Goal: Task Accomplishment & Management: Manage account settings

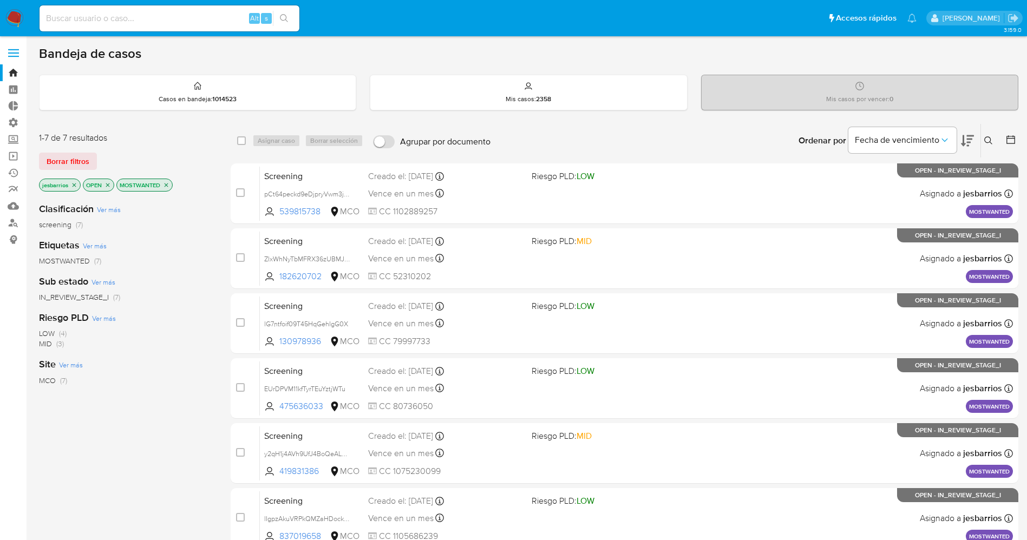
scroll to position [159, 0]
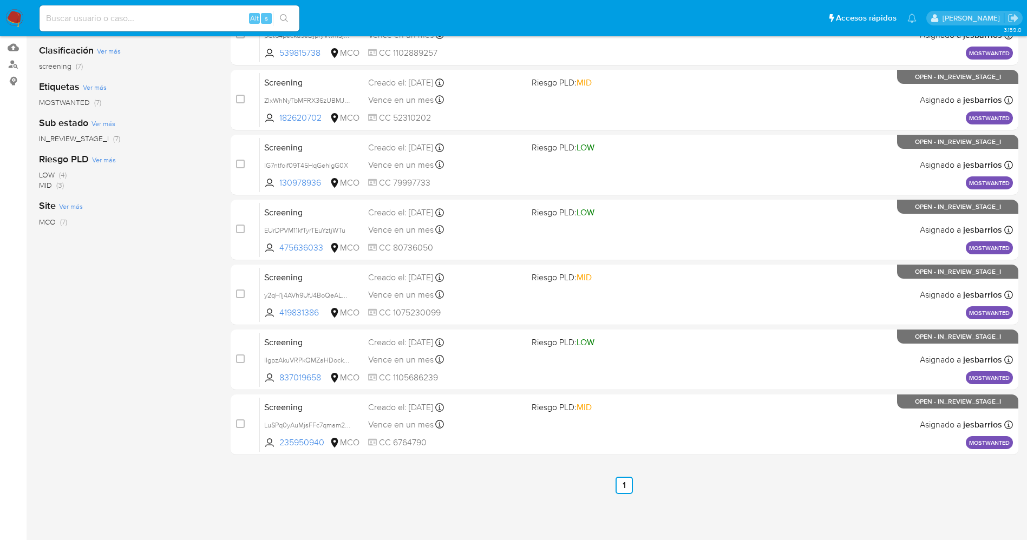
click at [714, 348] on div "Screening lIgpzAkuVRPkQMZaHDockmzg 837019658 MCO Riesgo PLD: LOW Creado el: 15/…" at bounding box center [636, 360] width 753 height 55
click at [15, 15] on img at bounding box center [14, 18] width 18 height 18
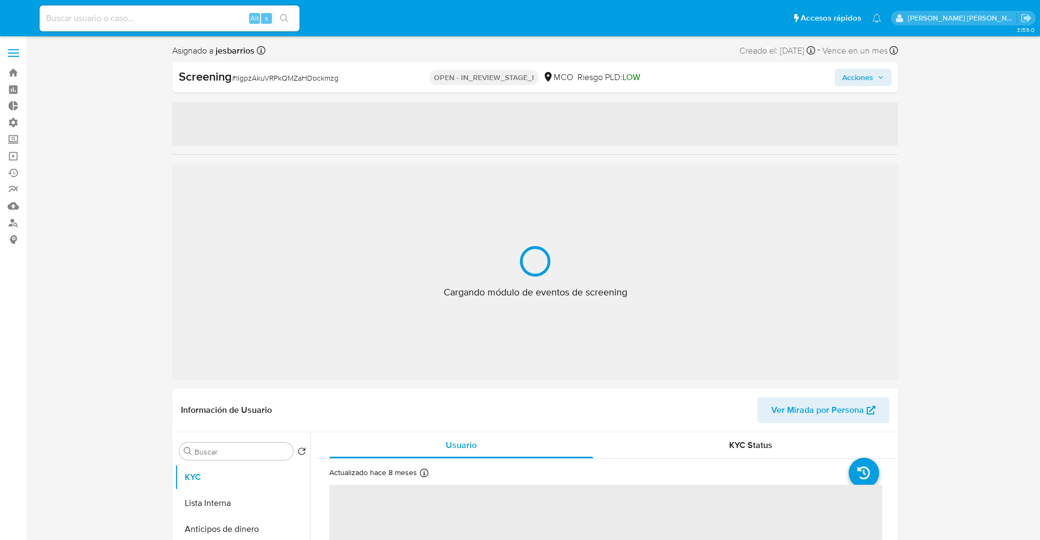
select select "10"
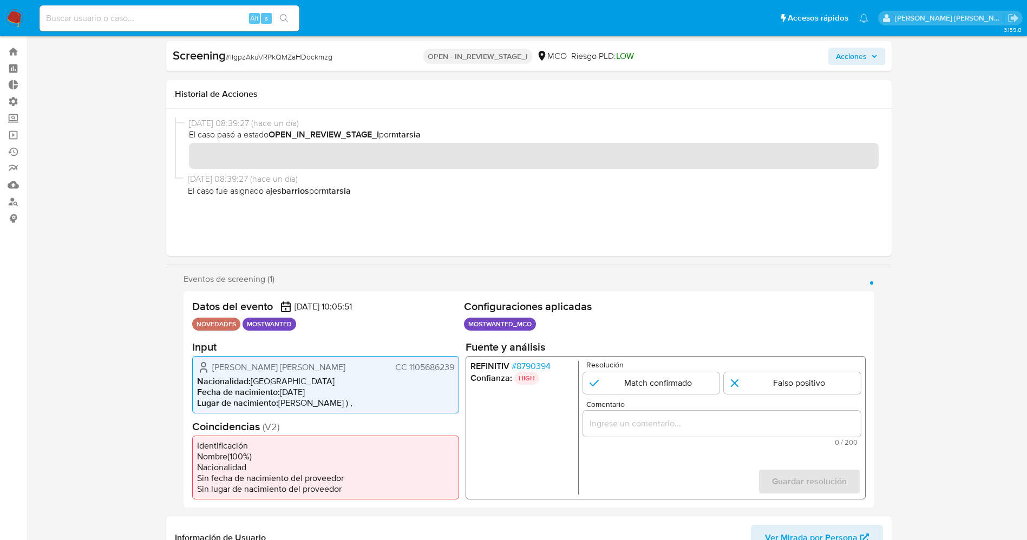
scroll to position [81, 0]
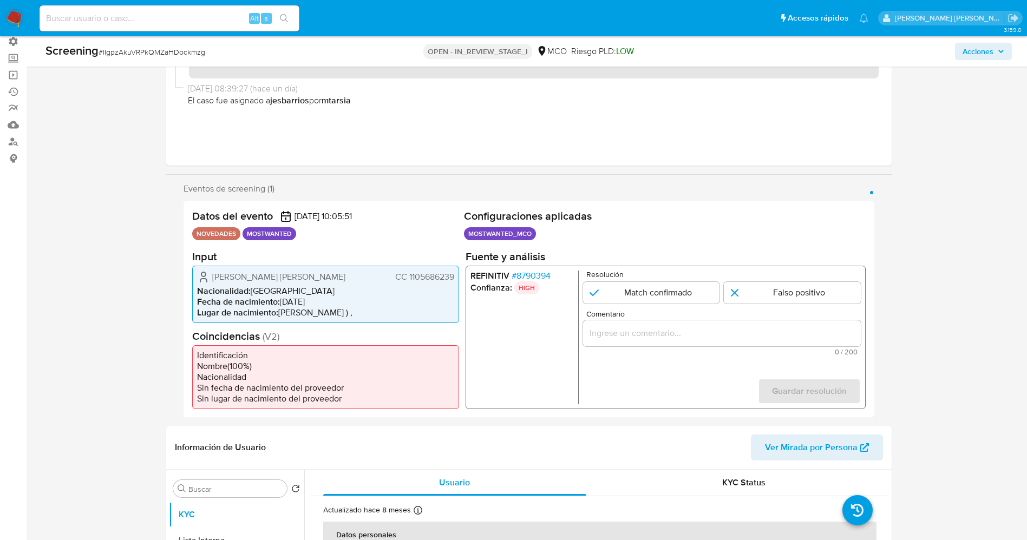
click at [530, 275] on span "# 8790394" at bounding box center [530, 275] width 39 height 11
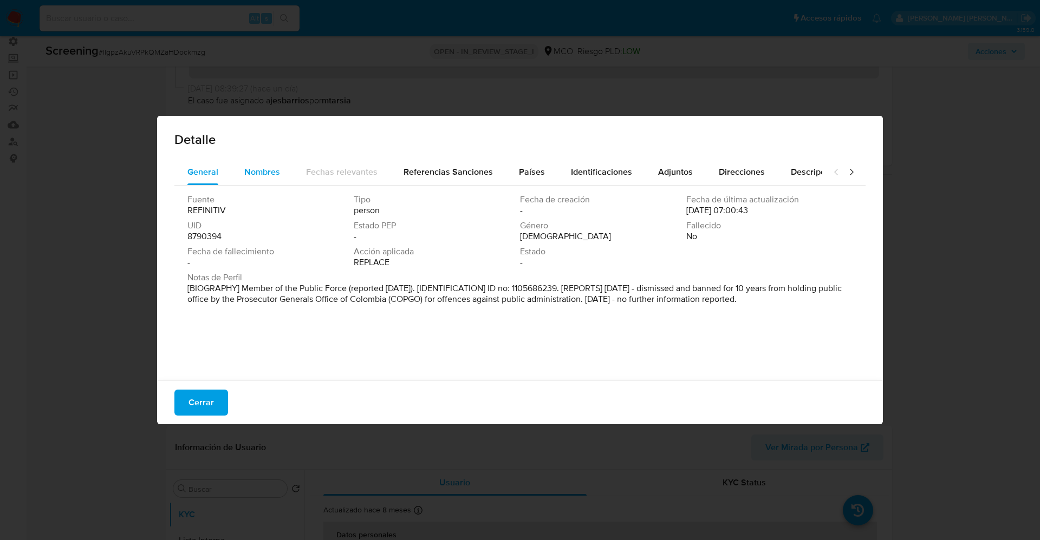
click at [272, 175] on span "Nombres" at bounding box center [262, 172] width 36 height 12
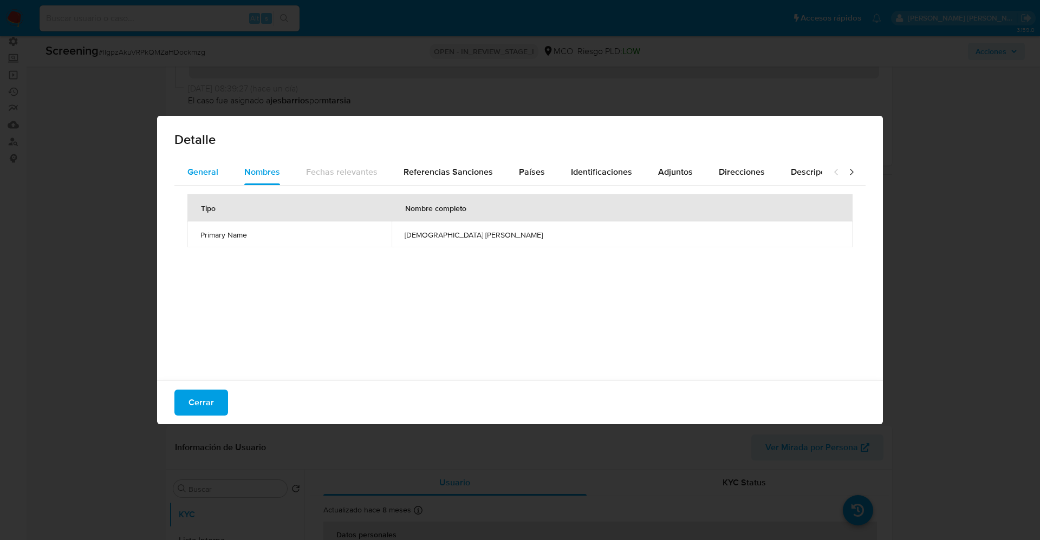
click at [208, 172] on span "General" at bounding box center [202, 172] width 31 height 12
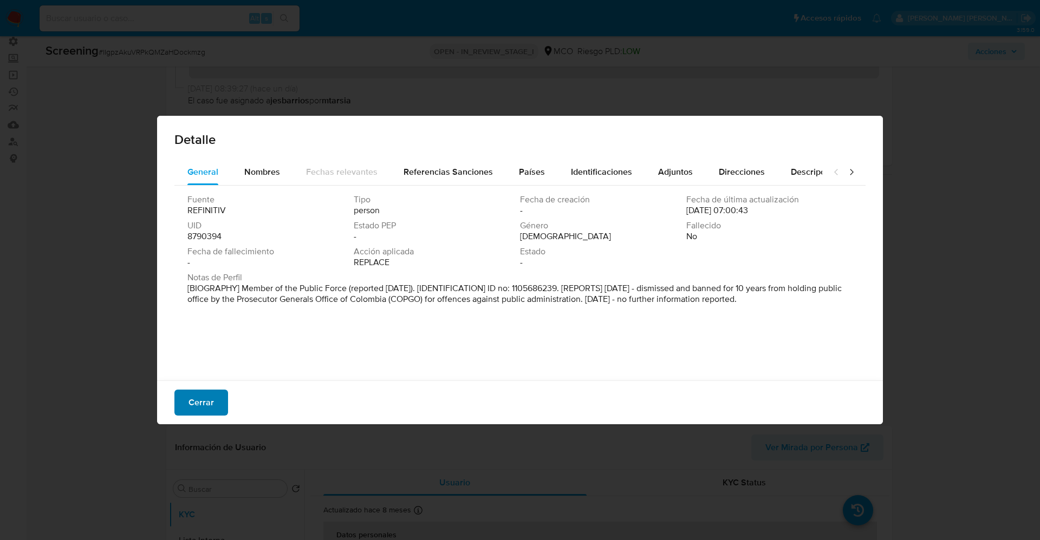
click at [207, 412] on span "Cerrar" at bounding box center [200, 403] width 25 height 24
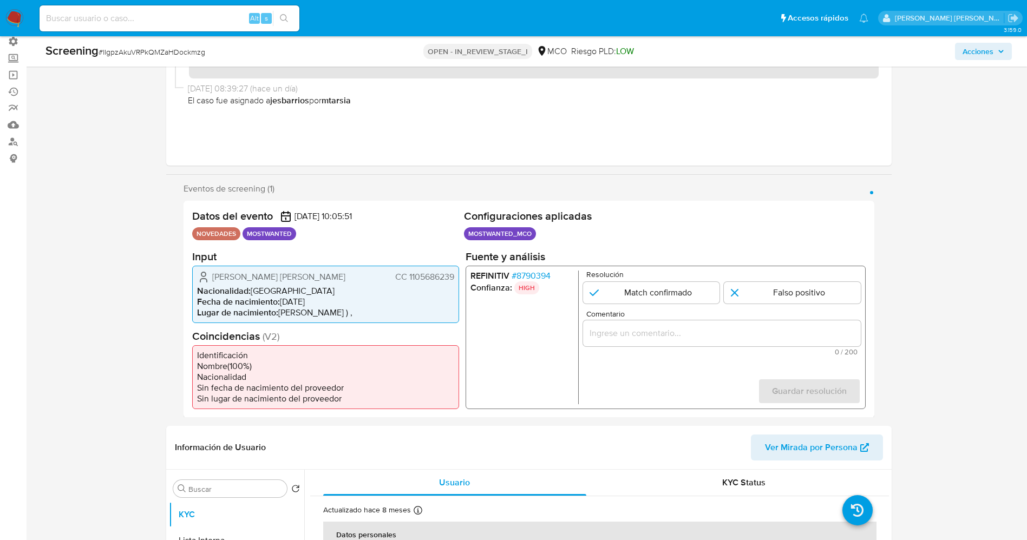
drag, startPoint x: 451, startPoint y: 276, endPoint x: 407, endPoint y: 283, distance: 44.3
click at [407, 283] on div "Cristhian Camilo Barreto Sanchez CC 1105686239 Nacionalidad : Colombia Fecha de…" at bounding box center [325, 293] width 267 height 57
click at [233, 272] on span "Cristhian Camilo Barreto Sanchez" at bounding box center [278, 276] width 133 height 11
drag, startPoint x: 210, startPoint y: 275, endPoint x: 329, endPoint y: 280, distance: 119.2
click at [342, 280] on div "Cristhian Camilo Barreto Sanchez CC 1105686239" at bounding box center [325, 276] width 257 height 13
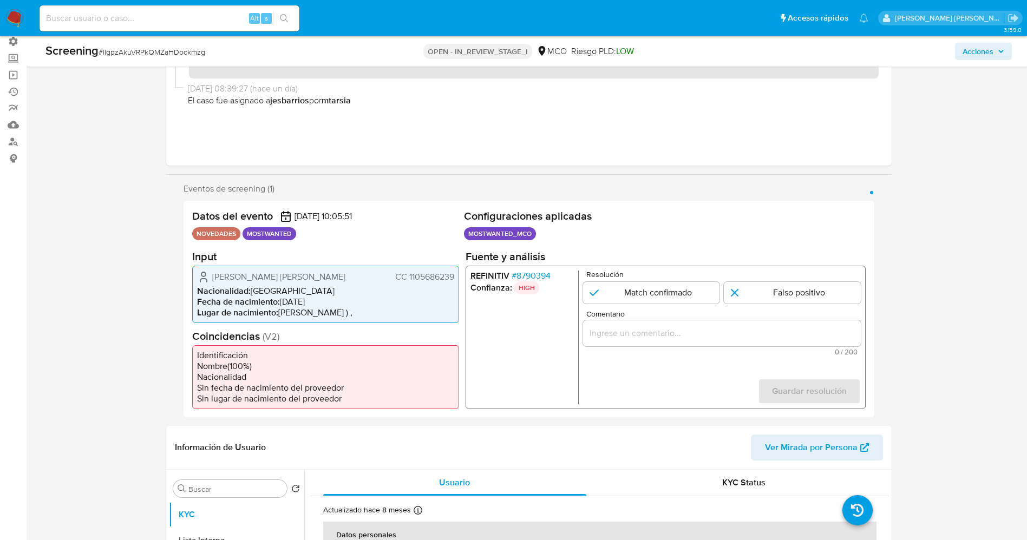
click at [243, 281] on span "Cristhian Camilo Barreto Sanchez" at bounding box center [278, 276] width 133 height 11
drag, startPoint x: 203, startPoint y: 276, endPoint x: 458, endPoint y: 273, distance: 255.1
click at [458, 273] on div "Cristhian Camilo Barreto Sanchez CC 1105686239 Nacionalidad : Colombia Fecha de…" at bounding box center [325, 293] width 267 height 57
click at [658, 286] on input "1 de 1" at bounding box center [651, 293] width 137 height 22
radio input "true"
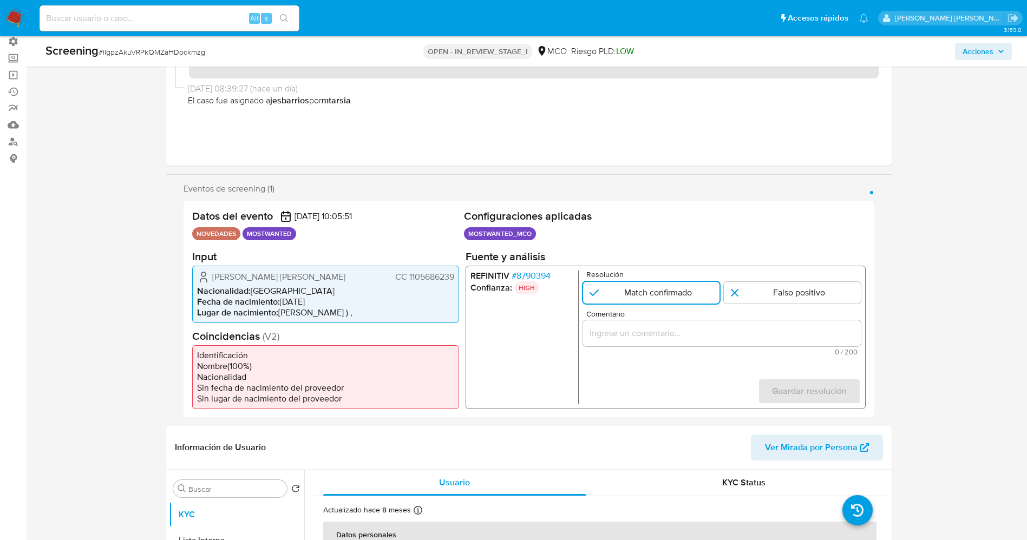
drag, startPoint x: 668, startPoint y: 342, endPoint x: 664, endPoint y: 325, distance: 17.2
click at [668, 339] on div "1 de 1" at bounding box center [722, 333] width 278 height 26
click at [664, 325] on div "1 de 1" at bounding box center [722, 333] width 278 height 26
click at [664, 329] on input "Comentario" at bounding box center [722, 333] width 278 height 14
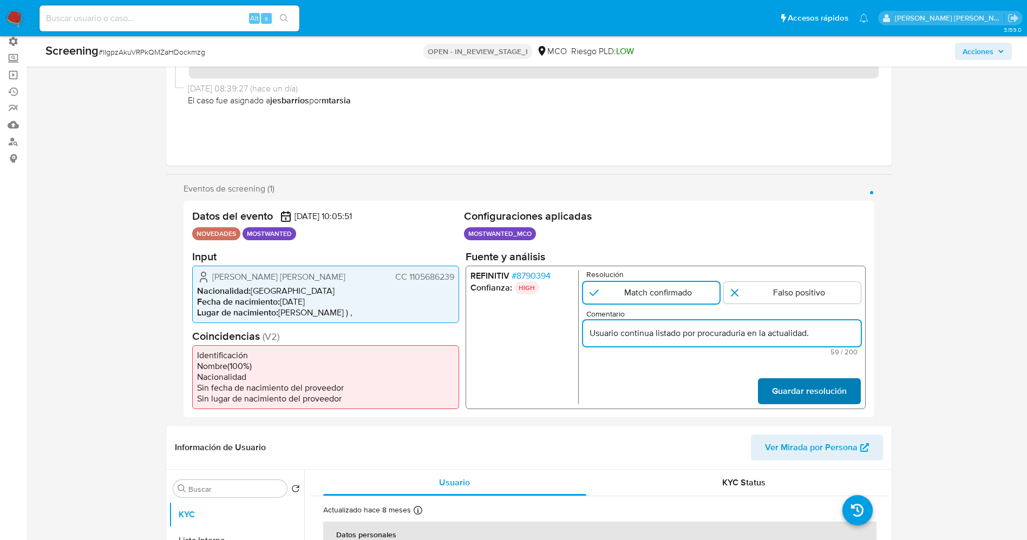
type input "Usuario continua listado por procuraduria en la actualidad."
click at [821, 393] on span "Guardar resolución" at bounding box center [809, 391] width 75 height 24
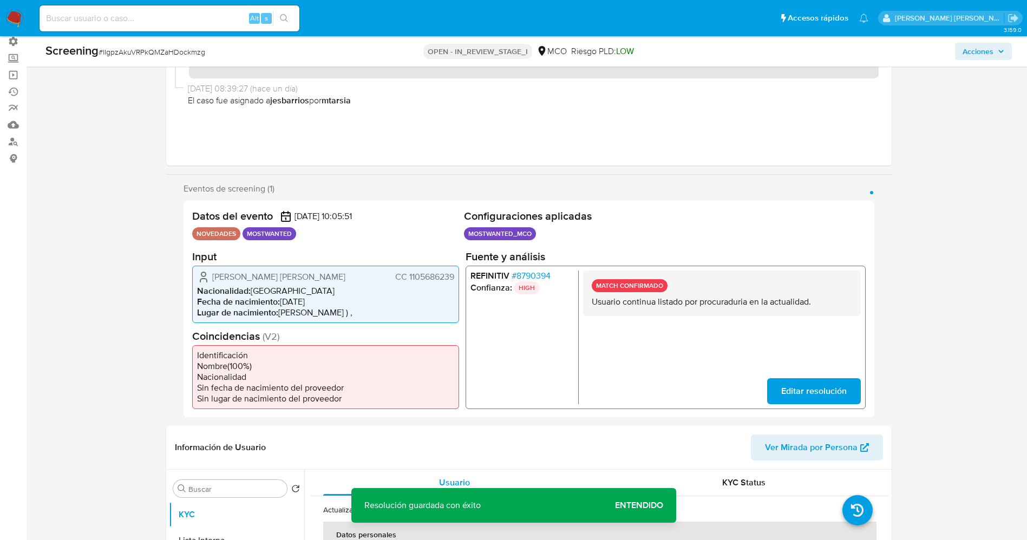
drag, startPoint x: 600, startPoint y: 298, endPoint x: 793, endPoint y: 296, distance: 193.3
click at [864, 296] on div "REFINITIV # 8790394 Confianza: HIGH MATCH CONFIRMADO Usuario continua listado p…" at bounding box center [665, 337] width 400 height 144
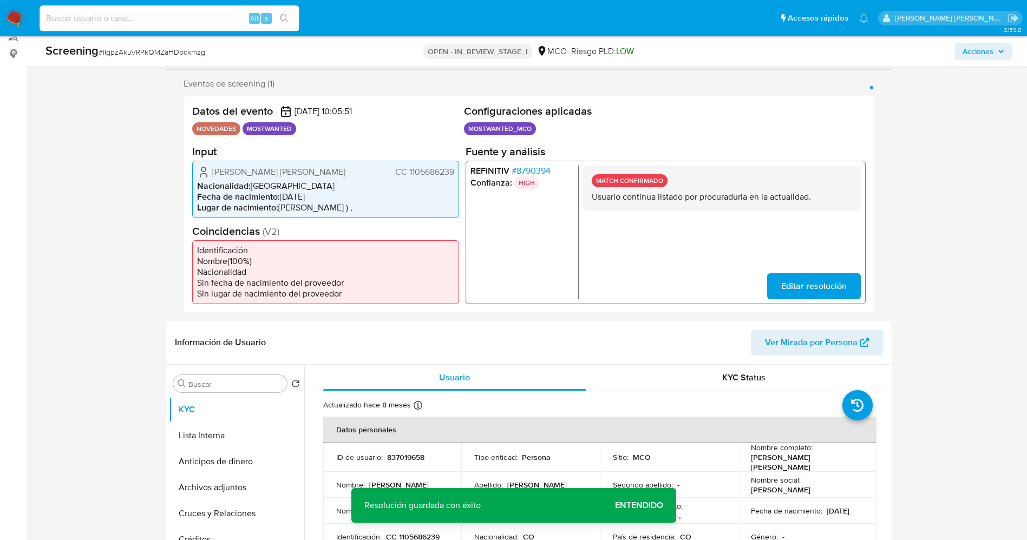
scroll to position [244, 0]
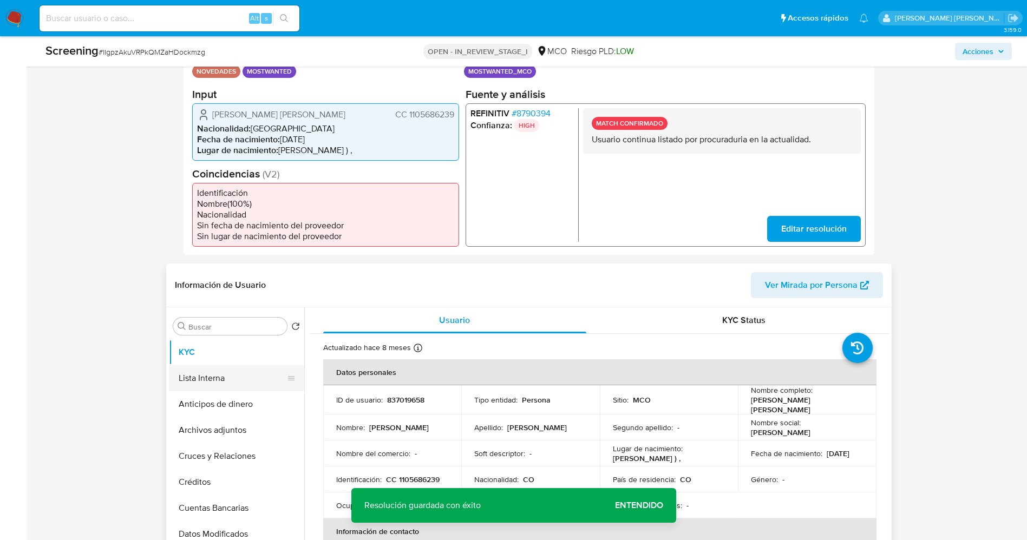
click at [192, 383] on button "Lista Interna" at bounding box center [232, 379] width 127 height 26
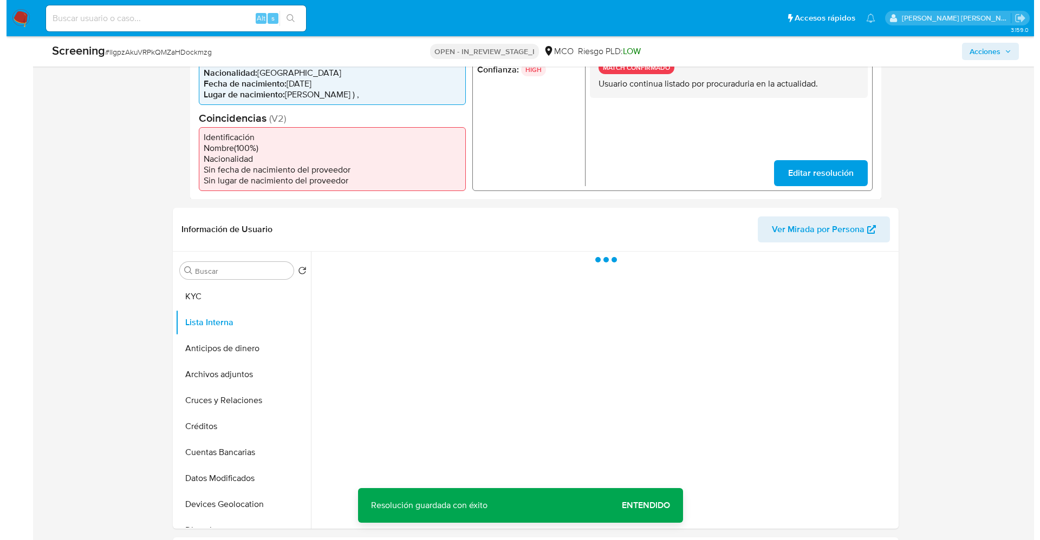
scroll to position [325, 0]
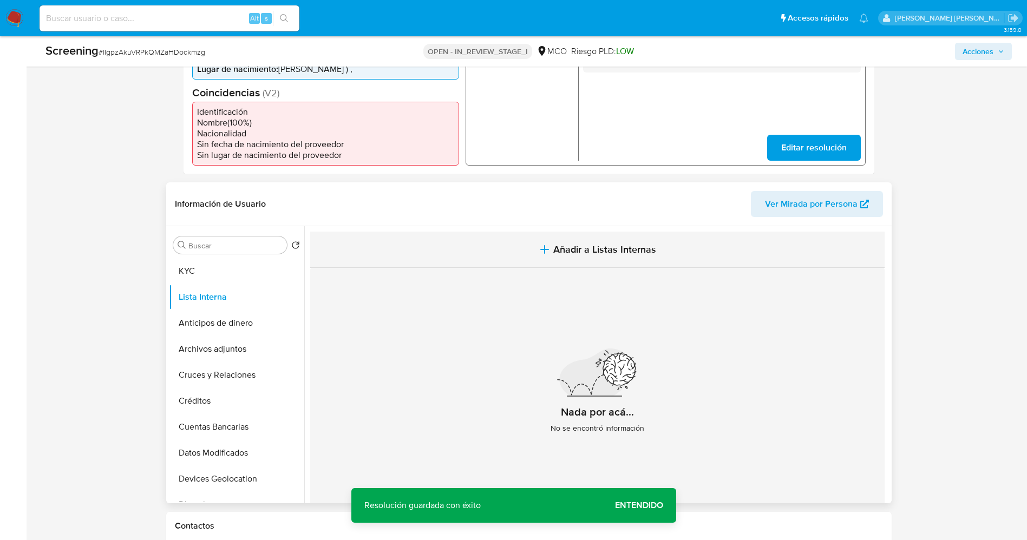
click at [560, 244] on span "Añadir a Listas Internas" at bounding box center [604, 250] width 103 height 12
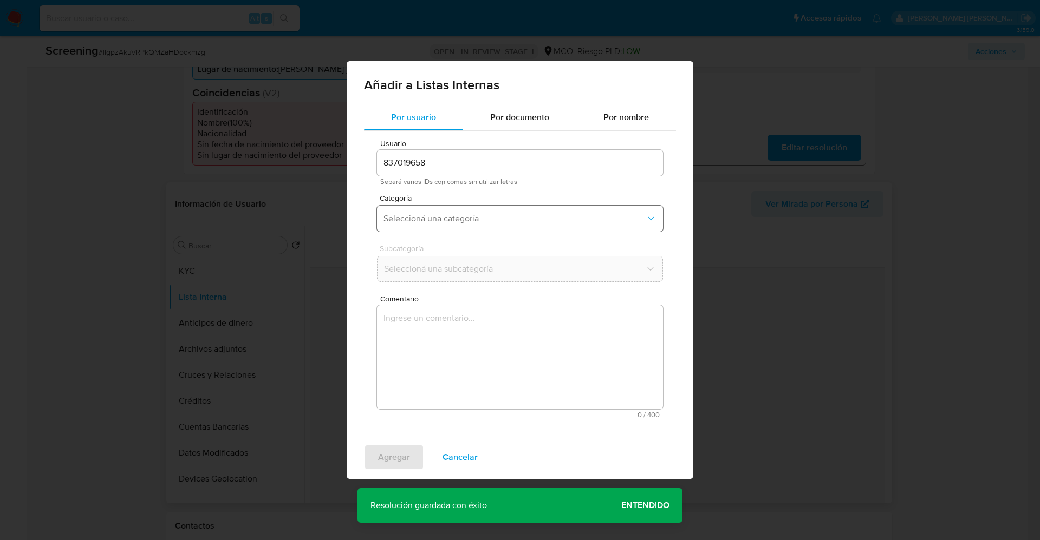
click at [466, 215] on span "Seleccioná una categoría" at bounding box center [514, 218] width 262 height 11
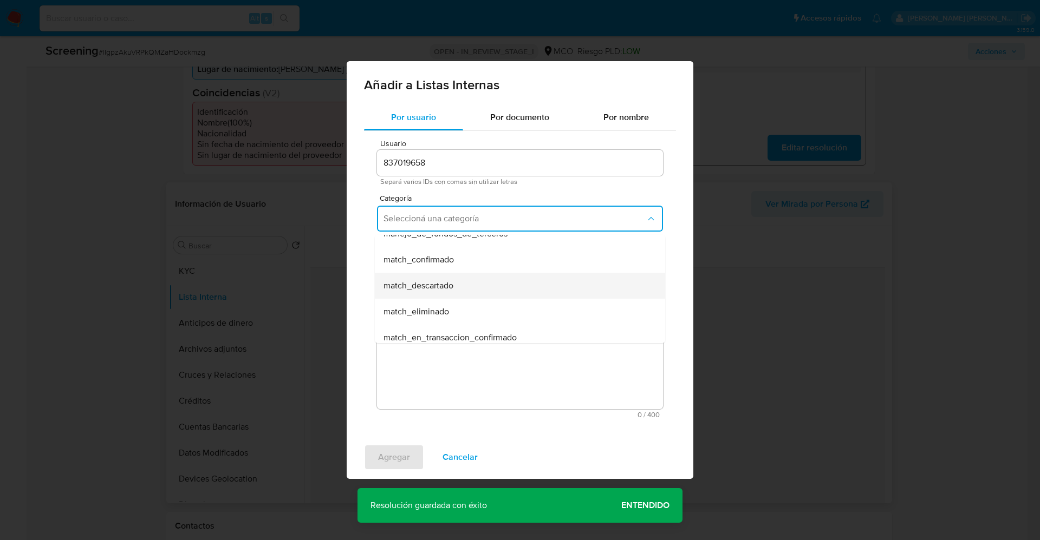
scroll to position [81, 0]
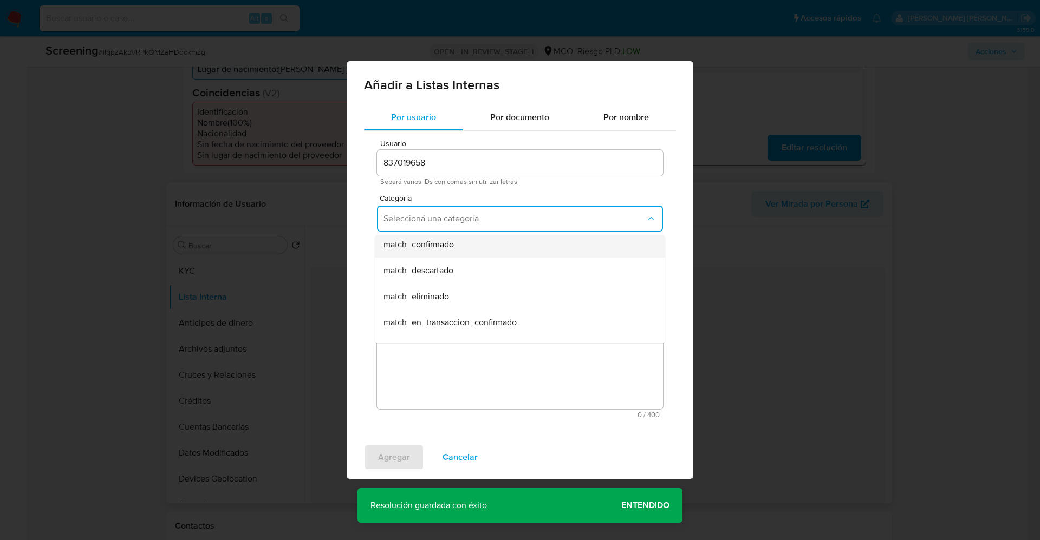
click at [457, 247] on div "match_confirmado" at bounding box center [516, 245] width 266 height 26
click at [459, 269] on span "Seleccioná una subcategoría" at bounding box center [514, 269] width 262 height 11
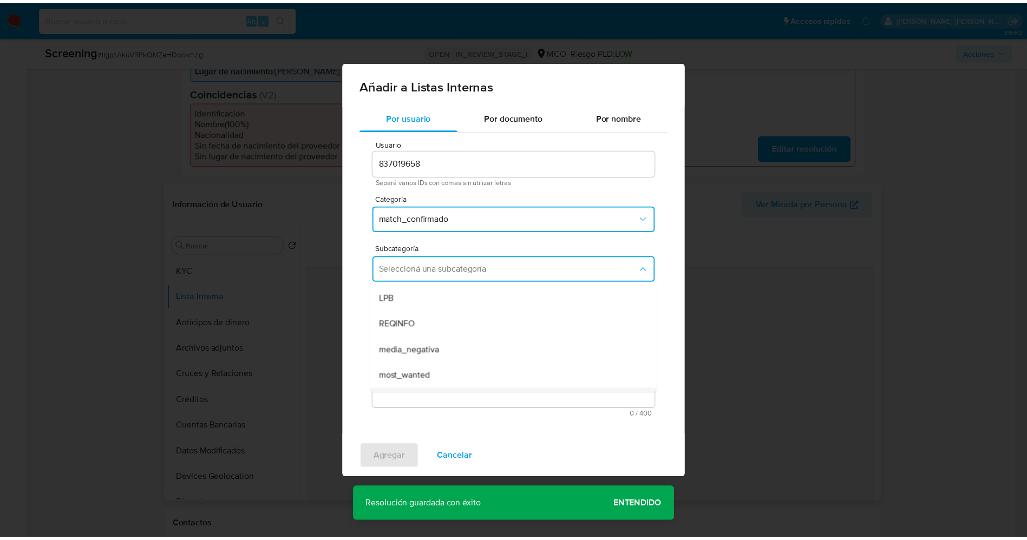
scroll to position [74, 0]
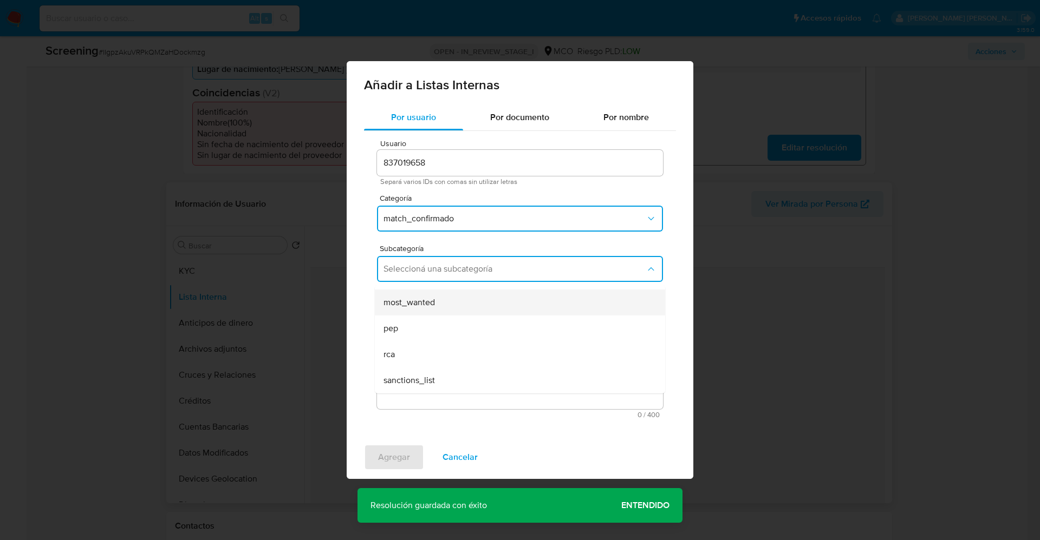
click at [438, 305] on div "most_wanted" at bounding box center [516, 303] width 266 height 26
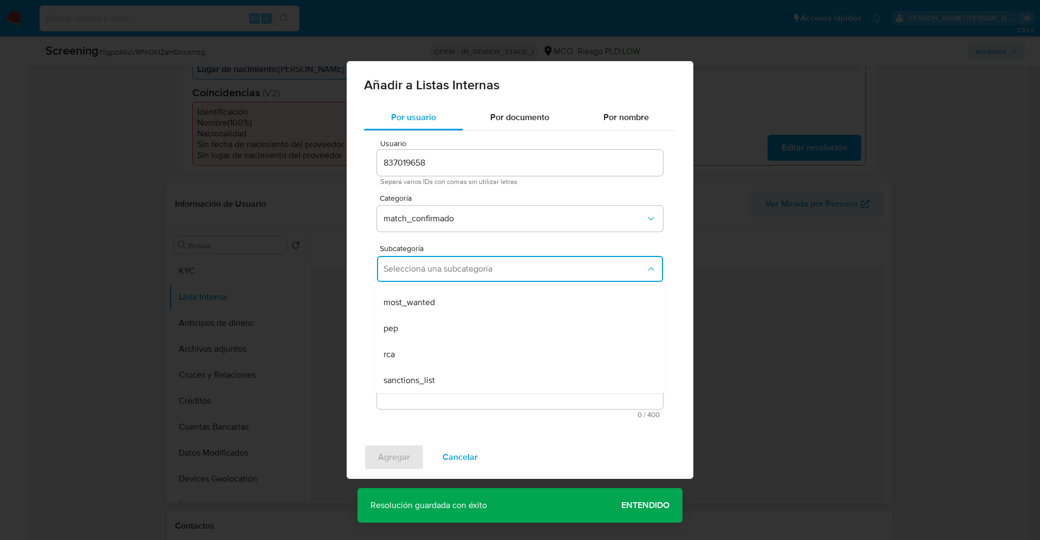
click at [436, 338] on textarea "Comentario" at bounding box center [520, 357] width 286 height 104
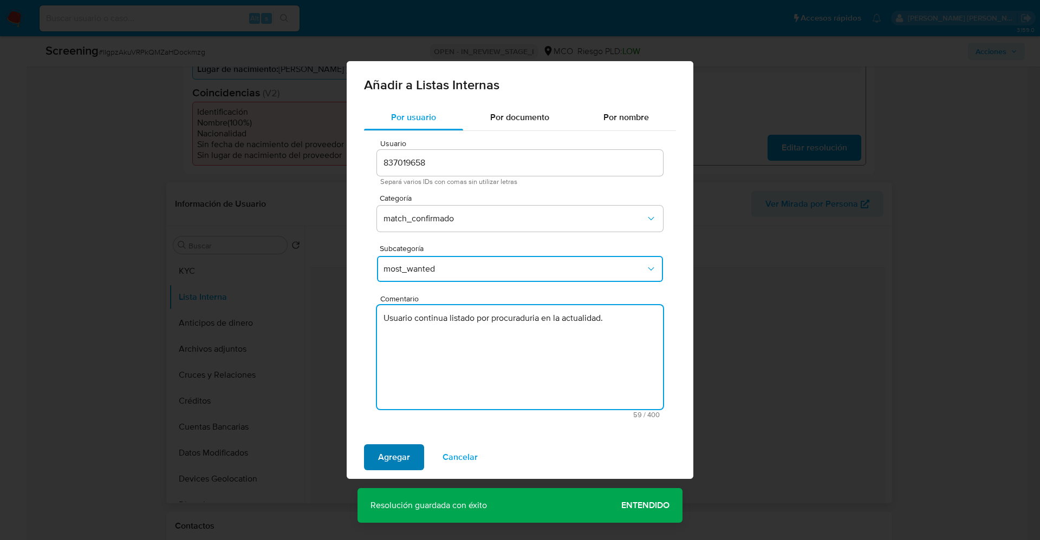
type textarea "Usuario continua listado por procuraduria en la actualidad."
click at [399, 449] on span "Agregar" at bounding box center [394, 458] width 32 height 24
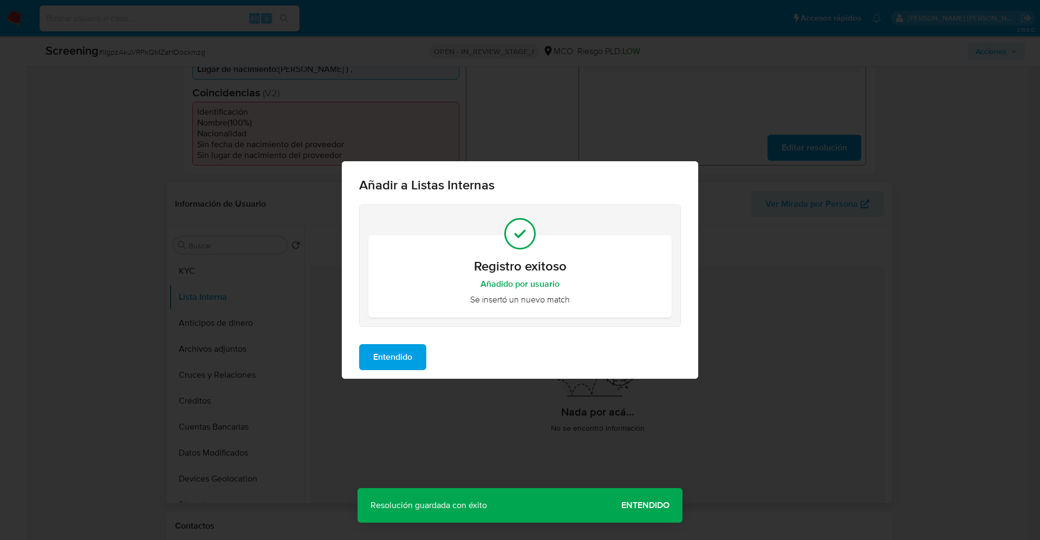
drag, startPoint x: 416, startPoint y: 354, endPoint x: 373, endPoint y: 344, distance: 44.4
click at [415, 354] on button "Entendido" at bounding box center [392, 357] width 67 height 26
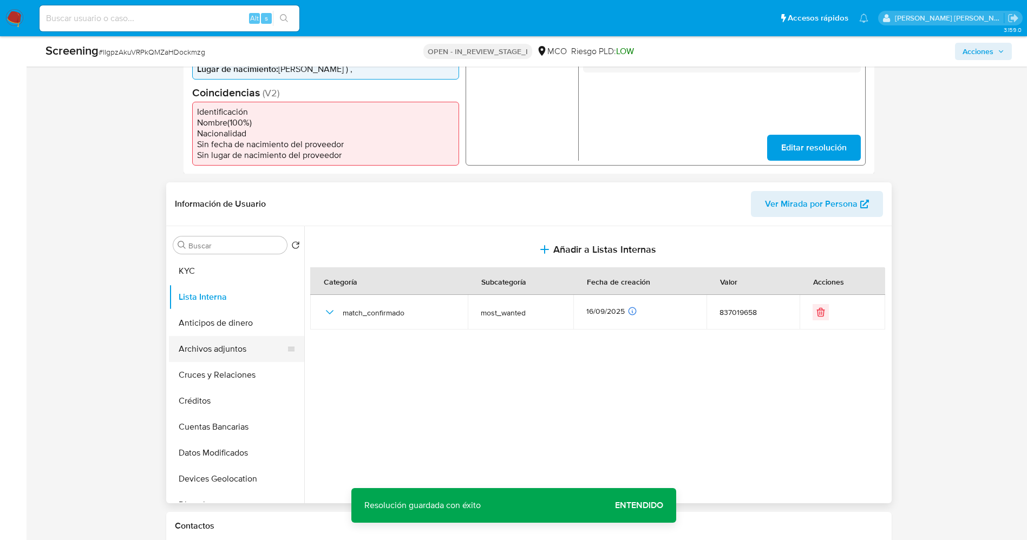
click at [210, 346] on button "Archivos adjuntos" at bounding box center [232, 349] width 127 height 26
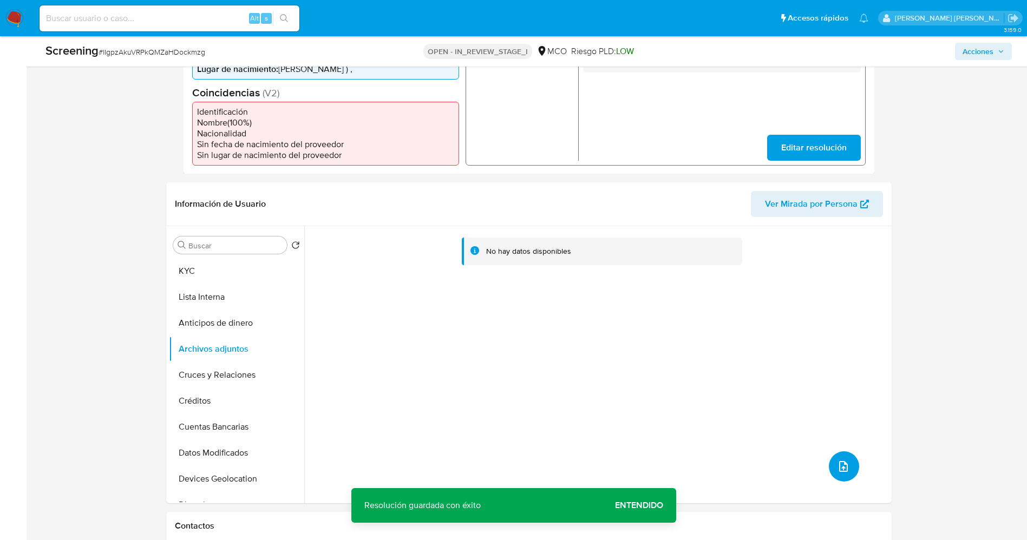
click at [847, 464] on button "upload-file" at bounding box center [844, 467] width 30 height 30
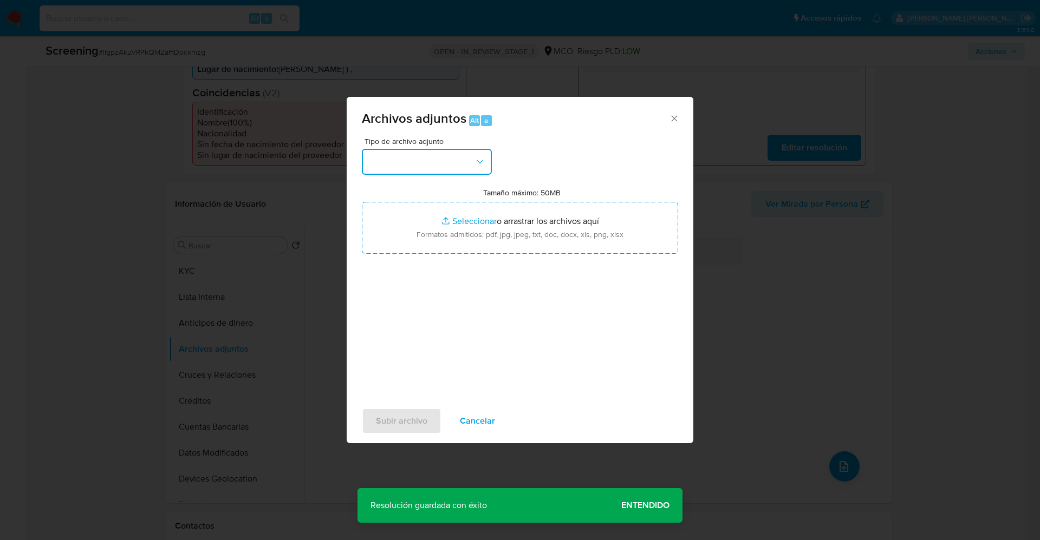
click at [435, 172] on button "button" at bounding box center [427, 162] width 130 height 26
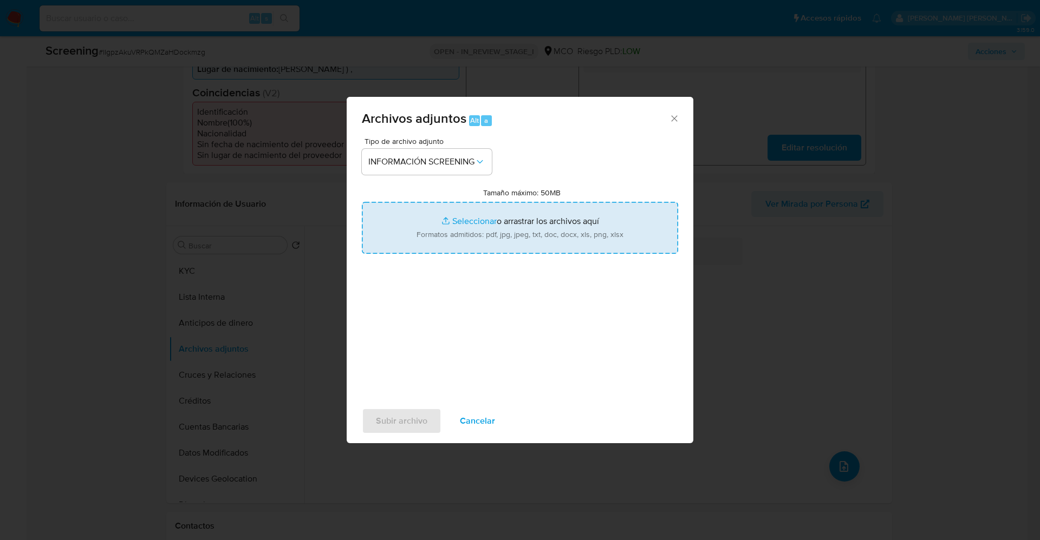
type input "C:\fakepath\_Cristhian Camilo Barreto Sanchez_ lavado de dinero - Buscar con Go…"
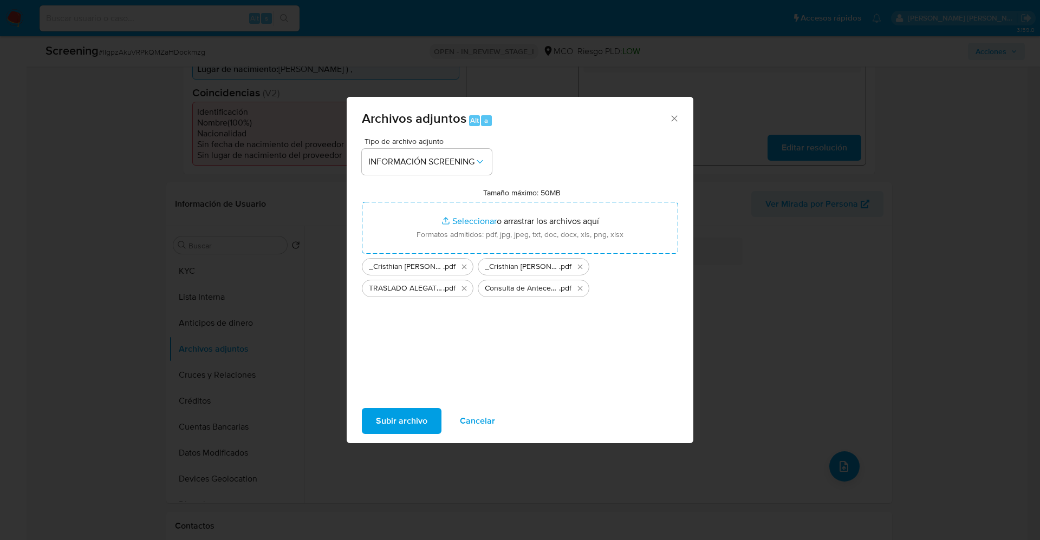
click at [408, 412] on span "Subir archivo" at bounding box center [401, 421] width 51 height 24
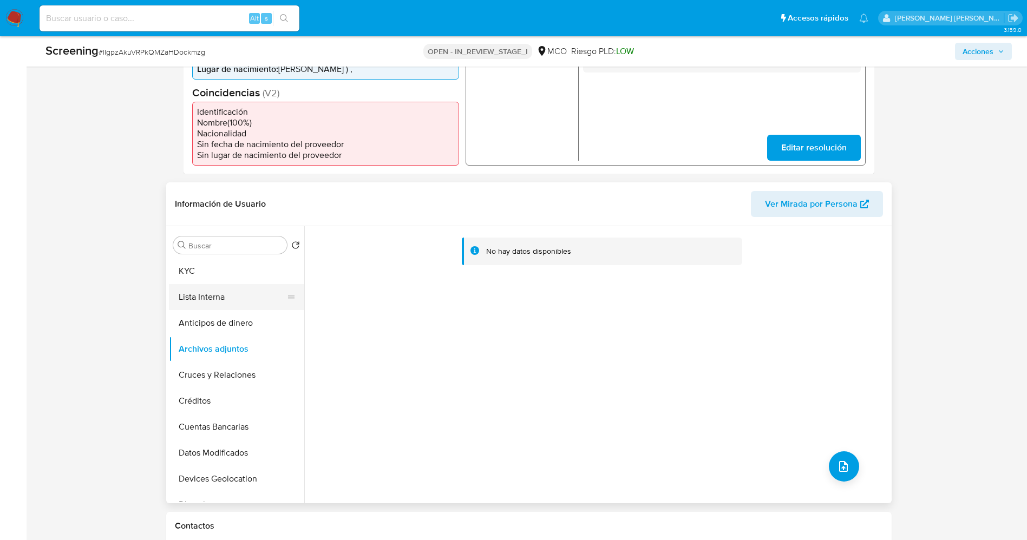
click at [194, 302] on button "Lista Interna" at bounding box center [232, 297] width 127 height 26
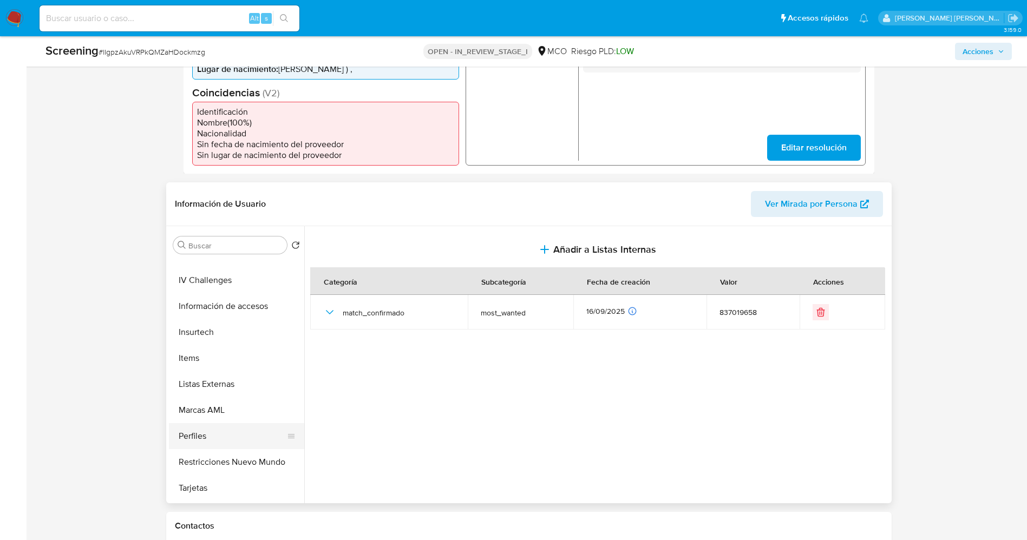
scroll to position [458, 0]
click at [207, 435] on button "Restricciones Nuevo Mundo" at bounding box center [232, 438] width 127 height 26
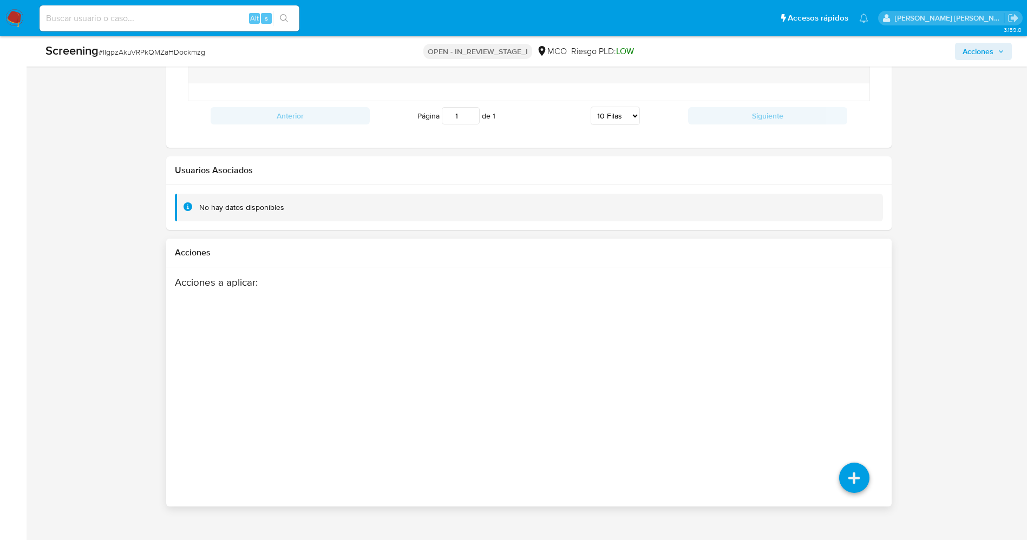
scroll to position [1462, 0]
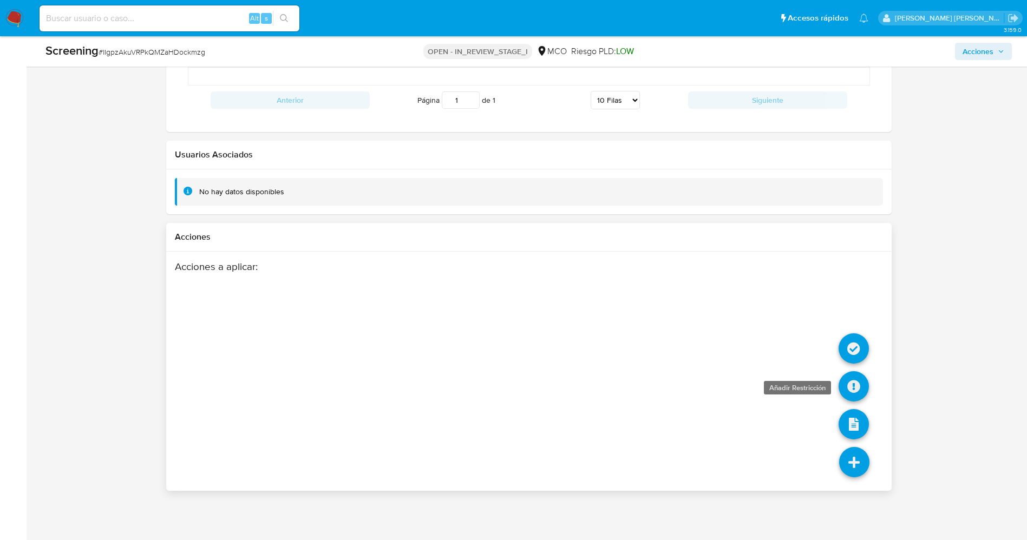
click at [859, 386] on icon at bounding box center [854, 386] width 30 height 30
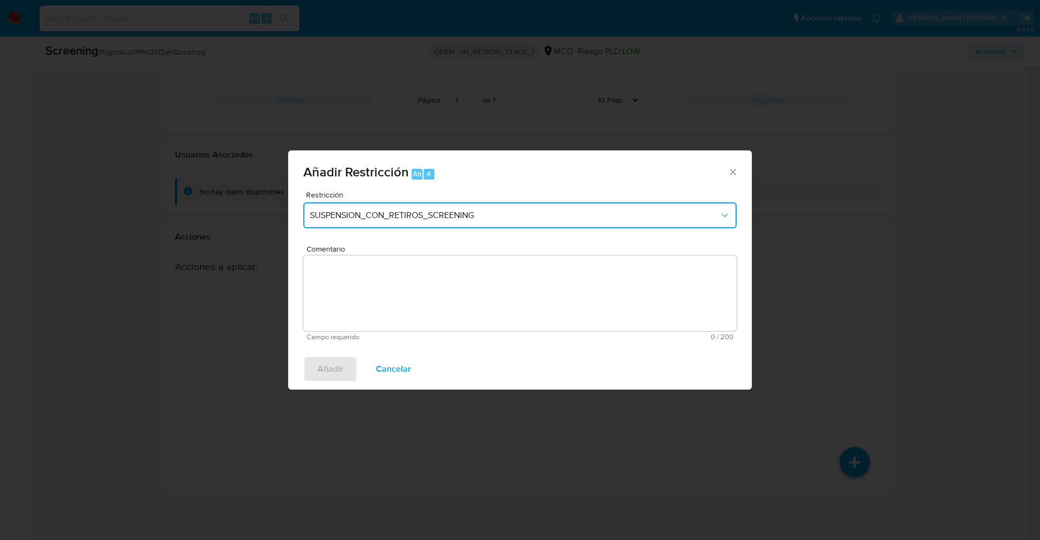
click at [370, 222] on button "SUSPENSION_CON_RETIROS_SCREENING" at bounding box center [519, 216] width 433 height 26
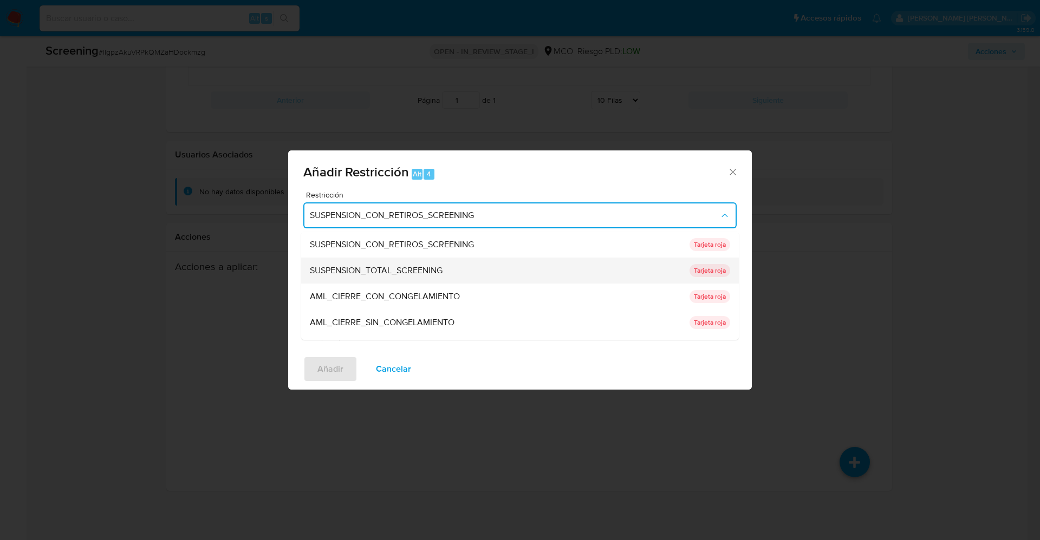
click at [385, 272] on span "SUSPENSION_TOTAL_SCREENING" at bounding box center [376, 270] width 133 height 11
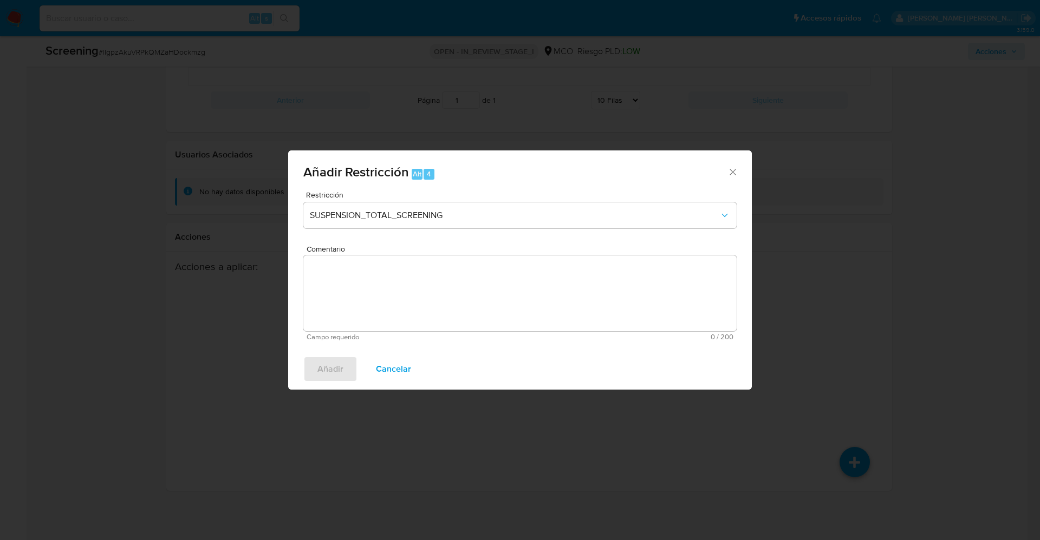
click at [375, 297] on textarea "Comentario" at bounding box center [519, 294] width 433 height 76
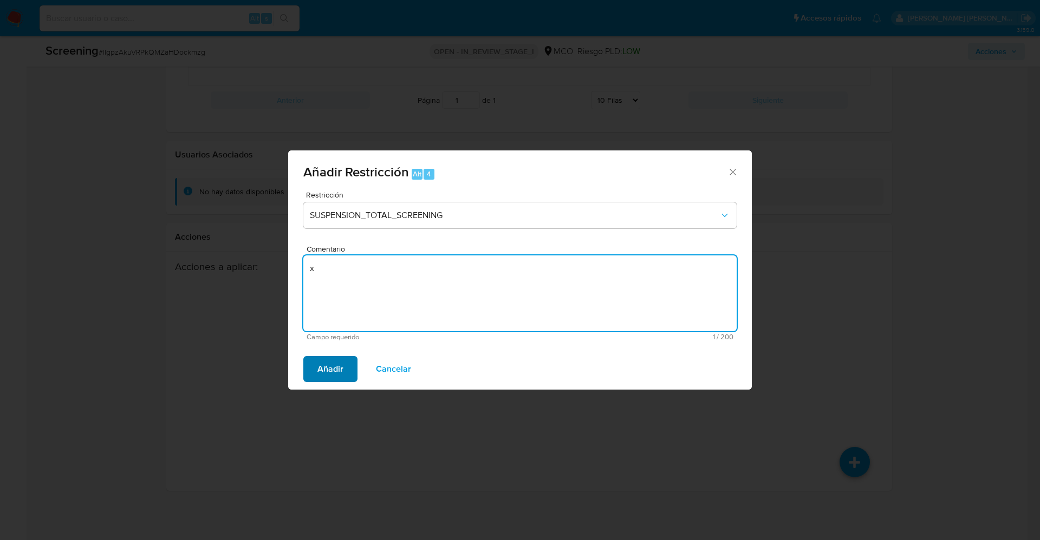
type textarea "x"
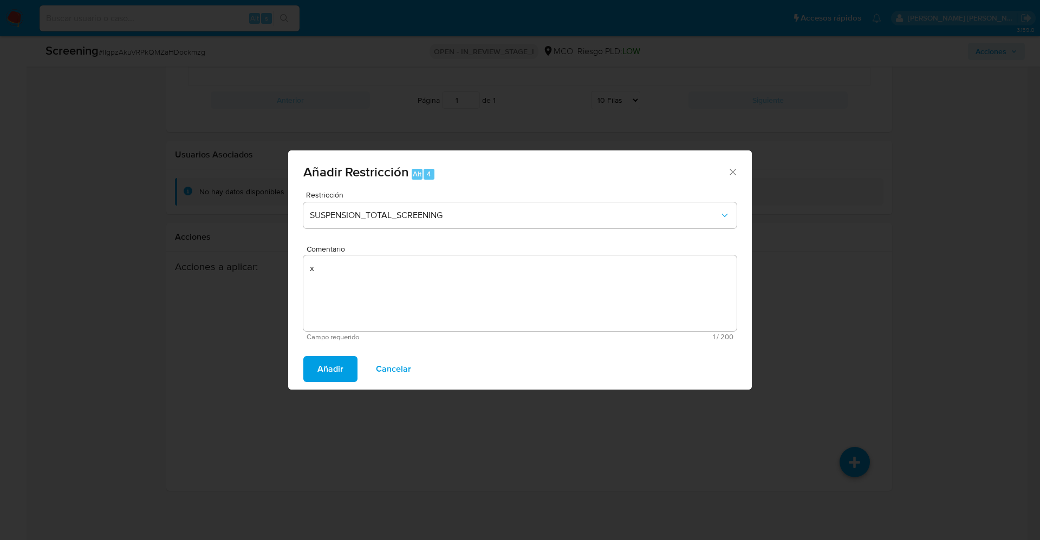
click at [325, 375] on span "Añadir" at bounding box center [330, 369] width 26 height 24
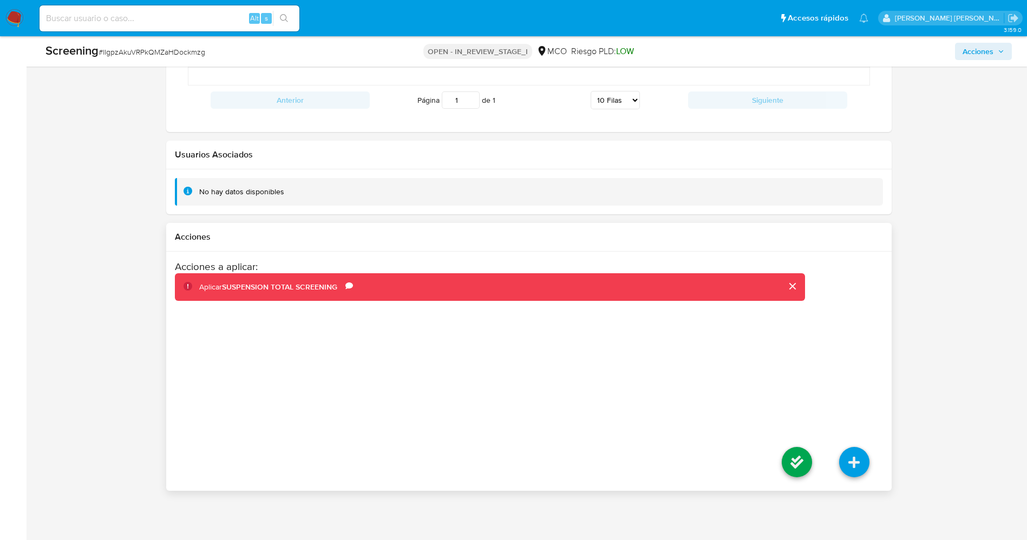
click at [779, 465] on li at bounding box center [796, 464] width 57 height 61
click at [786, 464] on icon at bounding box center [797, 462] width 30 height 30
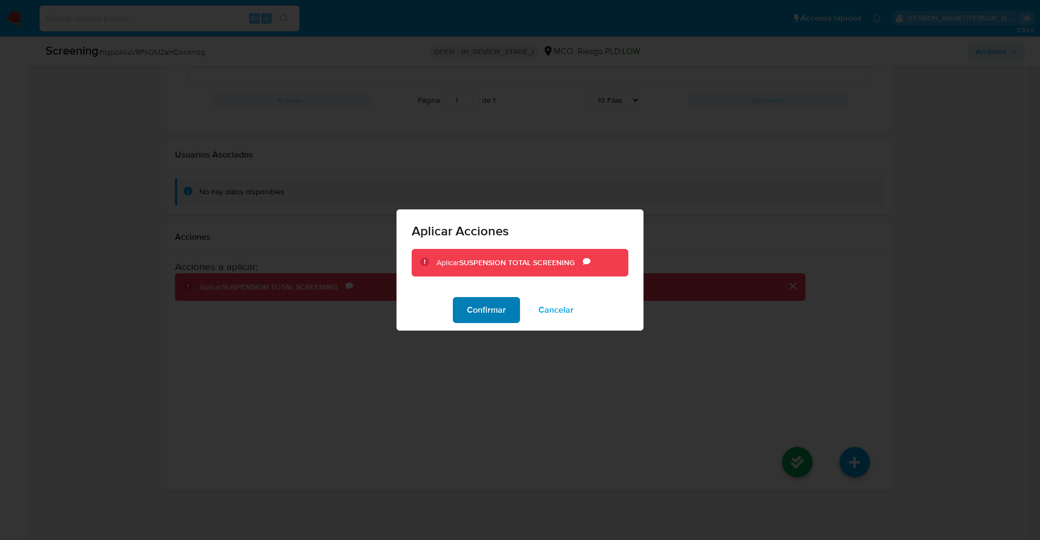
click at [485, 305] on span "Confirmar" at bounding box center [486, 310] width 39 height 24
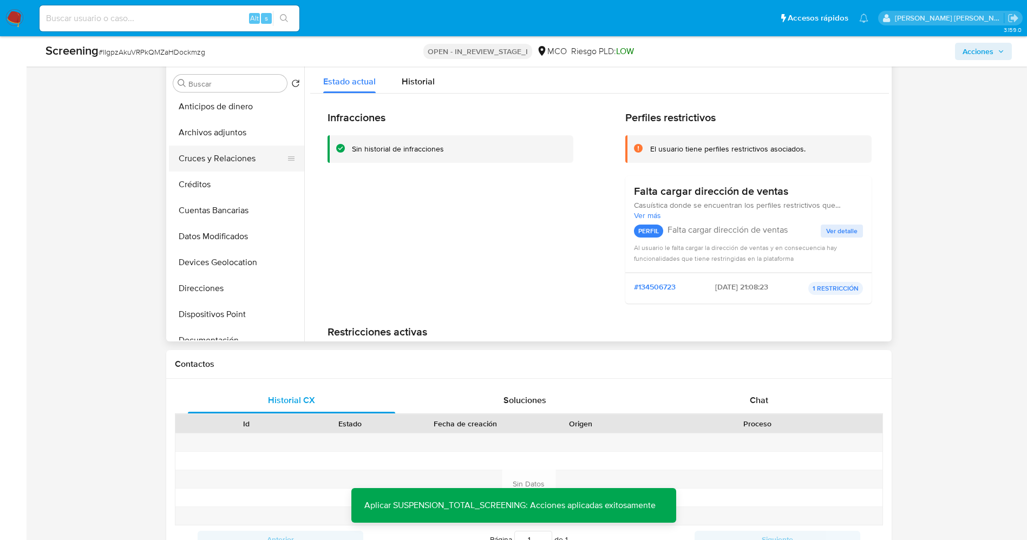
scroll to position [0, 0]
click at [205, 139] on button "Lista Interna" at bounding box center [232, 135] width 127 height 26
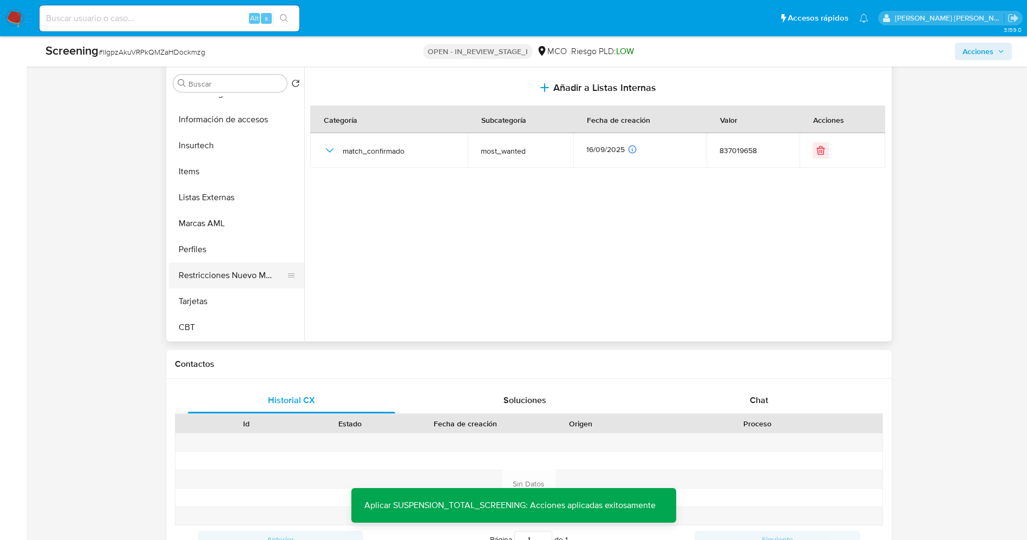
click at [235, 273] on button "Restricciones Nuevo Mundo" at bounding box center [232, 276] width 127 height 26
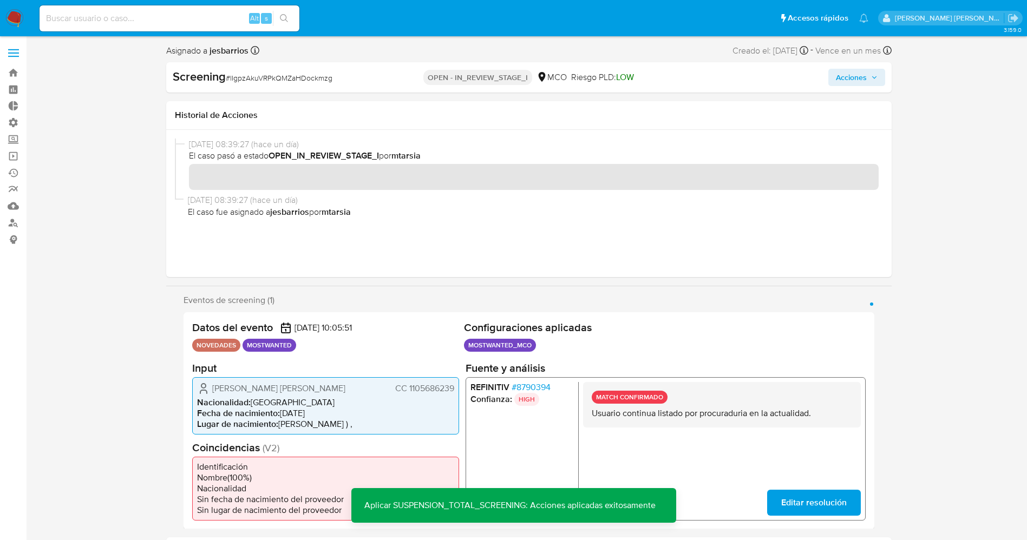
drag, startPoint x: 881, startPoint y: 86, endPoint x: 870, endPoint y: 85, distance: 10.8
click at [880, 85] on button "Acciones" at bounding box center [857, 77] width 57 height 17
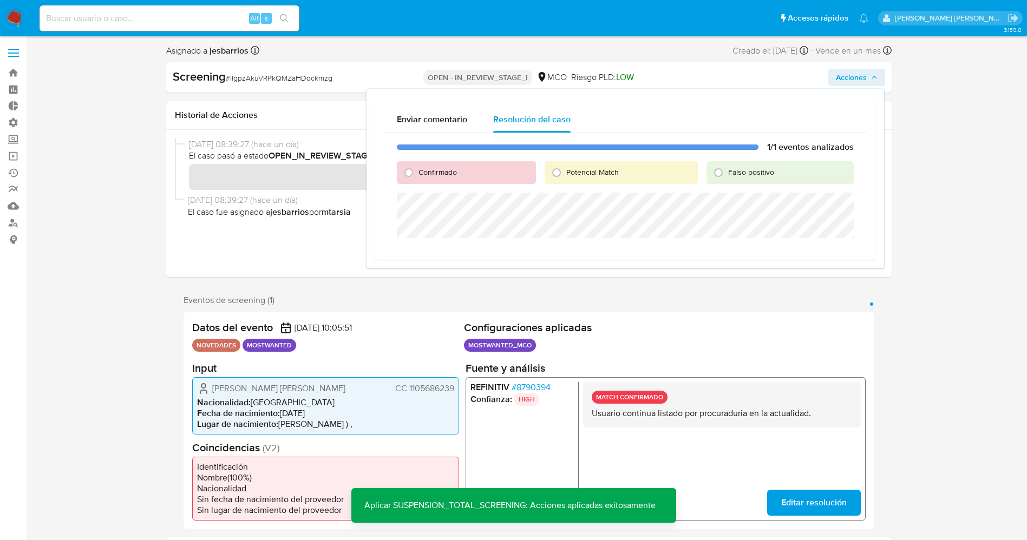
click at [571, 170] on span "Potencial Match" at bounding box center [592, 172] width 53 height 11
click at [565, 170] on input "Potencial Match" at bounding box center [556, 172] width 17 height 17
radio input "true"
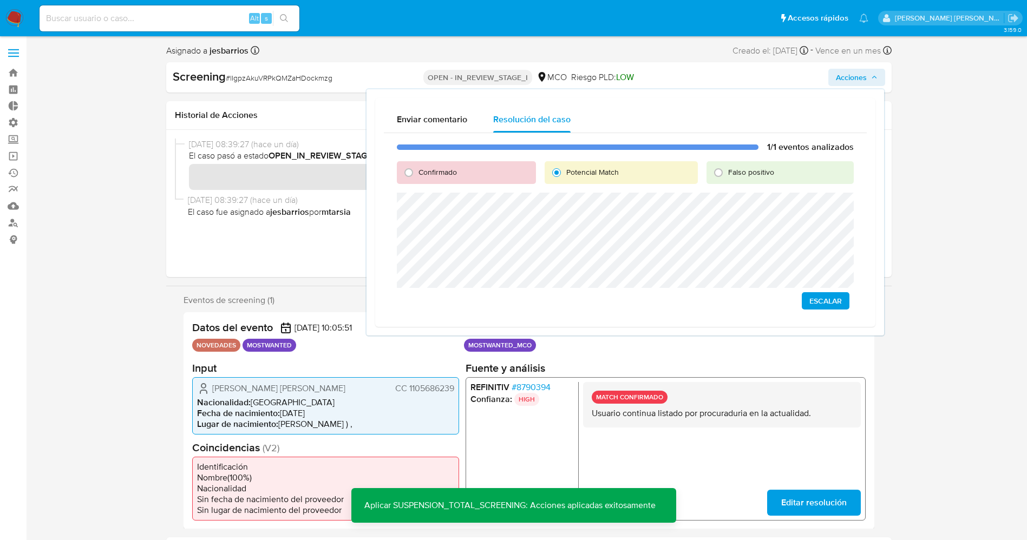
click at [837, 300] on span "Escalar" at bounding box center [826, 301] width 32 height 15
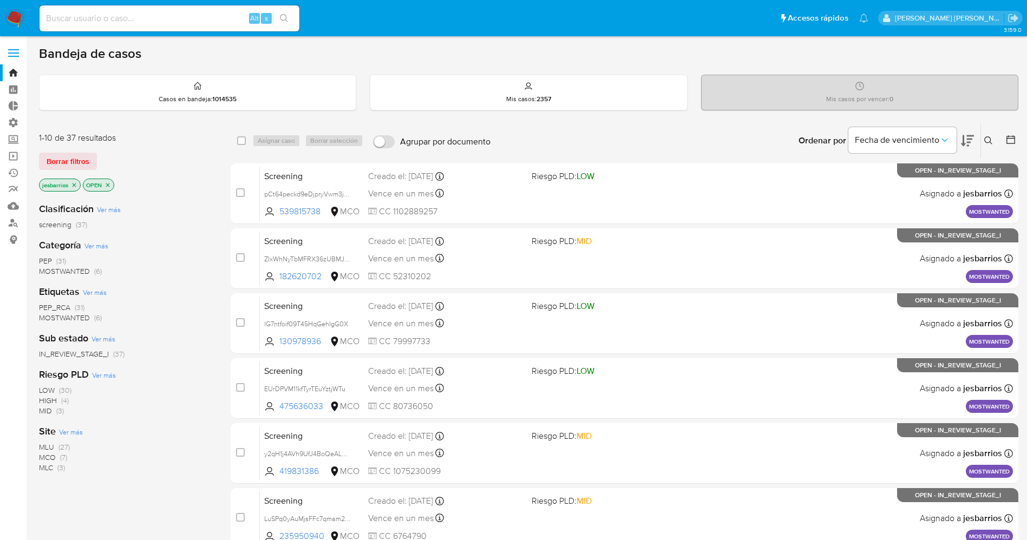
click at [116, 6] on div "Alt s" at bounding box center [170, 18] width 260 height 26
click at [120, 17] on input at bounding box center [170, 18] width 260 height 14
paste input "2260238441"
type input "2260238441"
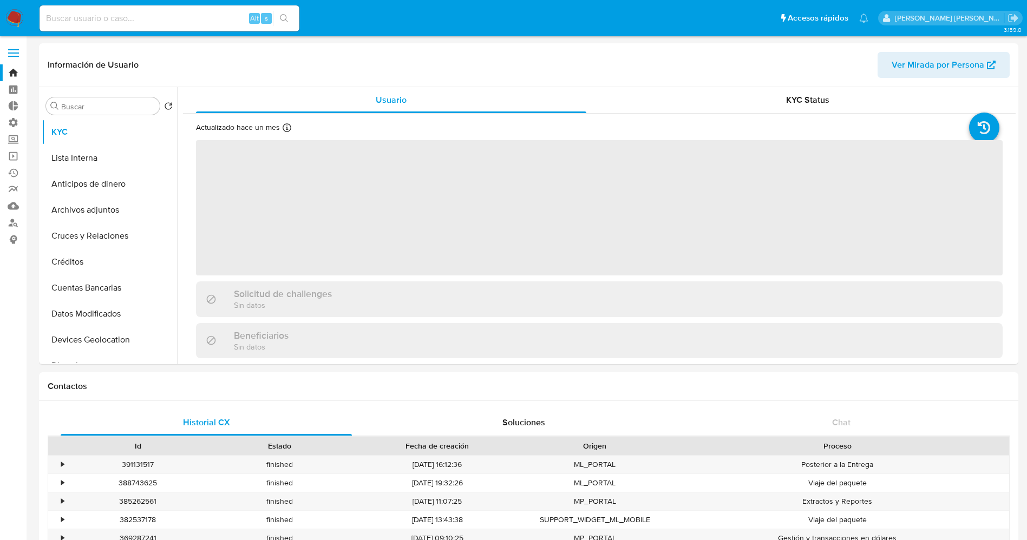
select select "10"
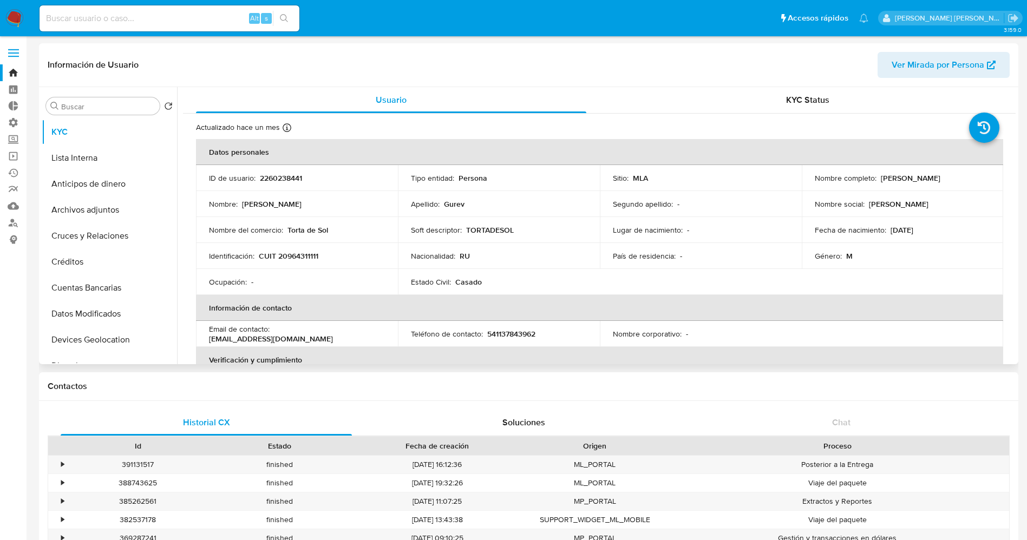
drag, startPoint x: 878, startPoint y: 174, endPoint x: 936, endPoint y: 177, distance: 58.0
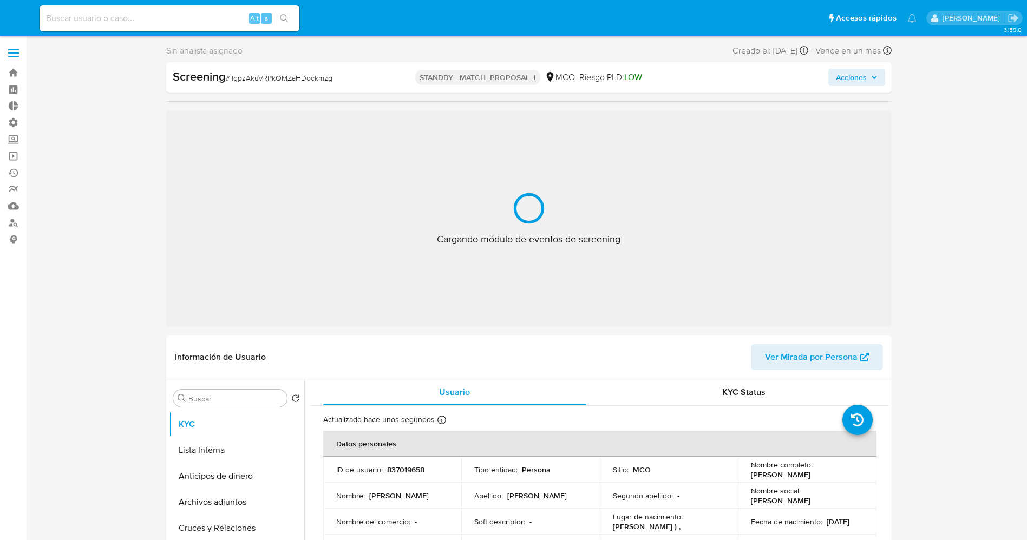
select select "10"
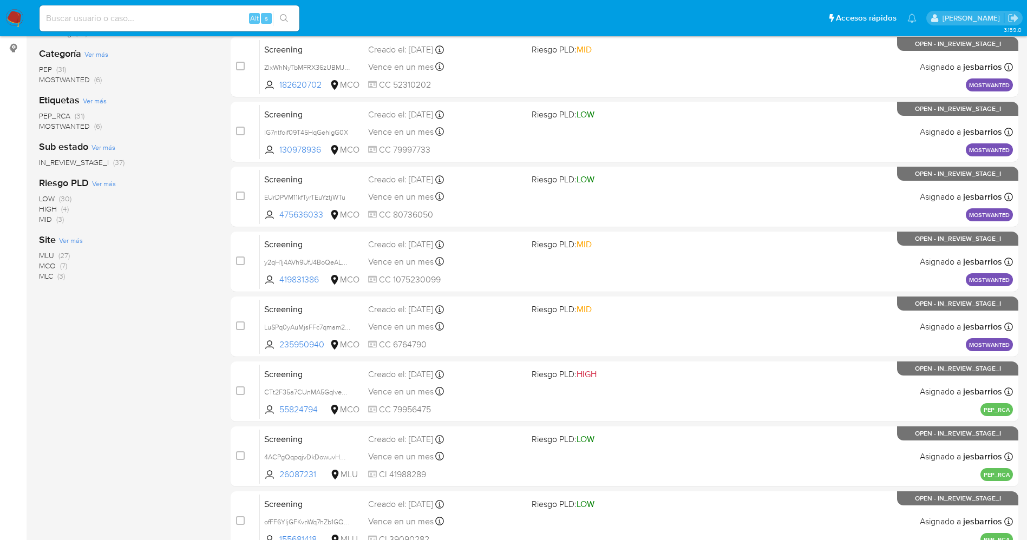
scroll to position [354, 0]
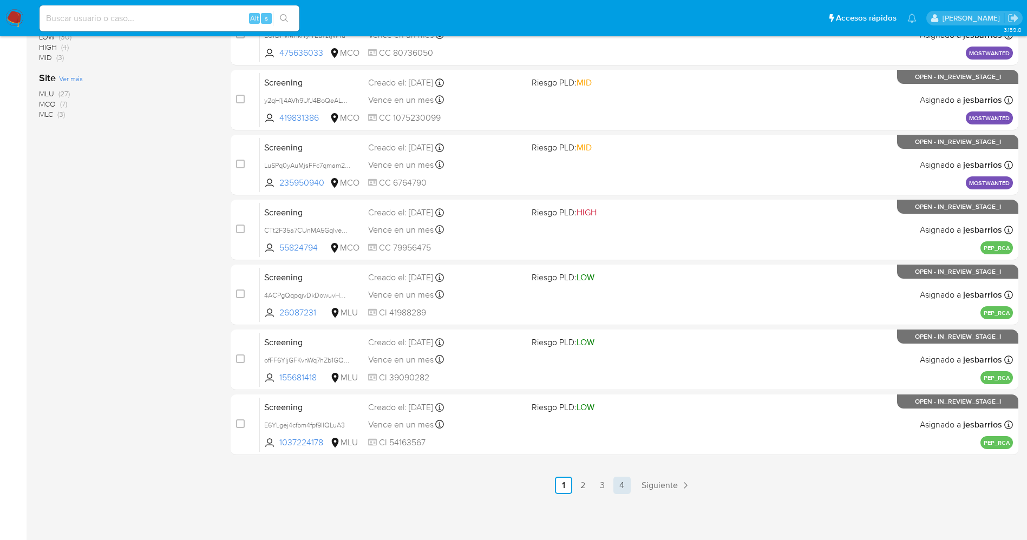
click at [617, 483] on link "4" at bounding box center [622, 485] width 17 height 17
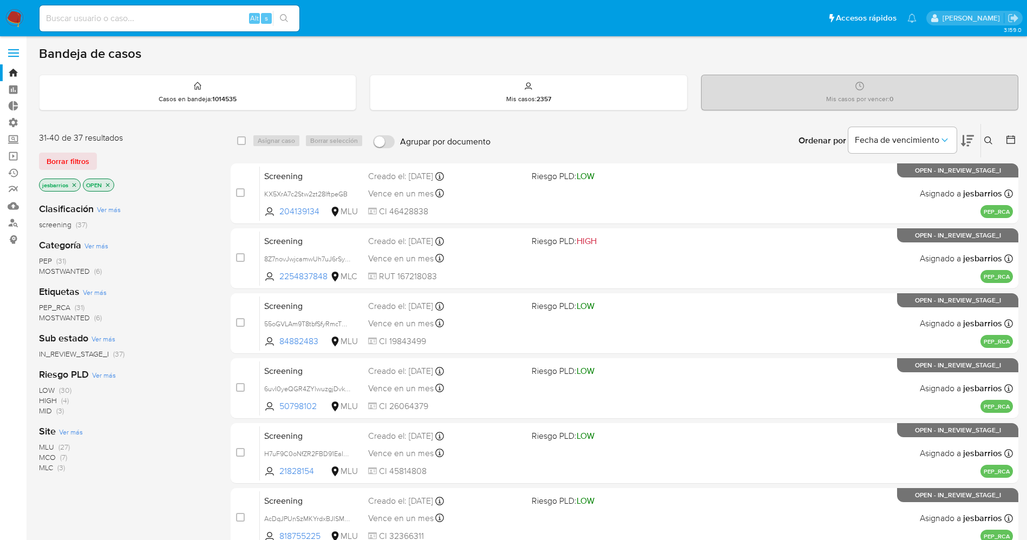
click at [84, 272] on span "MOSTWANTED" at bounding box center [64, 271] width 51 height 11
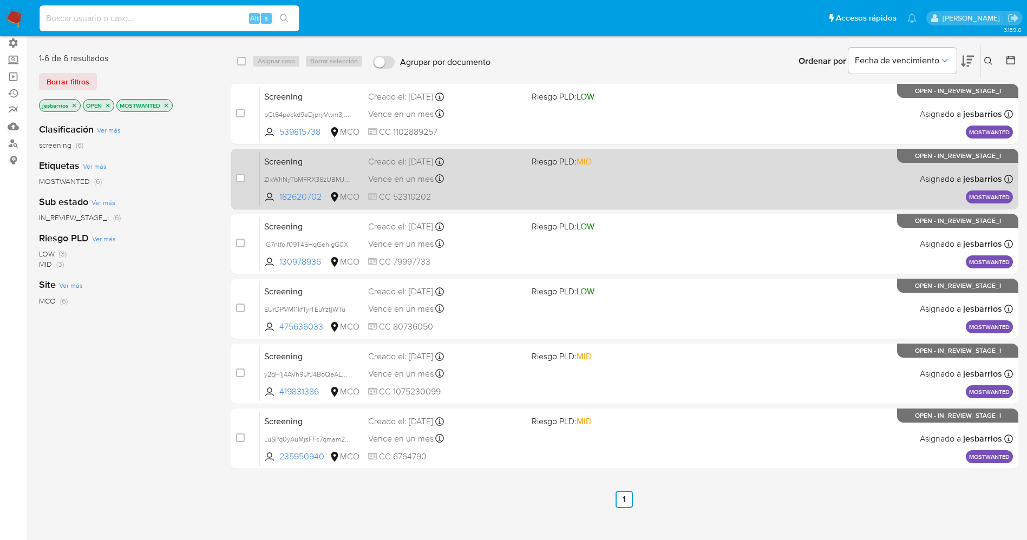
scroll to position [119, 0]
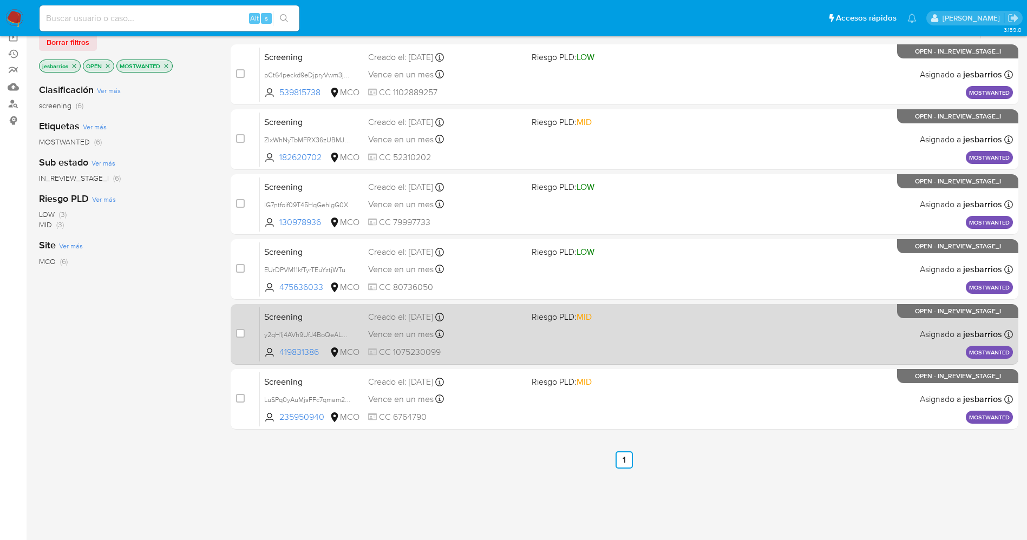
click at [671, 321] on span "Riesgo PLD: MID" at bounding box center [609, 316] width 155 height 14
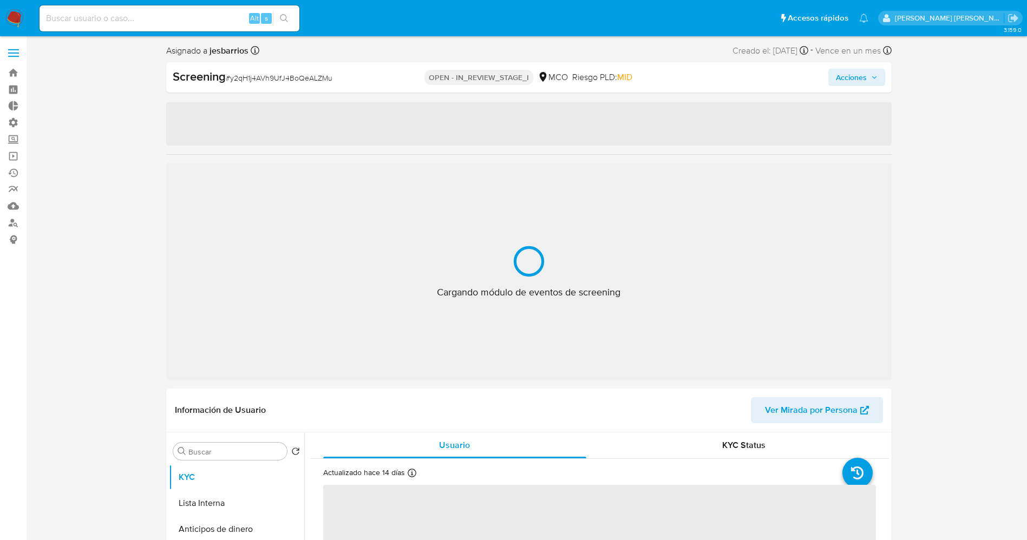
select select "10"
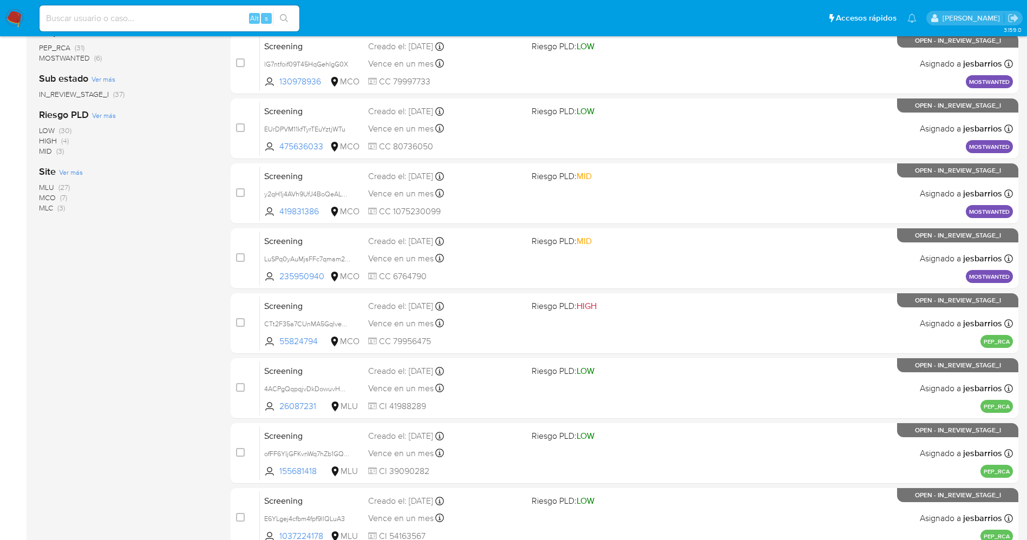
scroll to position [110, 0]
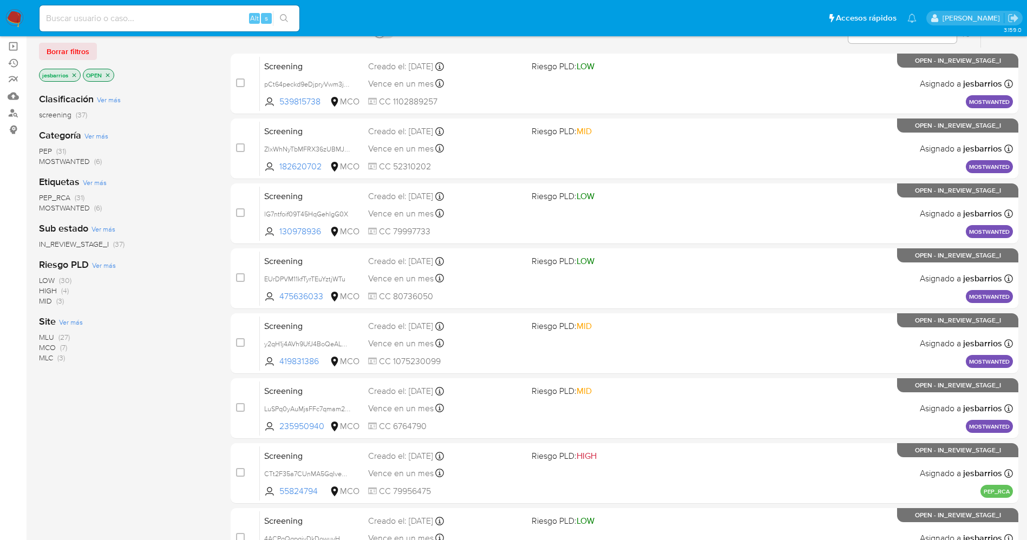
click at [79, 162] on span "MOSTWANTED" at bounding box center [64, 161] width 51 height 11
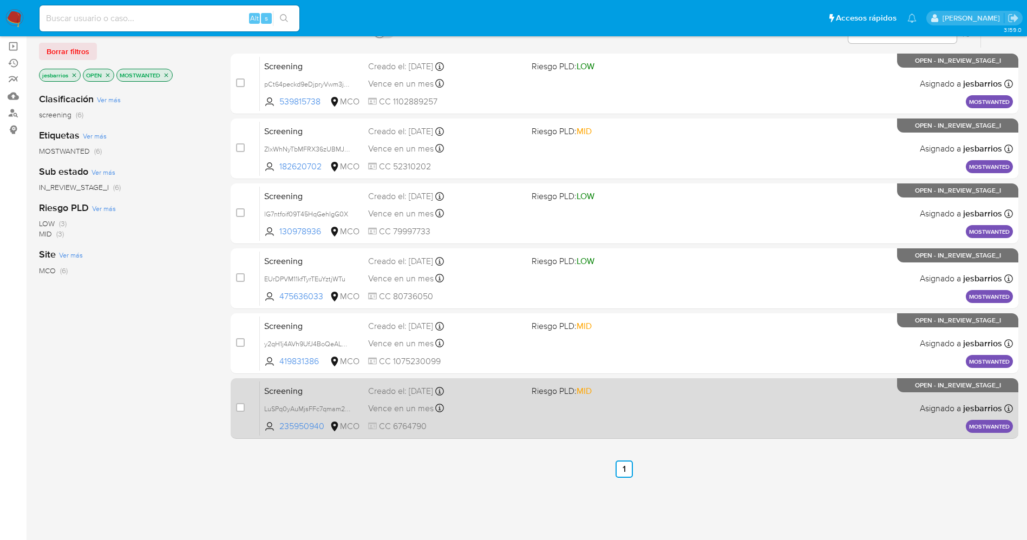
click at [553, 421] on div "Screening LuSPq0yAuMjsFFc7qmam2z2D 235950940 MCO Riesgo PLD: MID Creado el: 15/…" at bounding box center [636, 408] width 753 height 55
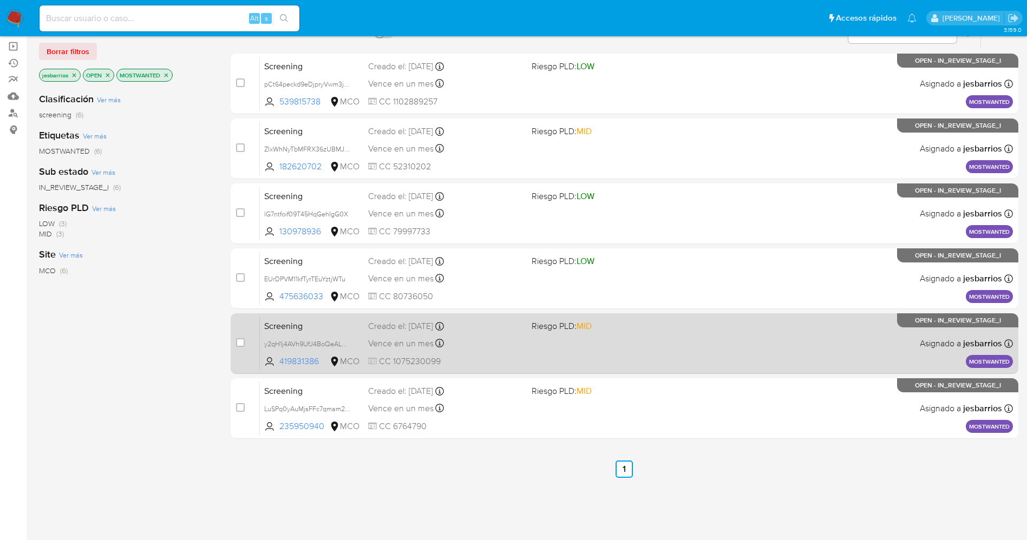
click at [486, 339] on div "Vence en un mes Vence el 15/10/2025 07:05:58" at bounding box center [445, 343] width 155 height 15
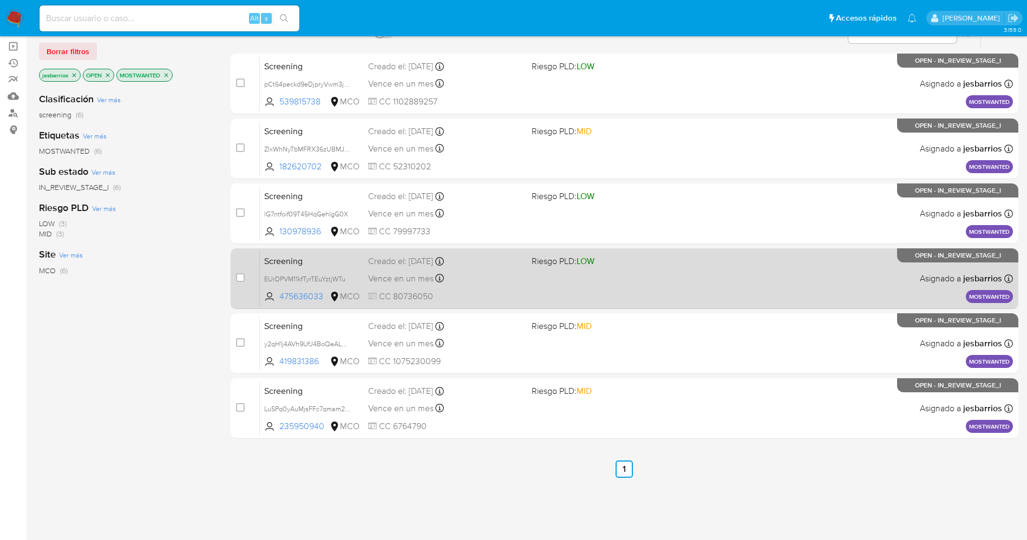
click at [495, 288] on div "Screening EUrDPVM11kfTyrTEuYztjWTu 475636033 MCO Riesgo PLD: LOW Creado el: 15/…" at bounding box center [636, 278] width 753 height 55
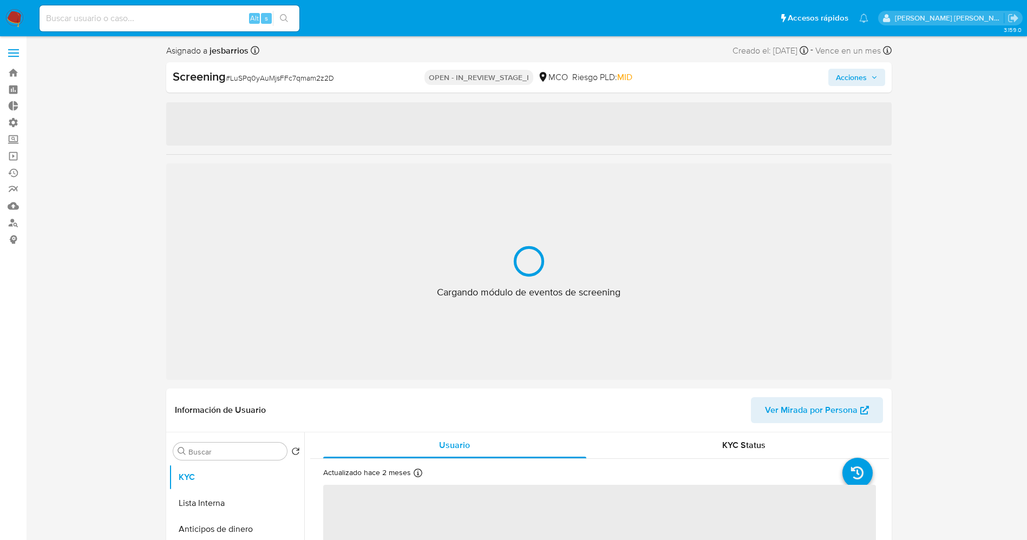
select select "10"
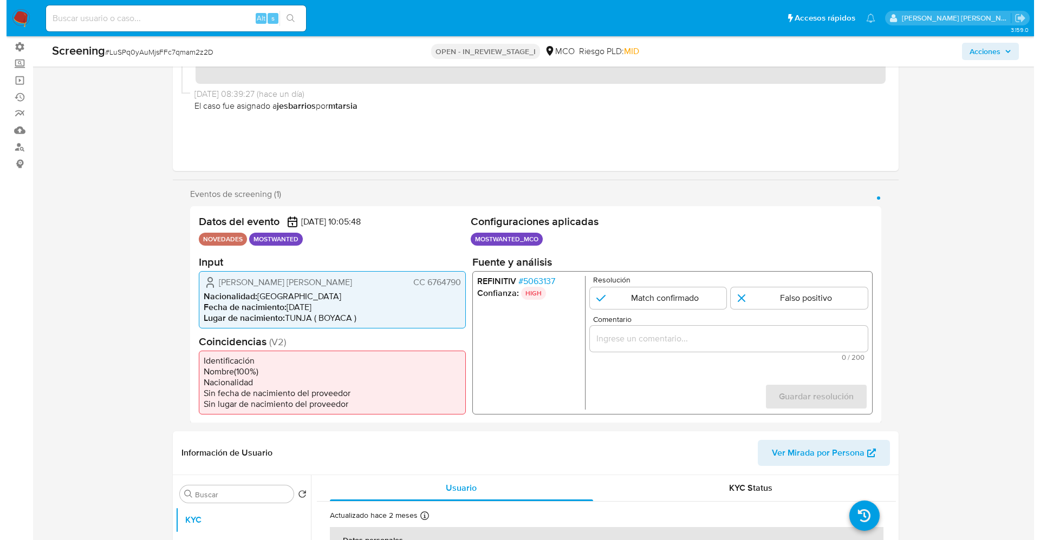
scroll to position [162, 0]
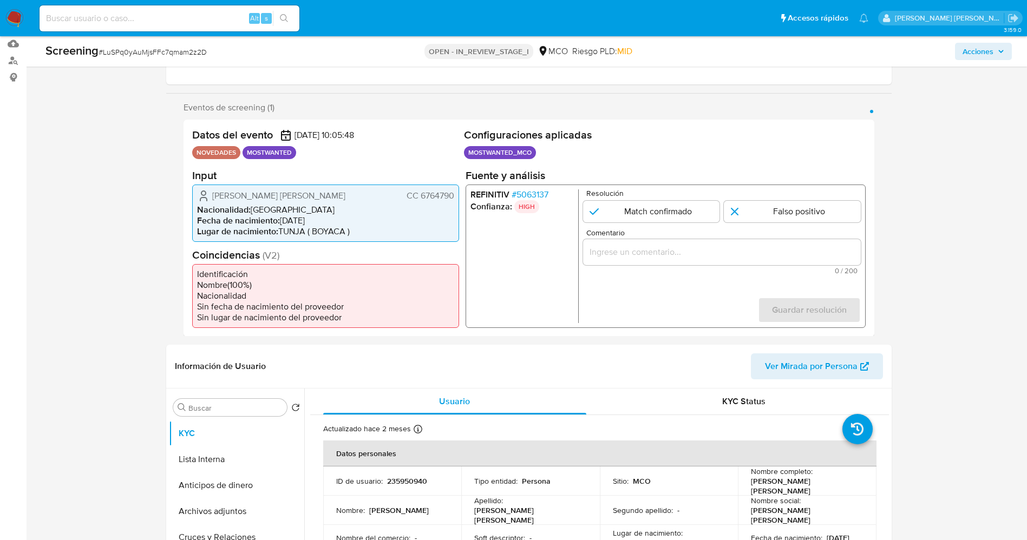
click at [540, 197] on span "# 5063137" at bounding box center [529, 194] width 37 height 11
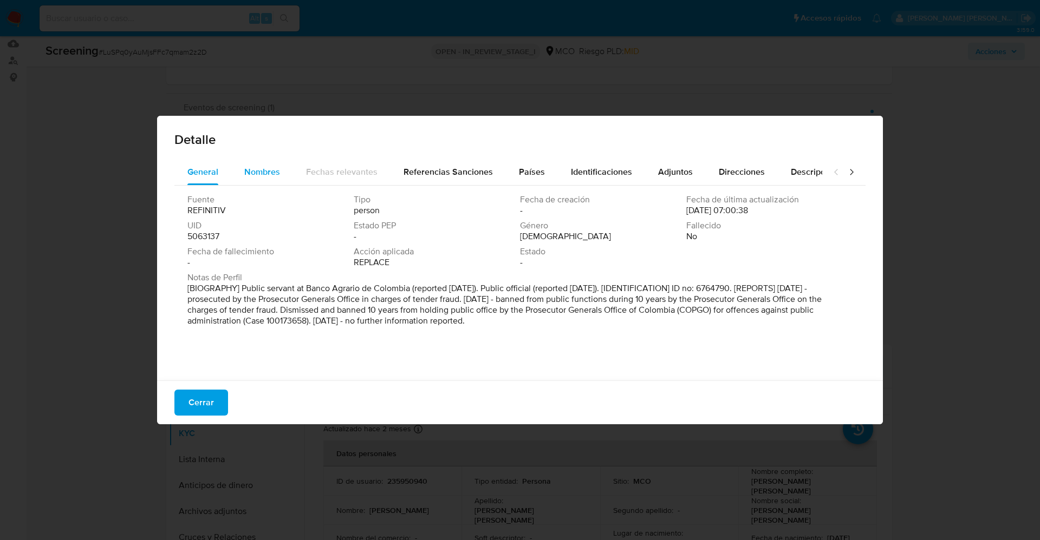
click at [262, 172] on span "Nombres" at bounding box center [262, 172] width 36 height 12
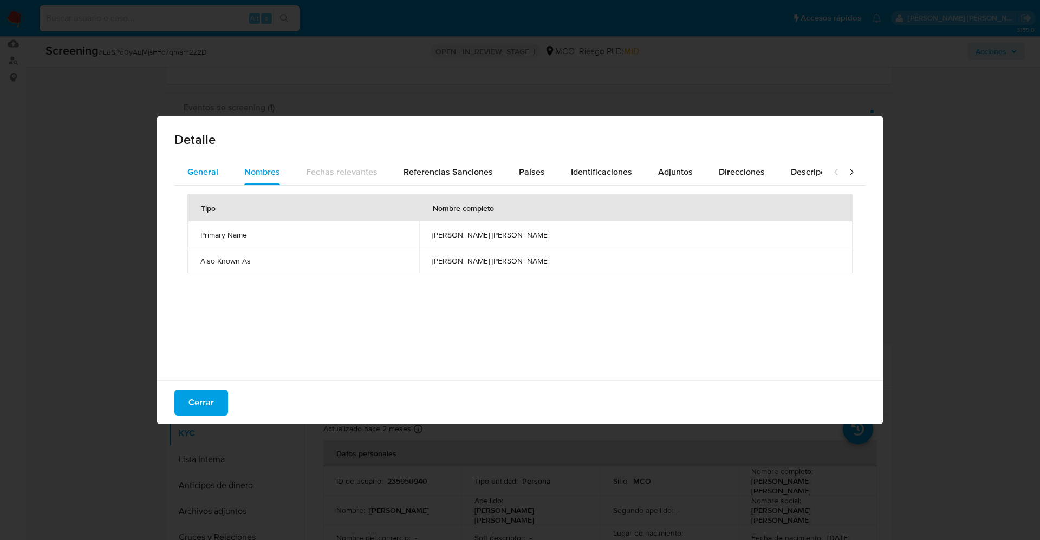
click at [206, 174] on span "General" at bounding box center [202, 172] width 31 height 12
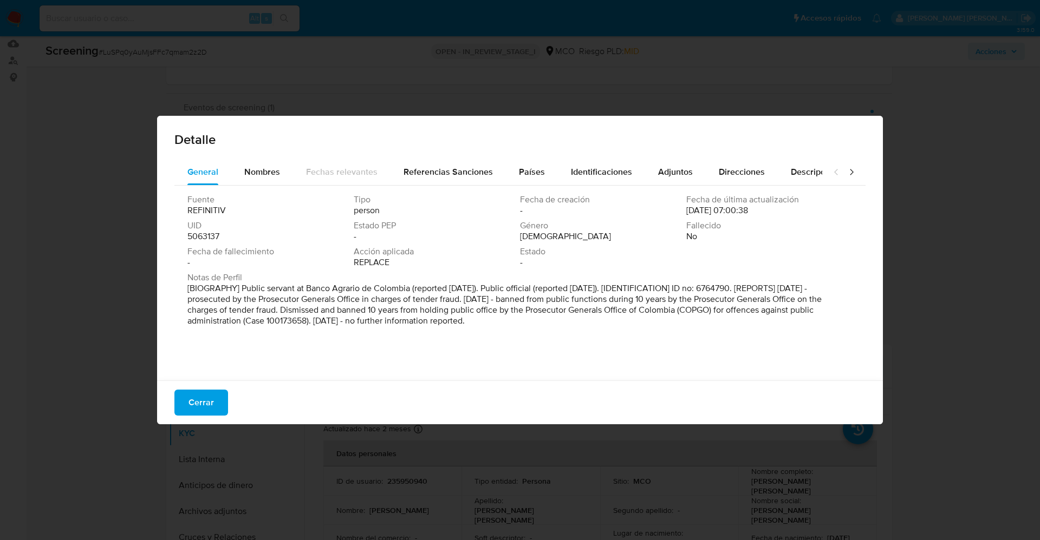
drag, startPoint x: 246, startPoint y: 283, endPoint x: 555, endPoint y: 323, distance: 311.3
click at [562, 328] on div "Notas de Perfil [BIOGRAPHY] Public servant at Banco Agrario de Colombia (report…" at bounding box center [519, 301] width 665 height 58
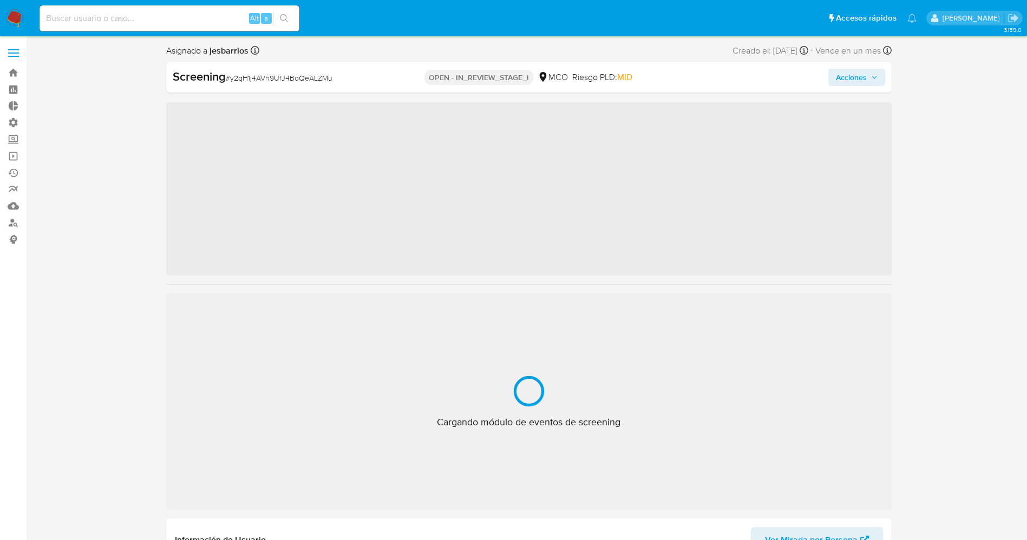
select select "10"
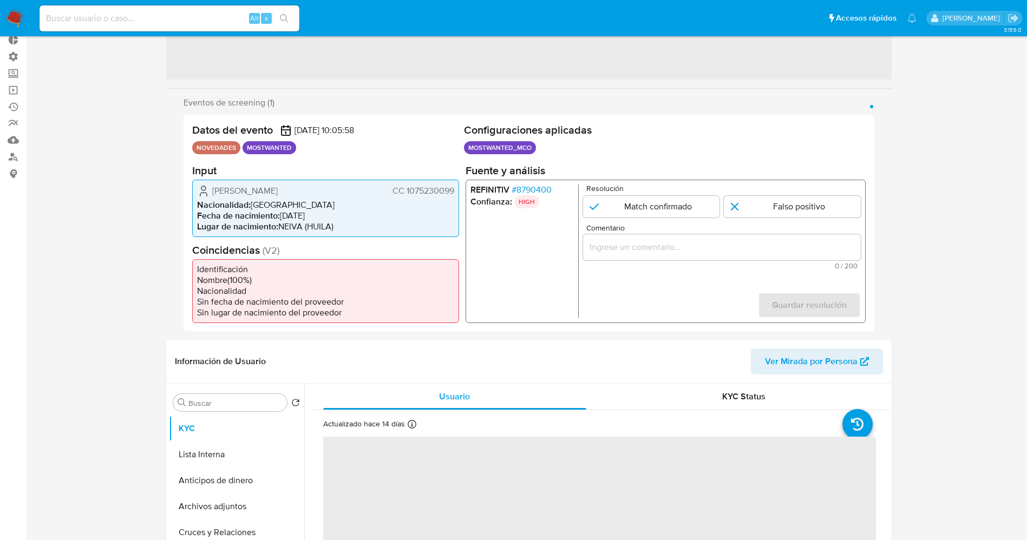
scroll to position [81, 0]
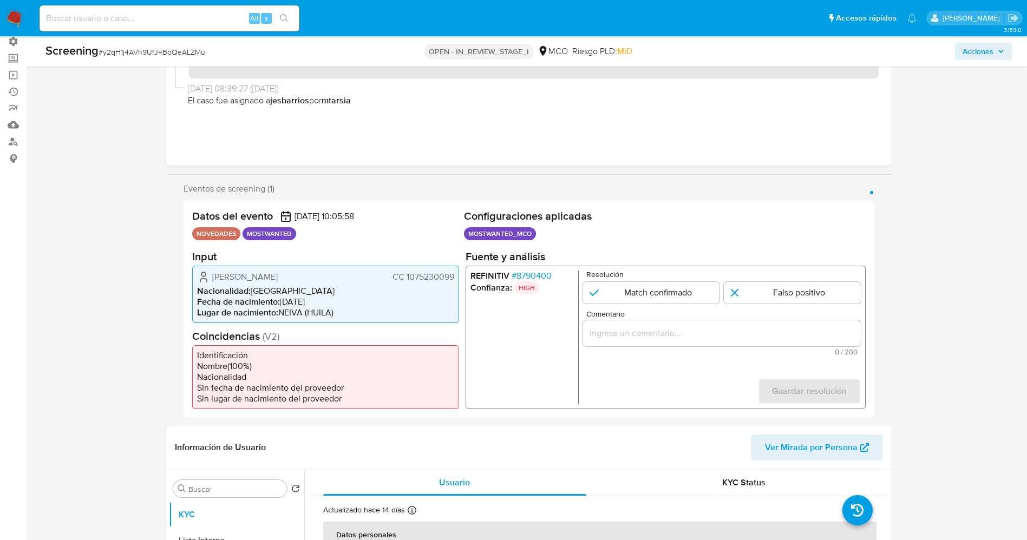
click at [543, 277] on span "# 8790400" at bounding box center [531, 275] width 40 height 11
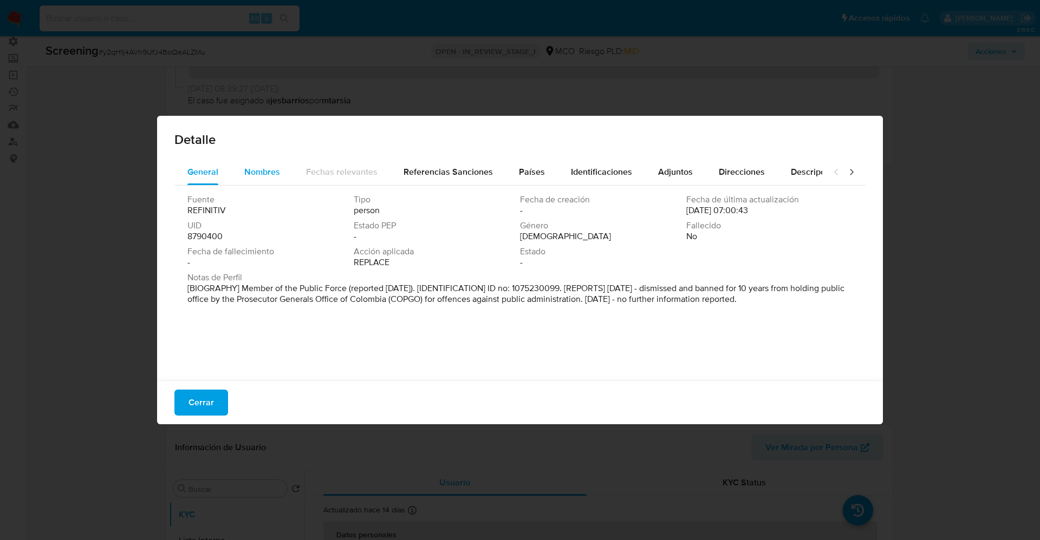
click at [252, 167] on span "Nombres" at bounding box center [262, 172] width 36 height 12
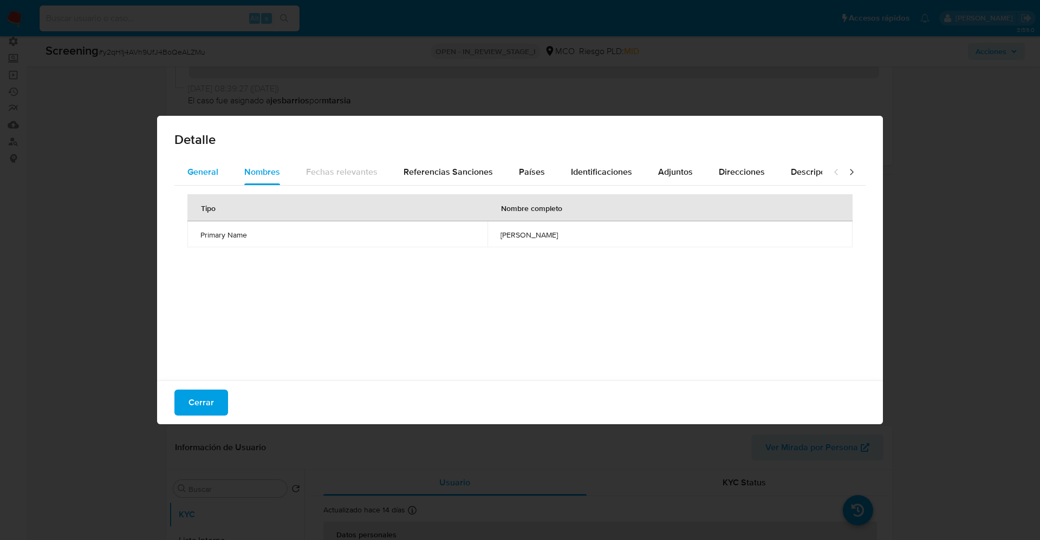
click at [205, 175] on span "General" at bounding box center [202, 172] width 31 height 12
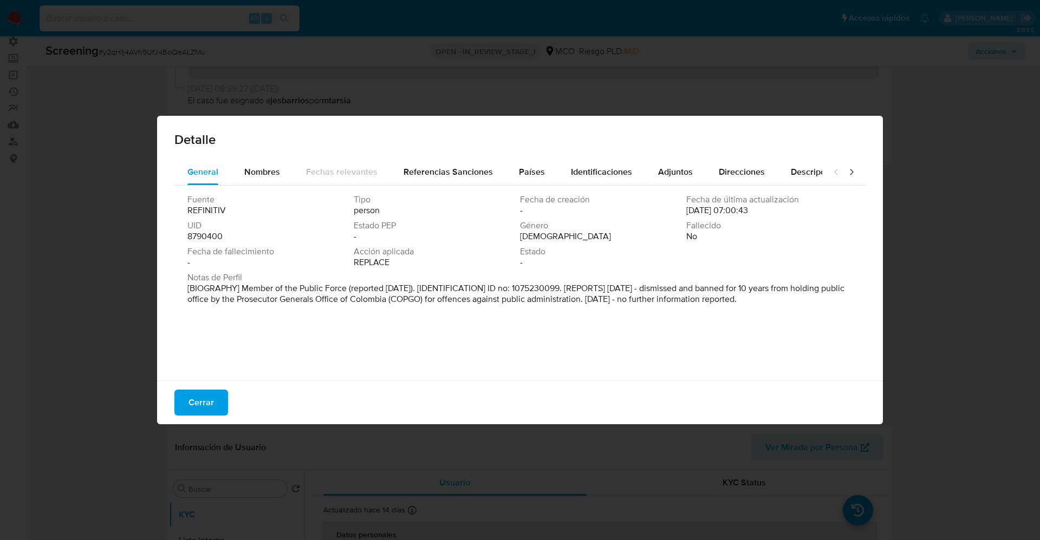
drag, startPoint x: 690, startPoint y: 308, endPoint x: 879, endPoint y: 329, distance: 189.7
click at [879, 329] on div "Detalle General Nombres Fechas relevantes Referencias Sanciones Países Identifi…" at bounding box center [520, 270] width 726 height 309
click at [199, 407] on span "Cerrar" at bounding box center [200, 403] width 25 height 24
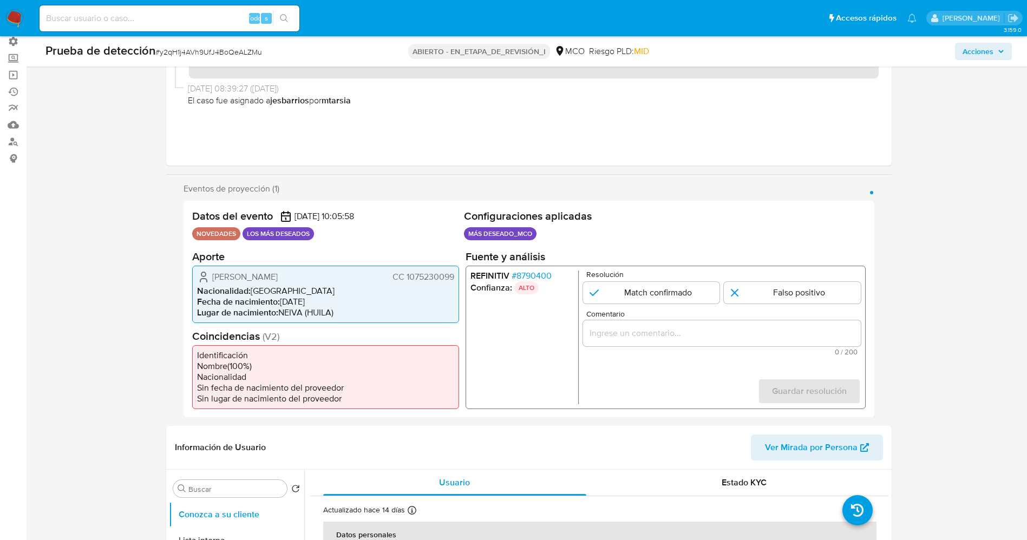
drag, startPoint x: 403, startPoint y: 276, endPoint x: 453, endPoint y: 283, distance: 50.9
click at [453, 283] on div "[PERSON_NAME] CC 1075230099" at bounding box center [325, 276] width 257 height 13
drag, startPoint x: 216, startPoint y: 275, endPoint x: 325, endPoint y: 274, distance: 108.9
click at [328, 274] on div "[PERSON_NAME] CC 1075230099" at bounding box center [325, 276] width 257 height 13
drag, startPoint x: 401, startPoint y: 273, endPoint x: 455, endPoint y: 277, distance: 54.8
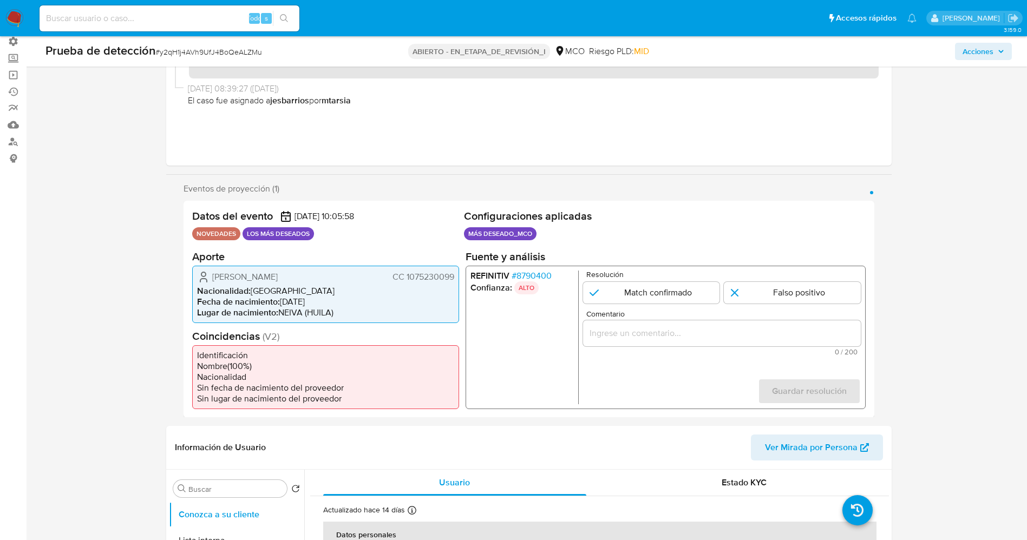
click at [455, 277] on div "[PERSON_NAME] CC 1075230099 Nacionalidad : [DEMOGRAPHIC_DATA] Fecha de nacimien…" at bounding box center [325, 293] width 267 height 57
click at [214, 274] on div "[PERSON_NAME] CC 1075230099" at bounding box center [325, 276] width 257 height 13
drag, startPoint x: 214, startPoint y: 274, endPoint x: 456, endPoint y: 276, distance: 242.1
click at [456, 276] on div "[PERSON_NAME] CC 1075230099 Nacionalidad : [DEMOGRAPHIC_DATA] Fecha de nacimien…" at bounding box center [325, 293] width 267 height 57
click at [699, 296] on input "1 de 1" at bounding box center [651, 293] width 137 height 22
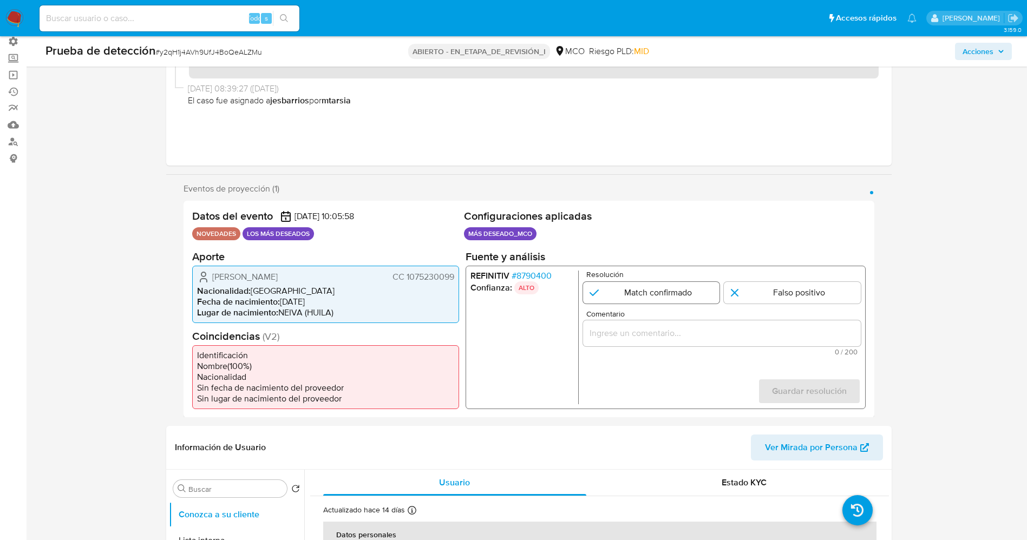
radio input "true"
click at [629, 338] on input "Comentario" at bounding box center [722, 333] width 278 height 14
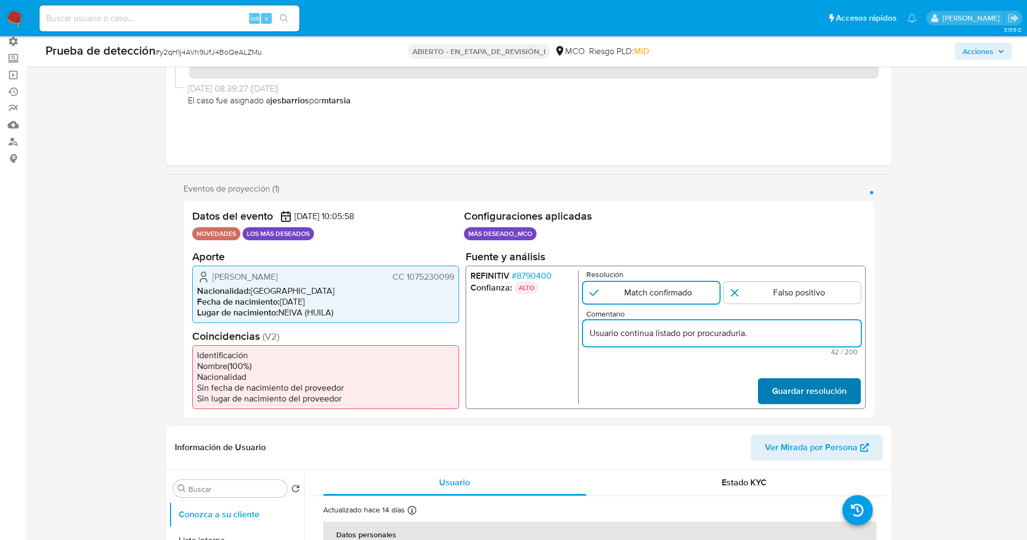
type input "Usuario continua listado por procuraduria."
click at [804, 388] on span "Guardar resolución" at bounding box center [809, 391] width 75 height 24
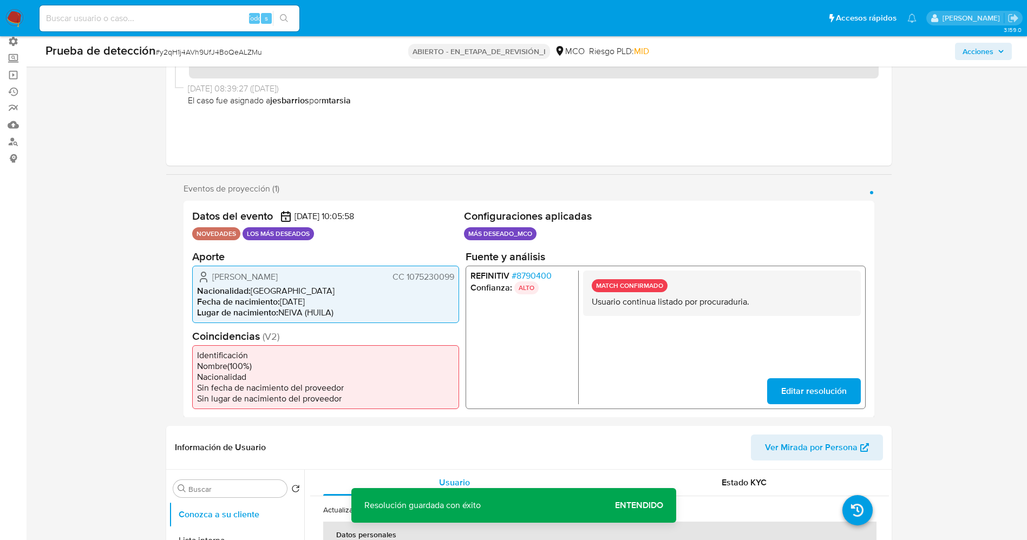
drag, startPoint x: 607, startPoint y: 303, endPoint x: 751, endPoint y: 312, distance: 144.9
click at [751, 312] on div "MATCH CONFIRMADO Usuario continua listado por procuraduria." at bounding box center [722, 292] width 278 height 45
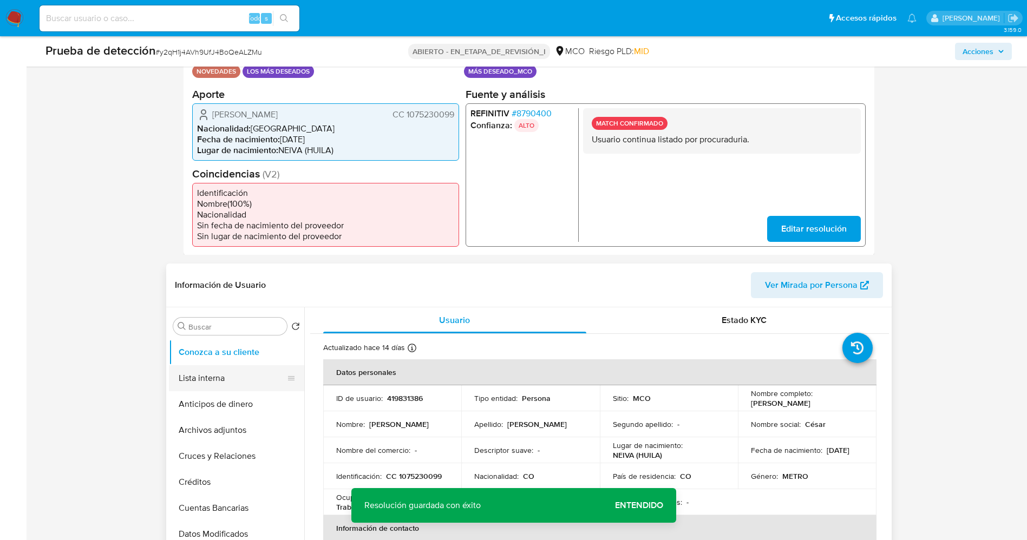
click at [205, 376] on button "Lista interna" at bounding box center [232, 379] width 127 height 26
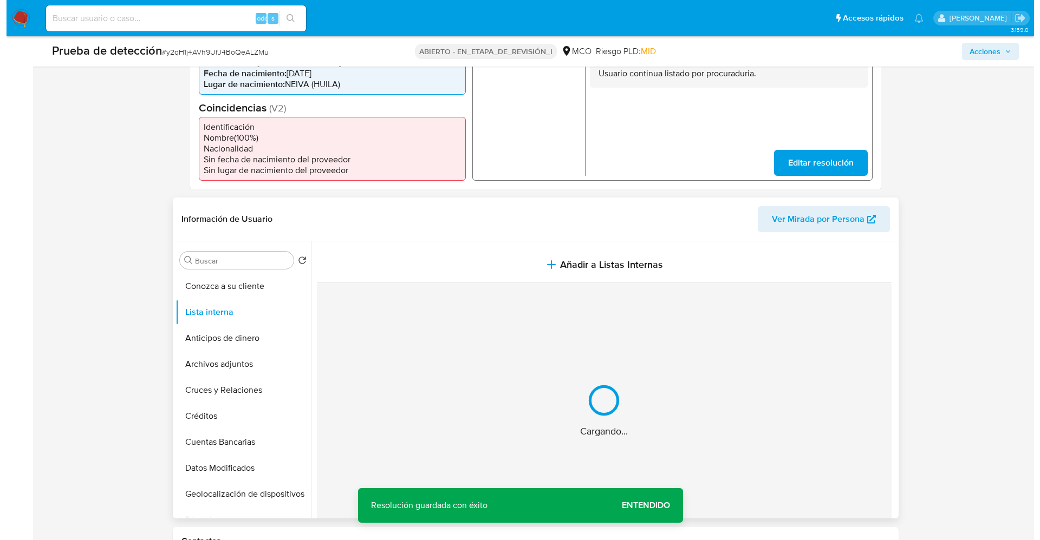
scroll to position [325, 0]
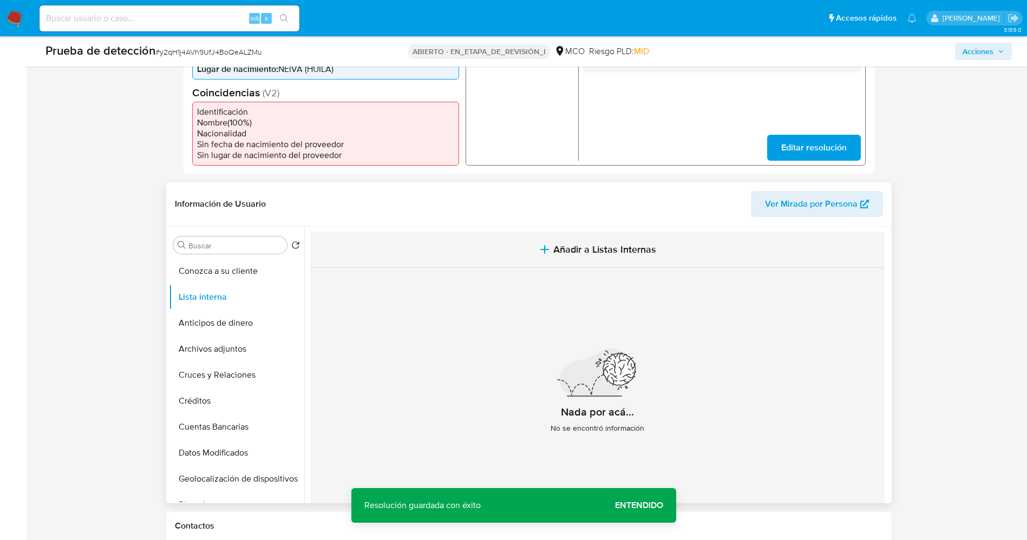
click at [584, 247] on span "Añadir a Listas Internas" at bounding box center [604, 250] width 103 height 12
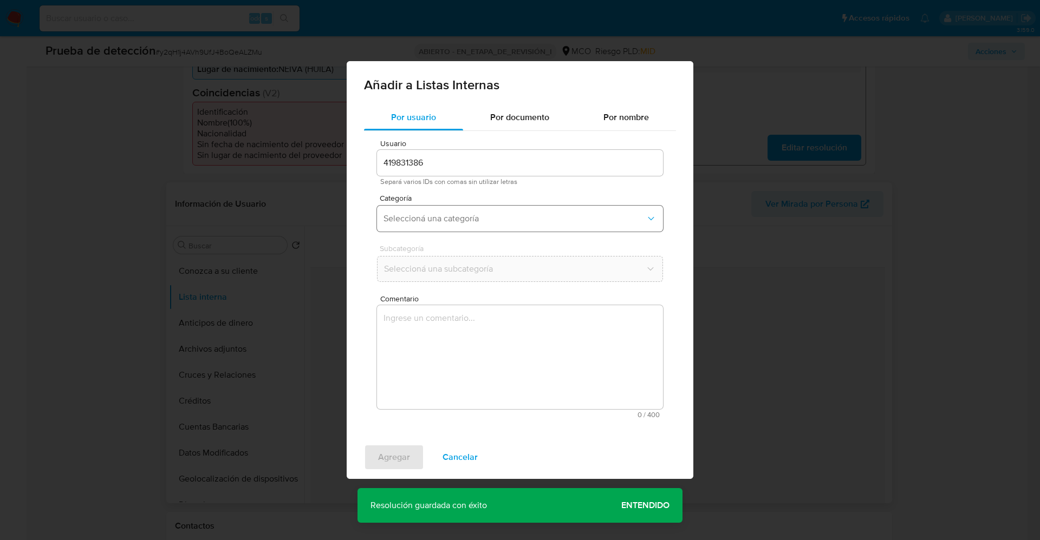
drag, startPoint x: 470, startPoint y: 221, endPoint x: 470, endPoint y: 230, distance: 8.1
click at [471, 221] on span "Seleccioná una categoría" at bounding box center [514, 218] width 262 height 11
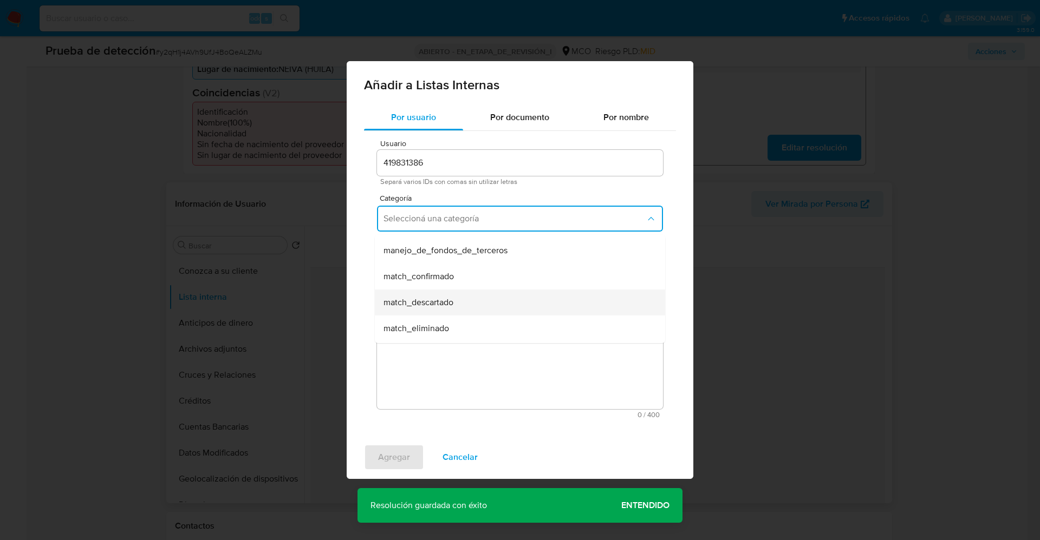
scroll to position [81, 0]
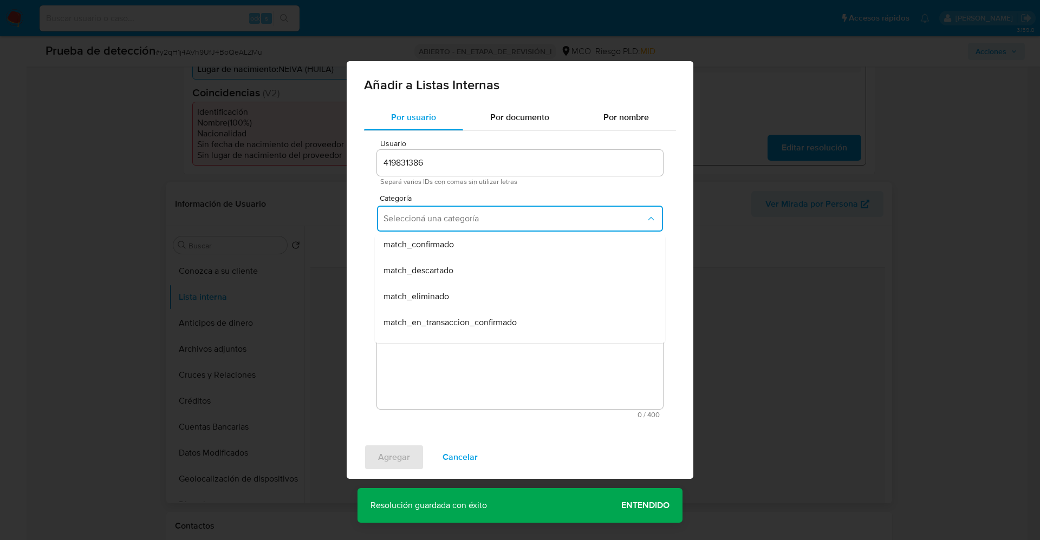
click at [464, 245] on div "match_confirmado" at bounding box center [516, 245] width 266 height 26
click at [463, 272] on span "Seleccioná una subcategoría" at bounding box center [514, 269] width 262 height 11
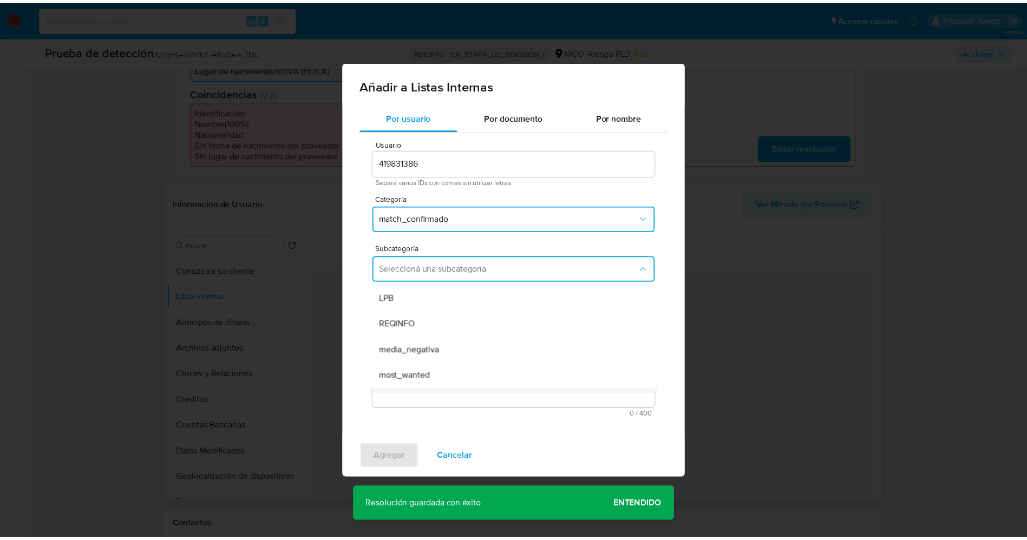
scroll to position [74, 0]
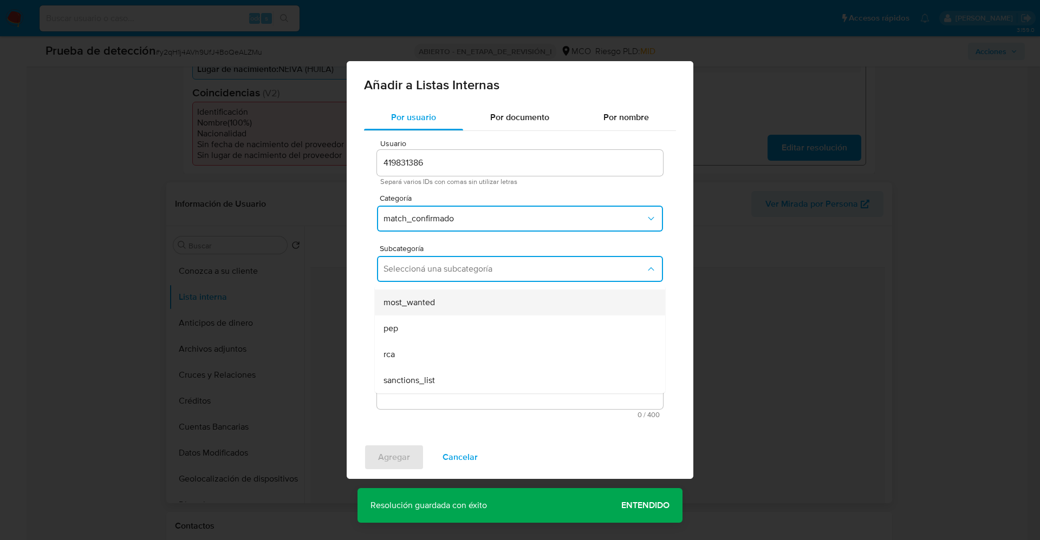
click at [452, 307] on div "most_wanted" at bounding box center [516, 303] width 266 height 26
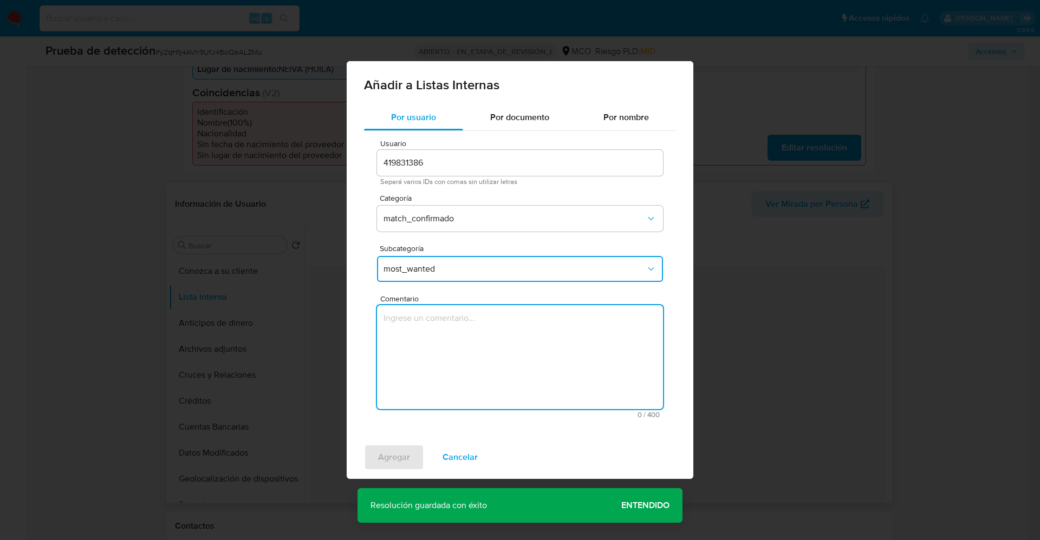
click at [437, 345] on textarea "Comentario" at bounding box center [520, 357] width 286 height 104
type textarea "Usuario continua listado por procuraduria."
click at [389, 458] on span "Agregar" at bounding box center [394, 458] width 32 height 24
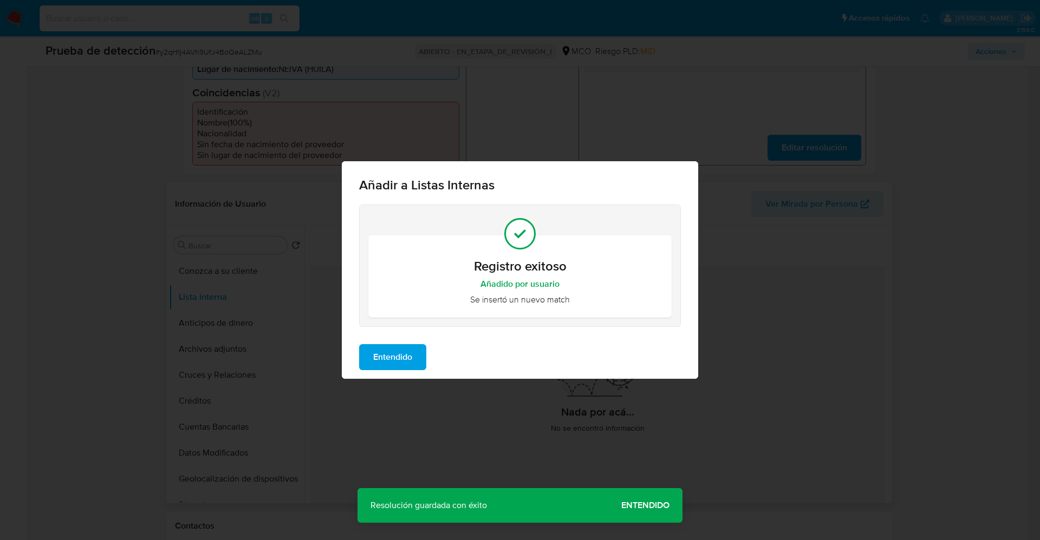
click at [399, 360] on span "Entendido" at bounding box center [392, 358] width 39 height 24
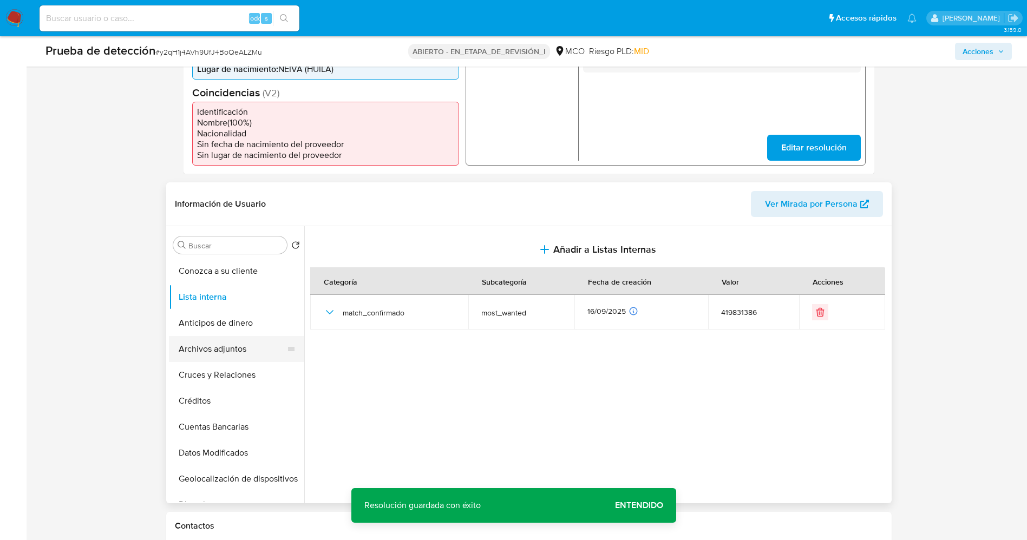
click at [227, 353] on button "Archivos adjuntos" at bounding box center [232, 349] width 127 height 26
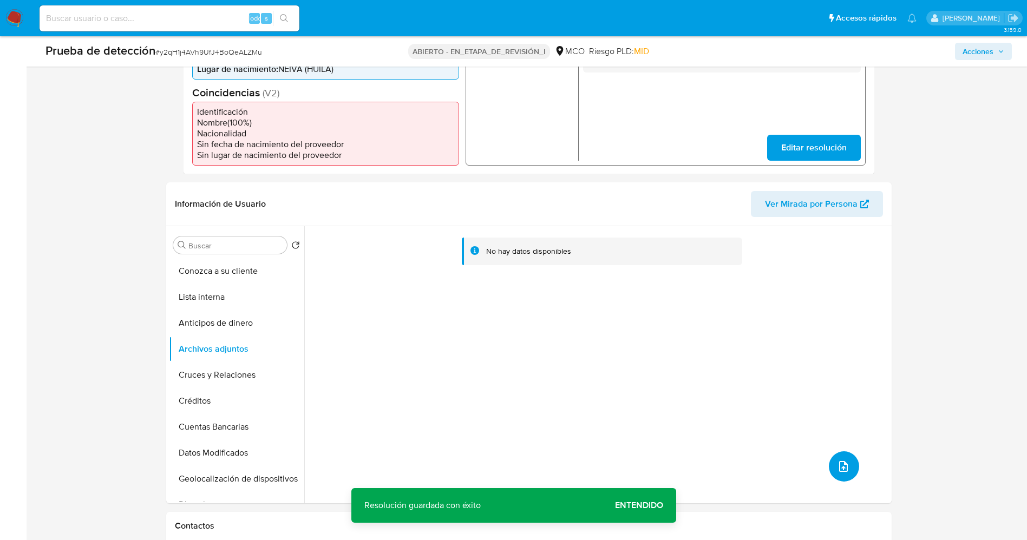
click at [844, 472] on span "subir archivo" at bounding box center [843, 466] width 13 height 13
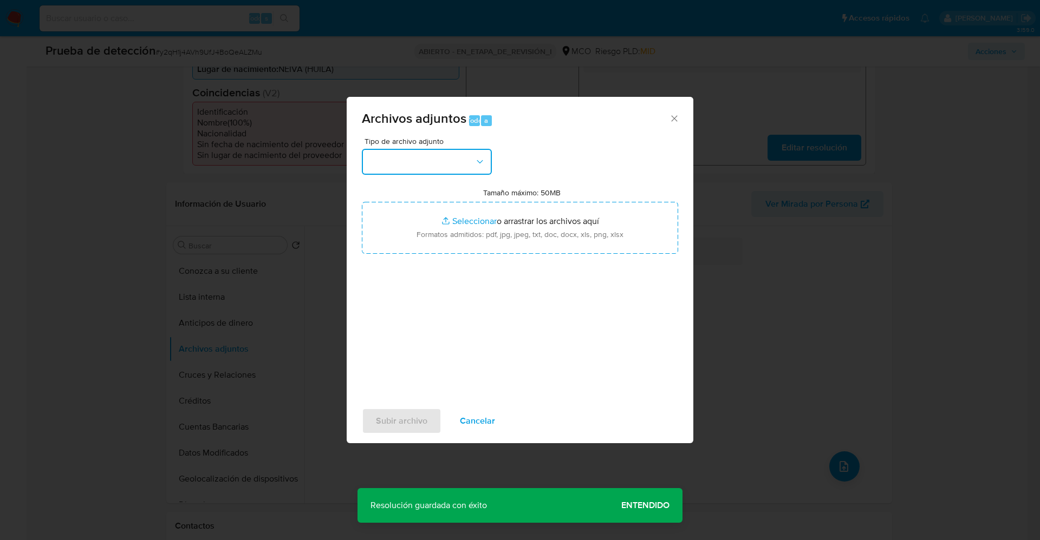
click at [459, 163] on button "button" at bounding box center [427, 162] width 130 height 26
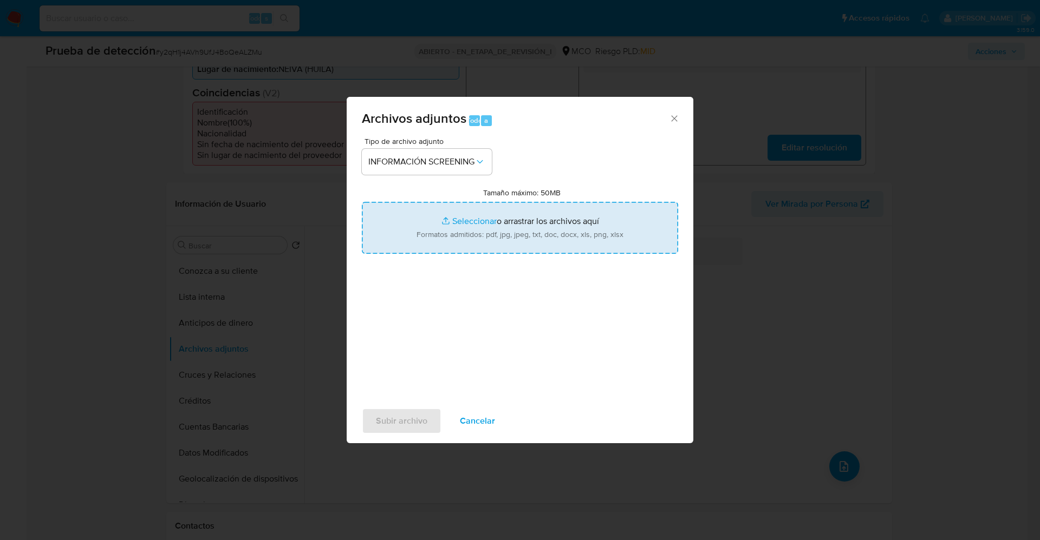
type input "C:\fakepath\Consulta de Antecedentes.pdf"
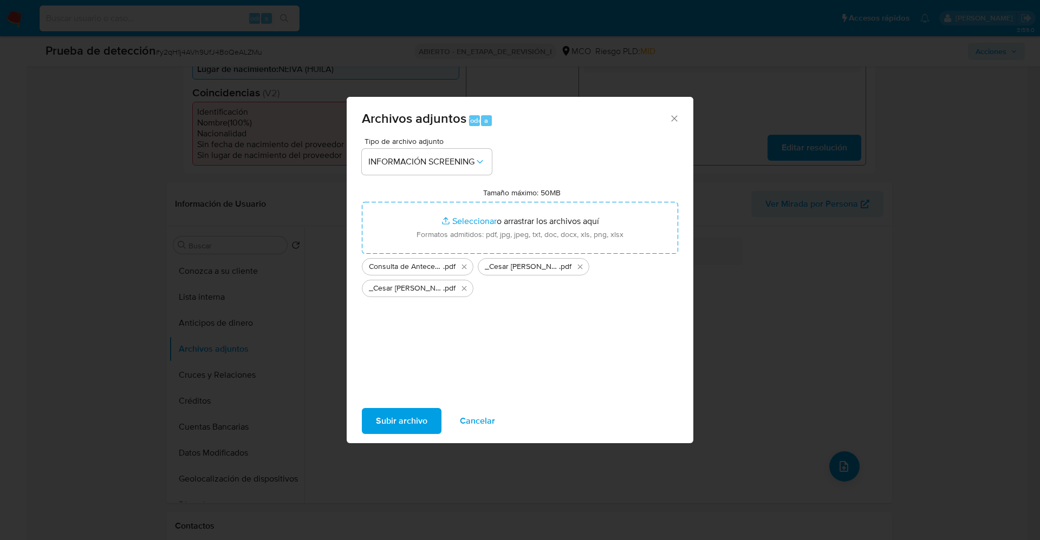
click at [420, 420] on span "Subir archivo" at bounding box center [401, 421] width 51 height 24
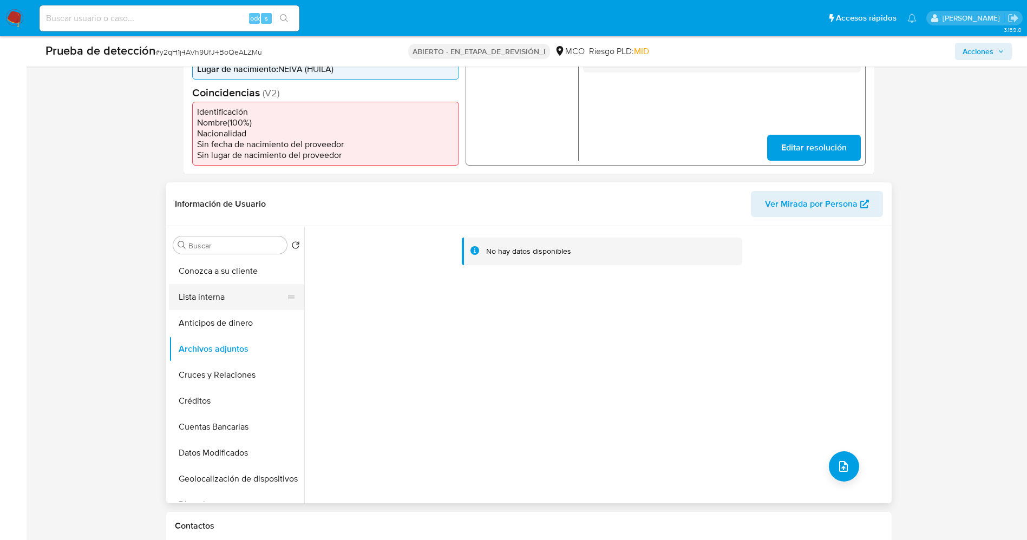
click at [204, 301] on button "Lista interna" at bounding box center [232, 297] width 127 height 26
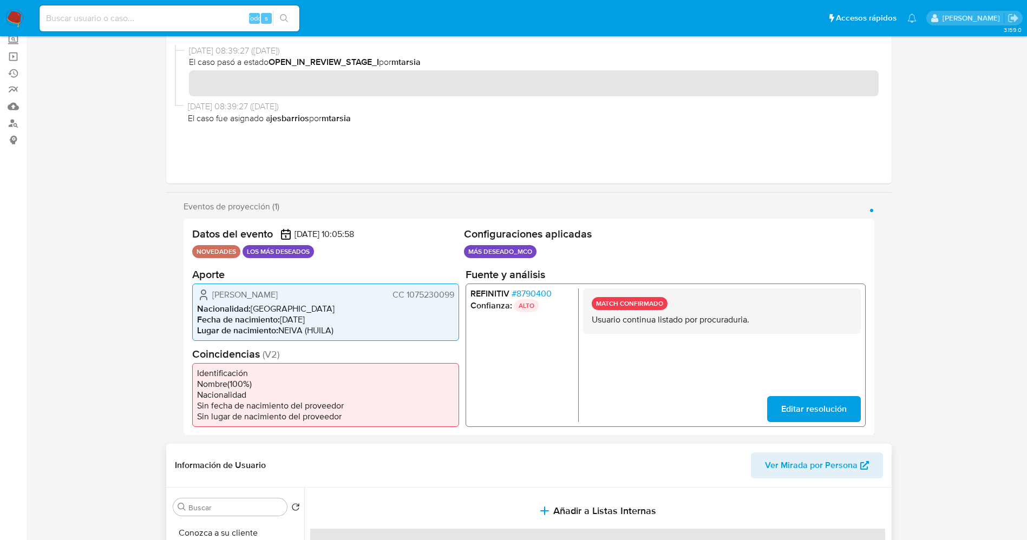
scroll to position [0, 0]
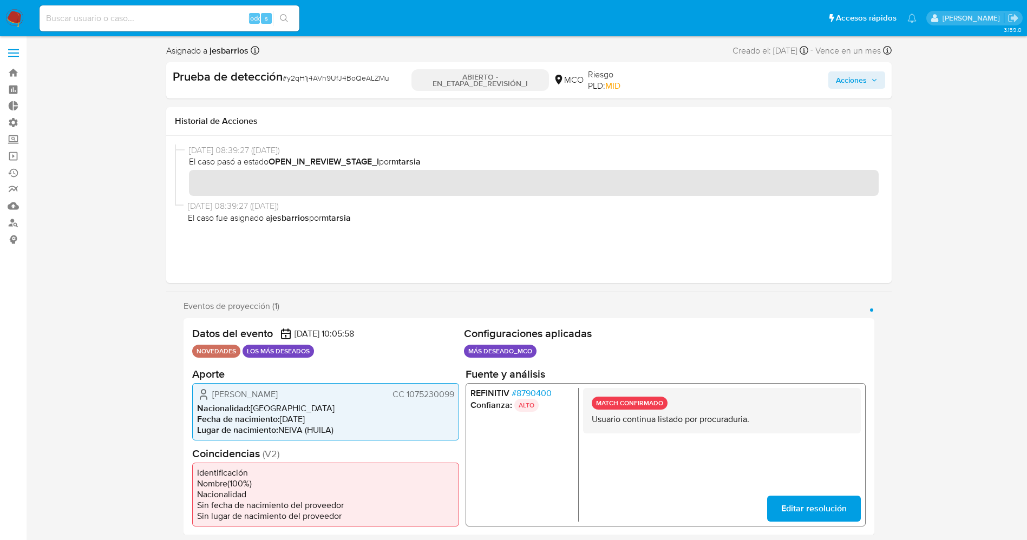
click at [836, 81] on span "Acciones" at bounding box center [851, 79] width 31 height 17
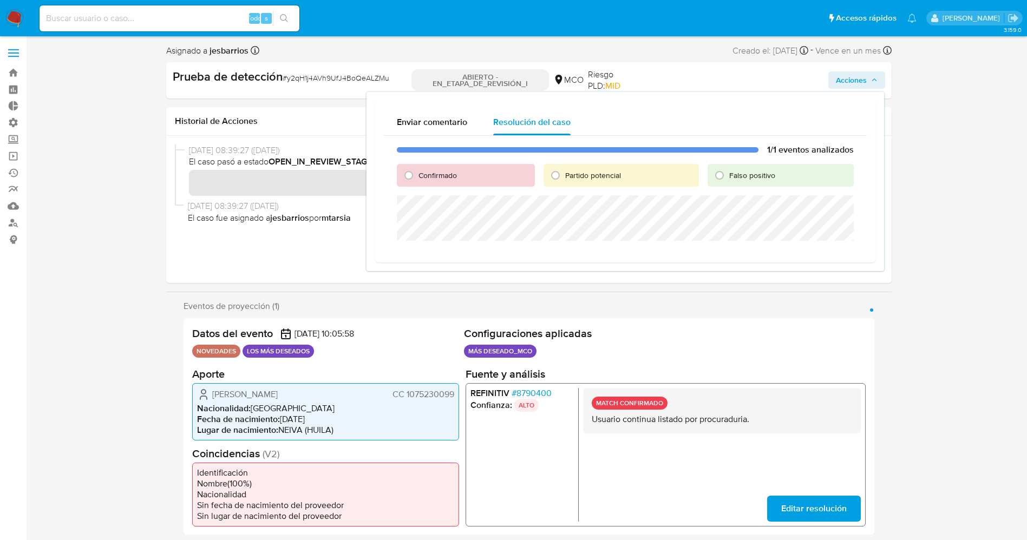
click at [419, 172] on span "Confirmado" at bounding box center [438, 175] width 38 height 11
click at [418, 172] on input "Confirmado" at bounding box center [408, 175] width 17 height 17
radio input "true"
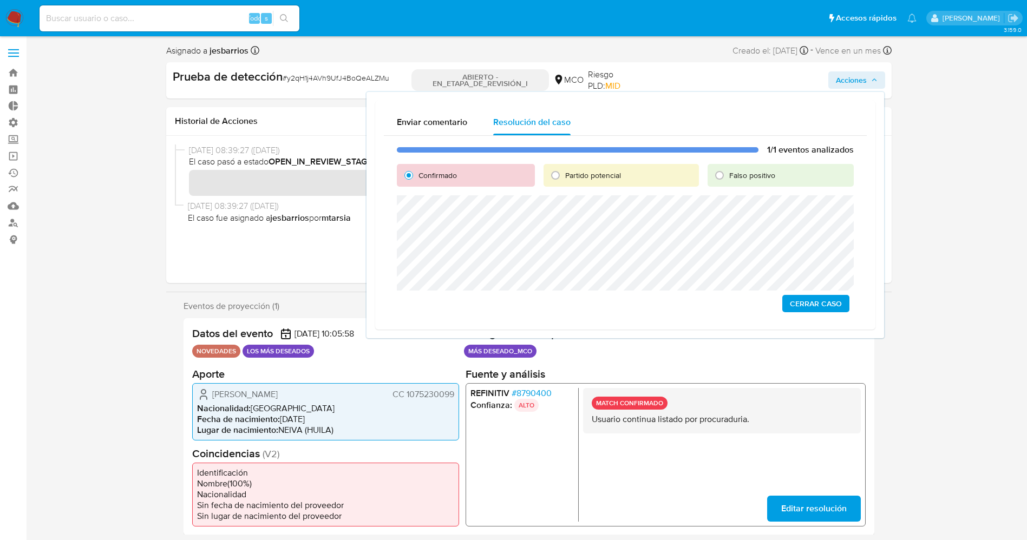
click at [839, 298] on span "Cerrar Caso" at bounding box center [816, 303] width 52 height 15
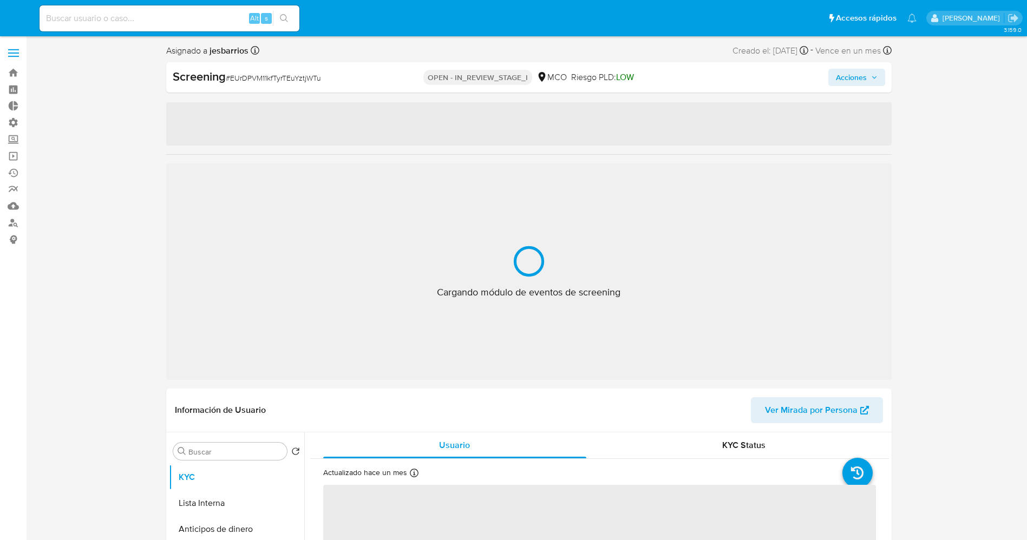
select select "10"
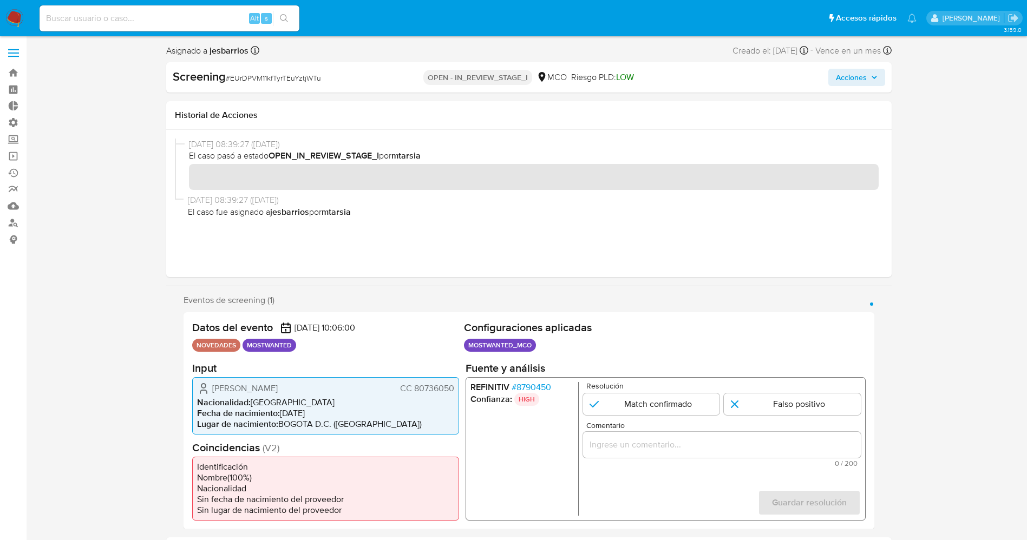
click at [533, 388] on span "# 8790450" at bounding box center [531, 387] width 40 height 11
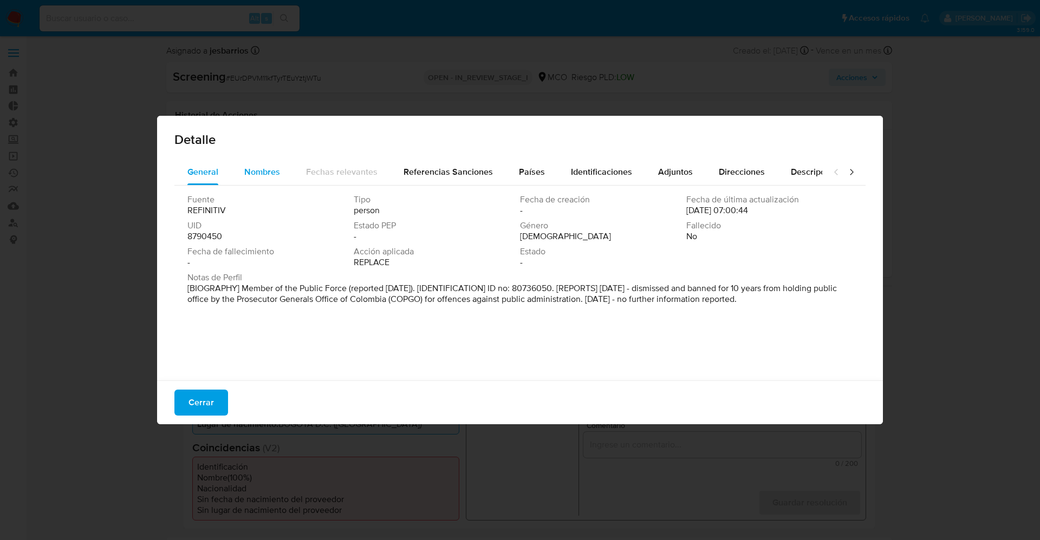
click at [248, 167] on span "Nombres" at bounding box center [262, 172] width 36 height 12
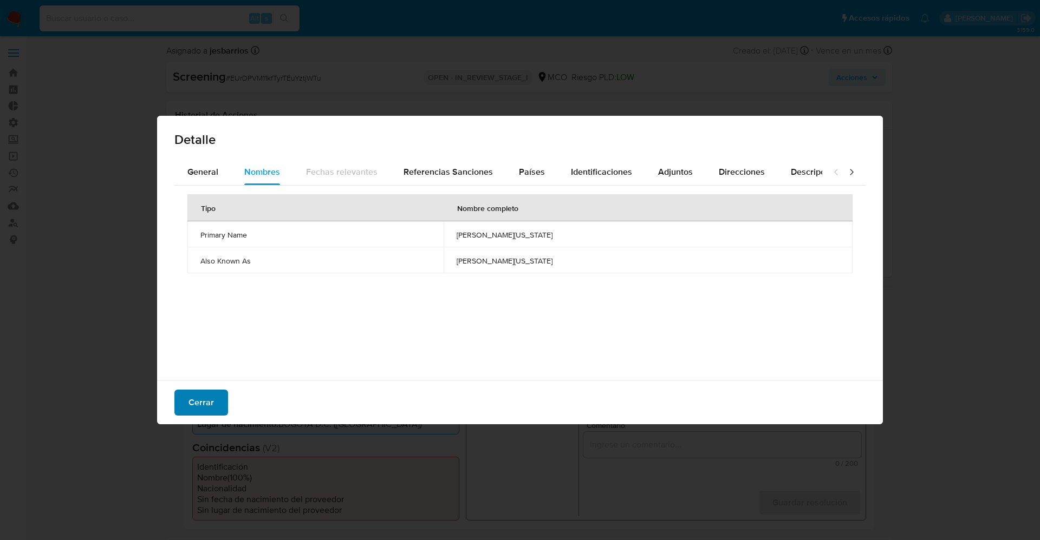
click at [213, 413] on span "Cerrar" at bounding box center [200, 403] width 25 height 24
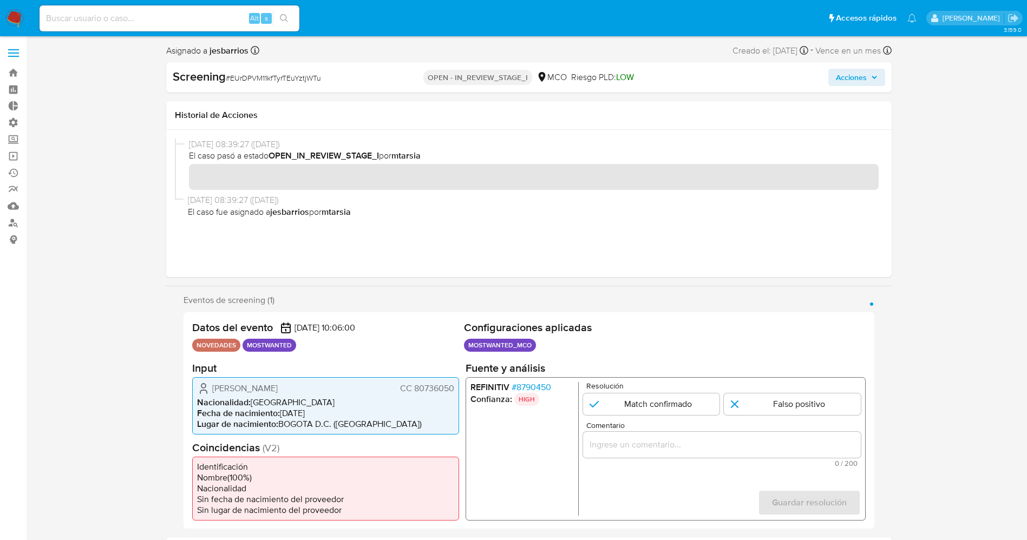
drag, startPoint x: 207, startPoint y: 388, endPoint x: 335, endPoint y: 391, distance: 128.4
click at [335, 391] on div "William Alexis Bernal Montaña CC 80736050" at bounding box center [325, 388] width 257 height 13
drag, startPoint x: 411, startPoint y: 386, endPoint x: 441, endPoint y: 392, distance: 30.3
click at [459, 393] on div "Datos del evento 15/09/2025 10:06:00 NOVEDADES MOSTWANTED Configuraciones aplic…" at bounding box center [529, 420] width 691 height 217
drag, startPoint x: 256, startPoint y: 402, endPoint x: 233, endPoint y: 397, distance: 22.7
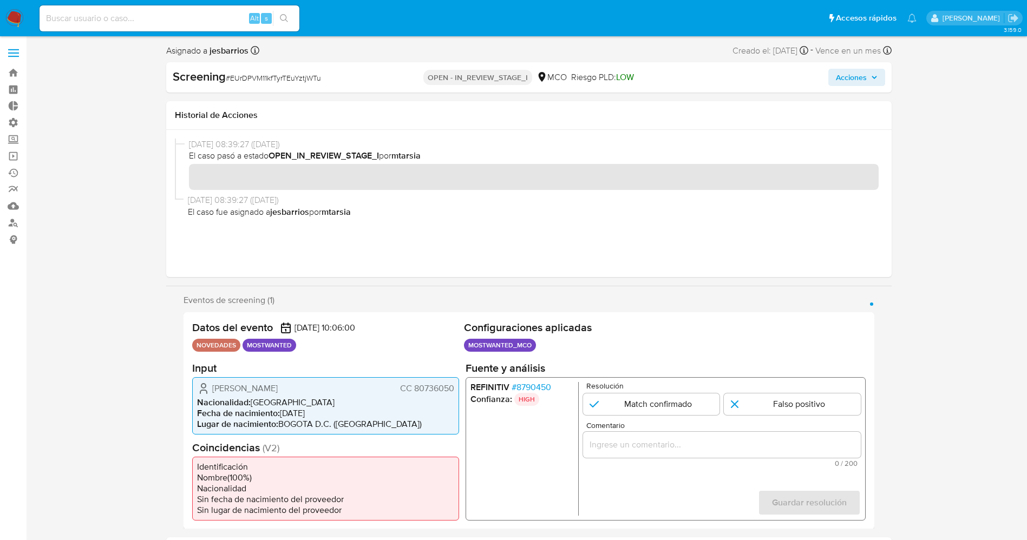
click at [254, 401] on li "Nacionalidad : Colombia" at bounding box center [325, 402] width 257 height 11
drag, startPoint x: 292, startPoint y: 386, endPoint x: 434, endPoint y: 389, distance: 141.9
click at [453, 387] on div "William Alexis Bernal Montaña CC 80736050" at bounding box center [325, 388] width 257 height 13
click at [535, 390] on span "# 8790450" at bounding box center [531, 387] width 40 height 11
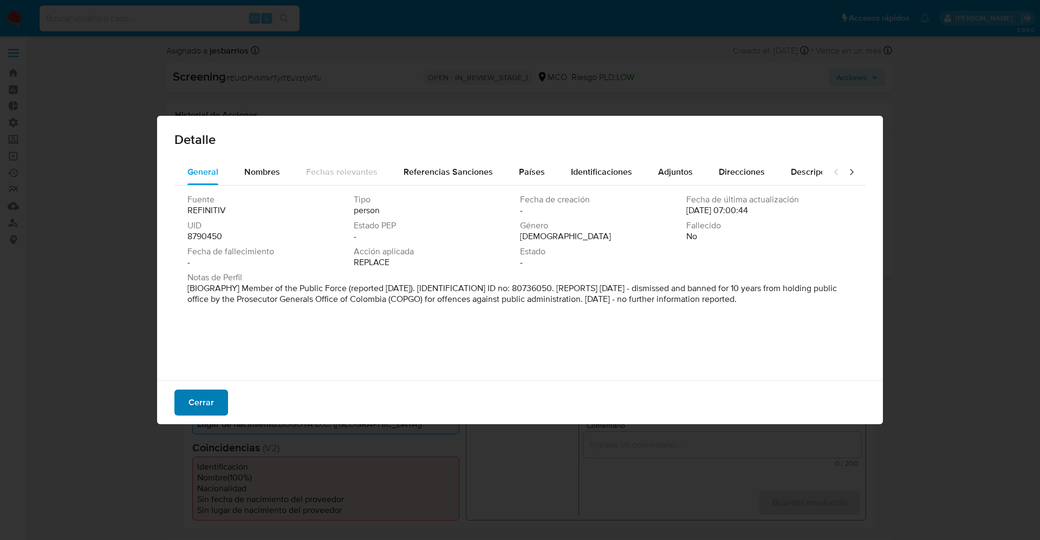
click at [201, 397] on span "Cerrar" at bounding box center [200, 403] width 25 height 24
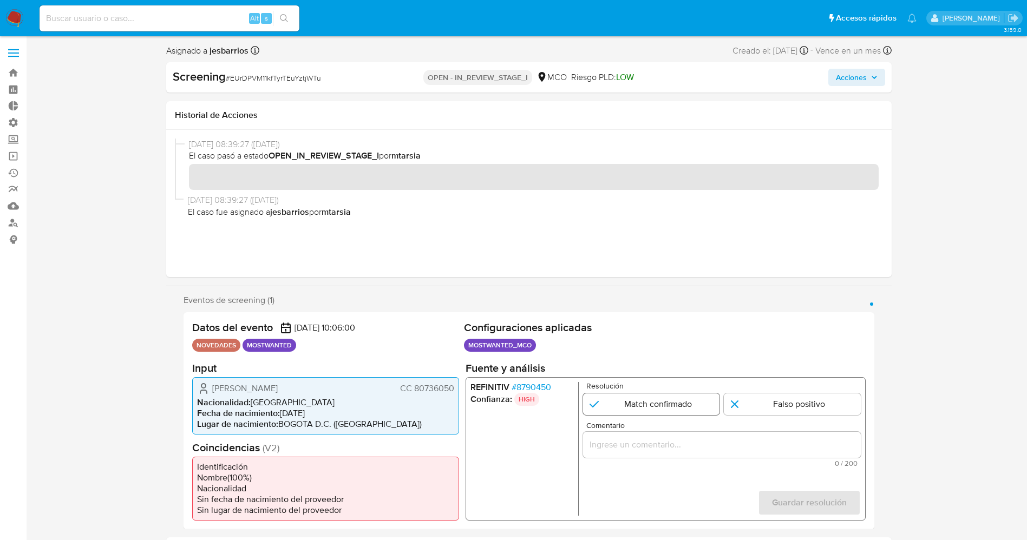
click at [620, 399] on input "1 de 1" at bounding box center [651, 404] width 137 height 22
radio input "true"
click at [644, 442] on input "Comentario" at bounding box center [722, 445] width 278 height 14
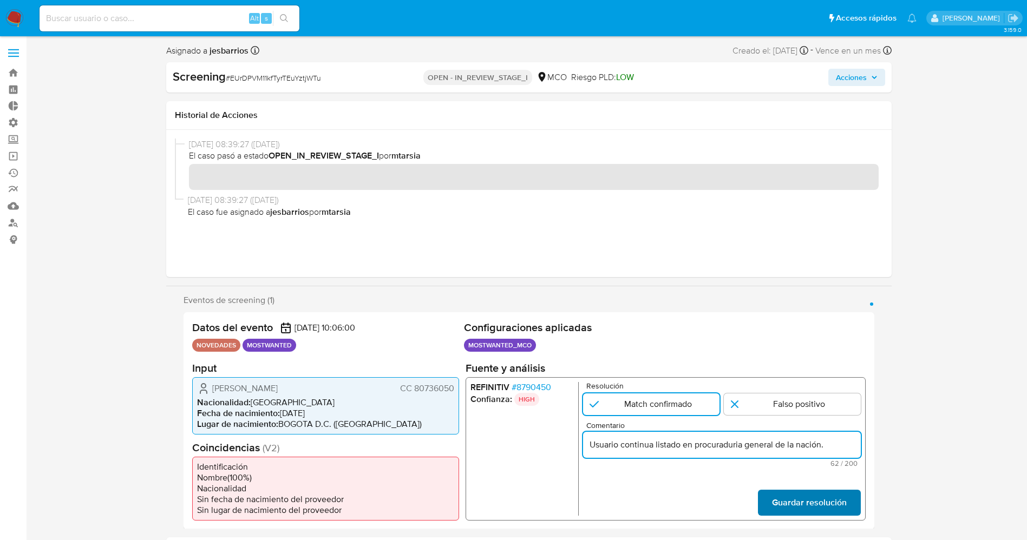
type input "Usuario continua listado en procuraduria general de la nación."
click at [792, 514] on span "Guardar resolución" at bounding box center [809, 503] width 75 height 24
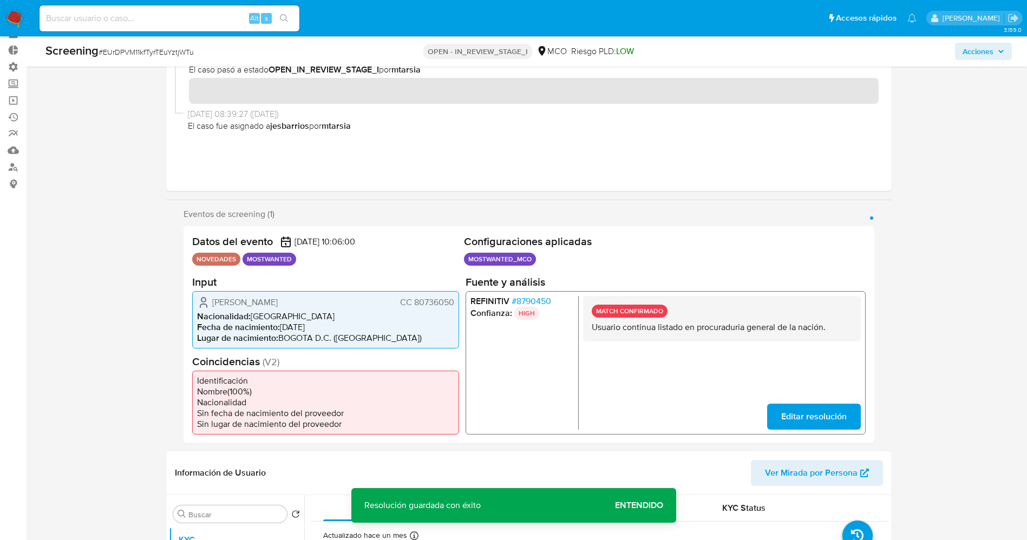
scroll to position [81, 0]
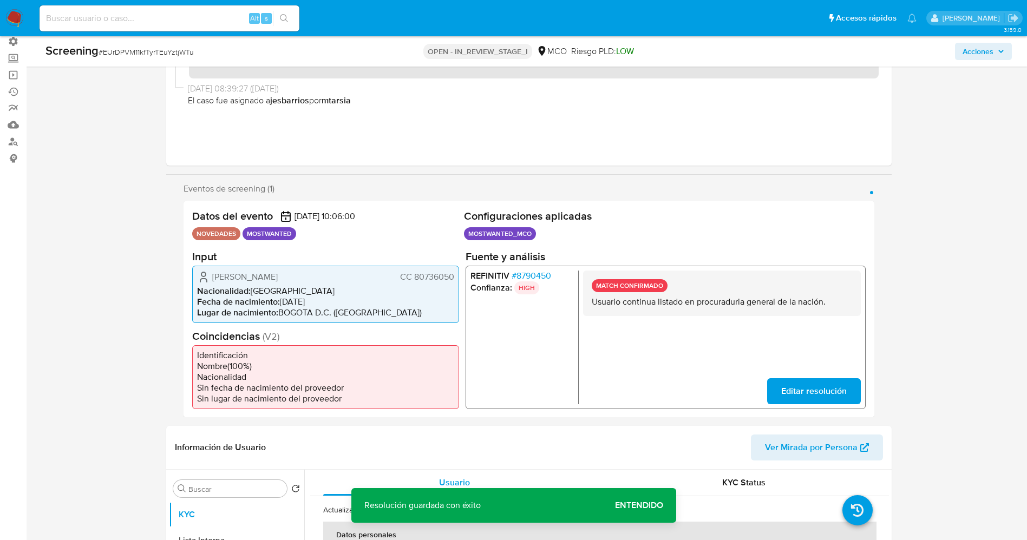
drag, startPoint x: 591, startPoint y: 299, endPoint x: 833, endPoint y: 303, distance: 242.1
click at [833, 303] on p "Usuario continua listado en procuraduria general de la nación." at bounding box center [721, 301] width 260 height 11
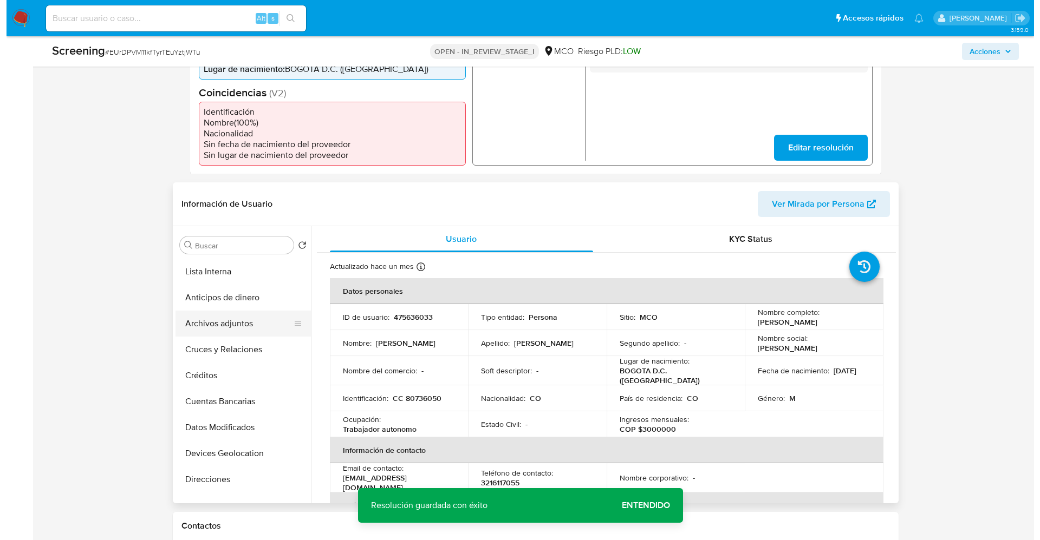
scroll to position [0, 0]
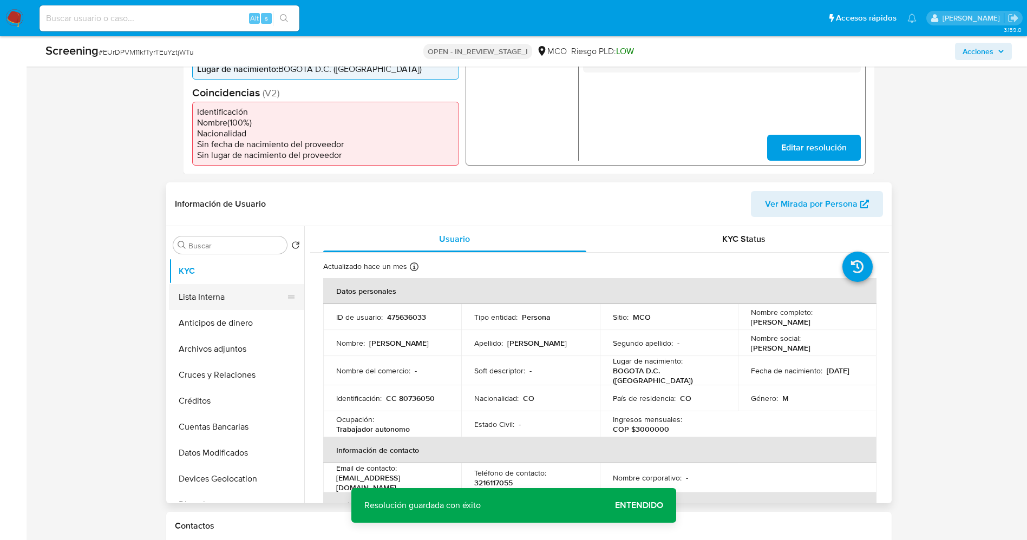
click at [212, 293] on button "Lista Interna" at bounding box center [232, 297] width 127 height 26
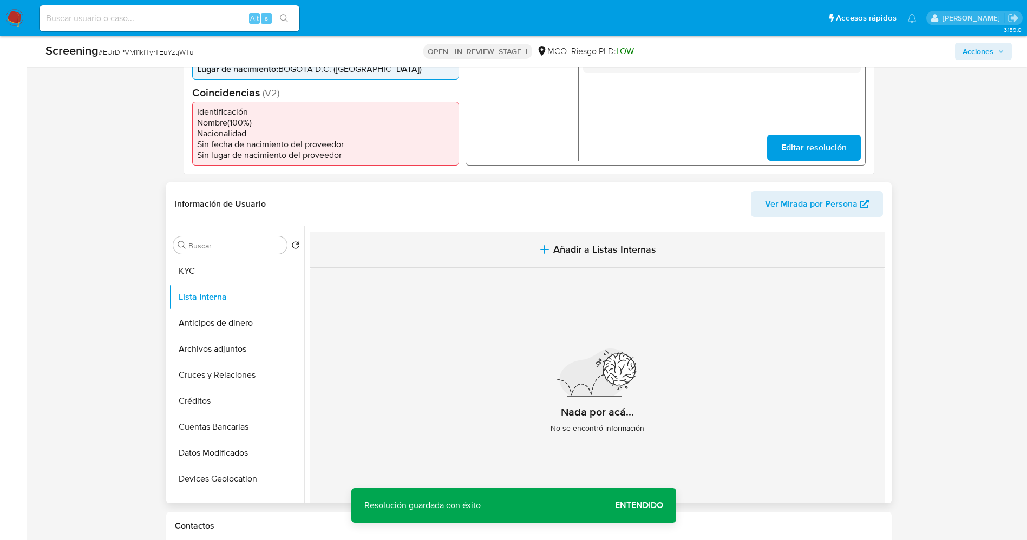
click at [648, 249] on span "Añadir a Listas Internas" at bounding box center [604, 250] width 103 height 12
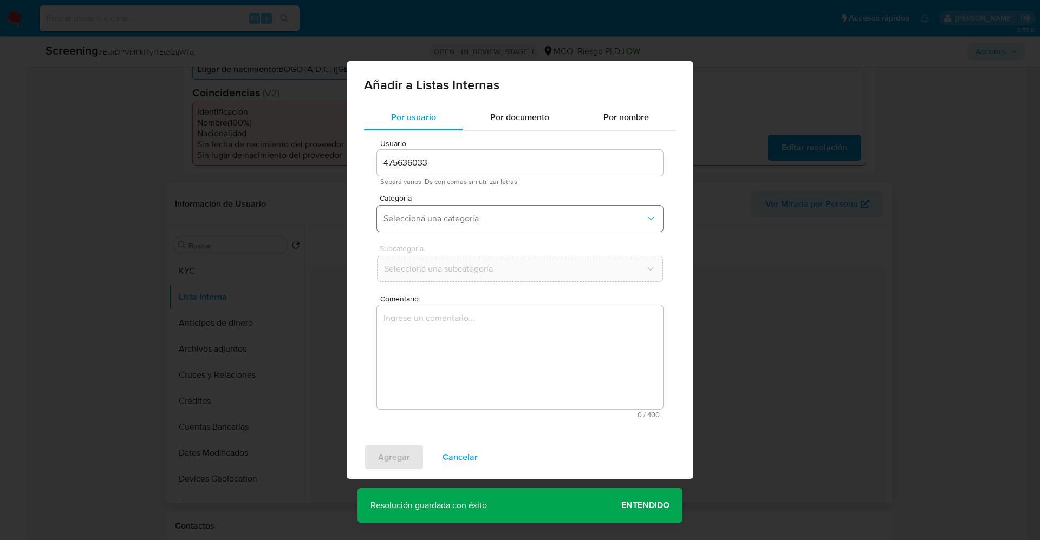
click at [486, 217] on span "Seleccioná una categoría" at bounding box center [514, 218] width 262 height 11
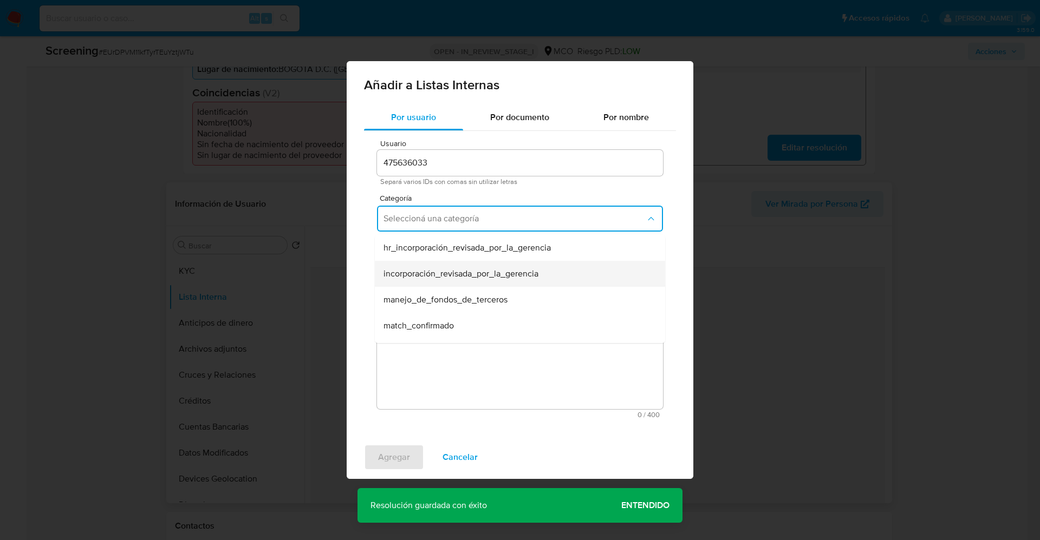
scroll to position [81, 0]
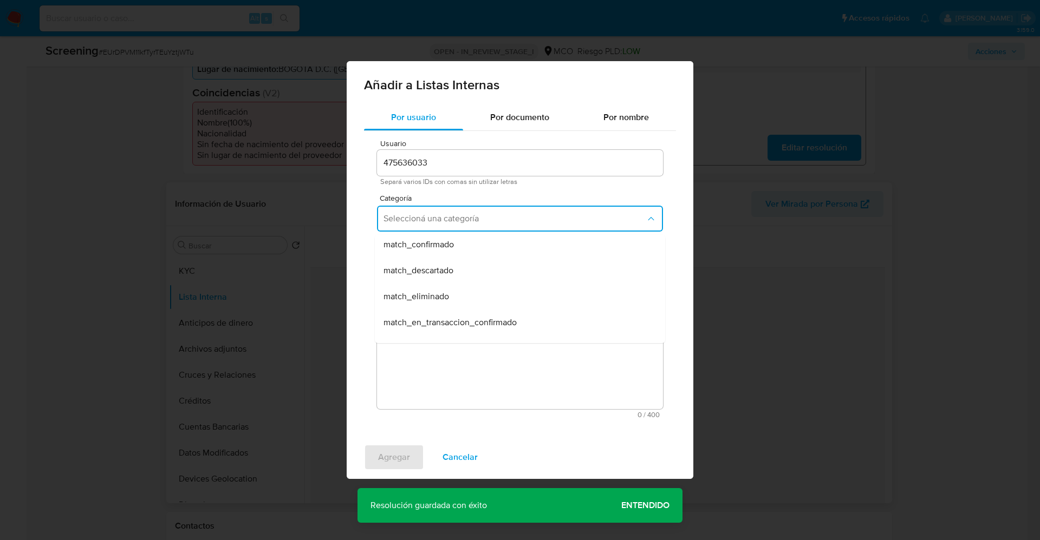
drag, startPoint x: 458, startPoint y: 245, endPoint x: 459, endPoint y: 255, distance: 10.4
click at [458, 244] on div "match_confirmado" at bounding box center [516, 245] width 266 height 26
click at [467, 262] on button "Seleccioná una subcategoría" at bounding box center [520, 269] width 286 height 26
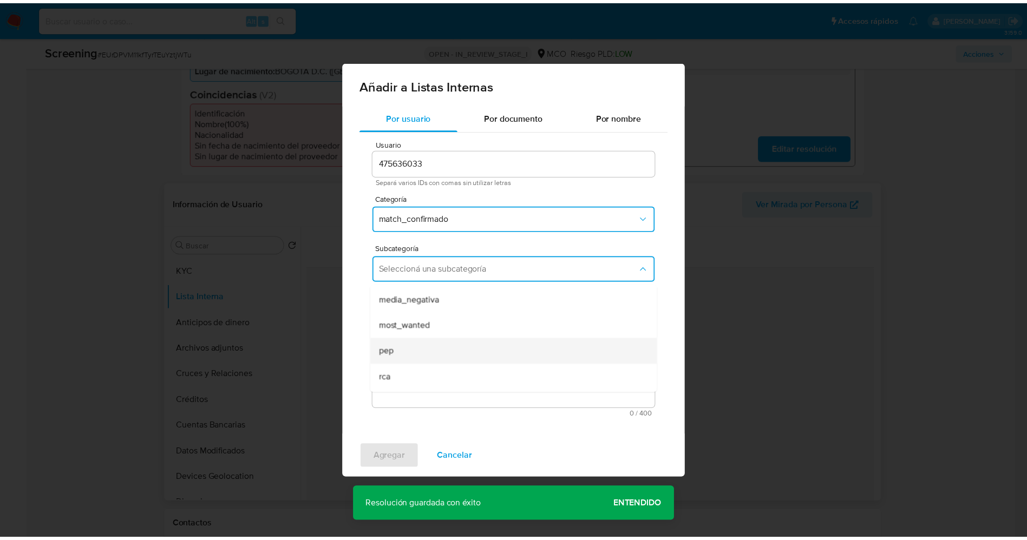
scroll to position [74, 0]
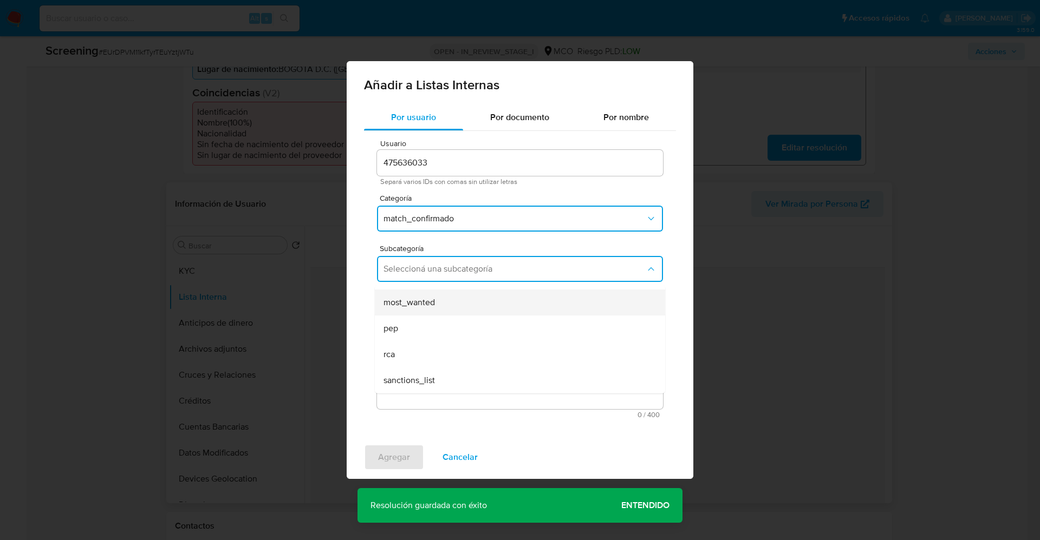
click at [454, 308] on div "most_wanted" at bounding box center [516, 303] width 266 height 26
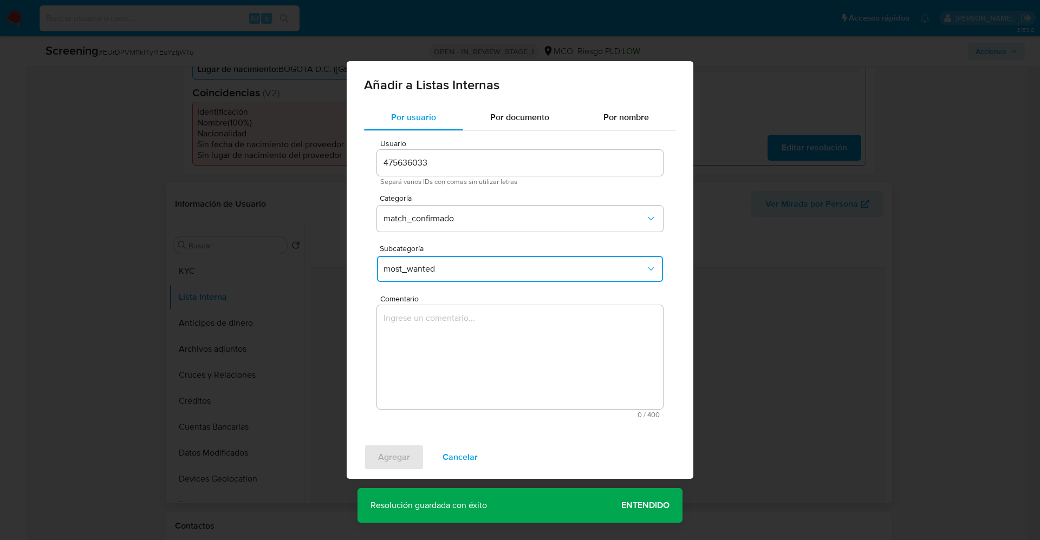
click at [453, 347] on textarea "Comentario" at bounding box center [520, 357] width 286 height 104
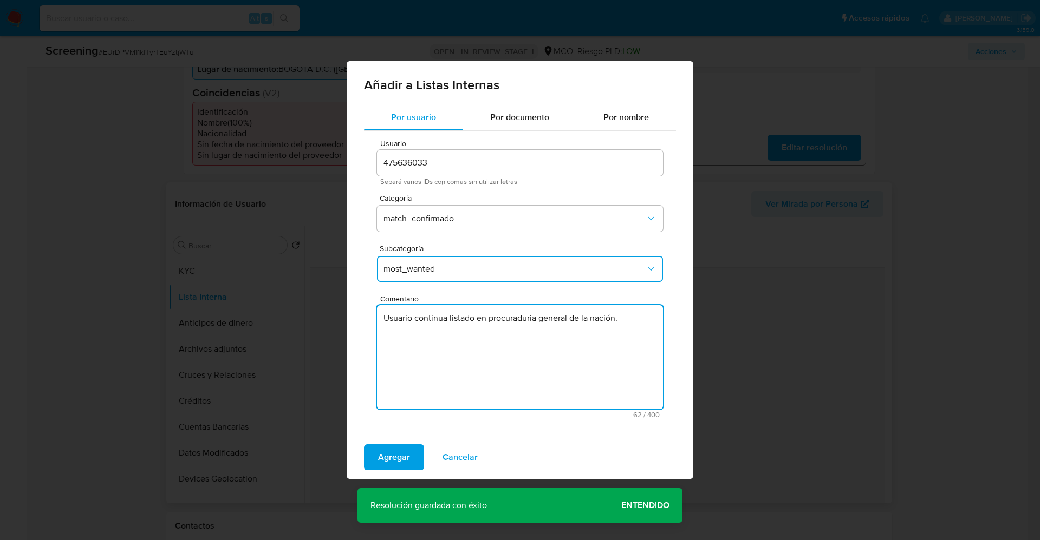
click at [503, 324] on textarea "Usuario continua listado en procuraduria general de la nación." at bounding box center [520, 357] width 286 height 104
type textarea "Usuario continua listado en procuraduría general de la nación."
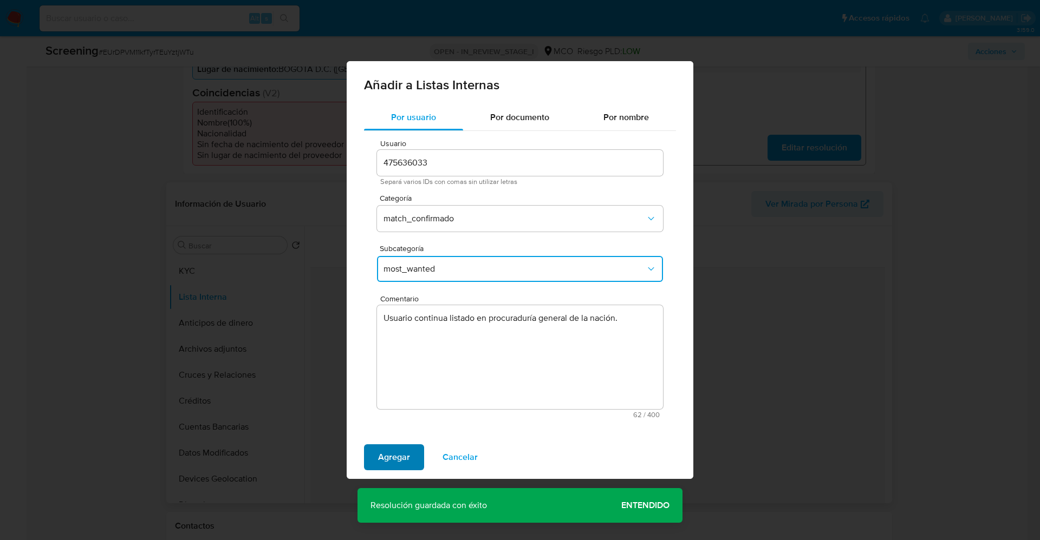
click at [418, 460] on button "Agregar" at bounding box center [394, 458] width 60 height 26
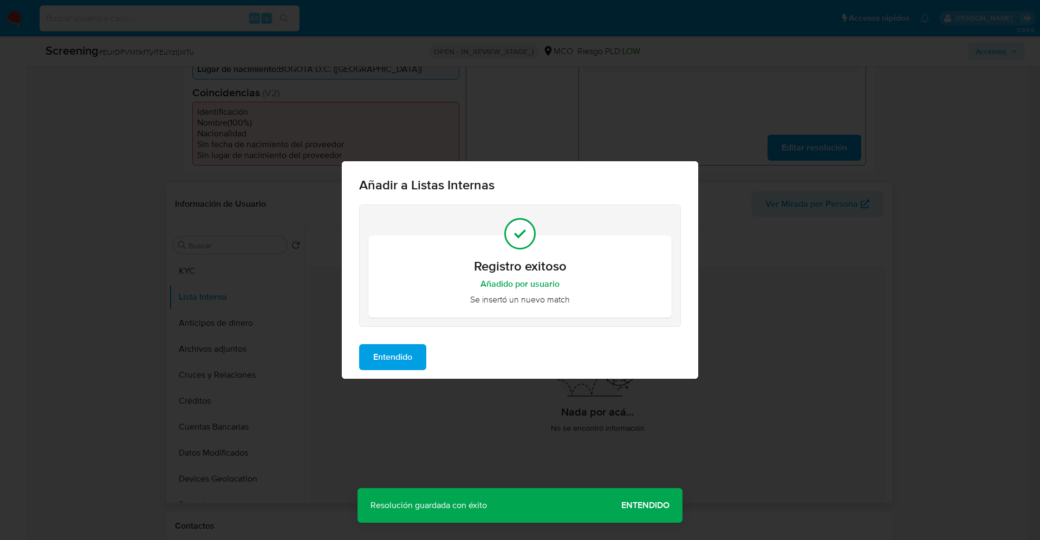
click at [403, 357] on span "Entendido" at bounding box center [392, 358] width 39 height 24
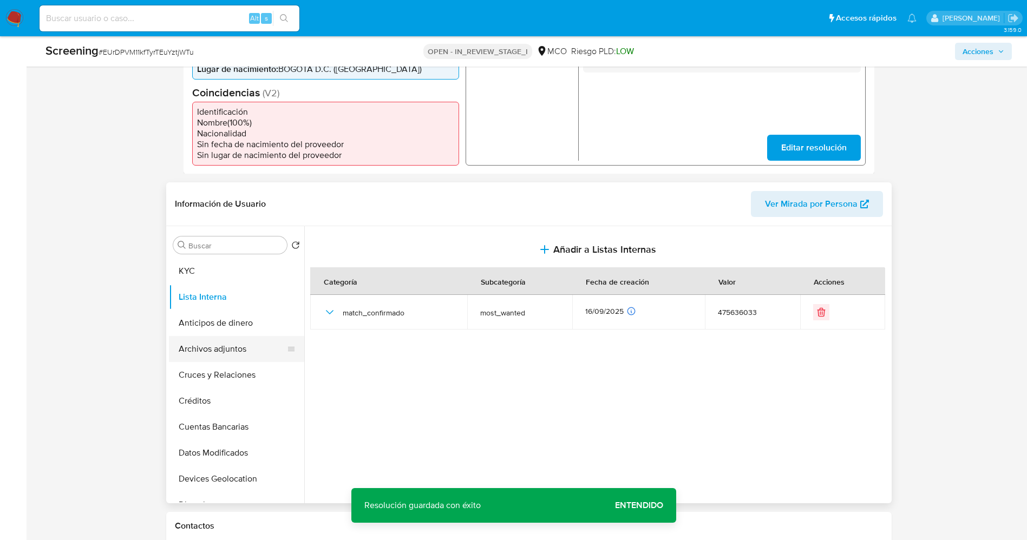
click at [233, 356] on button "Archivos adjuntos" at bounding box center [232, 349] width 127 height 26
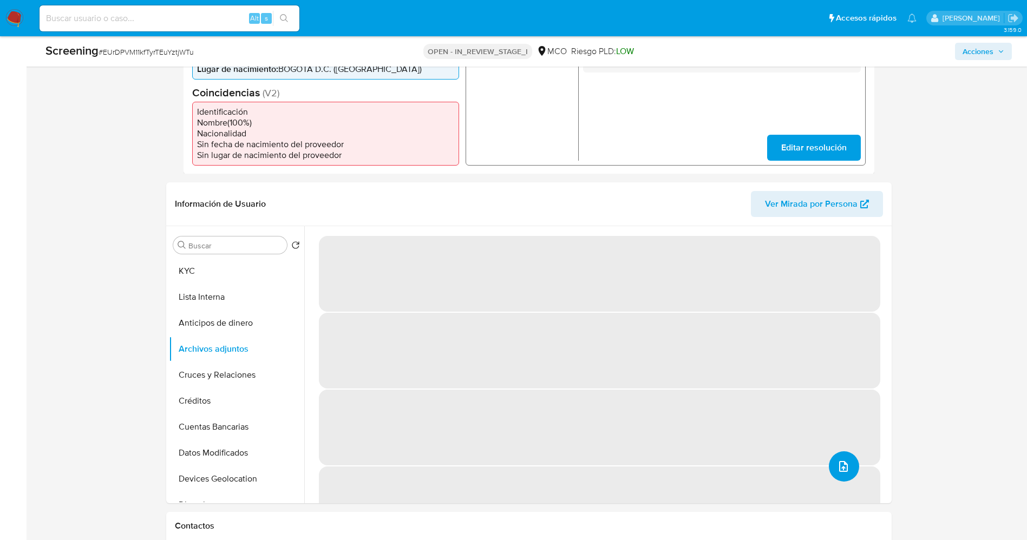
click at [837, 461] on icon "upload-file" at bounding box center [843, 466] width 13 height 13
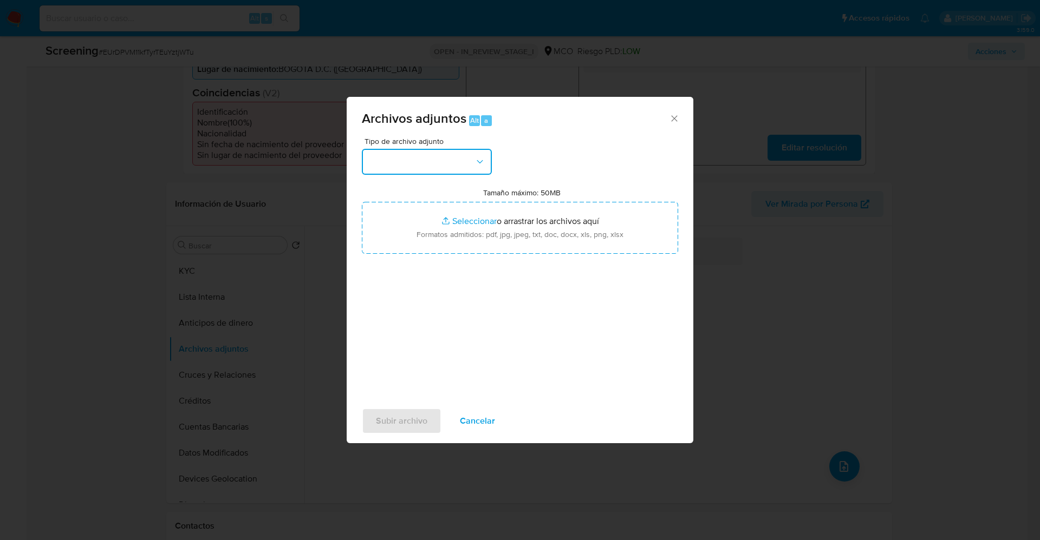
click at [424, 168] on button "button" at bounding box center [427, 162] width 130 height 26
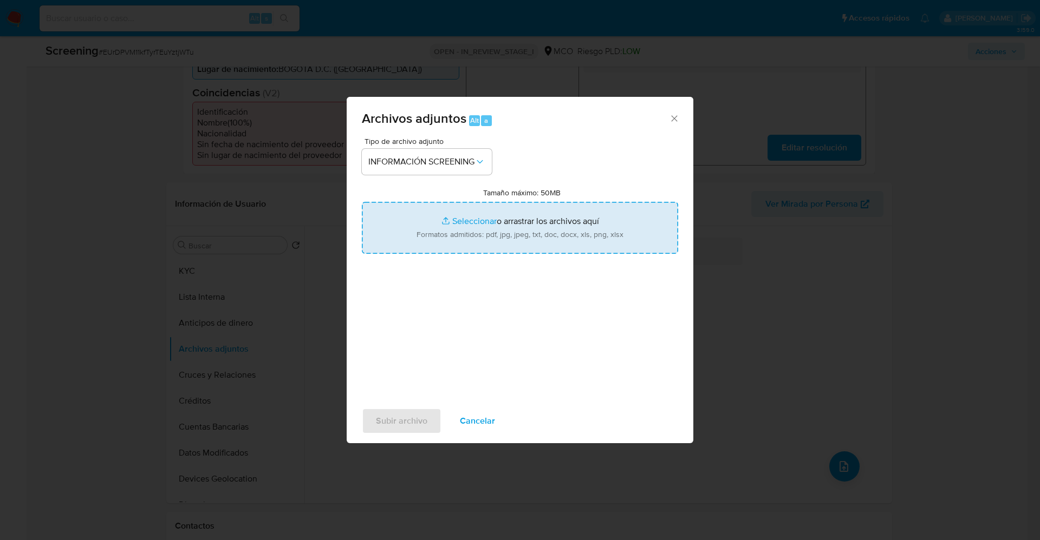
type input "C:\fakepath\Consulta de Antecedentes.pdf"
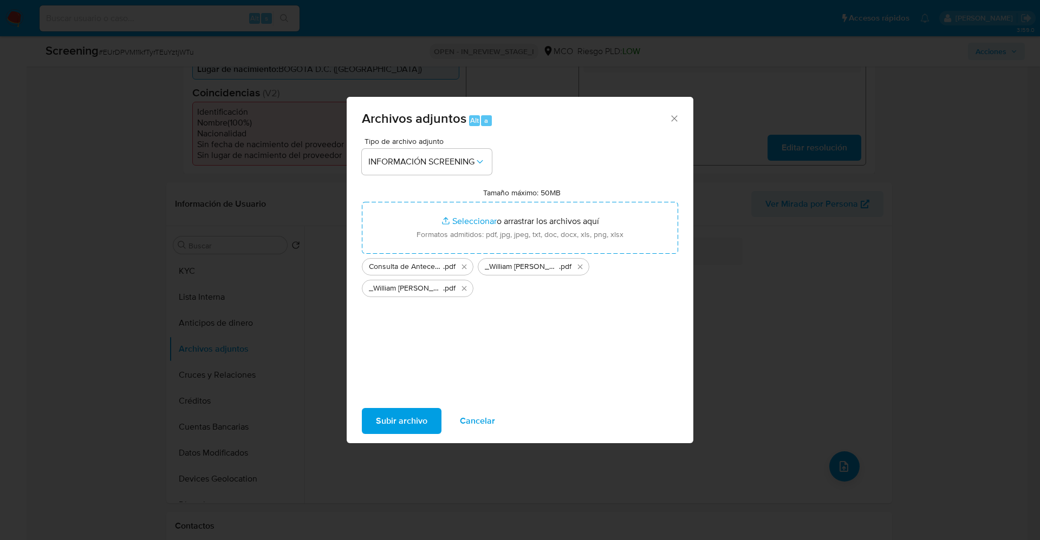
click at [398, 414] on span "Subir archivo" at bounding box center [401, 421] width 51 height 24
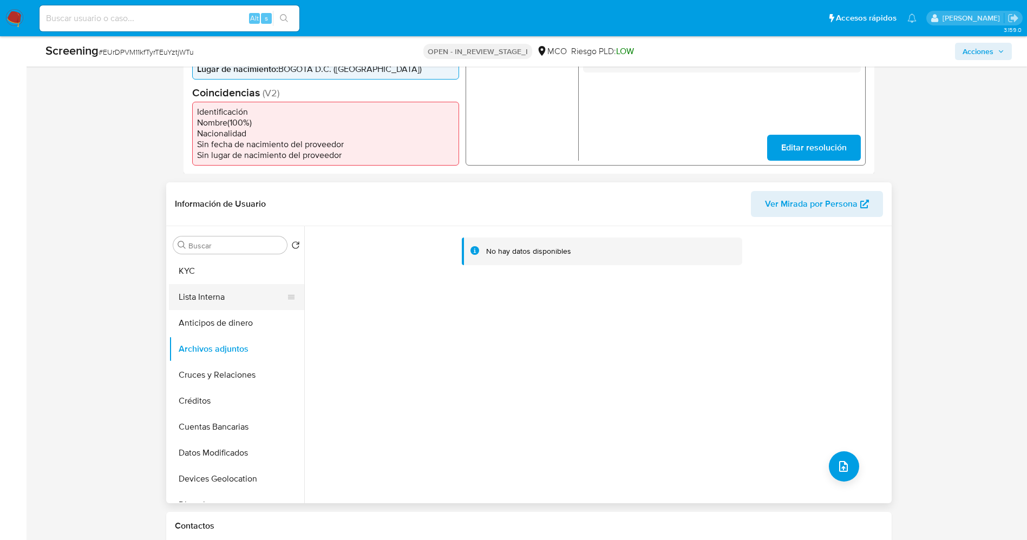
click at [229, 299] on button "Lista Interna" at bounding box center [232, 297] width 127 height 26
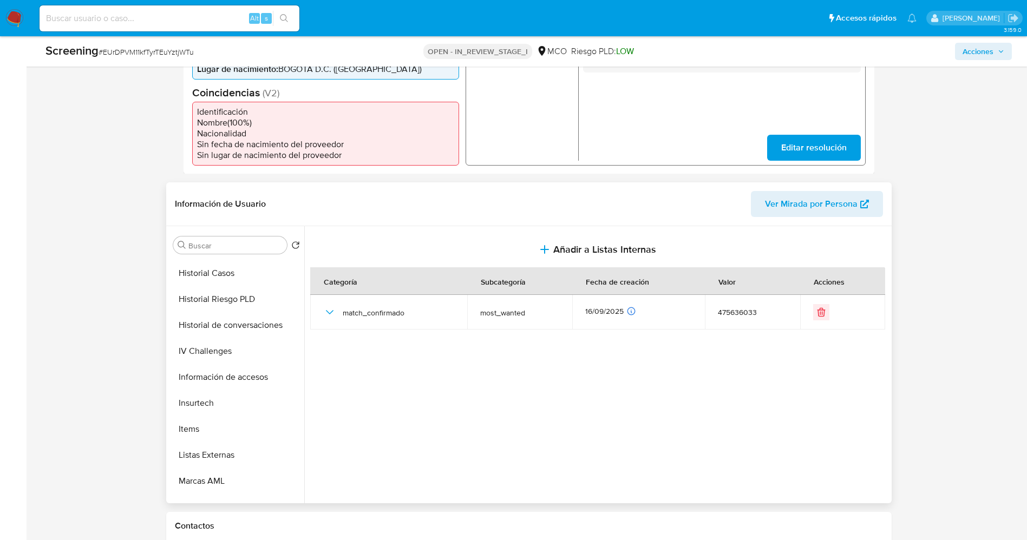
scroll to position [458, 0]
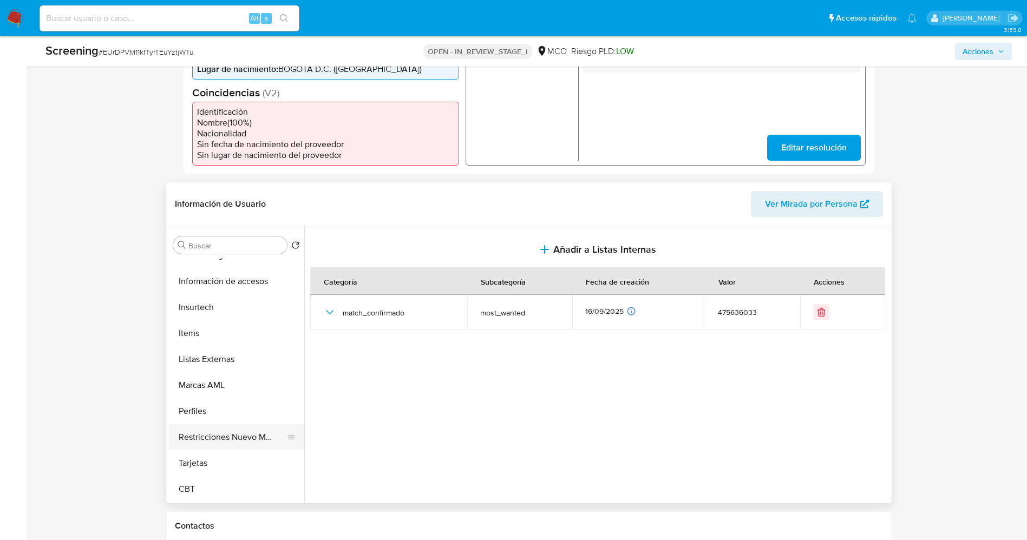
click at [238, 437] on button "Restricciones Nuevo Mundo" at bounding box center [232, 438] width 127 height 26
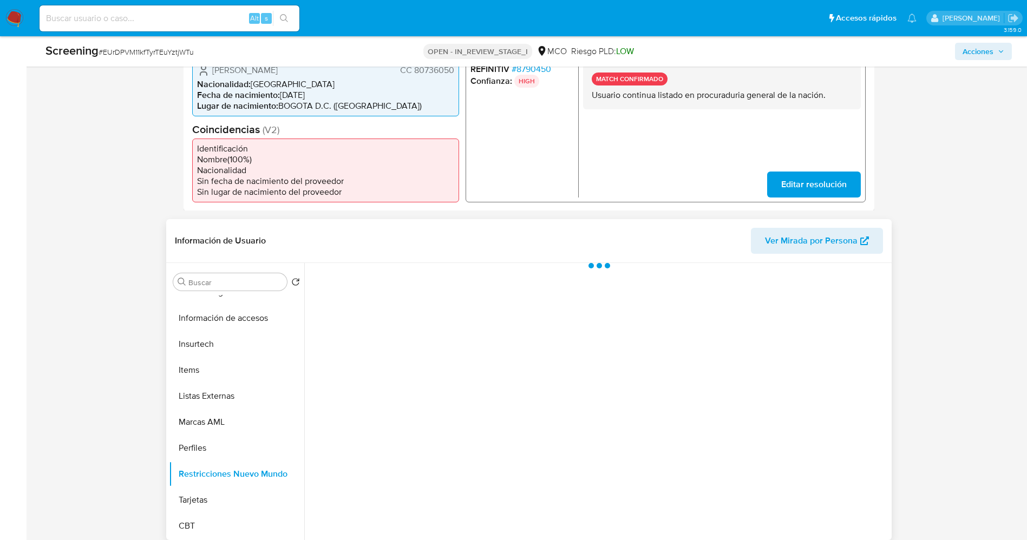
scroll to position [0, 0]
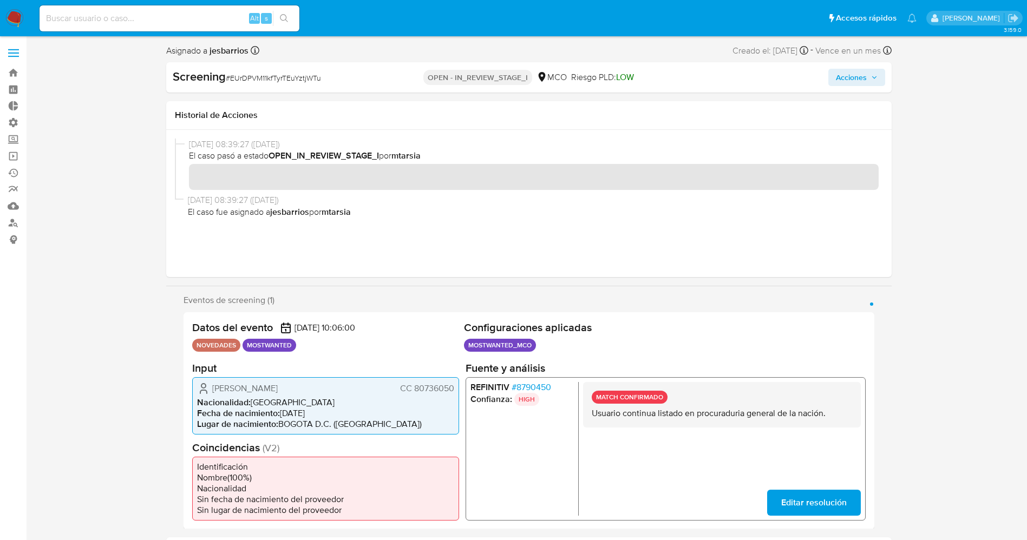
click at [875, 77] on icon "button" at bounding box center [874, 77] width 6 height 6
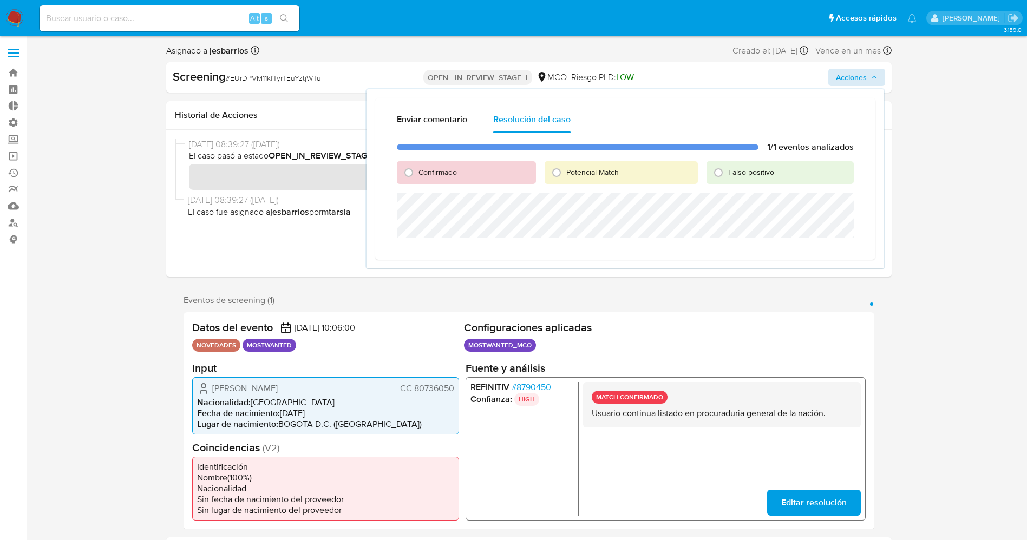
click at [567, 173] on span "Potencial Match" at bounding box center [592, 172] width 53 height 11
click at [565, 173] on input "Potencial Match" at bounding box center [556, 172] width 17 height 17
radio input "true"
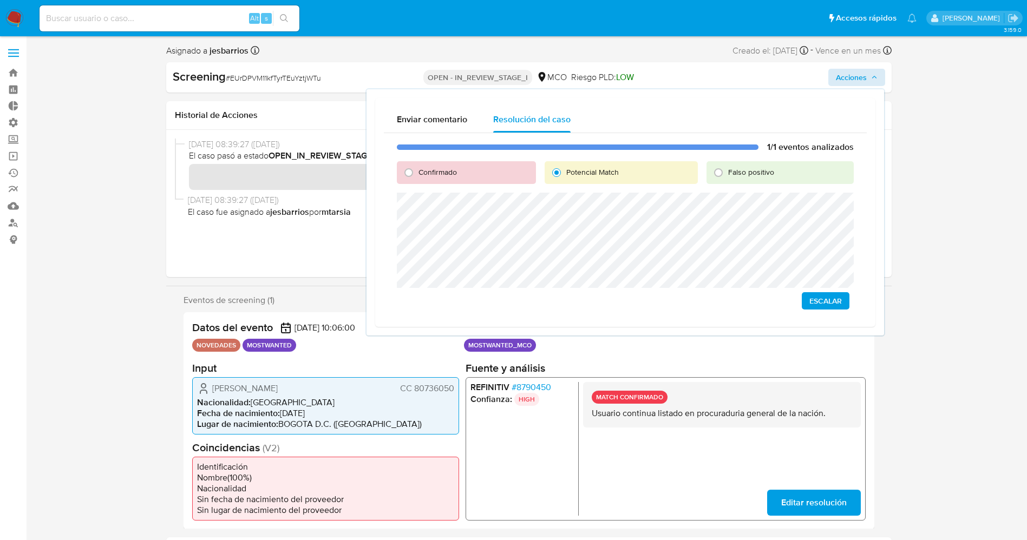
click at [840, 299] on span "Escalar" at bounding box center [826, 301] width 32 height 15
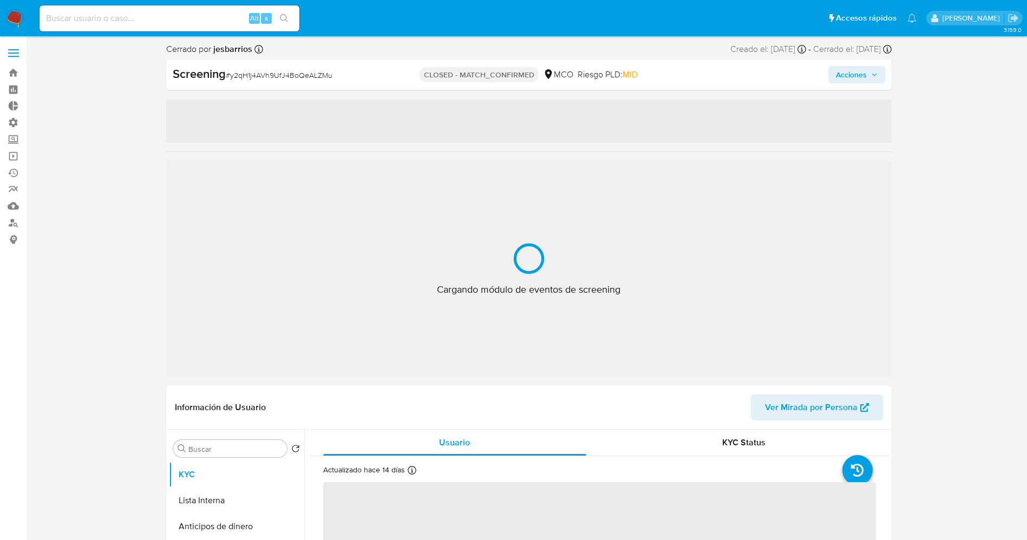
select select "10"
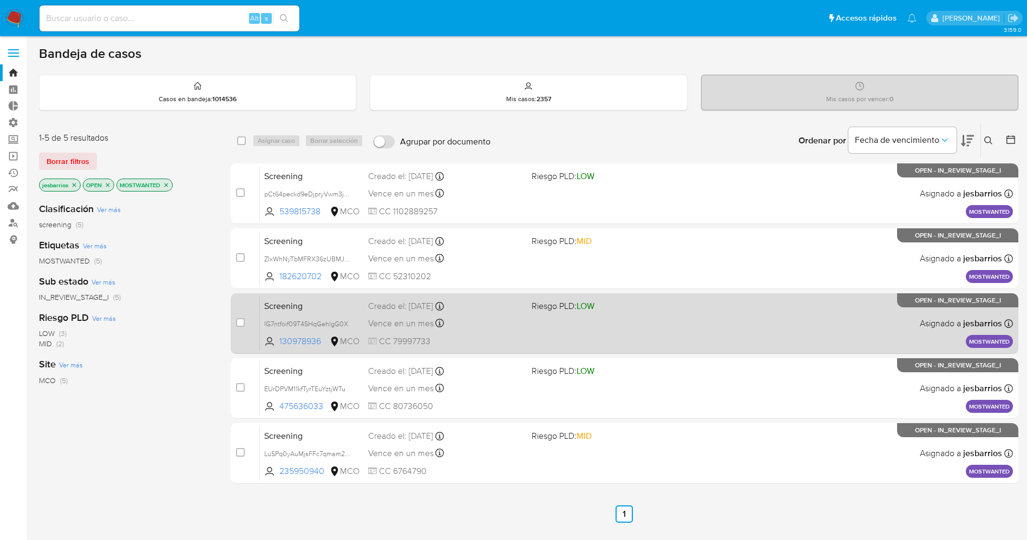
click at [545, 325] on div "Screening lG7ntfoif09T45HqGehIgG0X 130978936 MCO Riesgo PLD: LOW Creado el: [DA…" at bounding box center [636, 323] width 753 height 55
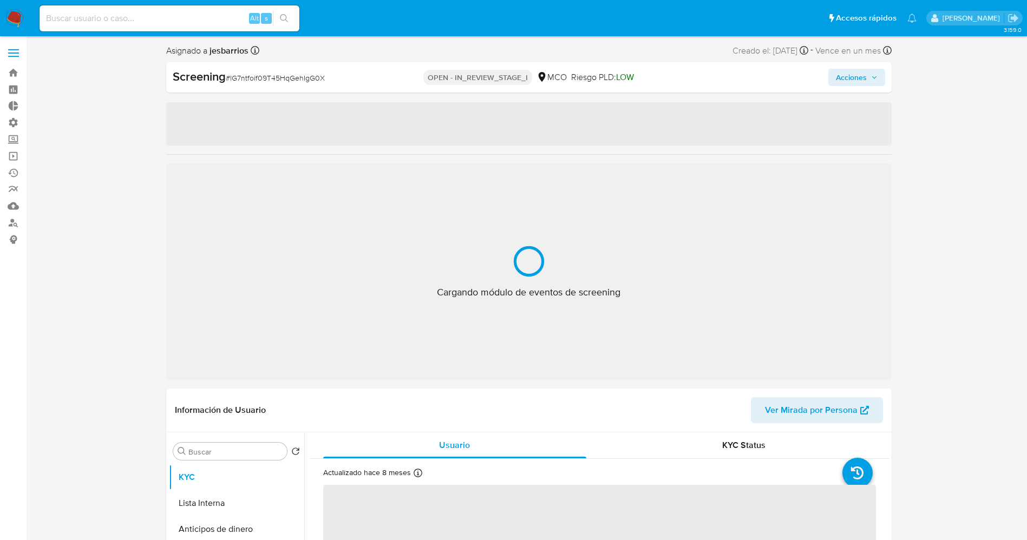
select select "10"
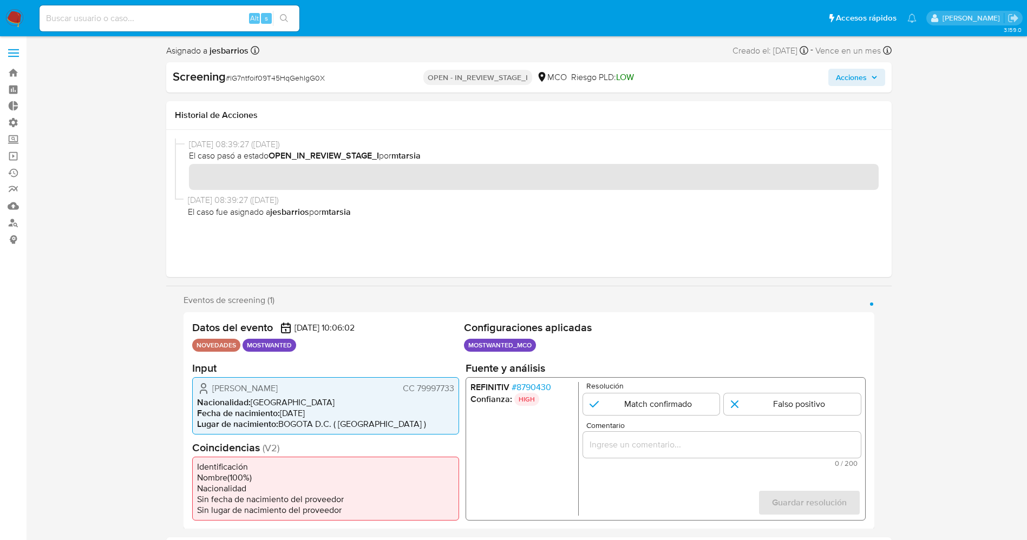
click at [523, 388] on span "# 8790430" at bounding box center [531, 387] width 40 height 11
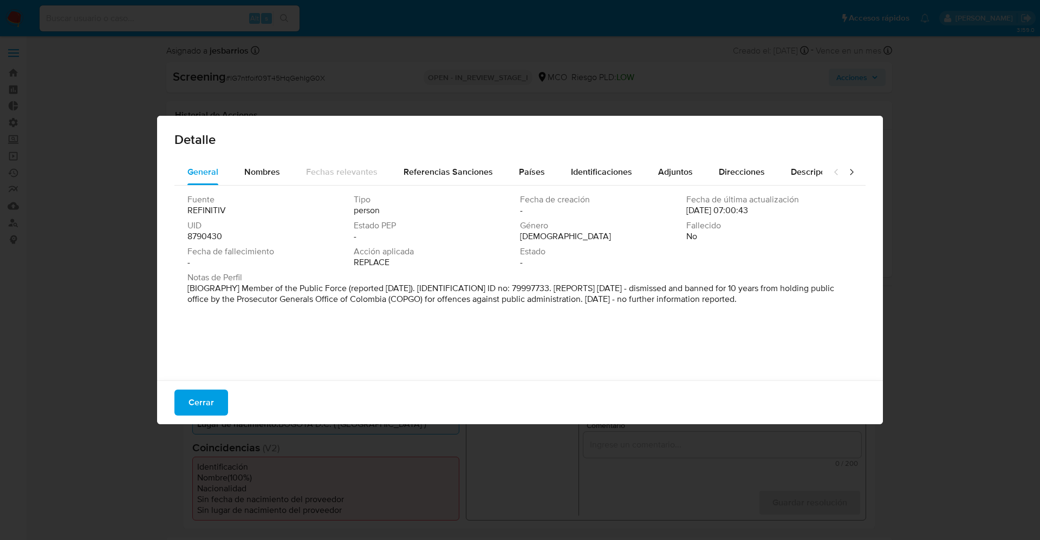
drag, startPoint x: 234, startPoint y: 288, endPoint x: 766, endPoint y: 337, distance: 533.5
click at [766, 337] on div "Fuente REFINITIV Tipo person Fecha de creación - Fecha de última actualización …" at bounding box center [519, 281] width 691 height 190
click at [208, 407] on span "Cerrar" at bounding box center [200, 403] width 25 height 24
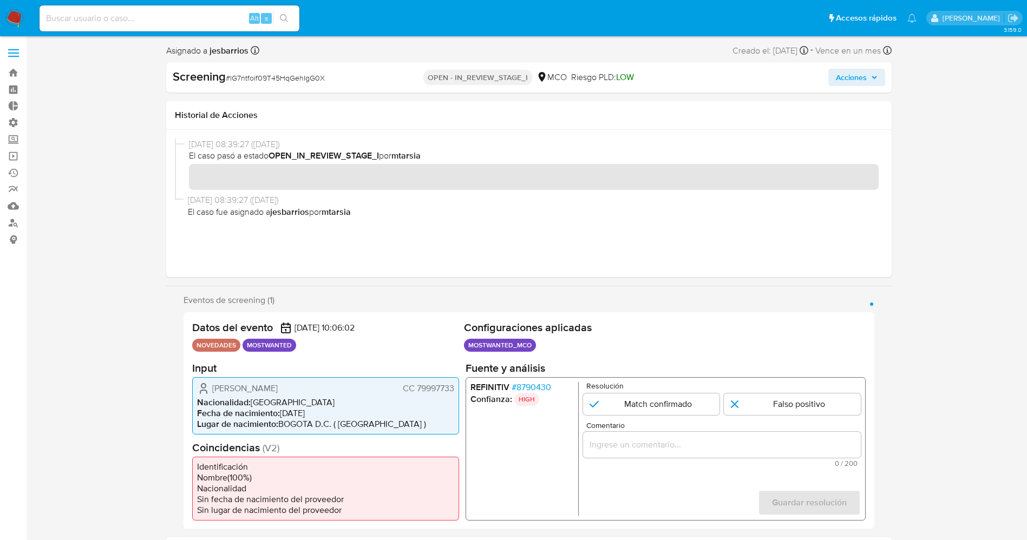
drag, startPoint x: 212, startPoint y: 379, endPoint x: 272, endPoint y: 393, distance: 61.7
click at [292, 403] on div "John Alexander Mayorquin Sarmiento CC 79997733 Nacionalidad : Colombia Fecha de…" at bounding box center [325, 405] width 267 height 57
drag, startPoint x: 265, startPoint y: 391, endPoint x: 426, endPoint y: 402, distance: 160.7
click at [431, 426] on ul "Nacionalidad : Colombia Fecha de nacimiento : 29/08/1981 Lugar de nacimiento : …" at bounding box center [325, 413] width 257 height 32
drag, startPoint x: 416, startPoint y: 391, endPoint x: 457, endPoint y: 395, distance: 40.8
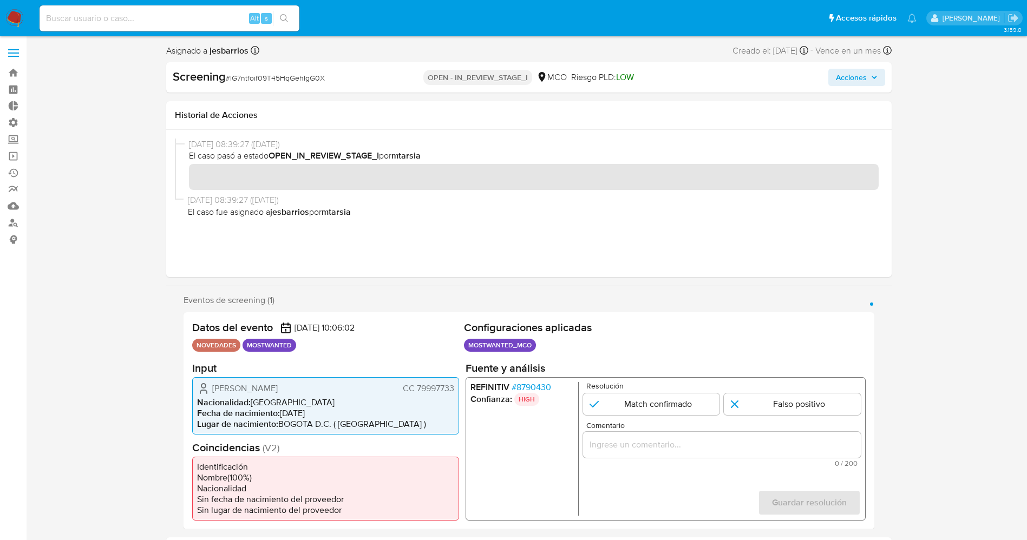
click at [457, 395] on div "John Alexander Mayorquin Sarmiento CC 79997733 Nacionalidad : Colombia Fecha de…" at bounding box center [325, 405] width 267 height 57
drag, startPoint x: 212, startPoint y: 382, endPoint x: 232, endPoint y: 386, distance: 20.9
click at [232, 386] on div "John Alexander Mayorquin Sarmiento CC 79997733" at bounding box center [325, 388] width 257 height 13
click at [534, 386] on span "# 8790430" at bounding box center [531, 387] width 40 height 11
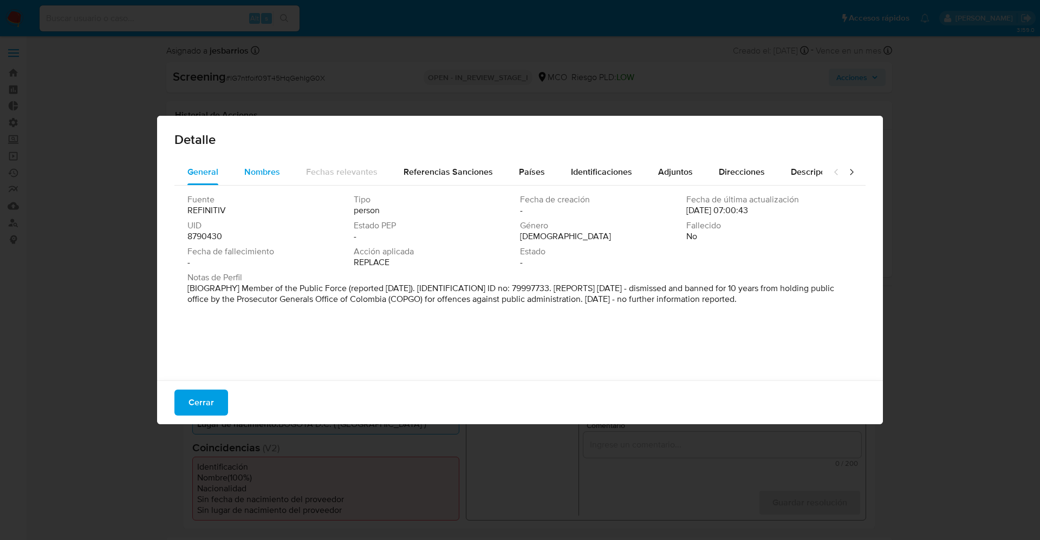
click at [278, 171] on span "Nombres" at bounding box center [262, 172] width 36 height 12
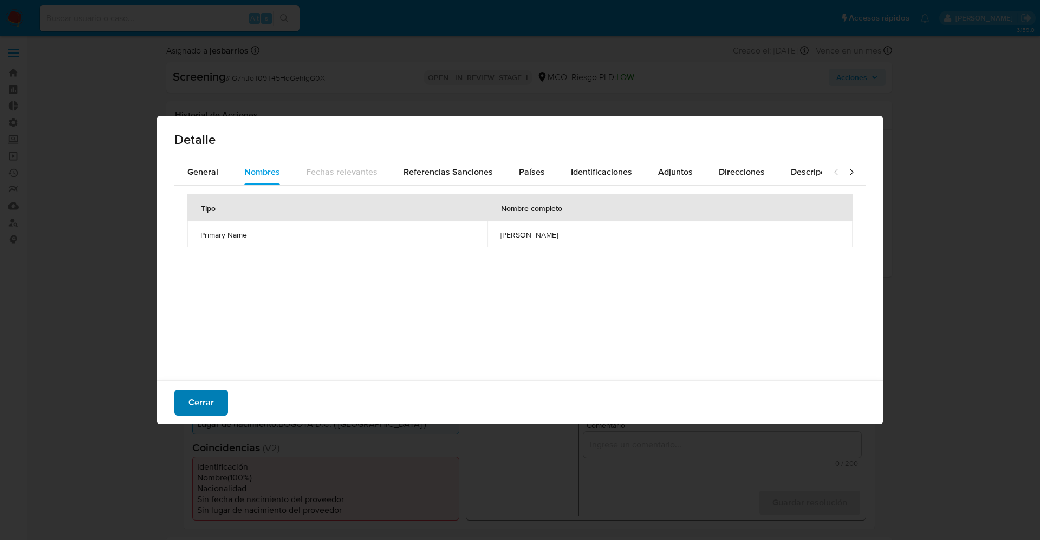
click at [208, 402] on span "Cerrar" at bounding box center [200, 403] width 25 height 24
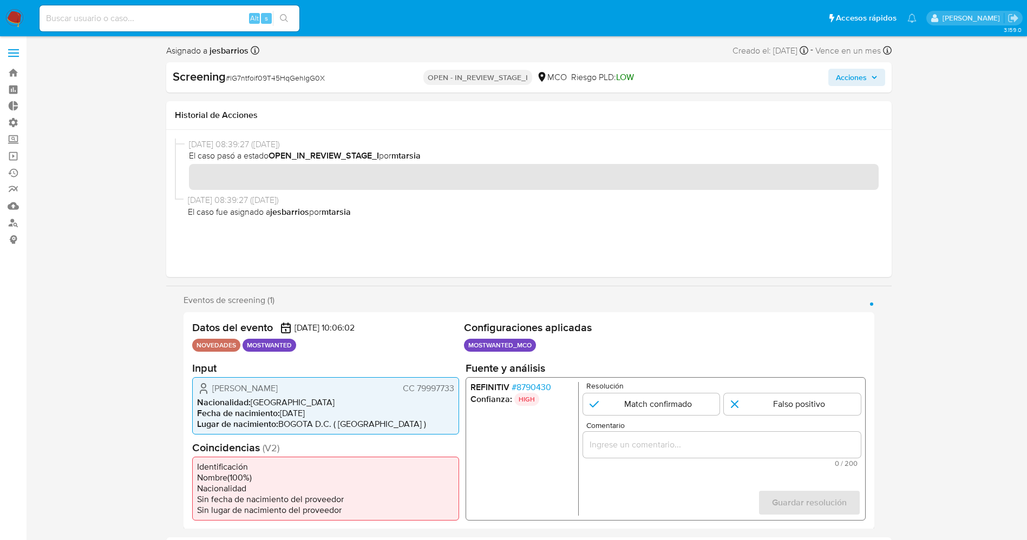
drag, startPoint x: 206, startPoint y: 383, endPoint x: 284, endPoint y: 401, distance: 79.5
click at [291, 395] on div "John Alexander Mayorquin Sarmiento CC 79997733" at bounding box center [325, 388] width 257 height 13
drag, startPoint x: 417, startPoint y: 393, endPoint x: 428, endPoint y: 388, distance: 11.7
click at [458, 394] on div "John Alexander Mayorquin Sarmiento CC 79997733 Nacionalidad : Colombia Fecha de…" at bounding box center [325, 405] width 267 height 57
drag, startPoint x: 207, startPoint y: 381, endPoint x: 451, endPoint y: 393, distance: 244.5
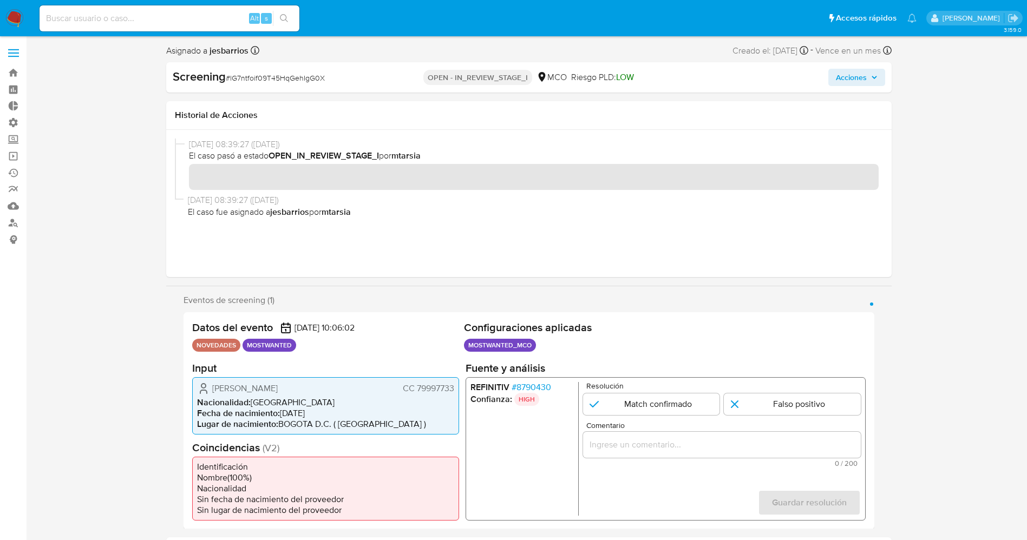
click at [454, 394] on div "John Alexander Mayorquin Sarmiento CC 79997733 Nacionalidad : Colombia Fecha de…" at bounding box center [325, 405] width 267 height 57
click at [647, 400] on input "1 de 1" at bounding box center [651, 404] width 137 height 22
radio input "true"
click at [653, 448] on input "Comentario" at bounding box center [722, 445] width 278 height 14
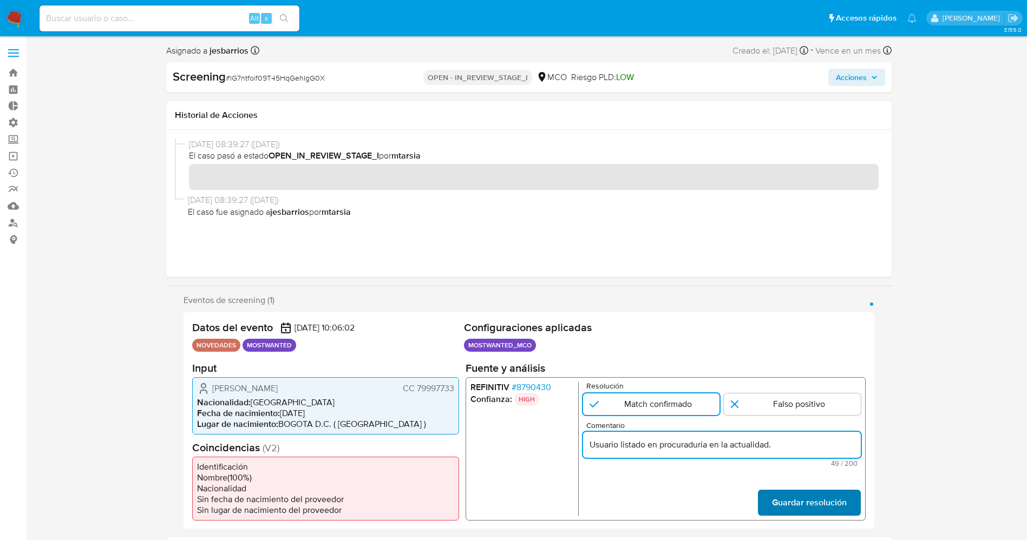
type input "Usuario listado en procuraduria en la actualidad."
click at [802, 514] on span "Guardar resolución" at bounding box center [809, 503] width 75 height 24
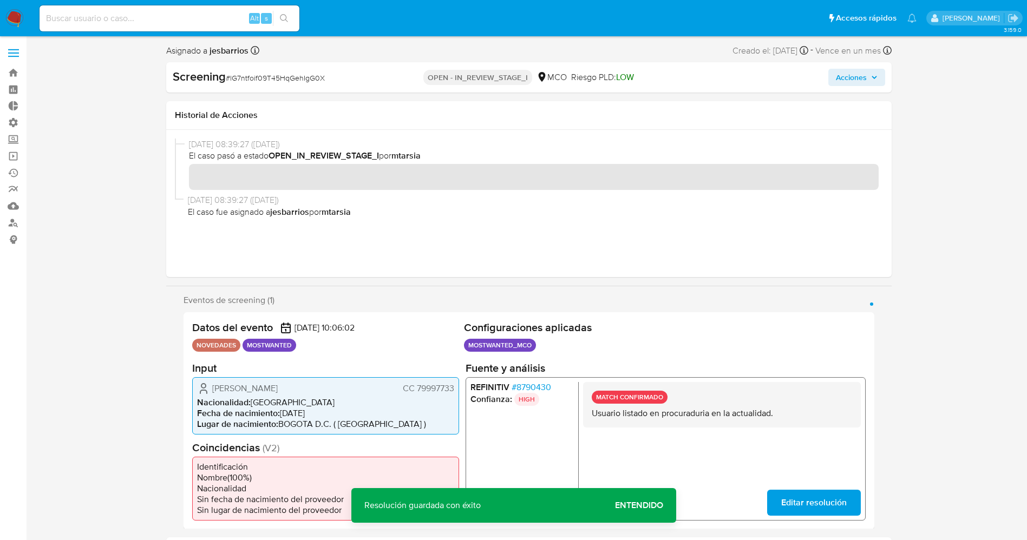
drag, startPoint x: 283, startPoint y: 390, endPoint x: 289, endPoint y: 395, distance: 6.9
click at [289, 395] on div "John Alexander Mayorquin Sarmiento CC 79997733" at bounding box center [325, 388] width 257 height 13
click at [596, 413] on p "Usuario listado en procuraduria en la actualidad." at bounding box center [721, 413] width 260 height 11
drag, startPoint x: 590, startPoint y: 413, endPoint x: 740, endPoint y: 412, distance: 149.5
click at [774, 420] on div "MATCH CONFIRMADO Usuario listado en procuraduria en la actualidad." at bounding box center [722, 404] width 278 height 45
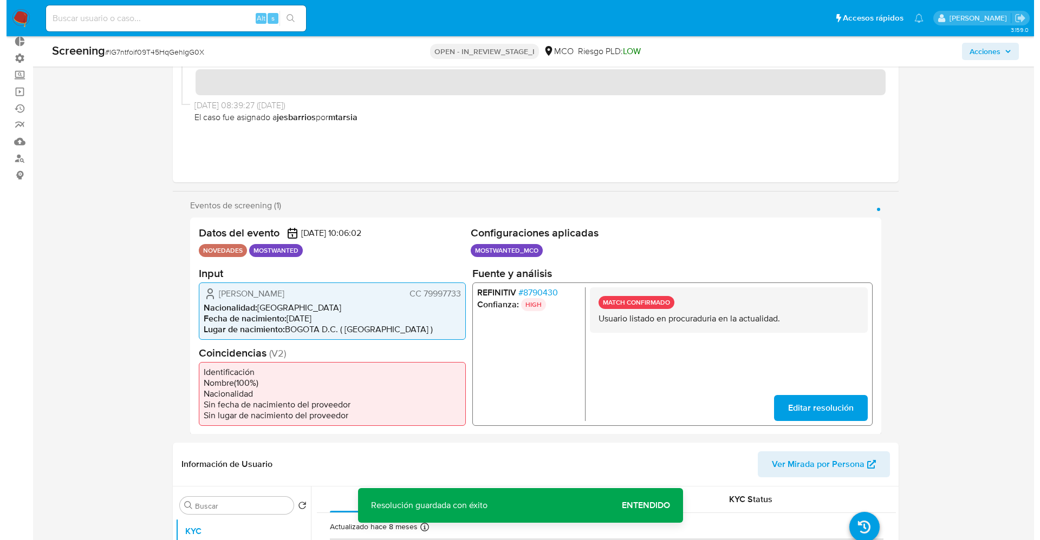
scroll to position [244, 0]
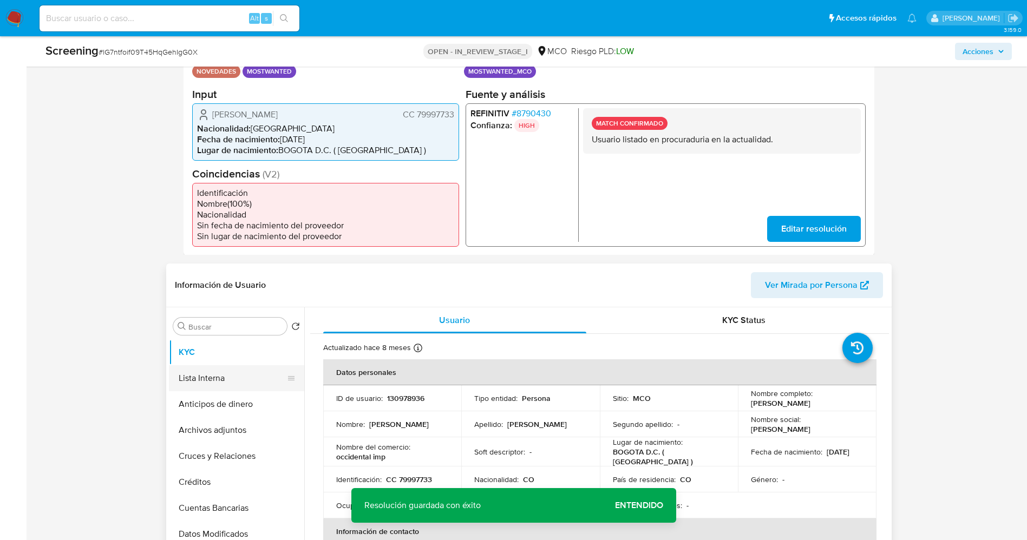
click at [209, 378] on button "Lista Interna" at bounding box center [232, 379] width 127 height 26
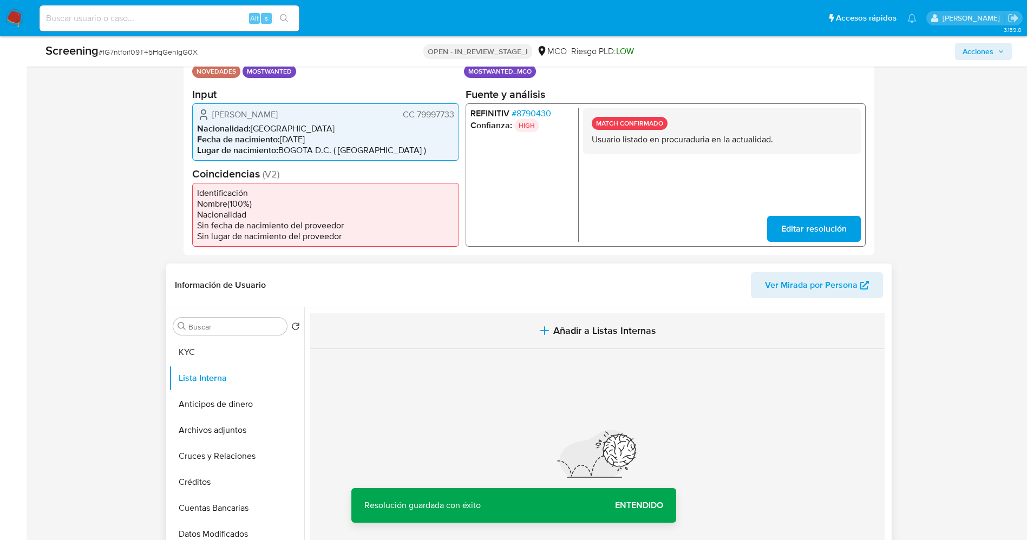
click at [583, 335] on span "Añadir a Listas Internas" at bounding box center [604, 331] width 103 height 12
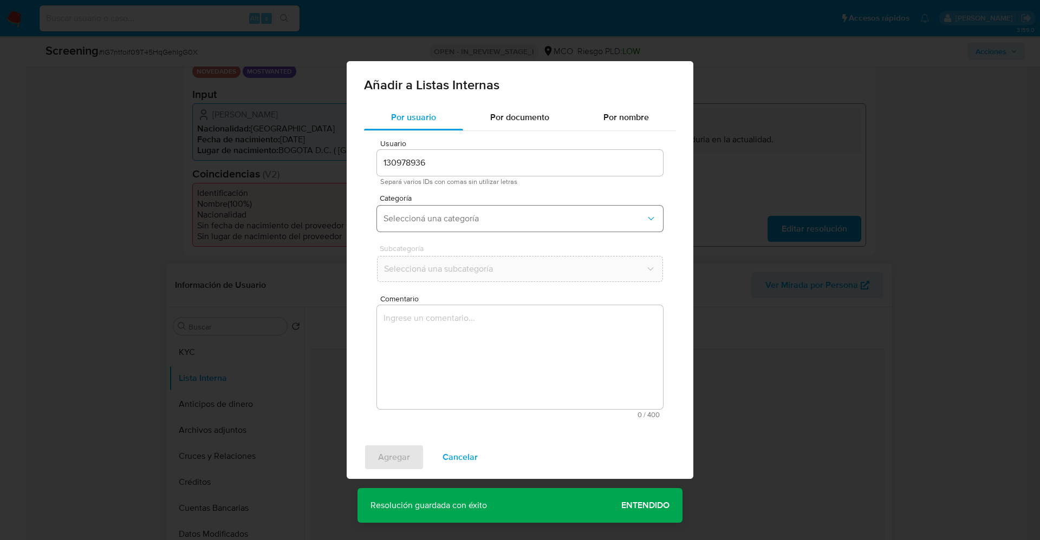
click at [483, 217] on span "Seleccioná una categoría" at bounding box center [514, 218] width 262 height 11
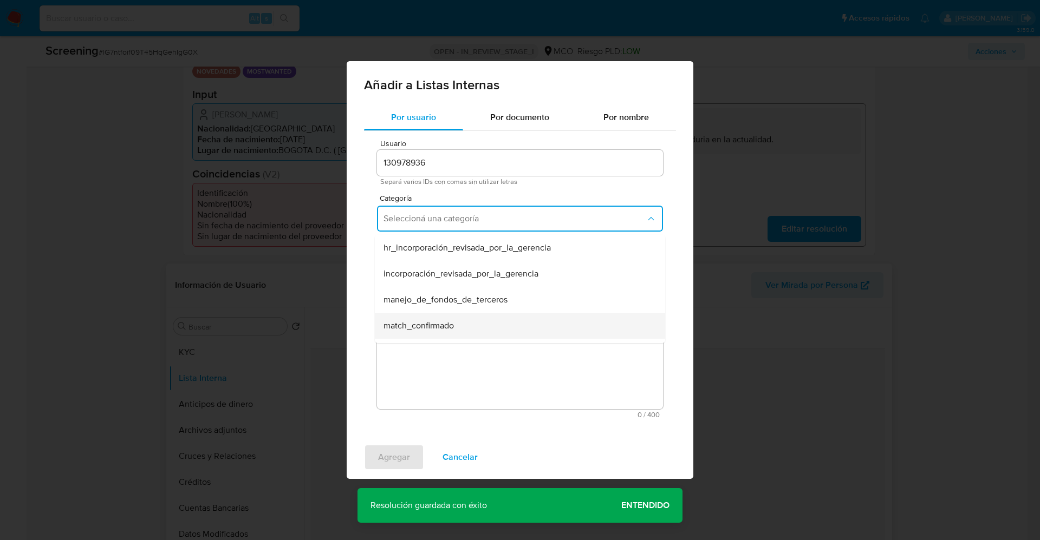
click at [423, 322] on span "match_confirmado" at bounding box center [418, 326] width 70 height 11
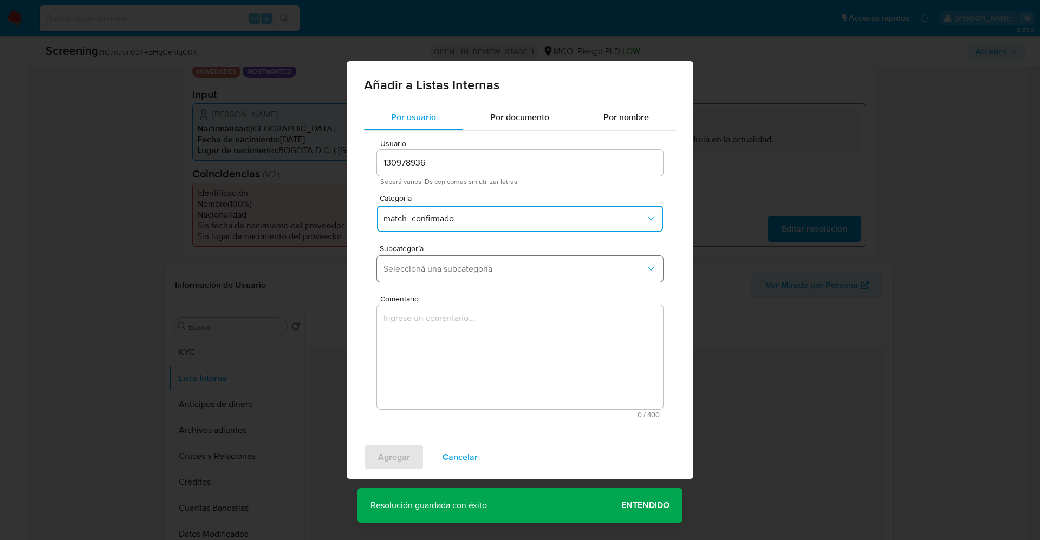
click at [435, 270] on span "Seleccioná una subcategoría" at bounding box center [514, 269] width 262 height 11
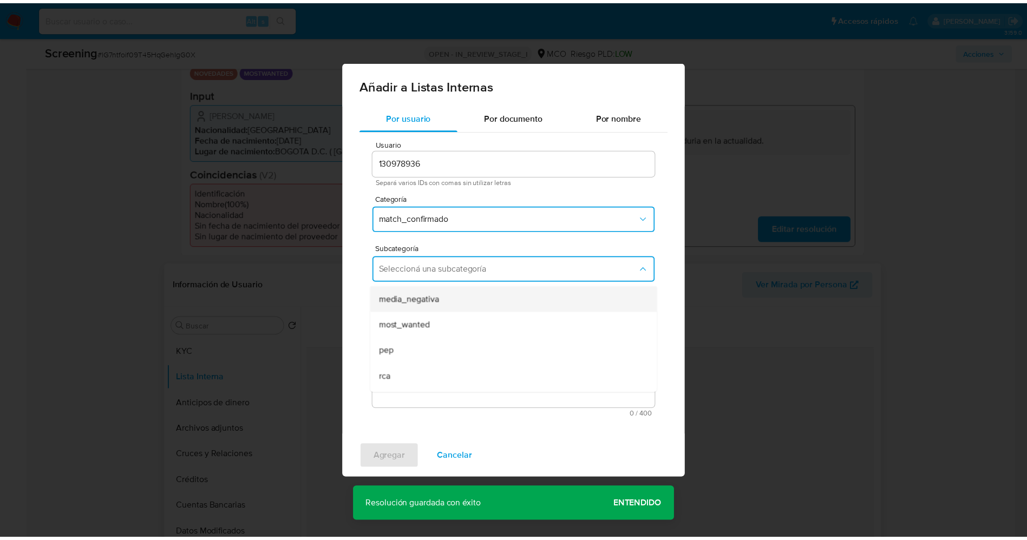
scroll to position [74, 0]
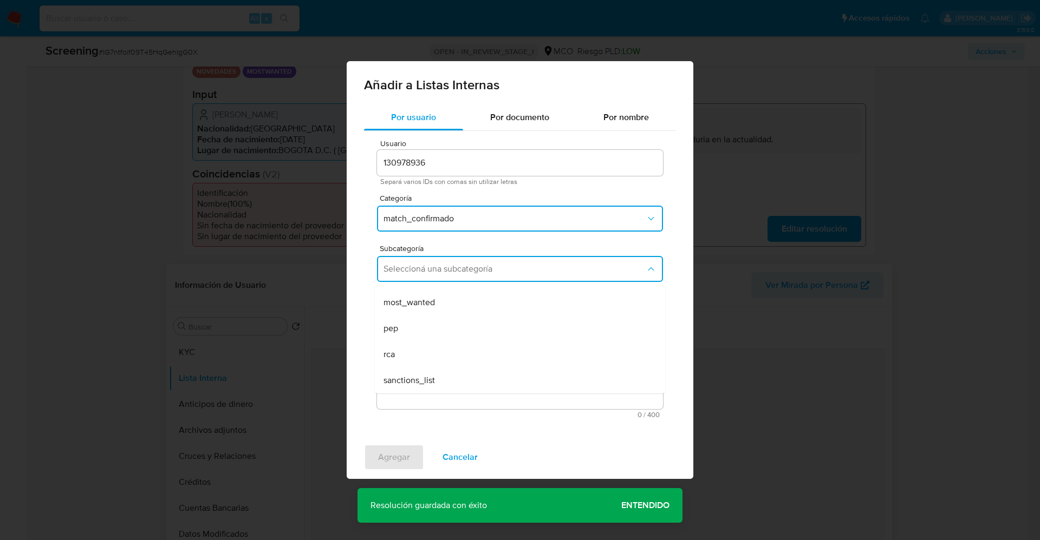
drag, startPoint x: 433, startPoint y: 304, endPoint x: 433, endPoint y: 318, distance: 14.1
click at [433, 306] on span "most_wanted" at bounding box center [408, 302] width 51 height 11
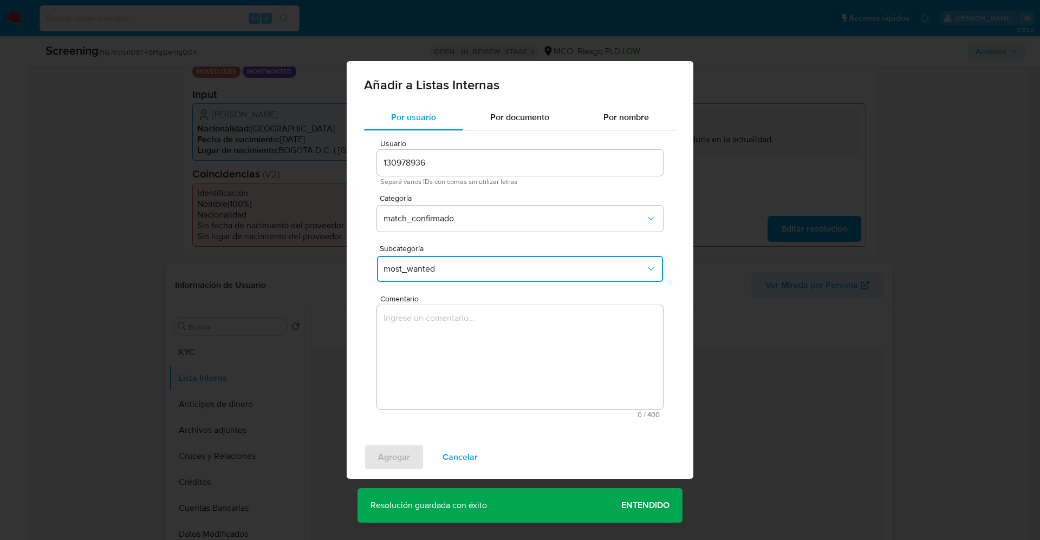
click at [439, 346] on textarea "Comentario" at bounding box center [520, 357] width 286 height 104
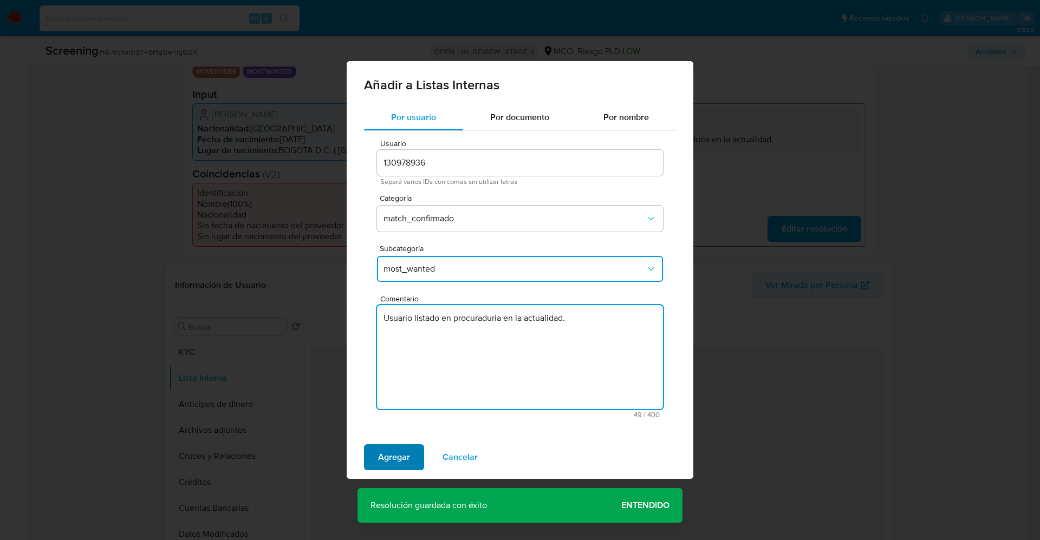
type textarea "Usuario listado en procuraduria en la actualidad."
click at [386, 464] on span "Agregar" at bounding box center [394, 458] width 32 height 24
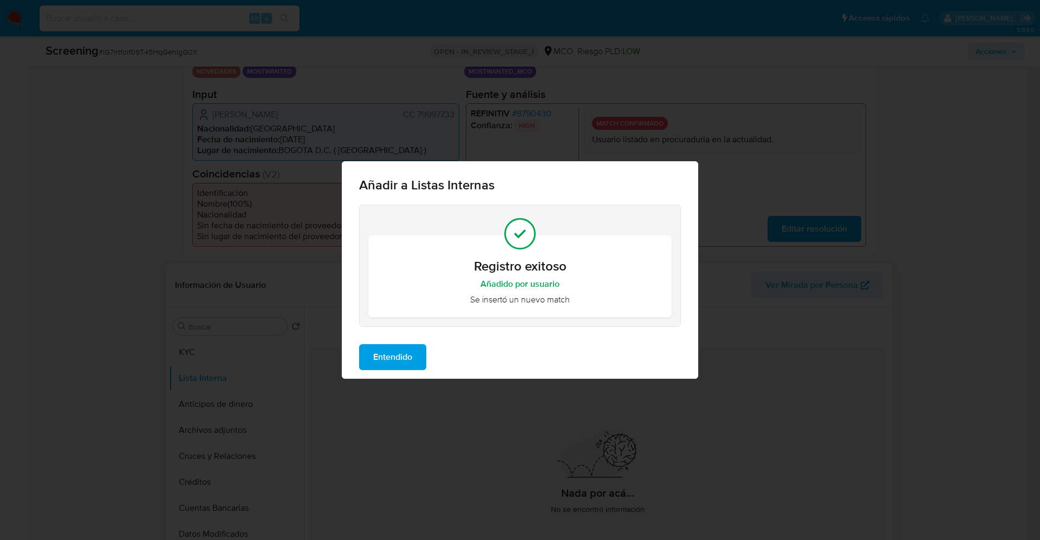
click at [389, 364] on span "Entendido" at bounding box center [392, 358] width 39 height 24
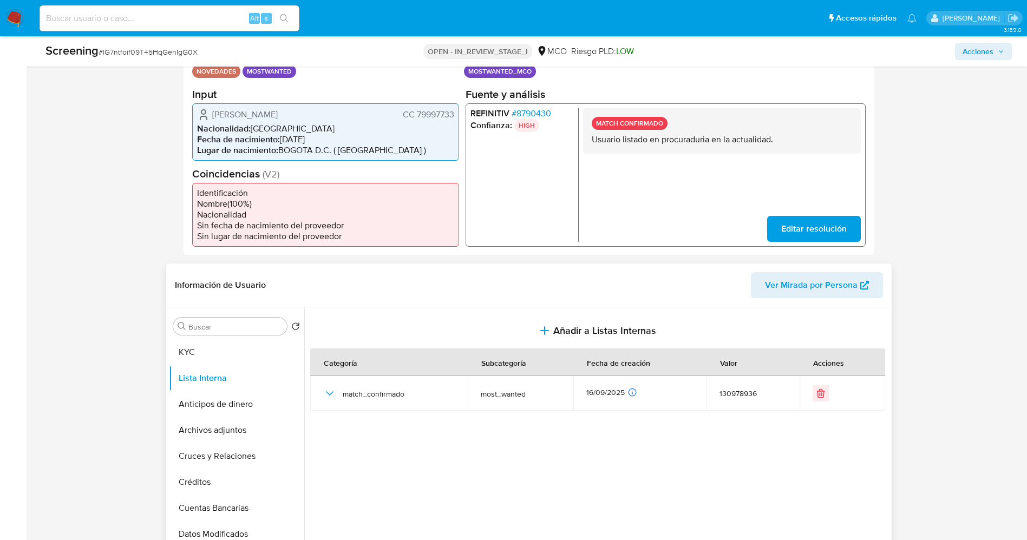
click at [249, 386] on button "Lista Interna" at bounding box center [236, 379] width 135 height 26
click at [233, 438] on button "Archivos adjuntos" at bounding box center [232, 431] width 127 height 26
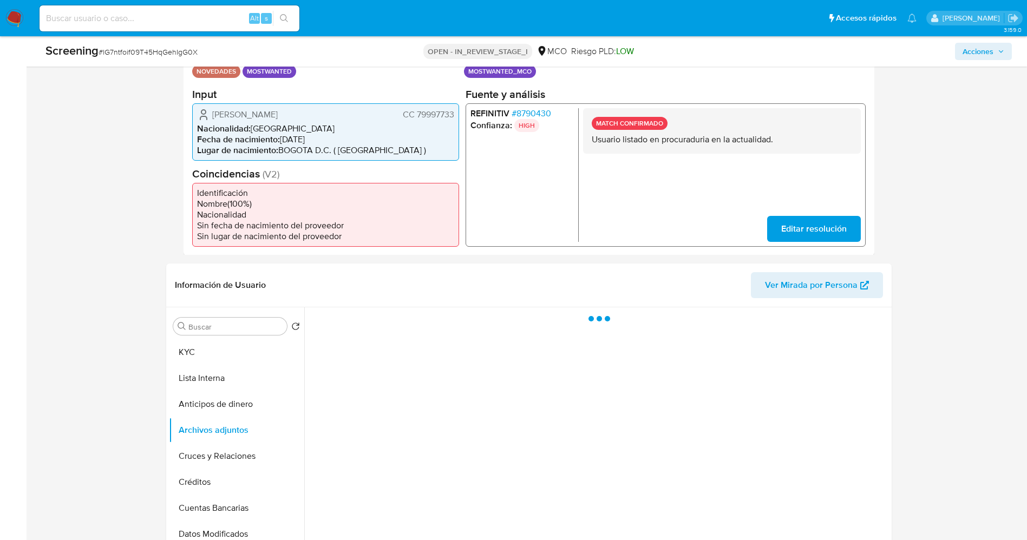
scroll to position [406, 0]
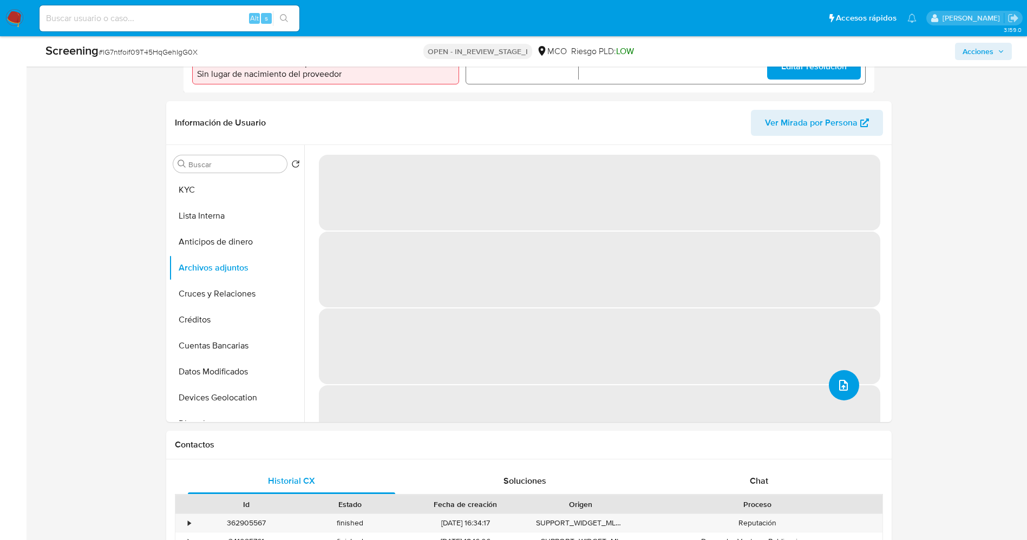
click at [837, 392] on icon "upload-file" at bounding box center [843, 385] width 13 height 13
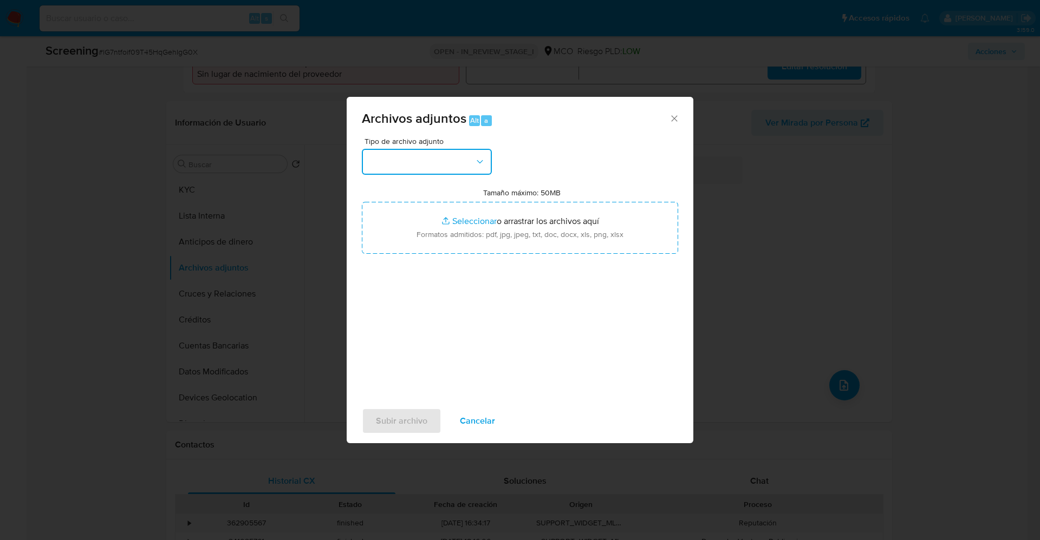
click at [404, 163] on button "button" at bounding box center [427, 162] width 130 height 26
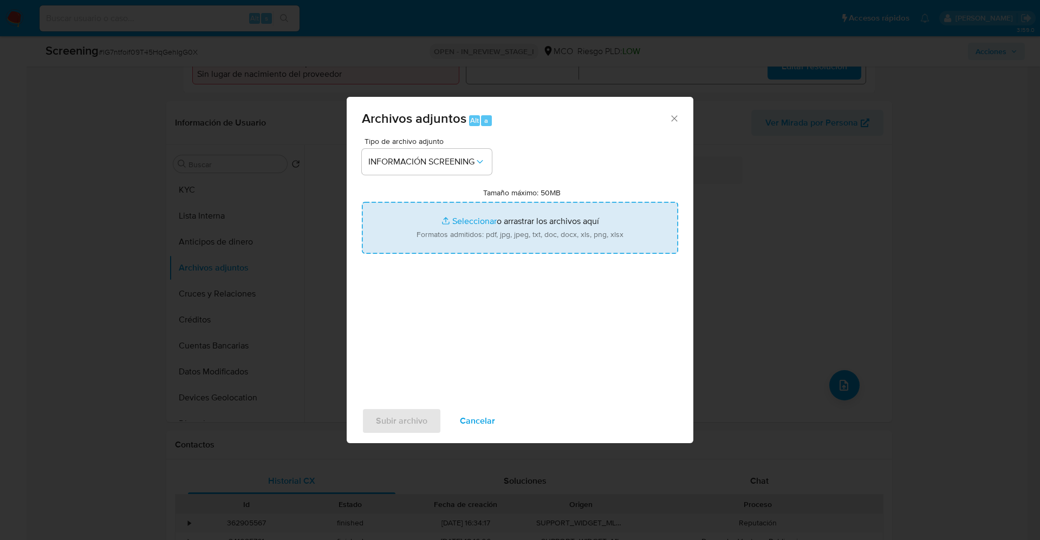
type input "C:\fakepath\Consulta de Antecedentes.pdf"
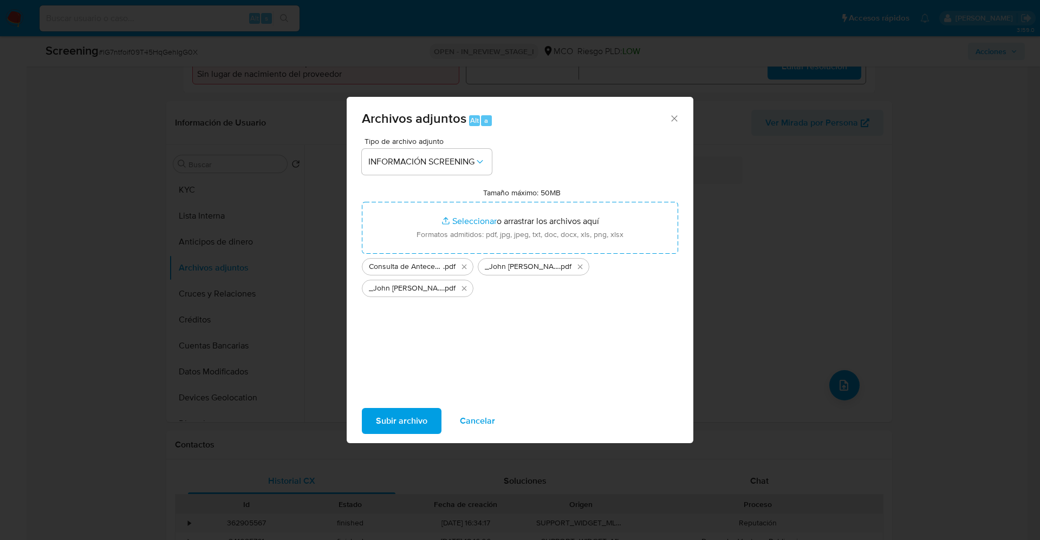
click at [403, 425] on span "Subir archivo" at bounding box center [401, 421] width 51 height 24
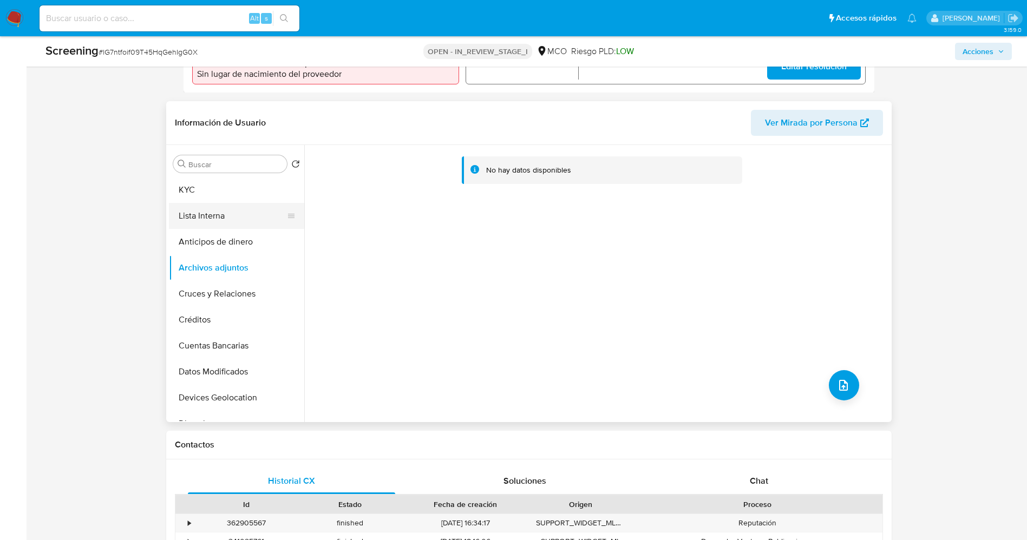
click at [212, 223] on button "Lista Interna" at bounding box center [232, 216] width 127 height 26
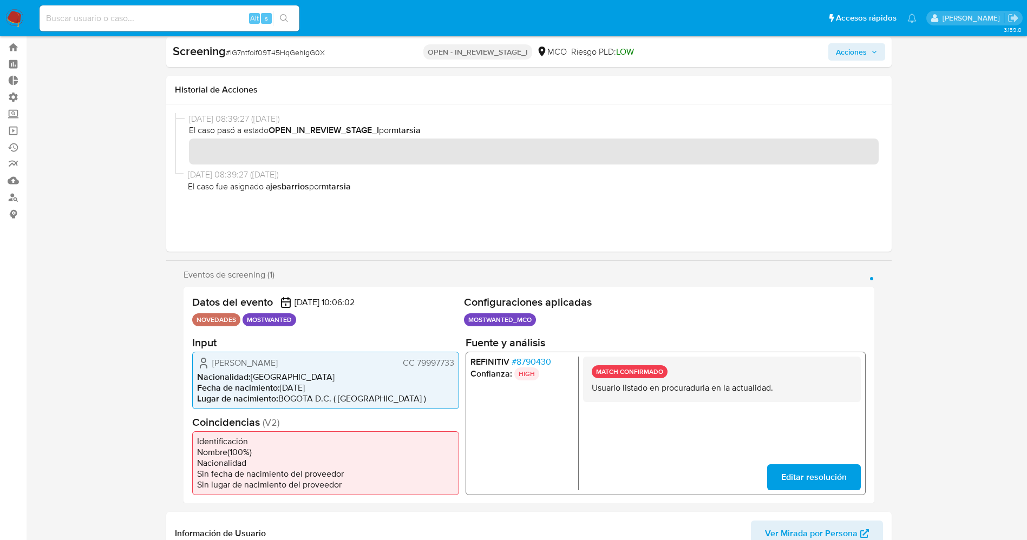
scroll to position [0, 0]
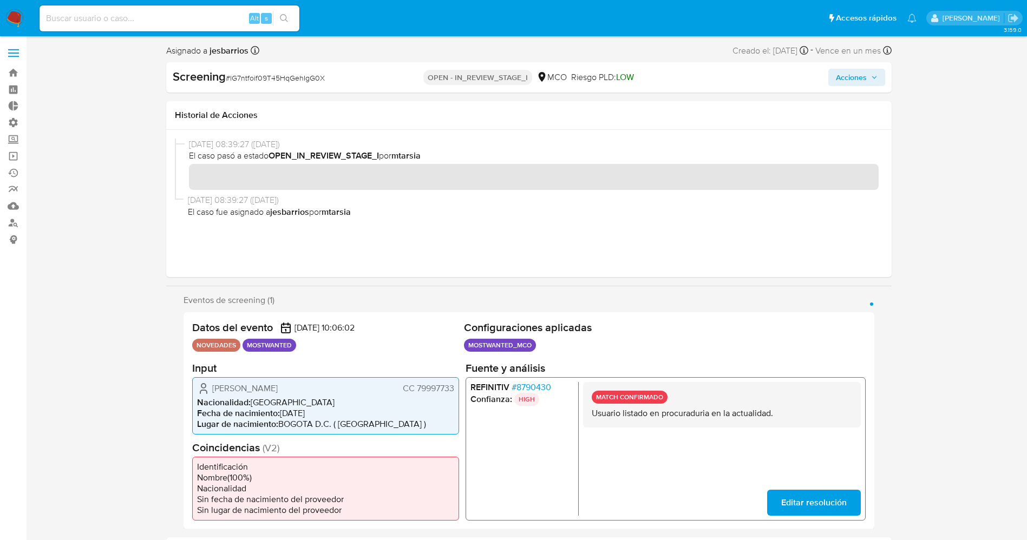
click at [865, 82] on span "Acciones" at bounding box center [851, 77] width 31 height 17
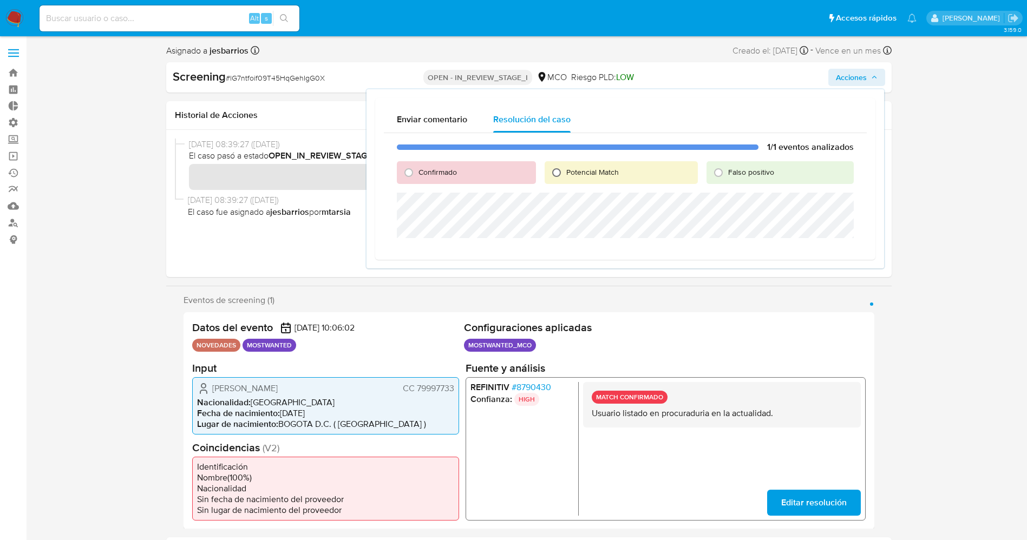
click at [564, 172] on input "Potencial Match" at bounding box center [556, 172] width 17 height 17
radio input "true"
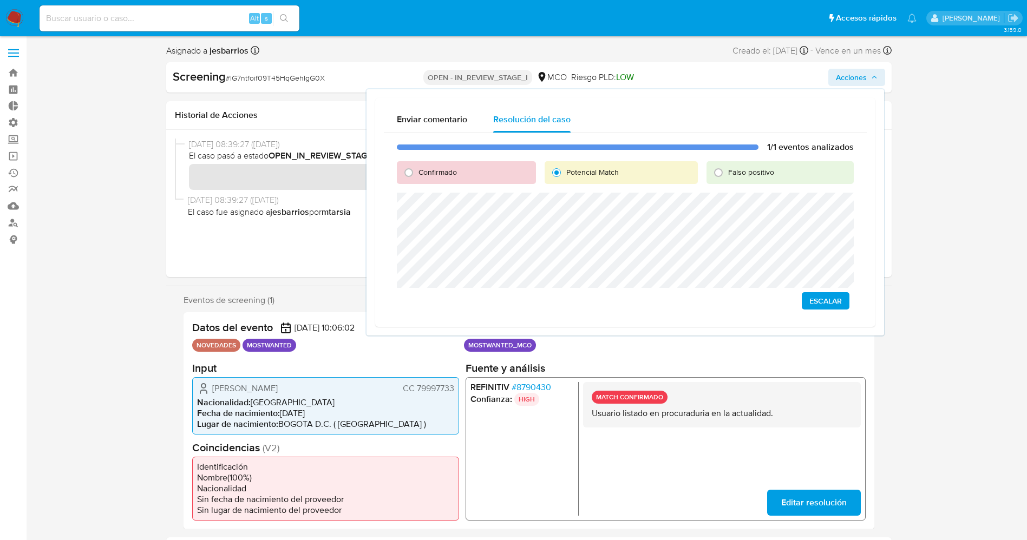
click at [438, 172] on span "Confirmado" at bounding box center [438, 172] width 38 height 11
click at [418, 172] on input "Confirmado" at bounding box center [408, 172] width 17 height 17
radio input "true"
click at [818, 300] on span "Cerrar Caso" at bounding box center [816, 301] width 52 height 15
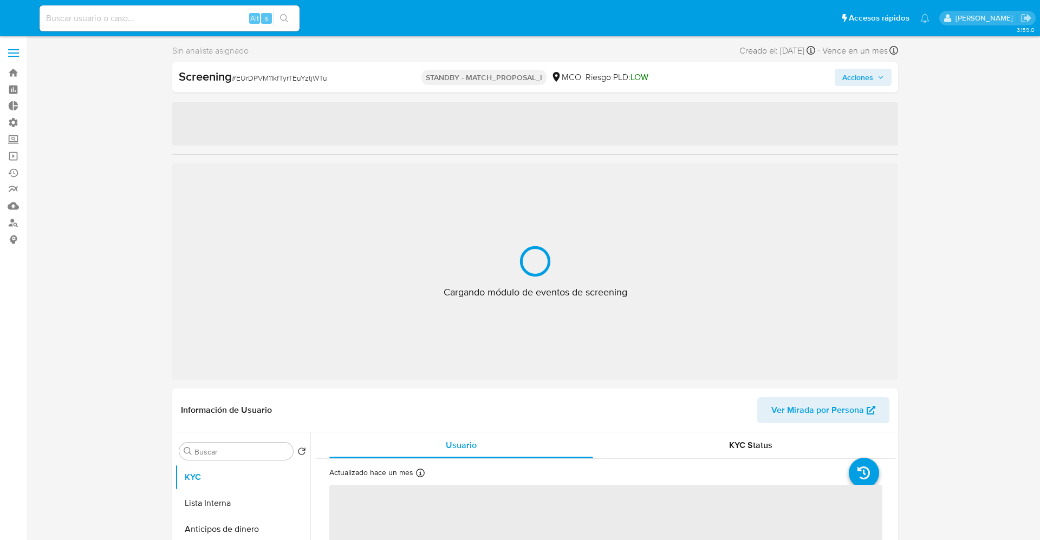
select select "10"
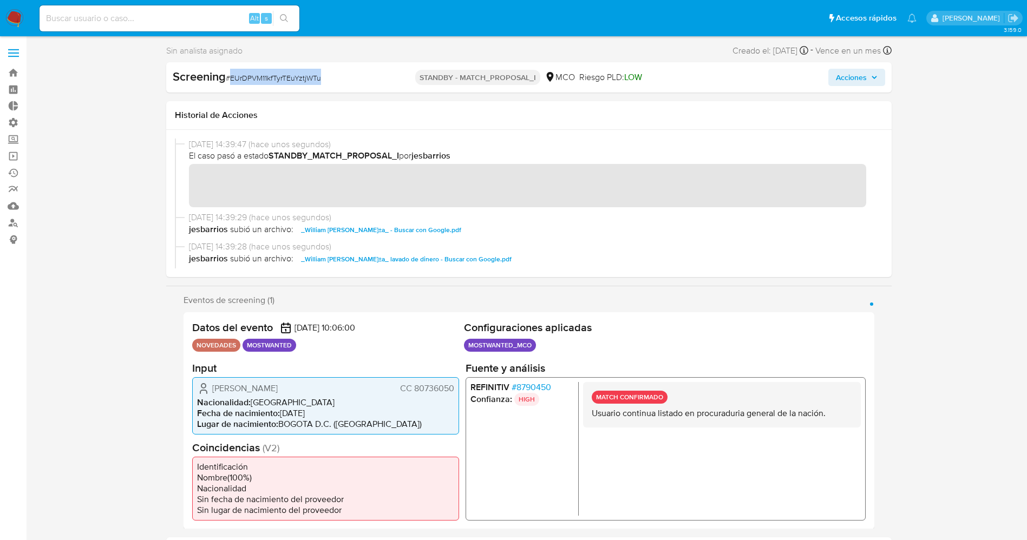
drag, startPoint x: 229, startPoint y: 79, endPoint x: 323, endPoint y: 79, distance: 94.2
click at [323, 79] on div "Screening # EUrDPVM11kfTyrTEuYztjWTu" at bounding box center [289, 77] width 233 height 16
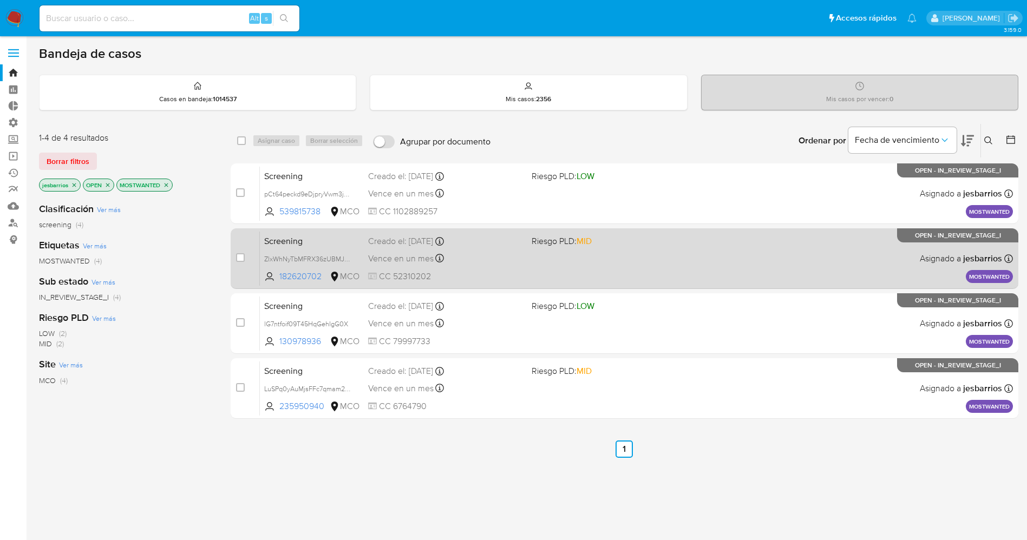
click at [507, 265] on div "Vence en un mes Vence el [DATE] 07:06:02" at bounding box center [445, 258] width 155 height 15
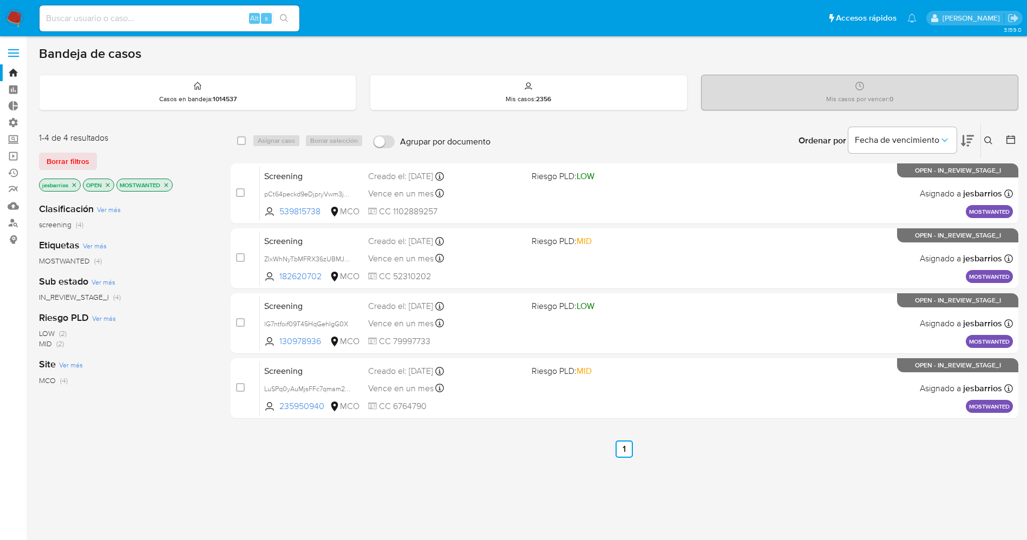
click at [107, 184] on icon "close-filter" at bounding box center [108, 185] width 4 height 4
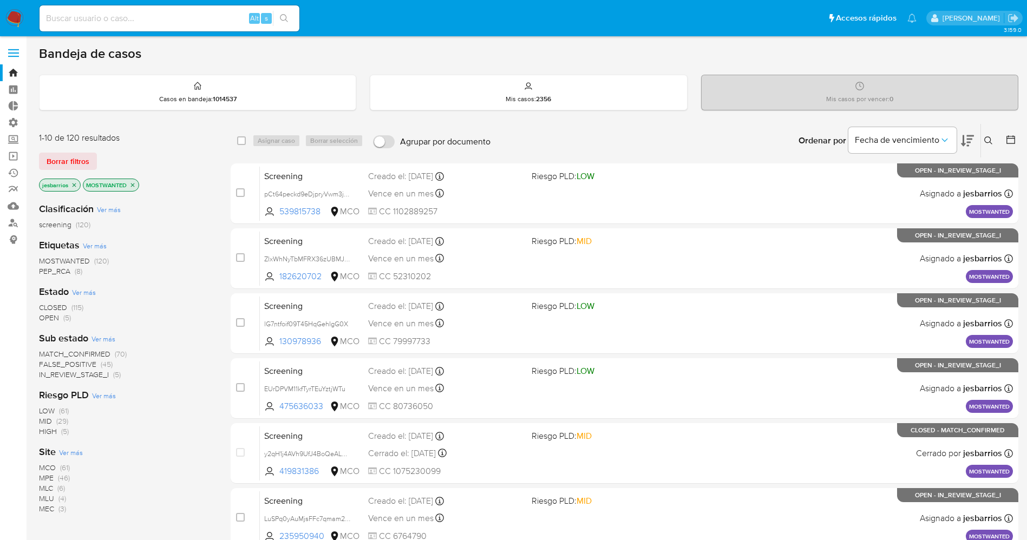
click at [135, 184] on icon "close-filter" at bounding box center [132, 185] width 6 height 6
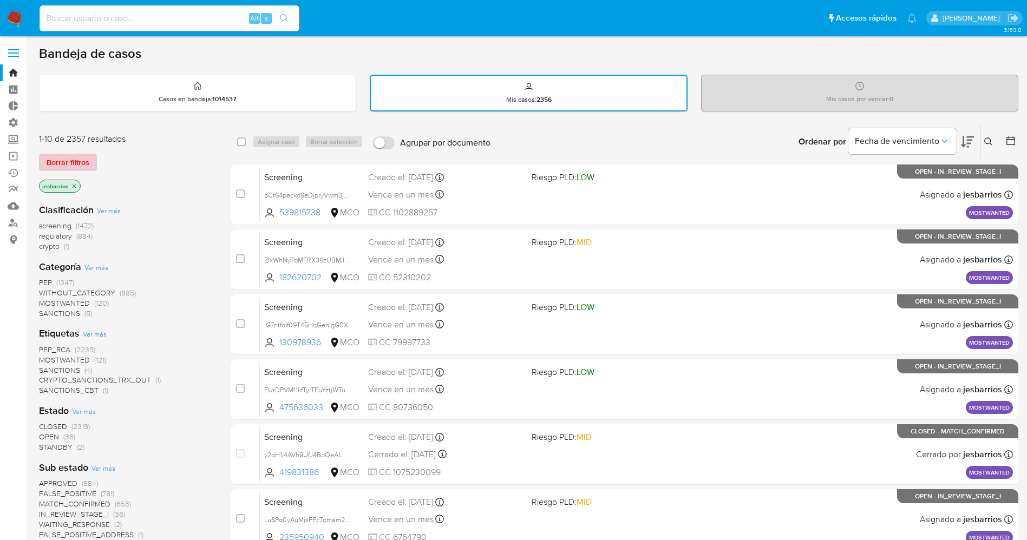
click at [84, 158] on span "Borrar filtros" at bounding box center [68, 162] width 43 height 15
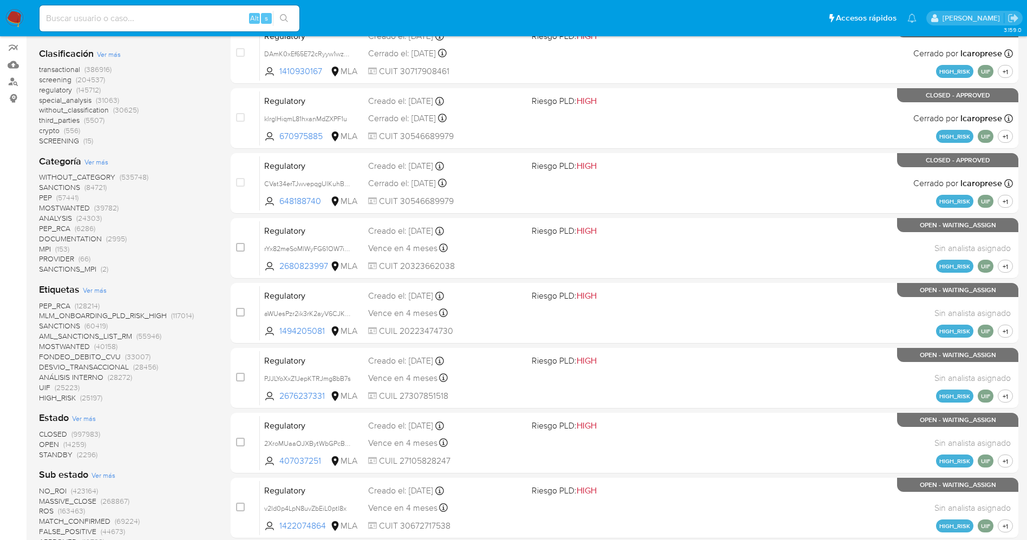
scroll to position [244, 0]
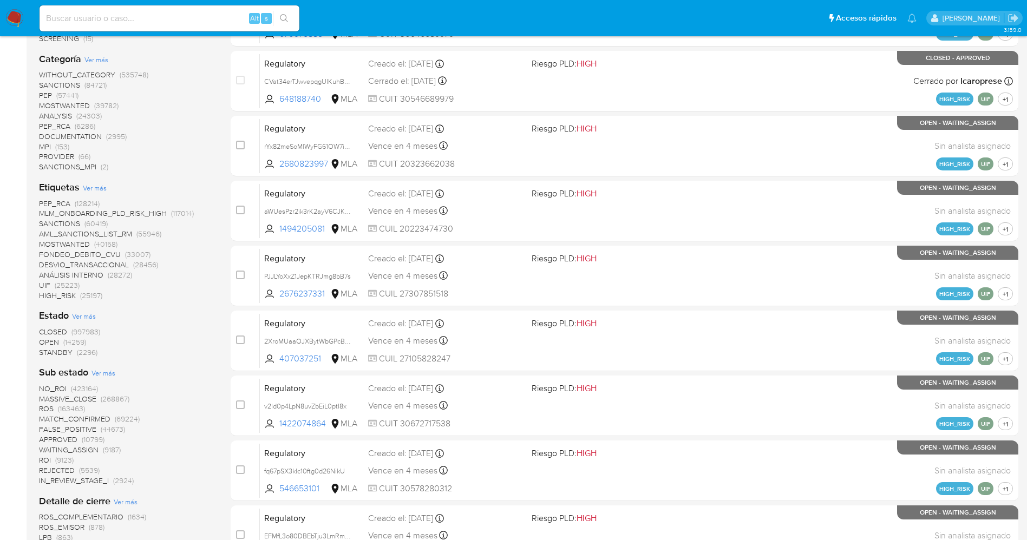
click at [55, 353] on span "STANDBY" at bounding box center [56, 352] width 34 height 11
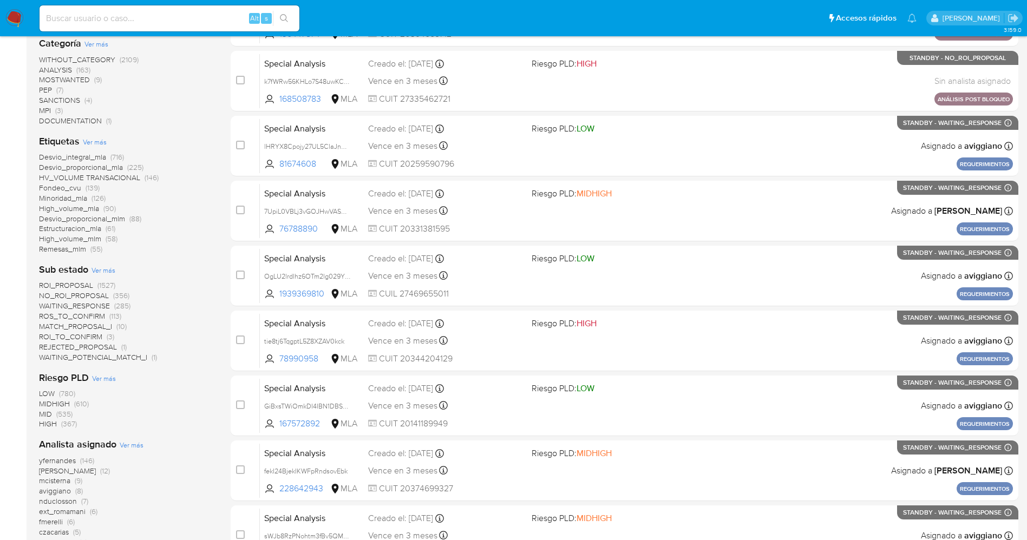
scroll to position [162, 0]
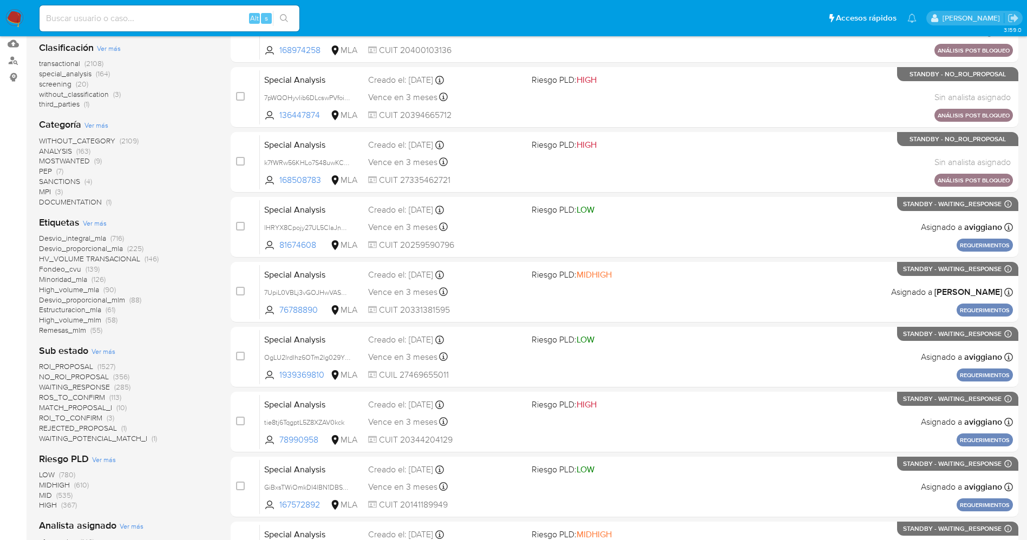
click at [91, 434] on span "WAITING_POTENCIAL_MATCH_I" at bounding box center [93, 438] width 108 height 11
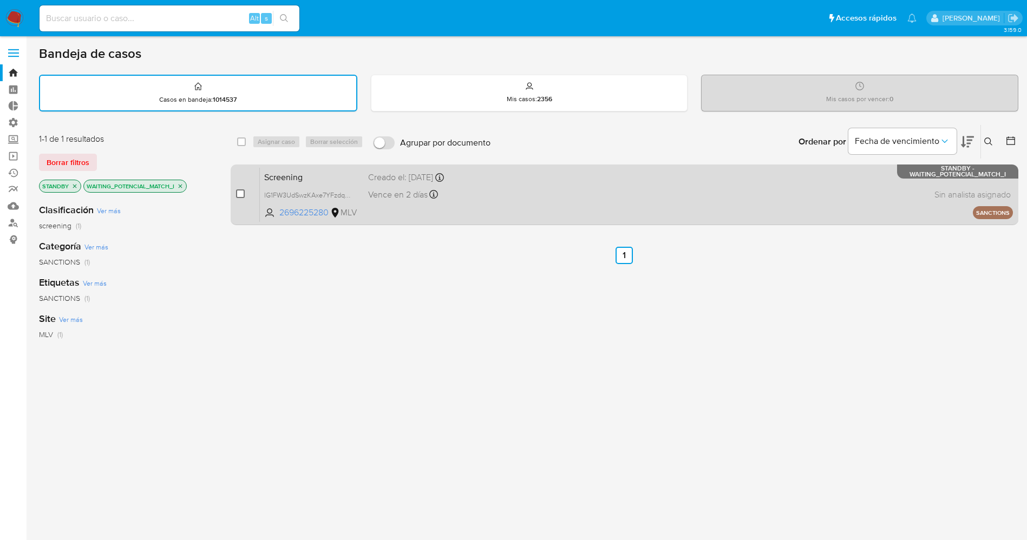
click at [240, 193] on input "checkbox" at bounding box center [240, 194] width 9 height 9
checkbox input "true"
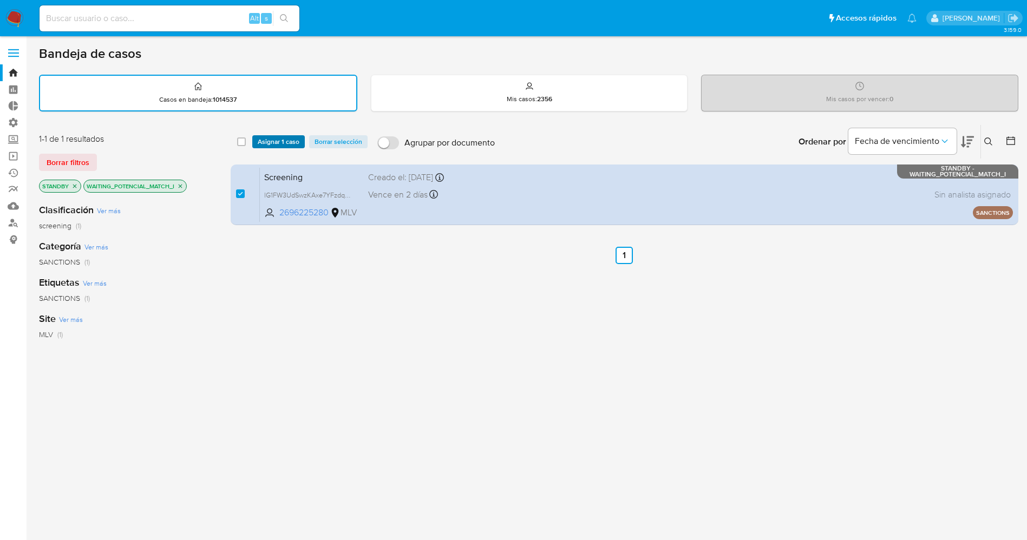
click at [258, 144] on span "Asignar 1 caso" at bounding box center [279, 141] width 42 height 11
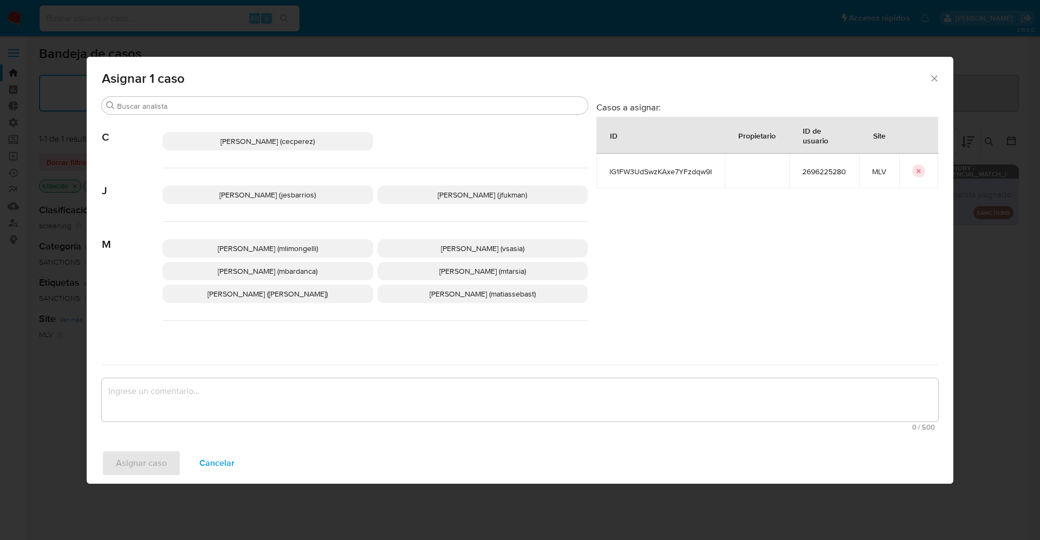
click at [221, 199] on span "[PERSON_NAME] (jesbarrios)" at bounding box center [267, 195] width 96 height 11
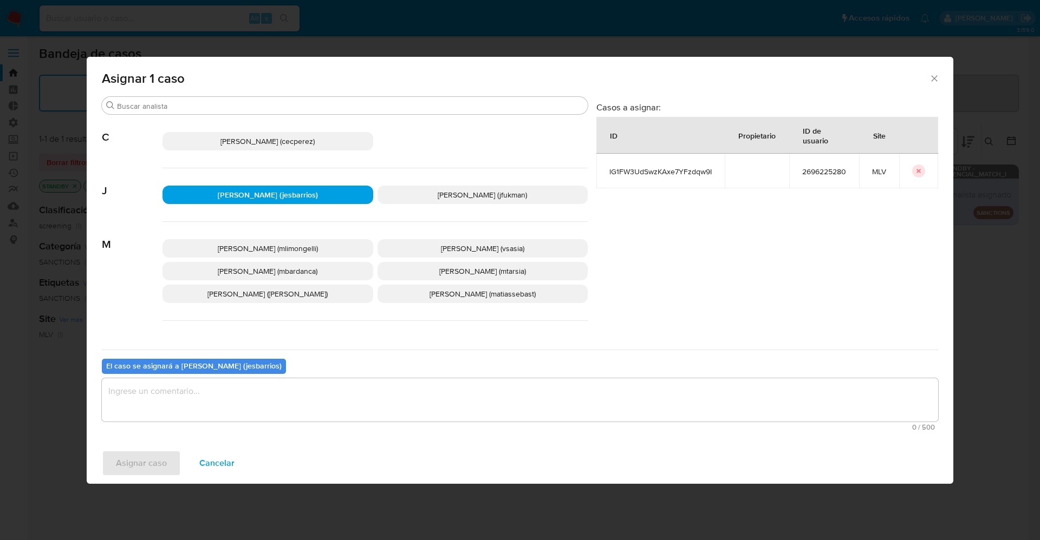
click at [192, 384] on textarea "assign-modal" at bounding box center [520, 400] width 836 height 43
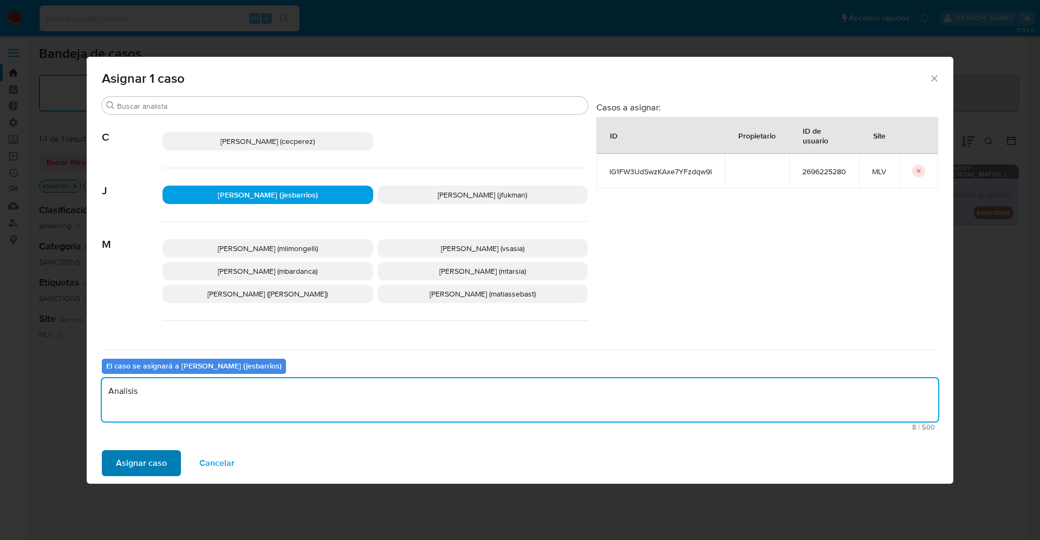
type textarea "Analisis"
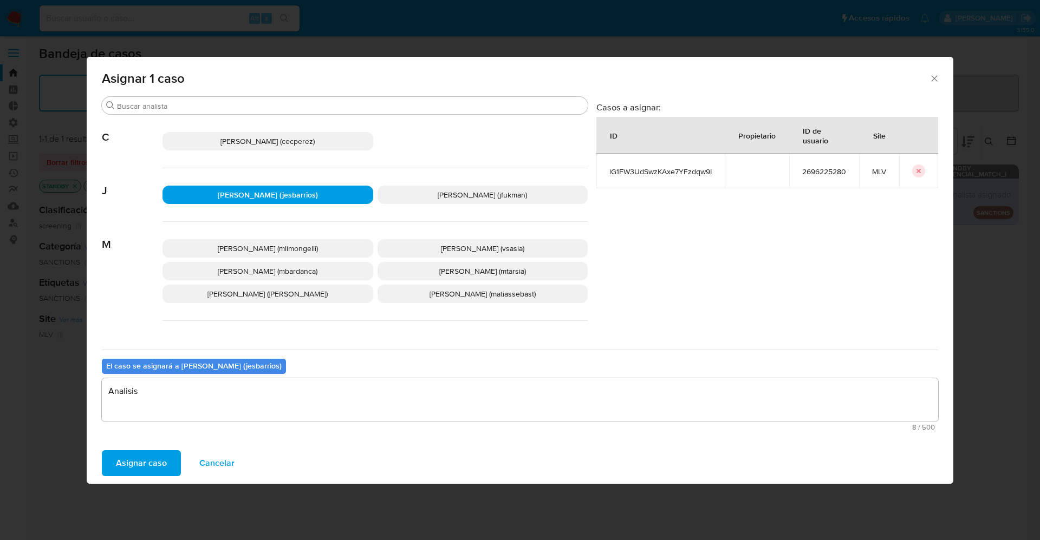
click at [123, 452] on span "Asignar caso" at bounding box center [141, 464] width 51 height 24
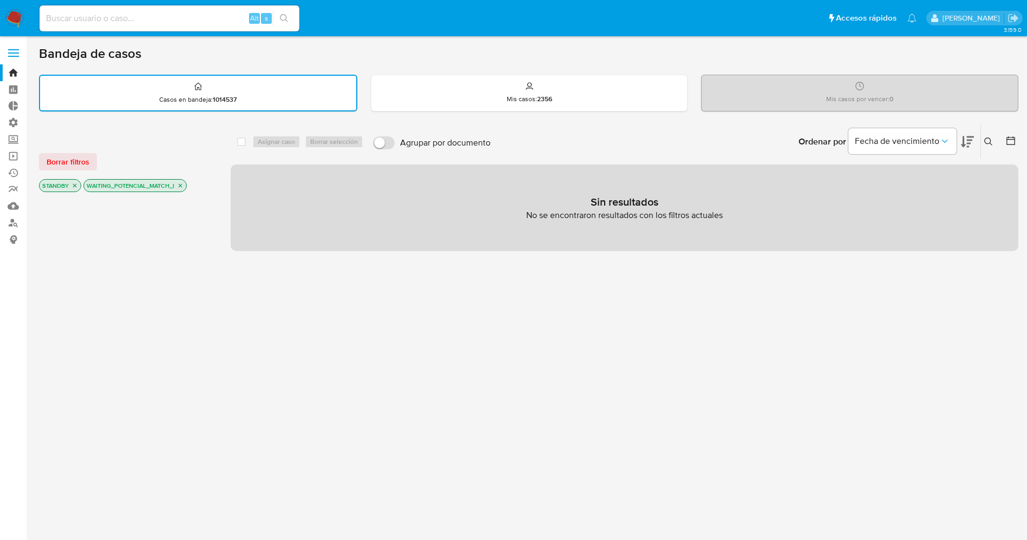
click at [9, 9] on img at bounding box center [14, 18] width 18 height 18
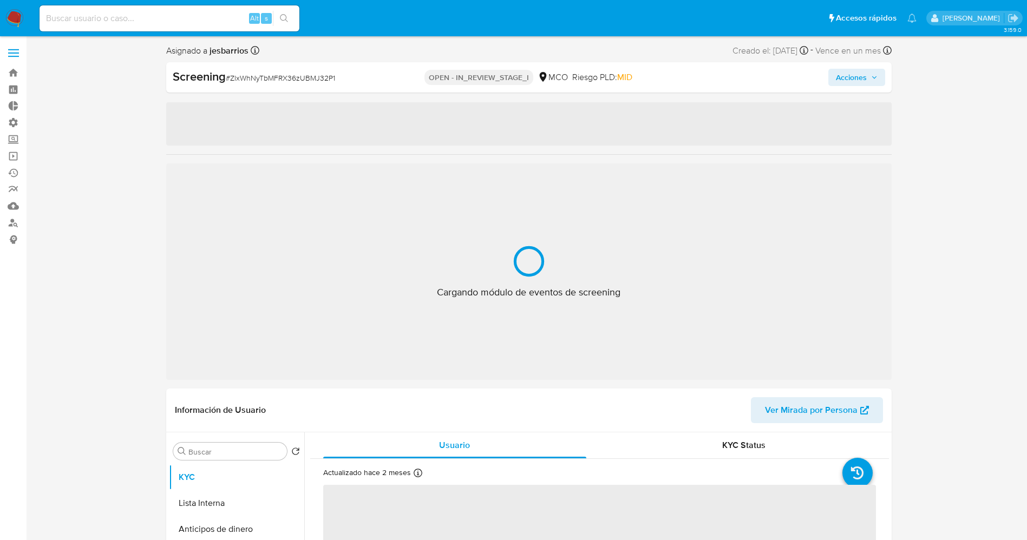
select select "10"
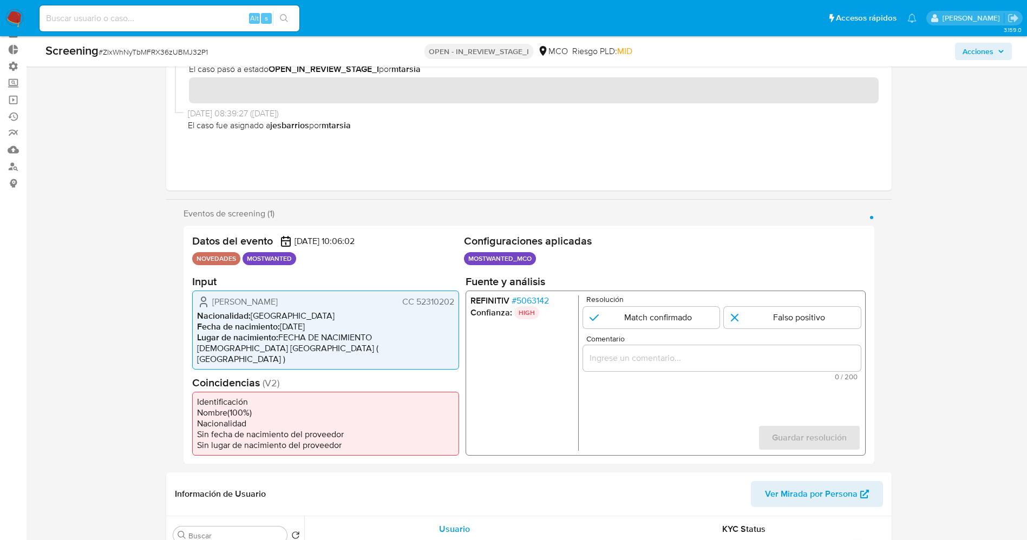
scroll to position [81, 0]
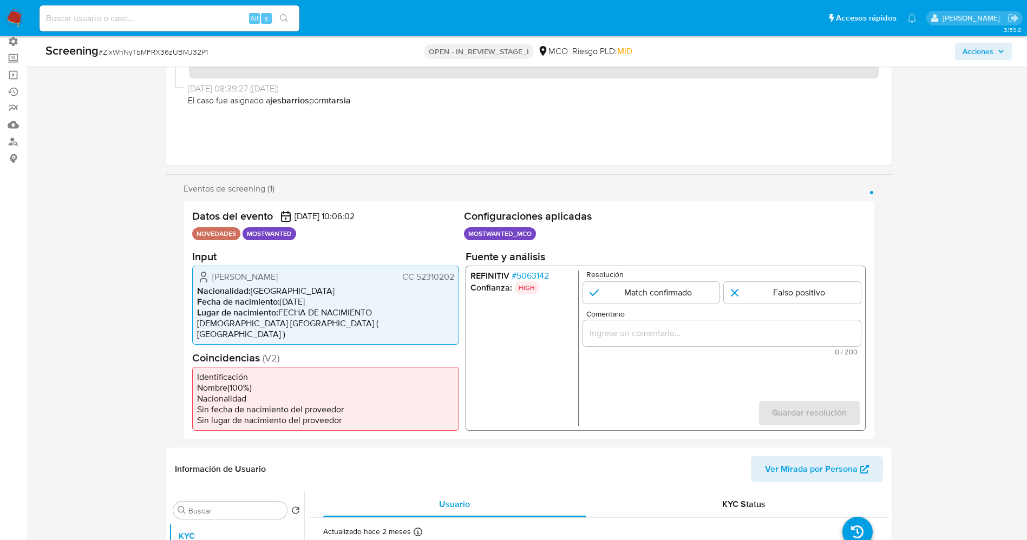
click at [530, 279] on span "# 5063142" at bounding box center [529, 275] width 37 height 11
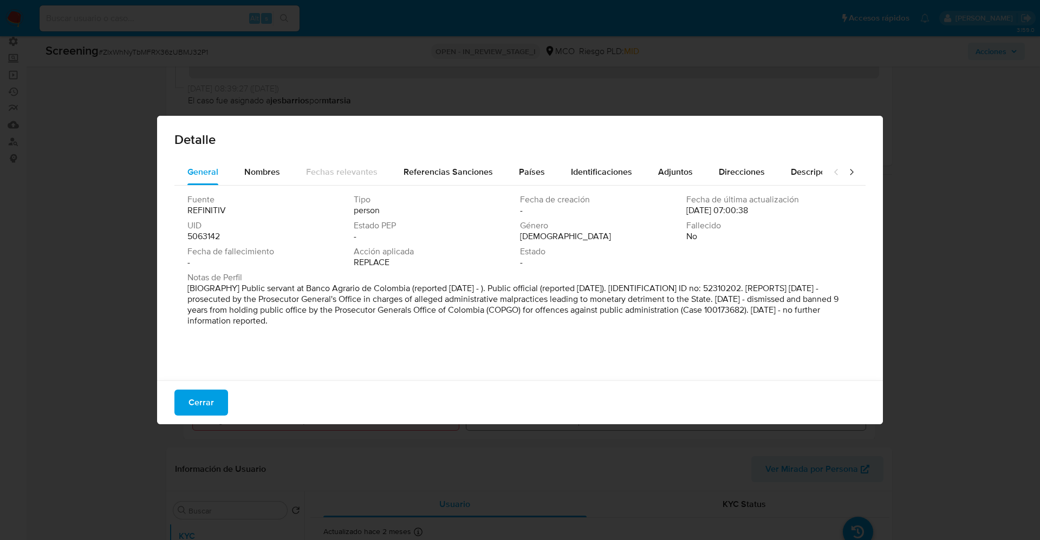
drag, startPoint x: 255, startPoint y: 297, endPoint x: 355, endPoint y: 331, distance: 105.3
click at [355, 331] on div "Fuente REFINITIV Tipo person Fecha de creación - Fecha de última actualización …" at bounding box center [519, 281] width 691 height 190
drag, startPoint x: 205, startPoint y: 399, endPoint x: 211, endPoint y: 204, distance: 195.0
click at [205, 397] on span "Cerrar" at bounding box center [200, 403] width 25 height 24
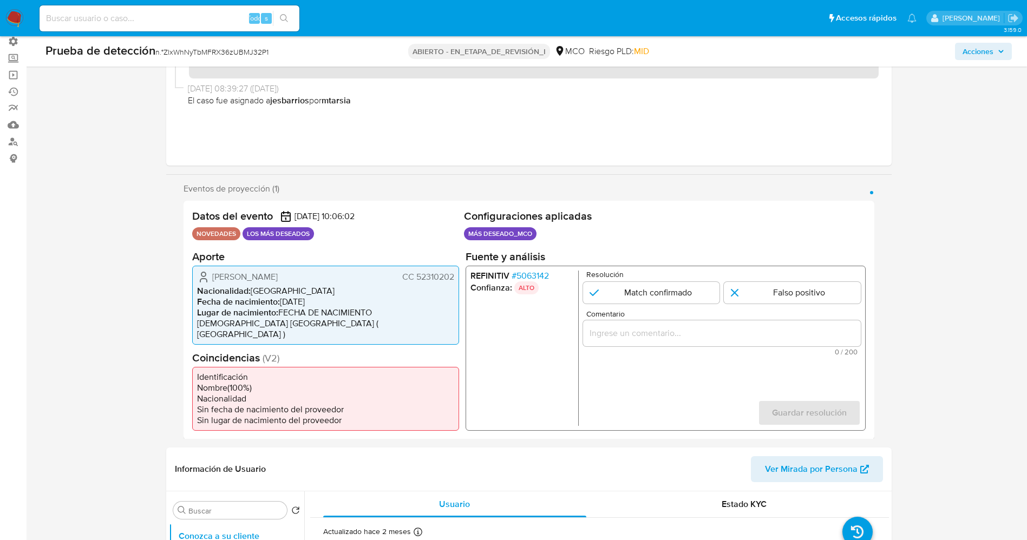
drag, startPoint x: 205, startPoint y: 273, endPoint x: 295, endPoint y: 275, distance: 89.9
click at [325, 282] on div "[PERSON_NAME] CC 52310202" at bounding box center [325, 276] width 257 height 13
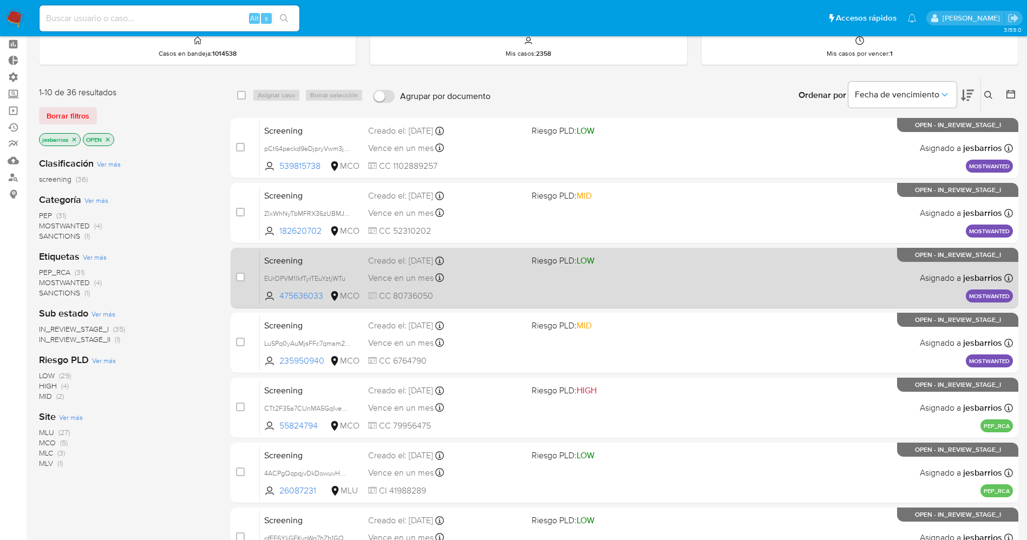
scroll to position [354, 0]
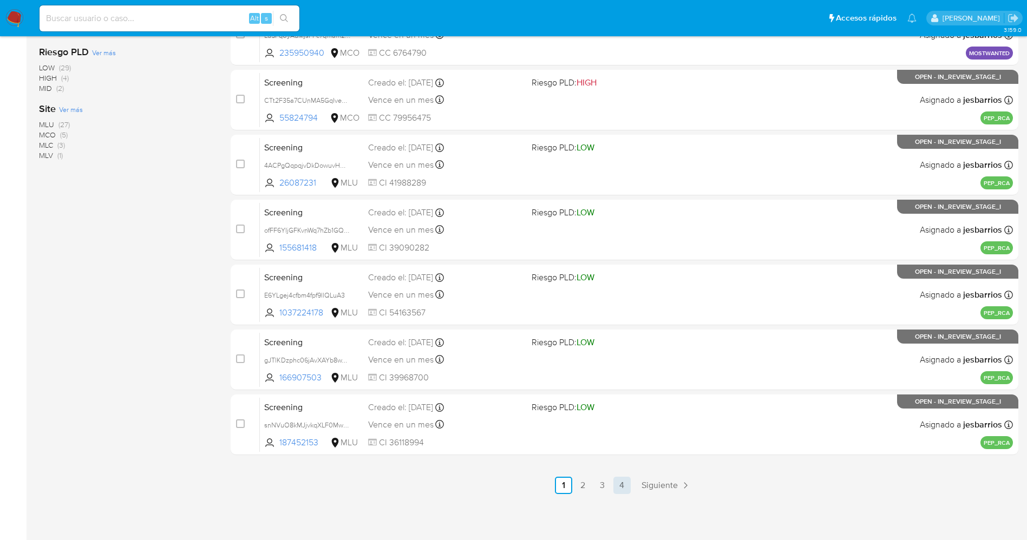
click at [625, 484] on link "4" at bounding box center [622, 485] width 17 height 17
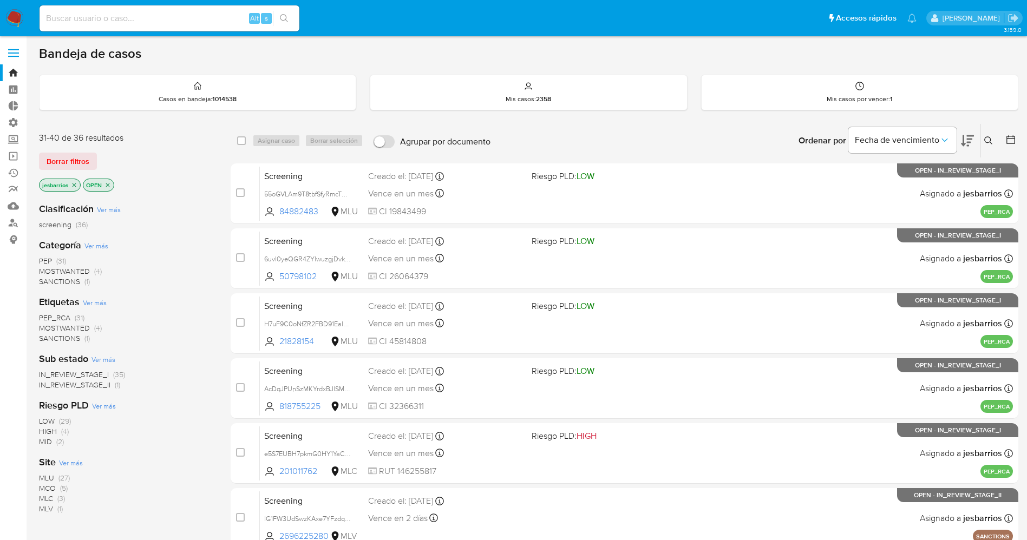
click at [82, 270] on span "MOSTWANTED" at bounding box center [64, 271] width 51 height 11
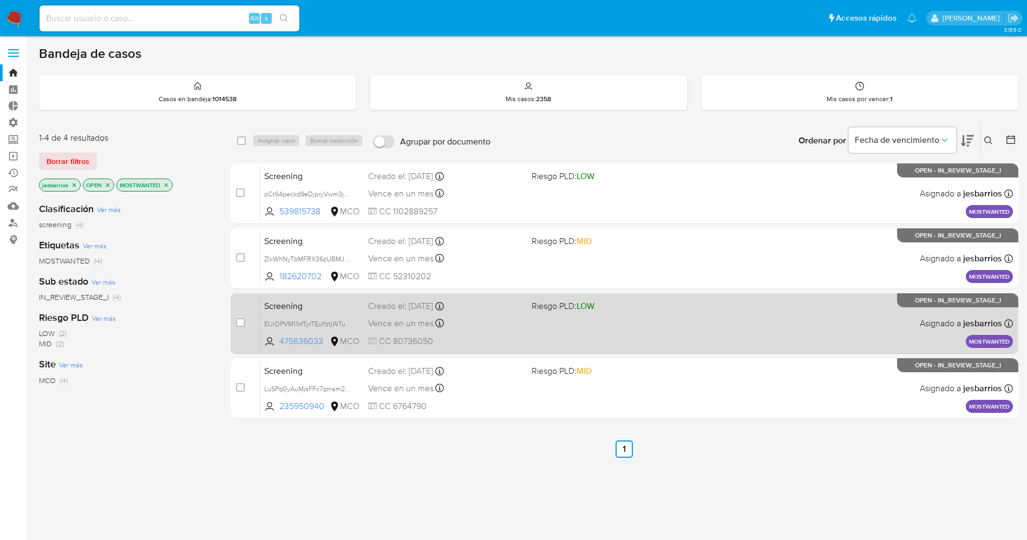
click at [522, 325] on div "Vence en un mes Vence el [DATE] 07:06:01" at bounding box center [445, 323] width 155 height 15
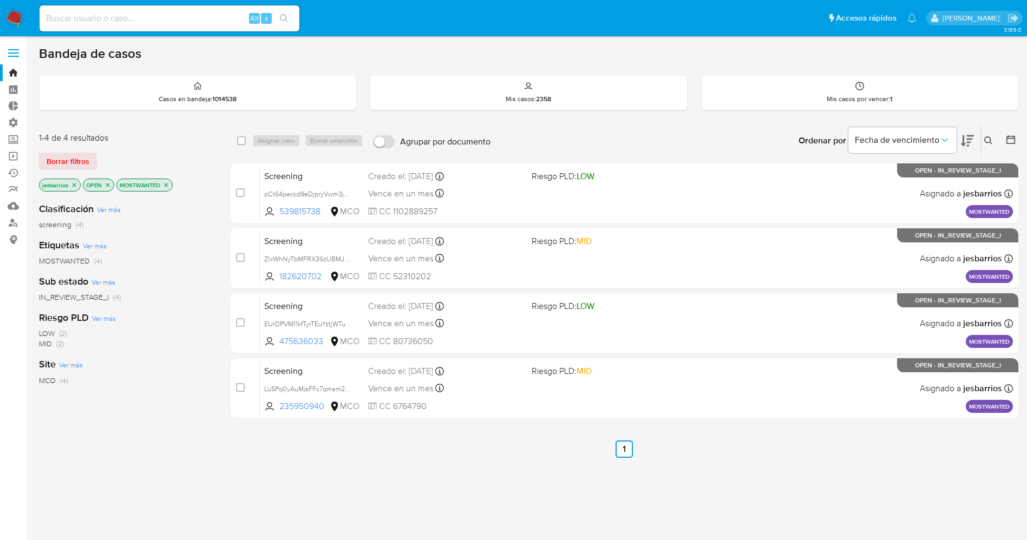
click at [9, 15] on img at bounding box center [14, 18] width 18 height 18
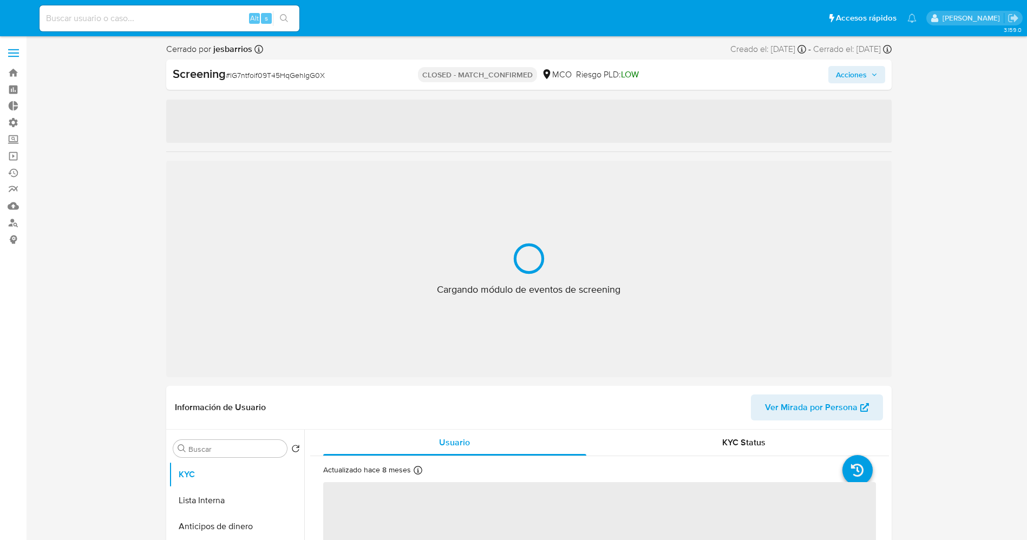
select select "10"
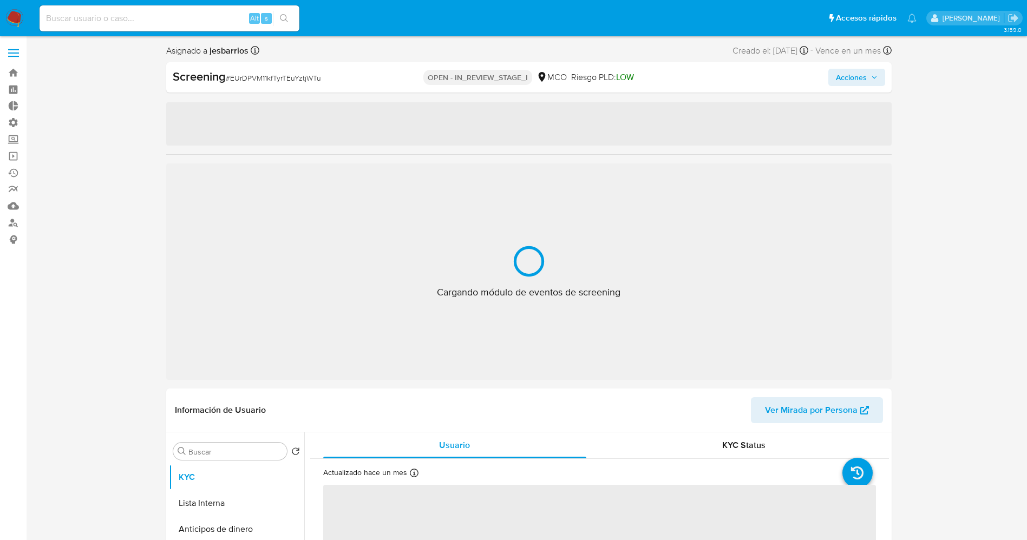
select select "10"
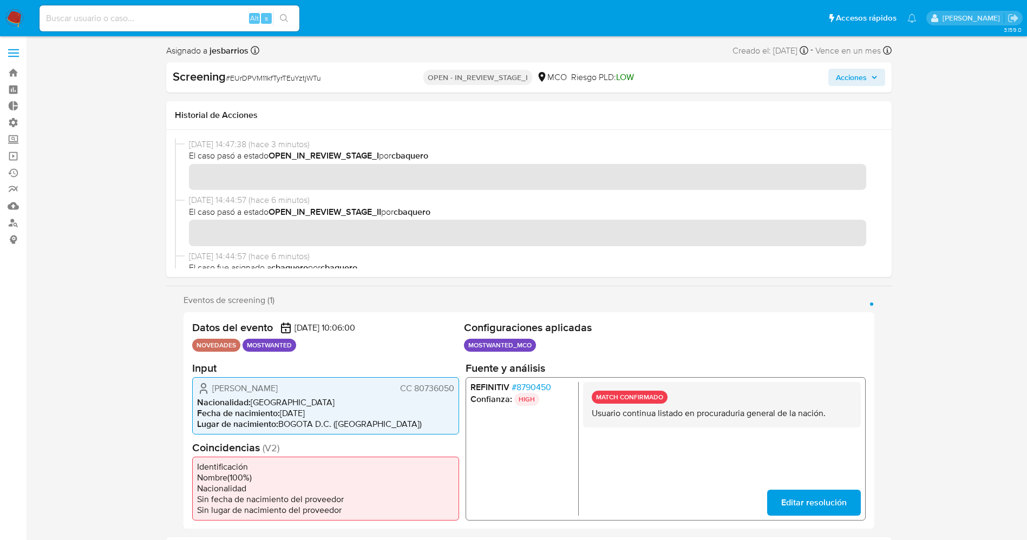
scroll to position [162, 0]
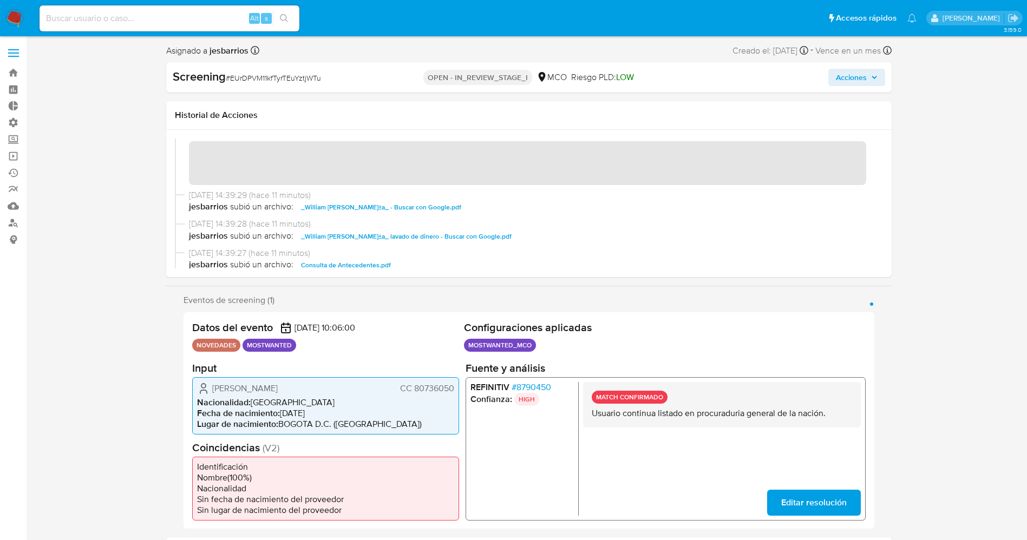
click at [372, 187] on div "16/09/2025 14:39:47 (hace 11 minutos) El caso pasó a estado STANDBY_MATCH_PROPO…" at bounding box center [529, 153] width 708 height 74
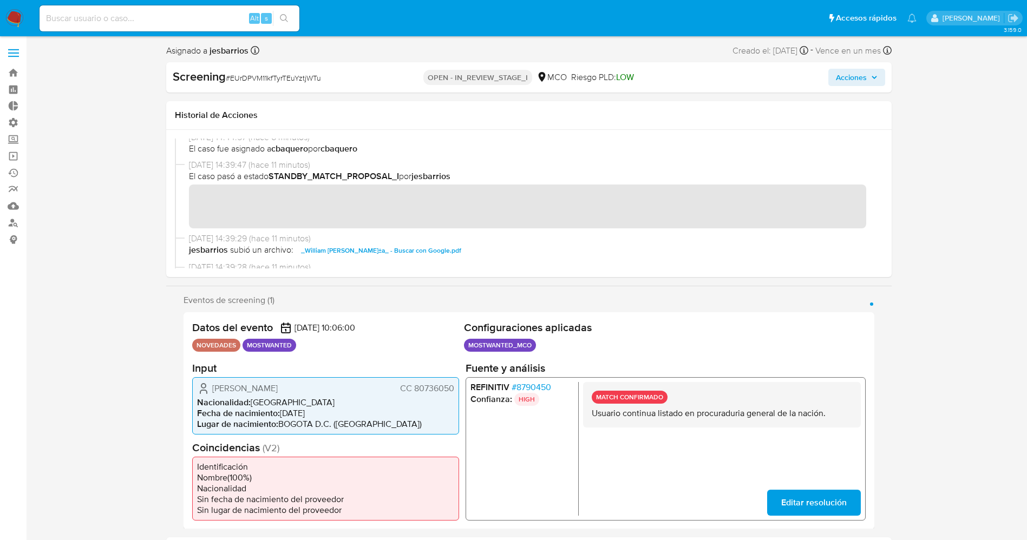
scroll to position [0, 0]
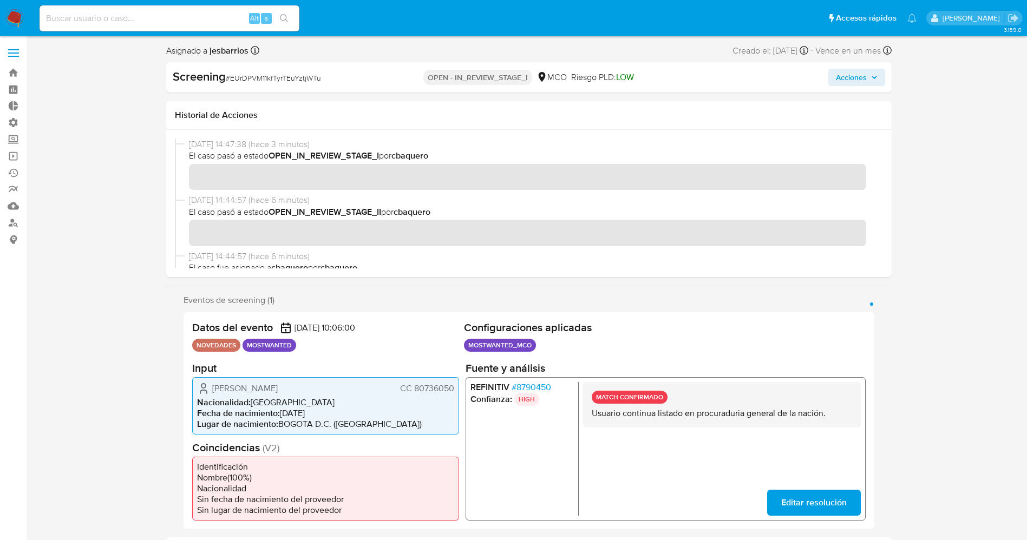
click at [862, 61] on div "Asignado a jesbarrios Asignado el: 15/09/2025 08:39:27 Creado el: 15/09/2025 Cr…" at bounding box center [529, 52] width 726 height 19
click at [853, 80] on span "Acciones" at bounding box center [851, 77] width 31 height 17
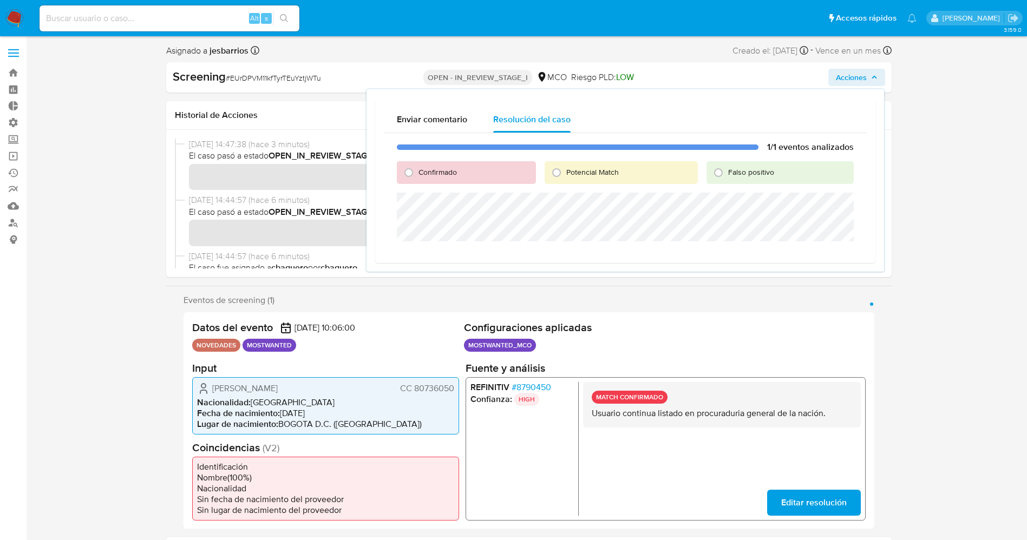
click at [448, 170] on span "Confirmado" at bounding box center [438, 172] width 38 height 11
click at [418, 170] on input "Confirmado" at bounding box center [408, 172] width 17 height 17
radio input "true"
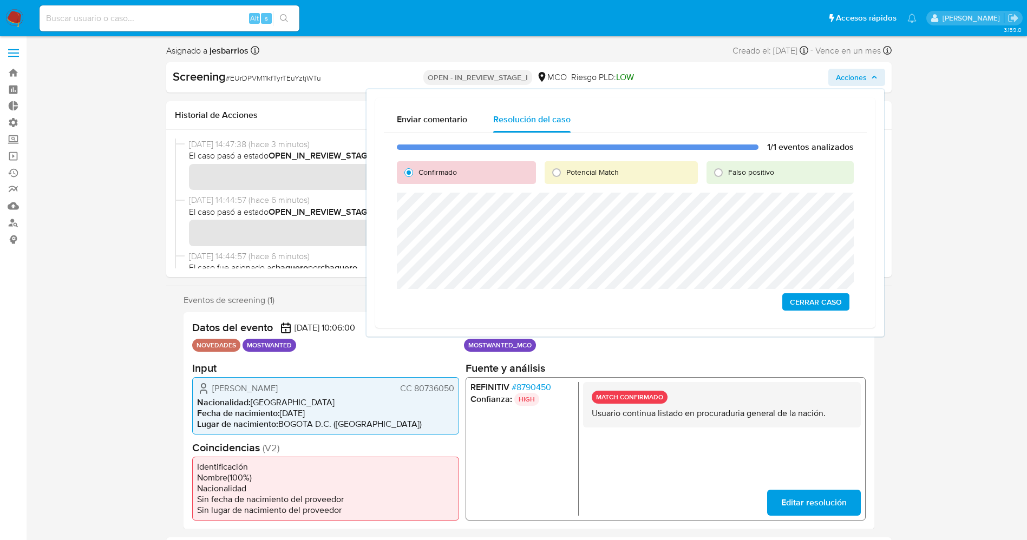
click at [819, 296] on span "Cerrar Caso" at bounding box center [816, 302] width 52 height 15
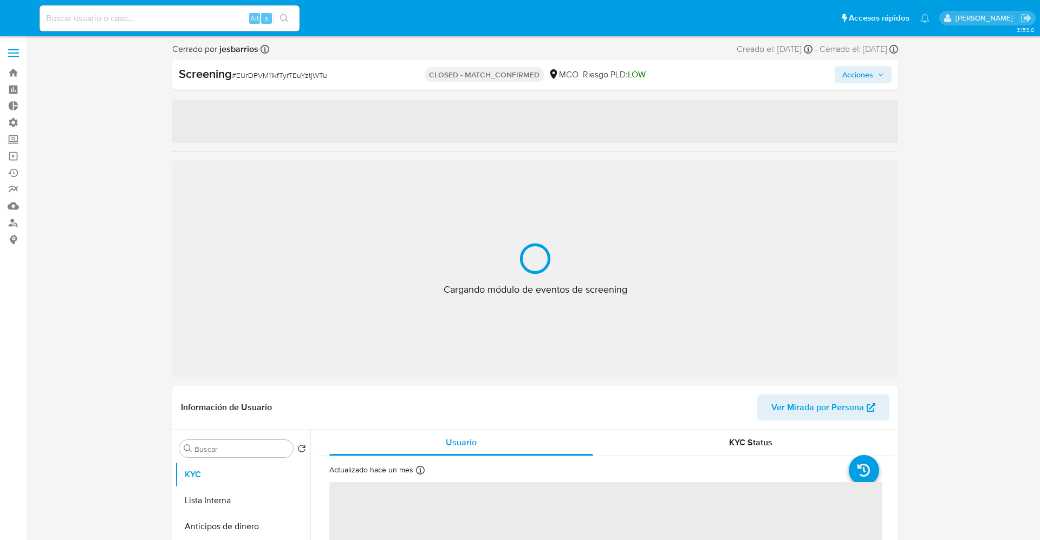
select select "10"
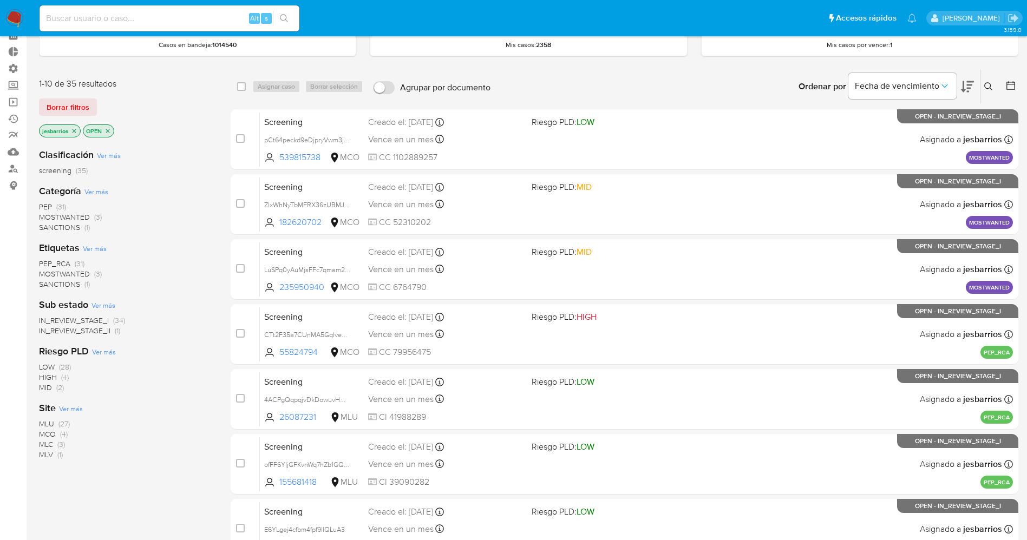
scroll to position [29, 0]
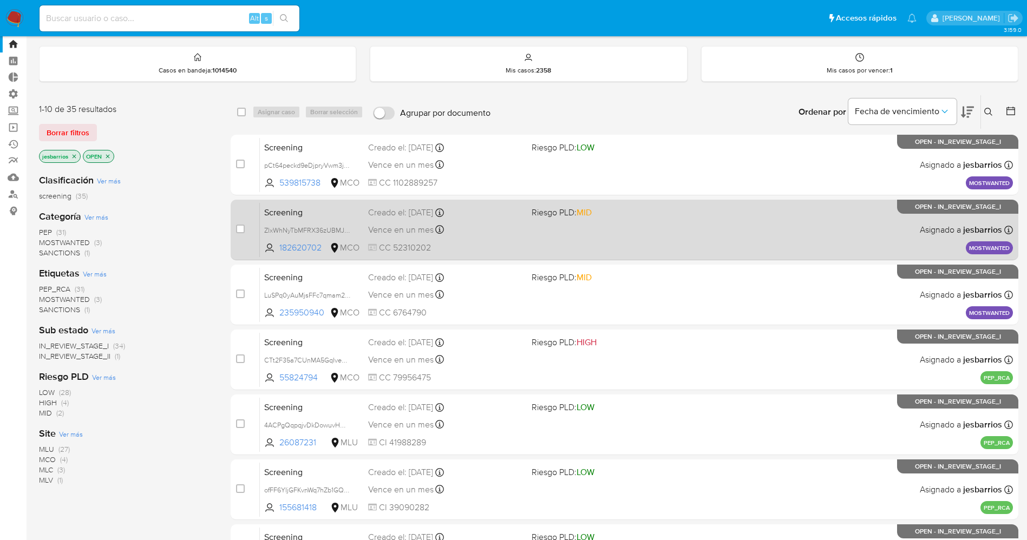
click at [600, 230] on span at bounding box center [609, 230] width 155 height 2
click at [507, 253] on span "CC 52310202" at bounding box center [445, 248] width 155 height 12
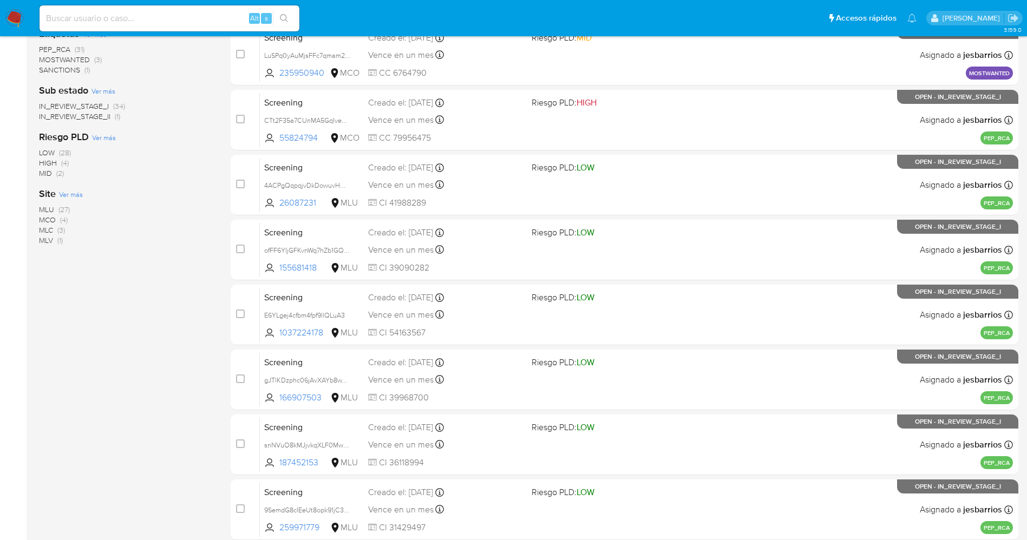
scroll to position [354, 0]
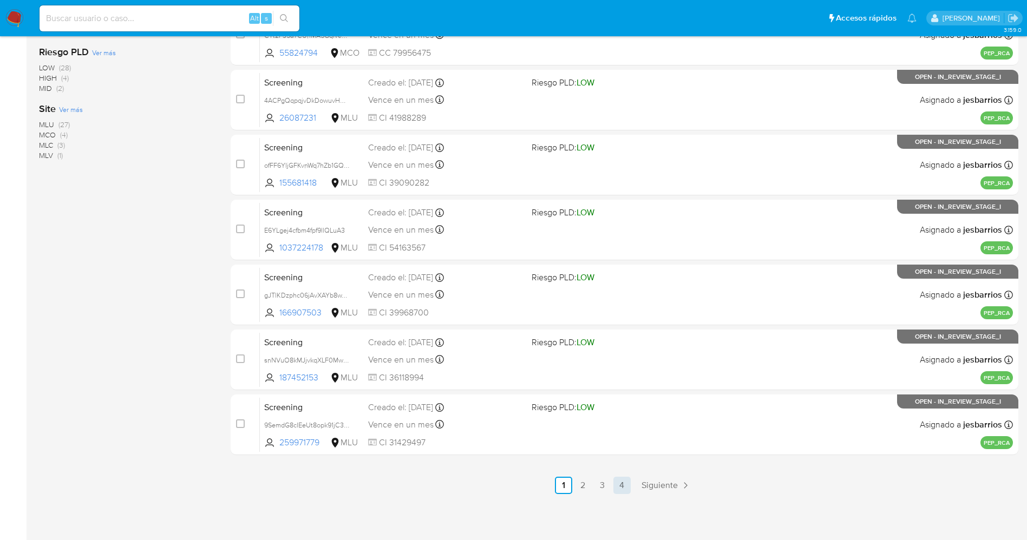
click at [622, 480] on link "4" at bounding box center [622, 485] width 17 height 17
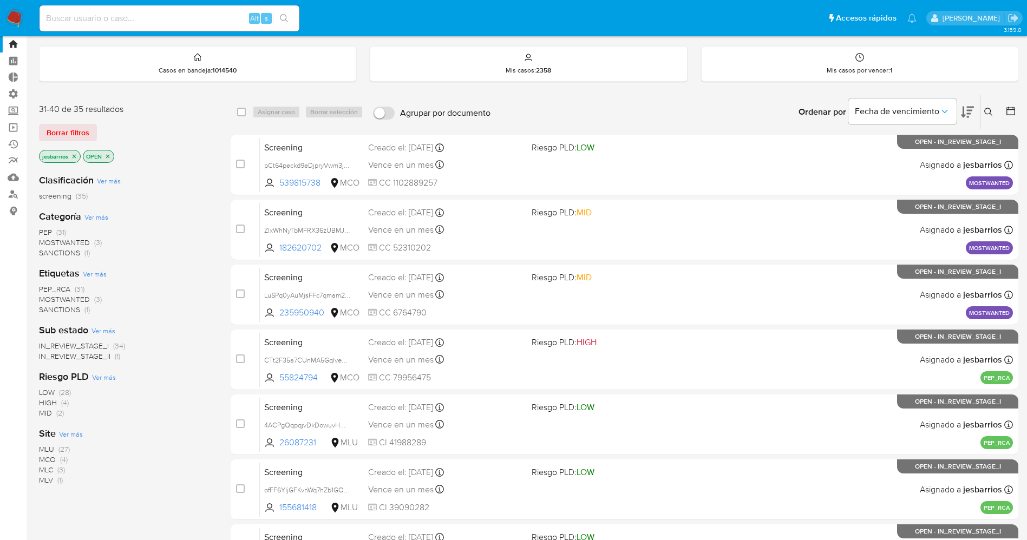
scroll to position [354, 0]
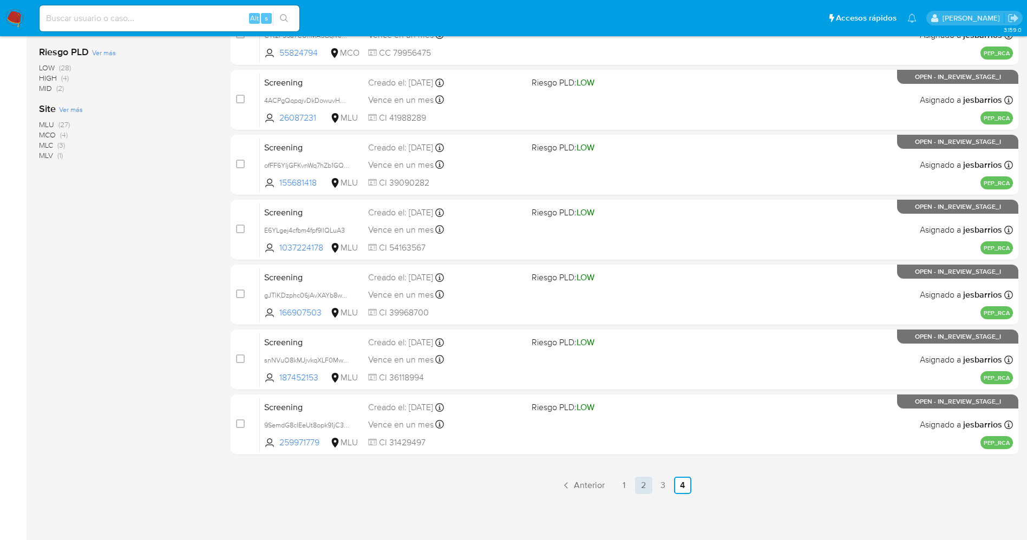
click at [649, 487] on link "2" at bounding box center [643, 485] width 17 height 17
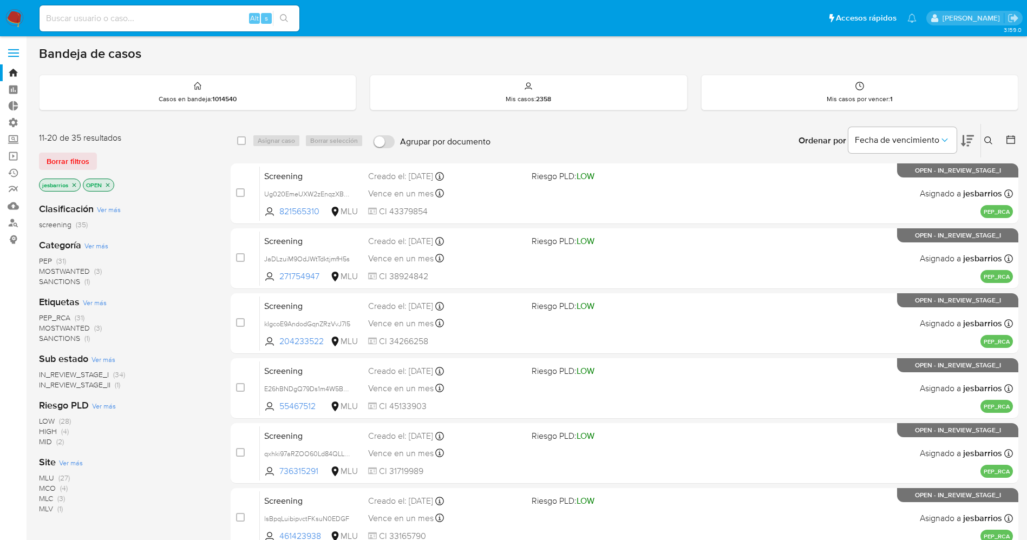
click at [70, 283] on span "SANCTIONS" at bounding box center [59, 281] width 41 height 11
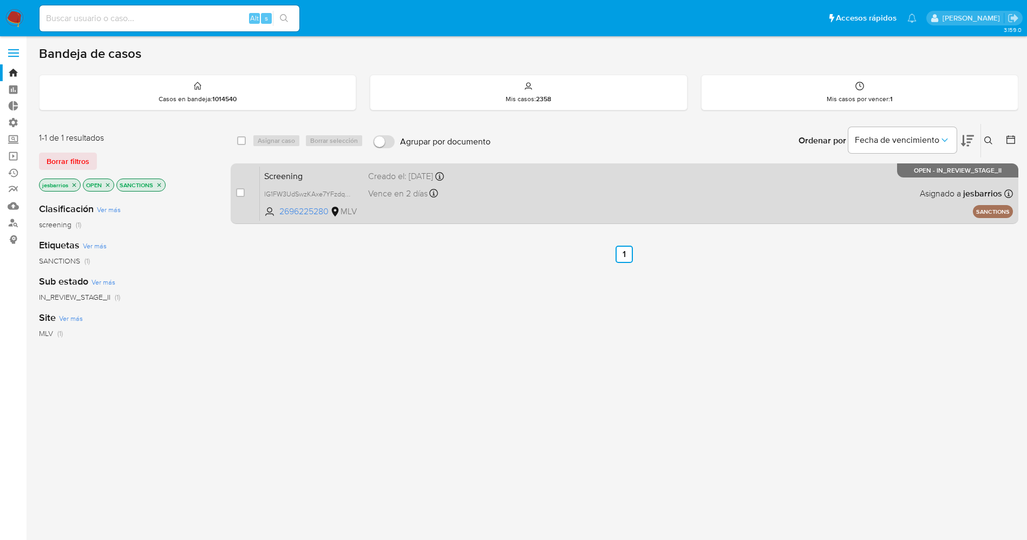
click at [487, 204] on div "Screening lG1FW3UdSwzKAxe7YFzdqw9I 2696225280 MLV Creado el: [DATE] Creado el: …" at bounding box center [636, 193] width 753 height 55
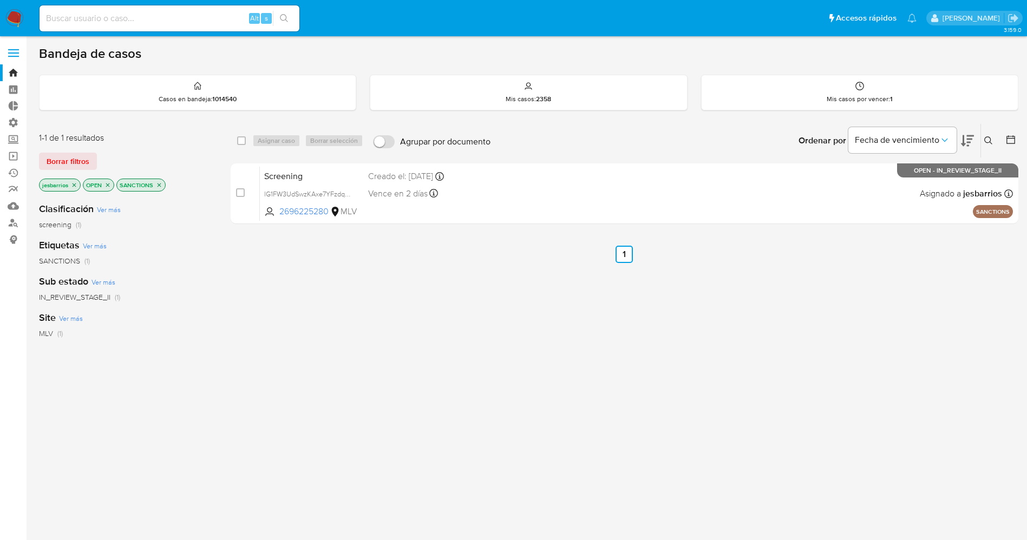
click at [18, 15] on img at bounding box center [14, 18] width 18 height 18
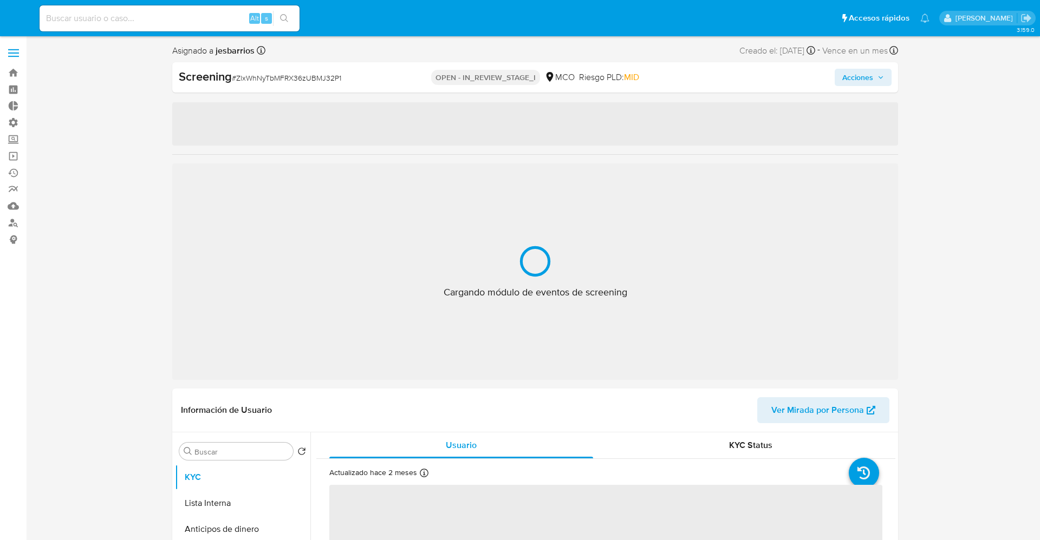
select select "10"
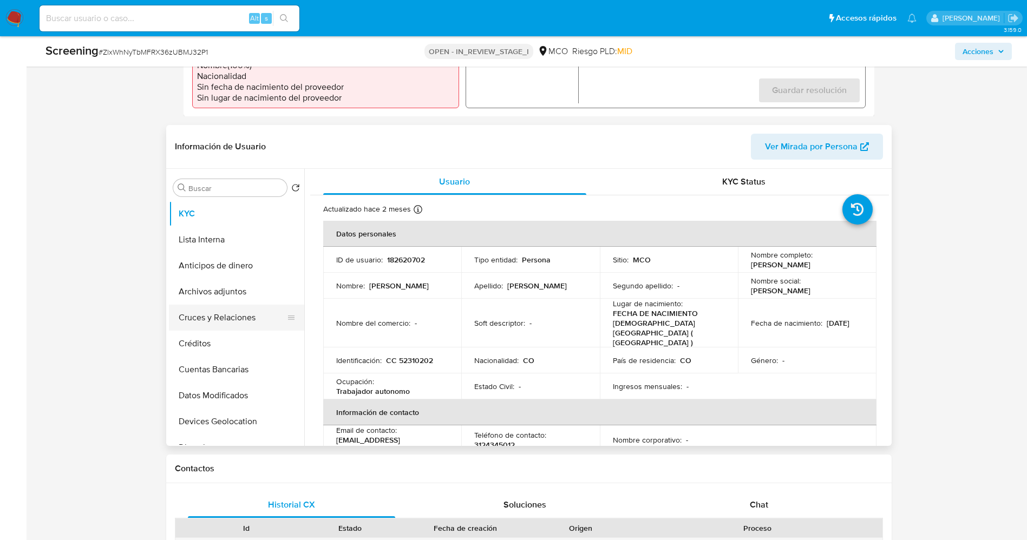
scroll to position [406, 0]
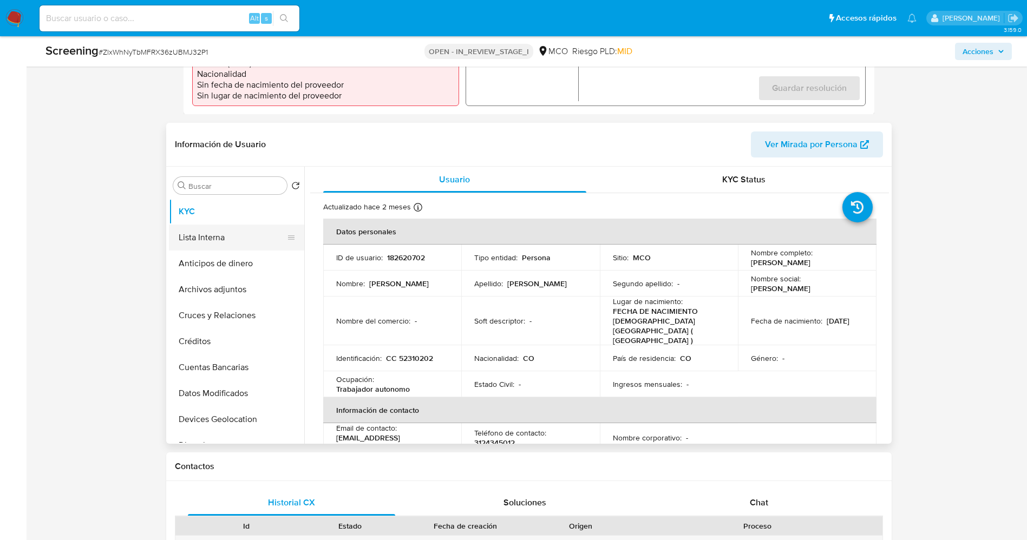
click at [212, 227] on button "Lista Interna" at bounding box center [232, 238] width 127 height 26
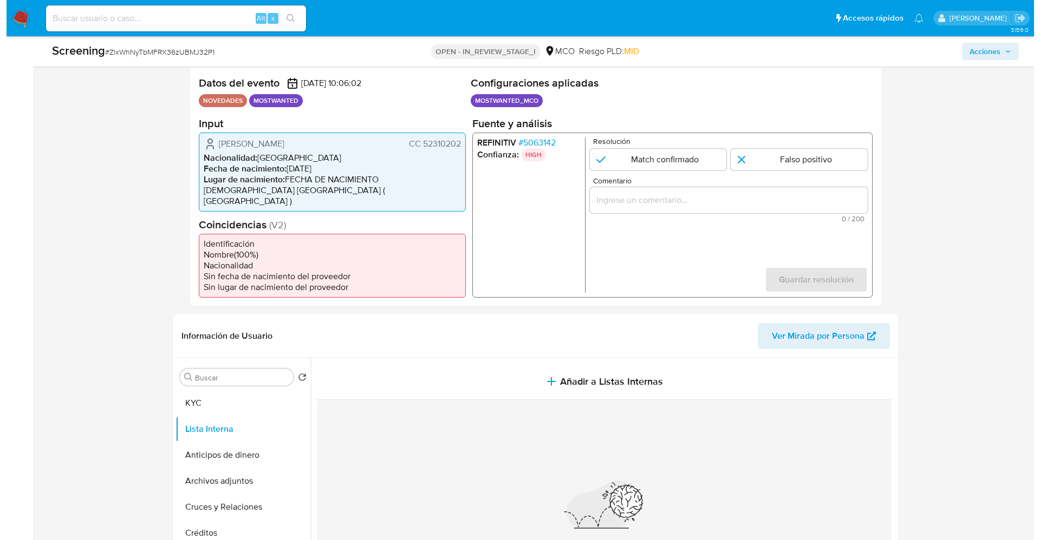
scroll to position [81, 0]
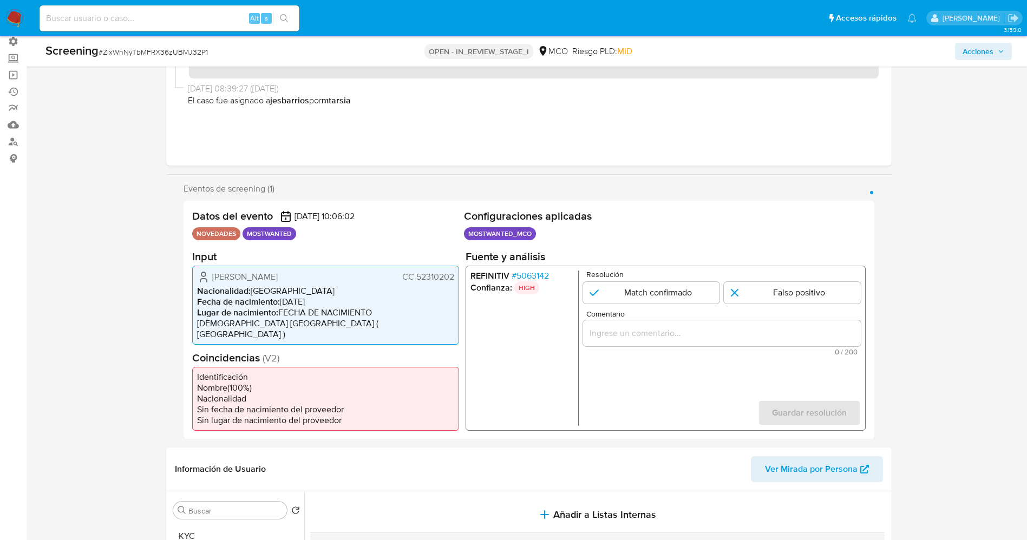
drag, startPoint x: 414, startPoint y: 281, endPoint x: 458, endPoint y: 279, distance: 43.9
click at [458, 279] on div "[PERSON_NAME] CC 52310202 Nacionalidad : [DEMOGRAPHIC_DATA] Fecha de nacimiento…" at bounding box center [325, 304] width 267 height 79
click at [527, 277] on span "# 5063142" at bounding box center [529, 275] width 37 height 11
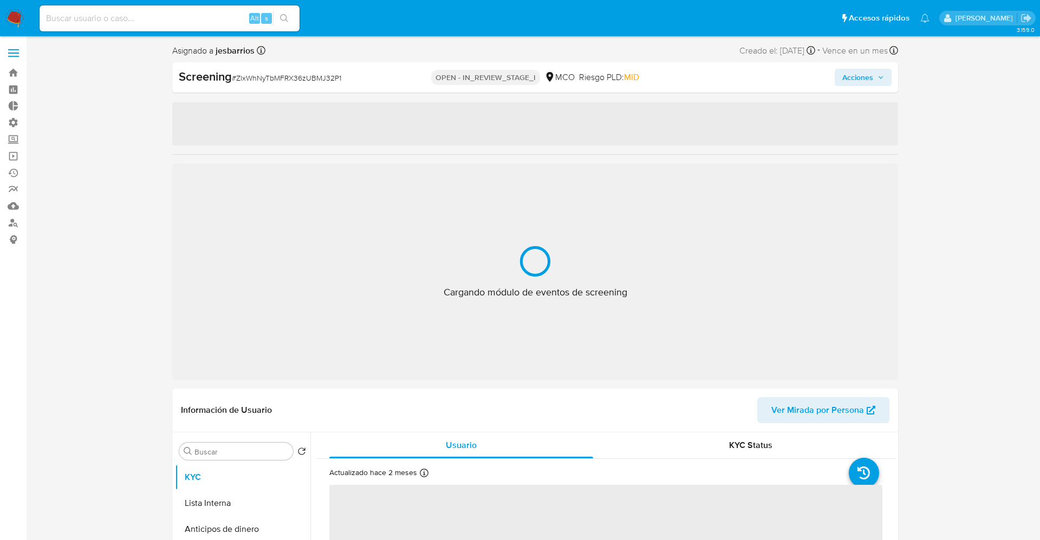
select select "10"
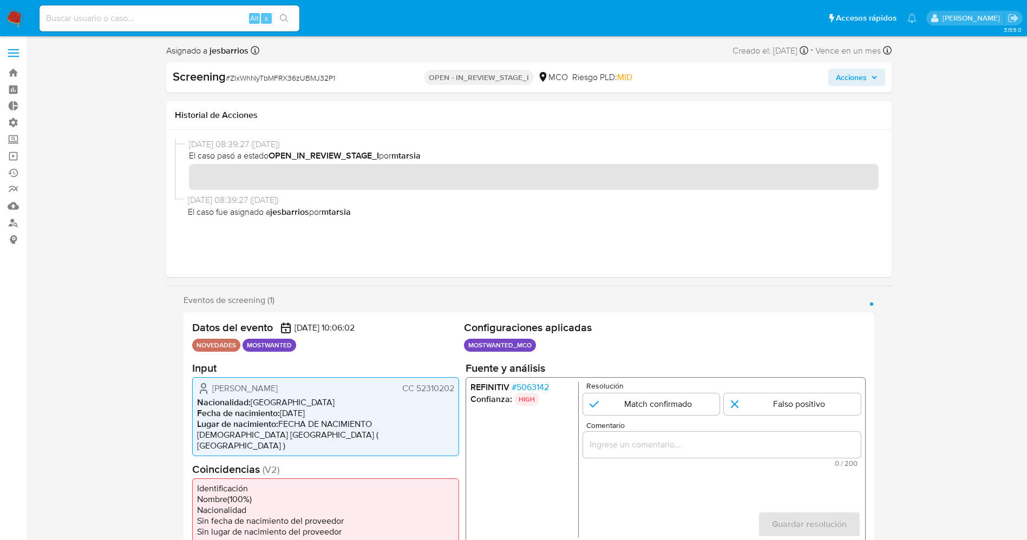
drag, startPoint x: 415, startPoint y: 391, endPoint x: 451, endPoint y: 391, distance: 35.7
click at [454, 393] on div "[PERSON_NAME] CC 52310202 Nacionalidad : [DEMOGRAPHIC_DATA] Fecha de nacimiento…" at bounding box center [325, 416] width 267 height 79
click at [212, 383] on span "[PERSON_NAME]" at bounding box center [245, 388] width 66 height 11
drag, startPoint x: 216, startPoint y: 388, endPoint x: 455, endPoint y: 386, distance: 239.4
click at [456, 386] on div "[PERSON_NAME] CC 52310202 Nacionalidad : [DEMOGRAPHIC_DATA] Fecha de nacimiento…" at bounding box center [325, 416] width 267 height 79
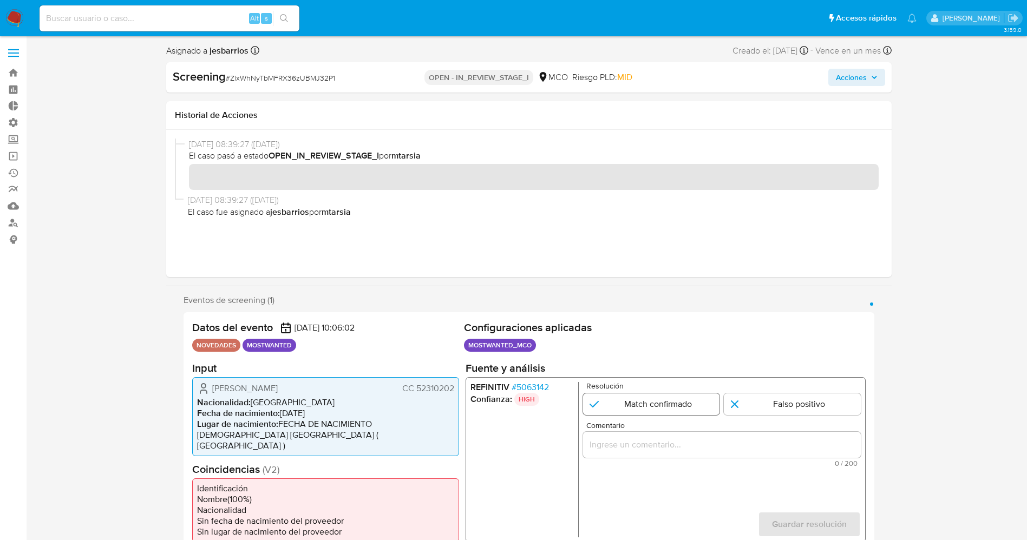
click at [660, 413] on input "1 de 1" at bounding box center [651, 404] width 137 height 22
radio input "true"
click at [667, 454] on div "1 de 1" at bounding box center [722, 445] width 278 height 26
click at [667, 453] on div "1 de 1" at bounding box center [722, 445] width 278 height 26
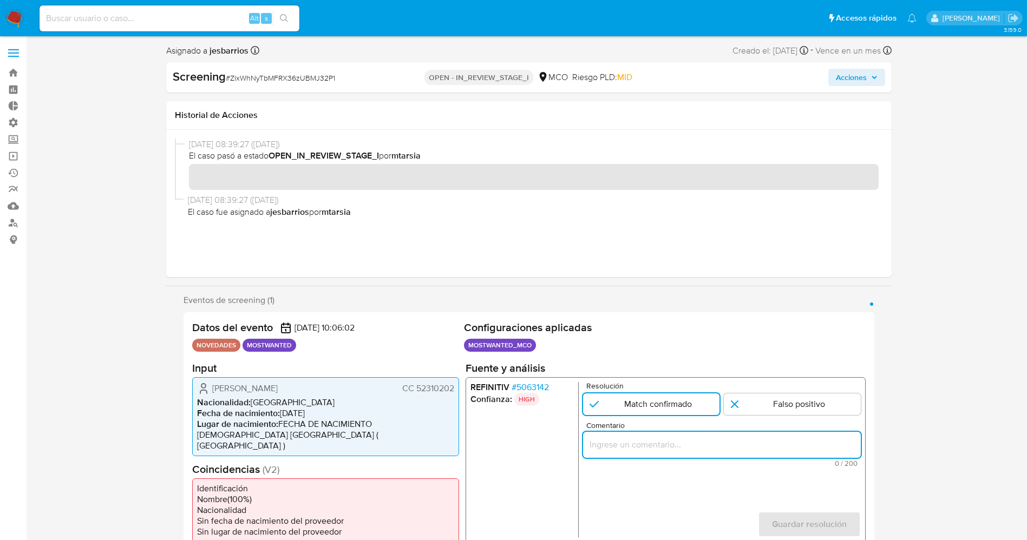
click at [666, 446] on input "Comentario" at bounding box center [722, 445] width 278 height 14
type input "Usuario aun se encuentra listado en procuraduria."
click at [804, 520] on span "Guardar resolución" at bounding box center [809, 524] width 75 height 24
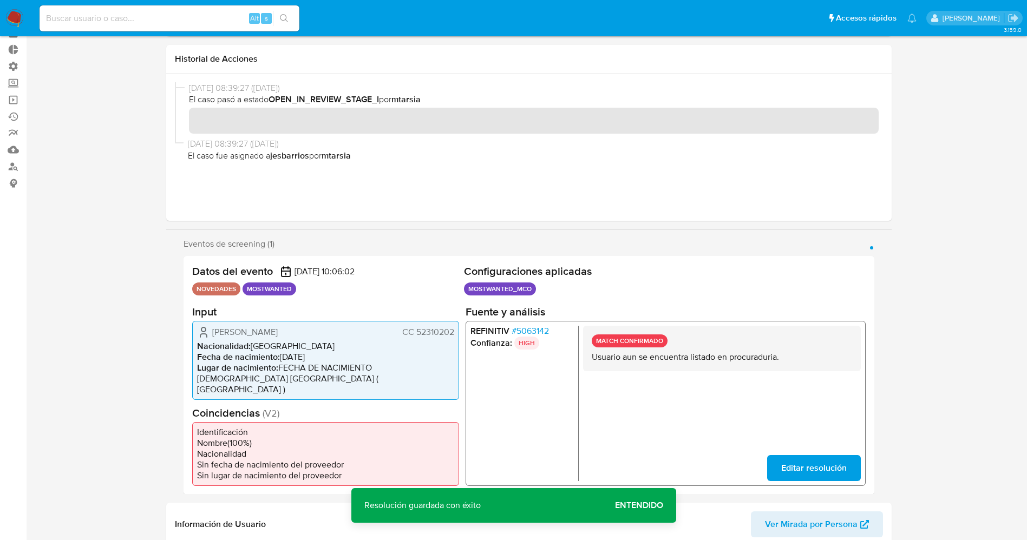
scroll to position [81, 0]
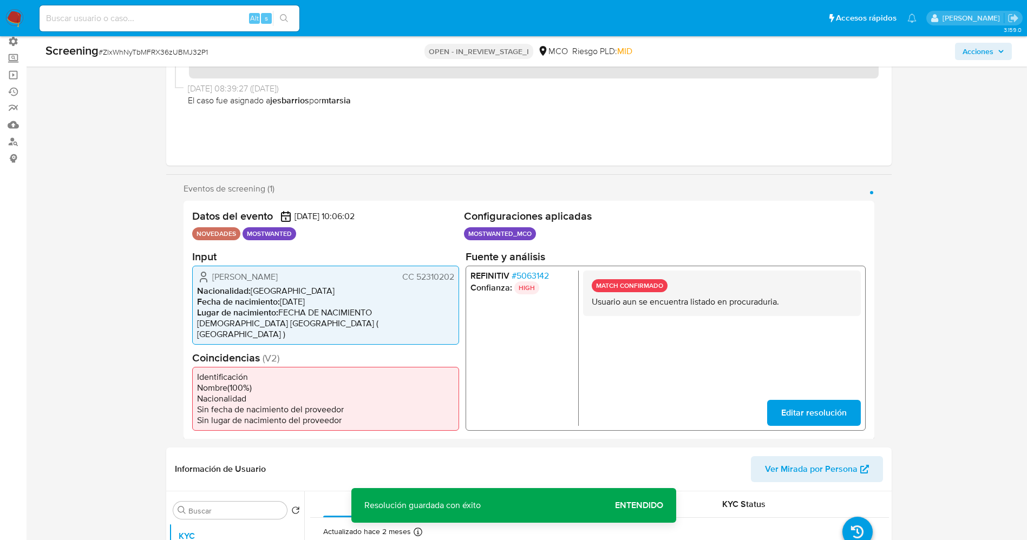
drag, startPoint x: 589, startPoint y: 298, endPoint x: 761, endPoint y: 303, distance: 171.7
click at [847, 303] on div "MATCH CONFIRMADO Usuario aun se encuentra listado en procuraduria." at bounding box center [722, 292] width 278 height 45
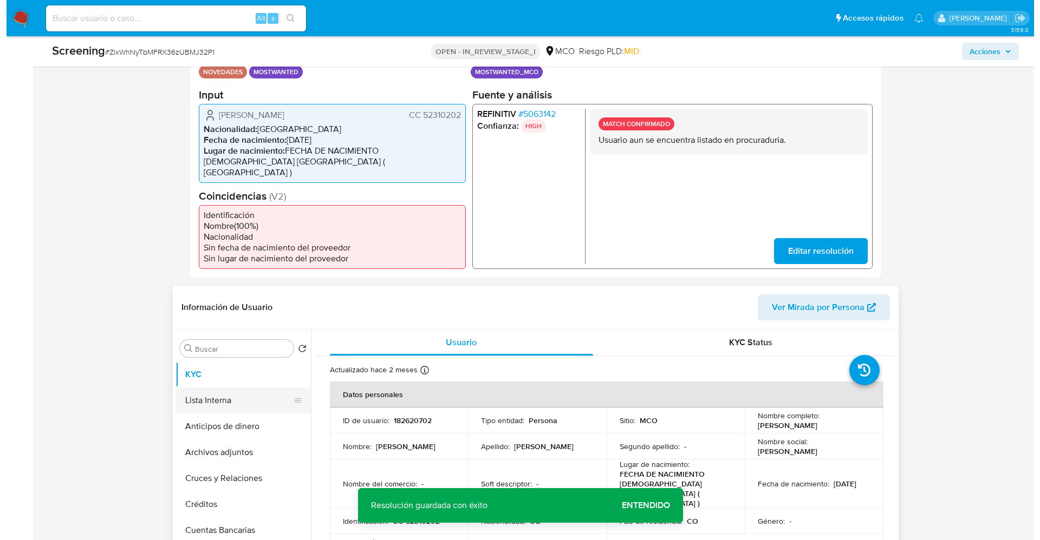
scroll to position [244, 0]
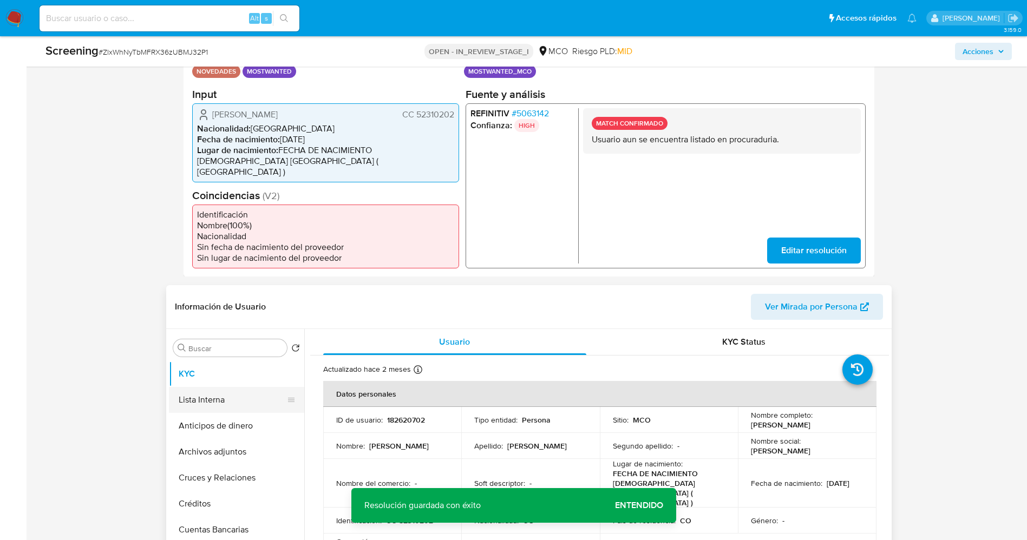
click at [212, 387] on button "Lista Interna" at bounding box center [232, 400] width 127 height 26
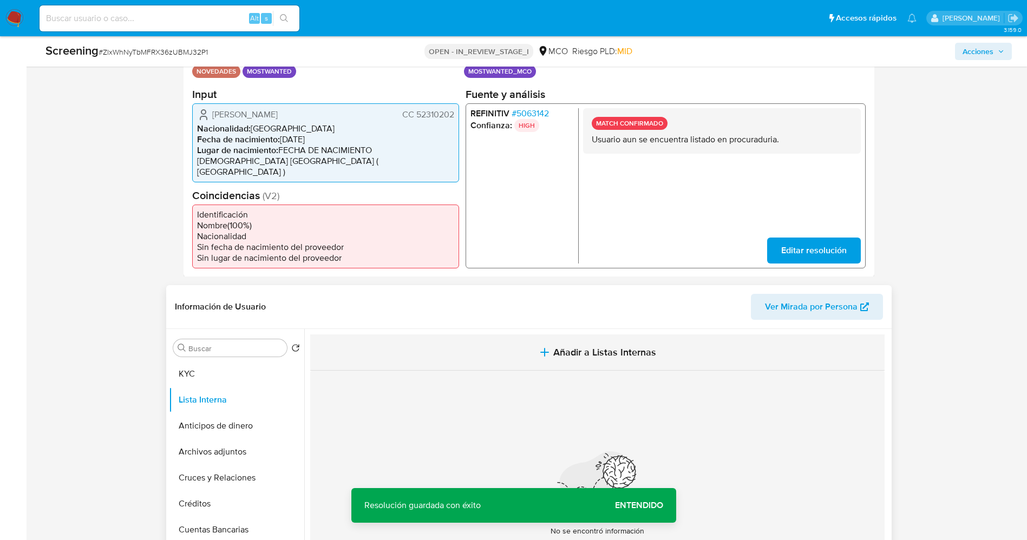
click at [556, 347] on span "Añadir a Listas Internas" at bounding box center [604, 353] width 103 height 12
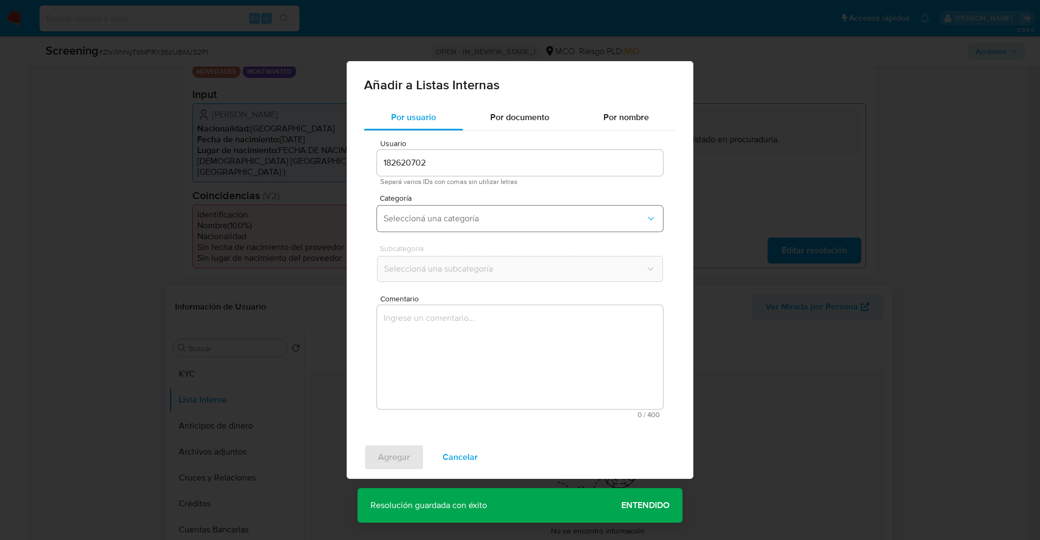
click at [499, 231] on button "Seleccioná una categoría" at bounding box center [520, 219] width 286 height 26
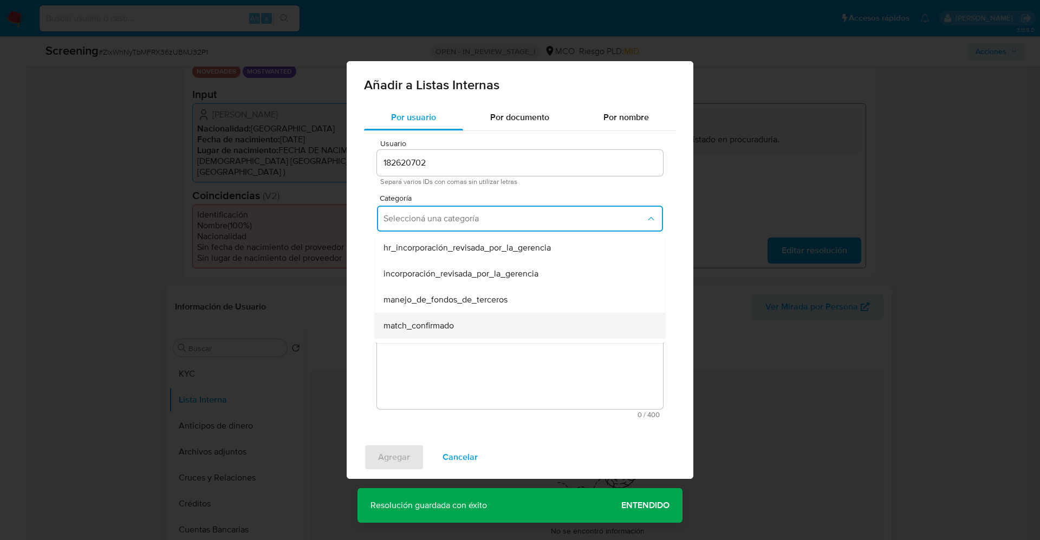
click at [460, 316] on div "match_confirmado" at bounding box center [516, 326] width 266 height 26
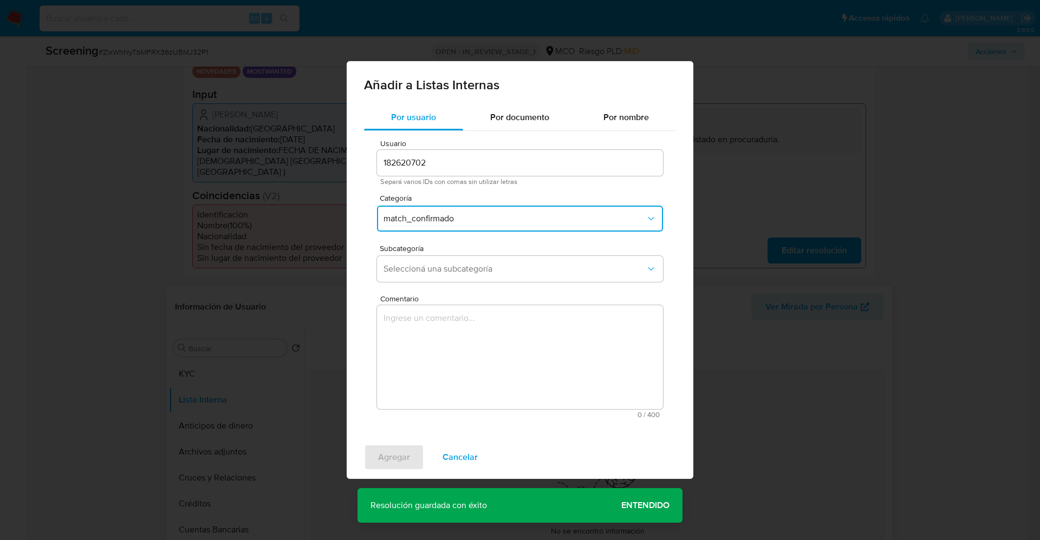
click at [455, 295] on span "Comentario" at bounding box center [523, 299] width 286 height 8
click at [455, 305] on textarea "Comentario" at bounding box center [520, 357] width 286 height 104
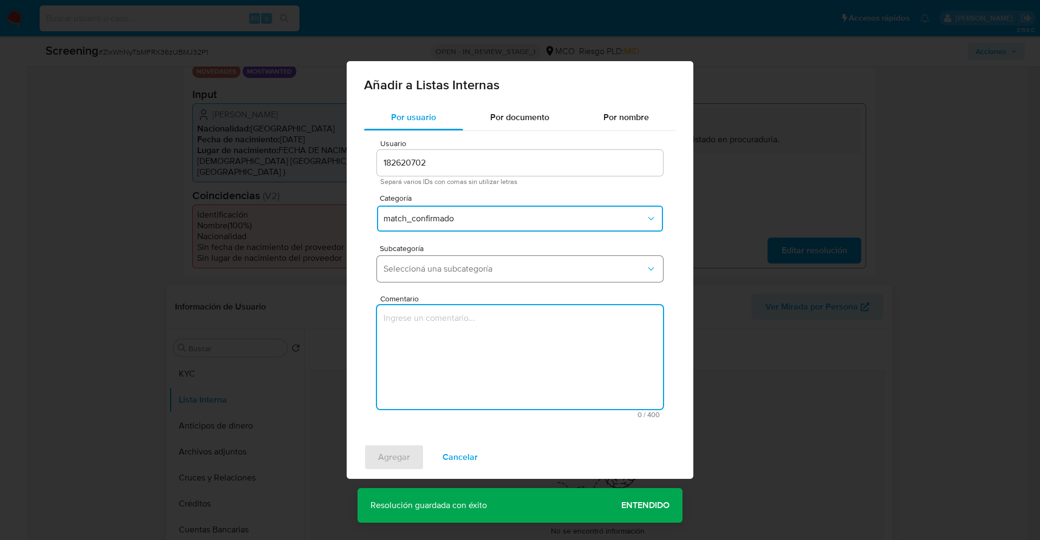
click at [460, 277] on button "Seleccioná una subcategoría" at bounding box center [520, 269] width 286 height 26
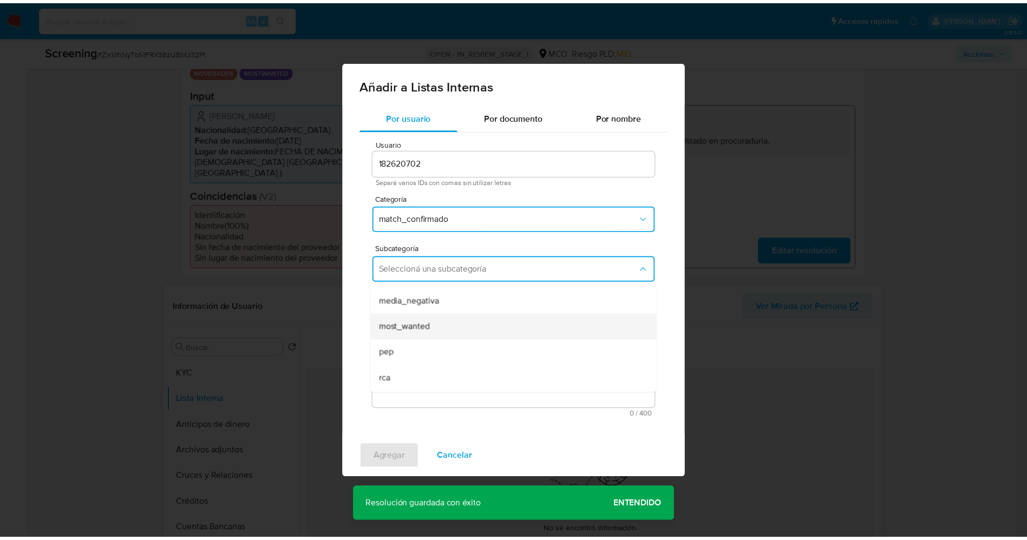
scroll to position [74, 0]
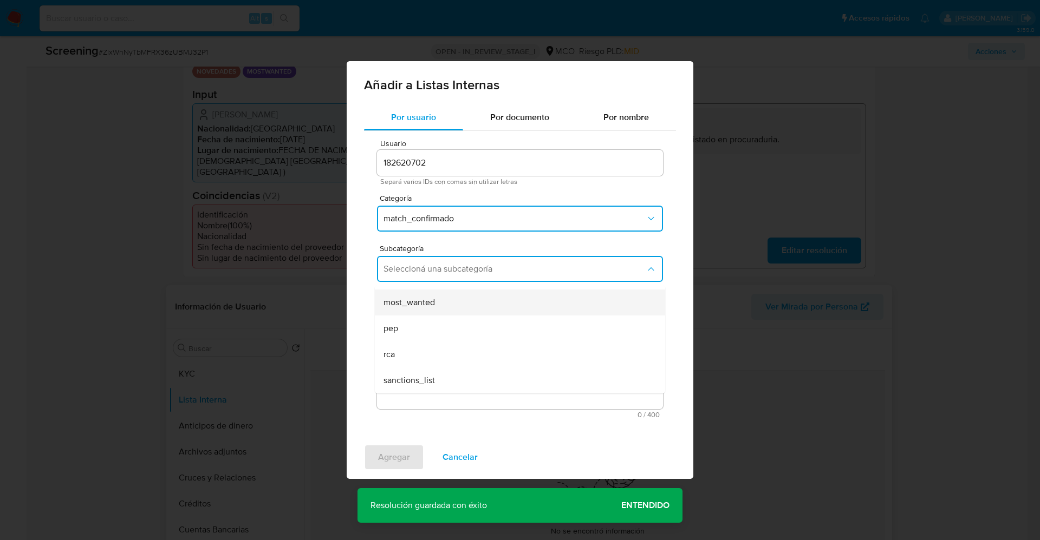
click at [456, 299] on div "most_wanted" at bounding box center [516, 303] width 266 height 26
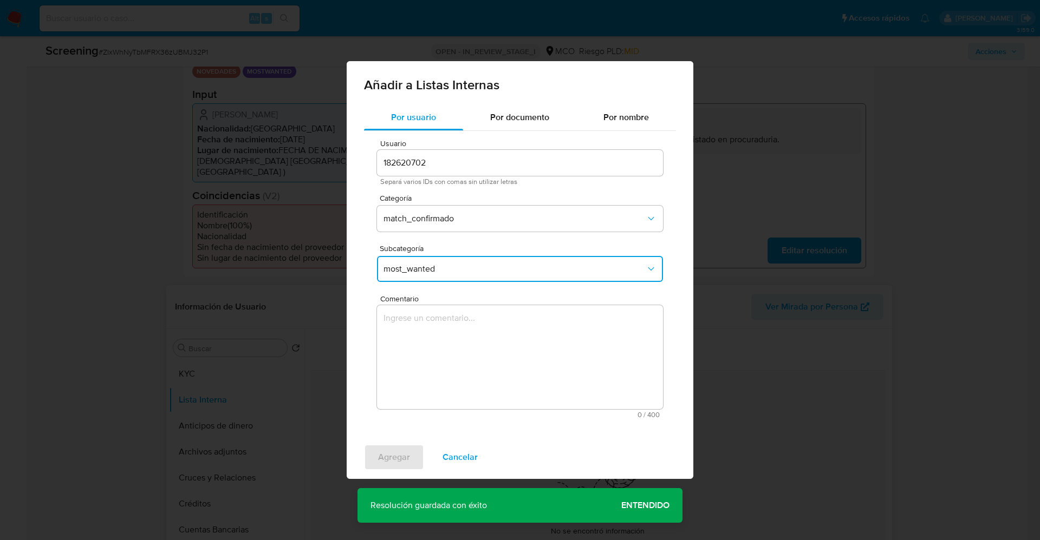
click at [456, 331] on textarea "Comentario" at bounding box center [520, 357] width 286 height 104
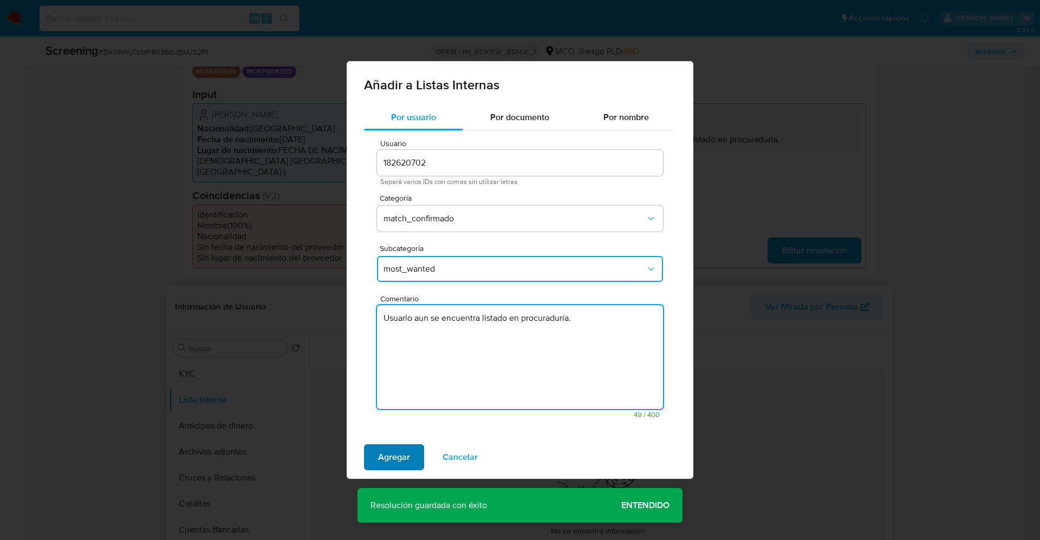
type textarea "Usuario aun se encuentra listado en procuraduría."
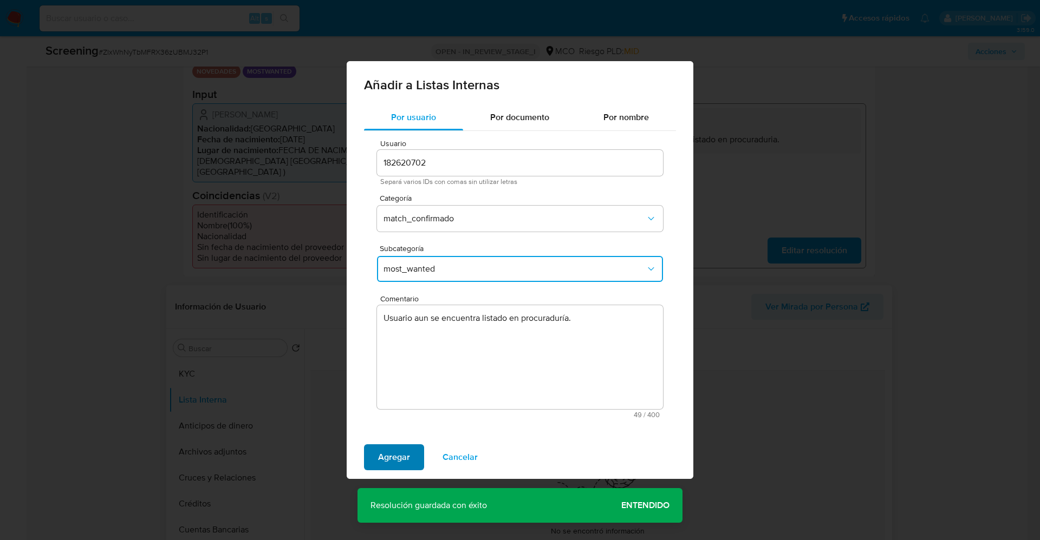
click at [404, 448] on span "Agregar" at bounding box center [394, 458] width 32 height 24
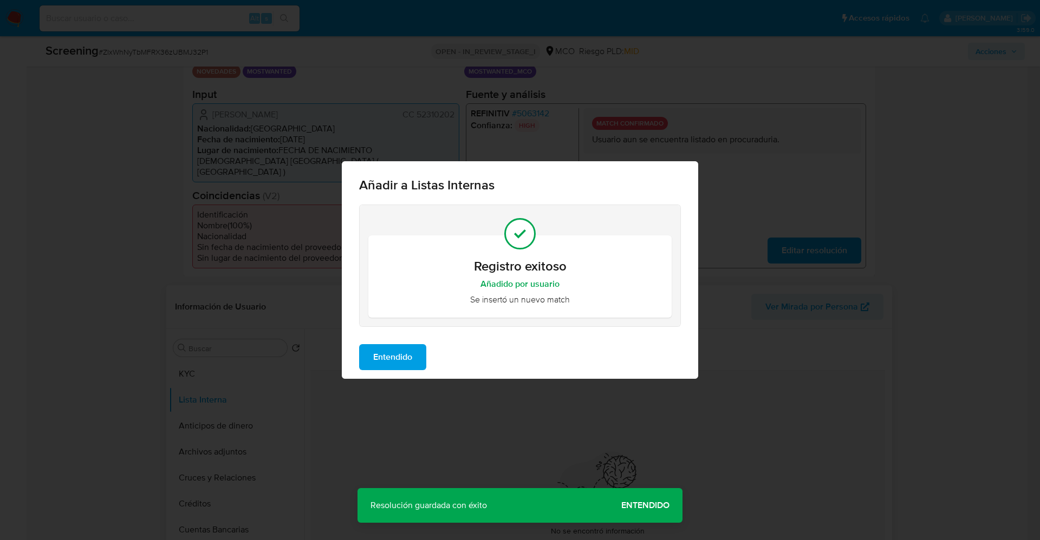
click at [402, 355] on span "Entendido" at bounding box center [392, 358] width 39 height 24
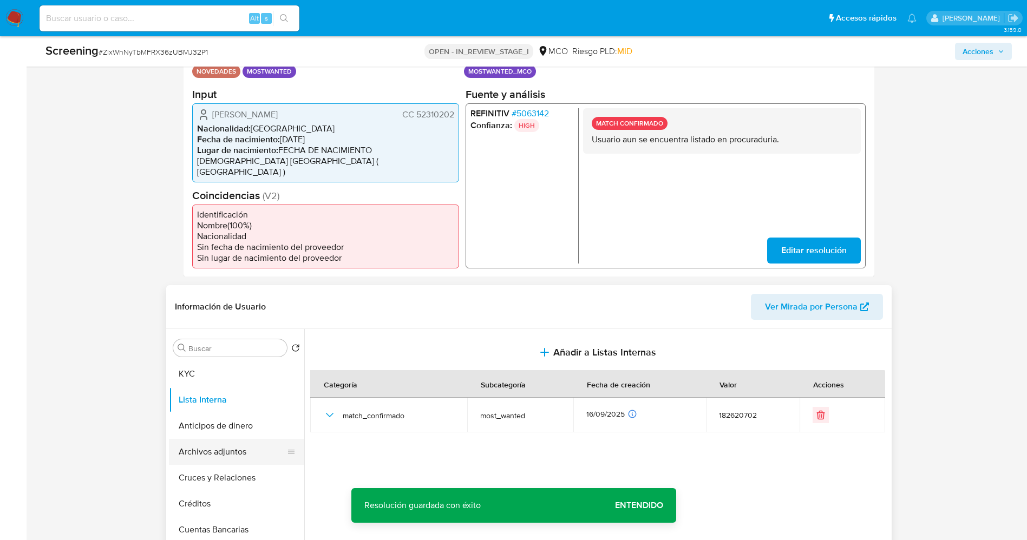
click at [198, 440] on button "Archivos adjuntos" at bounding box center [232, 452] width 127 height 26
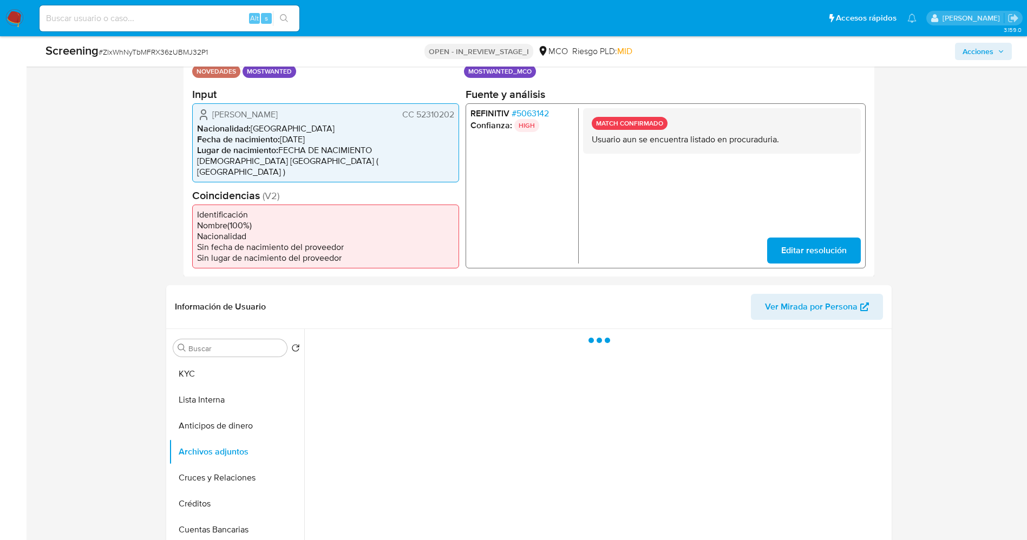
scroll to position [325, 0]
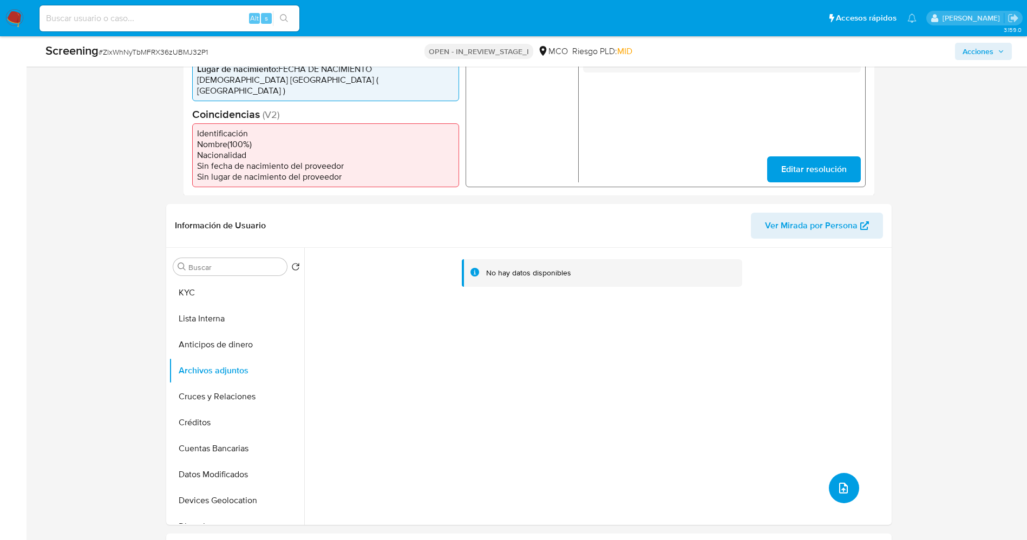
click at [847, 480] on button "upload-file" at bounding box center [844, 488] width 30 height 30
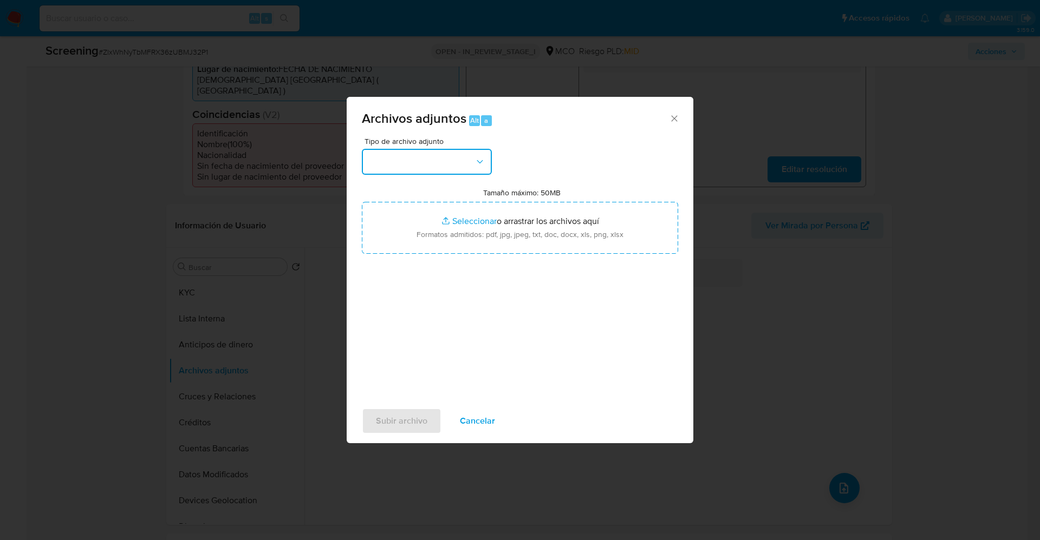
click at [431, 169] on button "button" at bounding box center [427, 162] width 130 height 26
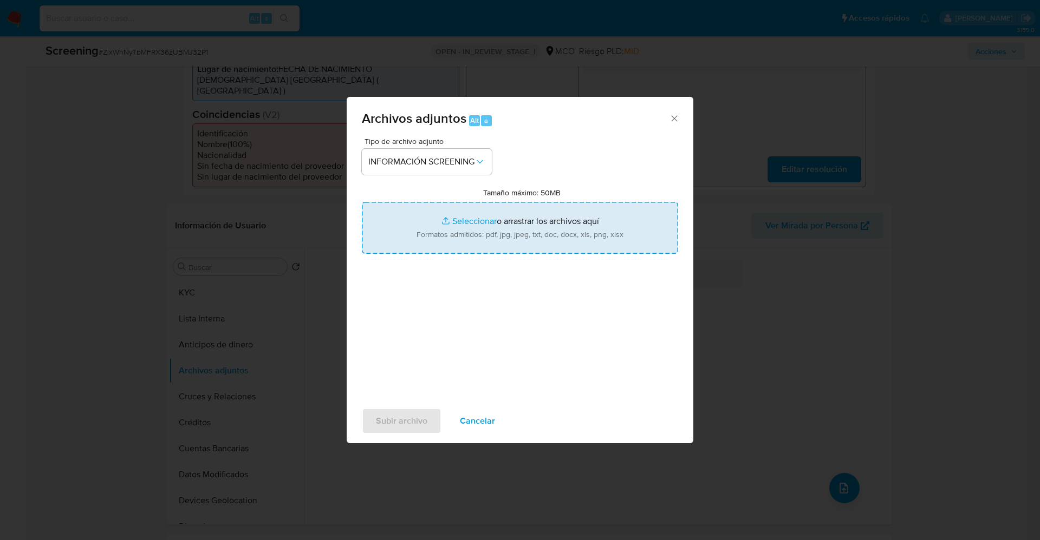
type input "C:\fakepath\Consulta de Antecedentes.pdf"
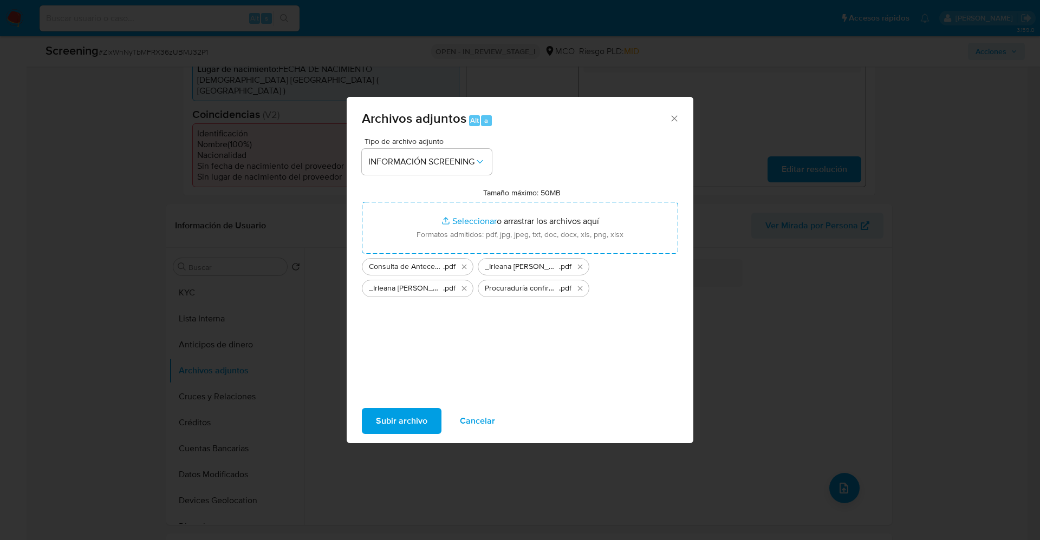
click at [415, 394] on div "Tipo de archivo adjunto INFORMACIÓN SCREENING Tamaño máximo: 50MB Seleccionar a…" at bounding box center [520, 269] width 347 height 263
click at [414, 414] on span "Subir archivo" at bounding box center [401, 421] width 51 height 24
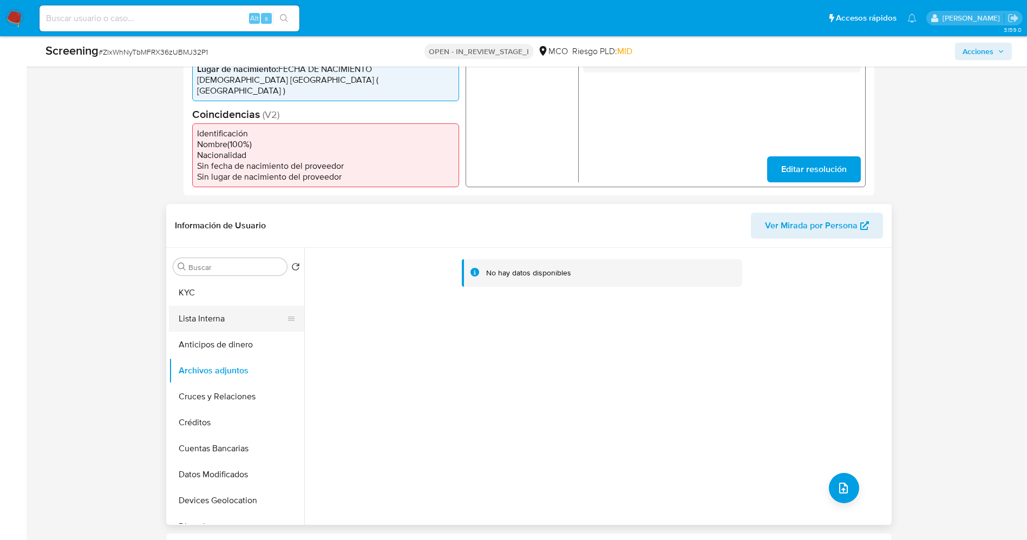
click at [203, 306] on button "Lista Interna" at bounding box center [232, 319] width 127 height 26
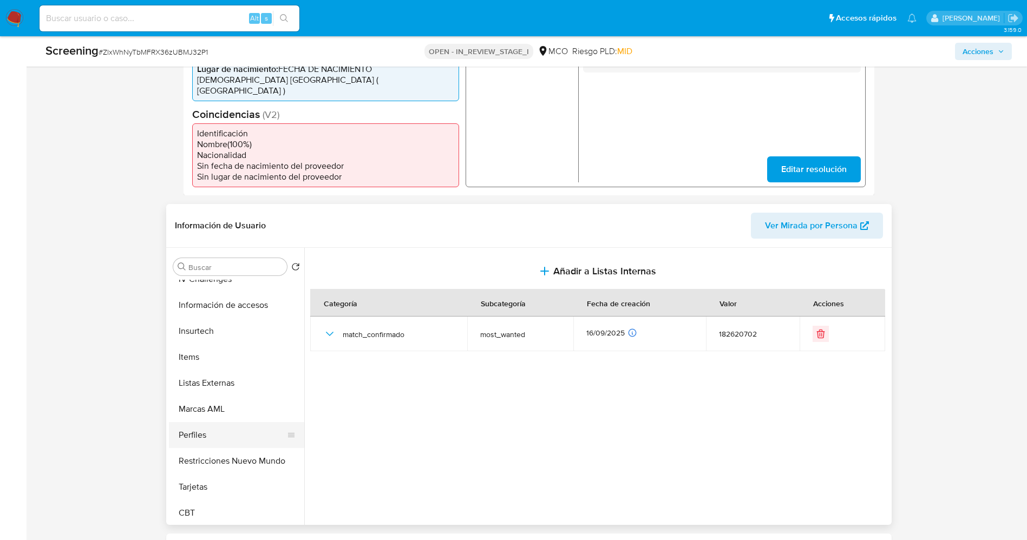
scroll to position [458, 0]
click at [233, 454] on button "Restricciones Nuevo Mundo" at bounding box center [232, 459] width 127 height 26
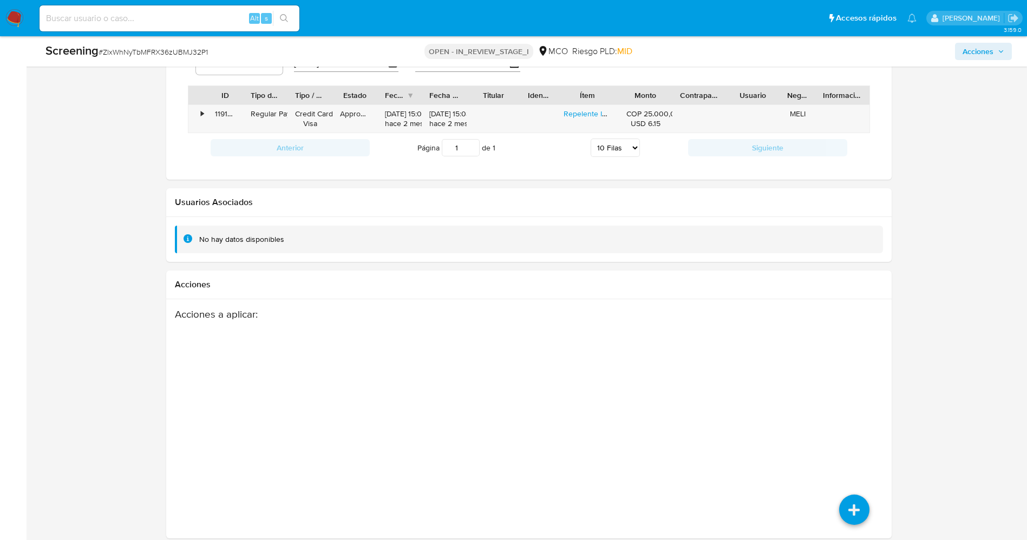
scroll to position [1318, 0]
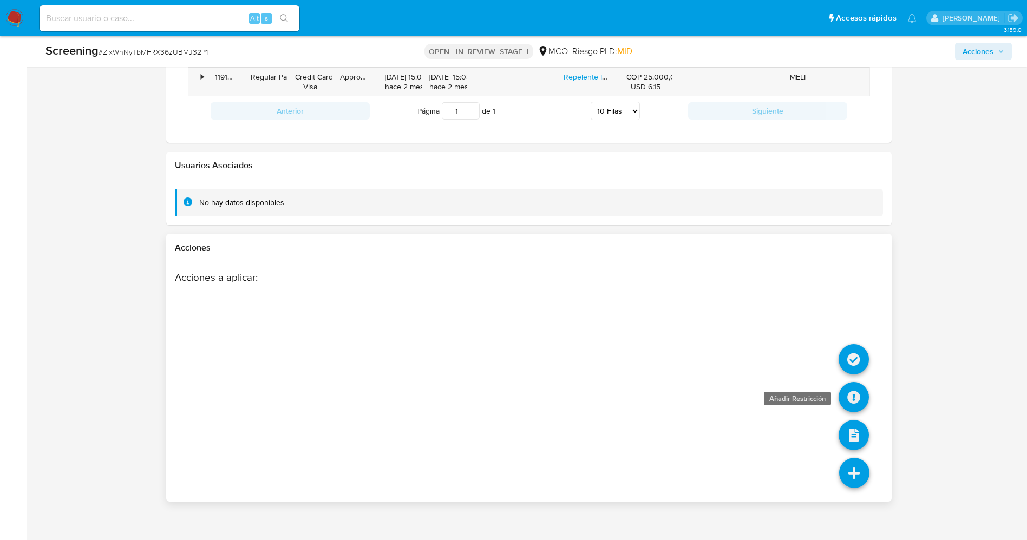
click at [856, 382] on icon at bounding box center [854, 397] width 30 height 30
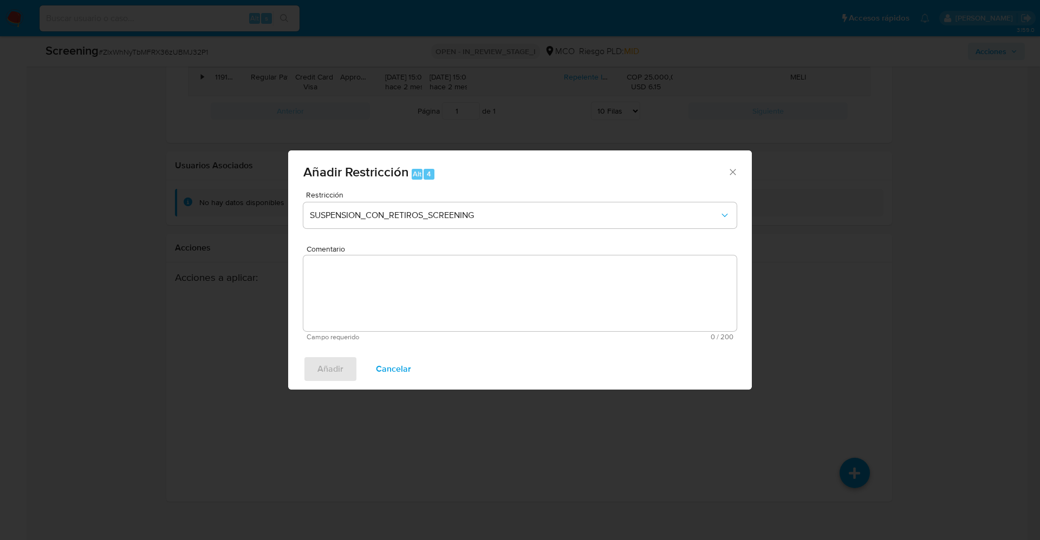
click at [435, 197] on span "Restricción" at bounding box center [522, 195] width 433 height 8
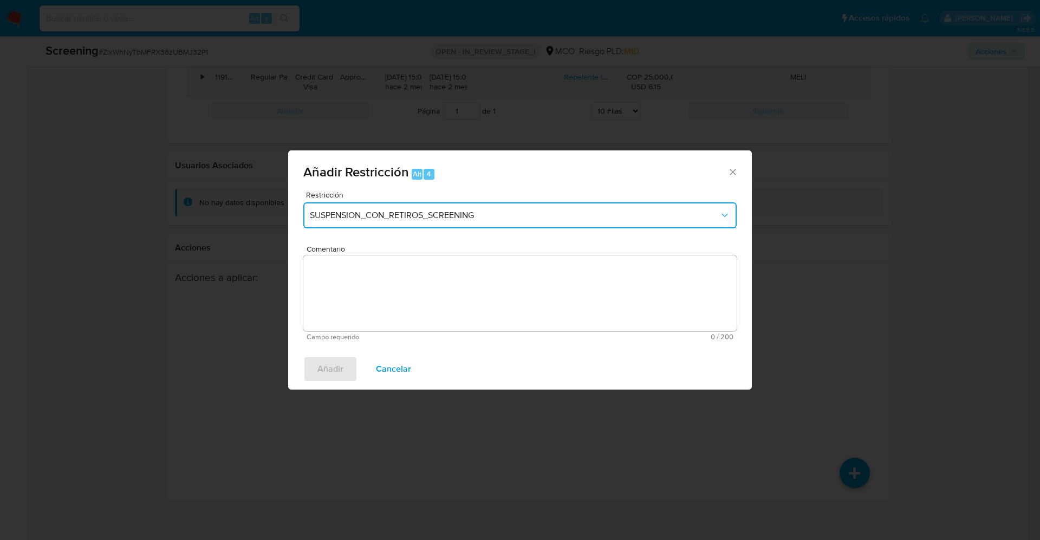
click at [434, 214] on span "SUSPENSION_CON_RETIROS_SCREENING" at bounding box center [514, 215] width 409 height 11
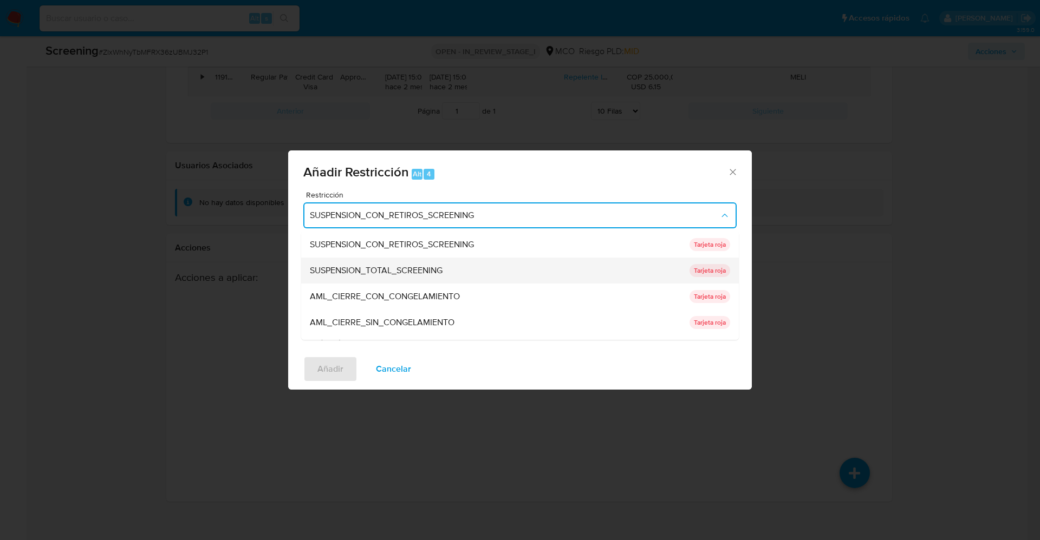
click at [424, 270] on span "SUSPENSION_TOTAL_SCREENING" at bounding box center [376, 270] width 133 height 11
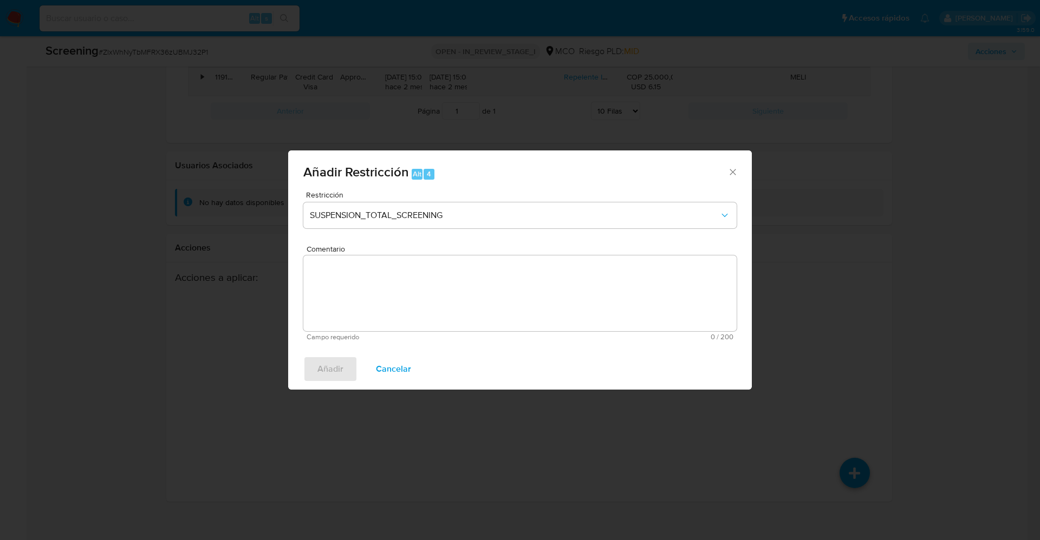
click at [435, 292] on textarea "Comentario" at bounding box center [519, 294] width 433 height 76
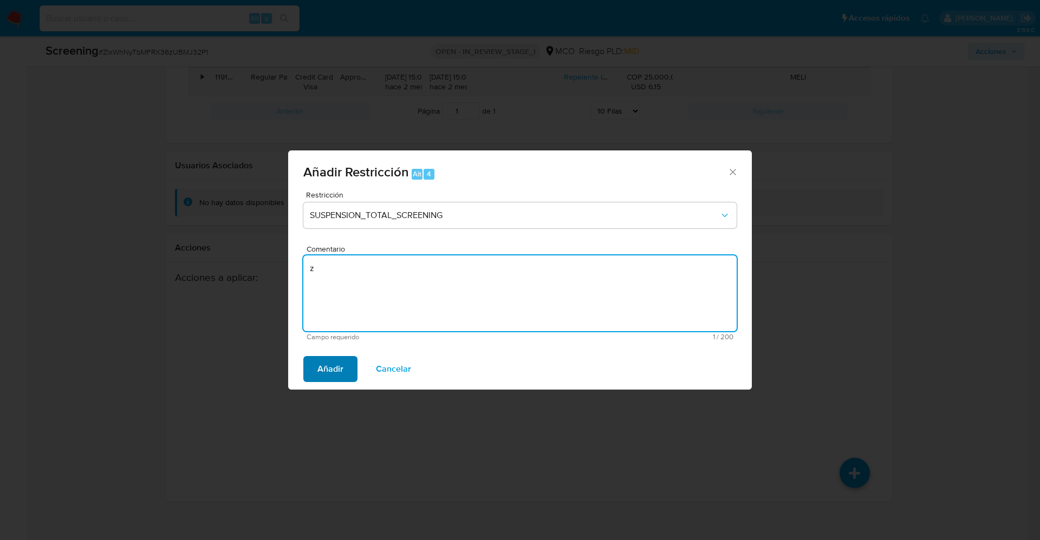
type textarea "z"
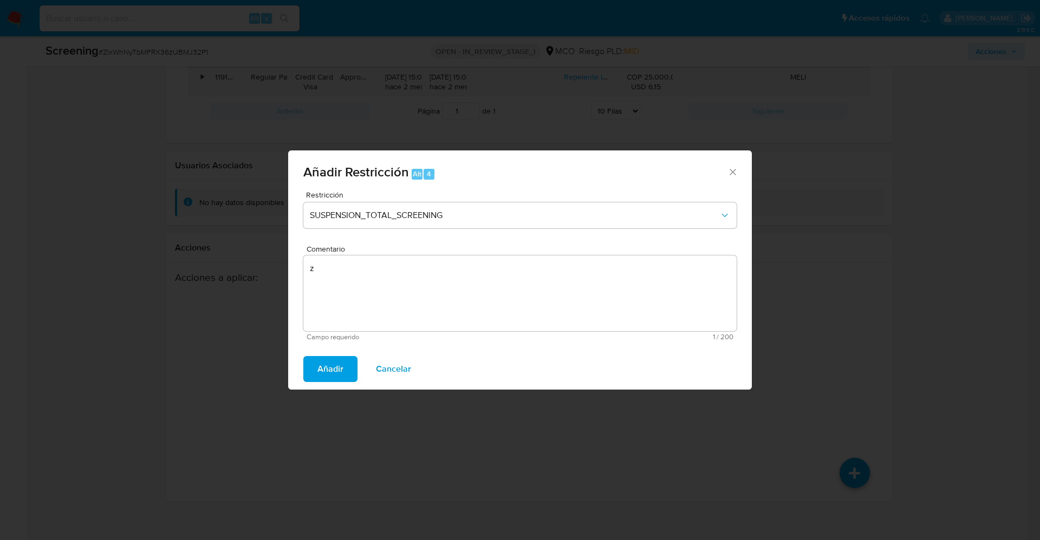
click at [335, 363] on span "Añadir" at bounding box center [330, 369] width 26 height 24
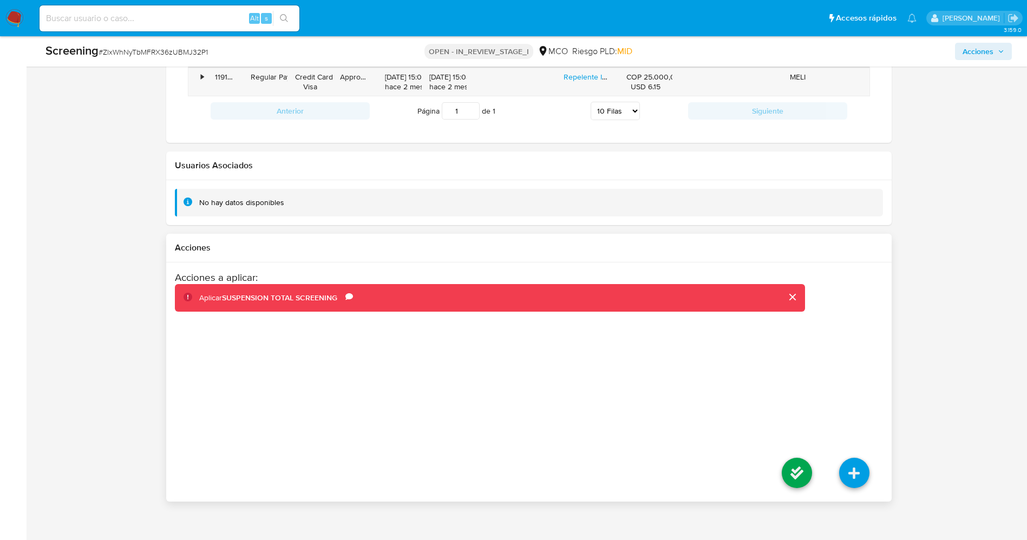
click at [814, 474] on li at bounding box center [796, 475] width 57 height 61
click at [800, 460] on icon at bounding box center [797, 473] width 30 height 30
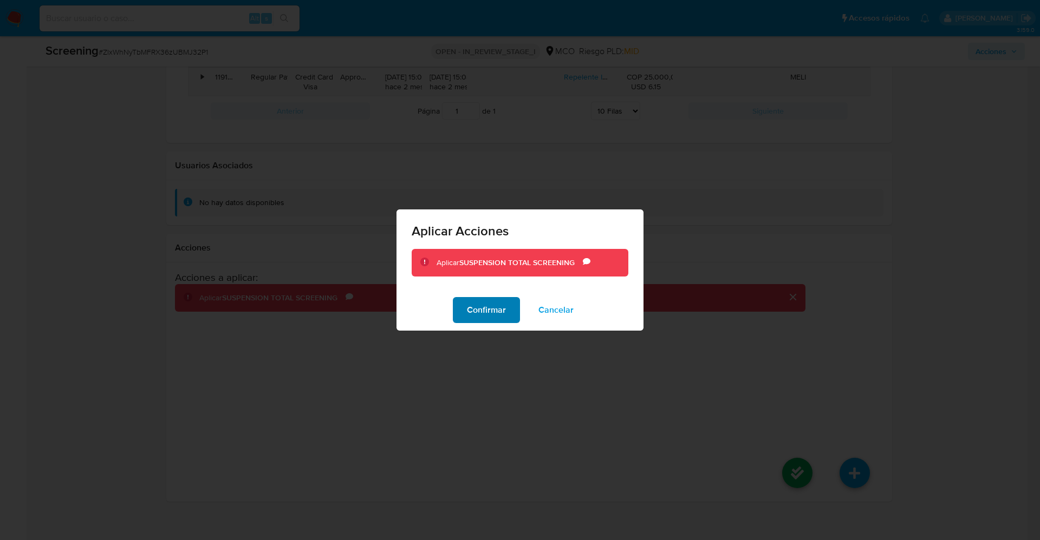
click at [488, 312] on span "Confirmar" at bounding box center [486, 310] width 39 height 24
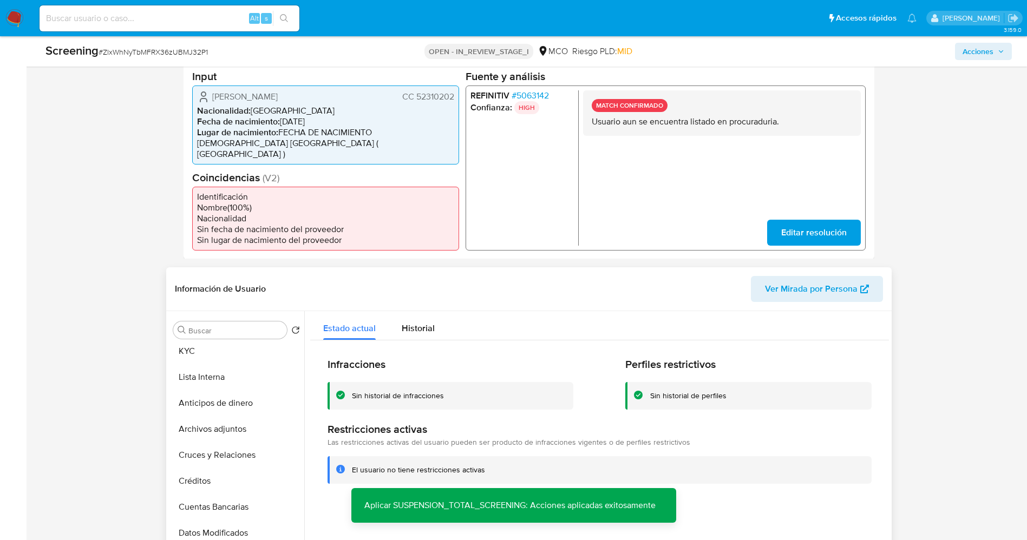
scroll to position [0, 0]
click at [224, 370] on button "Lista Interna" at bounding box center [232, 382] width 127 height 26
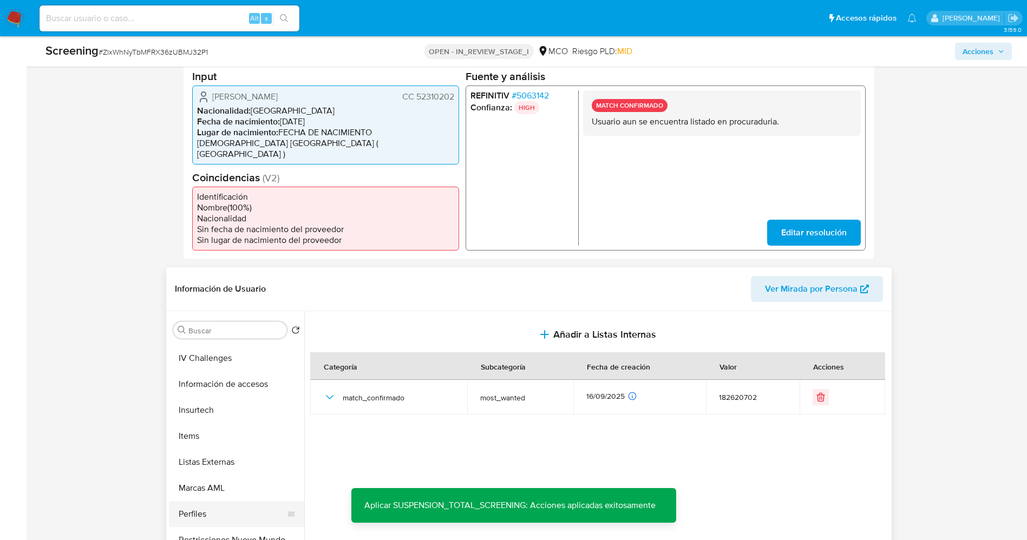
scroll to position [458, 0]
click at [249, 510] on button "Restricciones Nuevo Mundo" at bounding box center [232, 523] width 127 height 26
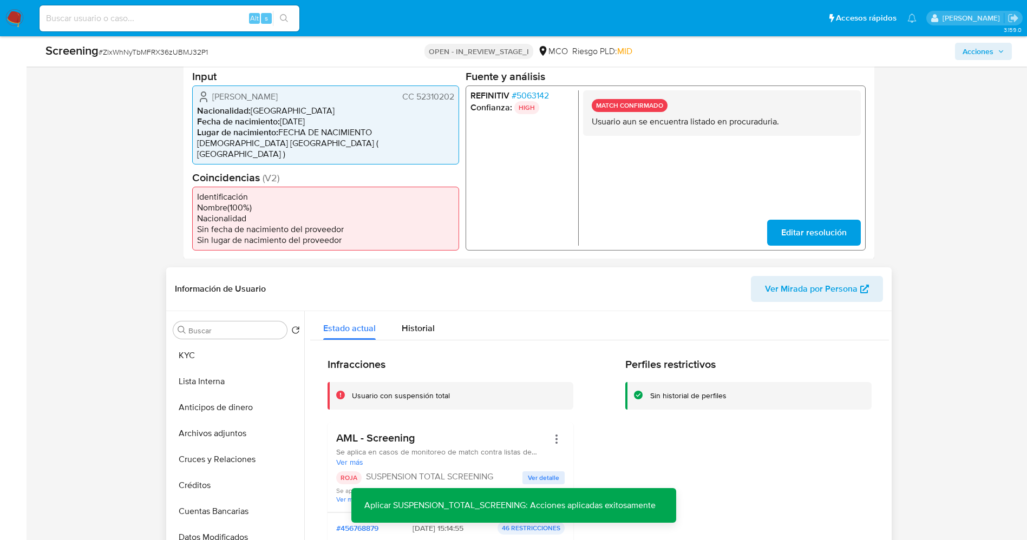
scroll to position [0, 0]
click at [222, 373] on button "Lista Interna" at bounding box center [232, 382] width 127 height 26
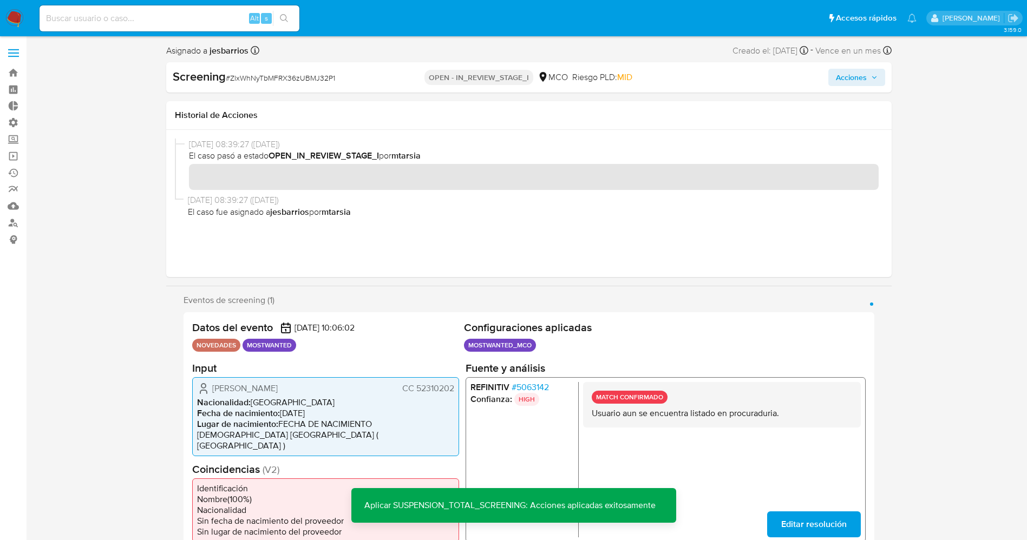
click at [863, 77] on span "Acciones" at bounding box center [851, 77] width 31 height 17
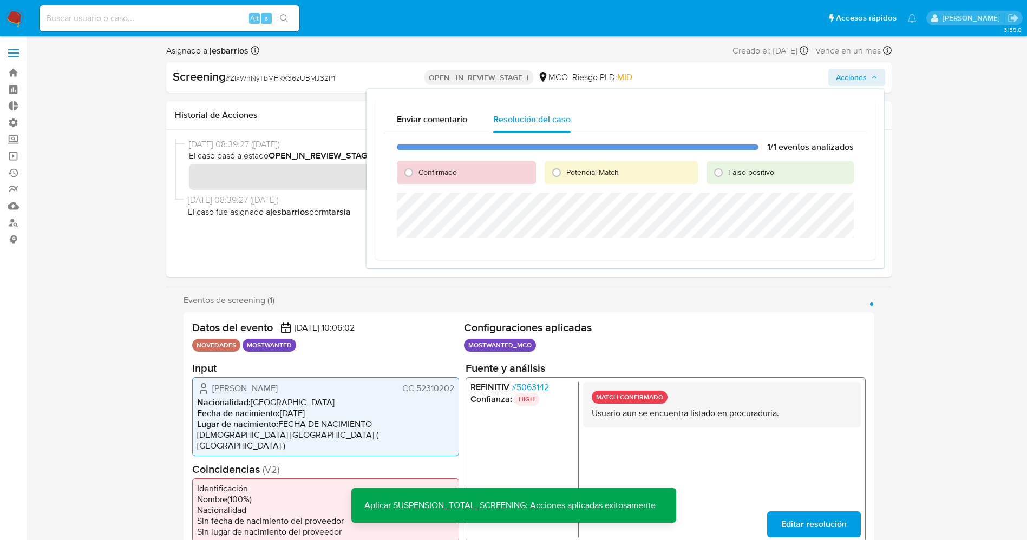
click at [594, 170] on span "Potencial Match" at bounding box center [592, 172] width 53 height 11
click at [565, 170] on input "Potencial Match" at bounding box center [556, 172] width 17 height 17
radio input "true"
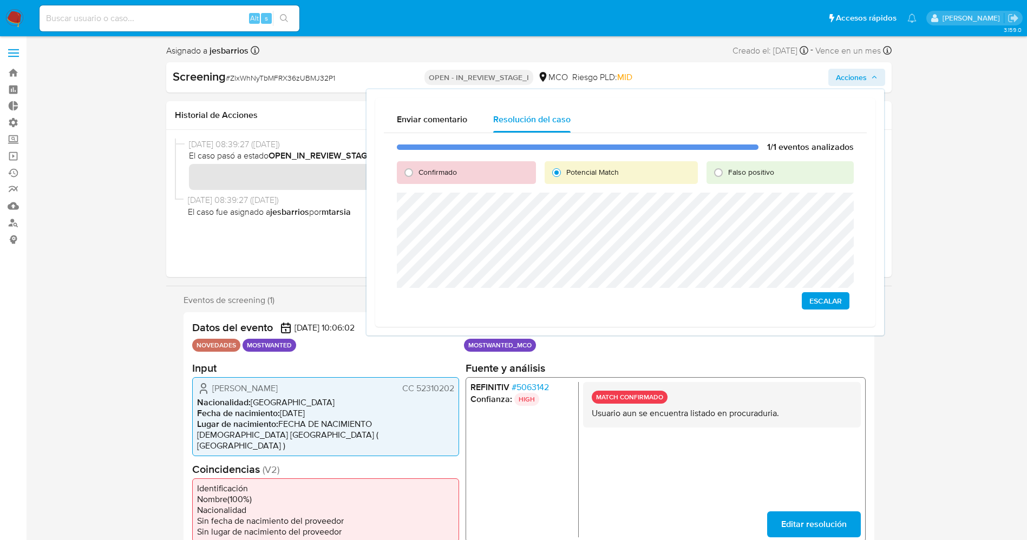
click at [828, 302] on span "Escalar" at bounding box center [826, 301] width 32 height 15
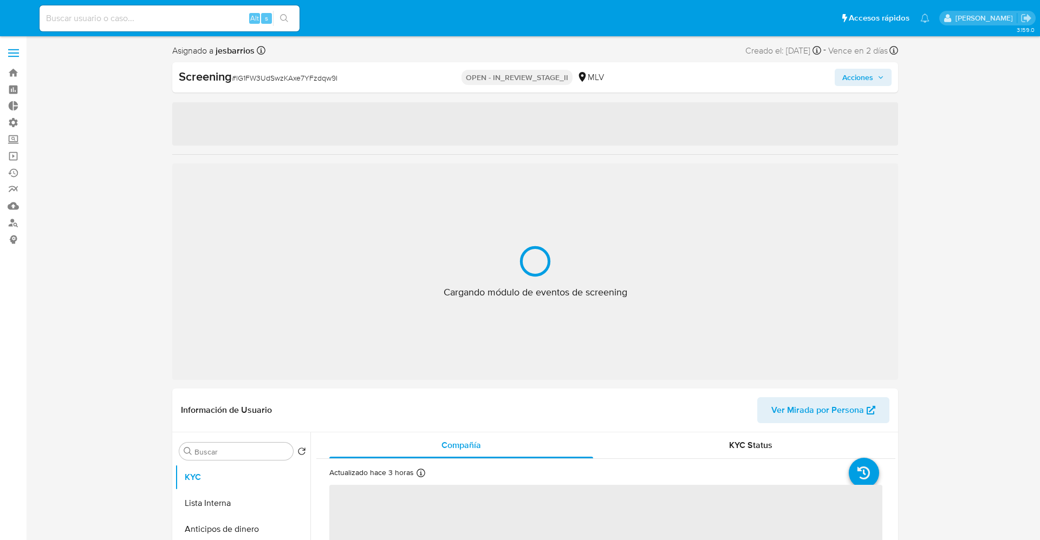
select select "10"
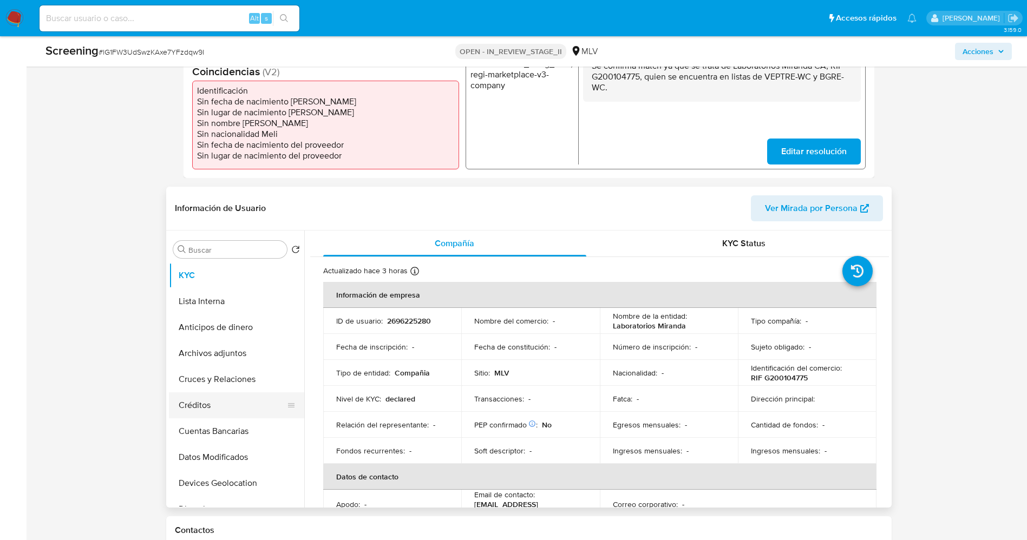
scroll to position [325, 0]
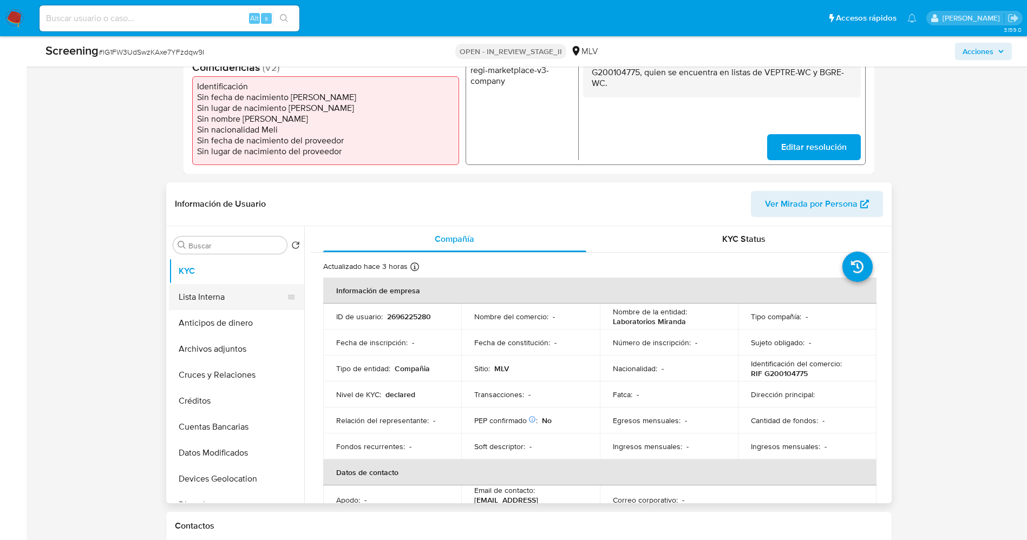
click at [212, 305] on button "Lista Interna" at bounding box center [232, 297] width 127 height 26
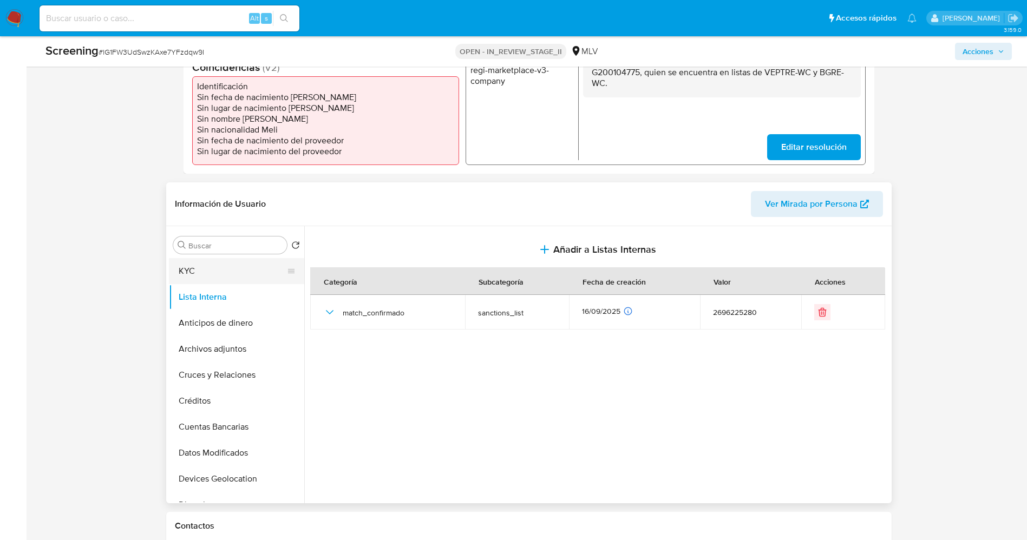
click at [219, 272] on button "KYC" at bounding box center [232, 271] width 127 height 26
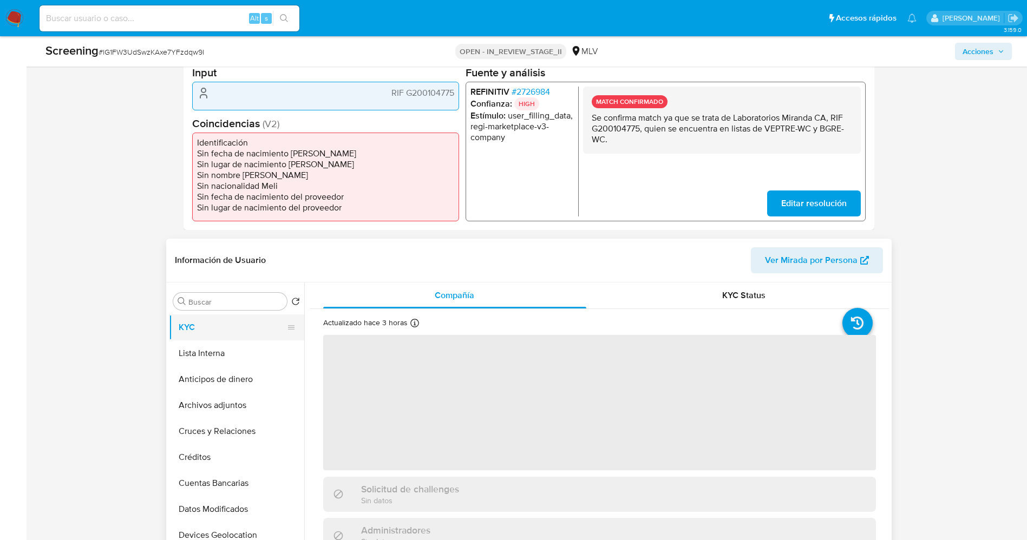
scroll to position [244, 0]
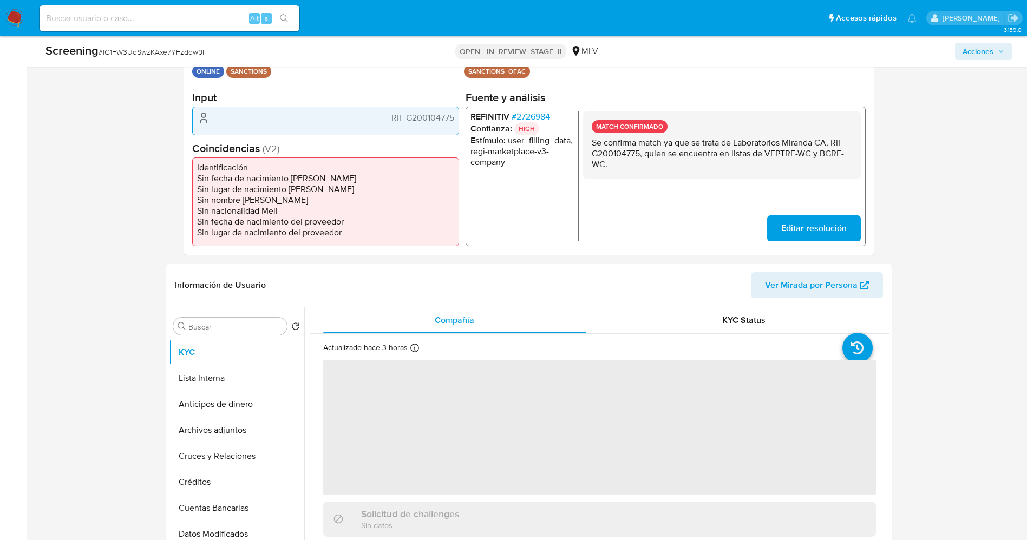
click at [534, 112] on span "# 2726984" at bounding box center [530, 117] width 38 height 11
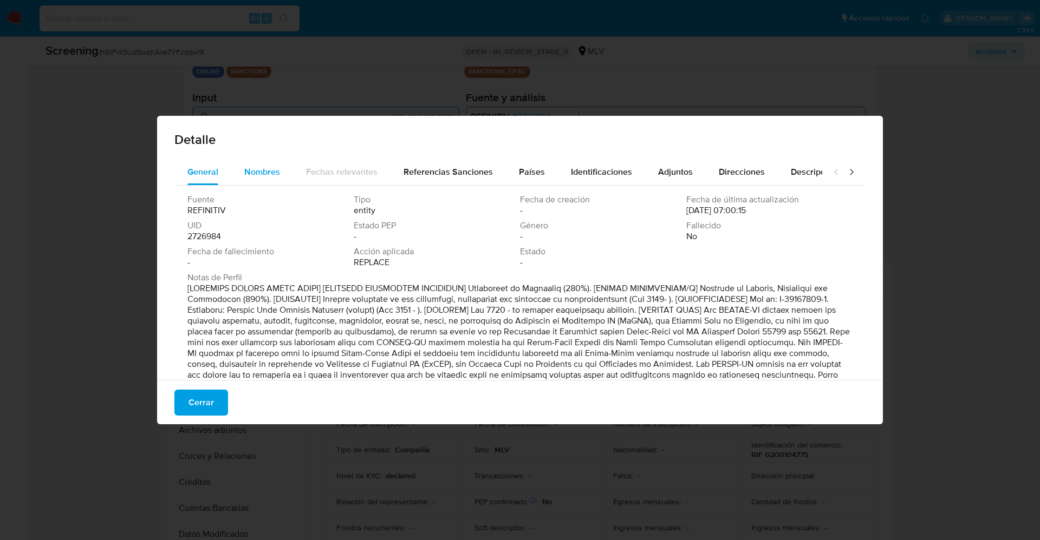
click at [268, 164] on div "Nombres" at bounding box center [262, 172] width 36 height 26
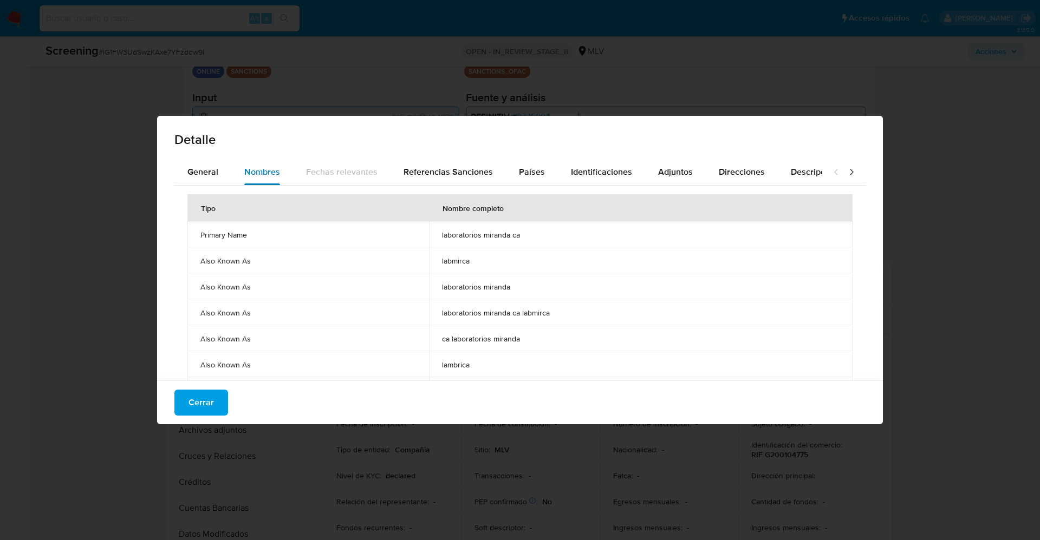
click at [247, 172] on span "Nombres" at bounding box center [262, 172] width 36 height 12
click at [217, 169] on button "General" at bounding box center [202, 172] width 57 height 26
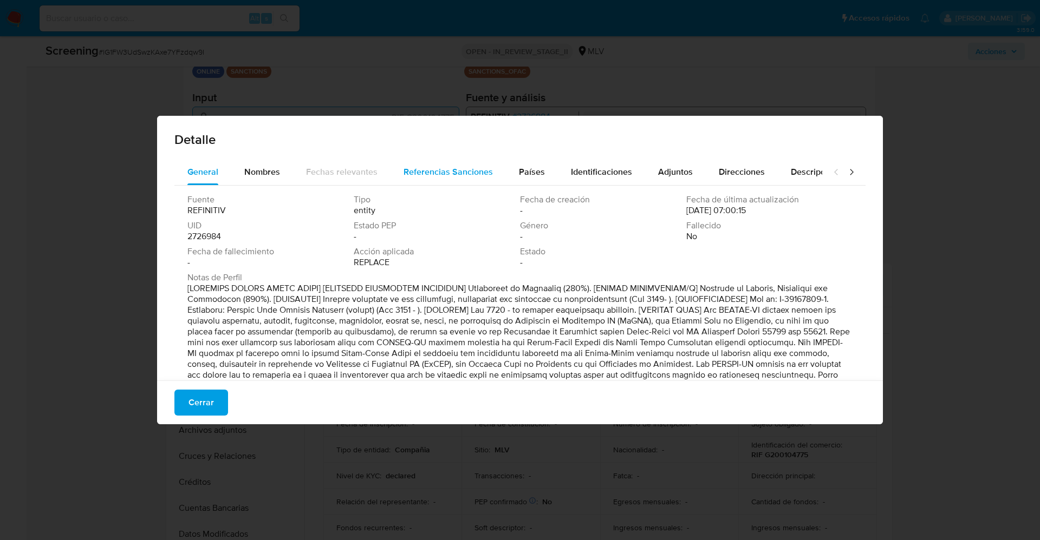
click at [403, 172] on span "Referencias Sanciones" at bounding box center [447, 172] width 89 height 12
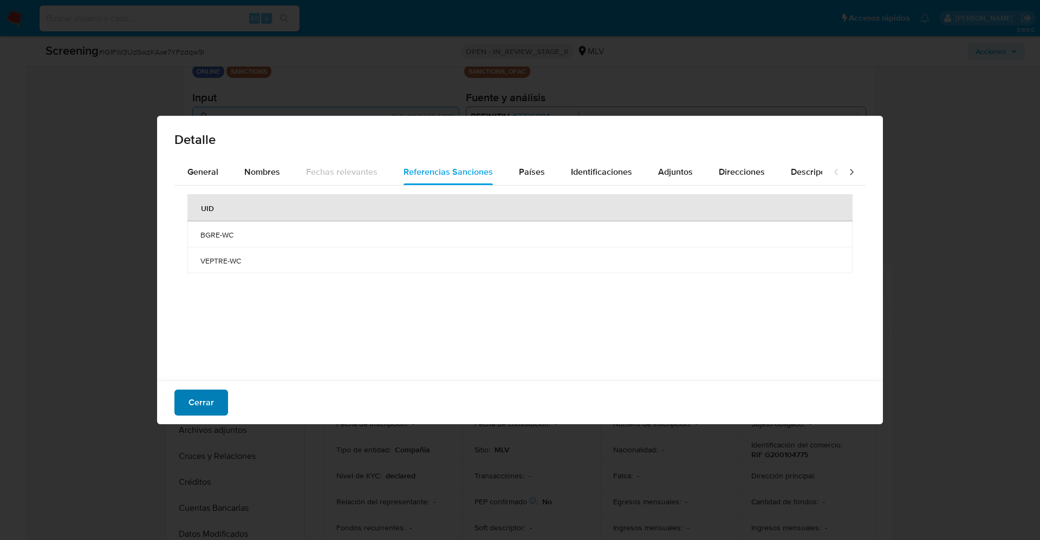
click at [192, 402] on span "Cerrar" at bounding box center [200, 403] width 25 height 24
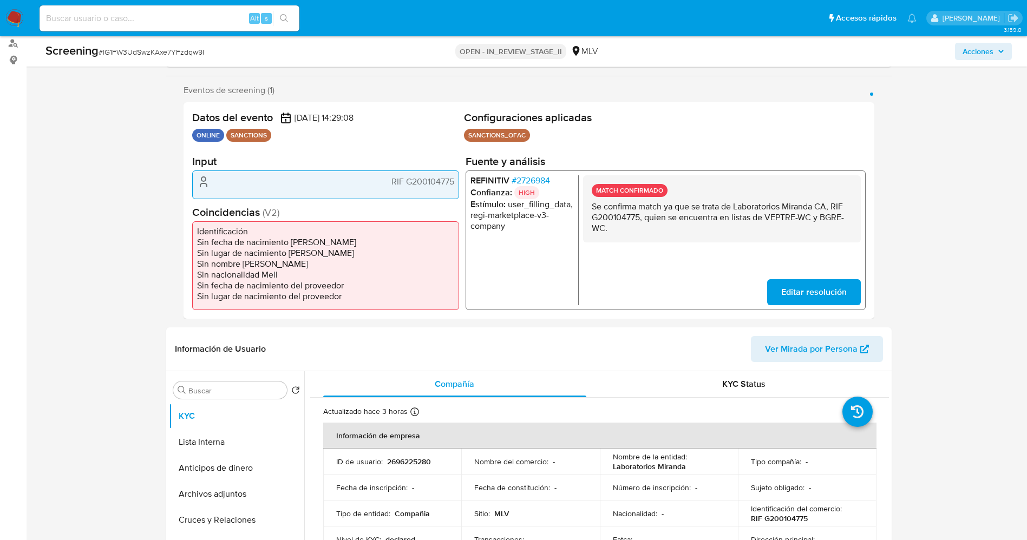
scroll to position [81, 0]
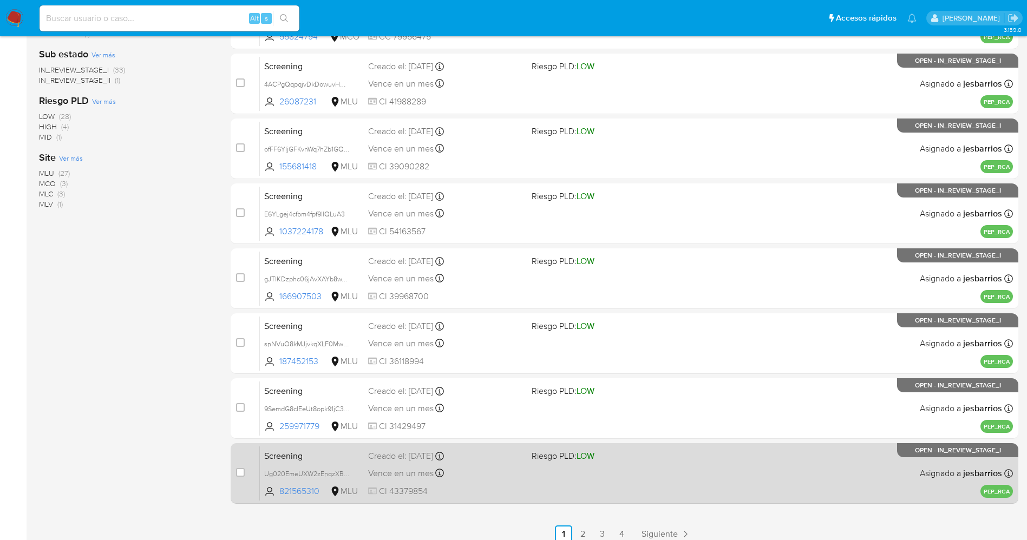
scroll to position [354, 0]
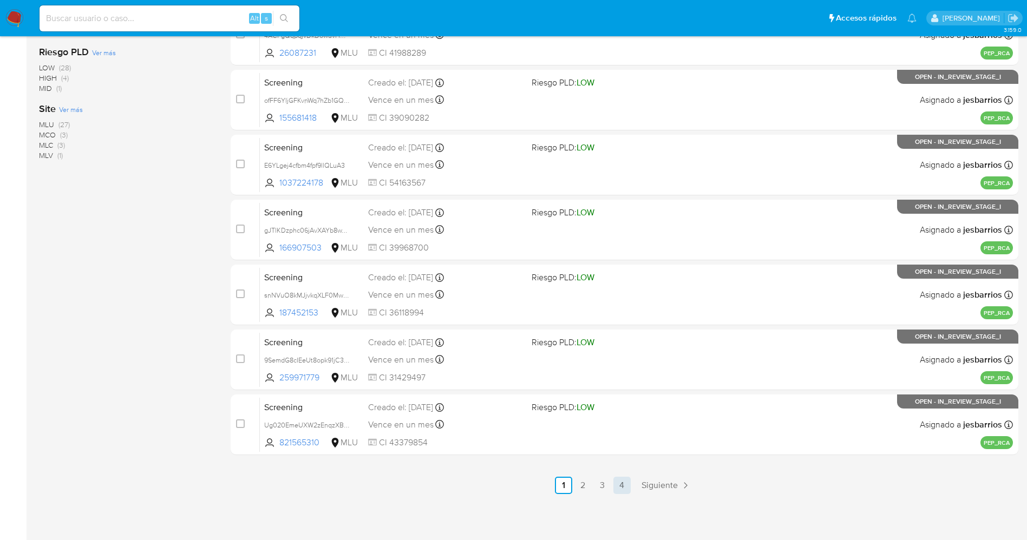
click at [624, 485] on link "4" at bounding box center [622, 485] width 17 height 17
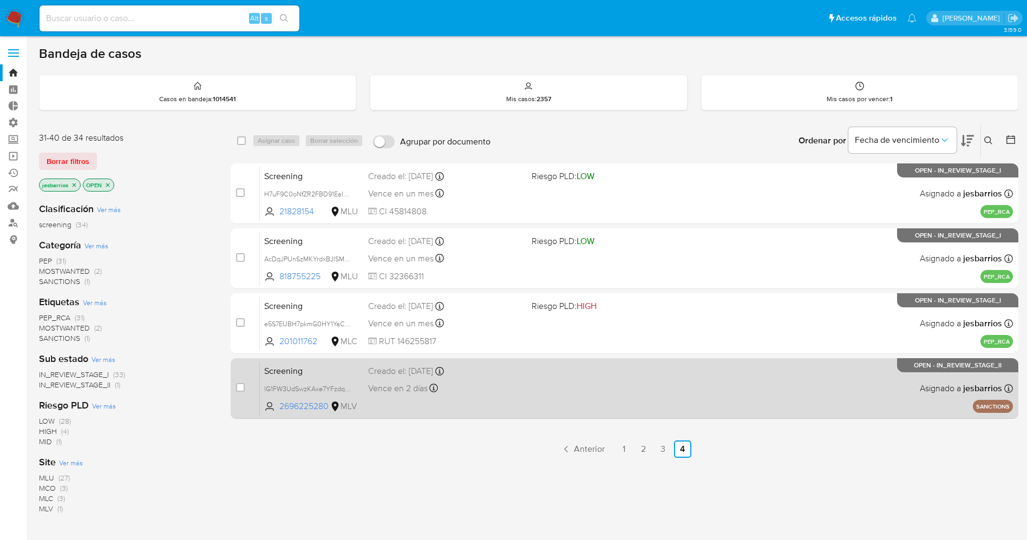
click at [559, 398] on div "Screening lG1FW3UdSwzKAxe7YFzdqw9I 2696225280 MLV Creado el: [DATE] Creado el: …" at bounding box center [636, 388] width 753 height 55
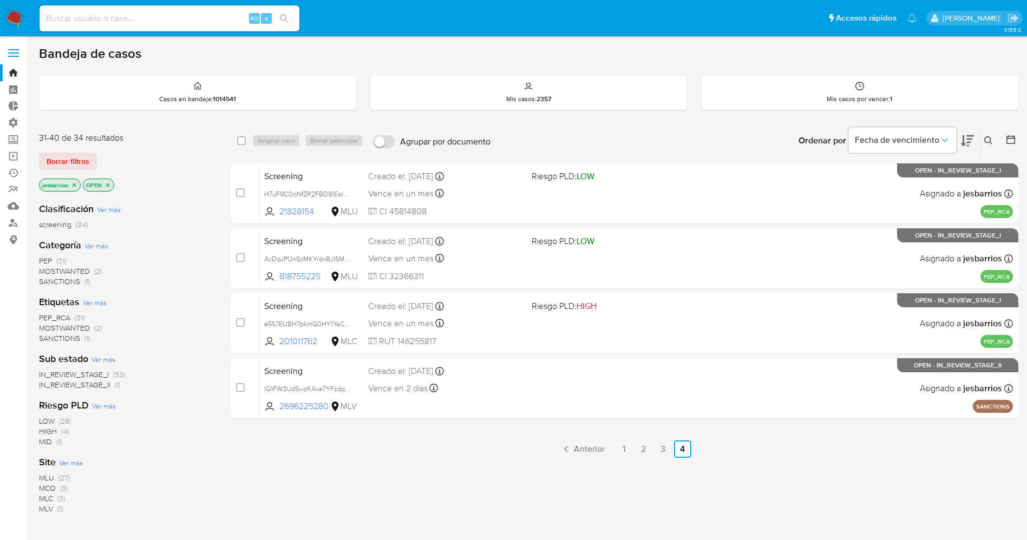
click at [18, 15] on img at bounding box center [14, 18] width 18 height 18
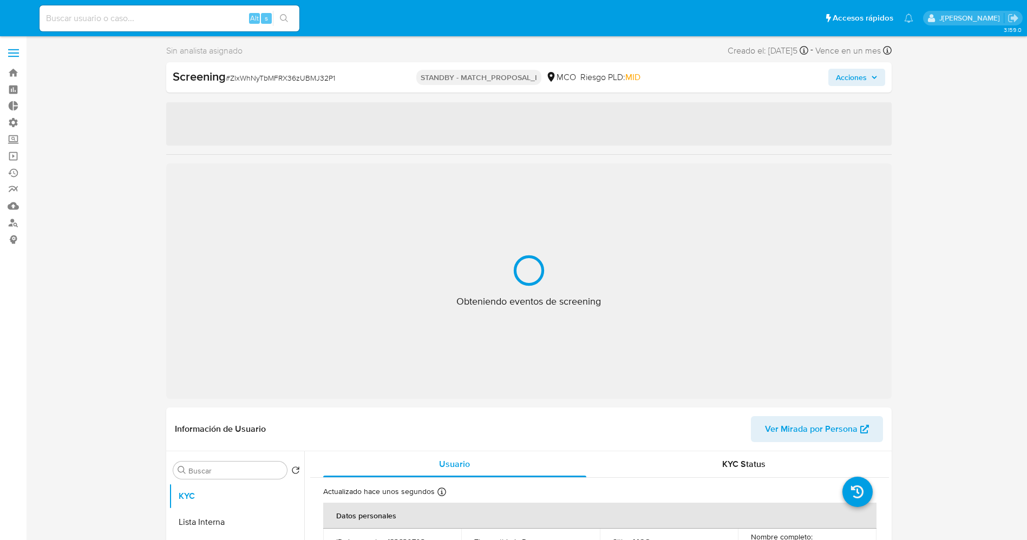
select select "10"
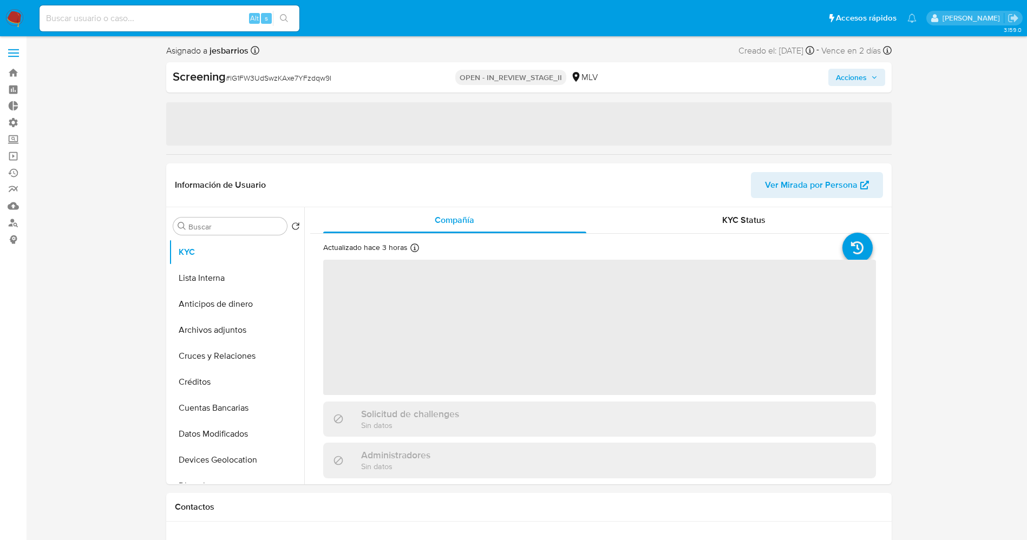
select select "10"
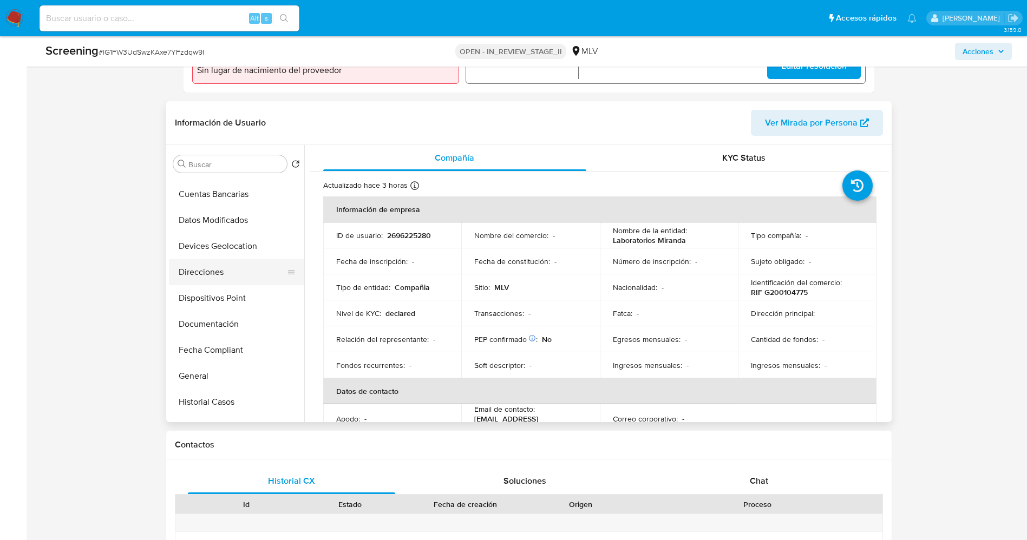
scroll to position [162, 0]
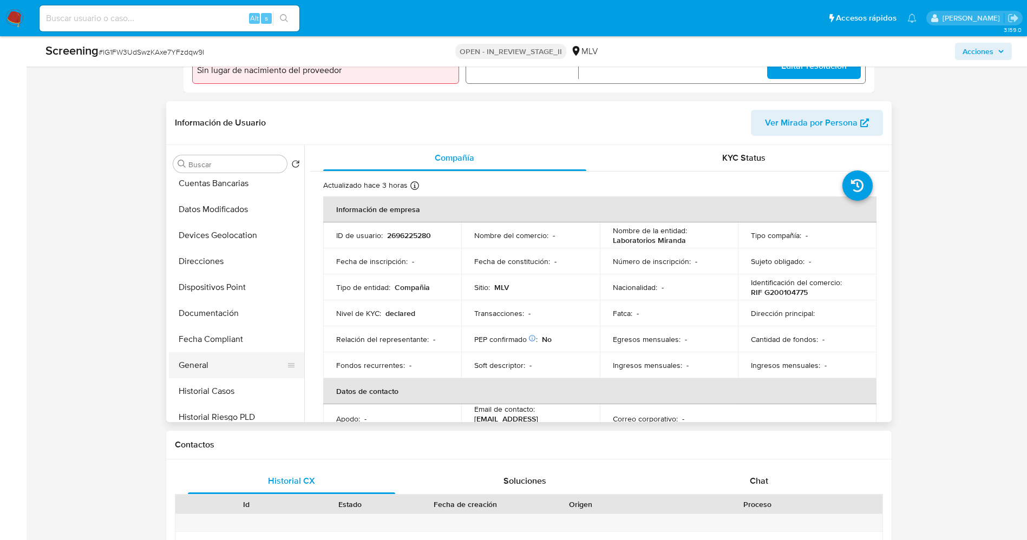
click at [193, 363] on button "General" at bounding box center [232, 366] width 127 height 26
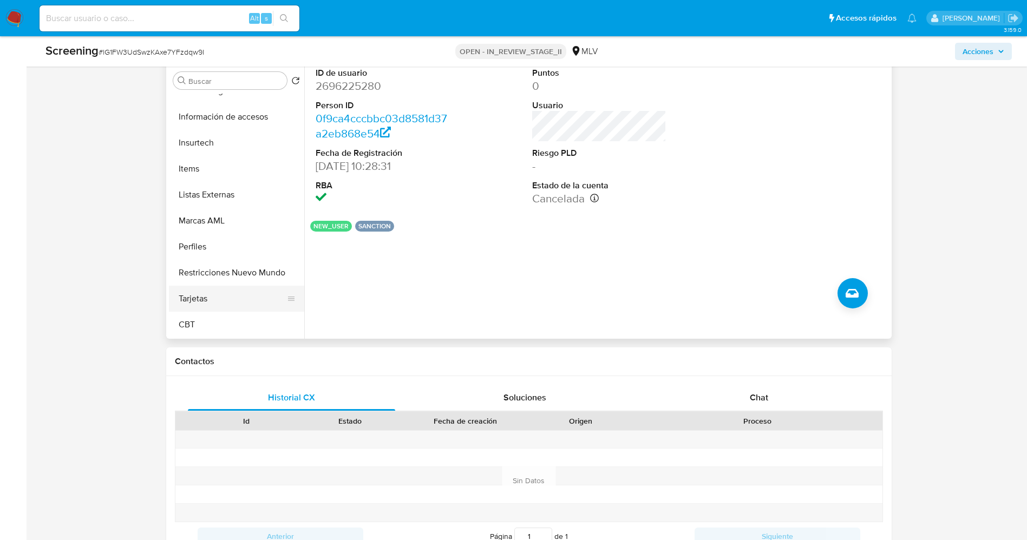
scroll to position [487, 0]
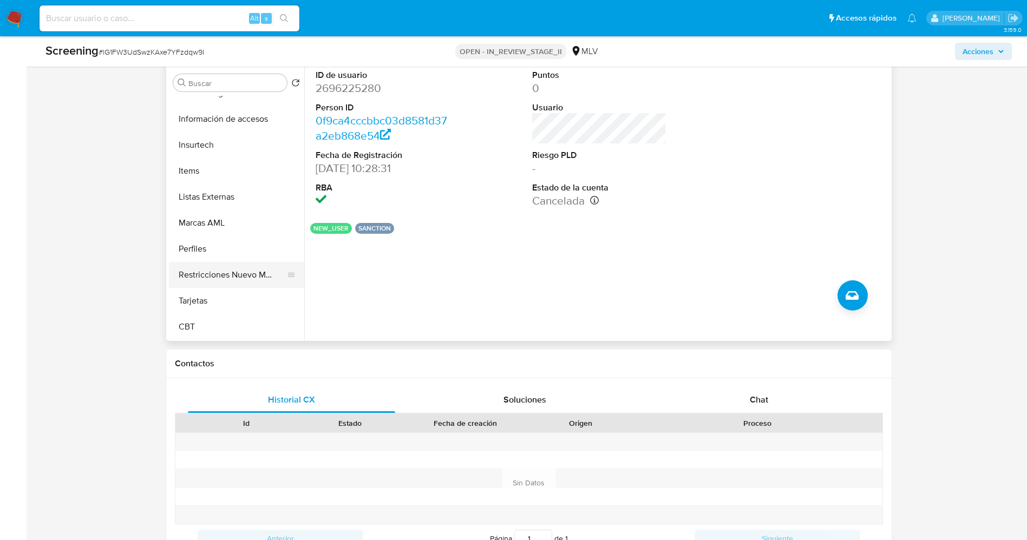
click at [237, 278] on button "Restricciones Nuevo Mundo" at bounding box center [232, 275] width 127 height 26
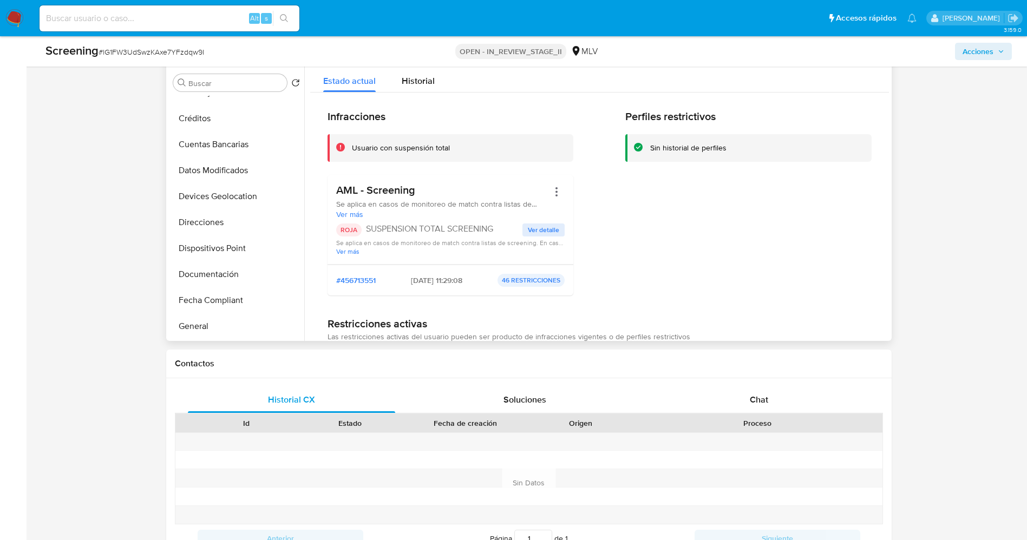
scroll to position [0, 0]
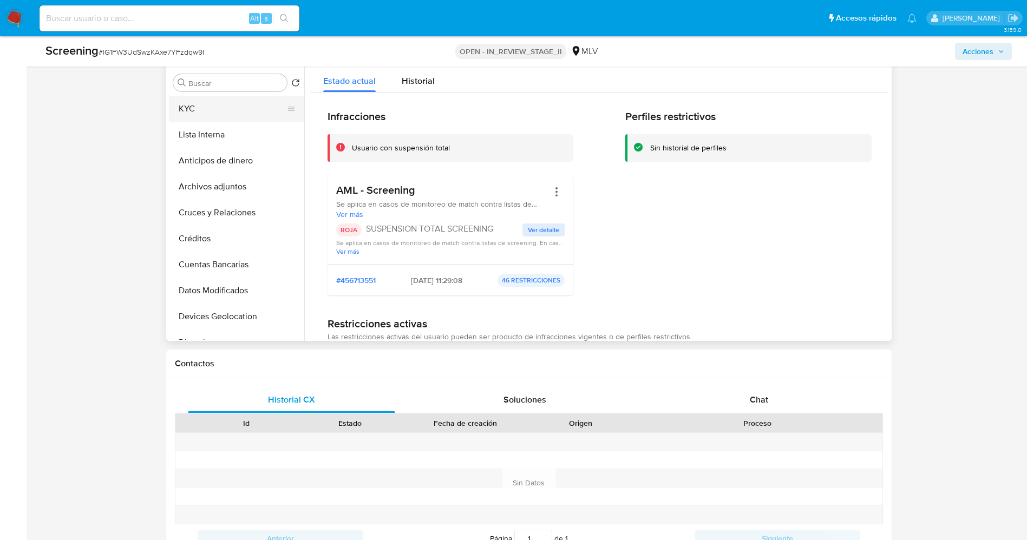
click at [215, 119] on button "KYC" at bounding box center [232, 109] width 127 height 26
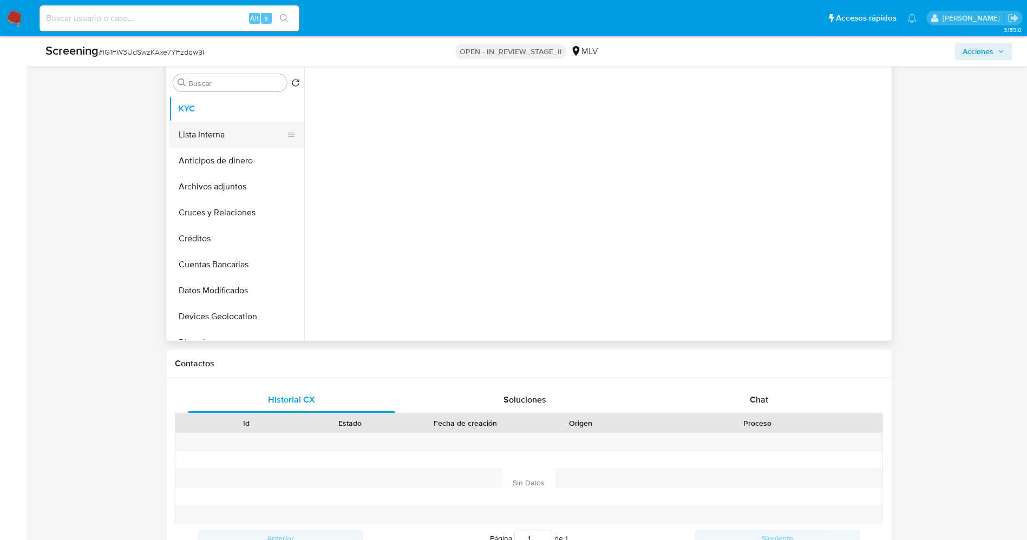
click at [215, 126] on button "Lista Interna" at bounding box center [232, 135] width 127 height 26
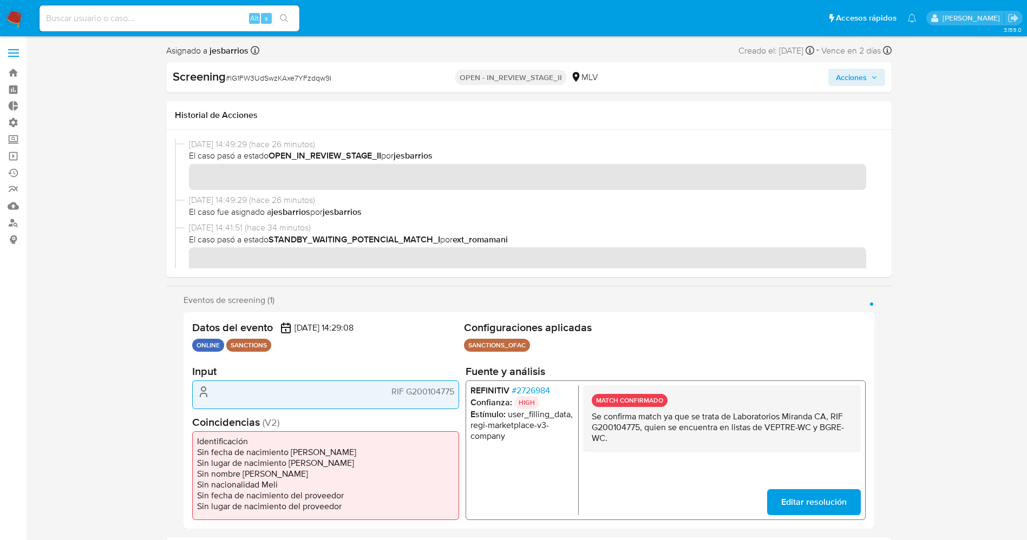
click at [858, 74] on span "Acciones" at bounding box center [851, 77] width 31 height 17
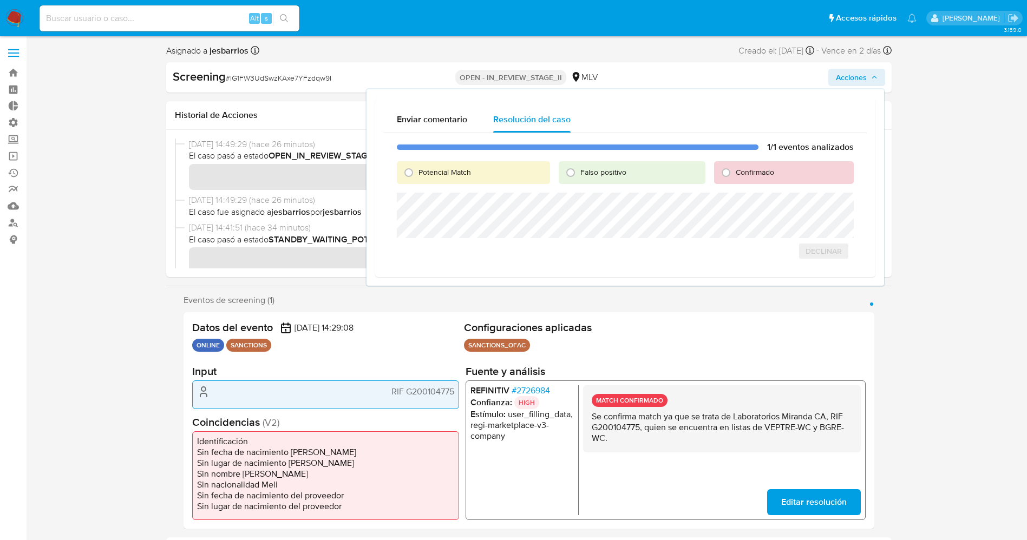
click at [449, 171] on span "Potencial Match" at bounding box center [445, 172] width 53 height 11
click at [418, 171] on input "Potencial Match" at bounding box center [408, 172] width 17 height 17
radio input "true"
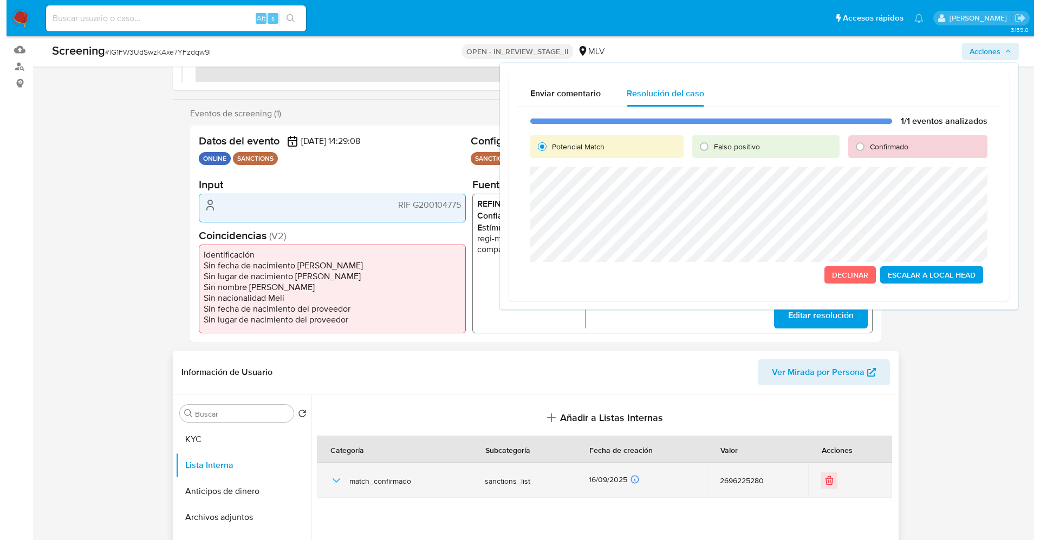
scroll to position [162, 0]
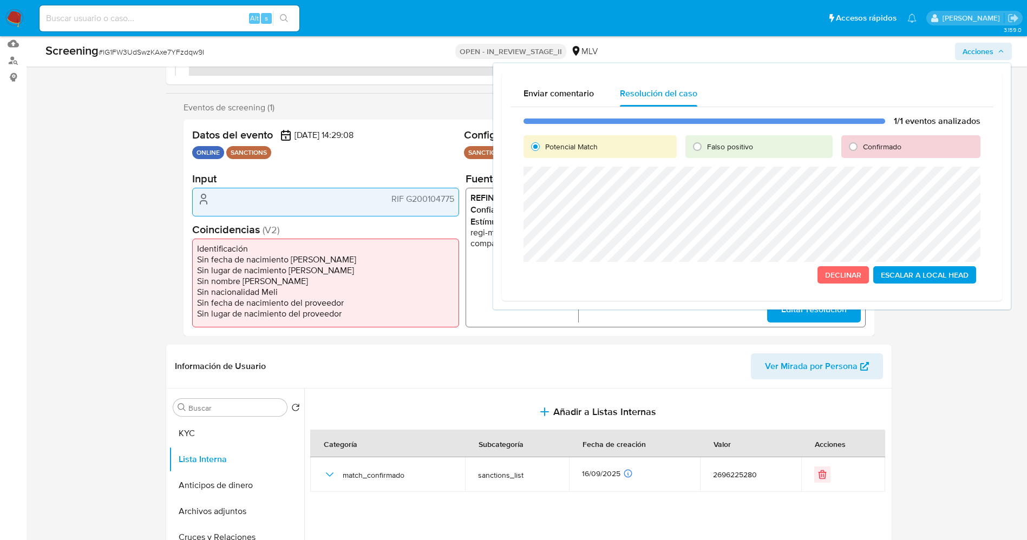
click at [916, 273] on span "Escalar a Local Head" at bounding box center [925, 275] width 88 height 15
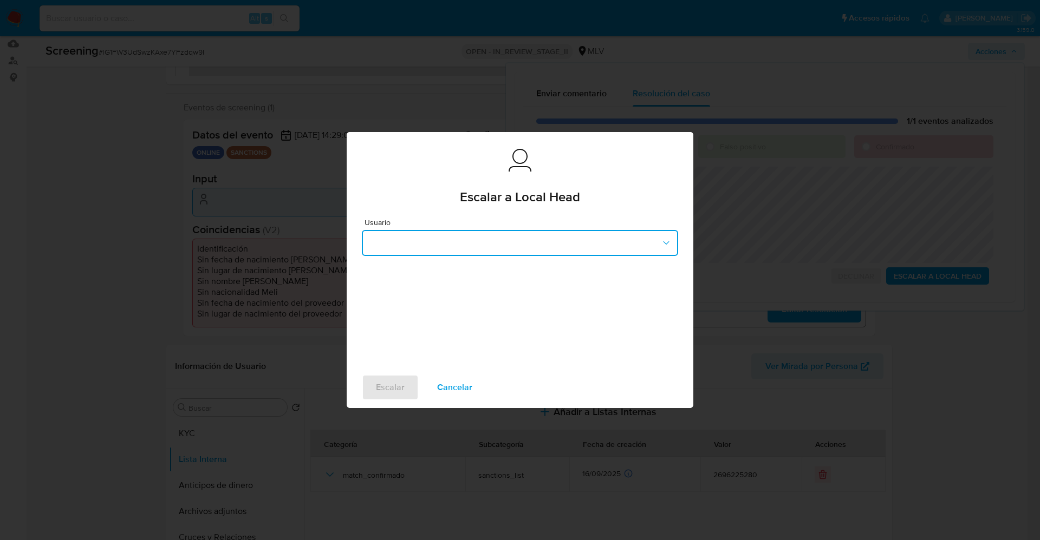
click at [462, 239] on button "button" at bounding box center [520, 243] width 316 height 26
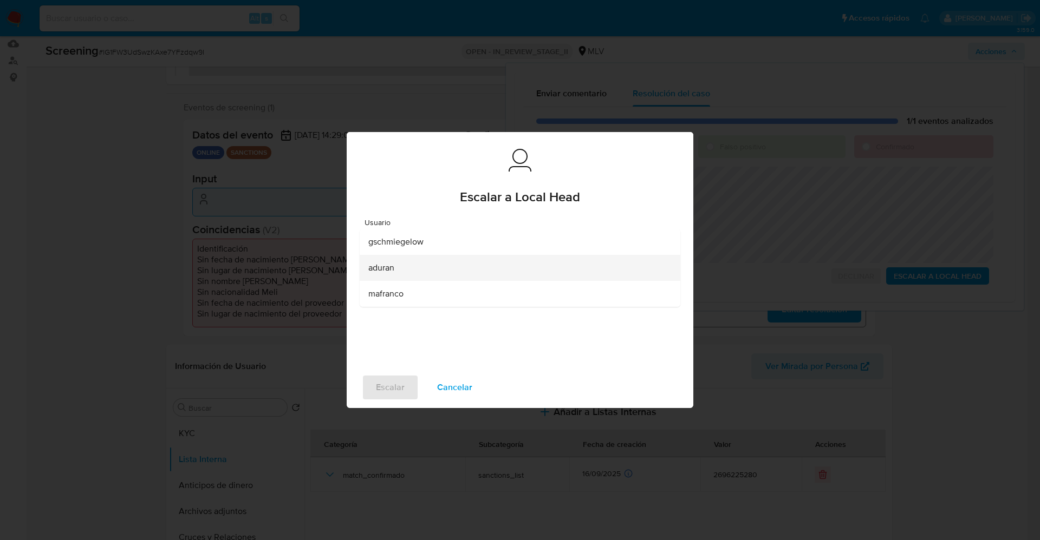
click at [453, 265] on div "aduran" at bounding box center [516, 268] width 297 height 26
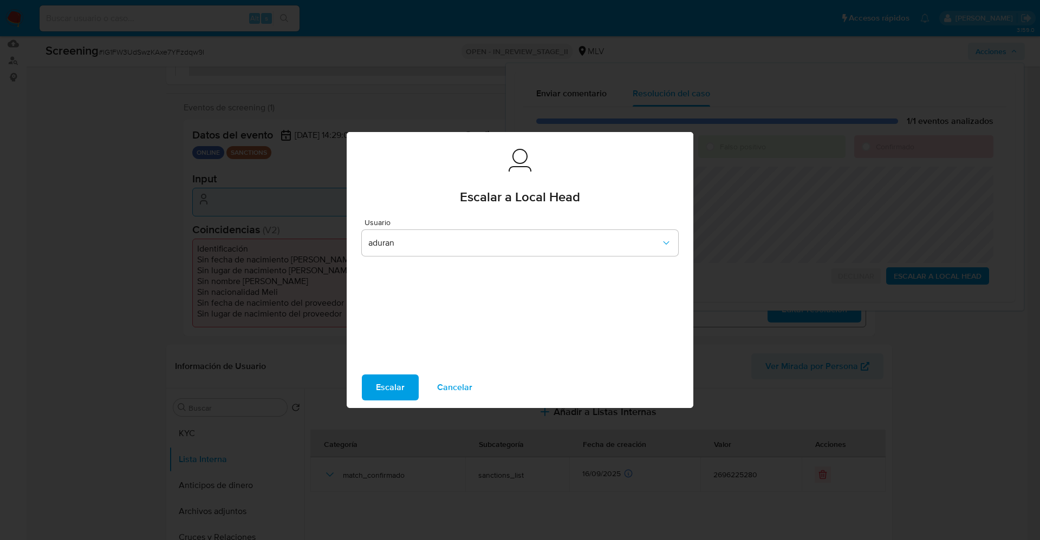
click at [386, 381] on span "Escalar" at bounding box center [390, 388] width 29 height 24
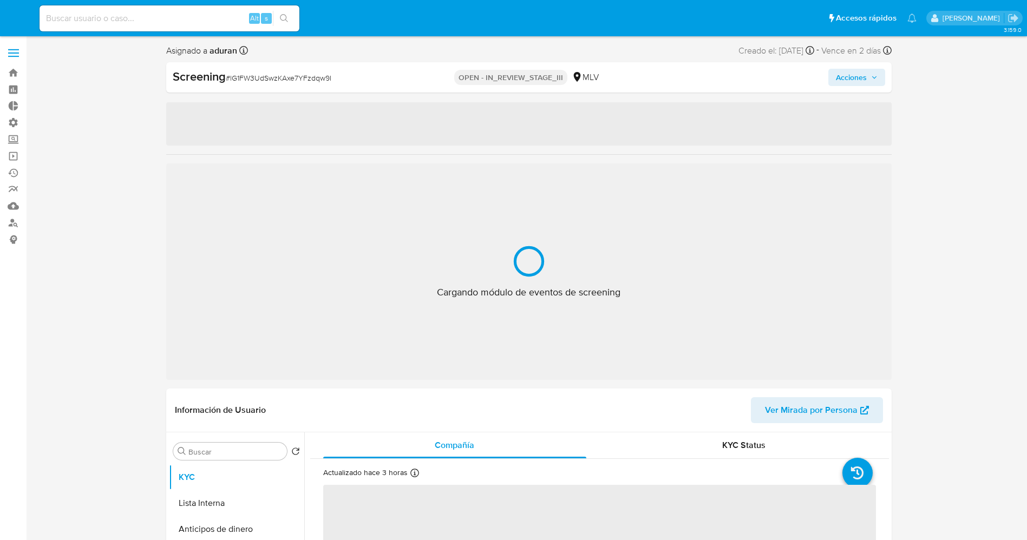
select select "10"
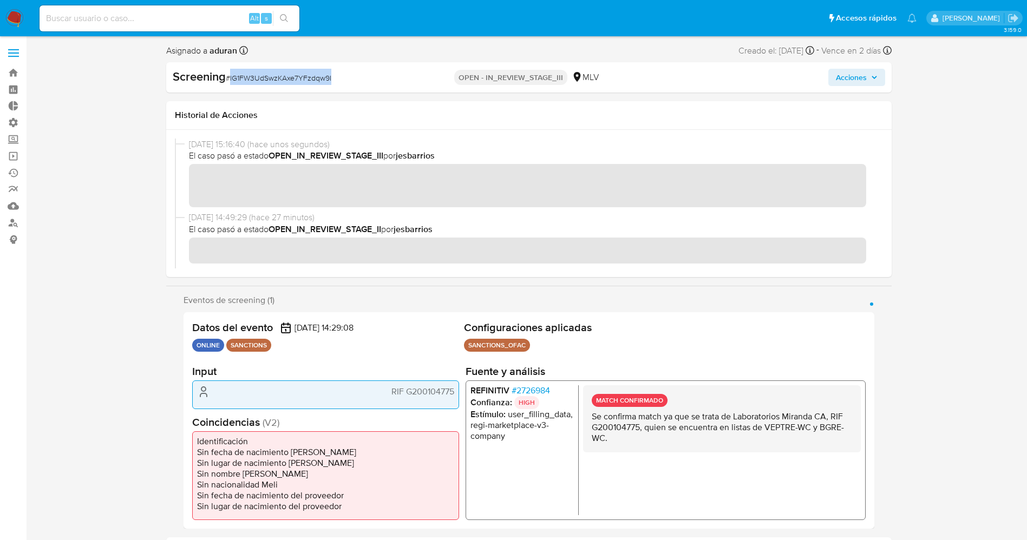
drag, startPoint x: 231, startPoint y: 81, endPoint x: 304, endPoint y: 81, distance: 73.6
click at [356, 80] on div "Screening # lG1FW3UdSwzKAxe7YFzdqw9I" at bounding box center [289, 77] width 233 height 16
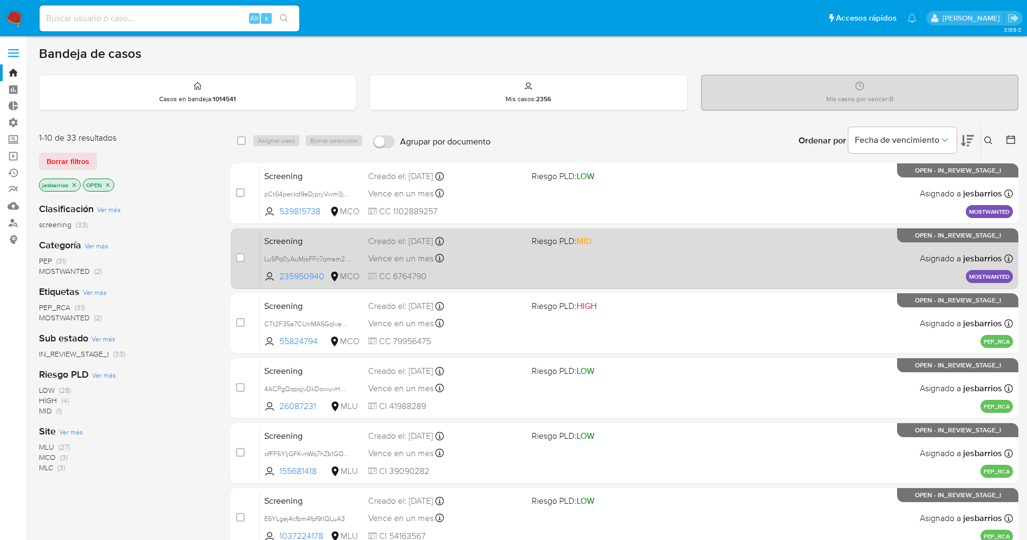
click at [730, 245] on div "Screening LuSPq0yAuMjsFFc7qmam2z2D 235950940 MCO Riesgo PLD: MID Creado el: [DA…" at bounding box center [636, 258] width 753 height 55
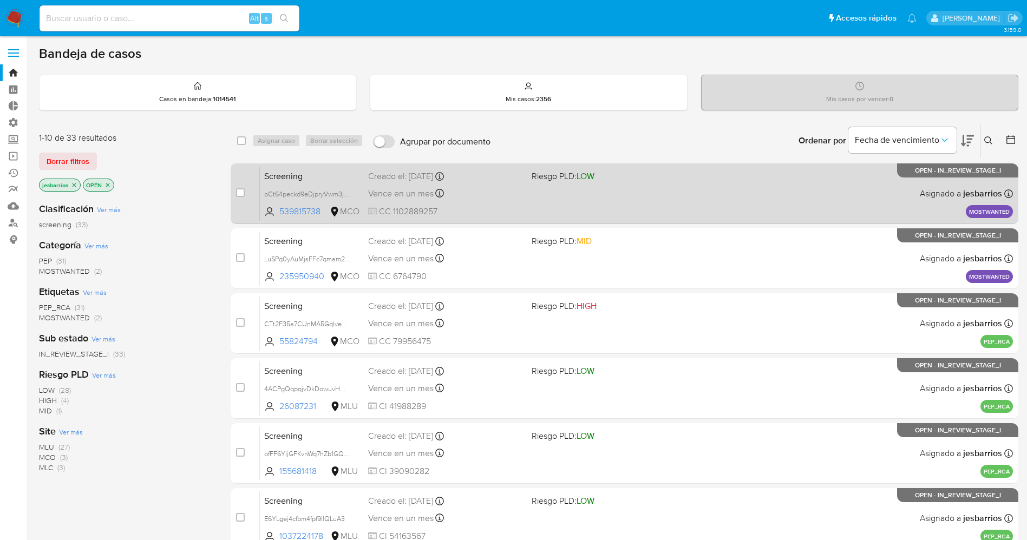
click at [612, 203] on div "Screening pCt64peckd9eDjpryVwm3jRo 539815738 MCO Riesgo PLD: LOW Creado el: [DA…" at bounding box center [636, 193] width 753 height 55
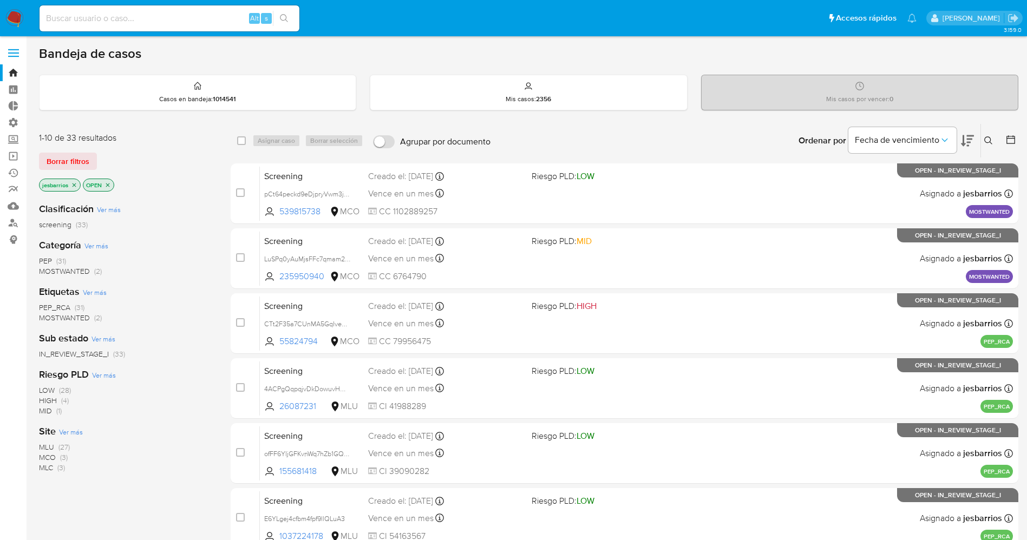
click at [16, 19] on img at bounding box center [14, 18] width 18 height 18
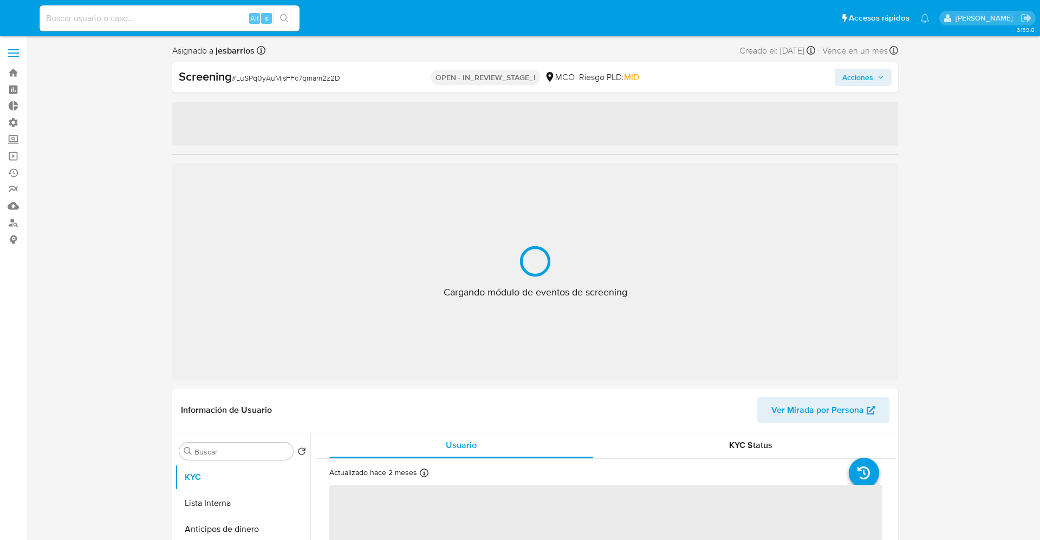
select select "10"
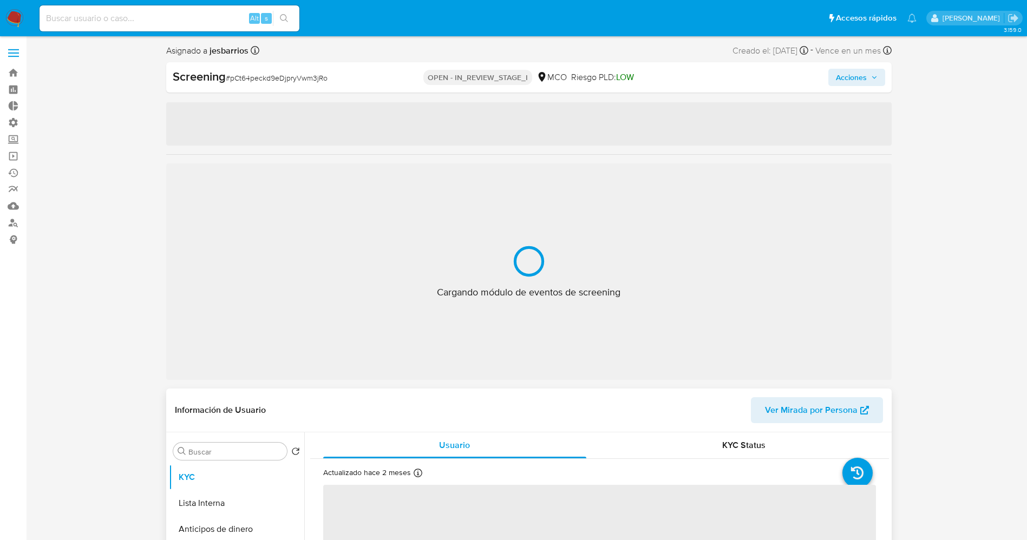
select select "10"
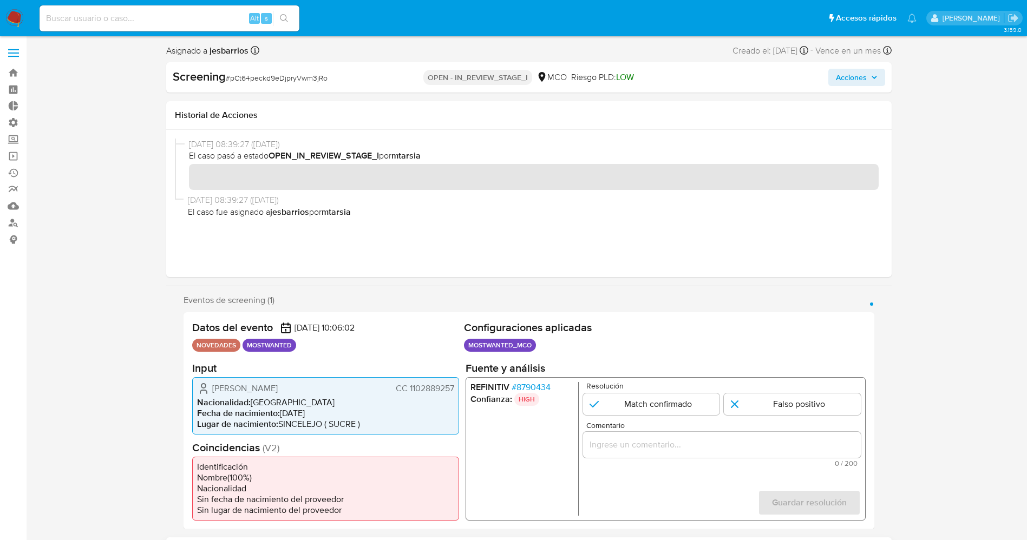
click at [529, 385] on span "# 8790434" at bounding box center [530, 387] width 39 height 11
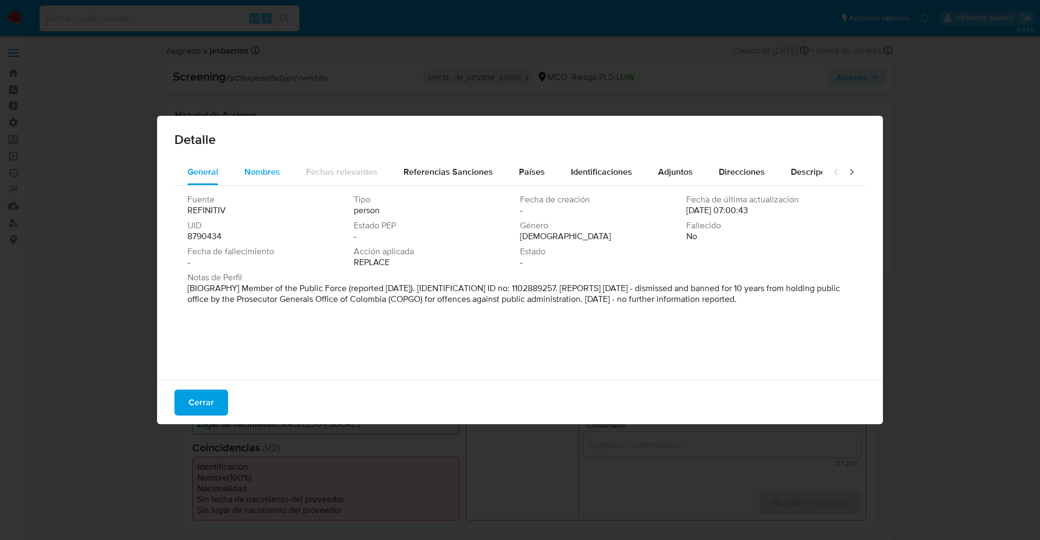
click at [283, 164] on button "Nombres" at bounding box center [262, 172] width 62 height 26
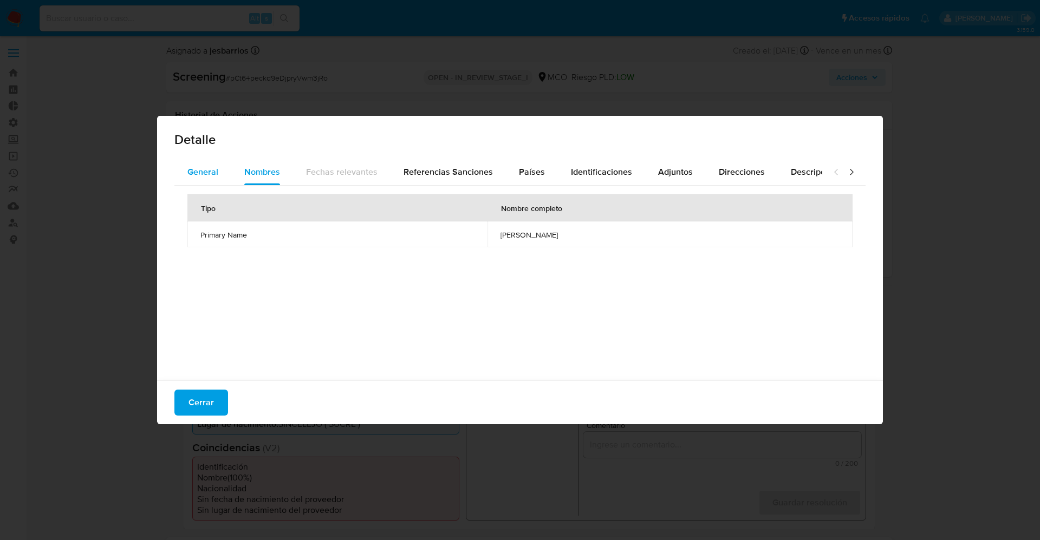
click at [219, 169] on button "General" at bounding box center [202, 172] width 57 height 26
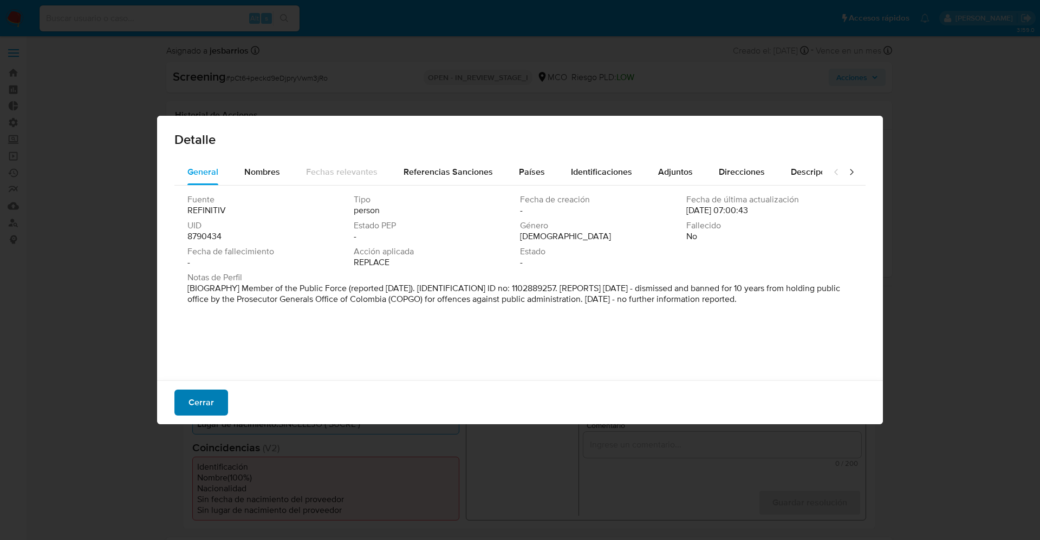
drag, startPoint x: 211, startPoint y: 396, endPoint x: 223, endPoint y: 390, distance: 13.3
click at [214, 394] on button "Cerrar" at bounding box center [201, 403] width 54 height 26
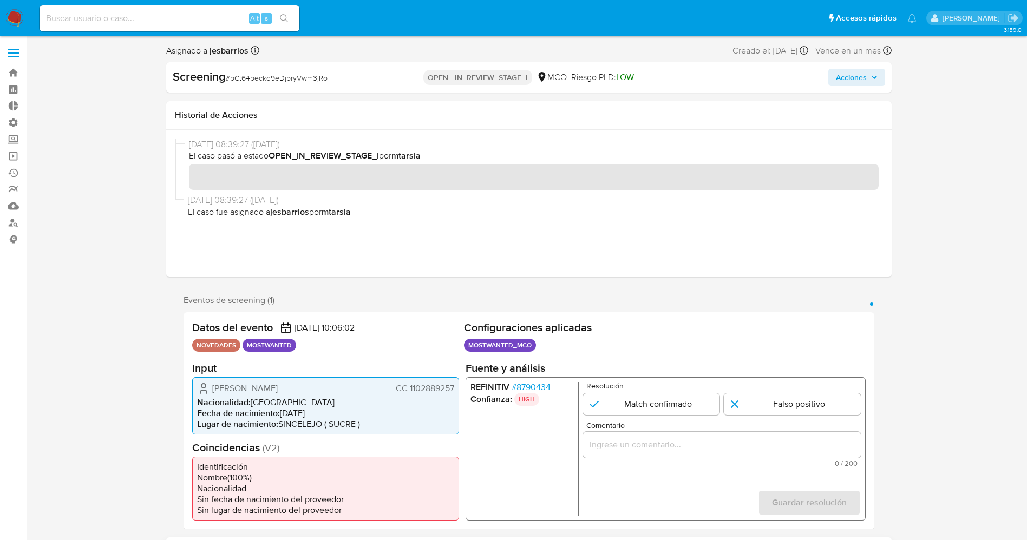
drag, startPoint x: 560, startPoint y: 494, endPoint x: 538, endPoint y: 449, distance: 49.9
click at [559, 493] on ul "REFINITIV # 8790434 Confianza: HIGH" at bounding box center [524, 449] width 108 height 134
drag, startPoint x: 514, startPoint y: 385, endPoint x: 501, endPoint y: 419, distance: 36.3
click at [565, 387] on li "REFINITIV # 8790434" at bounding box center [521, 387] width 103 height 11
drag, startPoint x: 406, startPoint y: 388, endPoint x: 456, endPoint y: 386, distance: 49.9
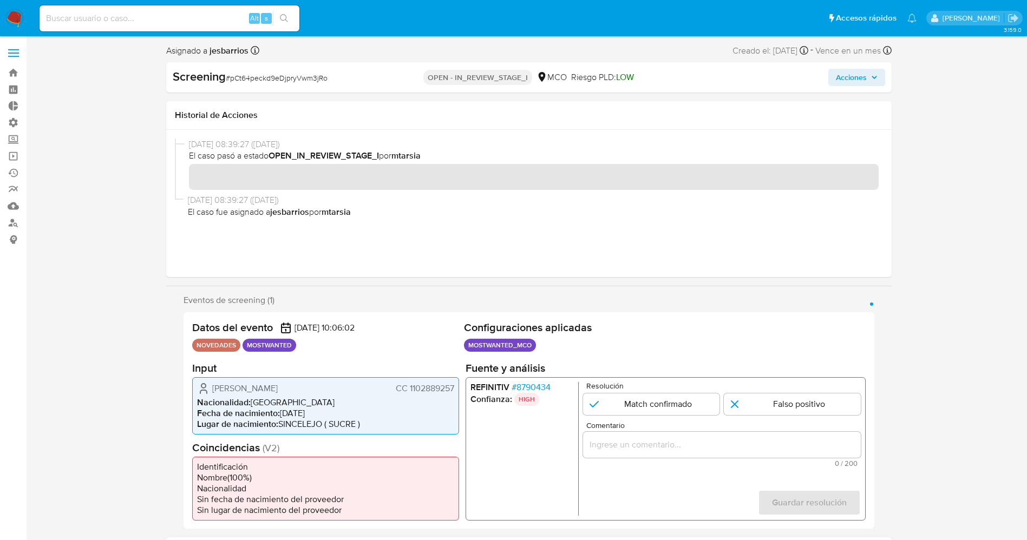
click at [456, 386] on div "Francisco Antonio Mercado Medina CC 1102889257 Nacionalidad : Colombia Fecha de…" at bounding box center [325, 405] width 267 height 57
click at [210, 391] on div "Francisco Antonio Mercado Medina CC 1102889257" at bounding box center [325, 388] width 257 height 13
drag, startPoint x: 294, startPoint y: 388, endPoint x: 355, endPoint y: 388, distance: 61.2
click at [355, 388] on div "Francisco Antonio Mercado Medina CC 1102889257" at bounding box center [325, 388] width 257 height 13
click at [215, 375] on h2 "Input" at bounding box center [325, 368] width 267 height 14
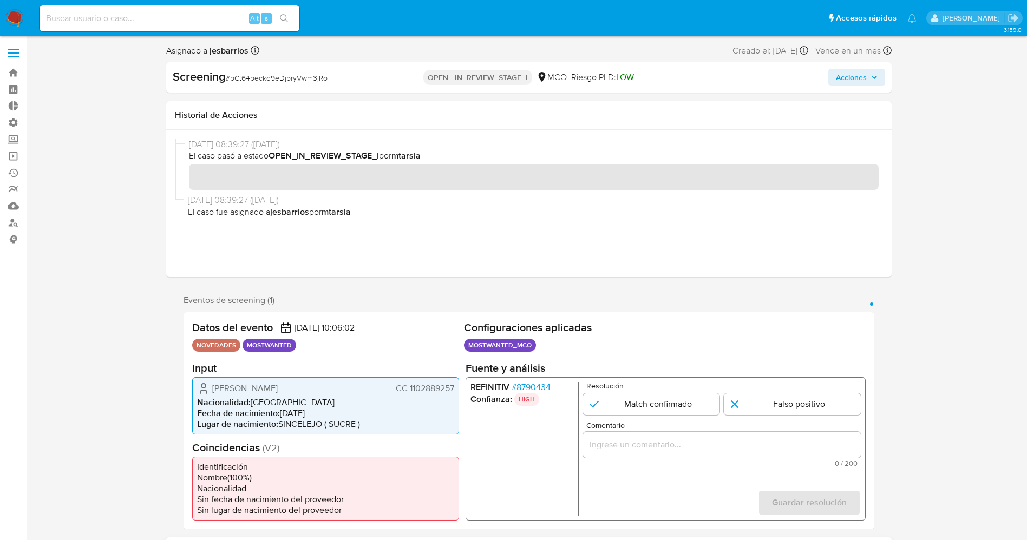
drag, startPoint x: 210, startPoint y: 388, endPoint x: 459, endPoint y: 390, distance: 248.6
click at [458, 390] on div "Francisco Antonio Mercado Medina CC 1102889257 Nacionalidad : Colombia Fecha de…" at bounding box center [325, 405] width 267 height 57
click at [682, 401] on input "1 de 1" at bounding box center [651, 404] width 137 height 22
radio input "true"
click at [674, 453] on div "1 de 1" at bounding box center [722, 445] width 278 height 26
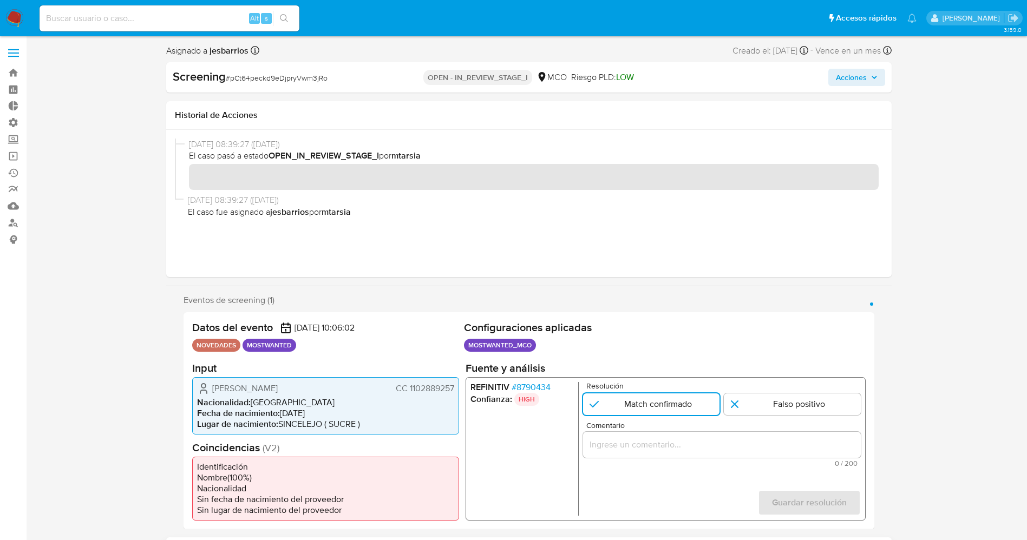
click at [667, 453] on div "1 de 1" at bounding box center [722, 445] width 278 height 26
click at [665, 446] on input "Comentario" at bounding box center [722, 445] width 278 height 14
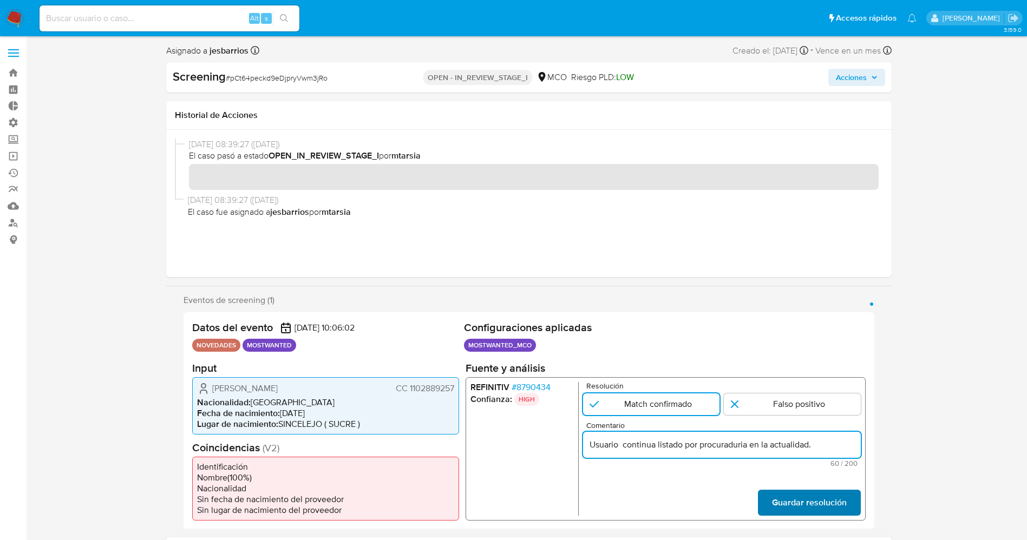
type input "Usuario continua listado por procuraduria en la actualidad."
click at [846, 501] on span "Guardar resolución" at bounding box center [809, 503] width 75 height 24
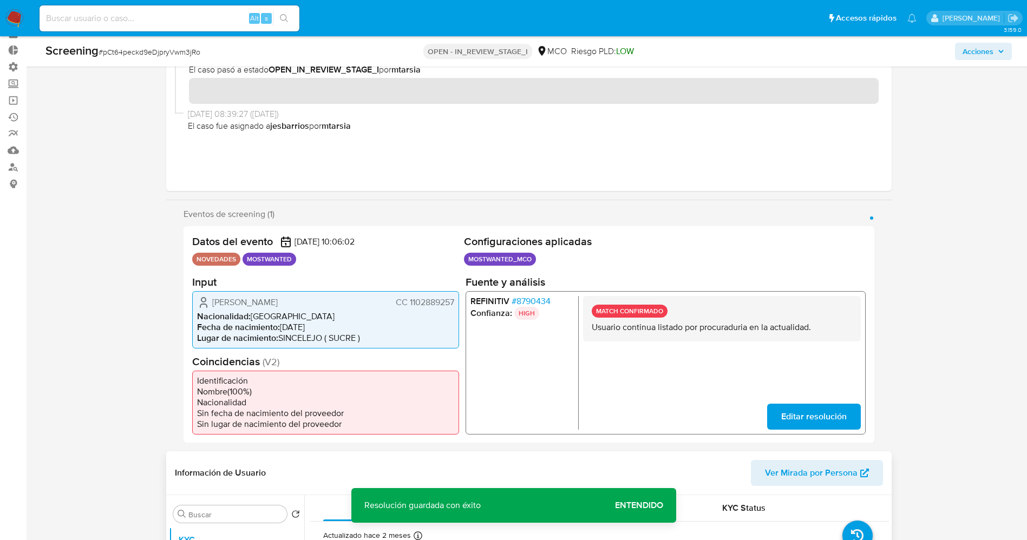
scroll to position [81, 0]
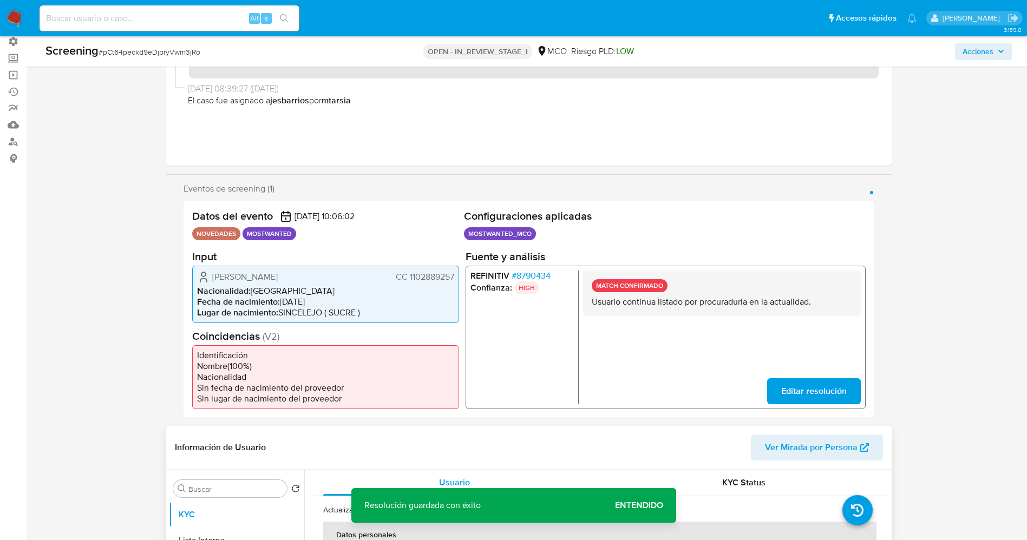
drag, startPoint x: 585, startPoint y: 307, endPoint x: 792, endPoint y: 309, distance: 206.9
click at [813, 304] on div "MATCH CONFIRMADO Usuario continua listado por procuraduria en la actualidad." at bounding box center [722, 292] width 278 height 45
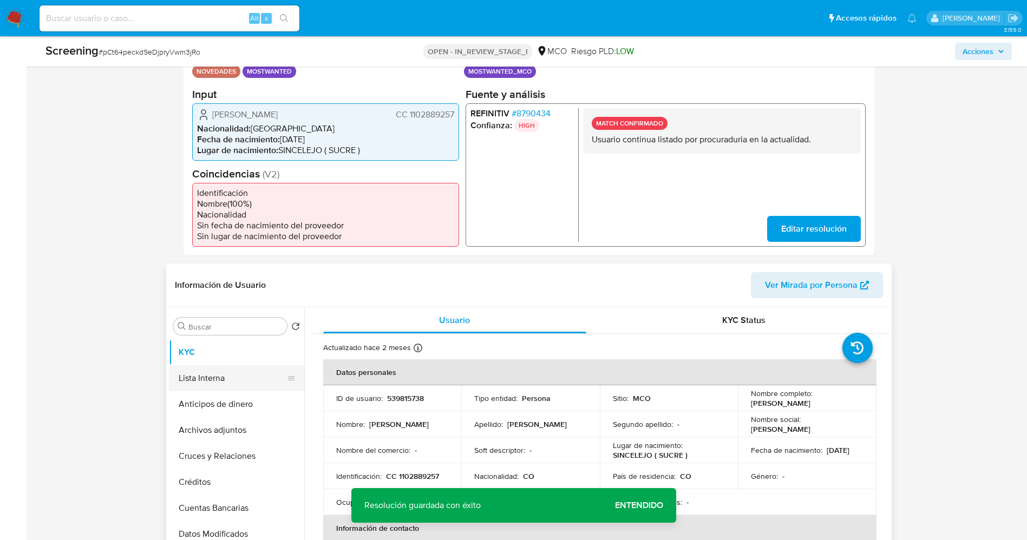
click at [209, 377] on button "Lista Interna" at bounding box center [232, 379] width 127 height 26
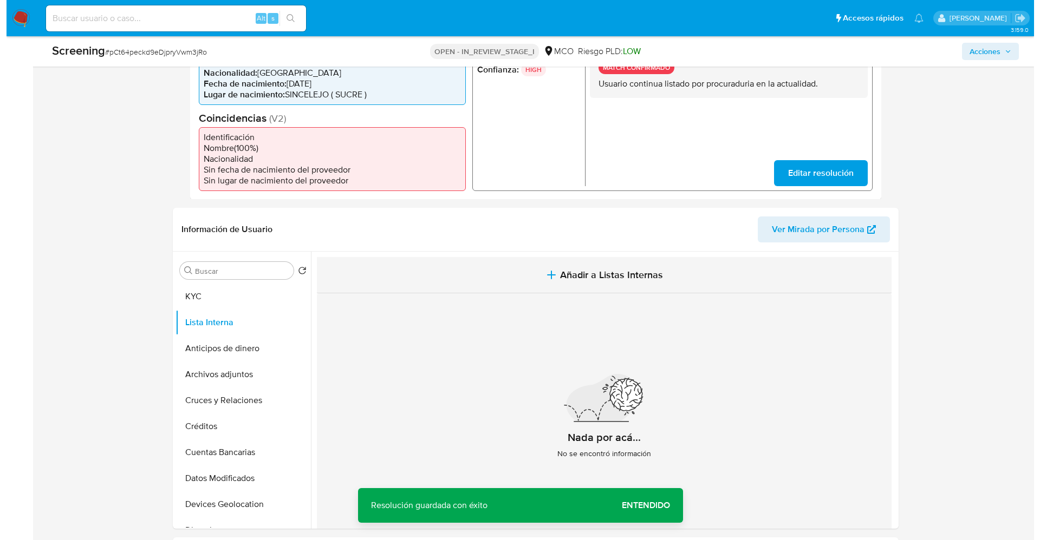
scroll to position [325, 0]
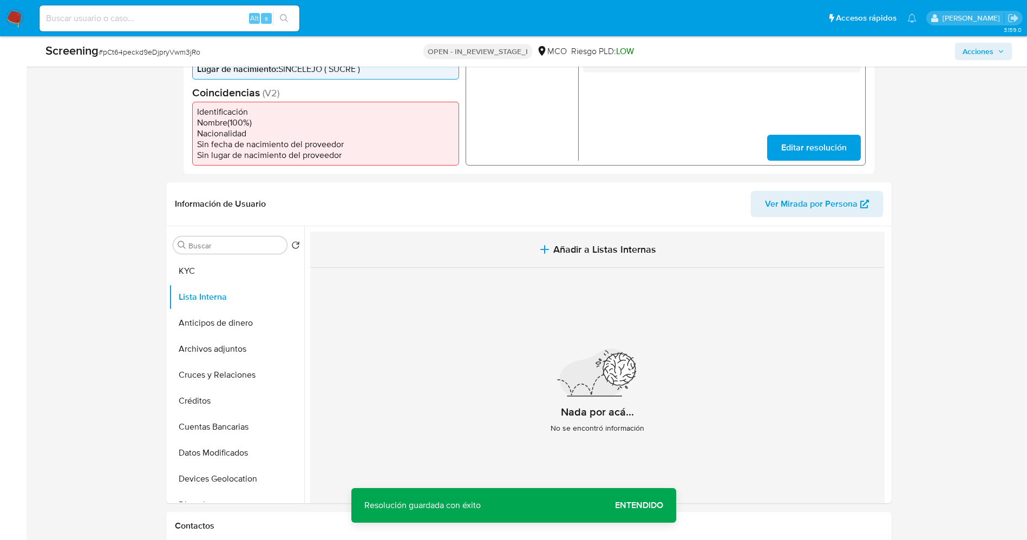
click at [578, 247] on span "Añadir a Listas Internas" at bounding box center [604, 250] width 103 height 12
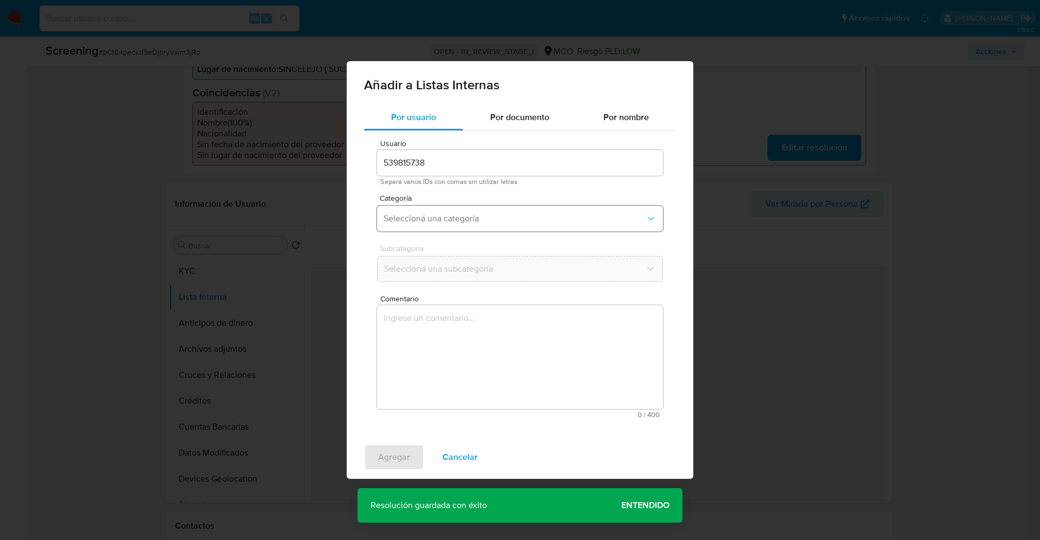
click at [501, 220] on span "Seleccioná una categoría" at bounding box center [514, 218] width 262 height 11
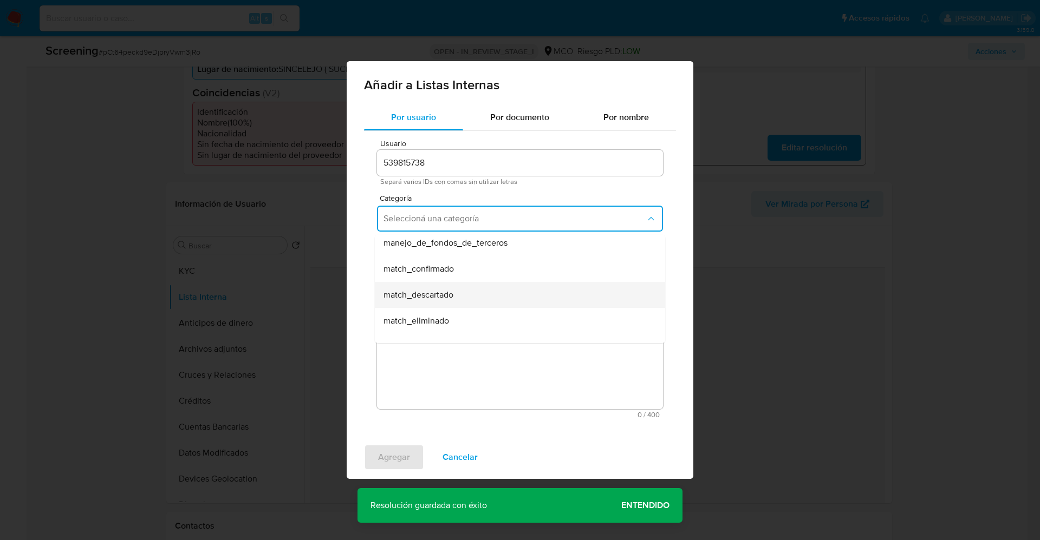
scroll to position [81, 0]
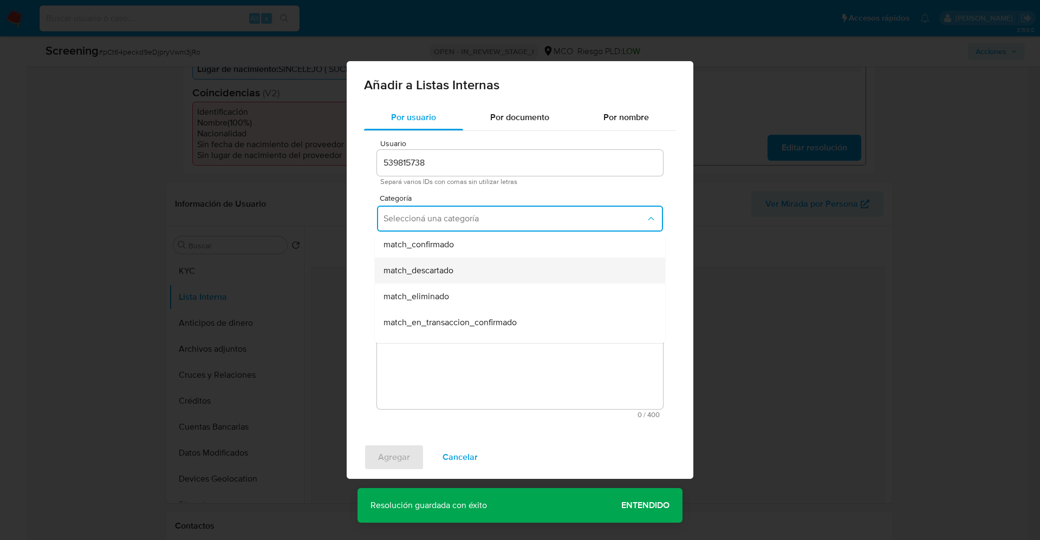
click at [469, 259] on div "match_descartado" at bounding box center [516, 271] width 266 height 26
click at [470, 223] on span "match_descartado" at bounding box center [514, 218] width 262 height 11
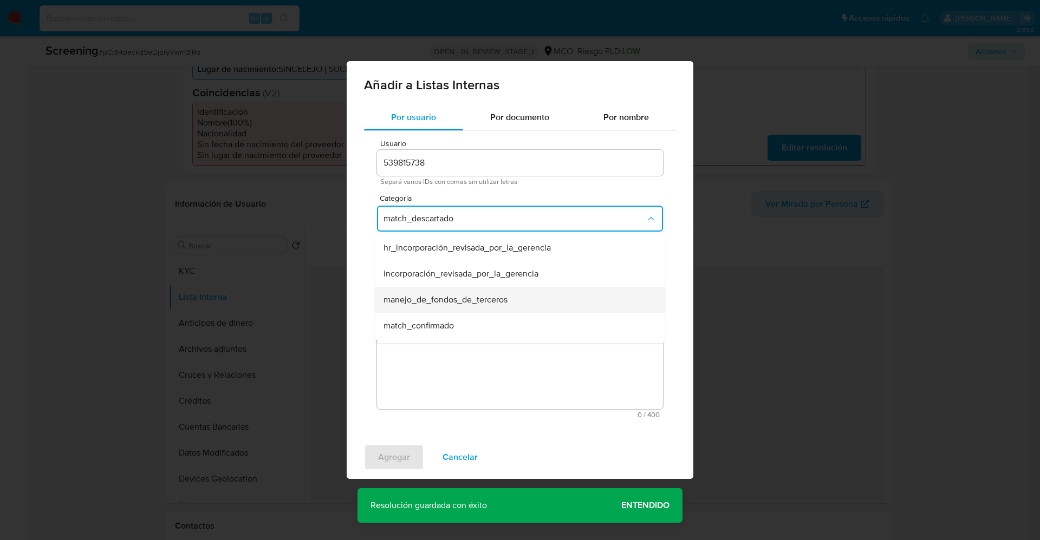
scroll to position [22, 0]
drag, startPoint x: 460, startPoint y: 314, endPoint x: 460, endPoint y: 285, distance: 28.7
click at [460, 311] on div "match_confirmado" at bounding box center [516, 304] width 266 height 26
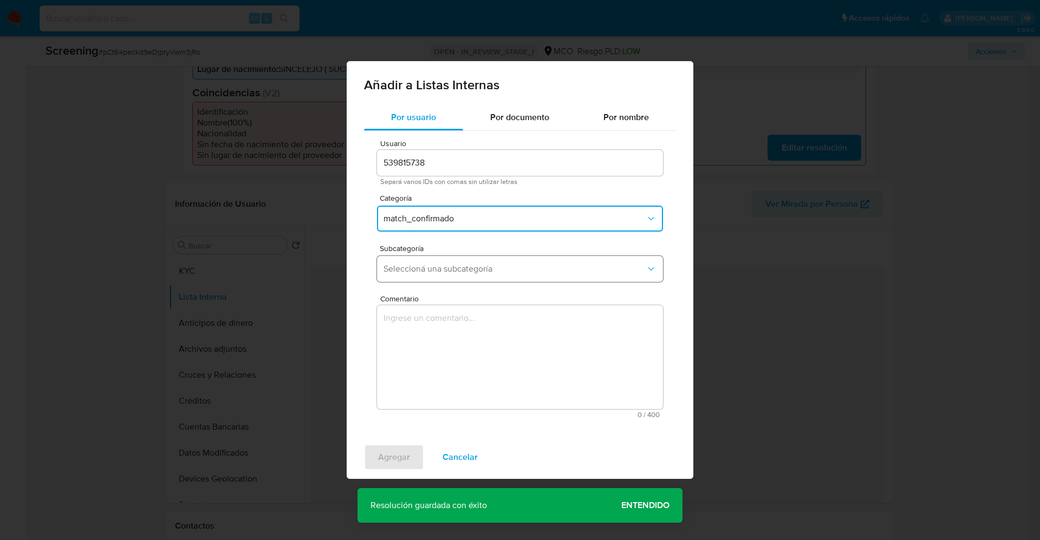
click at [461, 273] on span "Seleccioná una subcategoría" at bounding box center [514, 269] width 262 height 11
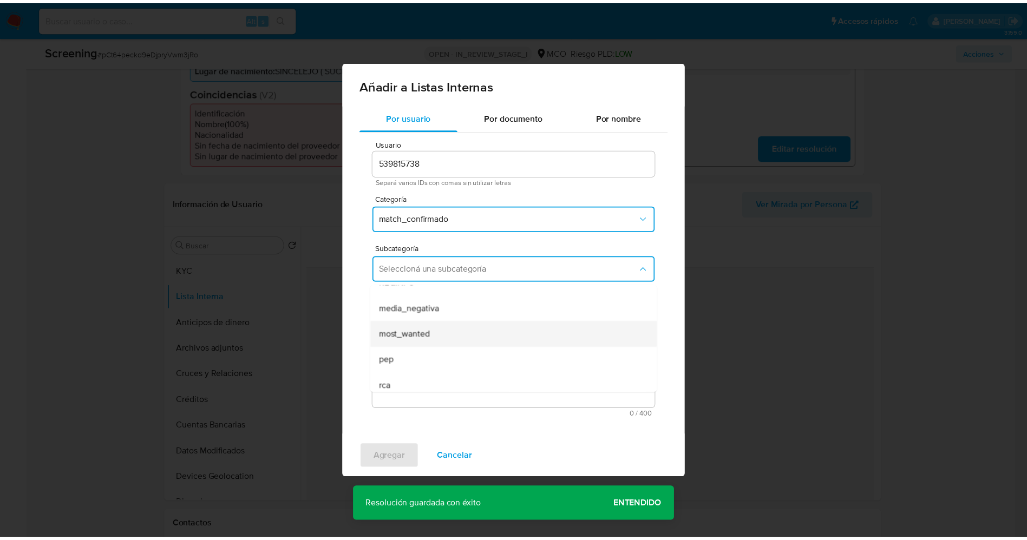
scroll to position [74, 0]
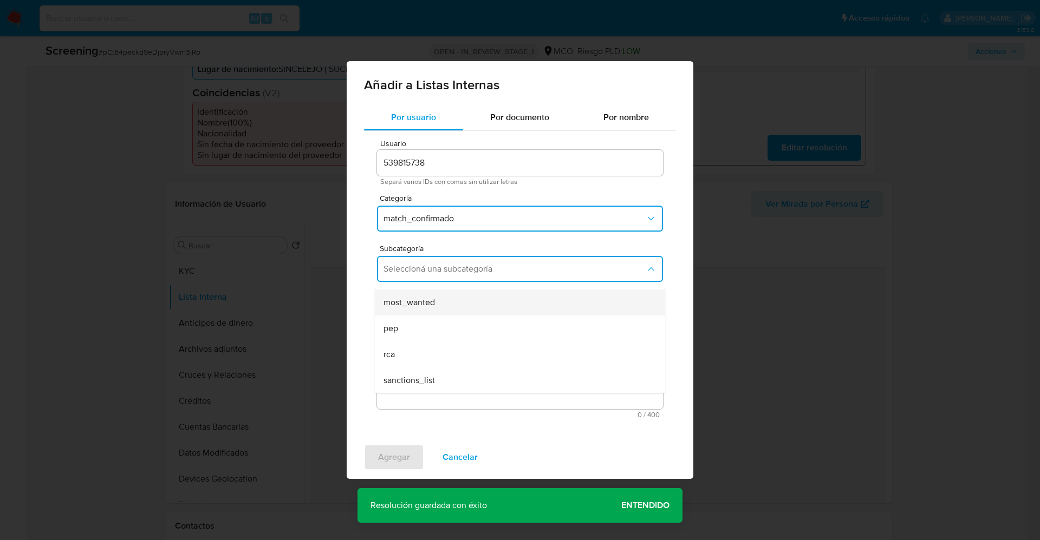
click at [450, 304] on div "most_wanted" at bounding box center [516, 303] width 266 height 26
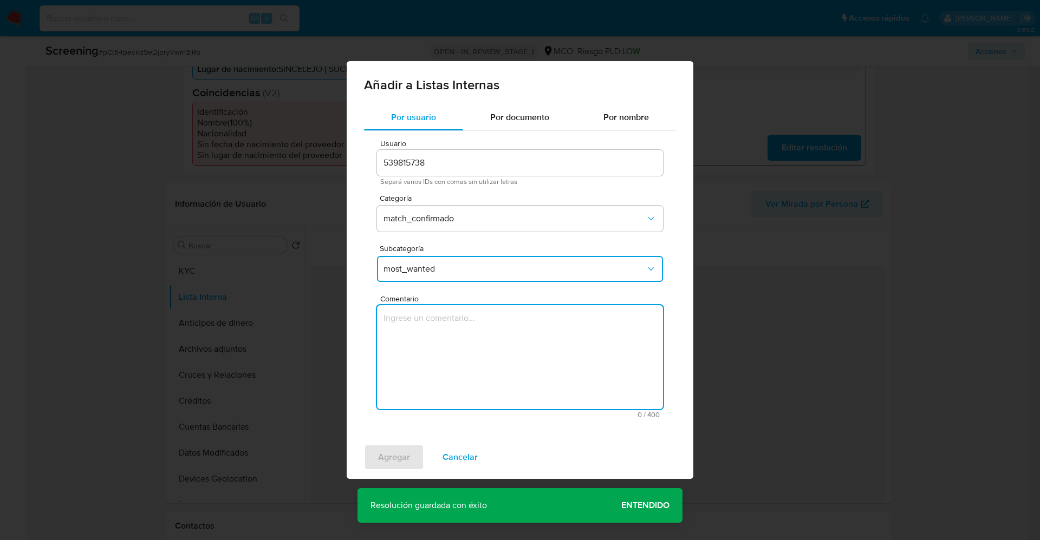
click at [461, 342] on textarea "Comentario" at bounding box center [520, 357] width 286 height 104
type textarea "Usuario continua listado por procuraduría en la actualidad."
click at [392, 458] on span "Agregar" at bounding box center [394, 458] width 32 height 24
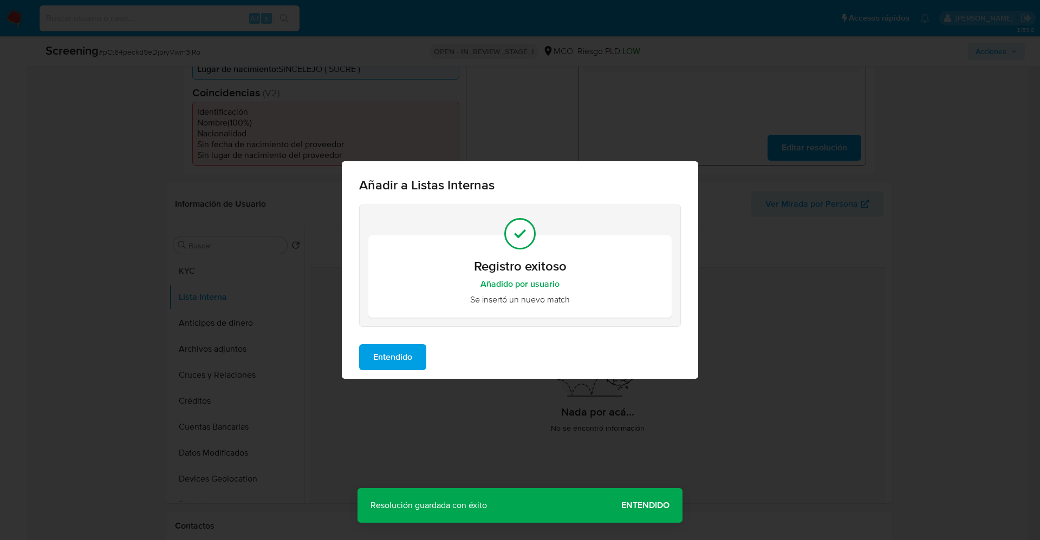
click at [394, 362] on span "Entendido" at bounding box center [392, 358] width 39 height 24
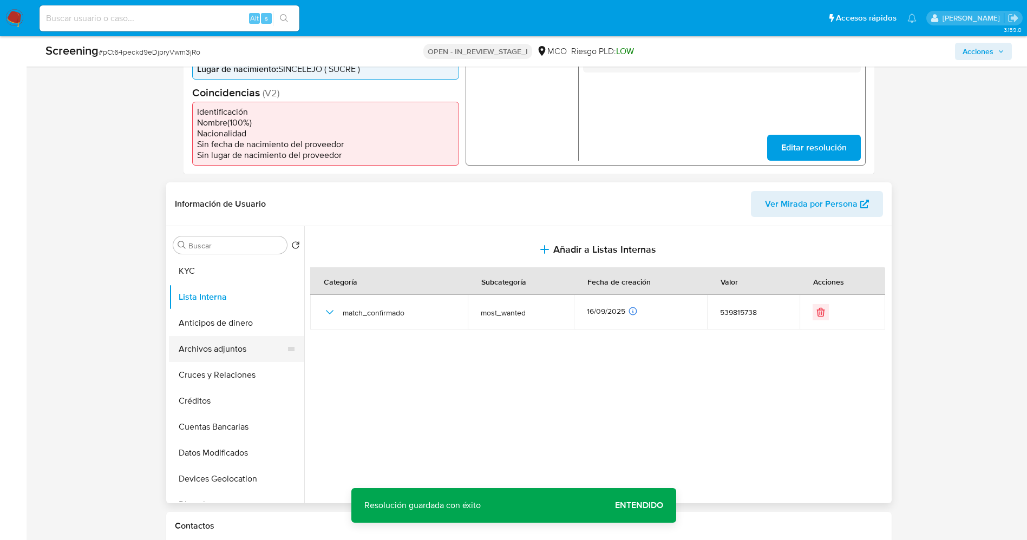
click at [232, 349] on button "Archivos adjuntos" at bounding box center [232, 349] width 127 height 26
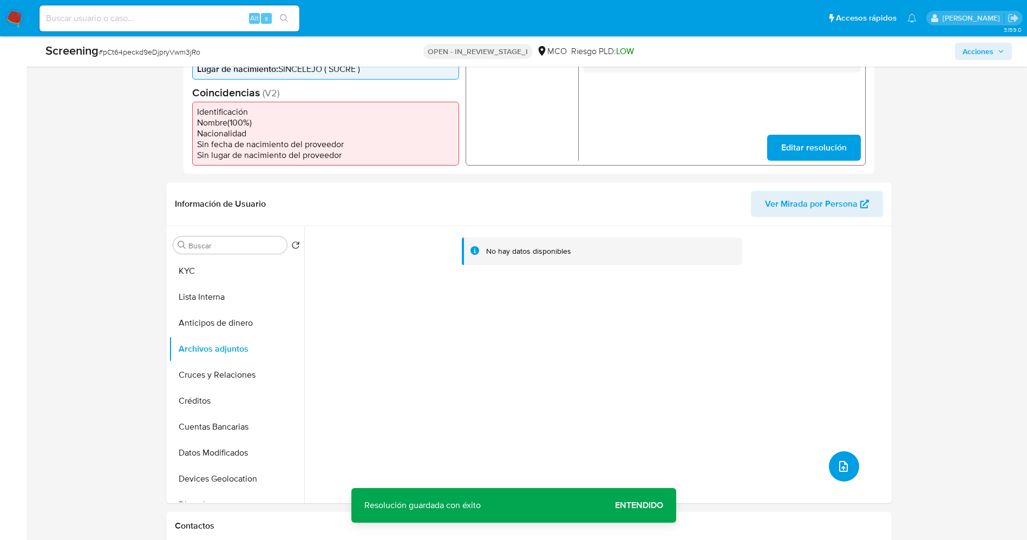
click at [840, 458] on button "upload-file" at bounding box center [844, 467] width 30 height 30
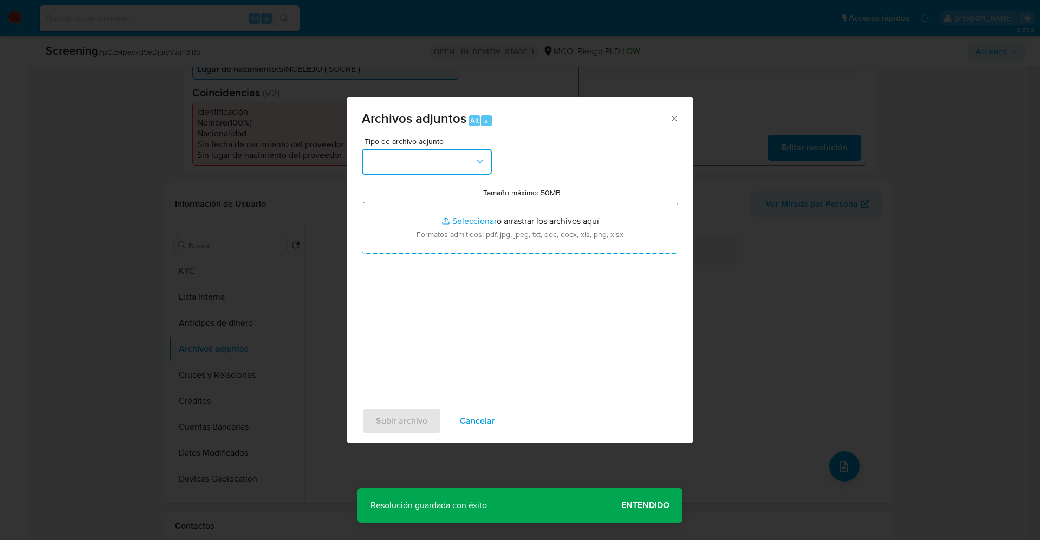
click at [417, 163] on button "button" at bounding box center [427, 162] width 130 height 26
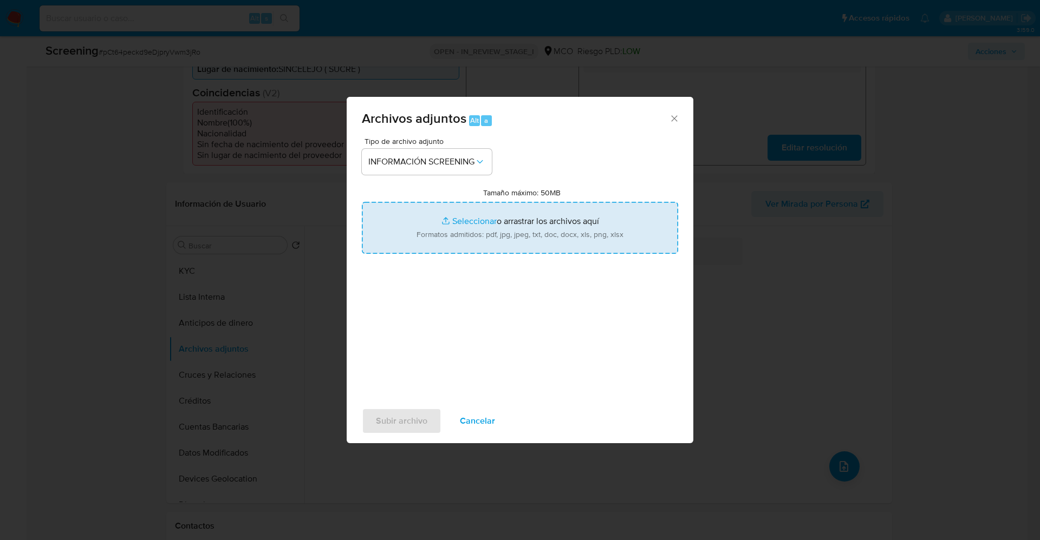
type input "C:\fakepath\_Francisco Antonio Mercado Medina_ lavado de dinero - Buscar con Go…"
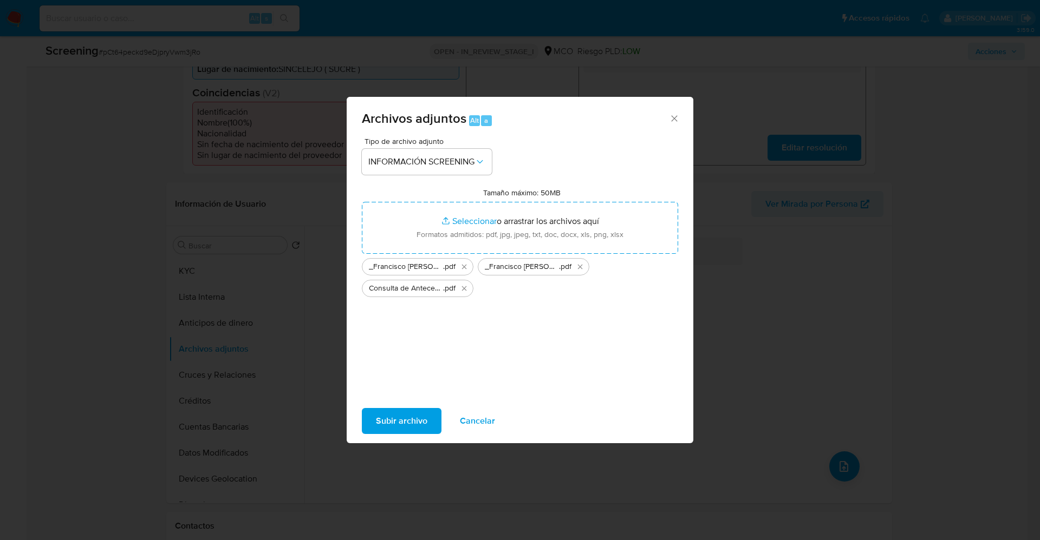
click at [415, 416] on span "Subir archivo" at bounding box center [401, 421] width 51 height 24
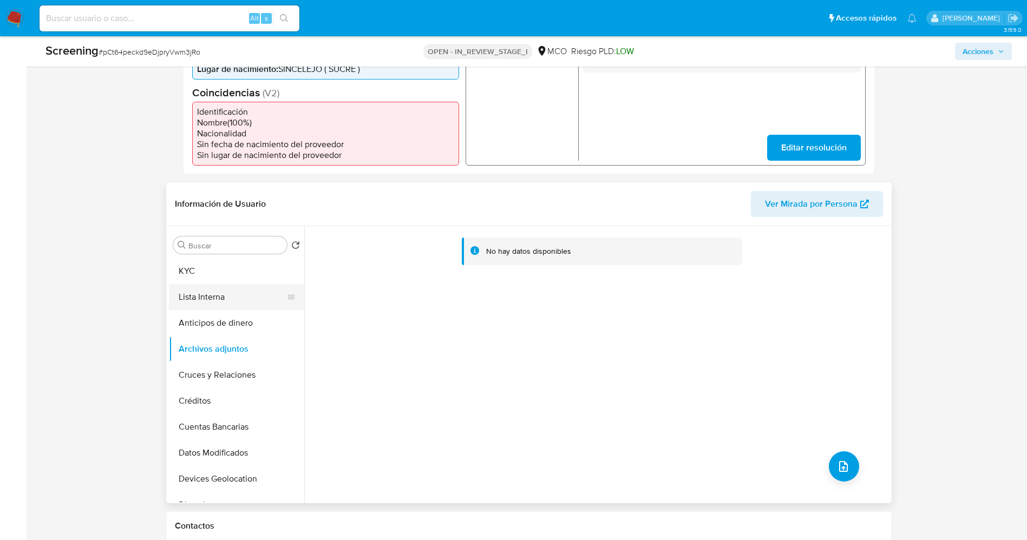
click at [210, 289] on button "Lista Interna" at bounding box center [232, 297] width 127 height 26
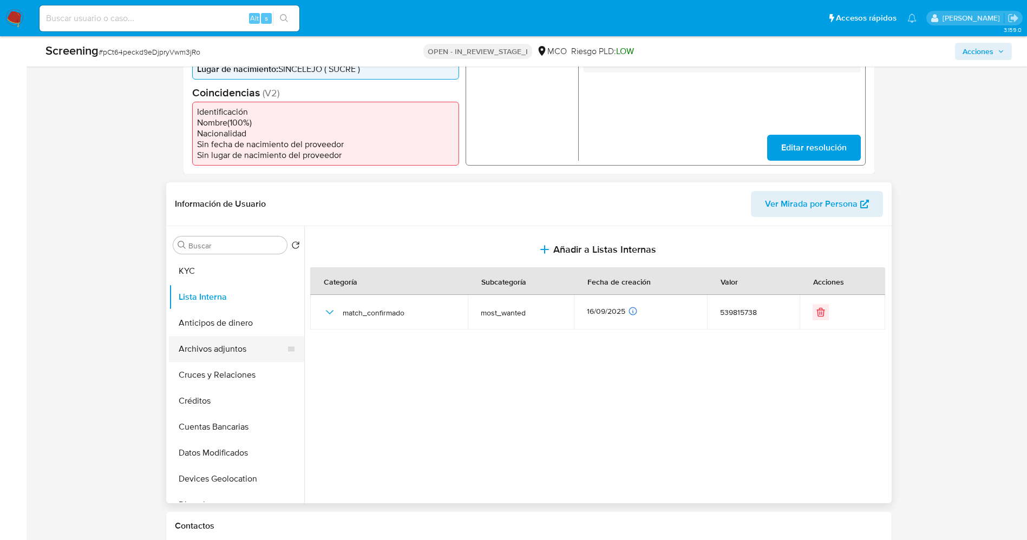
click at [219, 356] on button "Archivos adjuntos" at bounding box center [232, 349] width 127 height 26
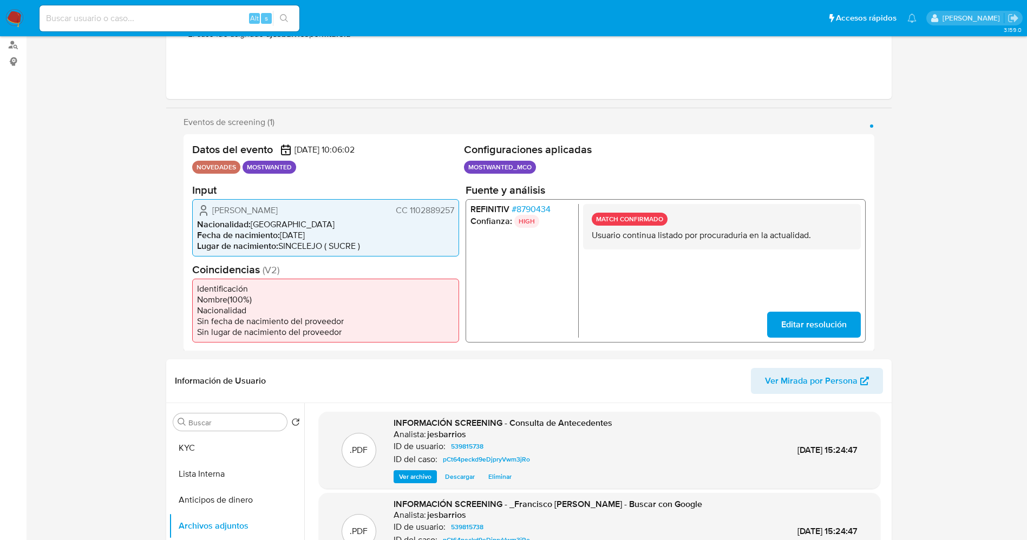
scroll to position [0, 0]
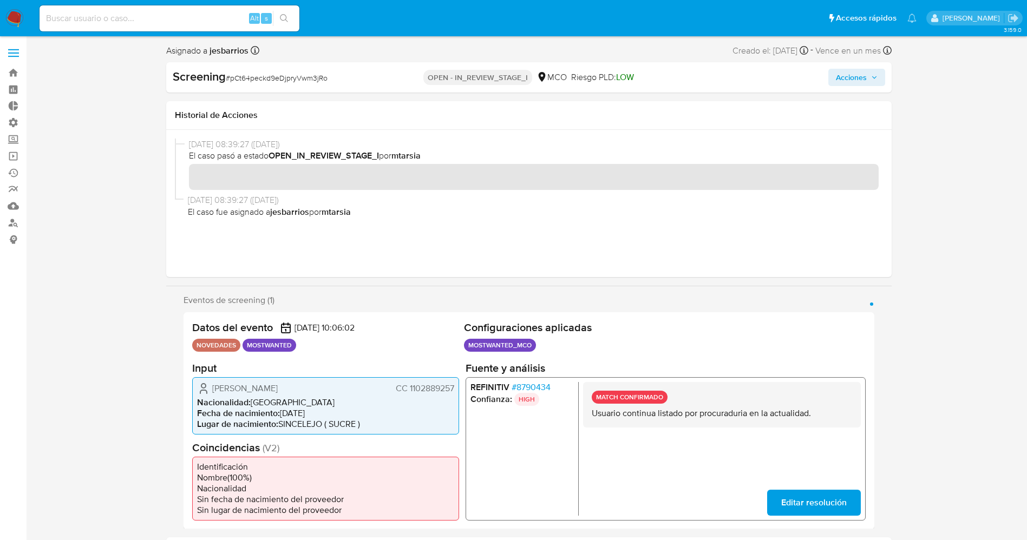
click at [856, 77] on span "Acciones" at bounding box center [851, 77] width 31 height 17
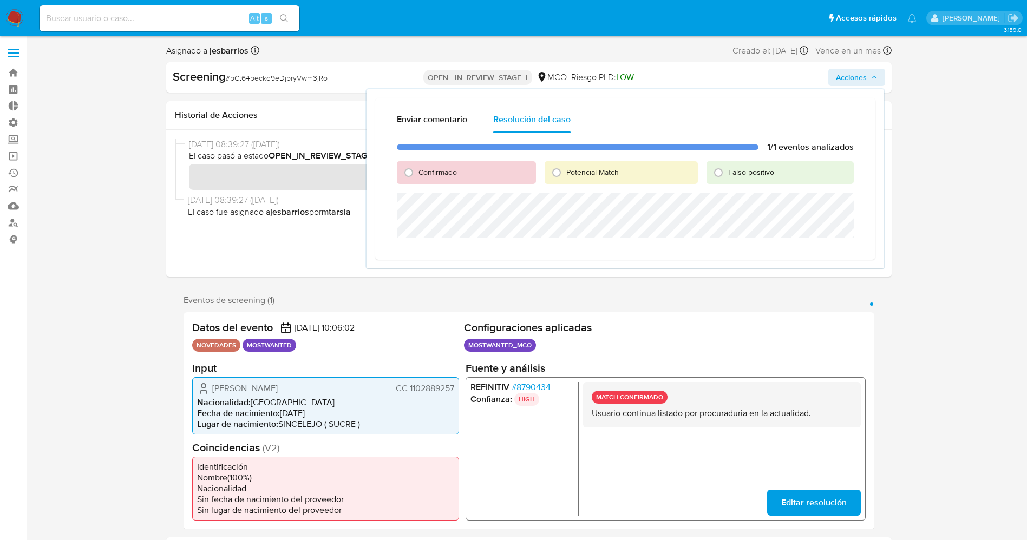
drag, startPoint x: 464, startPoint y: 175, endPoint x: 452, endPoint y: 177, distance: 11.6
click at [463, 175] on div "Confirmado" at bounding box center [466, 172] width 139 height 23
click at [449, 177] on span "Confirmado" at bounding box center [438, 172] width 38 height 11
click at [418, 177] on input "Confirmado" at bounding box center [408, 172] width 17 height 17
radio input "true"
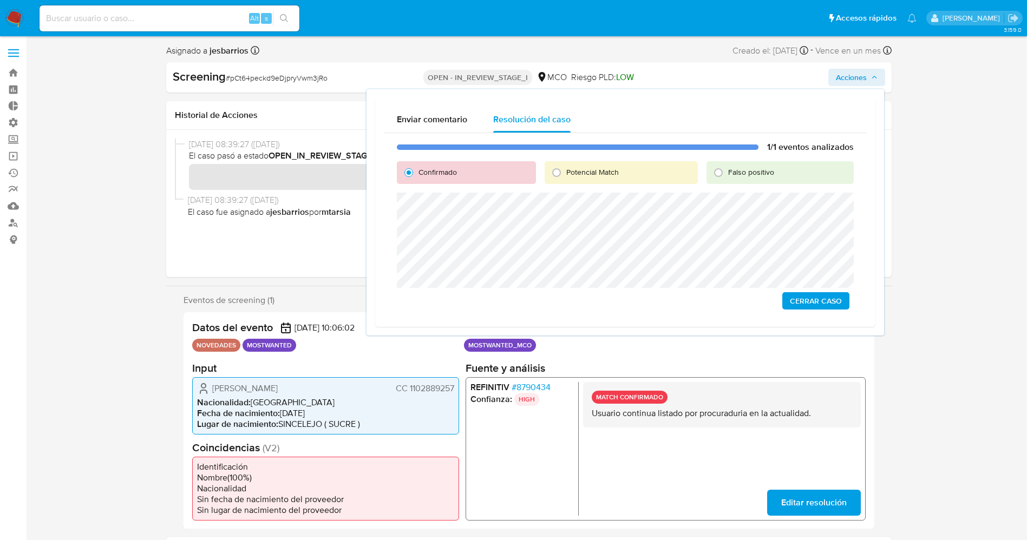
click at [814, 296] on span "Cerrar Caso" at bounding box center [816, 301] width 52 height 15
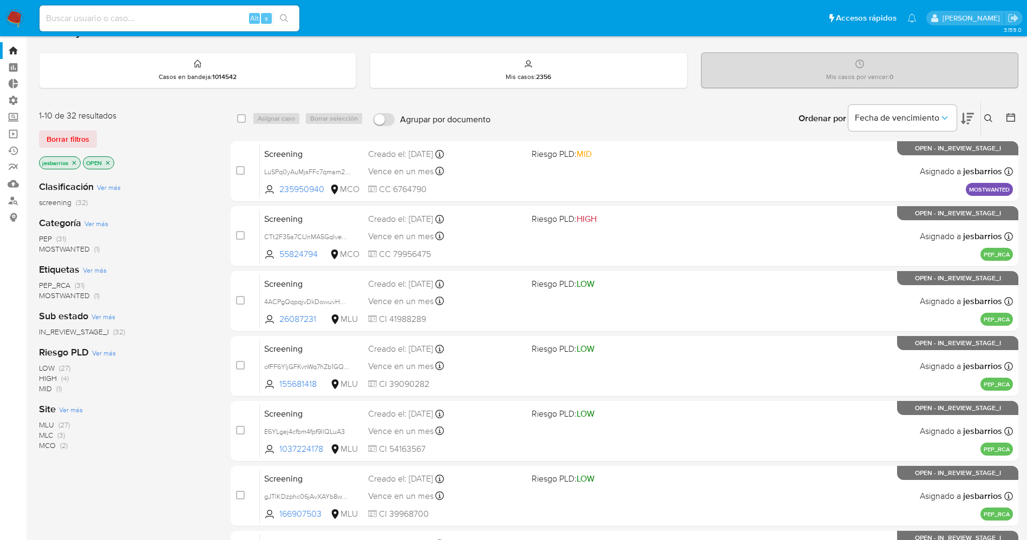
scroll to position [354, 0]
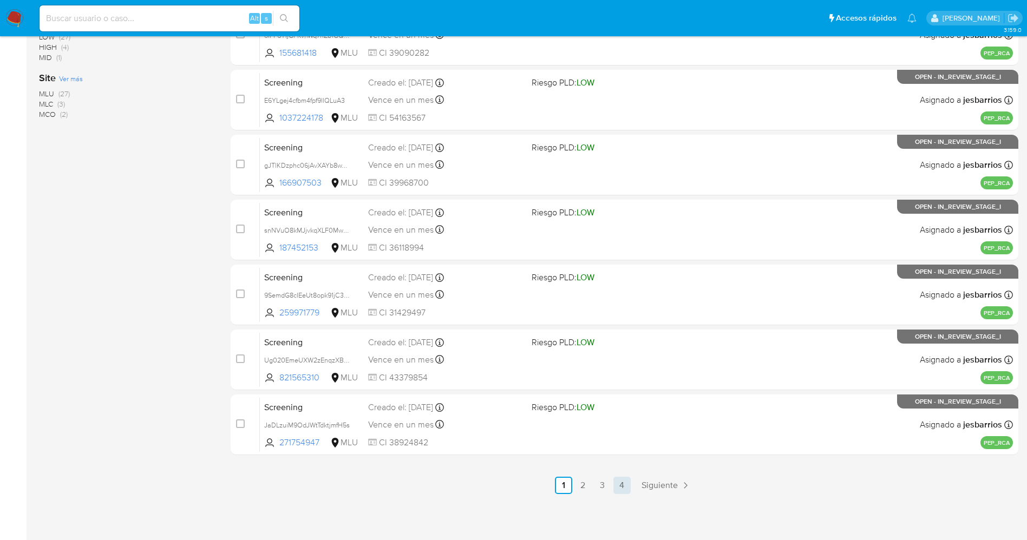
click at [616, 479] on link "4" at bounding box center [622, 485] width 17 height 17
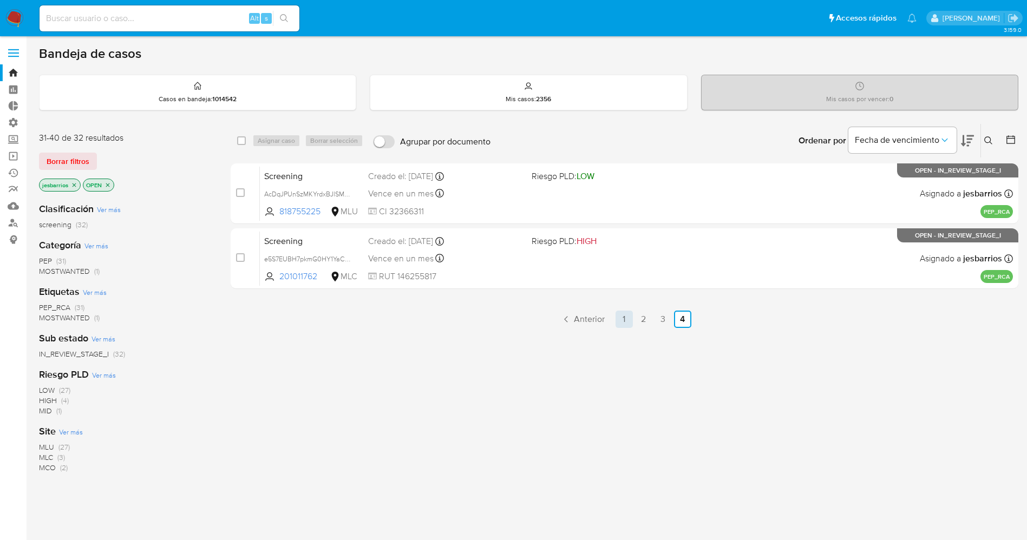
click at [623, 324] on link "1" at bounding box center [624, 319] width 17 height 17
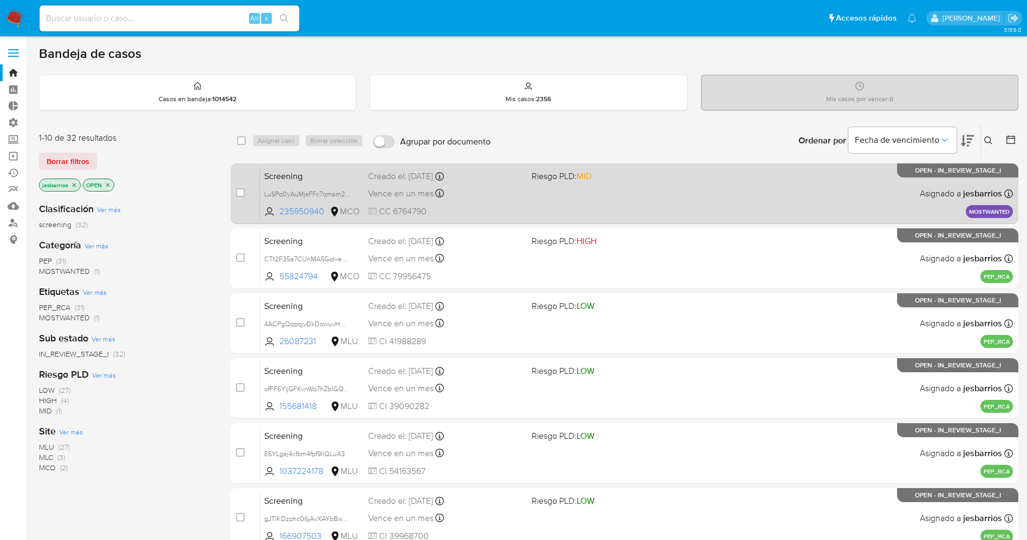
click at [575, 193] on span at bounding box center [609, 193] width 155 height 2
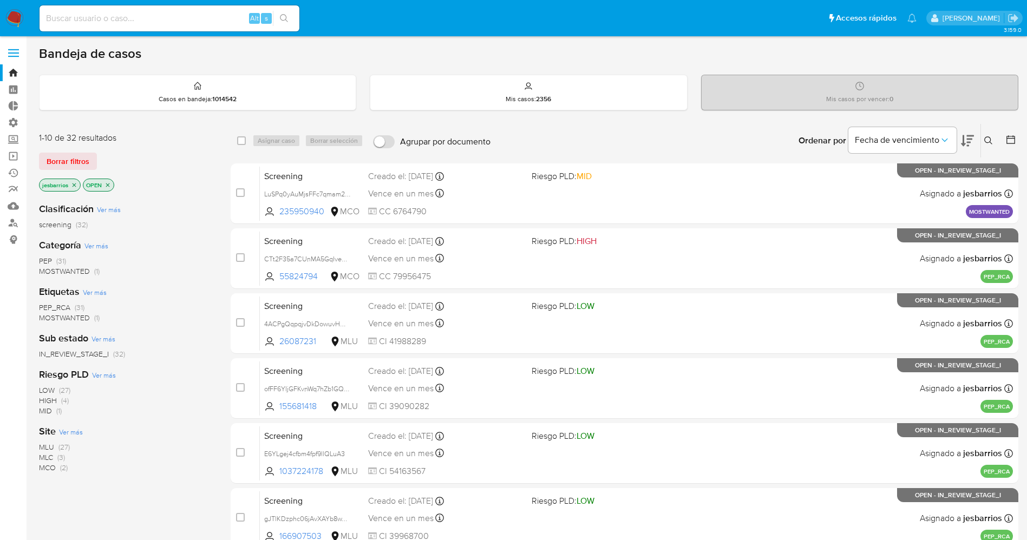
click at [15, 13] on img at bounding box center [14, 18] width 18 height 18
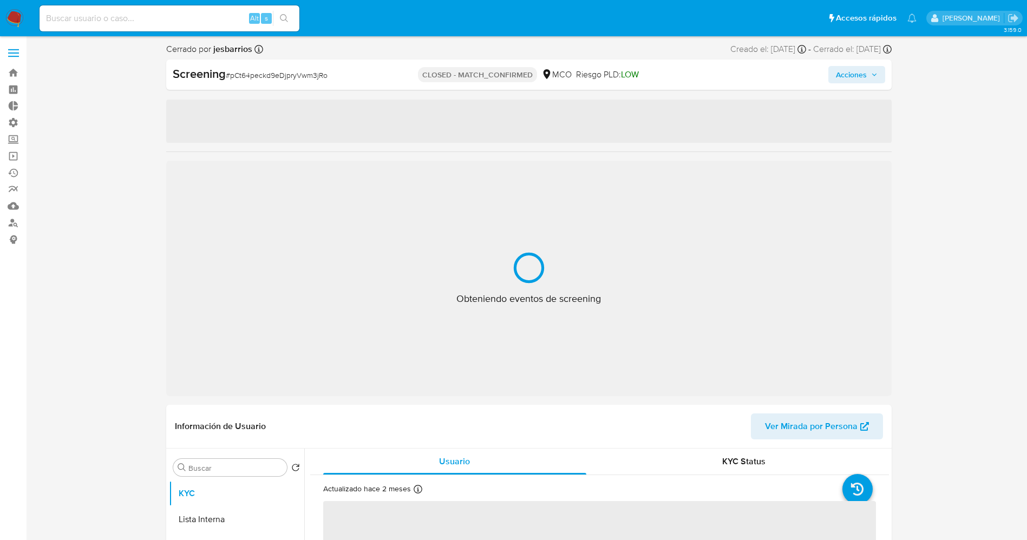
select select "10"
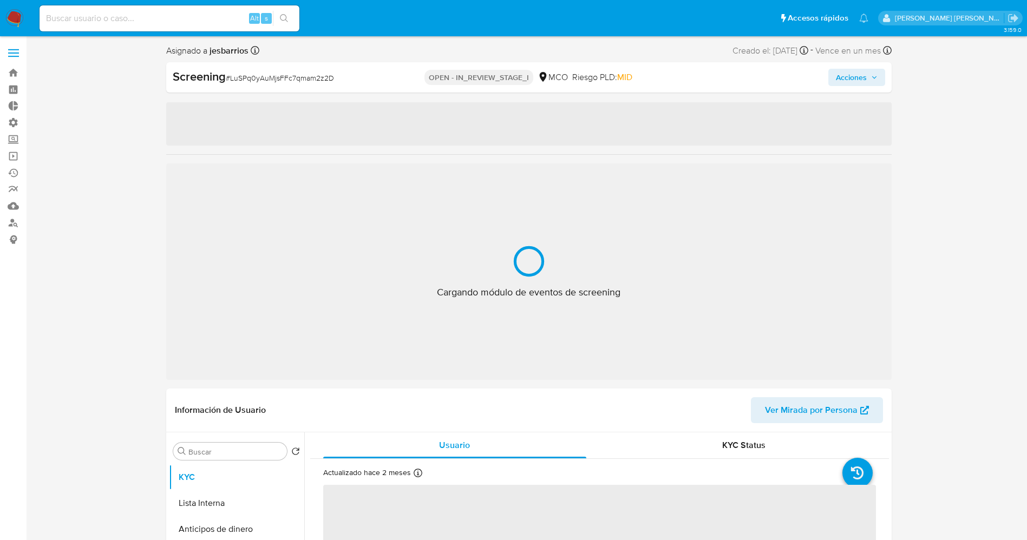
select select "10"
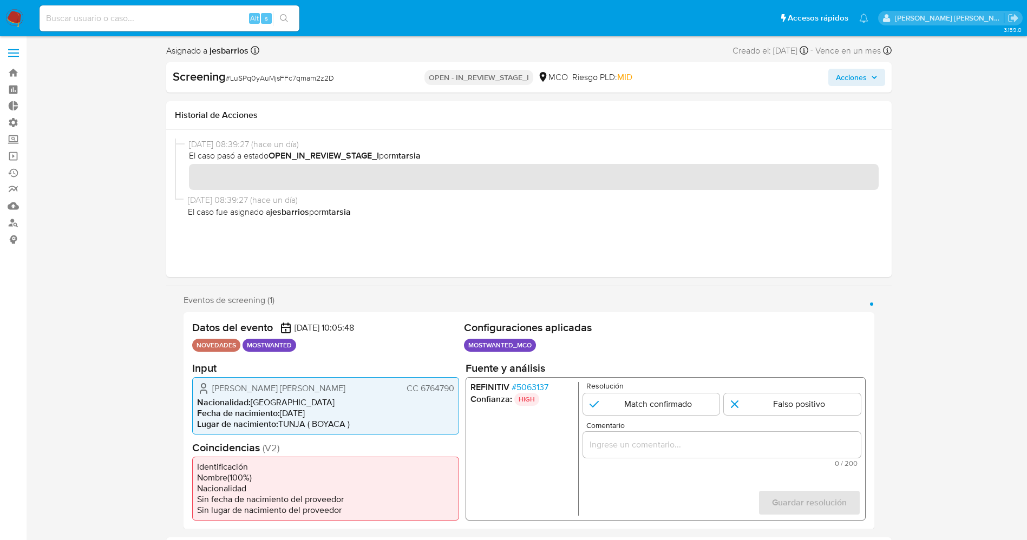
drag, startPoint x: 421, startPoint y: 387, endPoint x: 458, endPoint y: 387, distance: 37.4
click at [458, 387] on div "[PERSON_NAME] [PERSON_NAME] 6764790 Nacionalidad : Colombia Fecha de nacimiento…" at bounding box center [325, 405] width 267 height 57
click at [239, 389] on div "Hernan Guillermo Urrego Olarte CC 6764790" at bounding box center [325, 388] width 257 height 13
click at [426, 392] on span "CC 6764790" at bounding box center [430, 388] width 48 height 11
drag, startPoint x: 420, startPoint y: 389, endPoint x: 455, endPoint y: 389, distance: 35.2
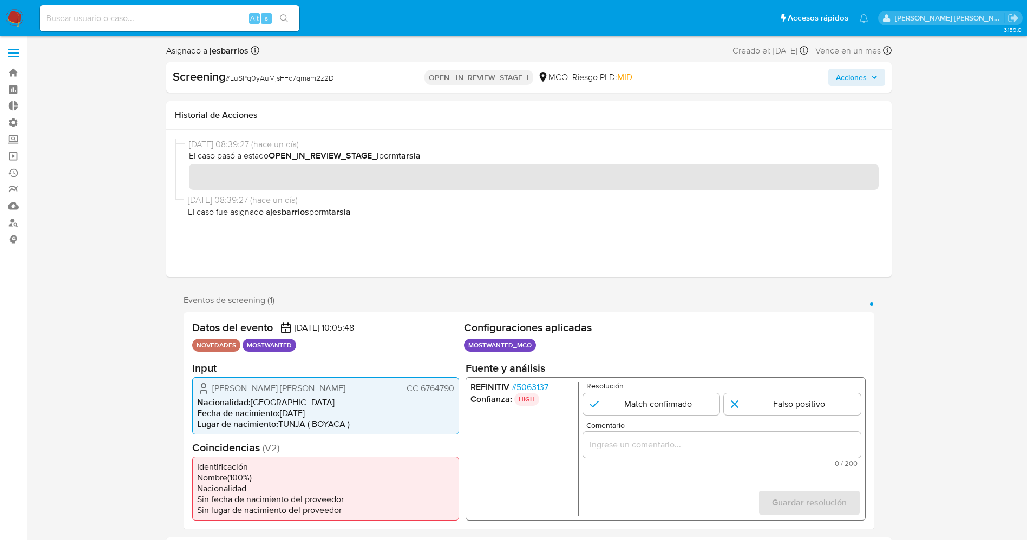
click at [455, 389] on div "Hernan Guillermo Urrego Olarte CC 6764790 Nacionalidad : Colombia Fecha de naci…" at bounding box center [325, 405] width 267 height 57
click at [543, 386] on span "# 5063137" at bounding box center [529, 387] width 37 height 11
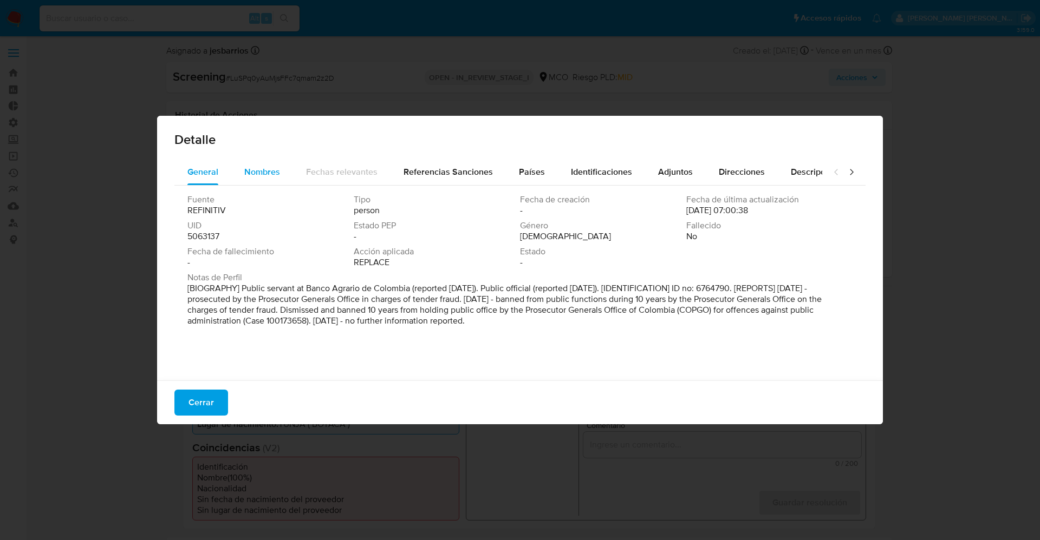
click at [258, 162] on div "Nombres" at bounding box center [262, 172] width 36 height 26
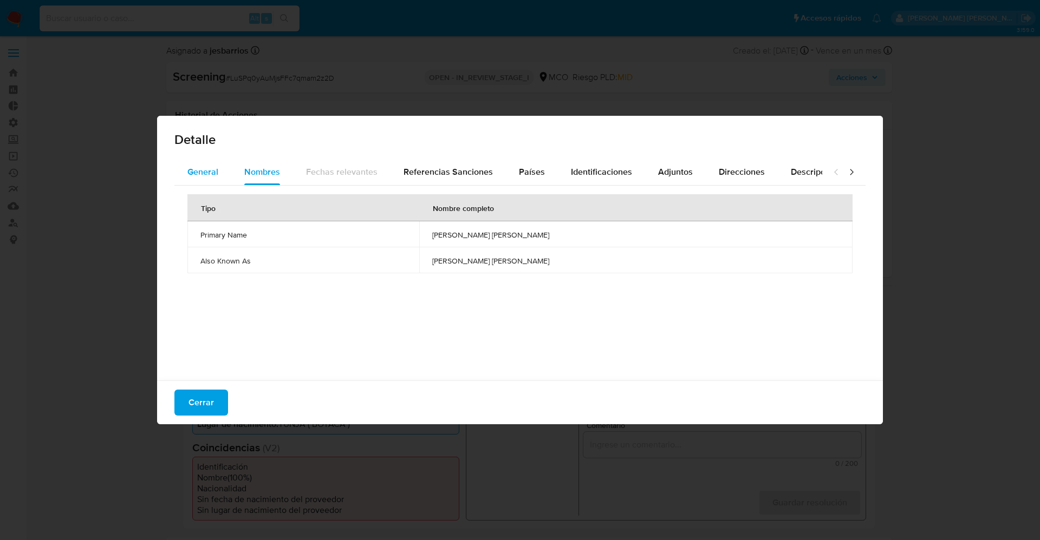
click at [213, 166] on span "General" at bounding box center [202, 172] width 31 height 12
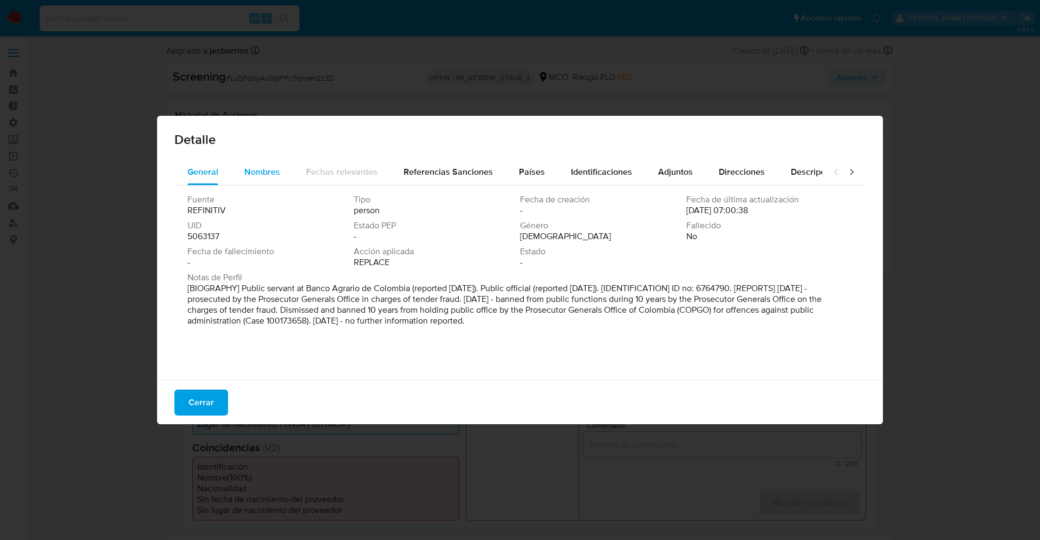
click at [257, 181] on div "Nombres" at bounding box center [262, 172] width 36 height 26
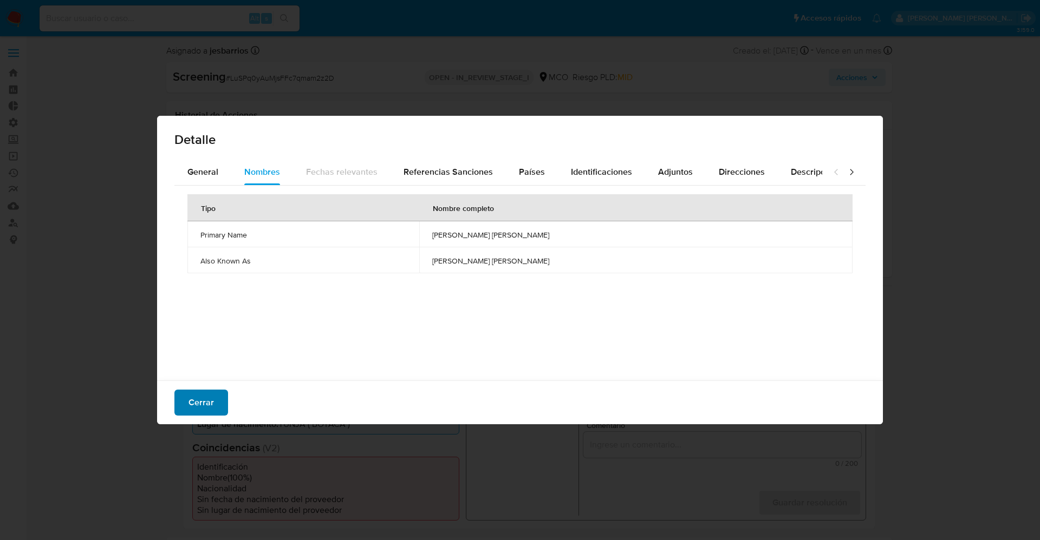
click at [219, 409] on button "Cerrar" at bounding box center [201, 403] width 54 height 26
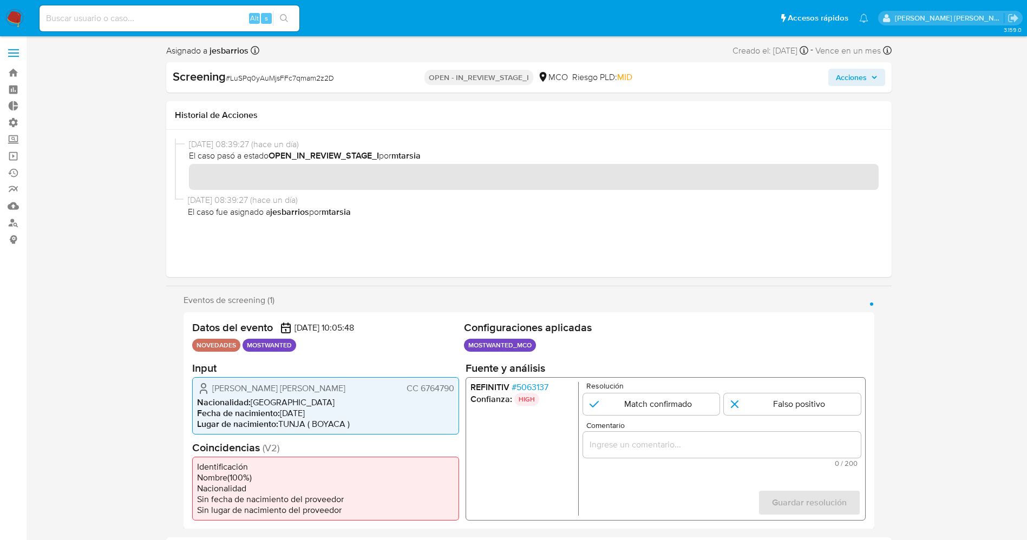
drag, startPoint x: 418, startPoint y: 388, endPoint x: 454, endPoint y: 392, distance: 35.9
click at [454, 392] on span "CC 6764790" at bounding box center [430, 388] width 48 height 11
click at [540, 387] on span "# 5063137" at bounding box center [529, 387] width 37 height 11
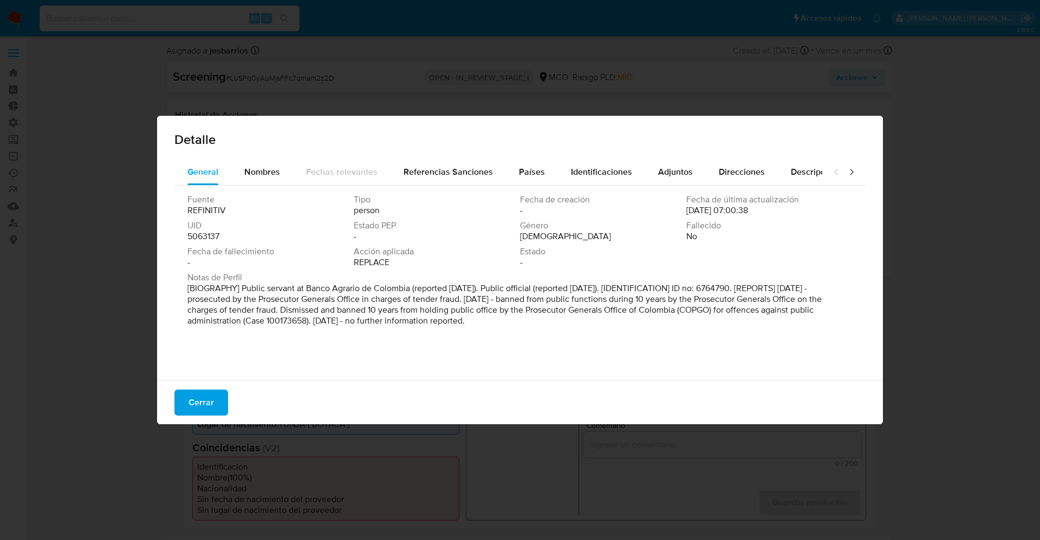
drag, startPoint x: 195, startPoint y: 285, endPoint x: 480, endPoint y: 327, distance: 287.8
click at [568, 341] on div "Fuente REFINITIV Tipo person Fecha de creación - Fecha de última actualización …" at bounding box center [519, 281] width 691 height 190
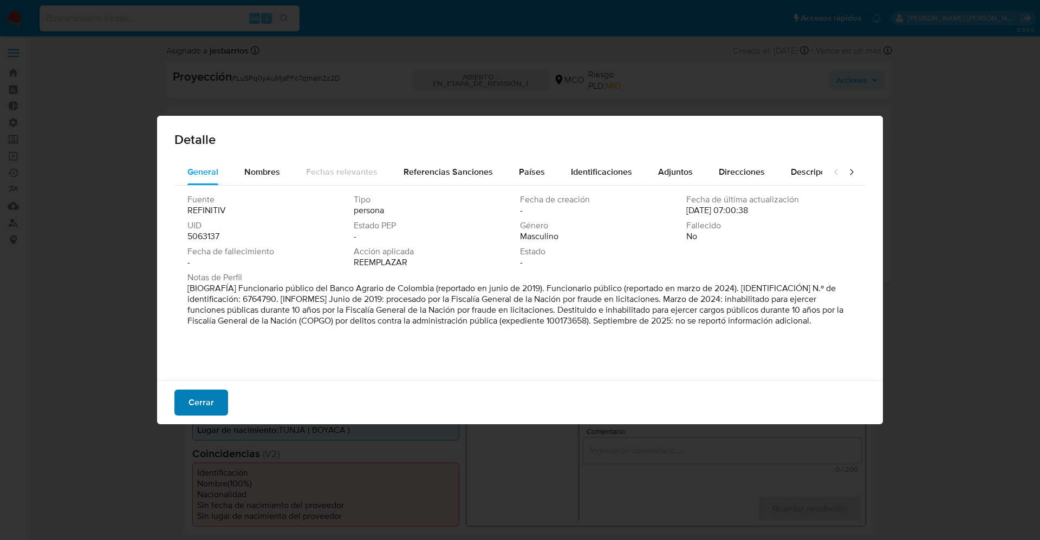
click at [216, 402] on button "Cerrar" at bounding box center [201, 403] width 54 height 26
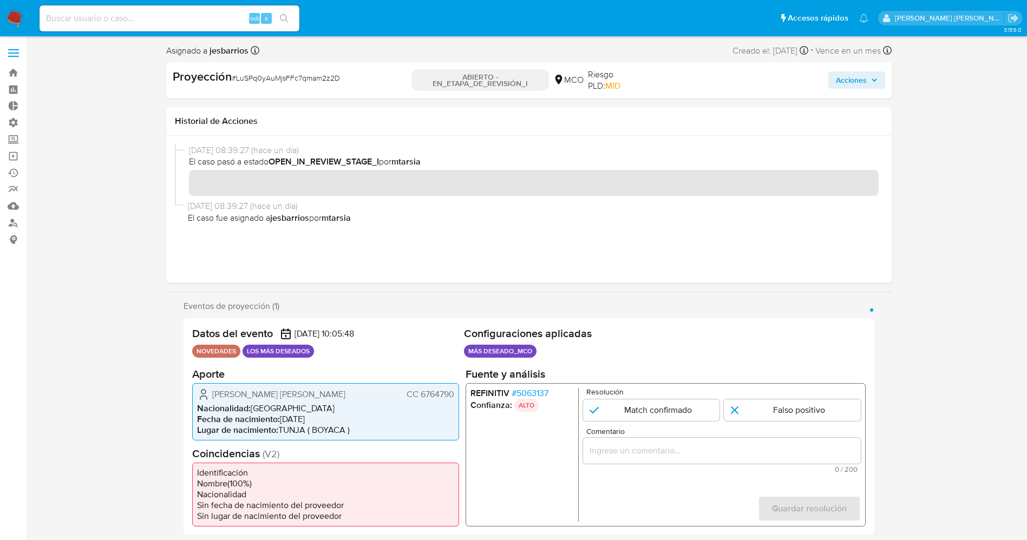
drag, startPoint x: 212, startPoint y: 396, endPoint x: 428, endPoint y: 398, distance: 216.1
click at [459, 393] on div "Datos del evento 15/09/2025 10:05:48 NOVEDADES LOS MÁS DESEADOS Configuraciones…" at bounding box center [529, 426] width 691 height 217
click at [539, 394] on font "5063137" at bounding box center [532, 393] width 32 height 12
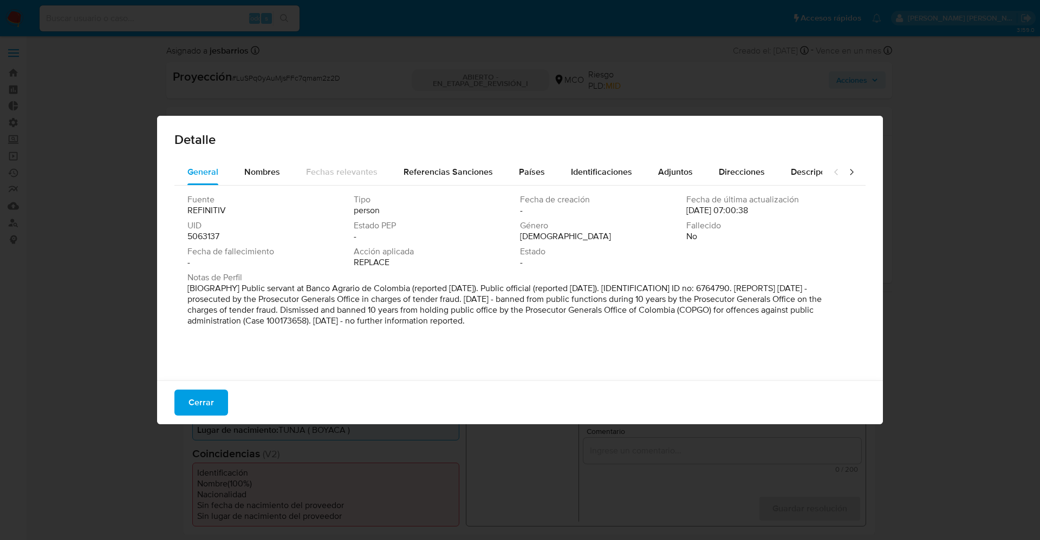
drag, startPoint x: 195, startPoint y: 288, endPoint x: 535, endPoint y: 335, distance: 342.9
click at [535, 344] on div "Fuente REFINITIV Tipo person Fecha de creación - Fecha de última actualización …" at bounding box center [519, 281] width 691 height 190
drag, startPoint x: 644, startPoint y: 260, endPoint x: 638, endPoint y: 264, distance: 7.4
click at [644, 260] on div "Estado -" at bounding box center [603, 257] width 166 height 22
drag, startPoint x: 386, startPoint y: 301, endPoint x: 658, endPoint y: 297, distance: 272.4
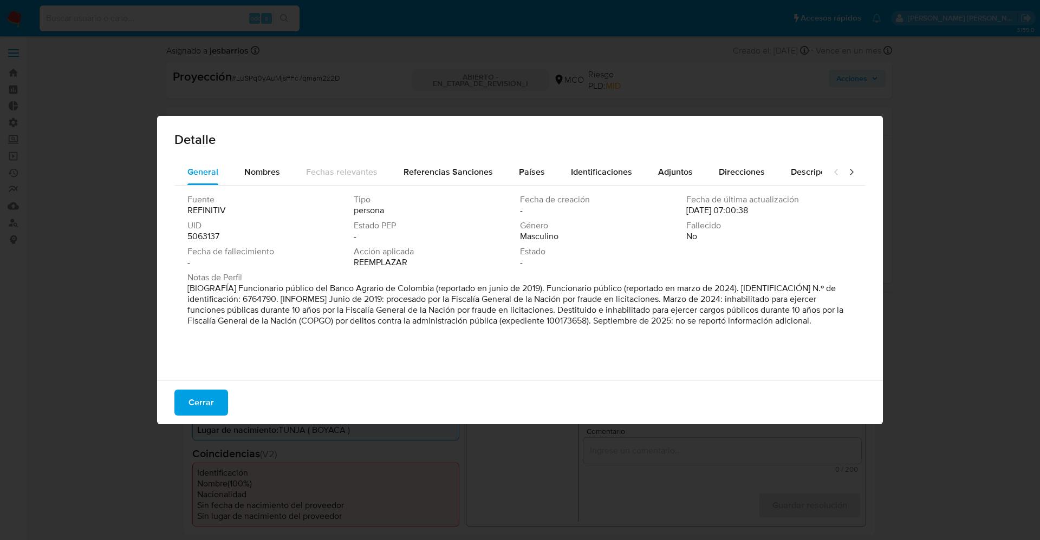
click at [658, 297] on font "[BIOGRAFÍA] Funcionario público del Banco Agrario de Colombia (reportado en jun…" at bounding box center [515, 304] width 656 height 45
click at [201, 395] on font "Cerrar" at bounding box center [200, 403] width 25 height 26
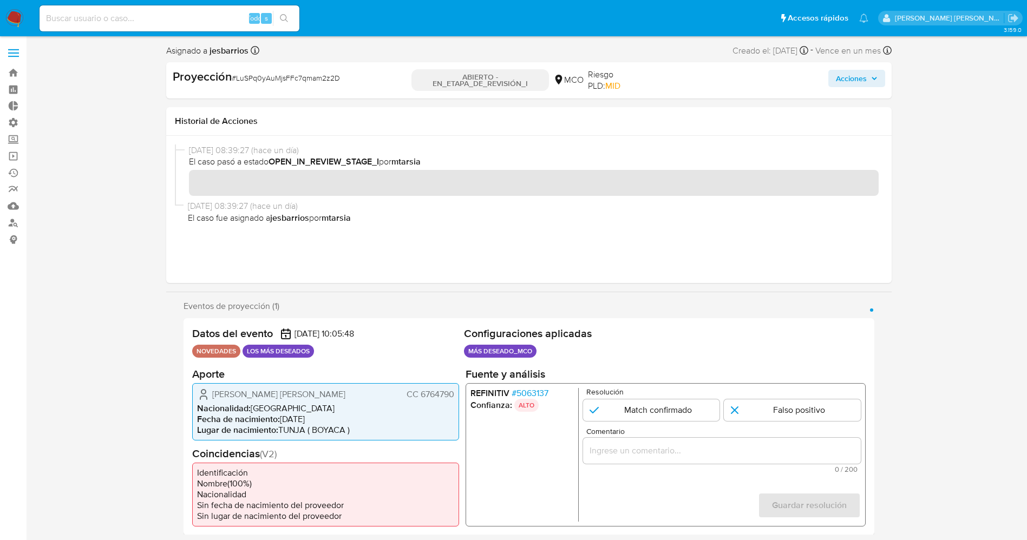
drag, startPoint x: 605, startPoint y: 411, endPoint x: 660, endPoint y: 353, distance: 79.7
click at [607, 410] on input "1 de 1" at bounding box center [651, 410] width 137 height 22
radio input "true"
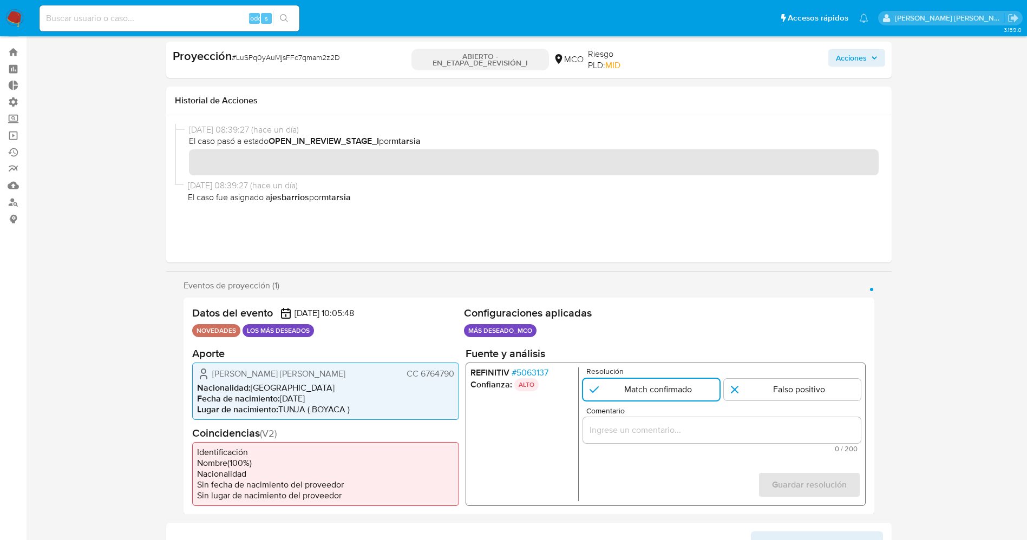
scroll to position [81, 0]
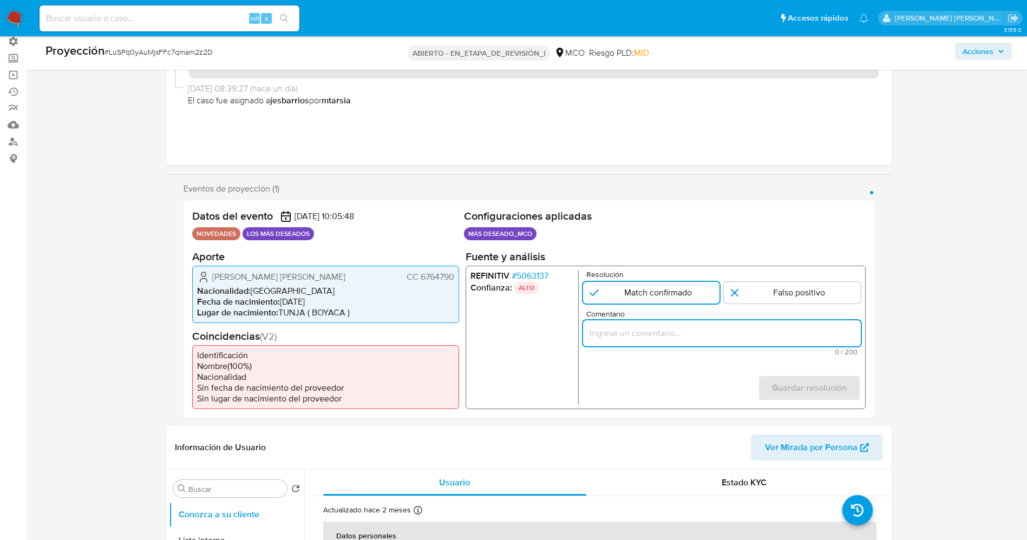
click at [675, 339] on input "Comentario" at bounding box center [722, 333] width 278 height 14
type input "Usuario continua listado en procuraduria."
click at [843, 394] on font "Guardar resolución" at bounding box center [809, 388] width 75 height 26
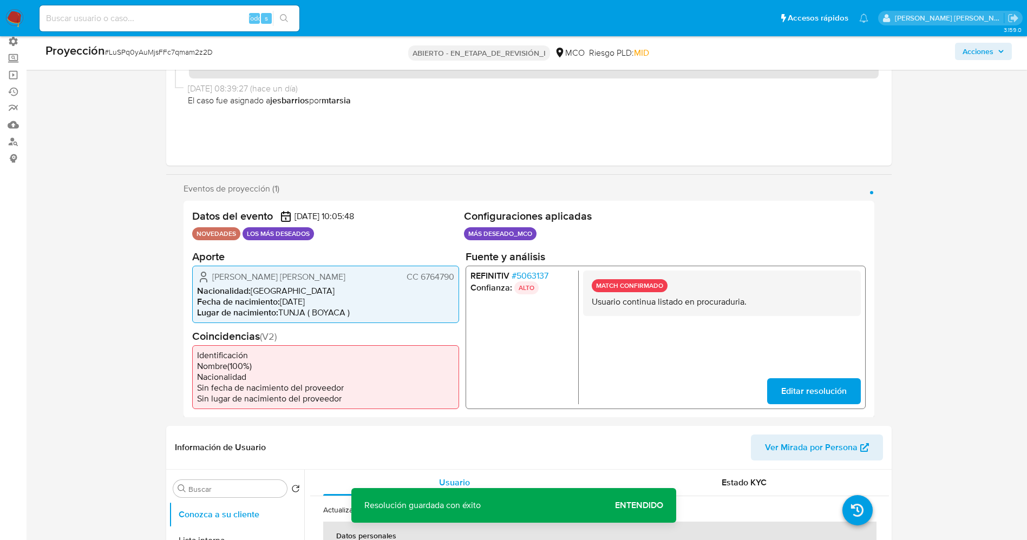
drag, startPoint x: 580, startPoint y: 305, endPoint x: 760, endPoint y: 299, distance: 179.9
click at [760, 298] on div "REFINITIV # 5063137 Confianza: ALTO MATCH CONFIRMADO Usuario continua listado e…" at bounding box center [665, 337] width 400 height 144
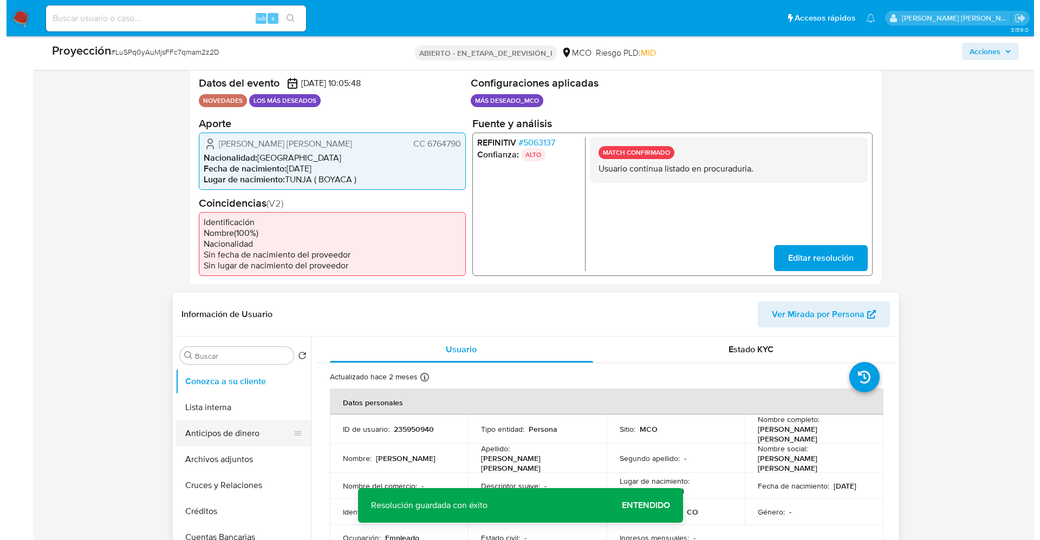
scroll to position [325, 0]
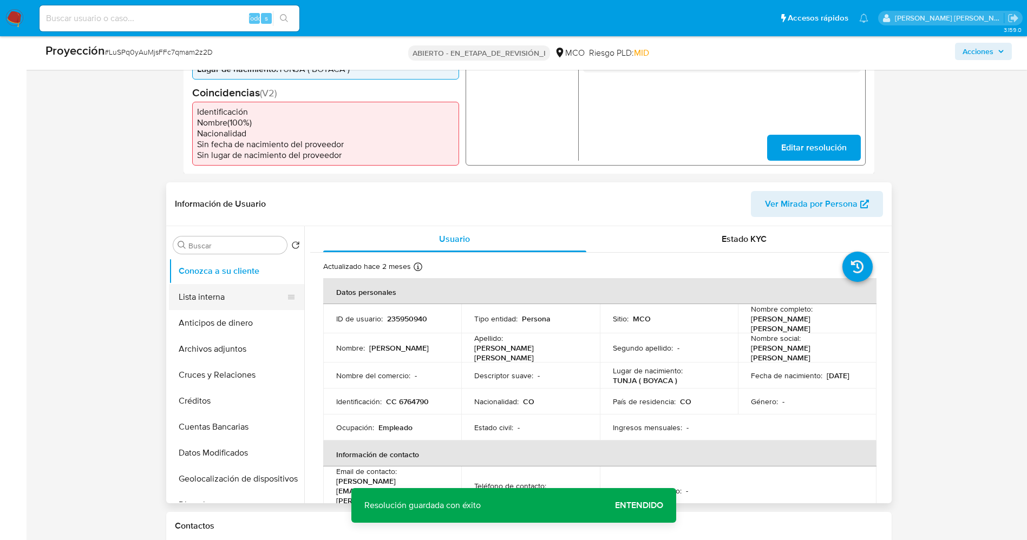
click at [224, 300] on button "Lista interna" at bounding box center [232, 297] width 127 height 26
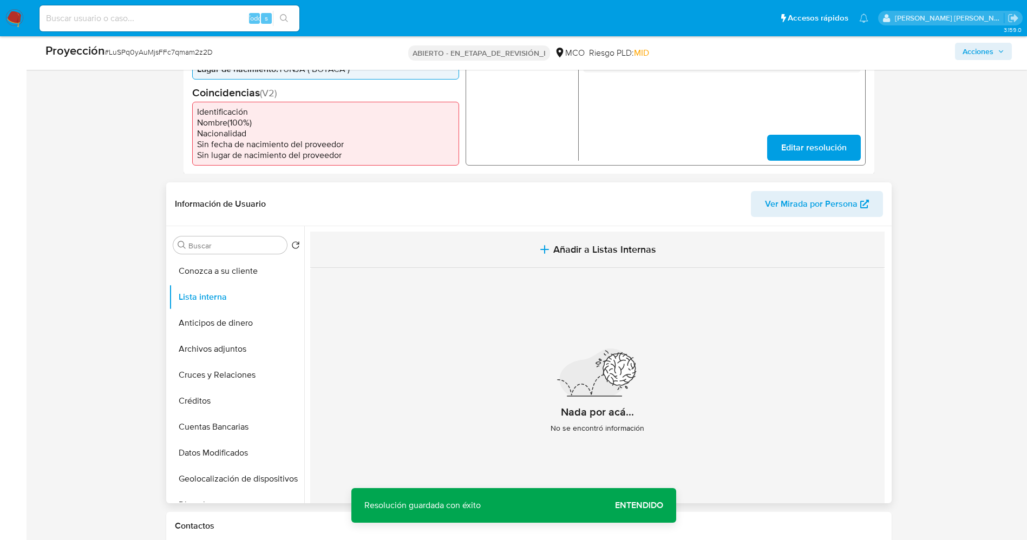
click at [538, 246] on icon "button" at bounding box center [544, 249] width 13 height 13
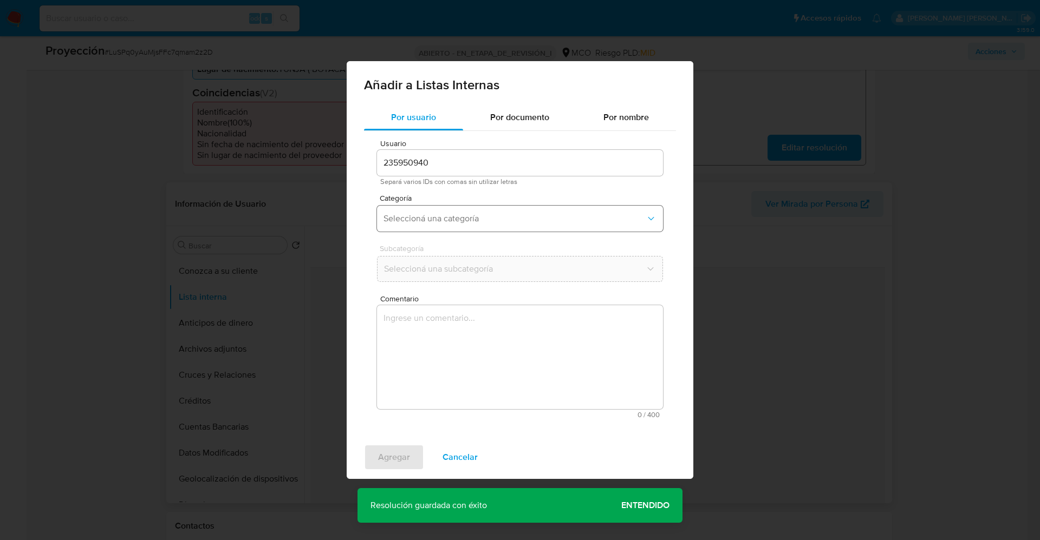
click at [464, 218] on span "Seleccioná una categoría" at bounding box center [514, 218] width 262 height 11
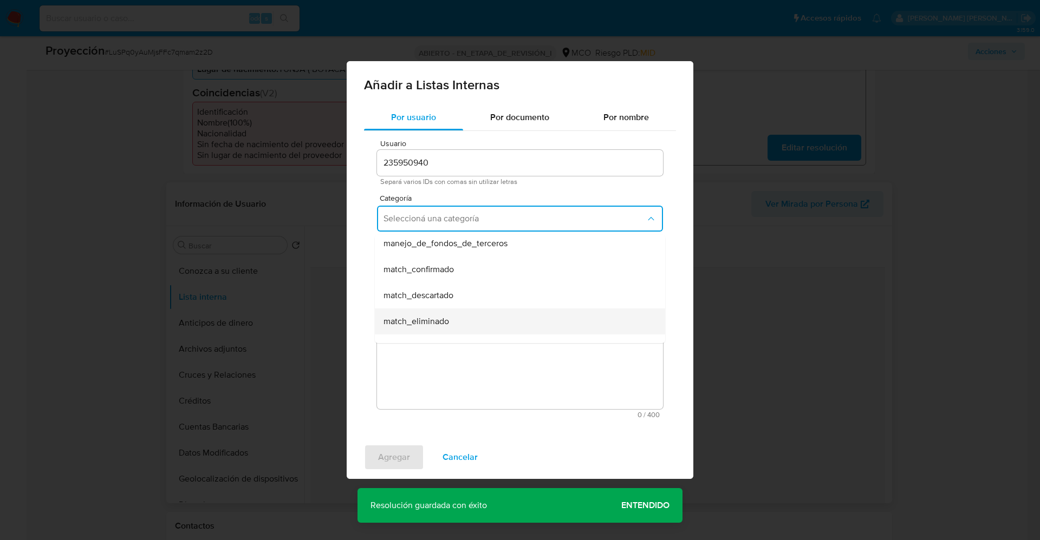
scroll to position [81, 0]
click at [473, 244] on div "match_confirmado" at bounding box center [516, 245] width 266 height 26
click at [469, 261] on button "Seleccioná una subcategoría" at bounding box center [520, 269] width 286 height 26
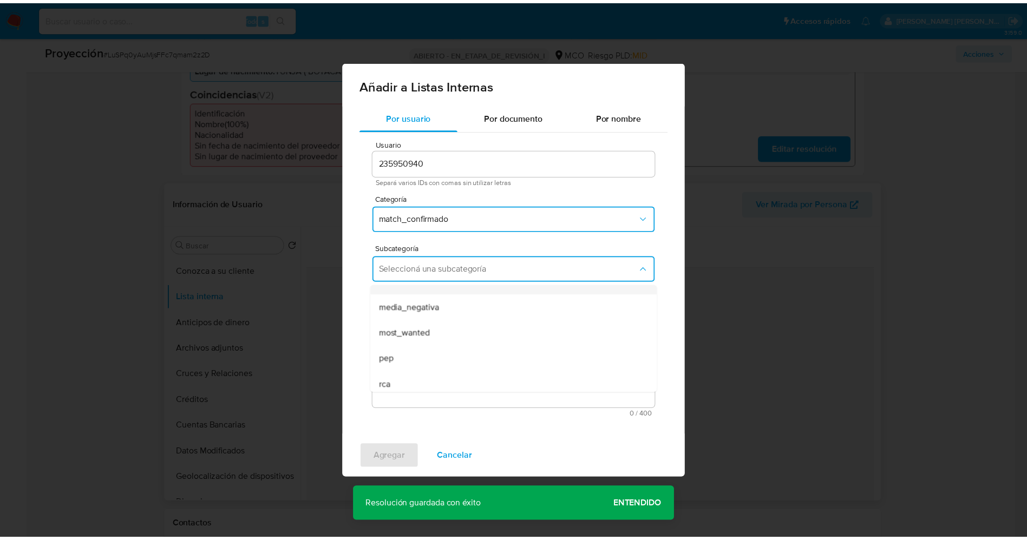
scroll to position [74, 0]
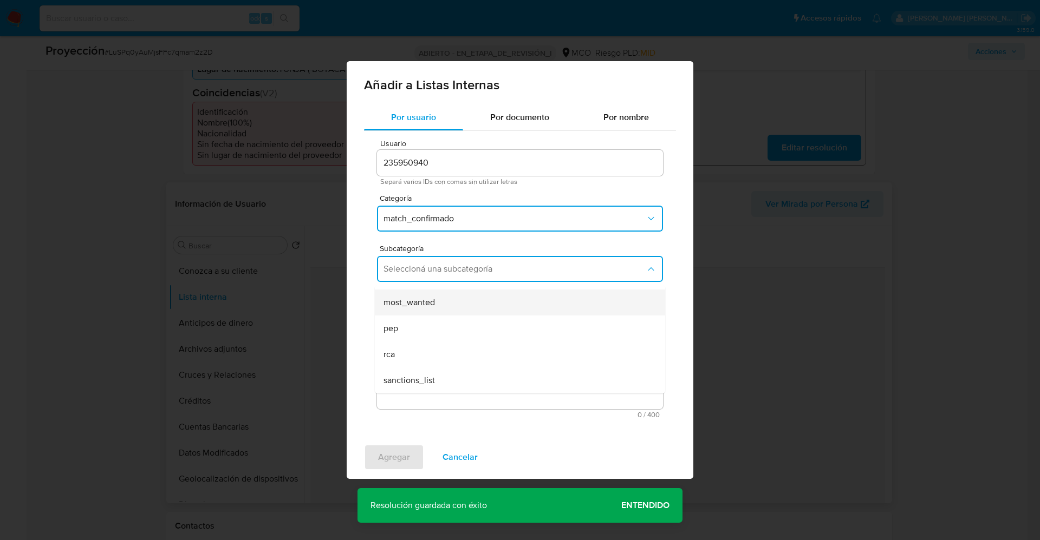
click at [446, 298] on div "most_wanted" at bounding box center [516, 303] width 266 height 26
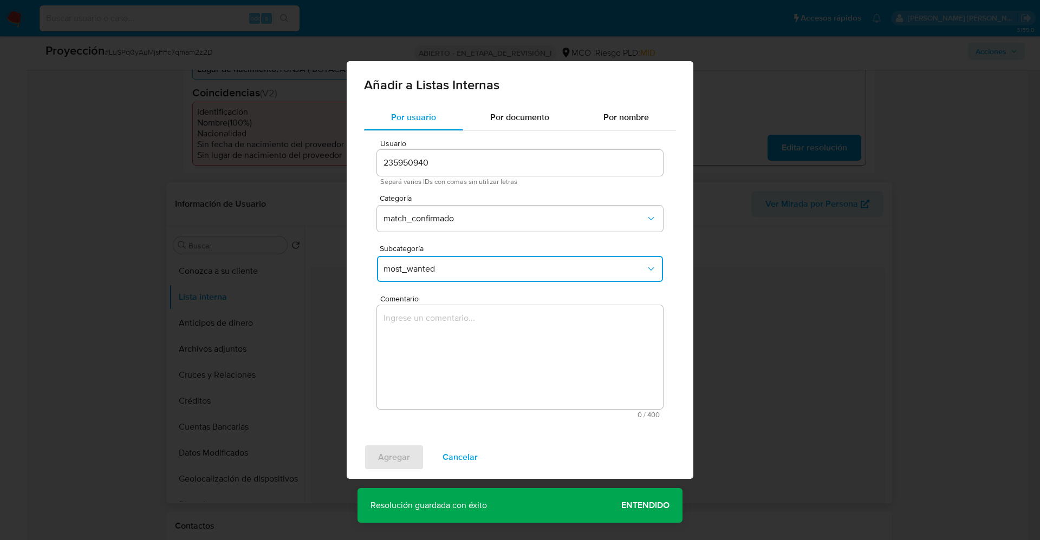
click at [435, 347] on textarea "Comentario" at bounding box center [520, 357] width 286 height 104
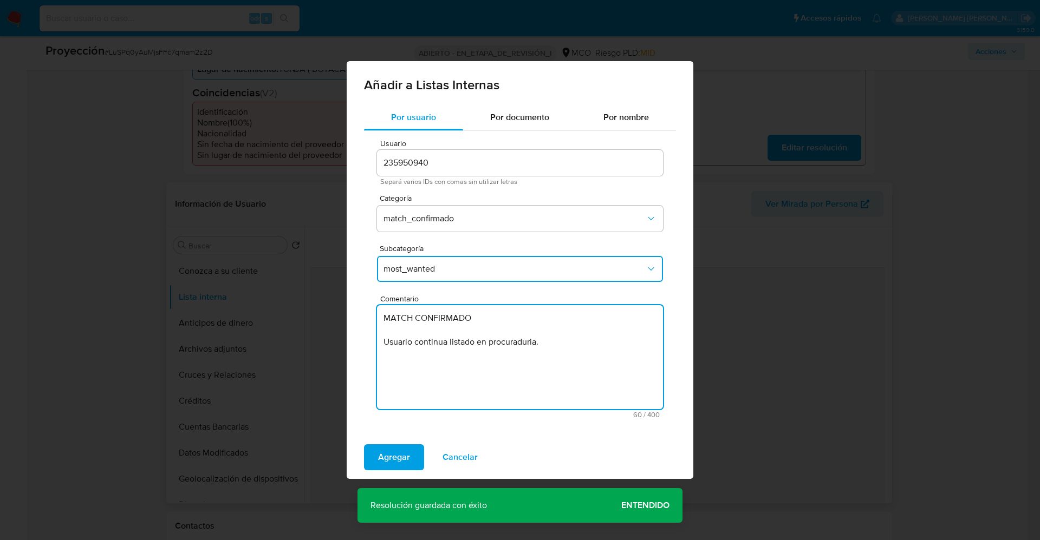
drag, startPoint x: 487, startPoint y: 337, endPoint x: 318, endPoint y: 334, distance: 168.4
click at [318, 334] on div "Añadir a Listas Internas Por usuario Por documento Por nombre Usuario 235950940…" at bounding box center [520, 270] width 1040 height 540
type textarea "Usuario continua listado en procuraduría."
click at [403, 460] on span "Agregar" at bounding box center [394, 458] width 32 height 24
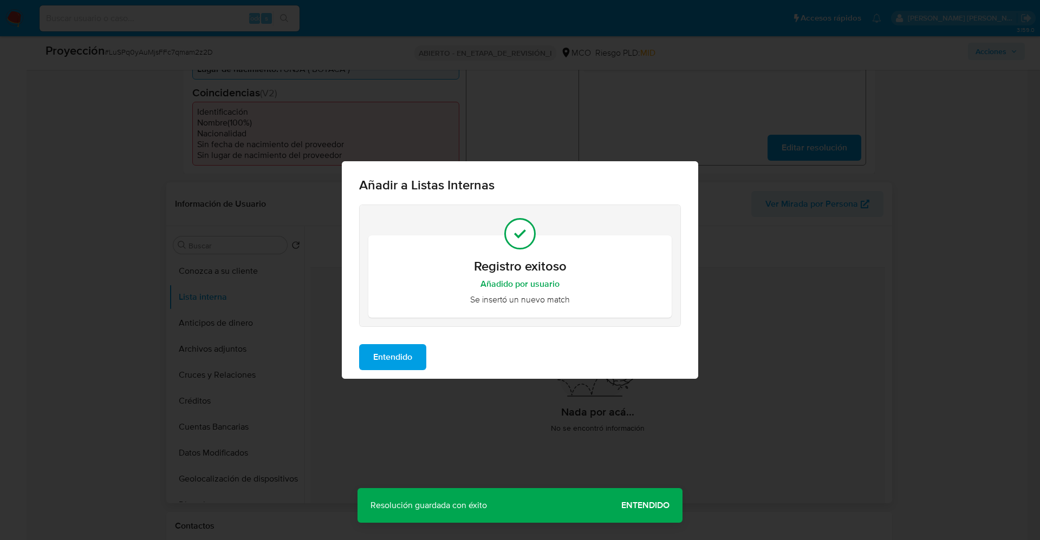
click at [385, 358] on span "Entendido" at bounding box center [392, 358] width 39 height 24
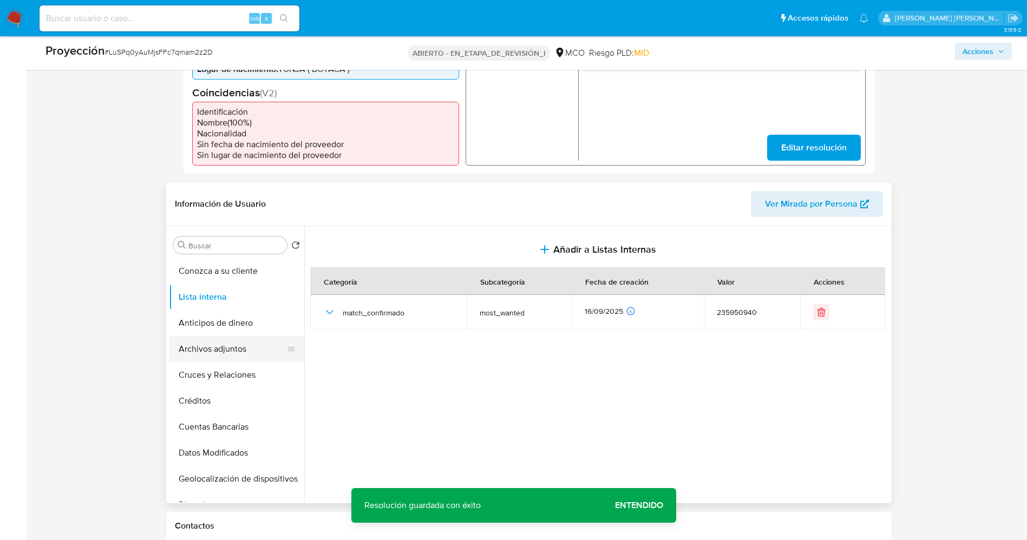
click at [210, 351] on button "Archivos adjuntos" at bounding box center [232, 349] width 127 height 26
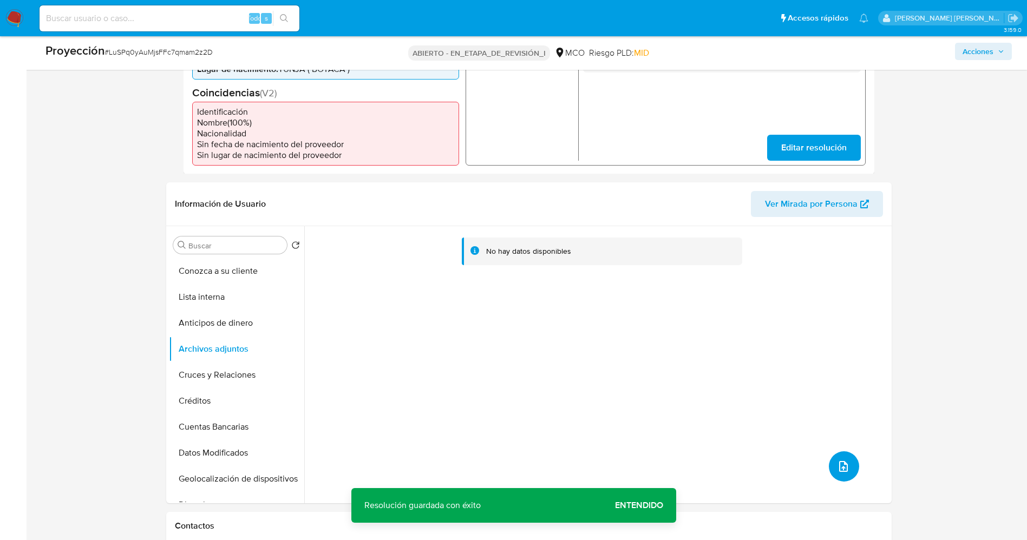
click at [844, 463] on icon "subir archivo" at bounding box center [843, 466] width 13 height 13
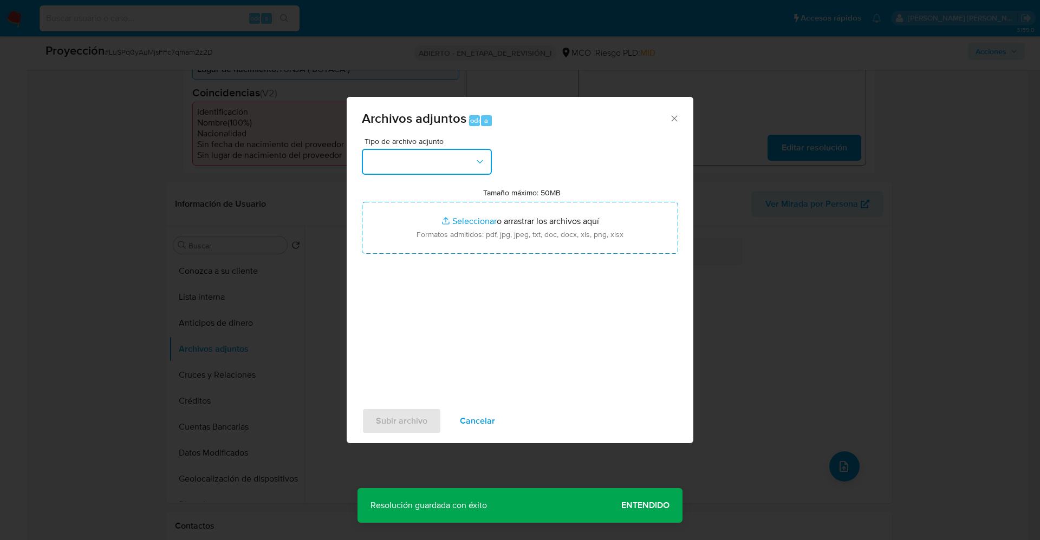
click at [463, 159] on button "button" at bounding box center [427, 162] width 130 height 26
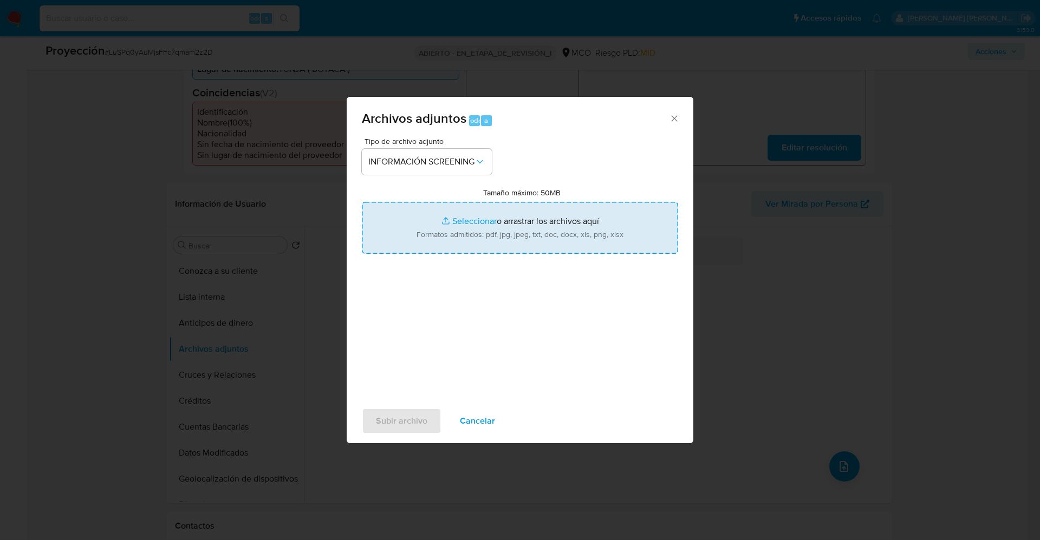
type input "C:\fakepath\6764790.pdf"
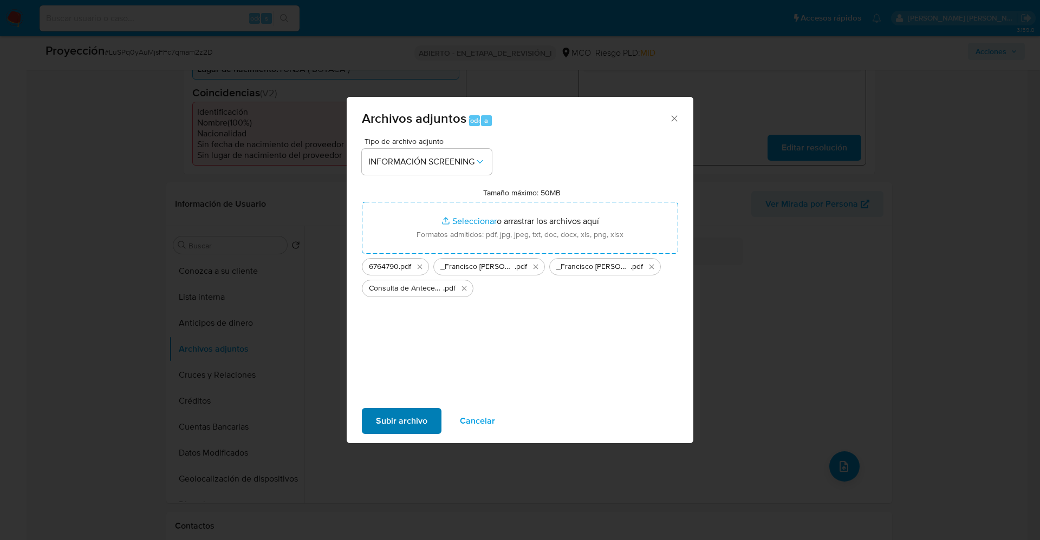
click at [417, 407] on div "Subir archivo Cancelar" at bounding box center [520, 421] width 347 height 41
click at [415, 422] on span "Subir archivo" at bounding box center [401, 421] width 51 height 24
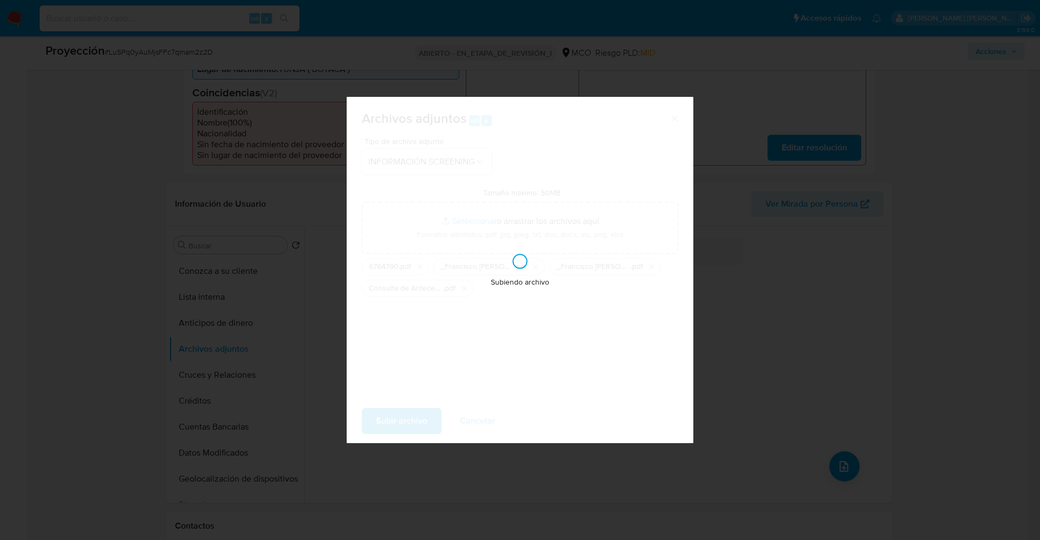
drag, startPoint x: 422, startPoint y: 415, endPoint x: 501, endPoint y: 349, distance: 103.0
click at [428, 415] on div "Subiendo archivo" at bounding box center [520, 270] width 347 height 347
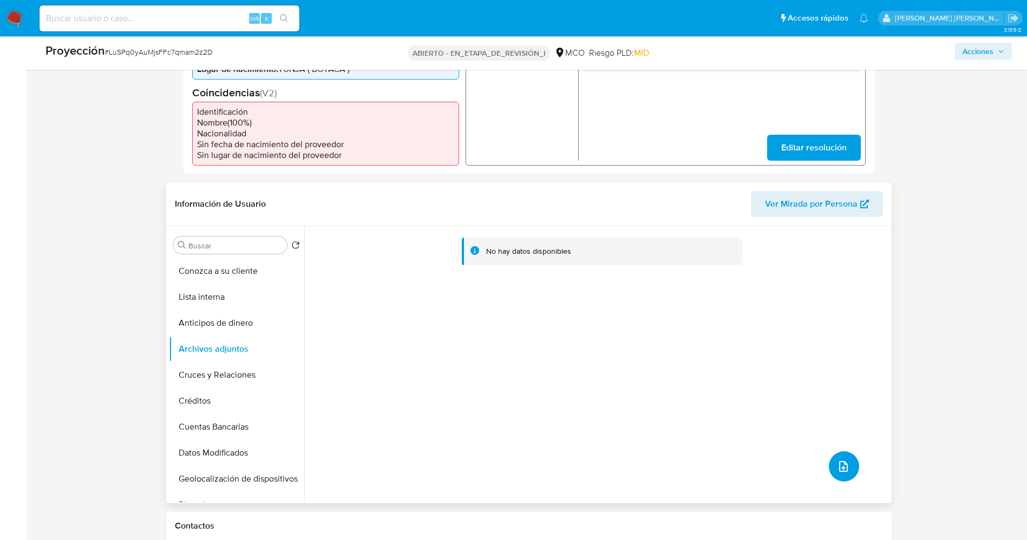
scroll to position [81, 0]
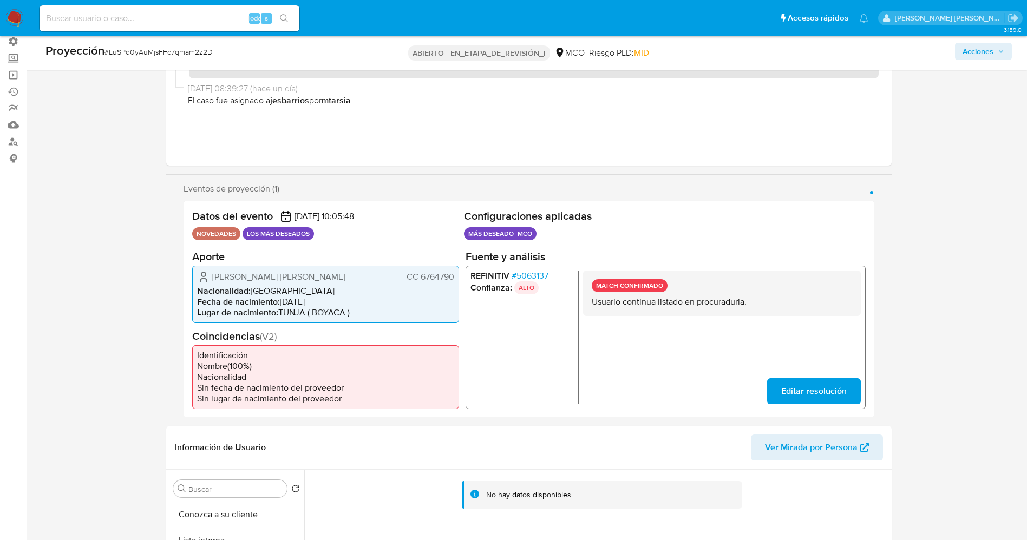
drag, startPoint x: 199, startPoint y: 276, endPoint x: 346, endPoint y: 281, distance: 147.4
click at [346, 281] on div "Hernan Guillermo Urrego Olarte CC 6764790 Nacionalidad : Colombia Fecha de naci…" at bounding box center [325, 293] width 267 height 57
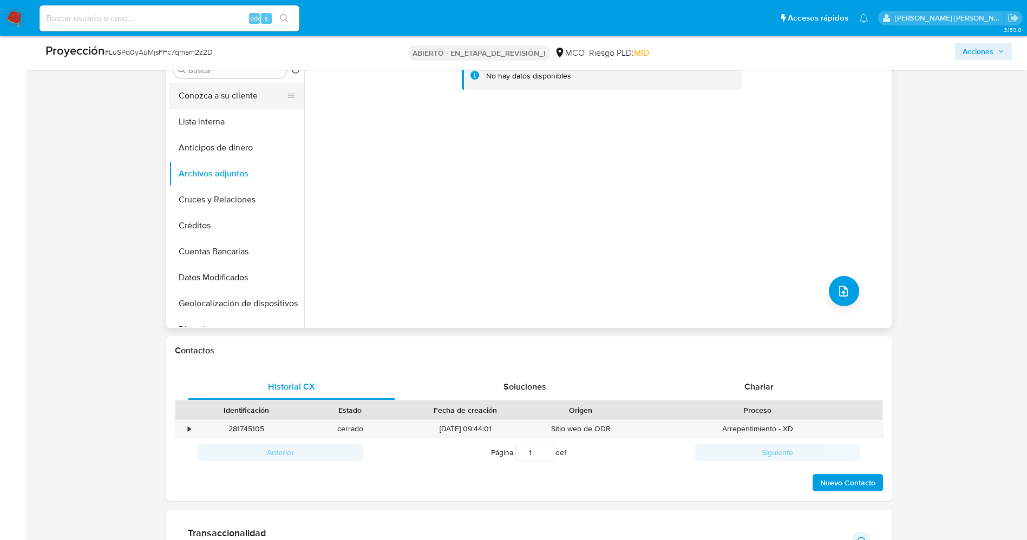
scroll to position [406, 0]
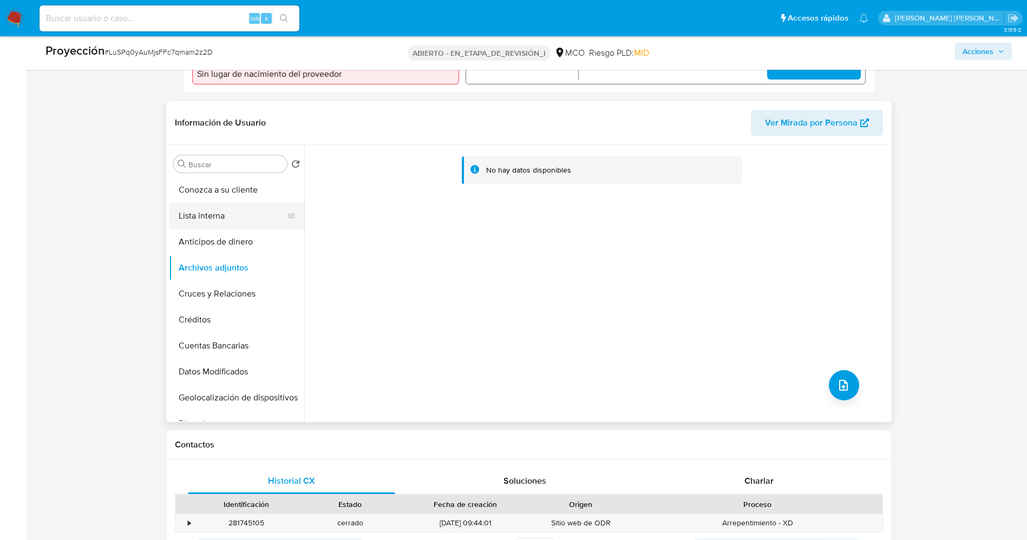
click at [233, 223] on button "Lista interna" at bounding box center [232, 216] width 127 height 26
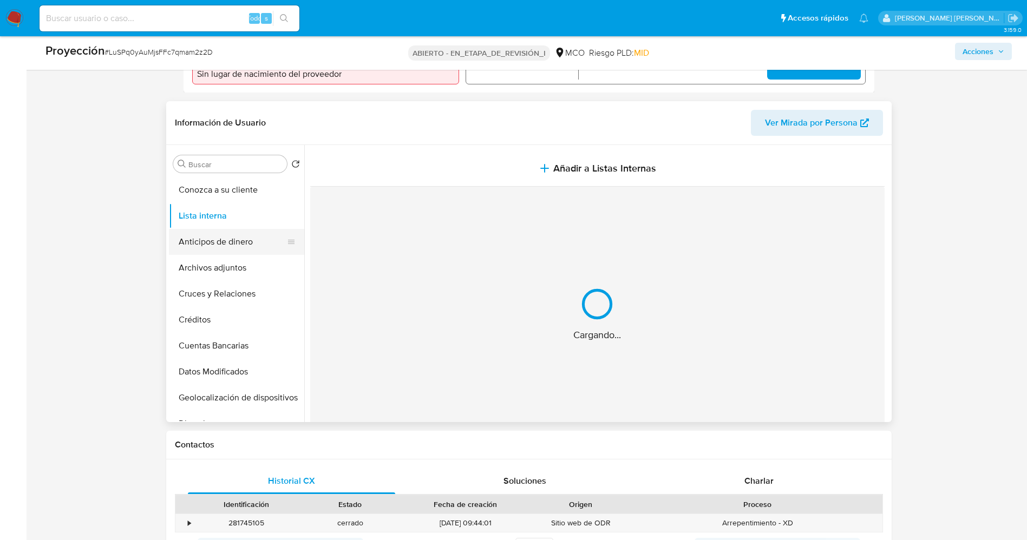
click at [233, 253] on button "Anticipos de dinero" at bounding box center [232, 242] width 127 height 26
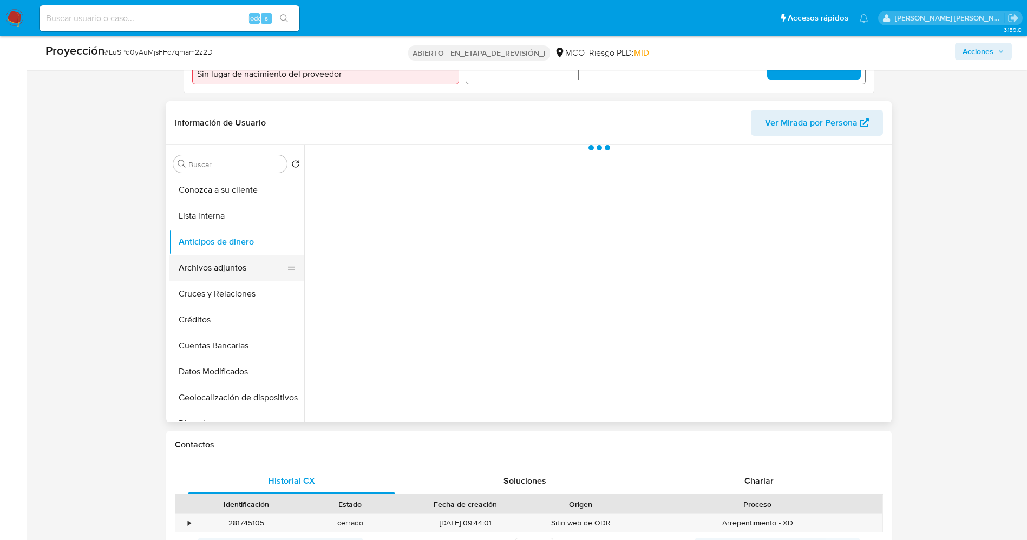
click at [229, 265] on button "Archivos adjuntos" at bounding box center [232, 268] width 127 height 26
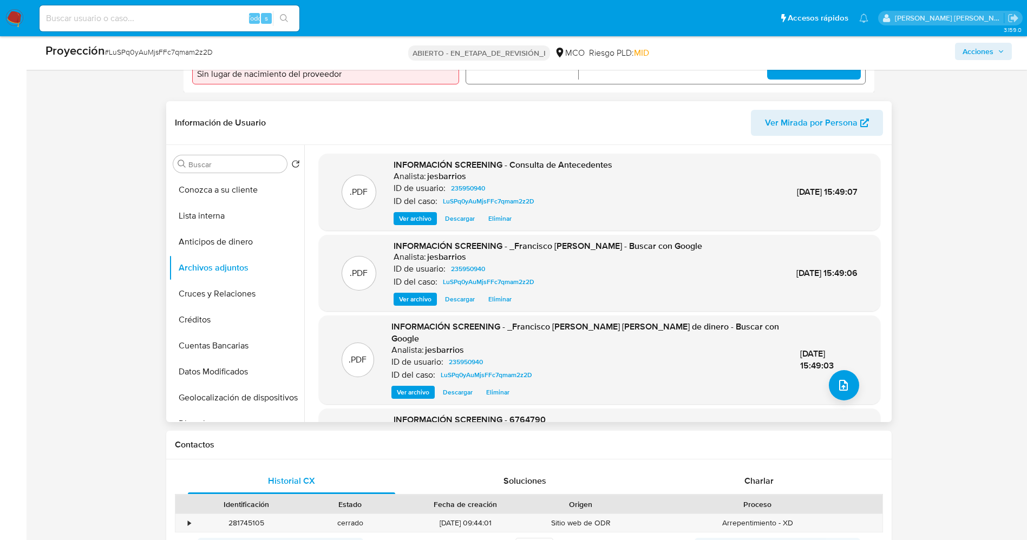
click at [502, 301] on font "Eliminar" at bounding box center [499, 299] width 23 height 13
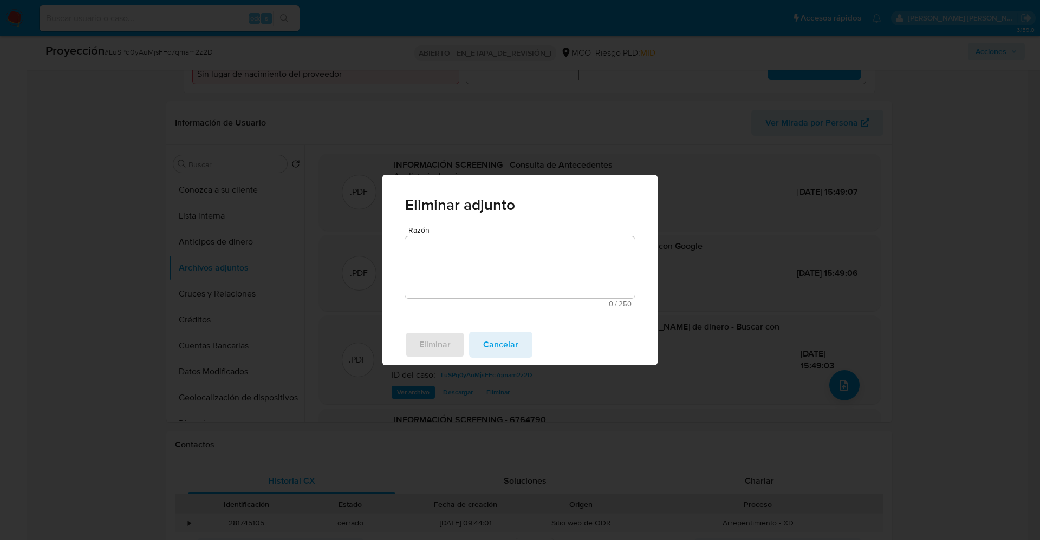
click at [525, 272] on textarea "Razón" at bounding box center [520, 268] width 230 height 62
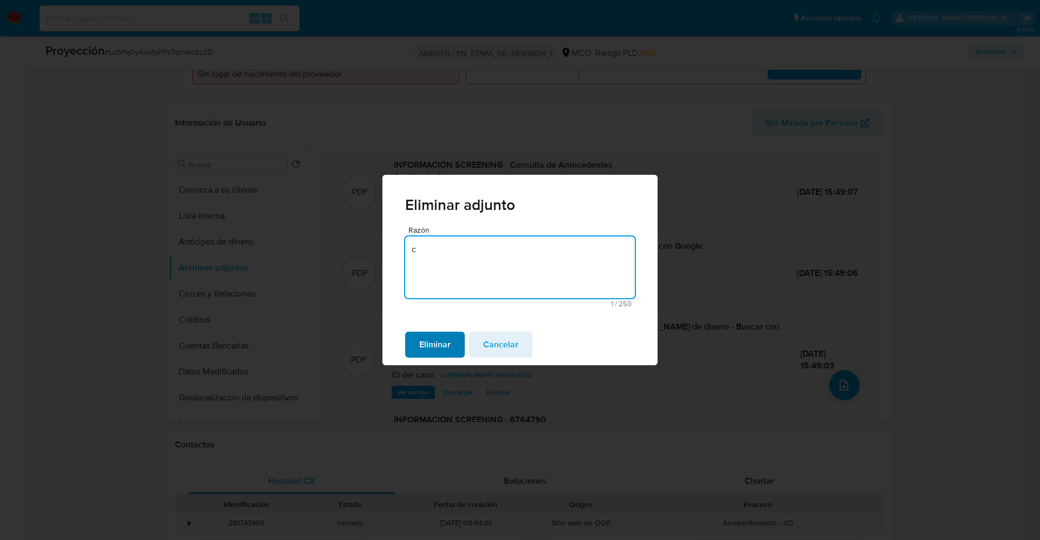
type textarea "c"
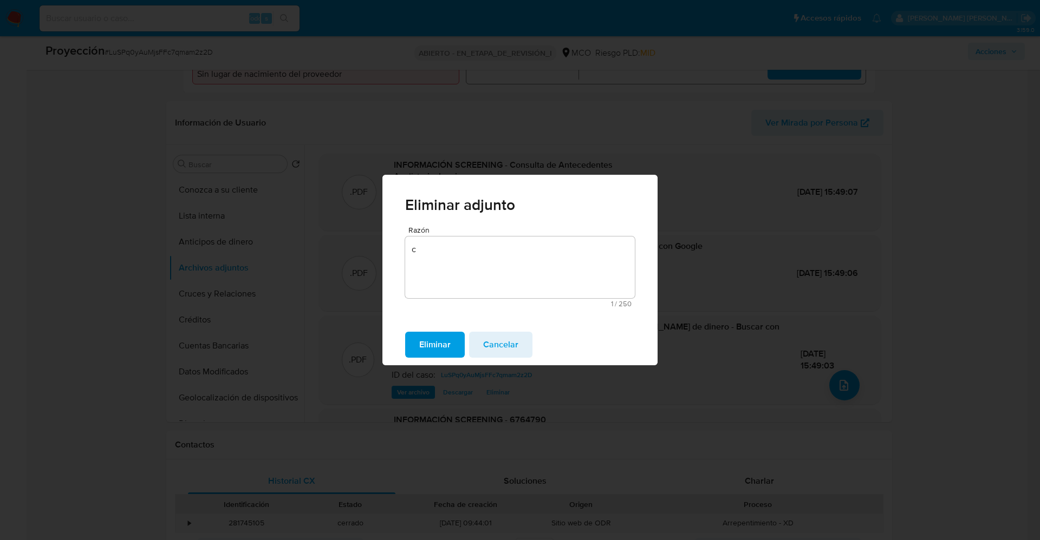
click at [445, 340] on font "Eliminar" at bounding box center [434, 345] width 31 height 26
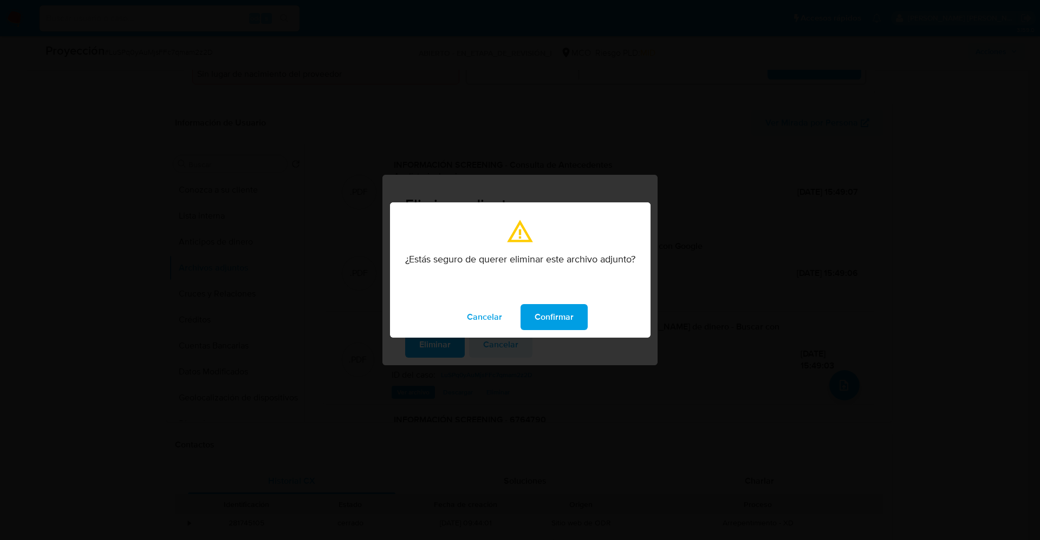
click at [553, 323] on font "Confirmar" at bounding box center [553, 317] width 39 height 26
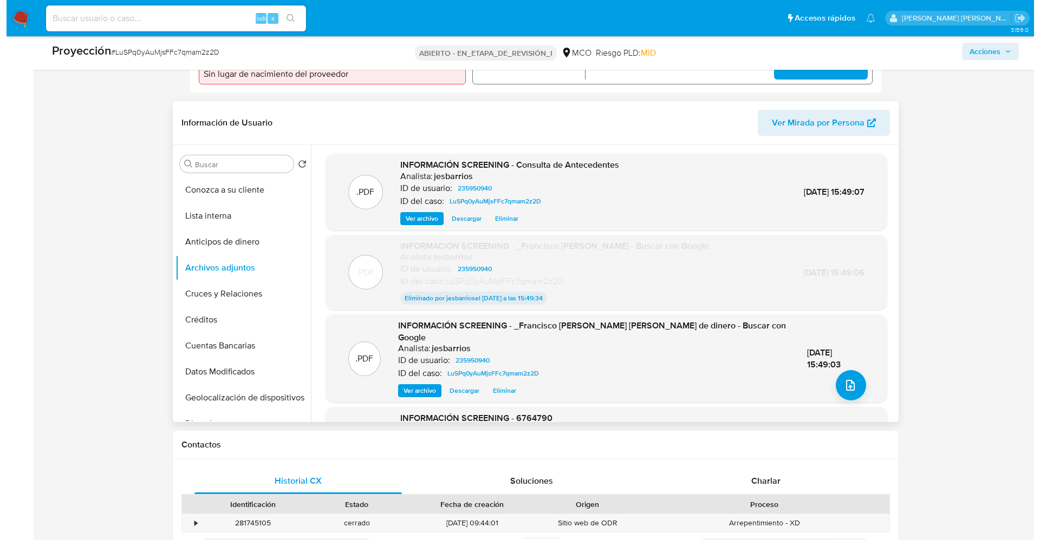
scroll to position [71, 0]
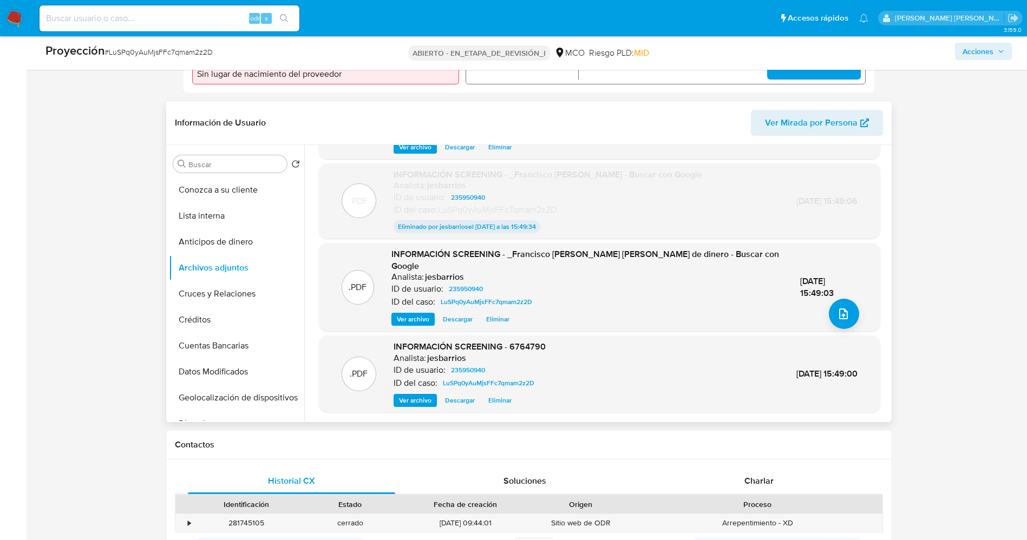
click at [498, 322] on font "Eliminar" at bounding box center [497, 319] width 23 height 13
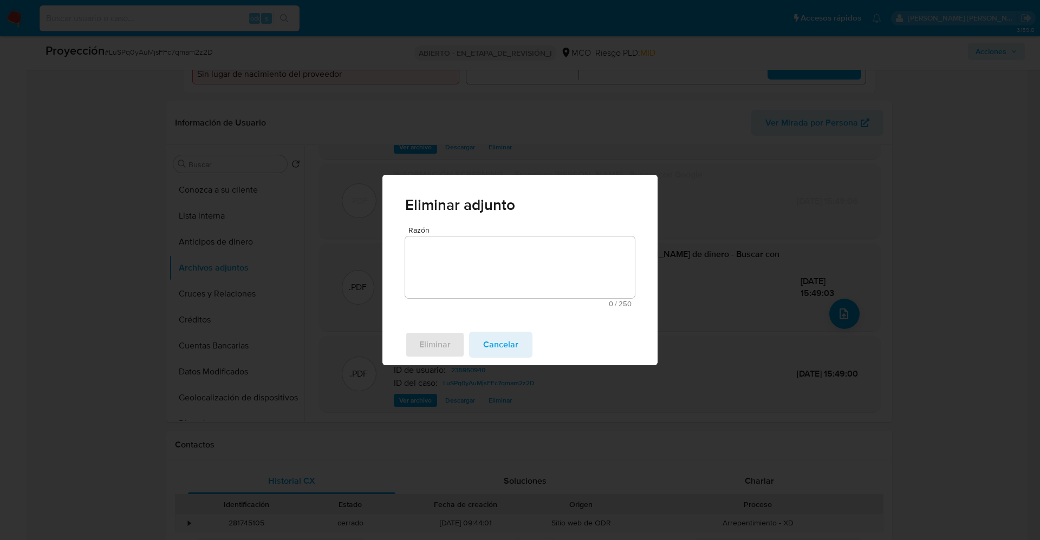
drag, startPoint x: 513, startPoint y: 328, endPoint x: 583, endPoint y: 307, distance: 73.0
click at [583, 307] on div "Eliminar adjunto Razón 0 / 250 250 caracteres restantes Eliminar Cancelar" at bounding box center [519, 270] width 275 height 191
click at [455, 262] on textarea "Razón" at bounding box center [520, 268] width 230 height 62
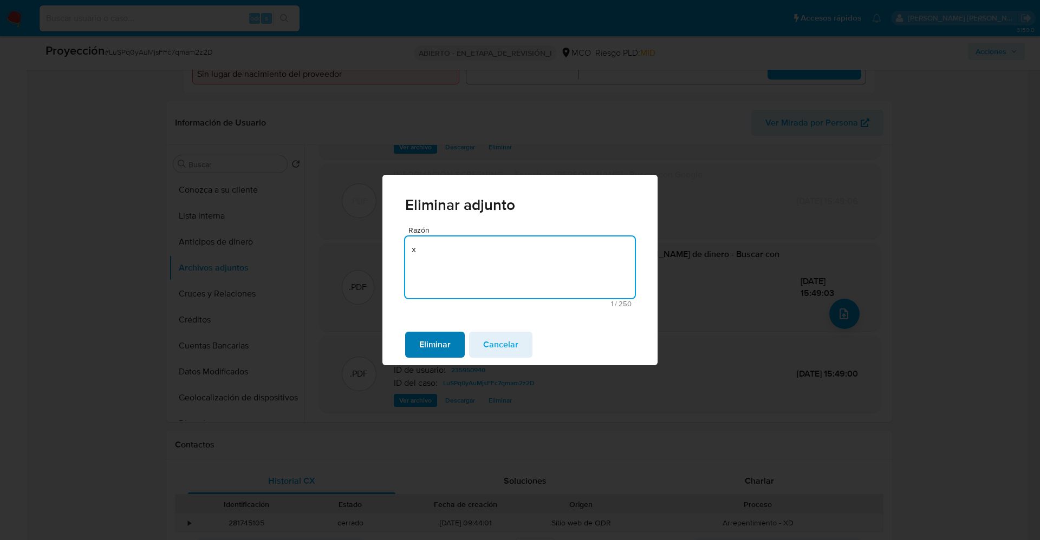
type textarea "x"
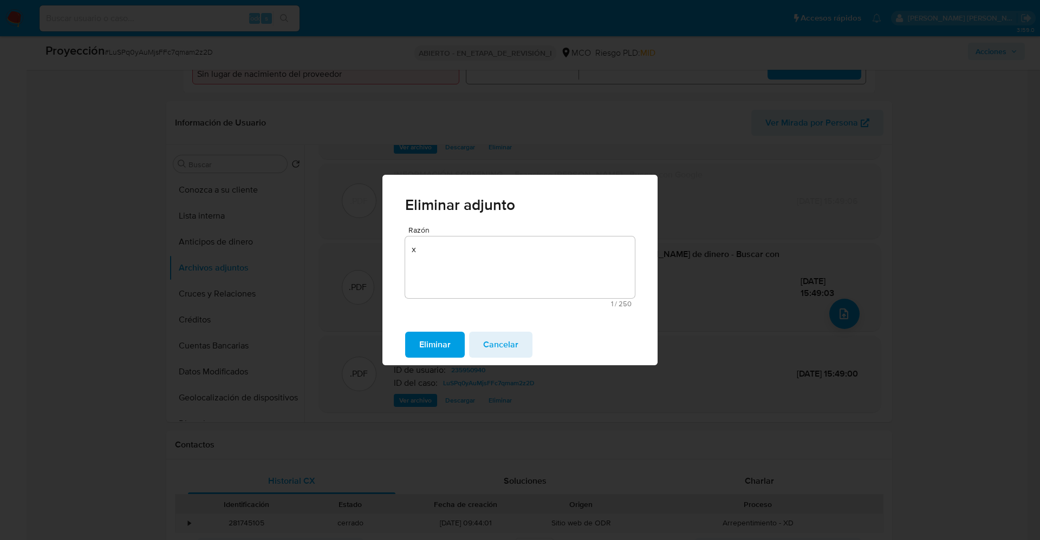
click at [436, 350] on font "Eliminar" at bounding box center [434, 345] width 31 height 26
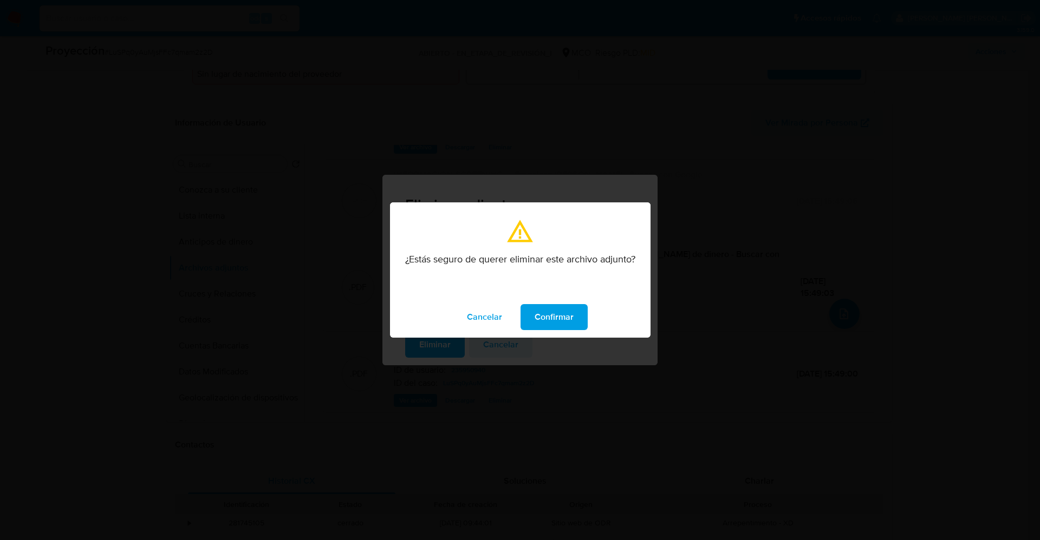
click at [551, 315] on font "Confirmar" at bounding box center [553, 317] width 39 height 26
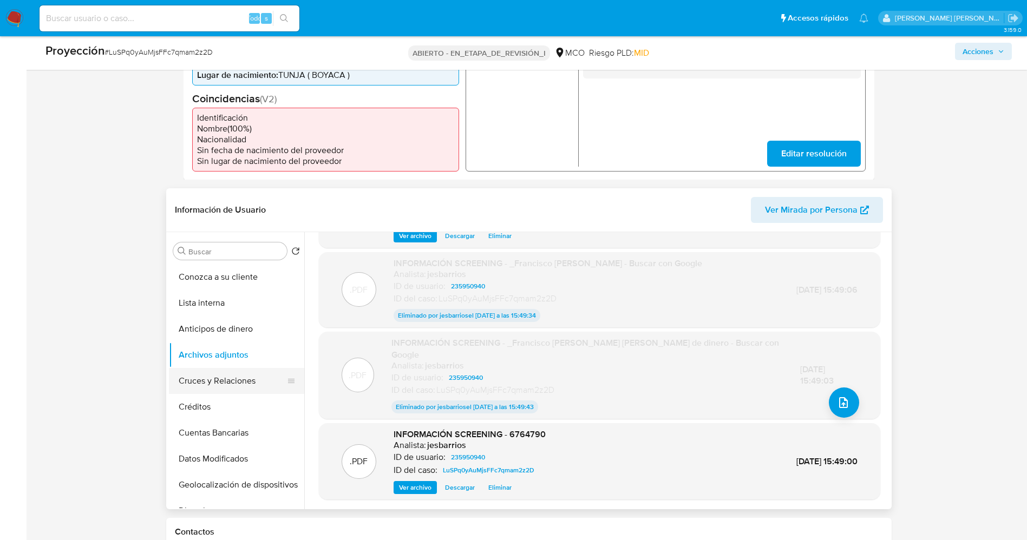
scroll to position [325, 0]
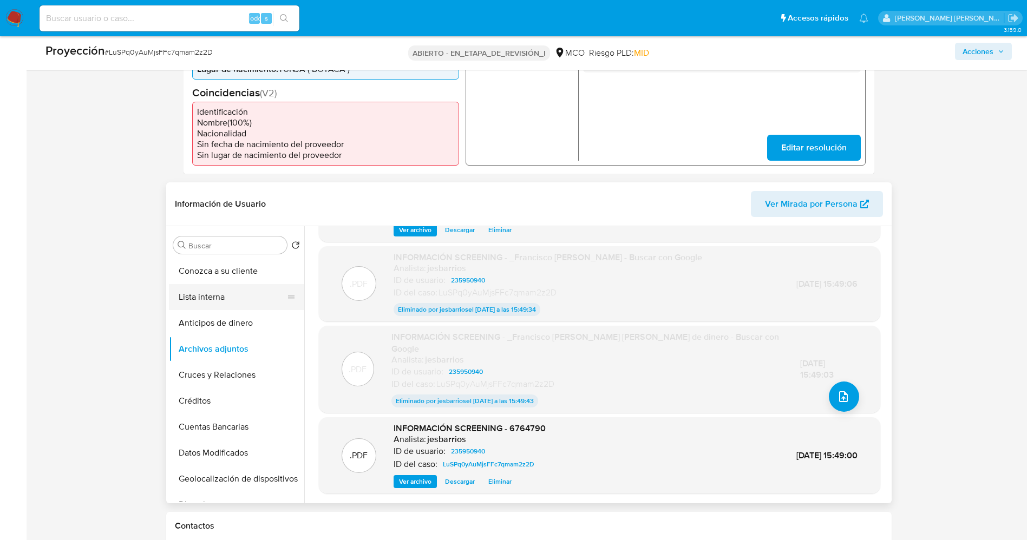
click at [201, 301] on button "Lista interna" at bounding box center [232, 297] width 127 height 26
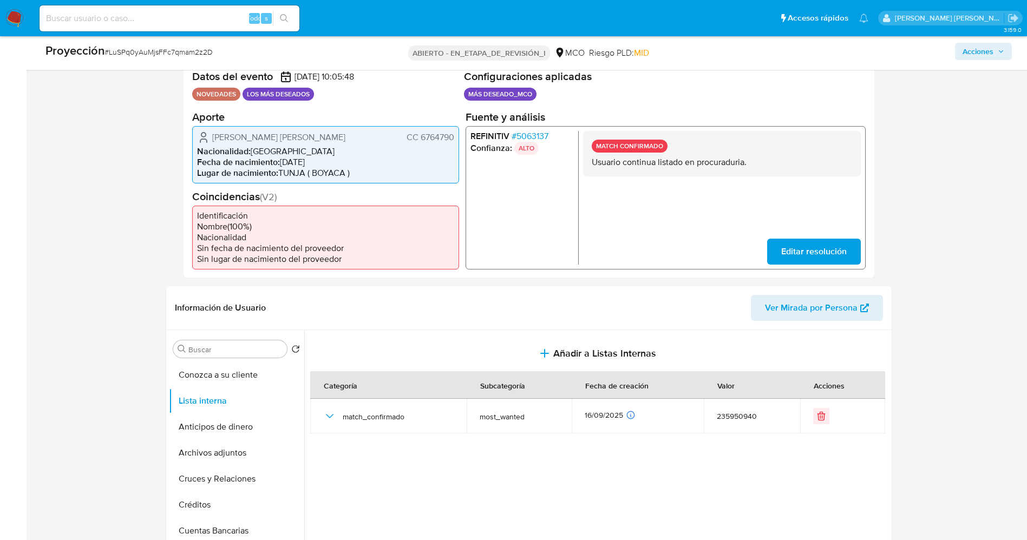
scroll to position [162, 0]
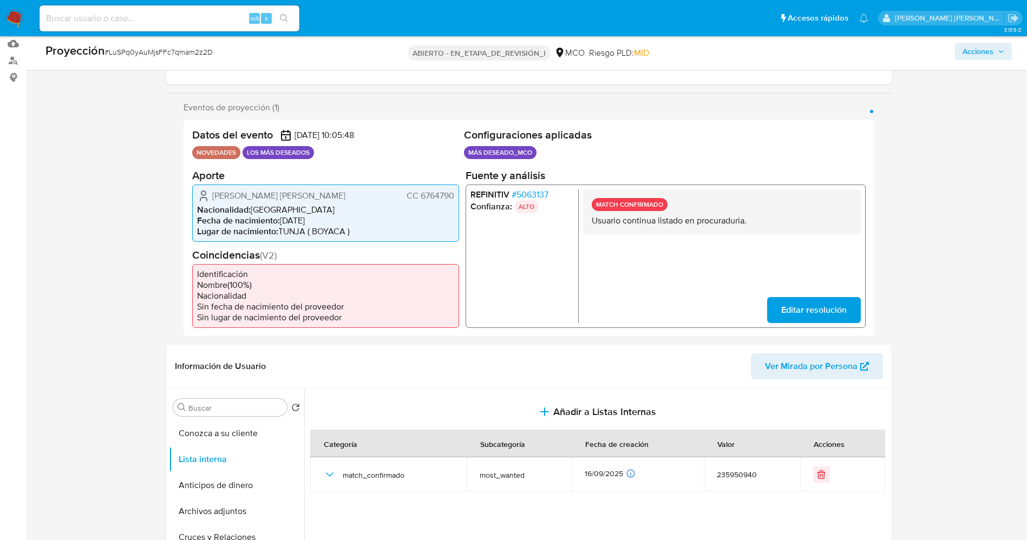
drag, startPoint x: 251, startPoint y: 193, endPoint x: 454, endPoint y: 197, distance: 203.1
click at [454, 197] on div "Hernan Guillermo Urrego Olarte CC 6764790" at bounding box center [325, 195] width 257 height 13
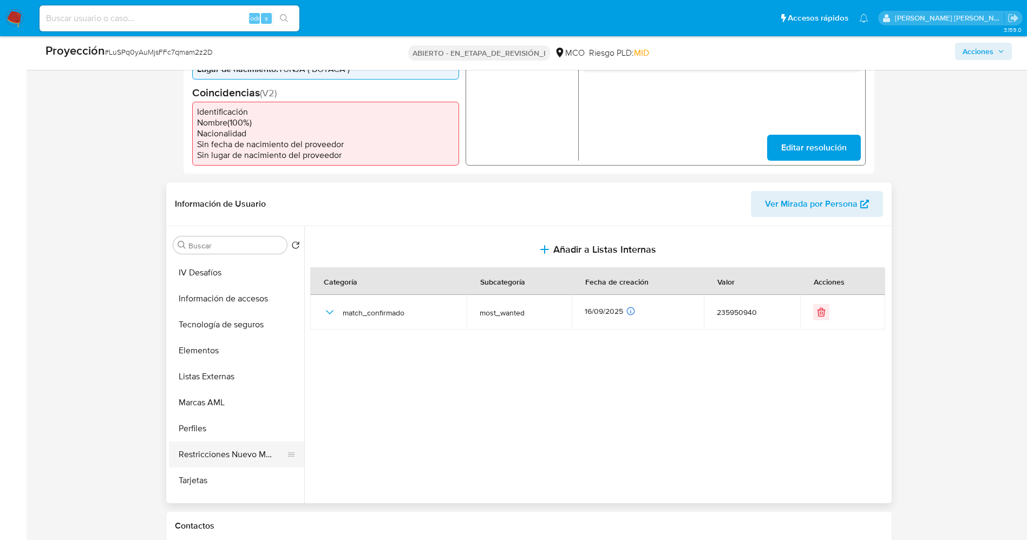
scroll to position [458, 0]
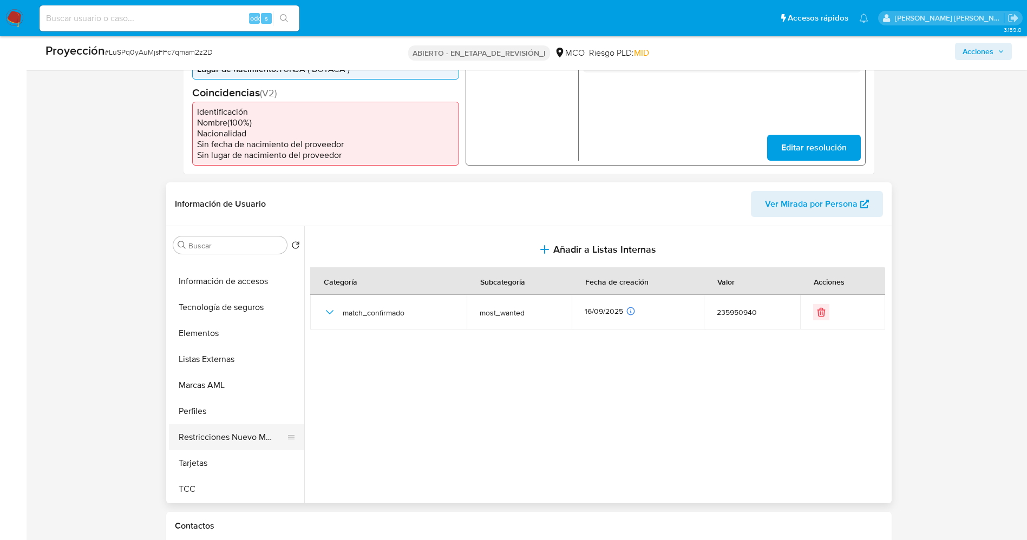
click at [251, 426] on button "Restricciones Nuevo Mundo" at bounding box center [232, 438] width 127 height 26
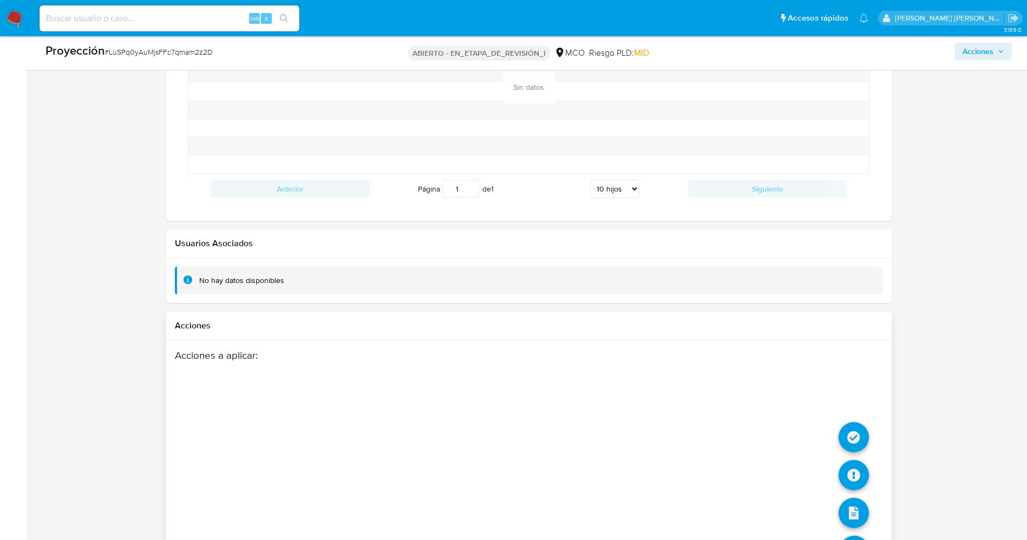
scroll to position [1388, 0]
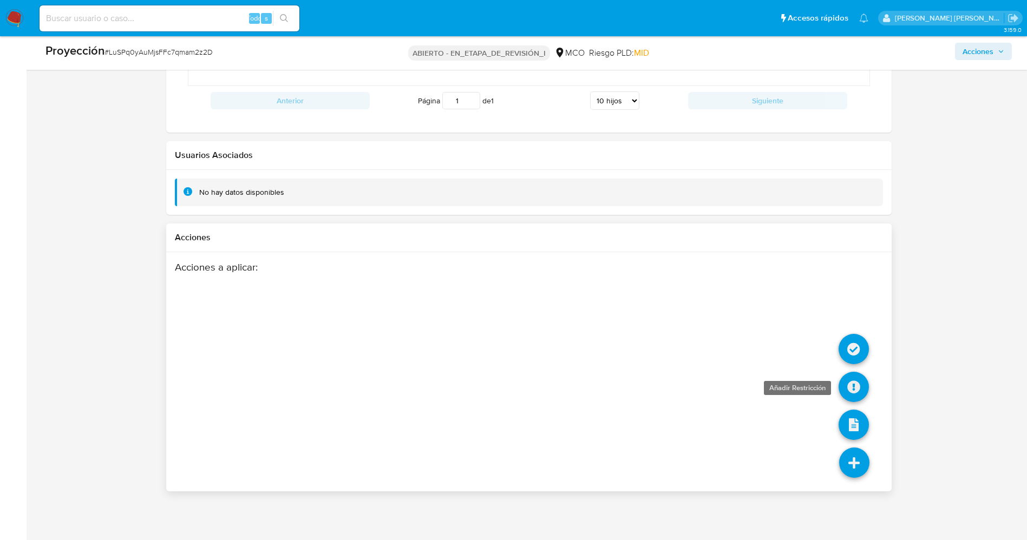
click at [858, 381] on icon at bounding box center [854, 387] width 30 height 30
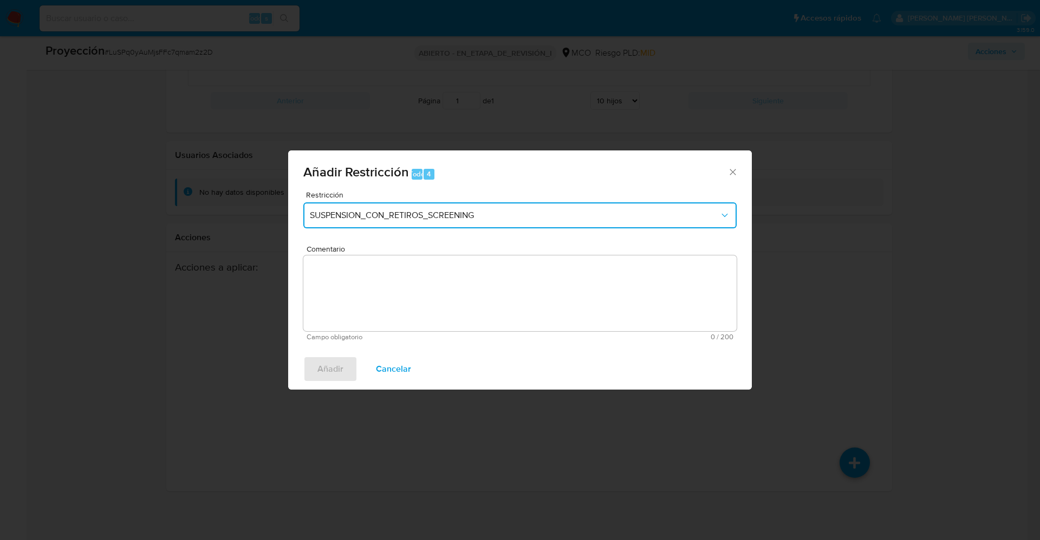
click at [446, 224] on button "SUSPENSION_CON_RETIROS_SCREENING" at bounding box center [519, 216] width 433 height 26
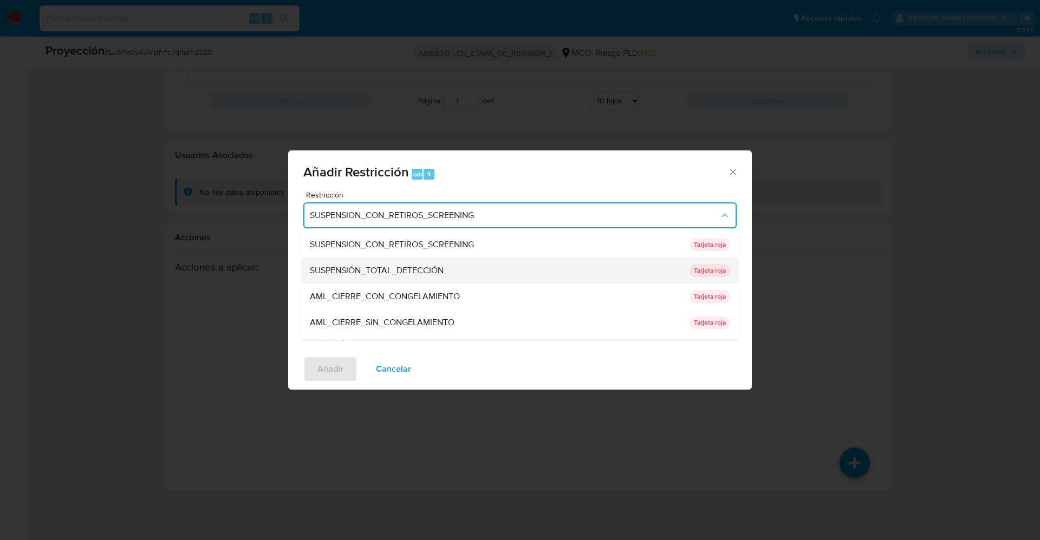
click at [429, 262] on div "SUSPENSIÓN_TOTAL_DETECCIÓN" at bounding box center [496, 271] width 373 height 26
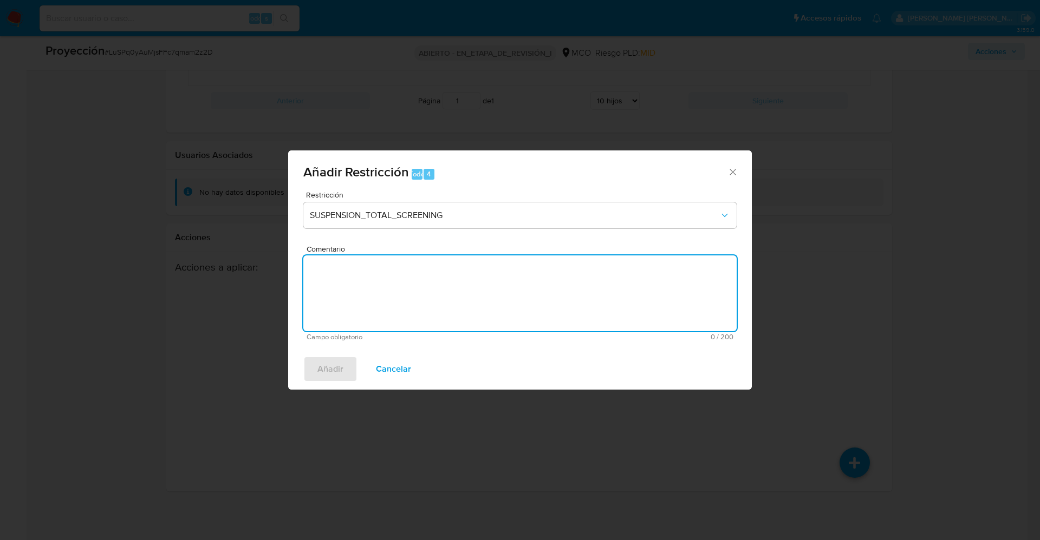
click at [421, 290] on textarea "Comentario" at bounding box center [519, 294] width 433 height 76
type textarea "x"
click at [330, 363] on span "Añadir" at bounding box center [330, 369] width 26 height 24
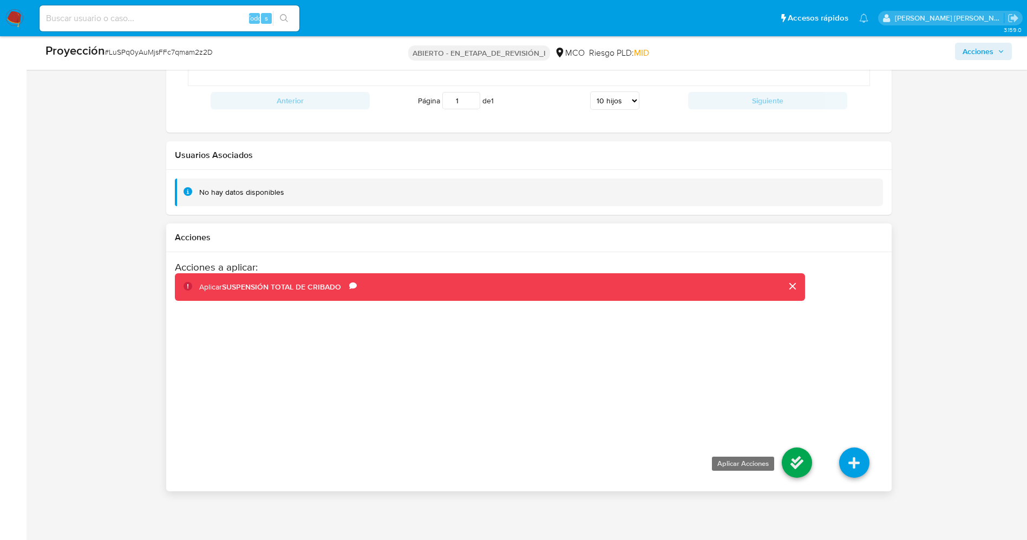
click at [796, 466] on icon at bounding box center [797, 463] width 30 height 30
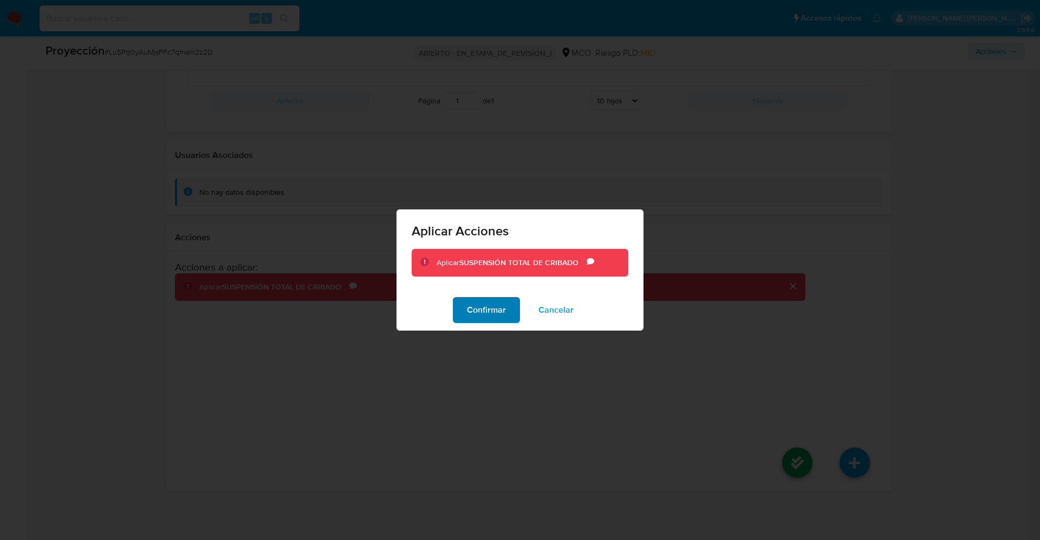
click at [475, 310] on font "Confirmar" at bounding box center [486, 310] width 39 height 26
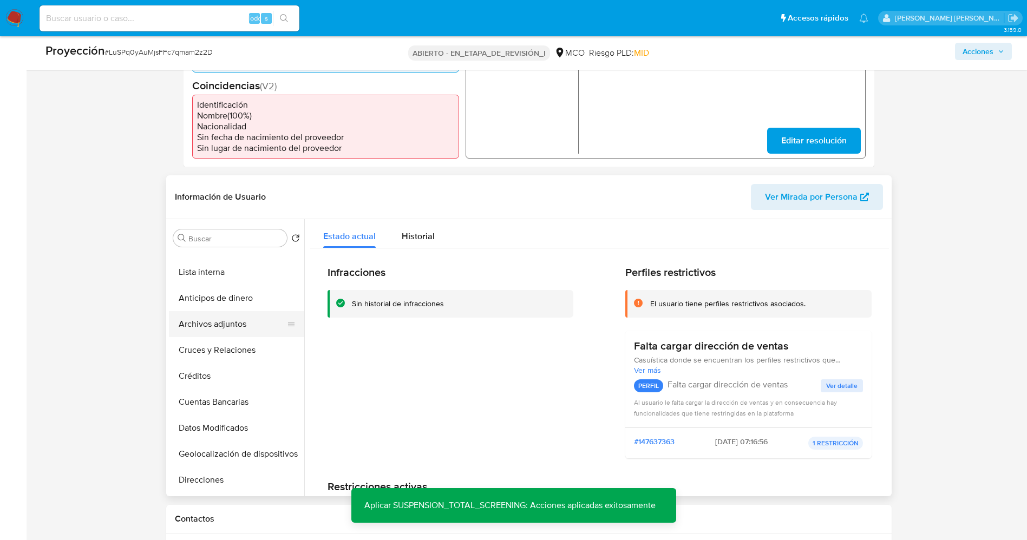
scroll to position [0, 0]
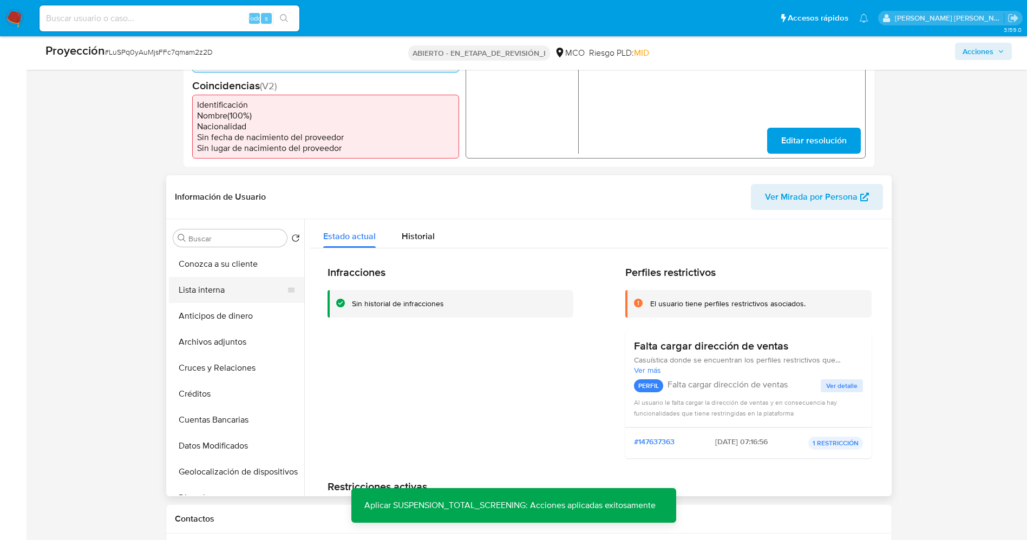
click at [215, 288] on button "Lista interna" at bounding box center [232, 290] width 127 height 26
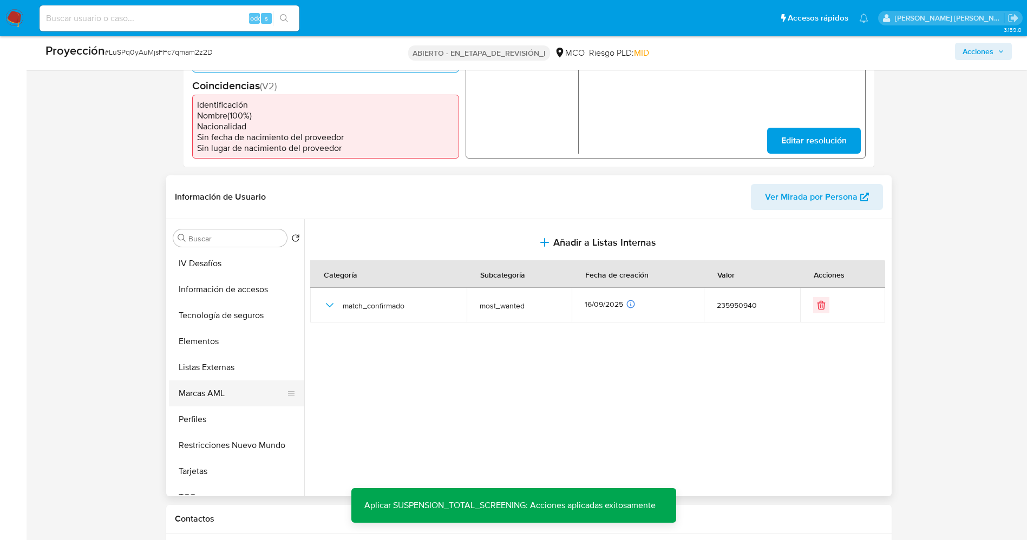
scroll to position [458, 0]
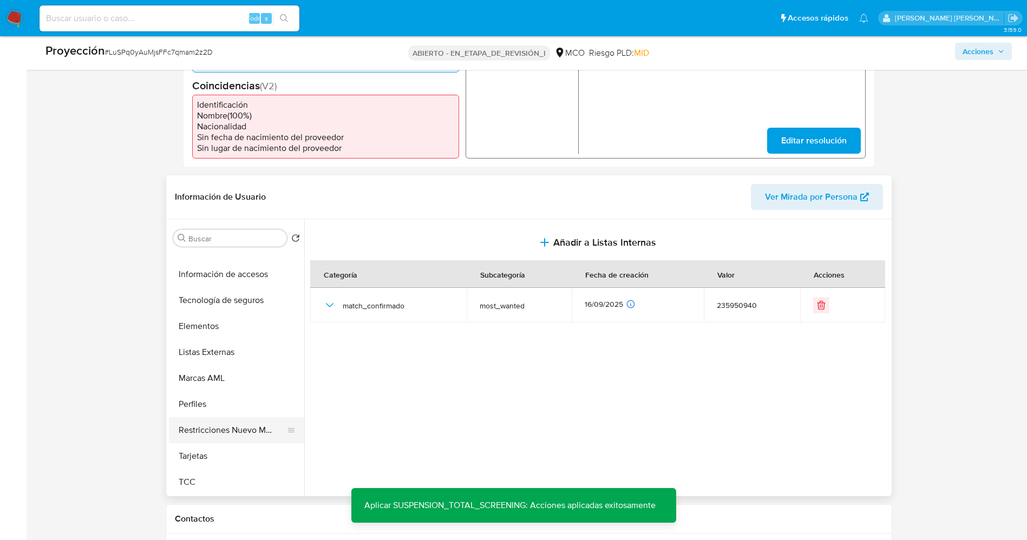
click at [239, 426] on button "Restricciones Nuevo Mundo" at bounding box center [232, 431] width 127 height 26
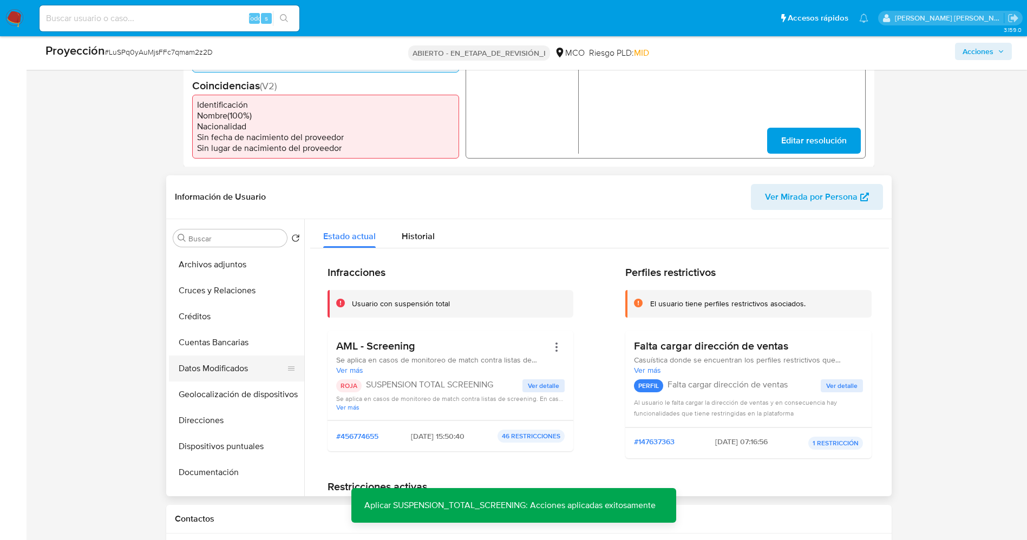
scroll to position [51, 0]
click at [213, 288] on button "Archivos adjuntos" at bounding box center [232, 291] width 127 height 26
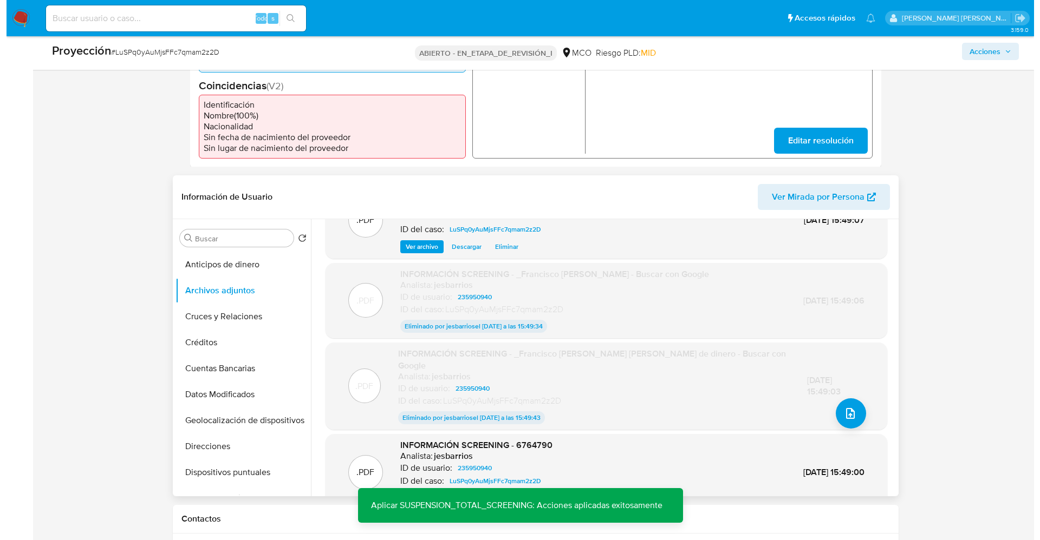
scroll to position [70, 0]
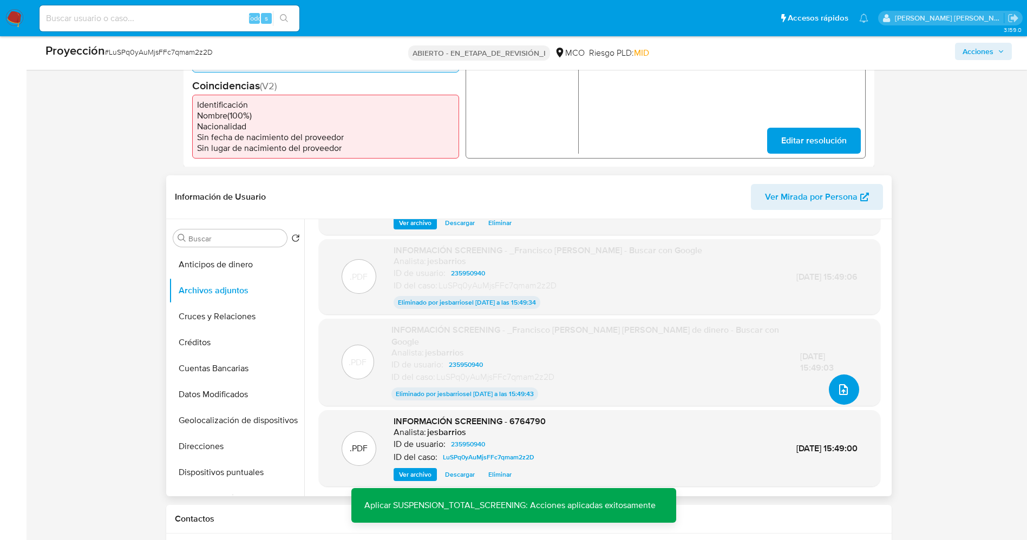
click at [843, 397] on button "subir archivo" at bounding box center [844, 390] width 30 height 30
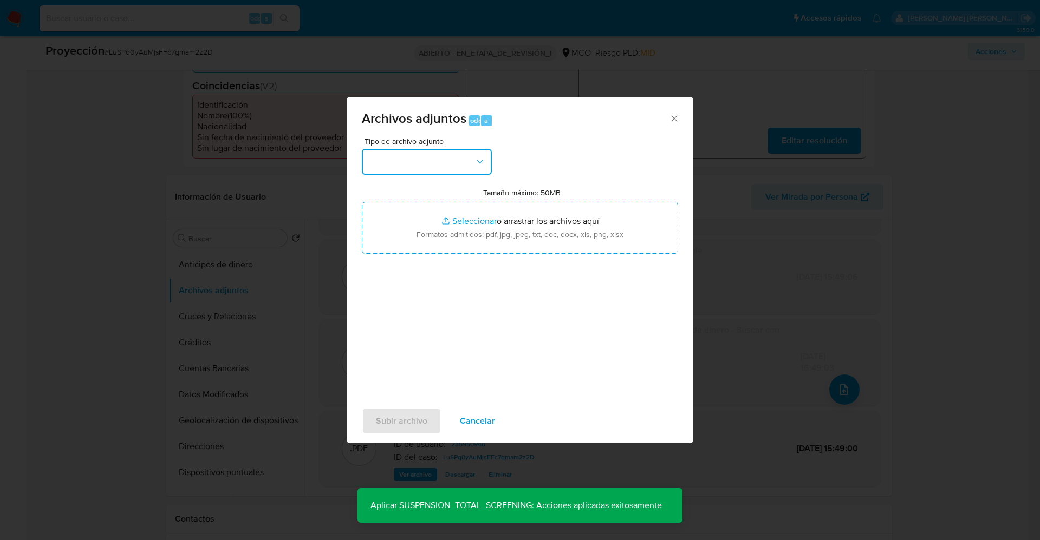
click at [446, 162] on button "button" at bounding box center [427, 162] width 130 height 26
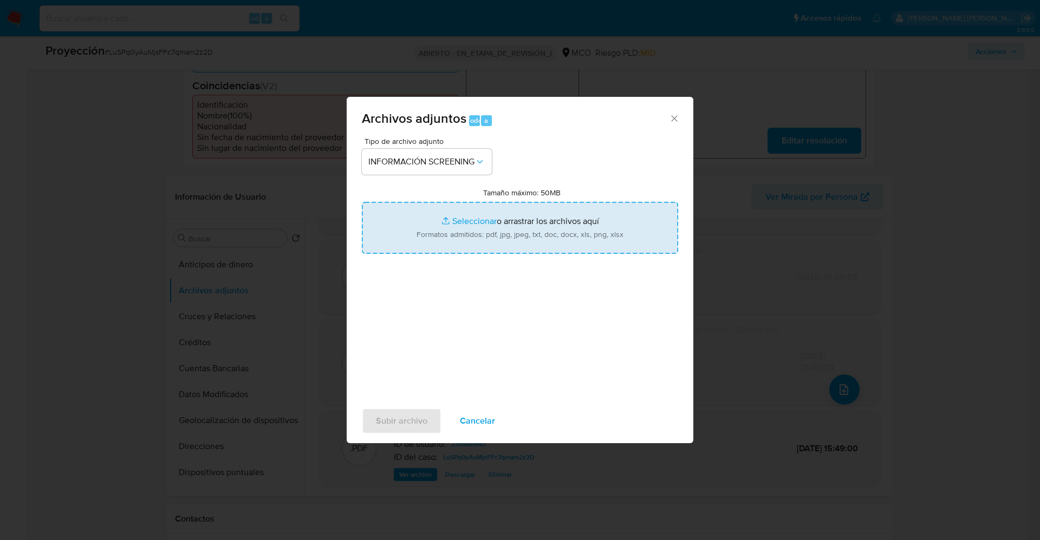
type input "C:\fakepath\_Hernan Guillermo Urrego Olarte_ lavado de dinero - Buscar con Goog…"
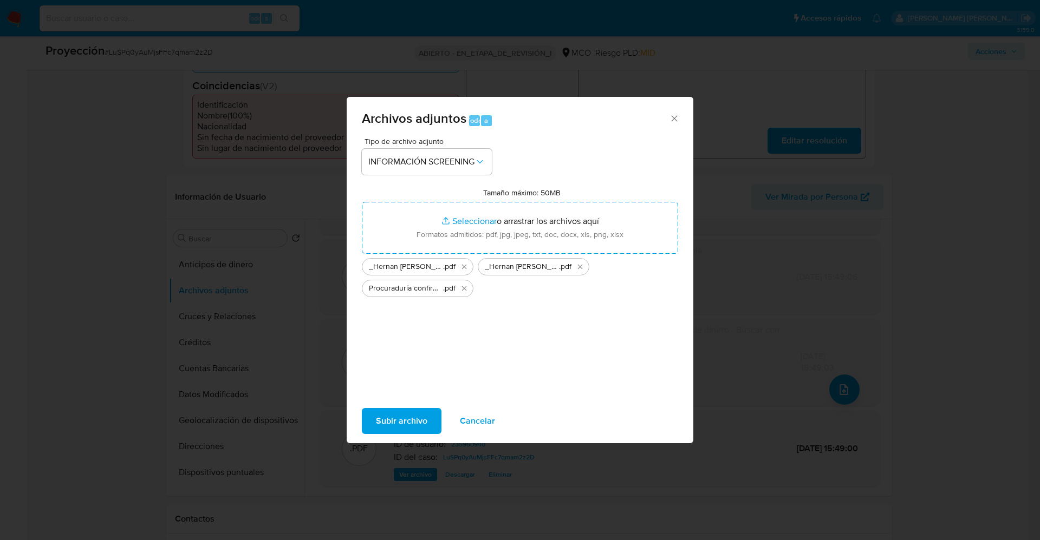
click at [403, 426] on font "Subir archivo" at bounding box center [401, 421] width 51 height 26
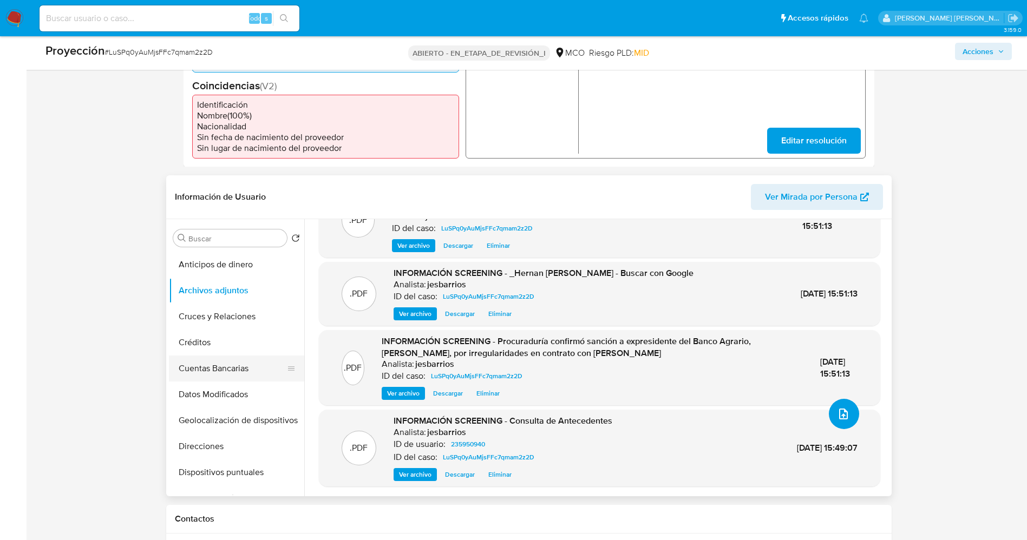
scroll to position [0, 0]
click at [217, 292] on button "Lista interna" at bounding box center [232, 290] width 127 height 26
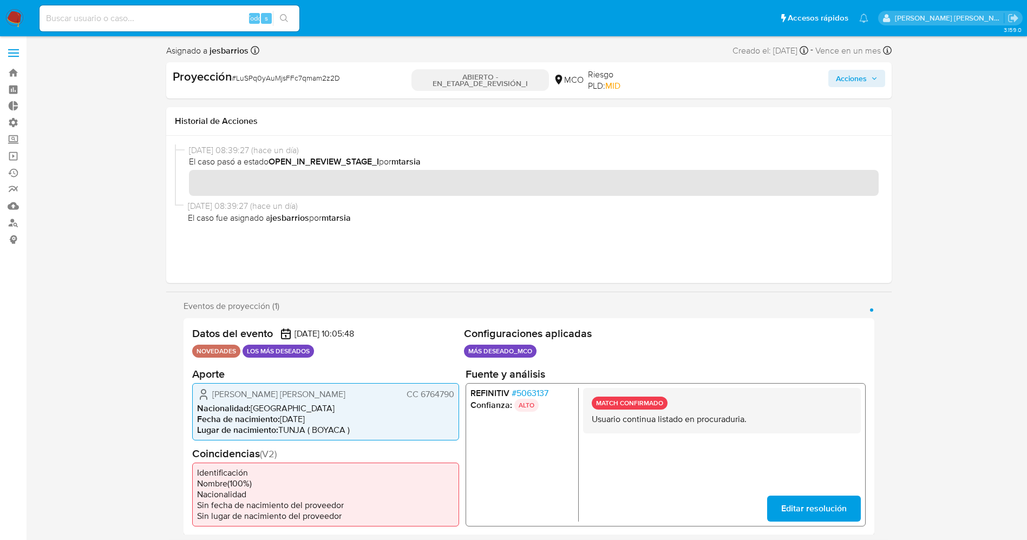
click at [871, 75] on icon "button" at bounding box center [874, 78] width 6 height 6
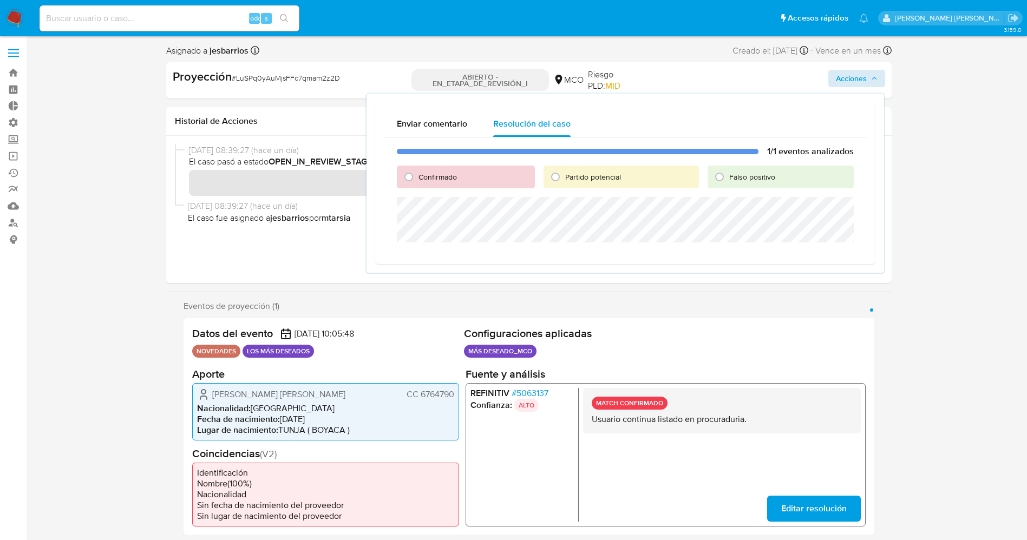
click at [434, 176] on span "Confirmado" at bounding box center [438, 177] width 38 height 11
click at [418, 176] on input "Confirmado" at bounding box center [408, 176] width 17 height 17
radio input "true"
click at [585, 181] on font "Partido potencial" at bounding box center [593, 177] width 56 height 11
click at [564, 181] on input "Partido potencial" at bounding box center [555, 176] width 17 height 17
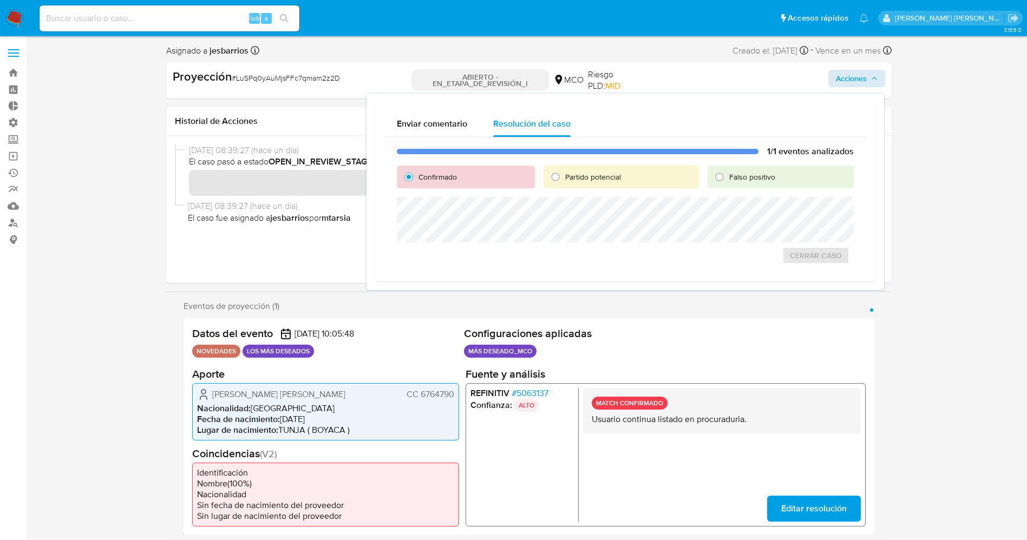
radio input "true"
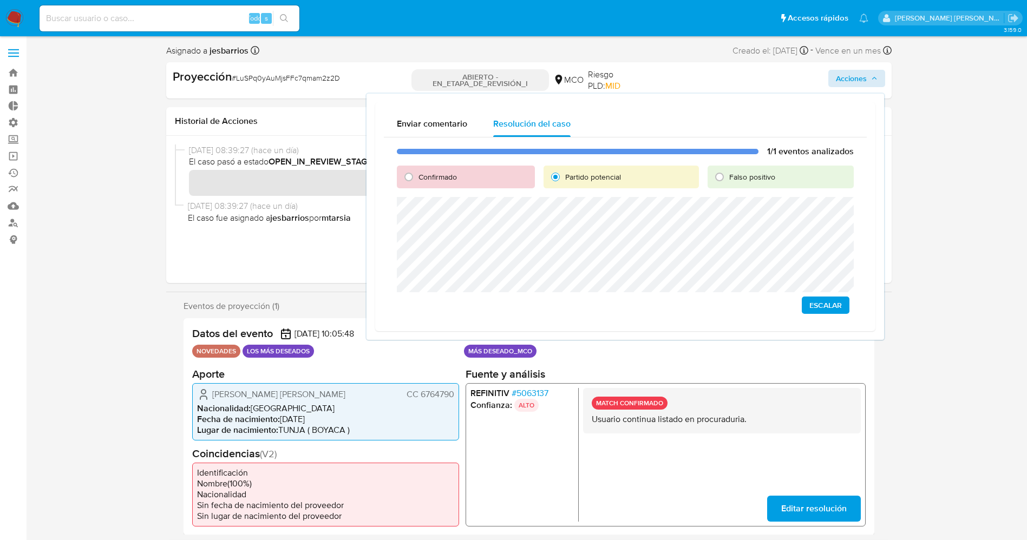
click at [831, 309] on span "Escalar" at bounding box center [826, 305] width 32 height 15
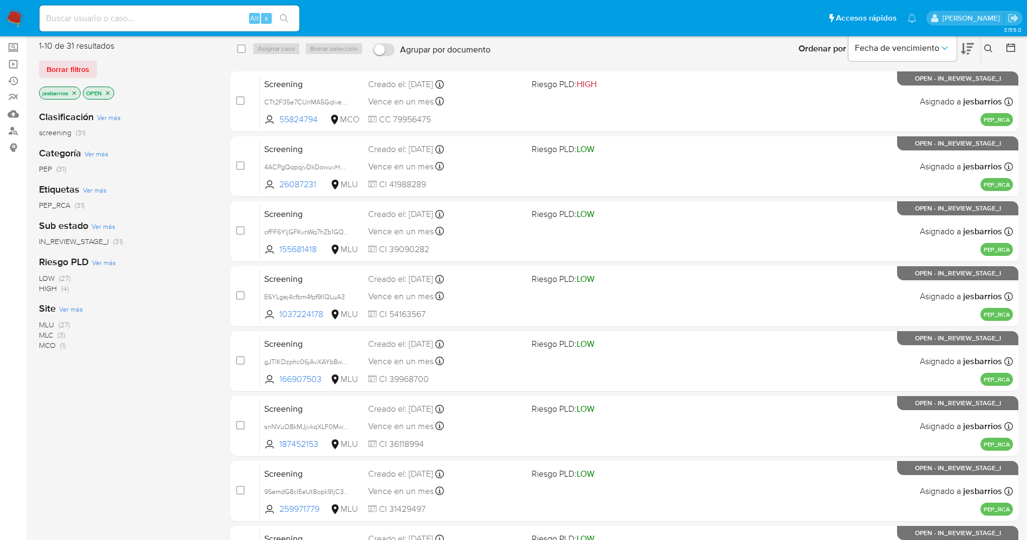
scroll to position [354, 0]
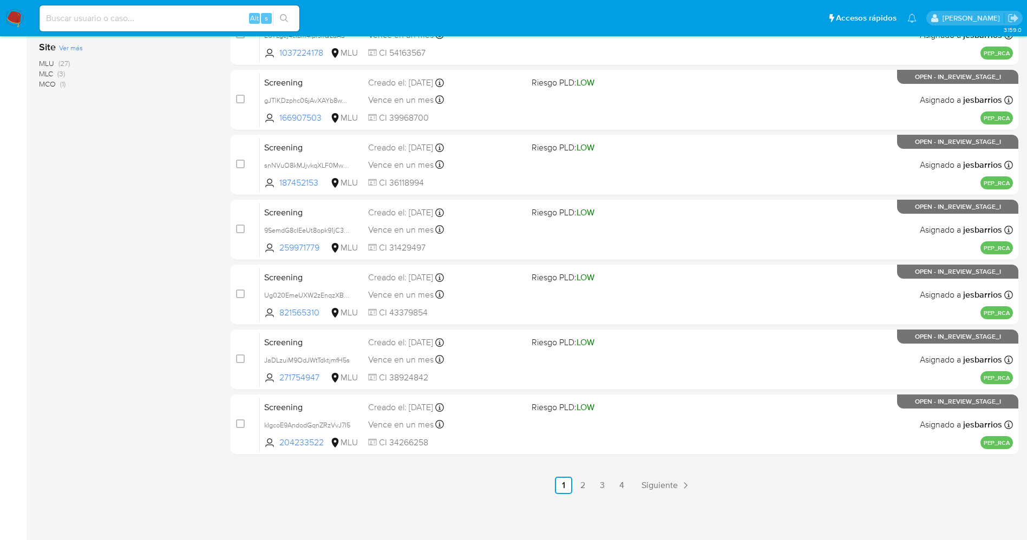
click at [627, 487] on link "4" at bounding box center [622, 485] width 17 height 17
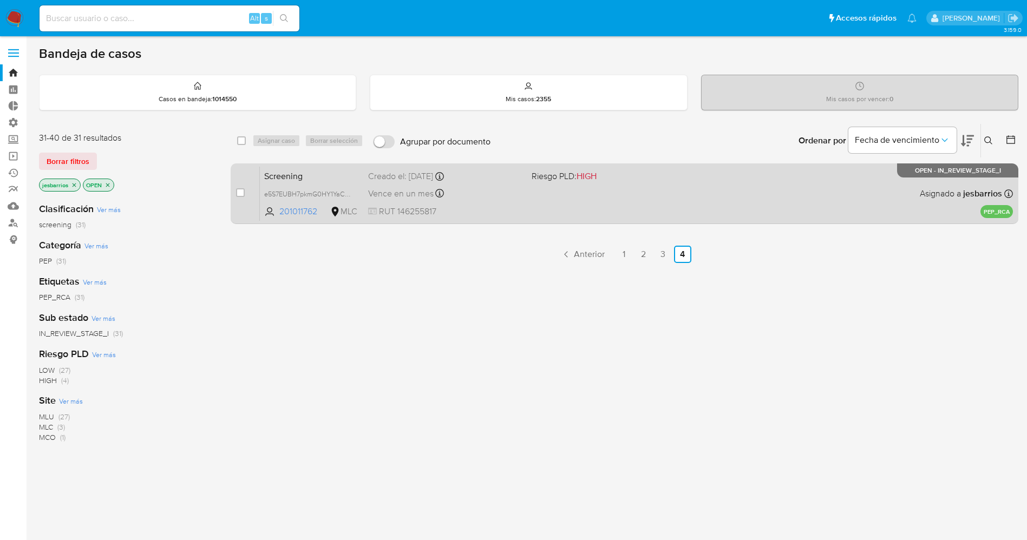
click at [559, 205] on div "Screening e5S7EUBH7pkmG0HY1YaCWyX3 201011762 MLC Riesgo PLD: HIGH Creado el: 14…" at bounding box center [636, 193] width 753 height 55
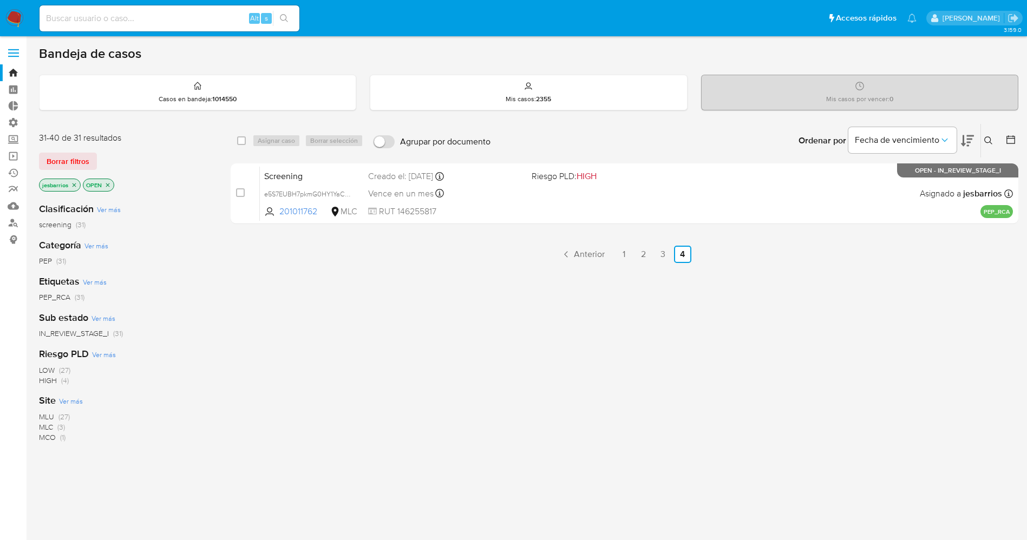
click at [15, 13] on img at bounding box center [14, 18] width 18 height 18
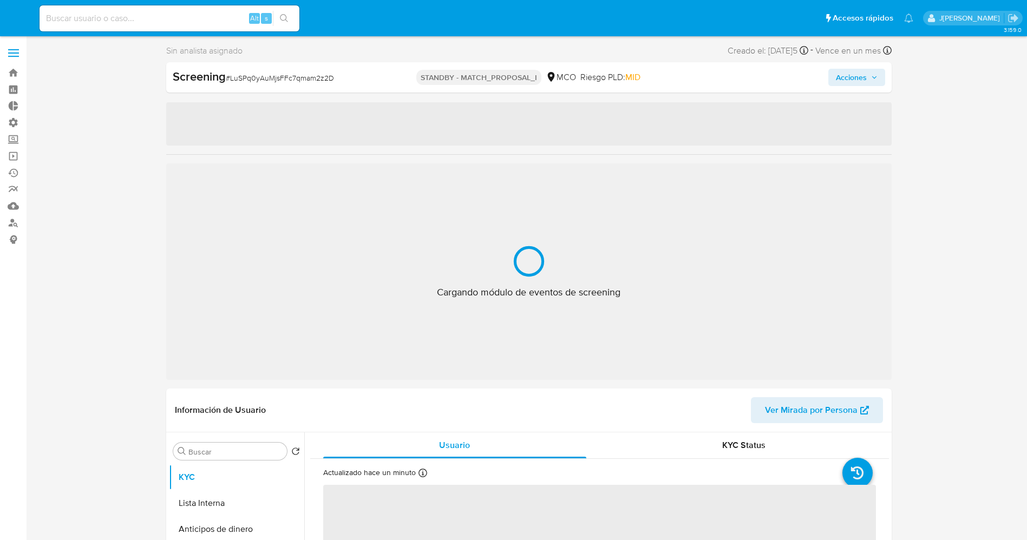
select select "10"
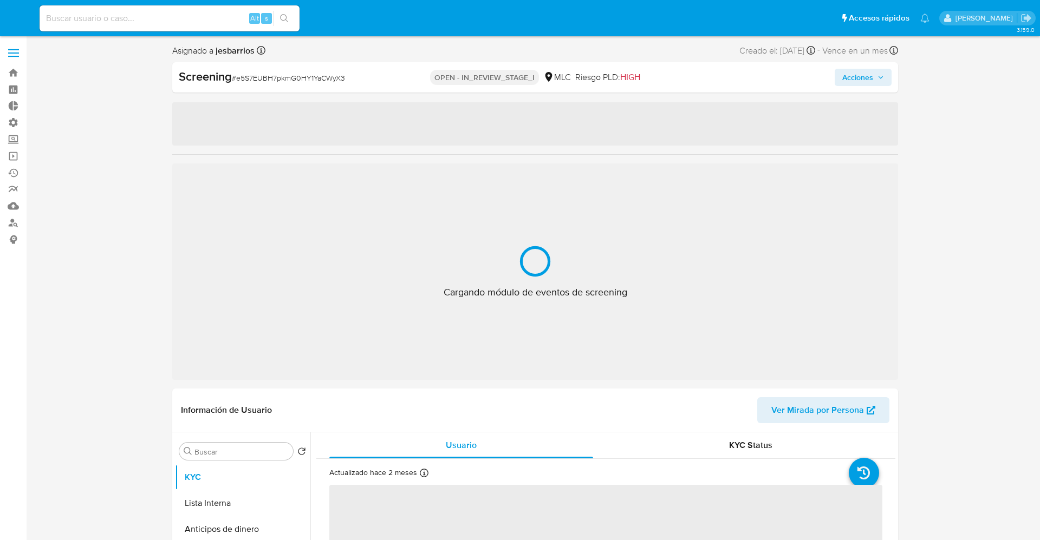
select select "10"
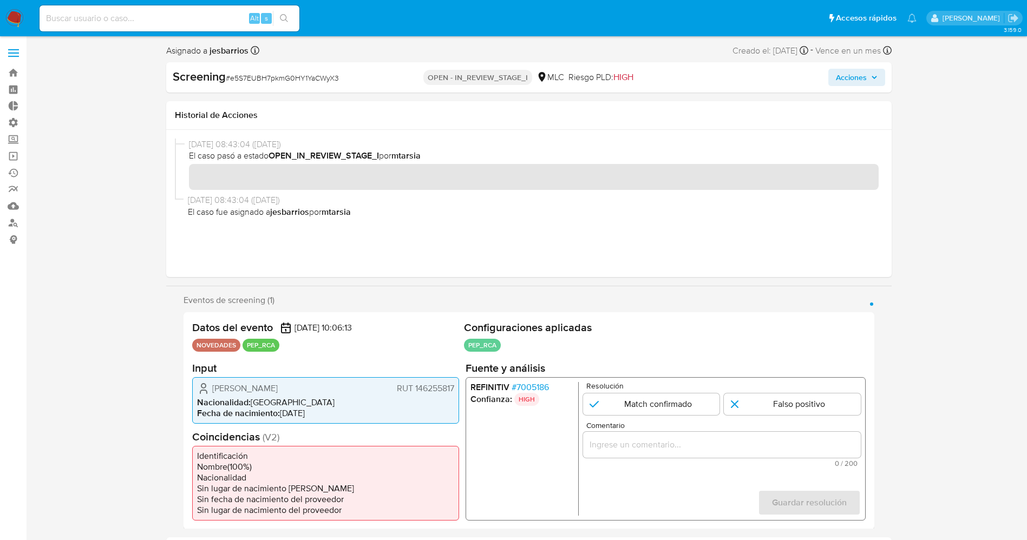
scroll to position [81, 0]
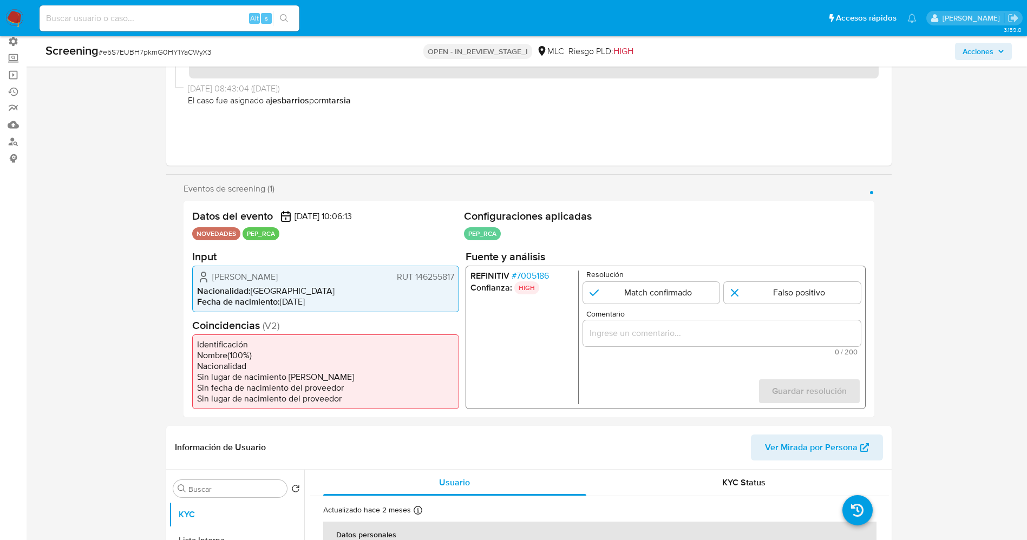
click at [540, 281] on span "# 7005186" at bounding box center [529, 275] width 37 height 11
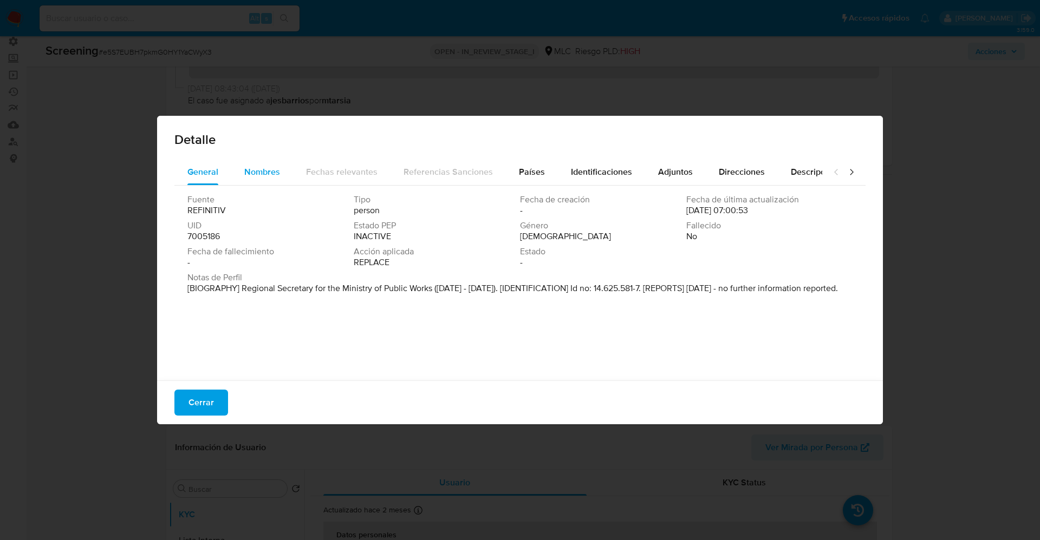
click at [251, 172] on span "Nombres" at bounding box center [262, 172] width 36 height 12
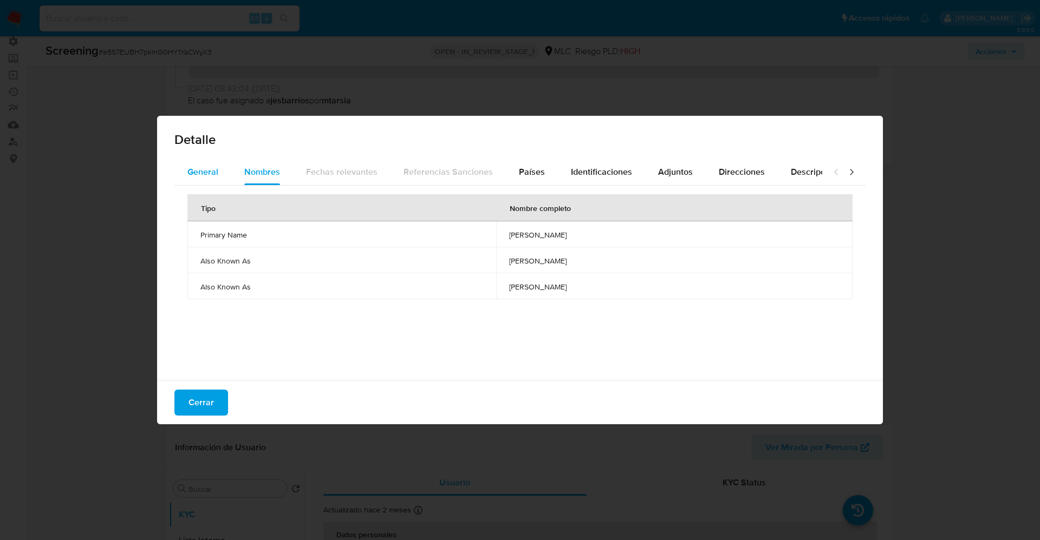
click at [187, 171] on button "General" at bounding box center [202, 172] width 57 height 26
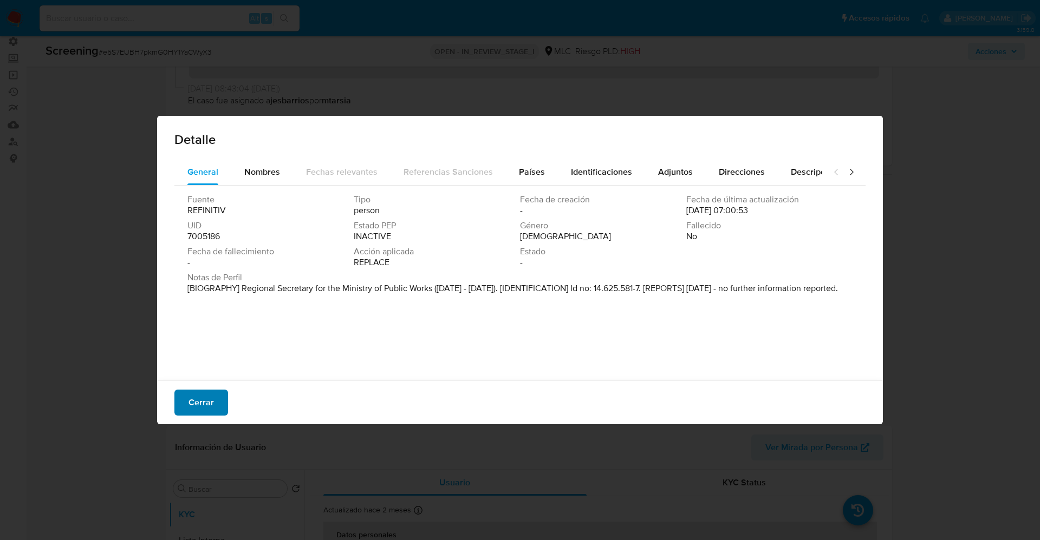
click at [196, 414] on span "Cerrar" at bounding box center [200, 403] width 25 height 24
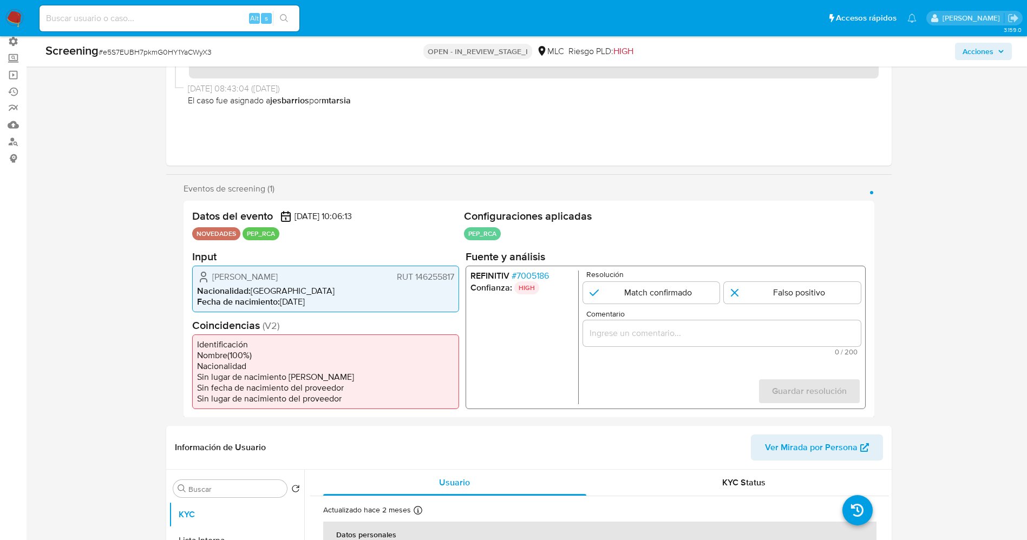
click at [527, 277] on span "# 7005186" at bounding box center [529, 275] width 37 height 11
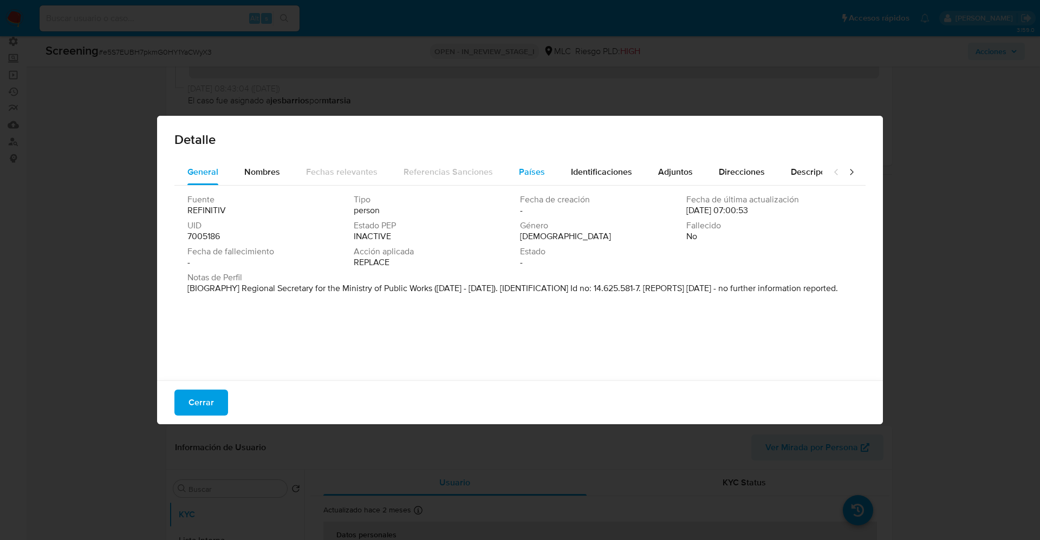
click at [532, 168] on span "Países" at bounding box center [532, 172] width 26 height 12
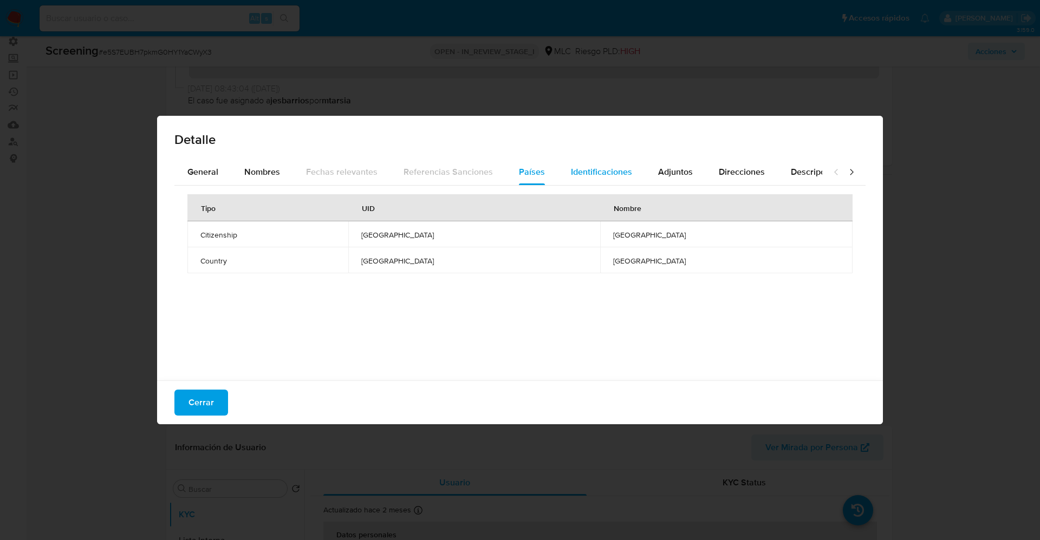
click at [578, 174] on span "Identificaciones" at bounding box center [601, 172] width 61 height 12
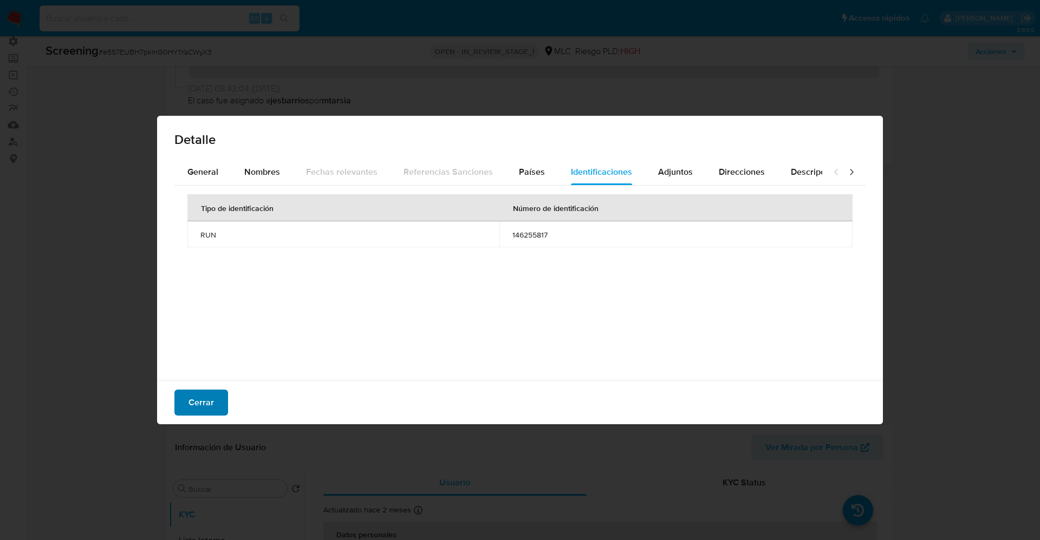
click at [178, 410] on button "Cerrar" at bounding box center [201, 403] width 54 height 26
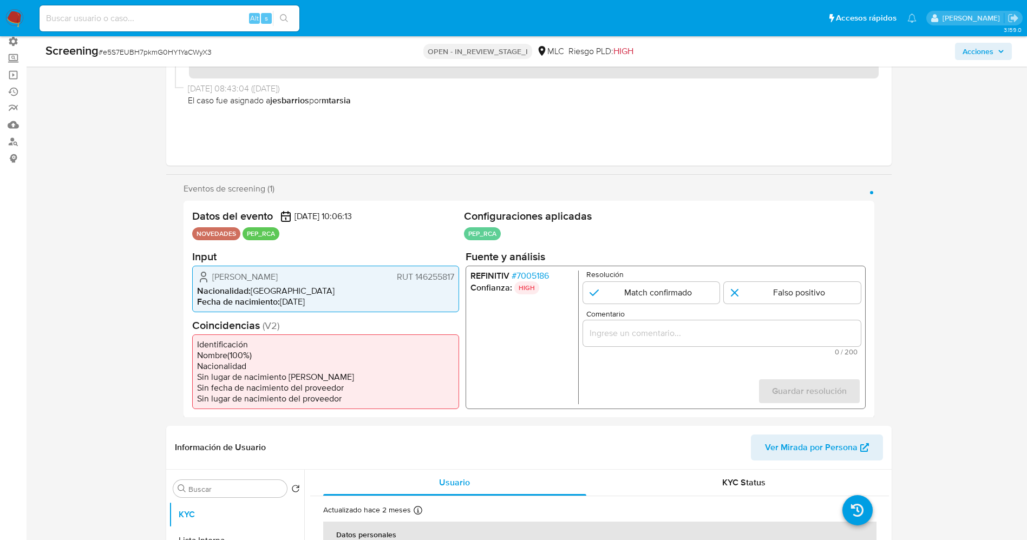
drag, startPoint x: 294, startPoint y: 277, endPoint x: 244, endPoint y: 272, distance: 50.6
click at [278, 277] on span "Daniel Eduardo Olhabe Espinosa" at bounding box center [245, 276] width 66 height 11
drag, startPoint x: 207, startPoint y: 273, endPoint x: 455, endPoint y: 282, distance: 248.2
click at [455, 282] on div "Daniel Eduardo Olhabe Espinosa RUT 146255817 Nacionalidad : Chile Fecha de naci…" at bounding box center [325, 288] width 267 height 47
click at [529, 272] on span "# 7005186" at bounding box center [529, 275] width 37 height 11
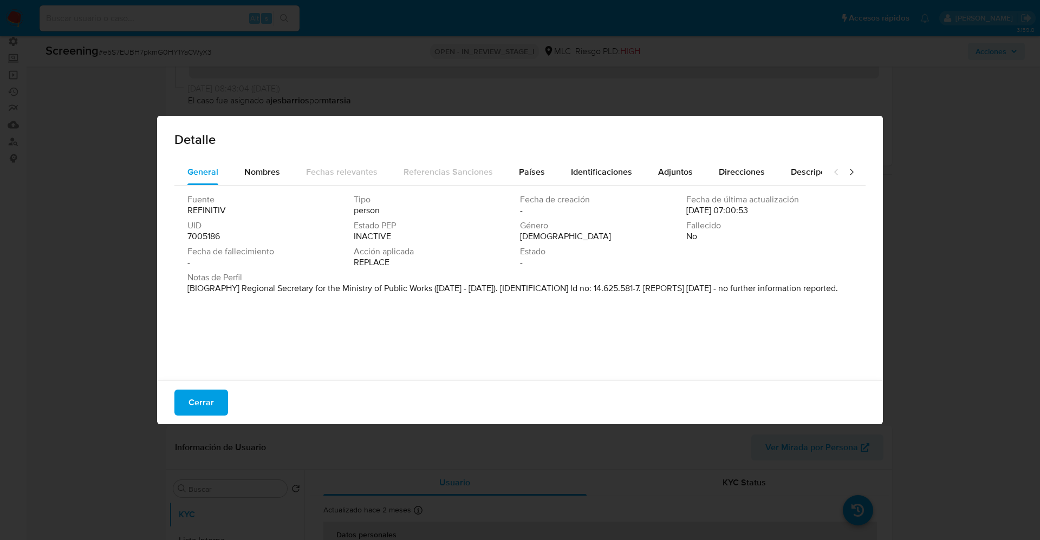
drag, startPoint x: 231, startPoint y: 288, endPoint x: 428, endPoint y: 312, distance: 198.6
click at [420, 314] on div "Fuente REFINITIV Tipo person Fecha de creación - Fecha de última actualización …" at bounding box center [519, 281] width 691 height 190
drag, startPoint x: 236, startPoint y: 290, endPoint x: 434, endPoint y: 288, distance: 198.2
click at [434, 288] on font "[BIOGRAFÍA] Secretario Regional del Ministerio de Obras Públicas (abril de 2022…" at bounding box center [497, 293] width 620 height 23
click at [209, 401] on span "Cerrar" at bounding box center [200, 403] width 25 height 24
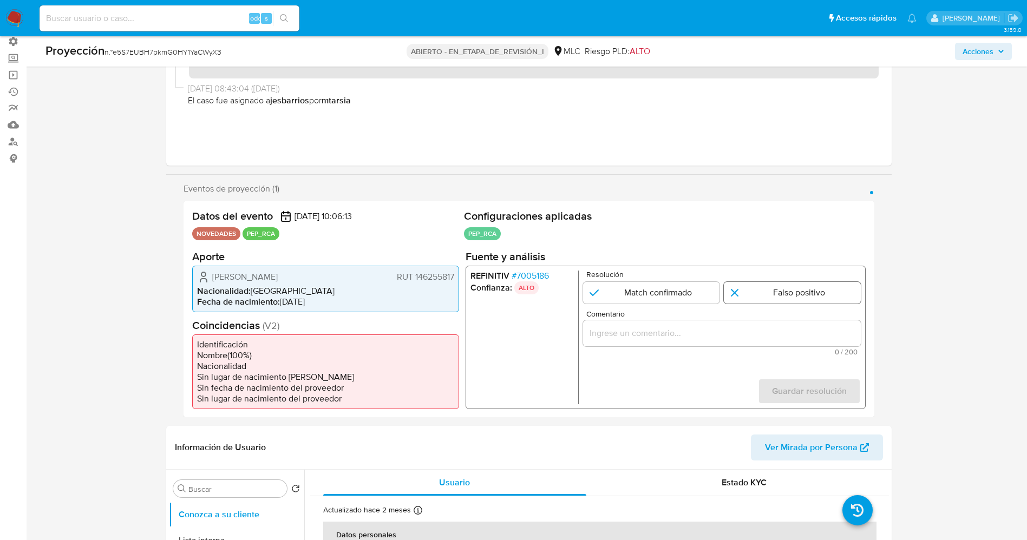
click at [746, 292] on input "1 de 1" at bounding box center [792, 293] width 137 height 22
radio input "true"
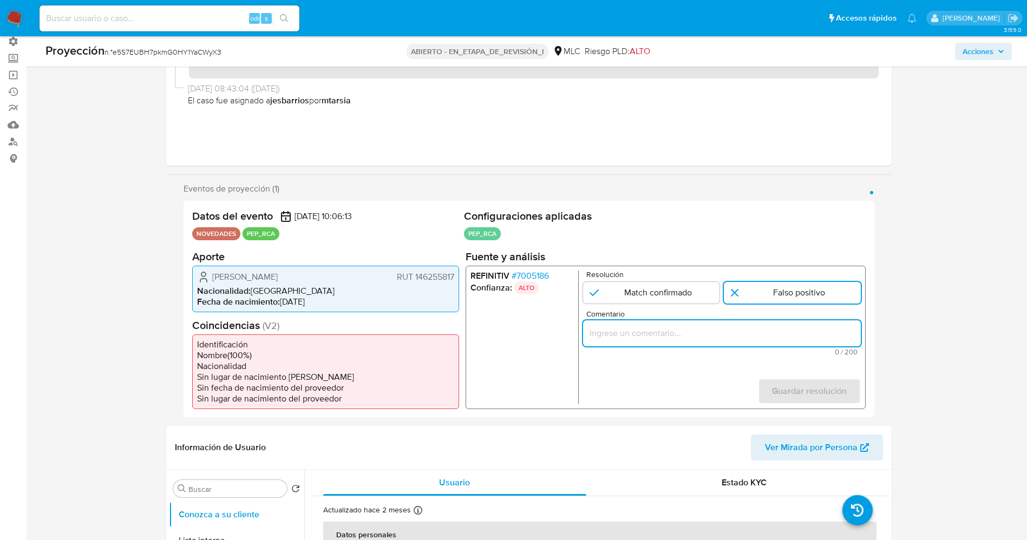
click at [720, 331] on input "Comentario" at bounding box center [722, 333] width 278 height 14
drag, startPoint x: 816, startPoint y: 334, endPoint x: 922, endPoint y: 333, distance: 106.2
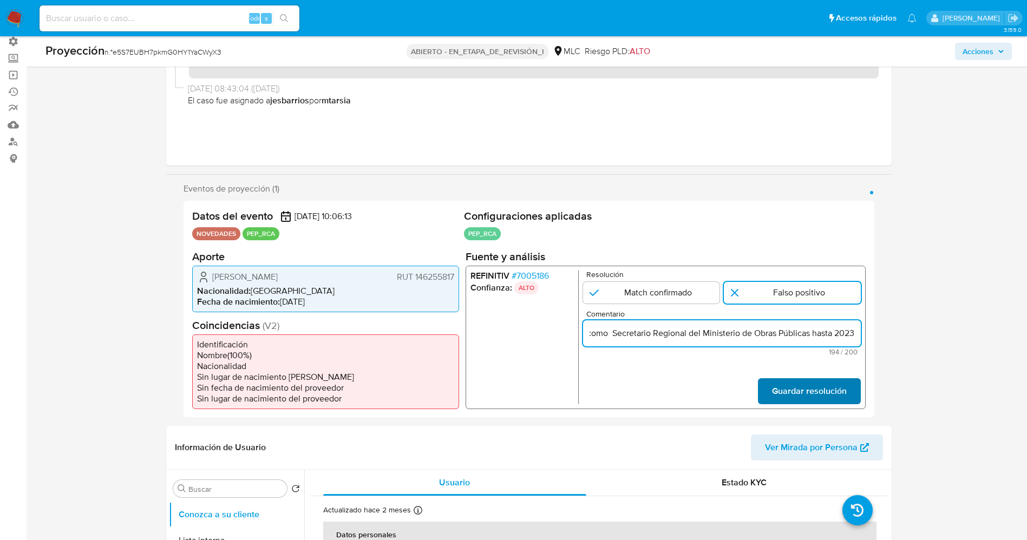
type input "usuario Daniel Eduardo Olhabe Espinosa,RUT 146255817,Nacionalidad Chilena por c…"
click at [845, 392] on span "Guardar resolución" at bounding box center [809, 391] width 75 height 24
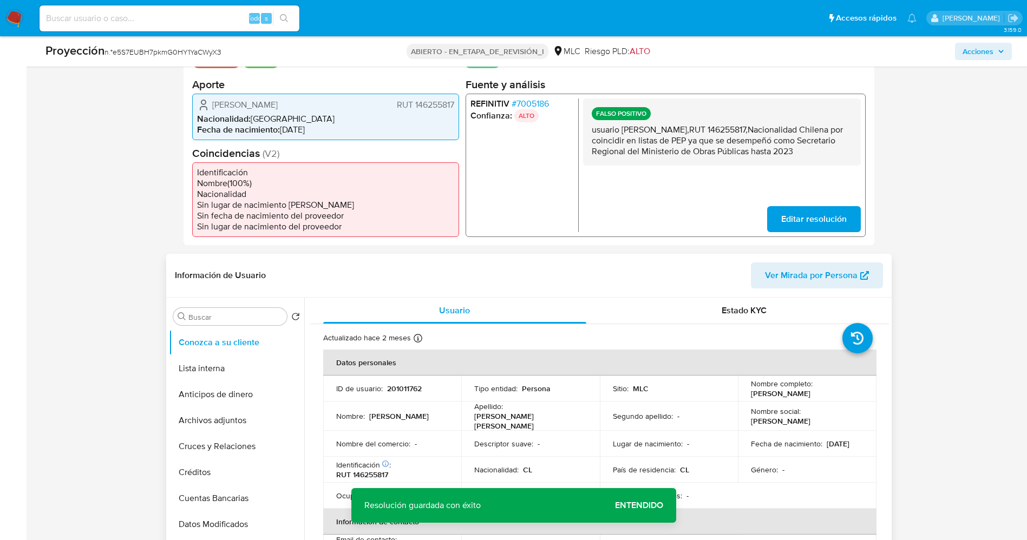
scroll to position [325, 0]
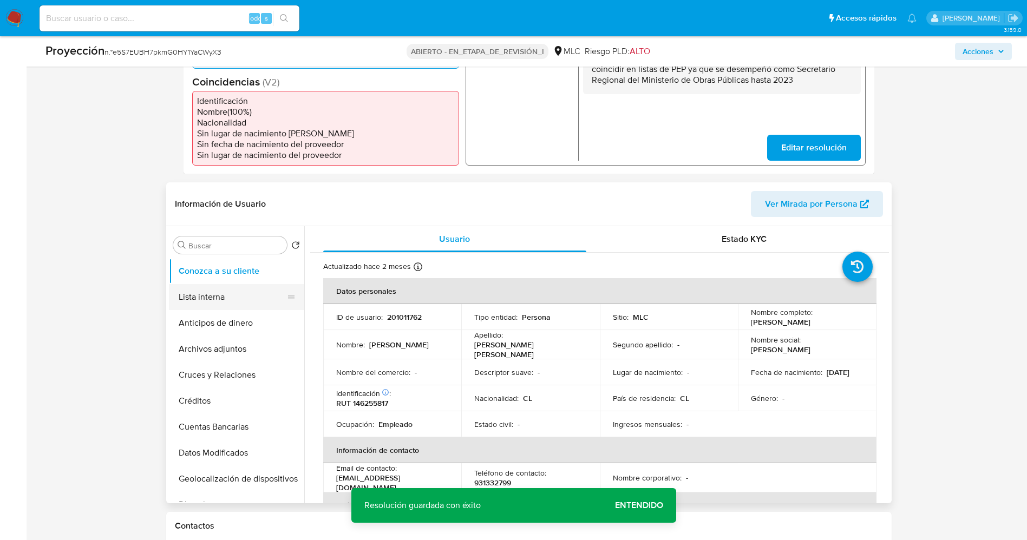
click at [218, 292] on button "Lista interna" at bounding box center [232, 297] width 127 height 26
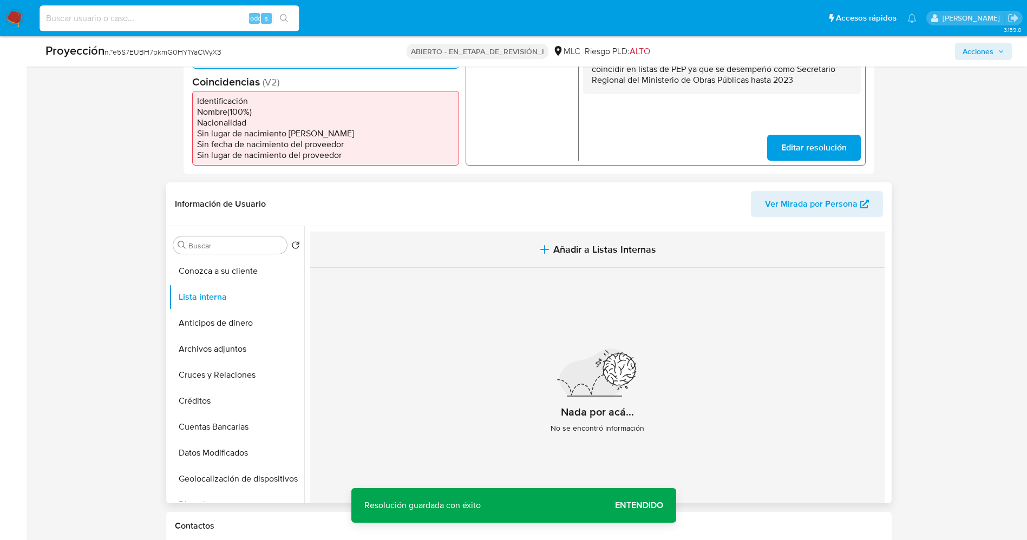
click at [589, 252] on span "Añadir a Listas Internas" at bounding box center [604, 250] width 103 height 12
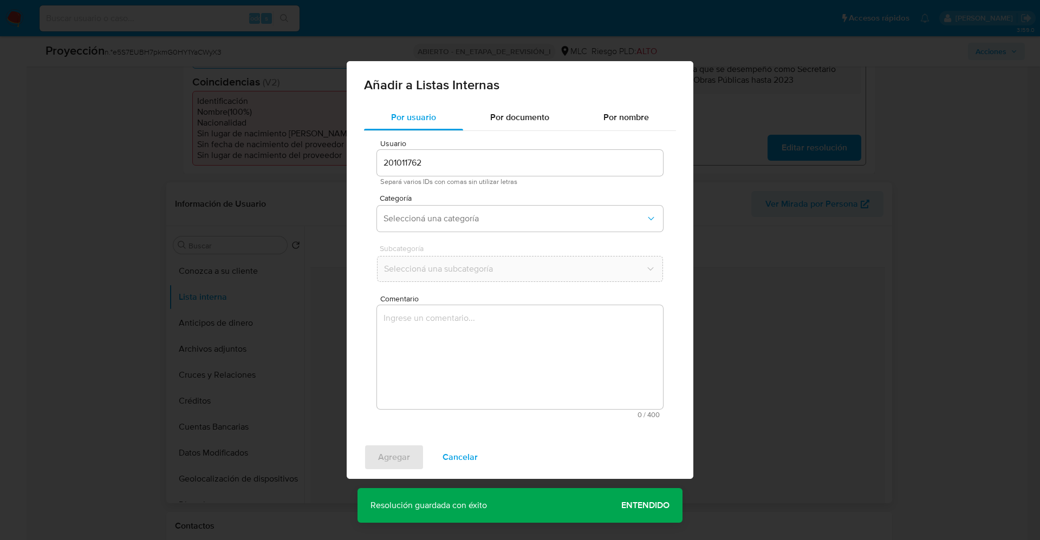
click at [463, 457] on span "Cancelar" at bounding box center [459, 458] width 35 height 24
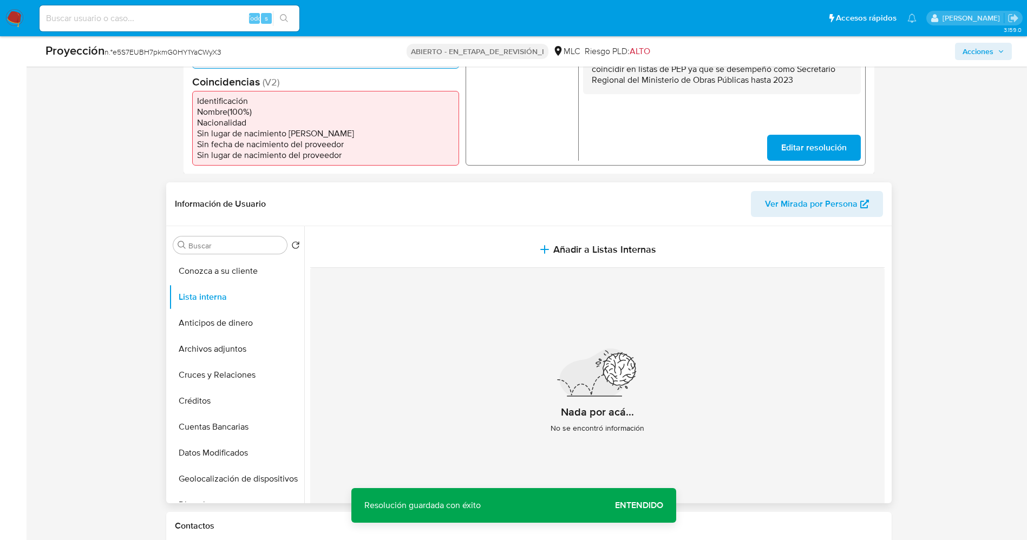
drag, startPoint x: 796, startPoint y: 150, endPoint x: 747, endPoint y: 172, distance: 53.1
click at [796, 152] on span "Editar resolución" at bounding box center [814, 147] width 66 height 24
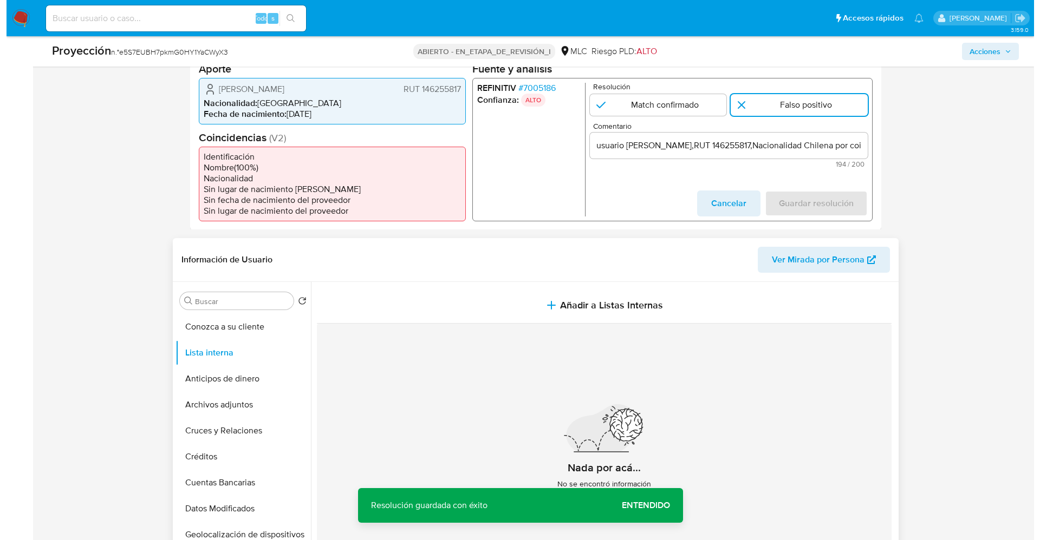
scroll to position [244, 0]
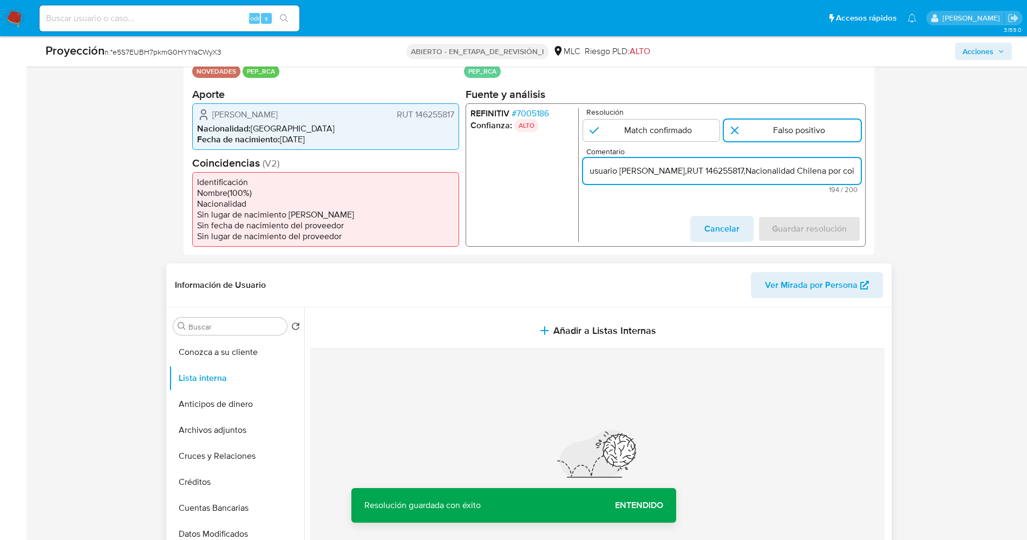
click at [596, 169] on input "usuario Daniel Eduardo Olhabe Espinosa,RUT 146255817,Nacionalidad Chilena por c…" at bounding box center [722, 171] width 278 height 14
type input "Usuario Daniel Eduardo Olhabe Espinosa,RUT 146255817,Nacionalidad Chilena por c…"
click at [792, 228] on span "Guardar resolución" at bounding box center [809, 229] width 75 height 24
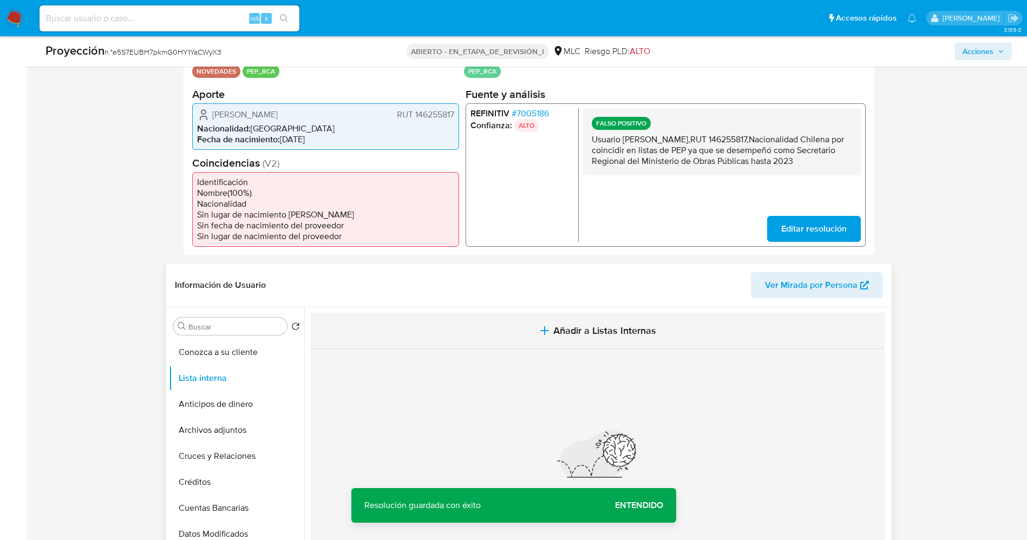
click at [553, 328] on span "Añadir a Listas Internas" at bounding box center [604, 331] width 103 height 12
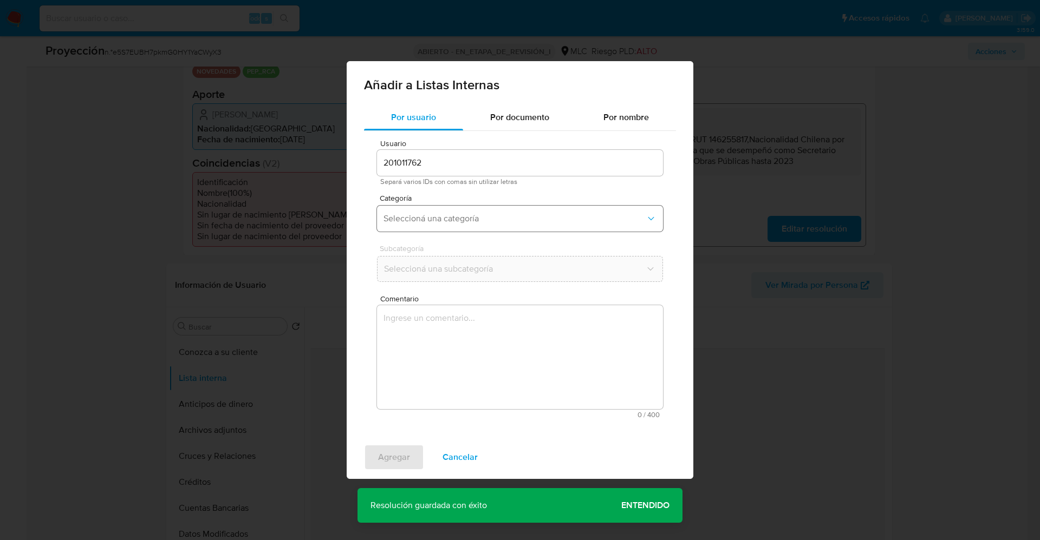
drag, startPoint x: 484, startPoint y: 215, endPoint x: 484, endPoint y: 230, distance: 14.6
click at [484, 216] on span "Seleccioná una categoría" at bounding box center [514, 218] width 262 height 11
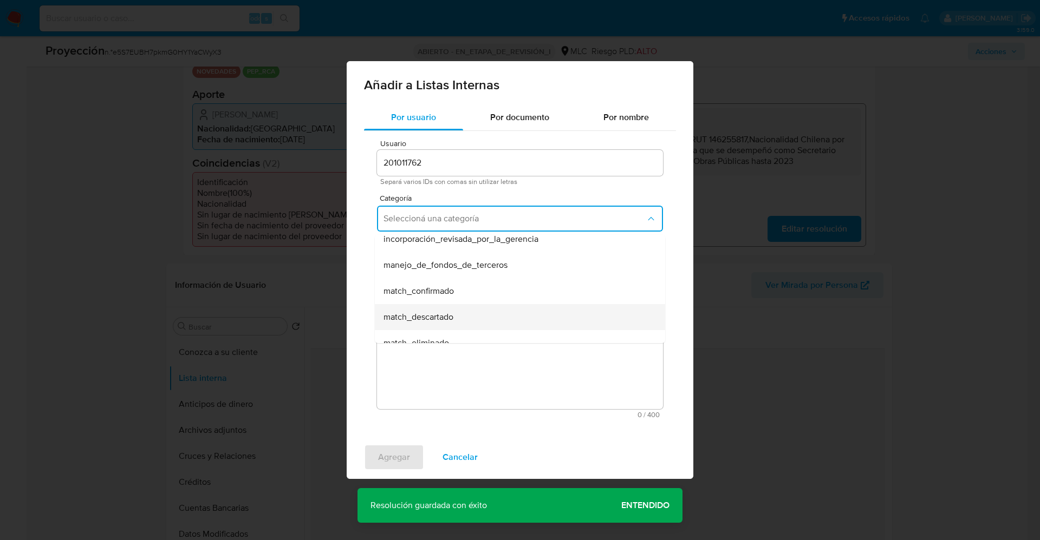
scroll to position [81, 0]
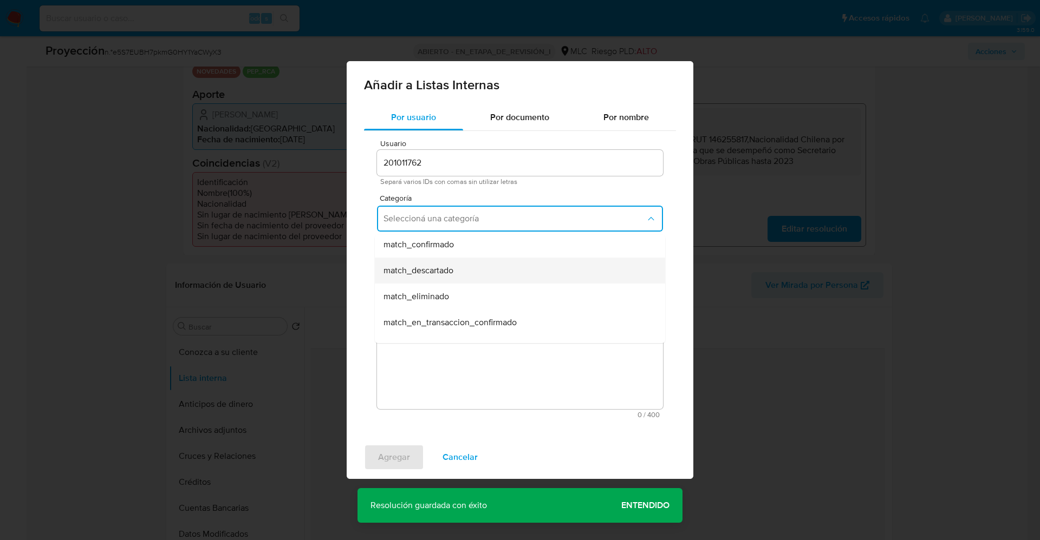
click at [470, 271] on div "match_descartado" at bounding box center [516, 271] width 266 height 26
click at [468, 272] on span "Seleccioná una subcategoría" at bounding box center [514, 269] width 262 height 11
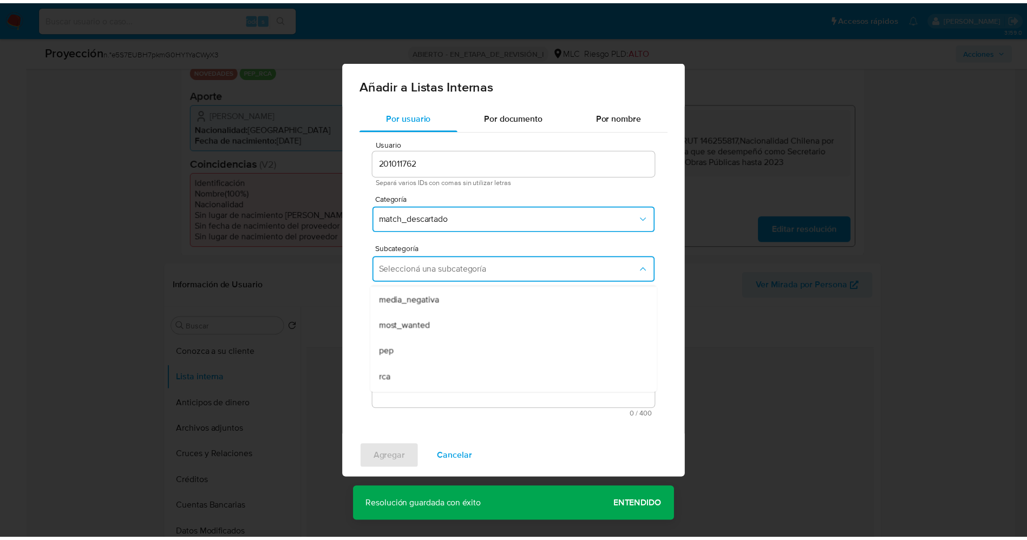
scroll to position [74, 0]
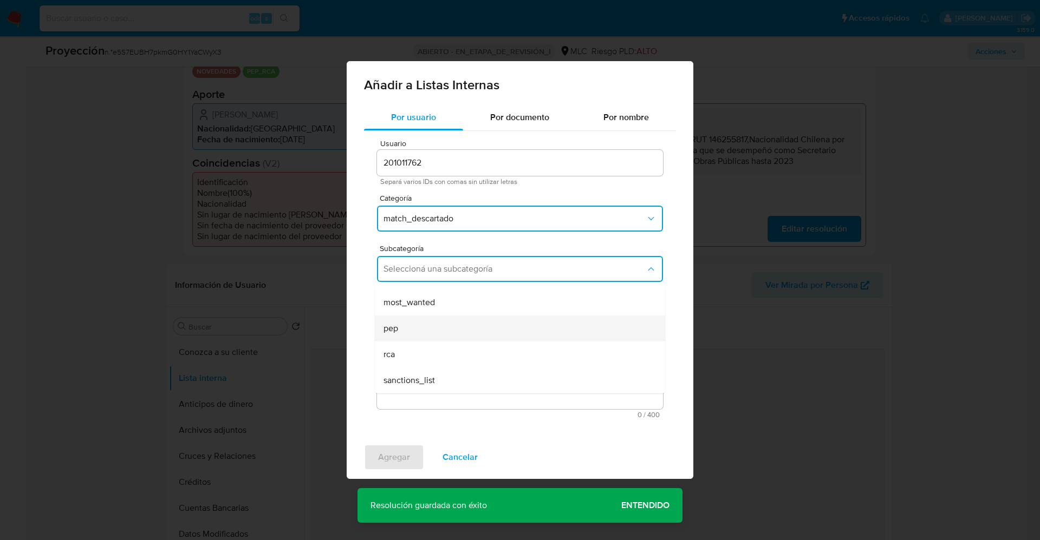
click at [423, 332] on div "pep" at bounding box center [516, 329] width 266 height 26
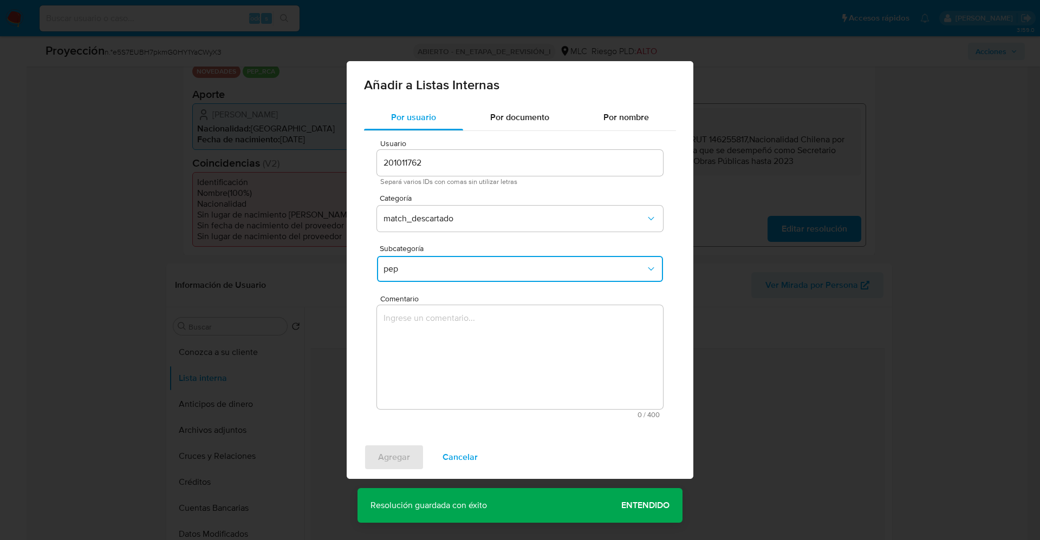
click at [418, 334] on textarea "Comentario" at bounding box center [520, 357] width 286 height 104
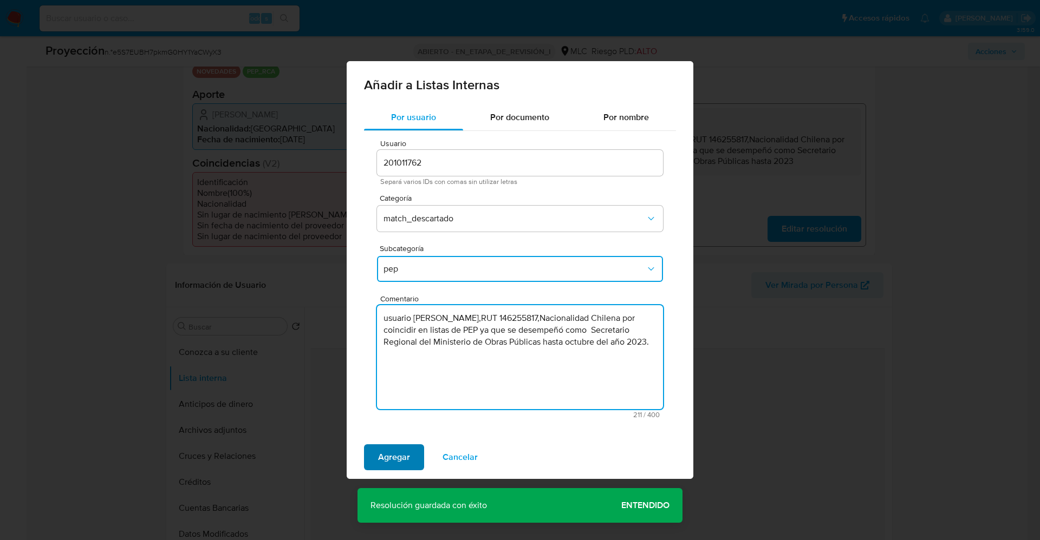
type textarea "usuario Daniel Eduardo Olhabe Espinosa,RUT 146255817,Nacionalidad Chilena por c…"
click at [400, 460] on span "Agregar" at bounding box center [394, 458] width 32 height 24
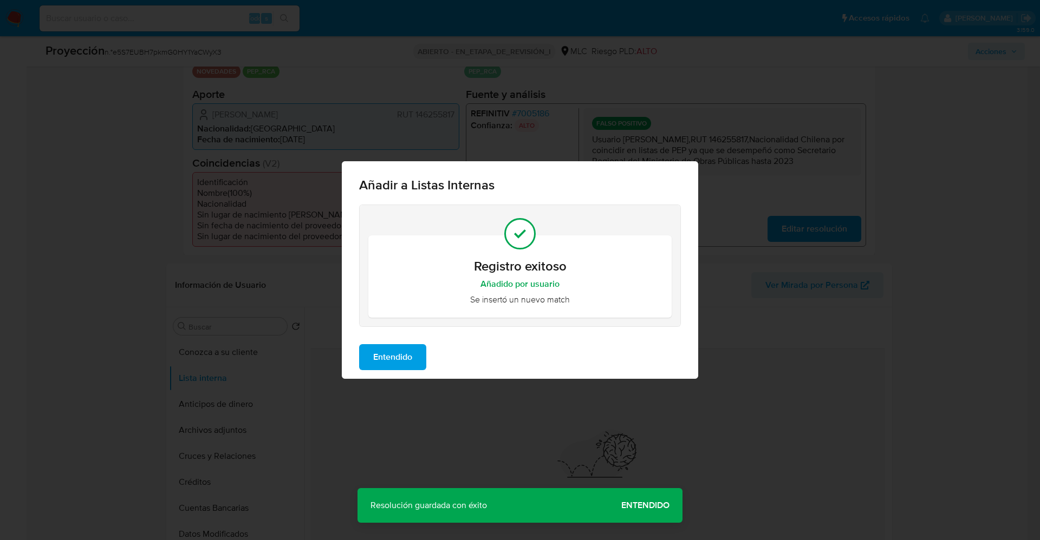
click at [390, 356] on span "Entendido" at bounding box center [392, 358] width 39 height 24
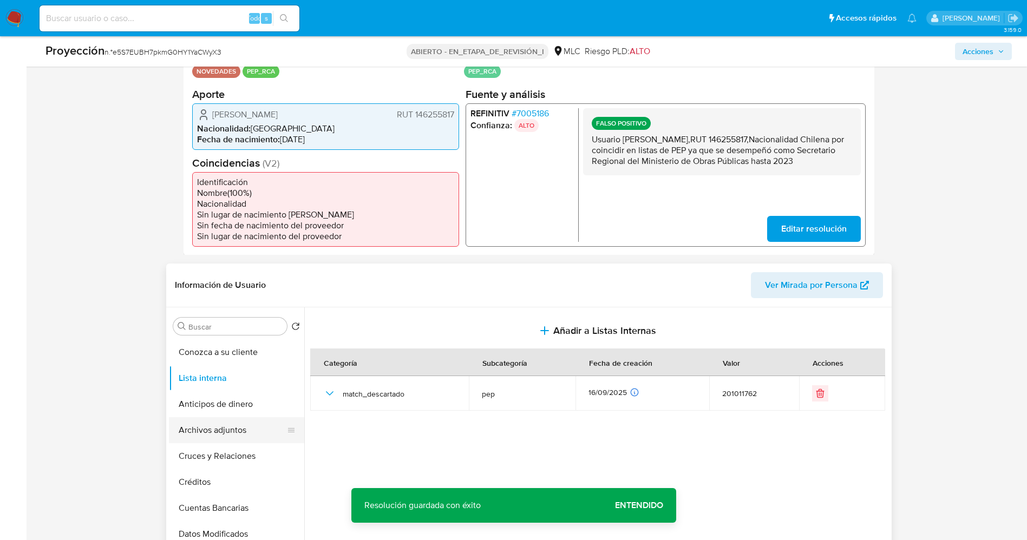
click at [213, 433] on button "Archivos adjuntos" at bounding box center [232, 431] width 127 height 26
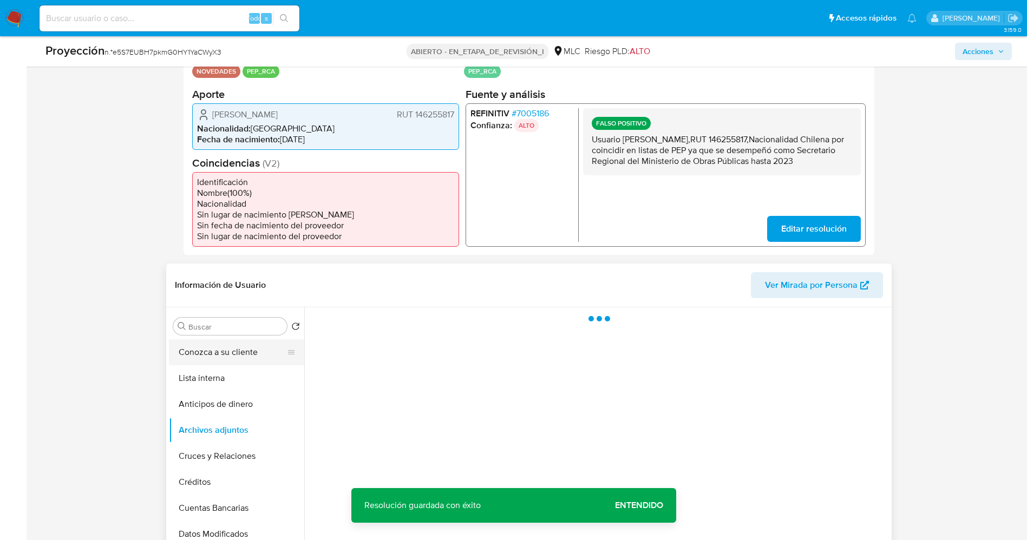
drag, startPoint x: 198, startPoint y: 367, endPoint x: 199, endPoint y: 357, distance: 9.8
click at [199, 368] on button "Lista interna" at bounding box center [236, 379] width 135 height 26
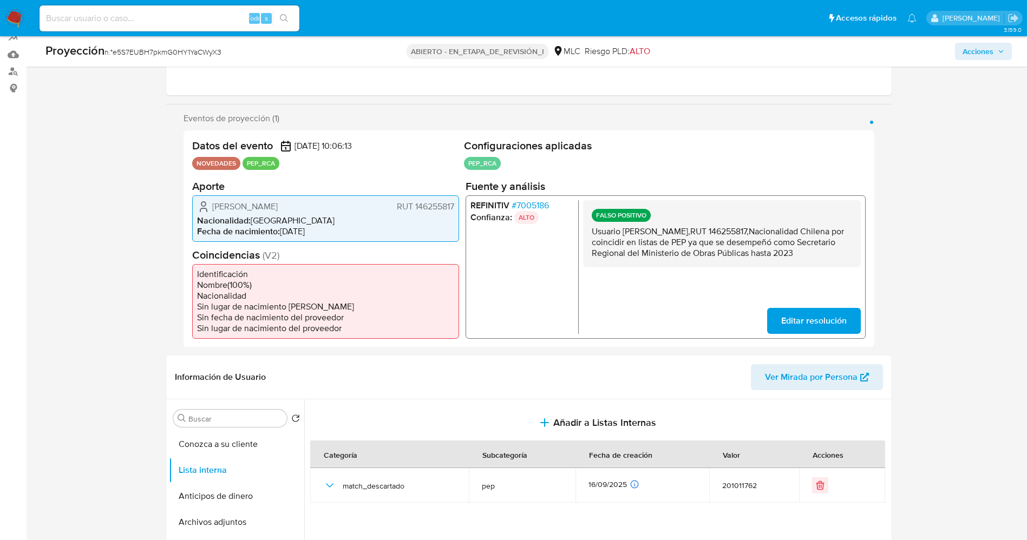
scroll to position [0, 0]
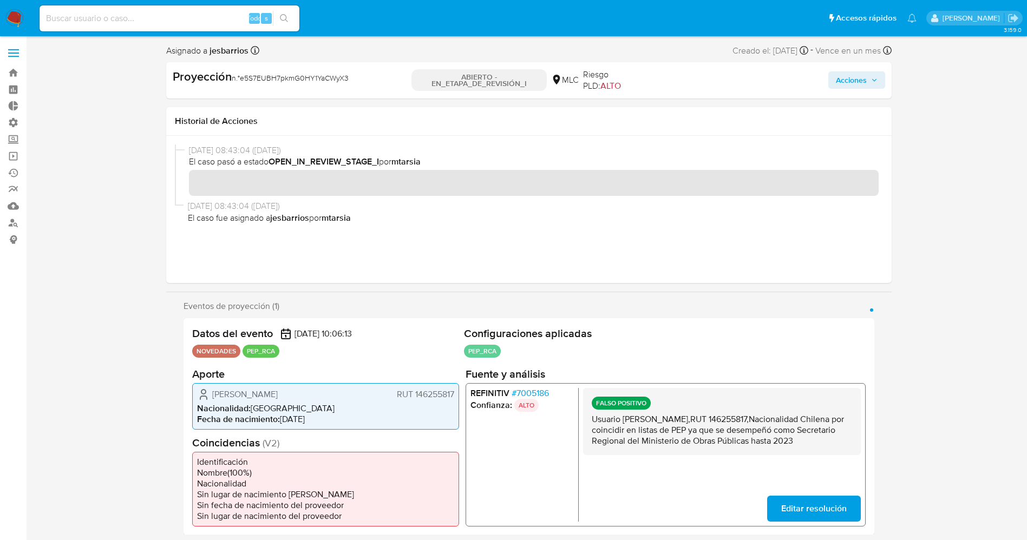
click at [855, 75] on span "Acciones" at bounding box center [851, 79] width 31 height 17
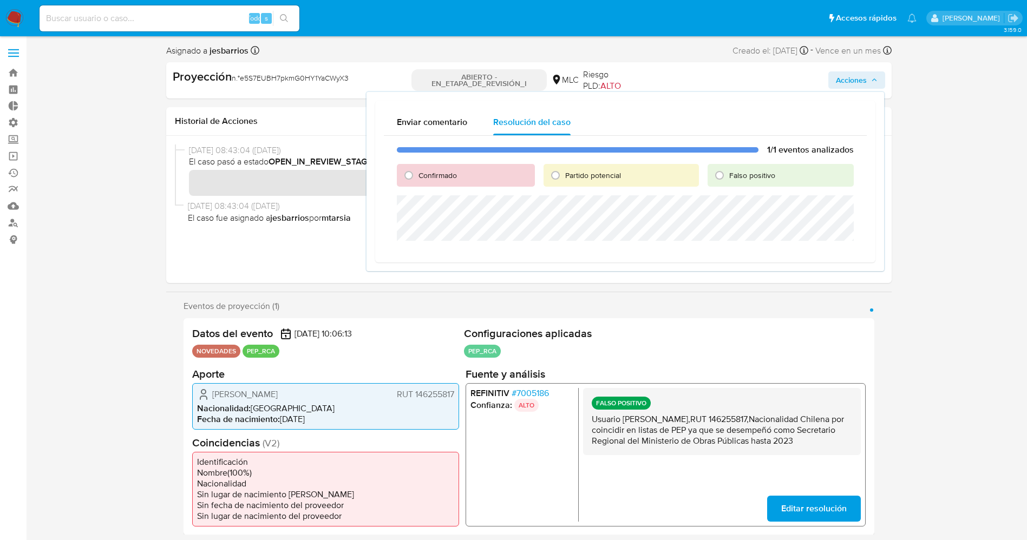
click at [762, 171] on font "Falso positivo" at bounding box center [752, 175] width 46 height 11
click at [728, 171] on input "Falso positivo" at bounding box center [719, 175] width 17 height 17
radio input "true"
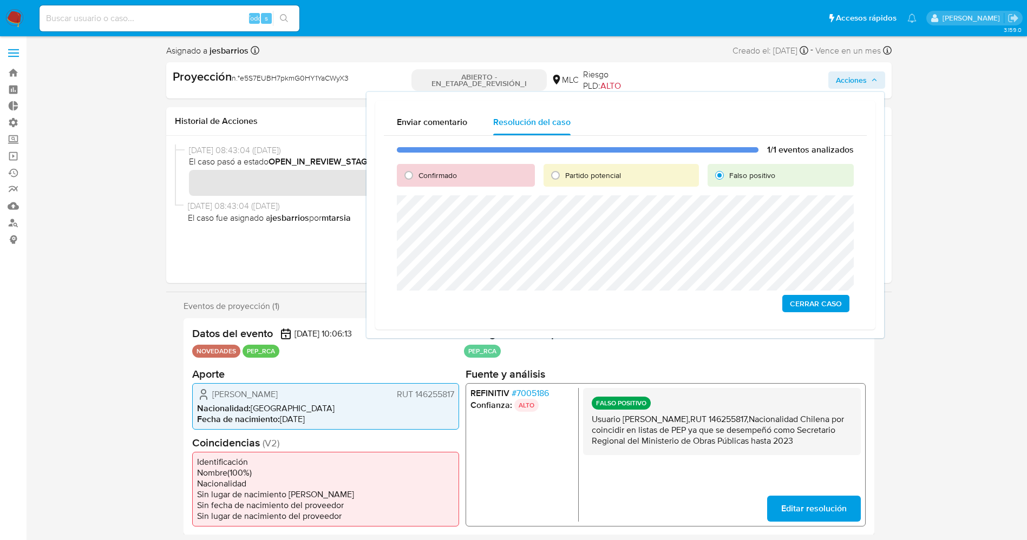
click at [825, 310] on span "Cerrar Caso" at bounding box center [816, 303] width 52 height 15
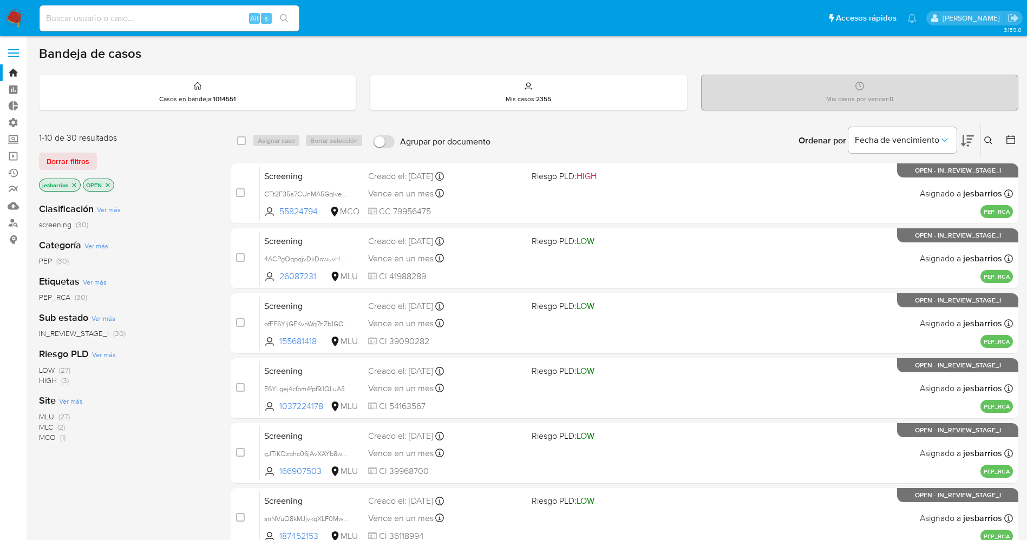
click at [17, 12] on img at bounding box center [14, 18] width 18 height 18
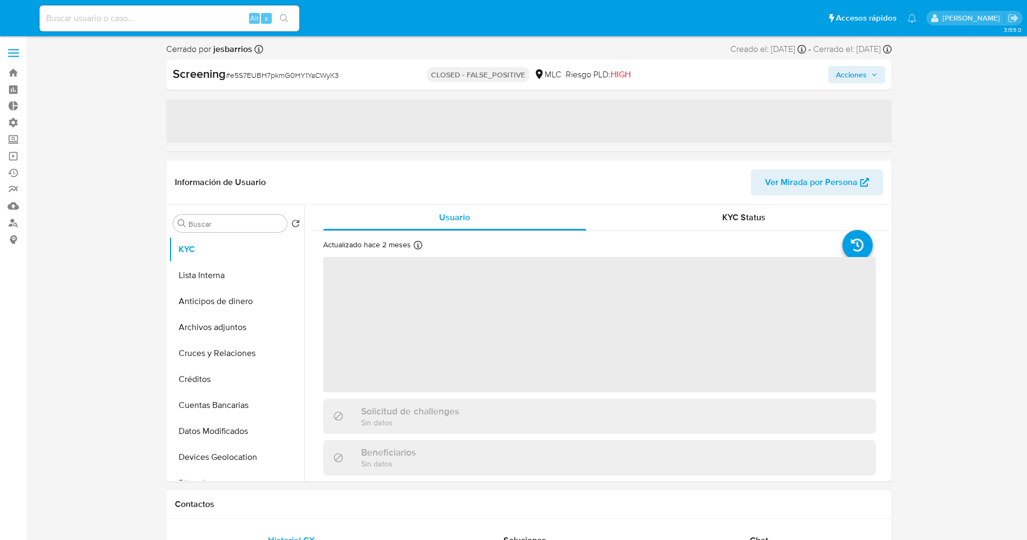
select select "10"
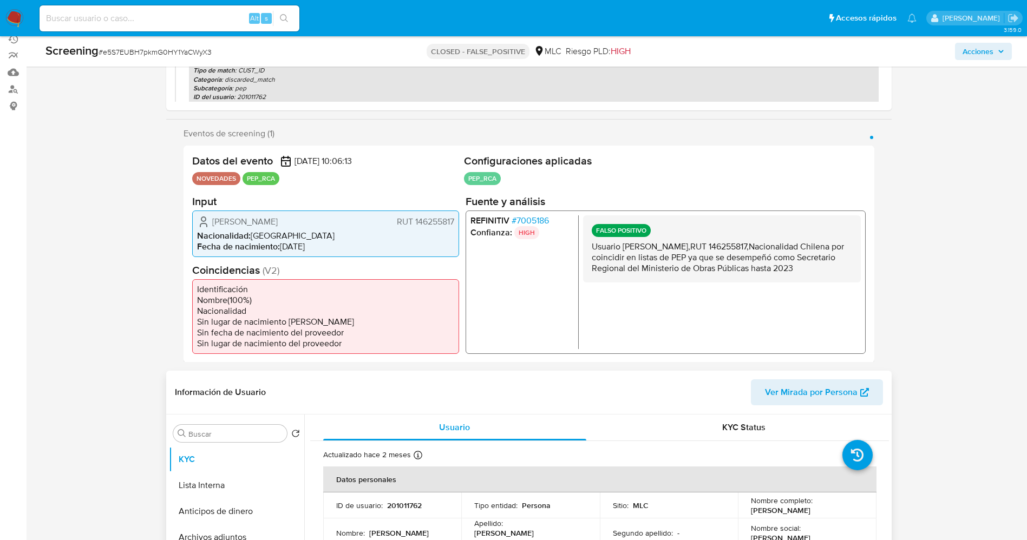
scroll to position [325, 0]
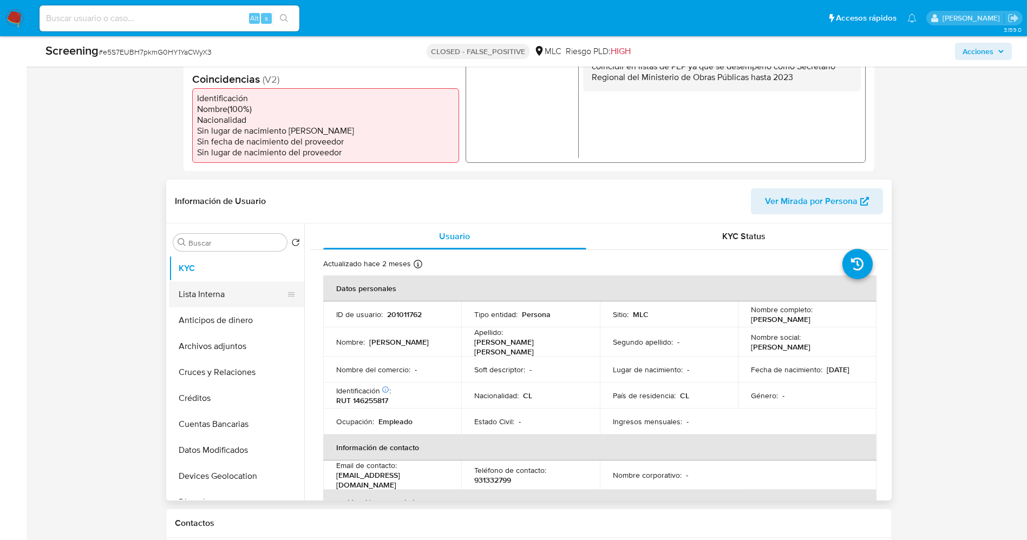
click at [222, 291] on button "Lista Interna" at bounding box center [232, 295] width 127 height 26
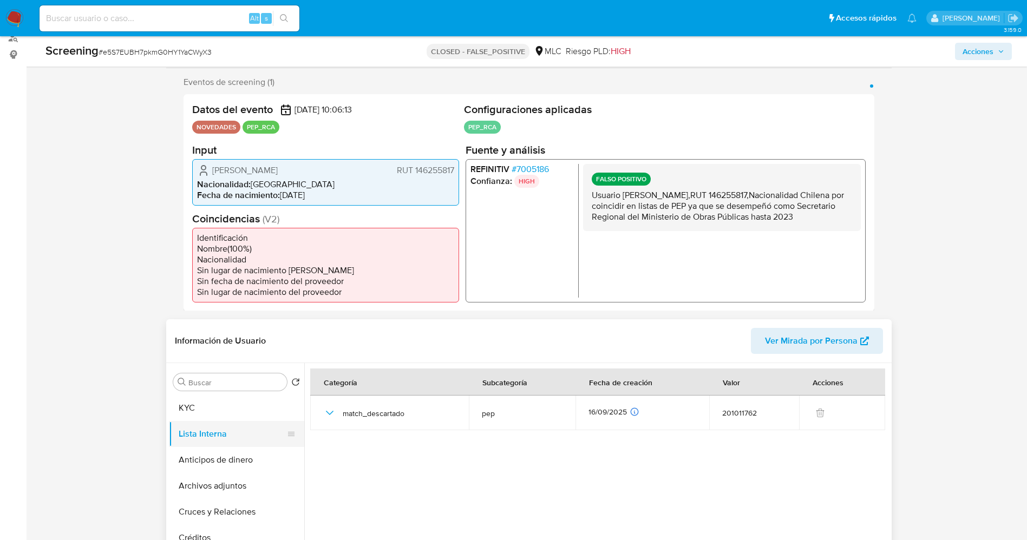
scroll to position [0, 0]
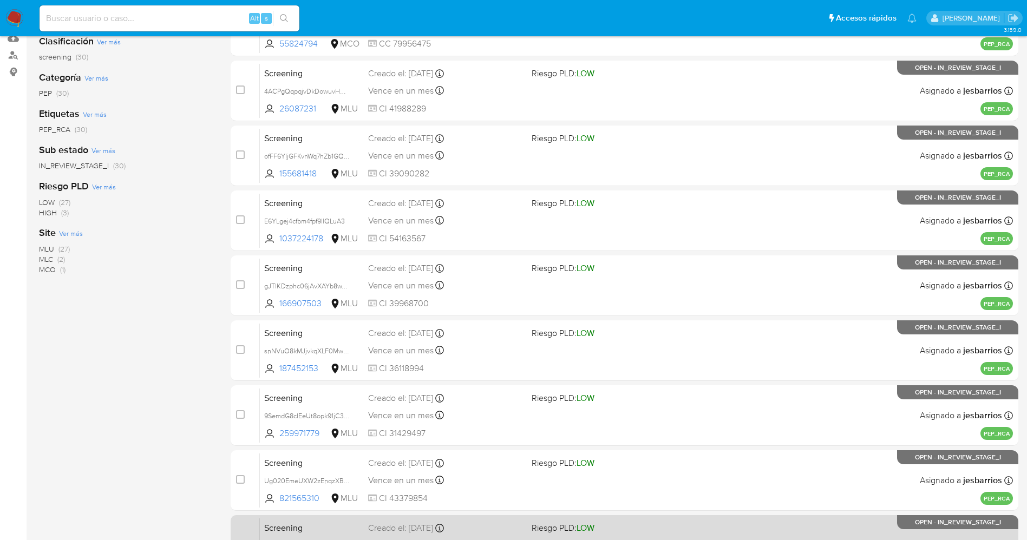
scroll to position [354, 0]
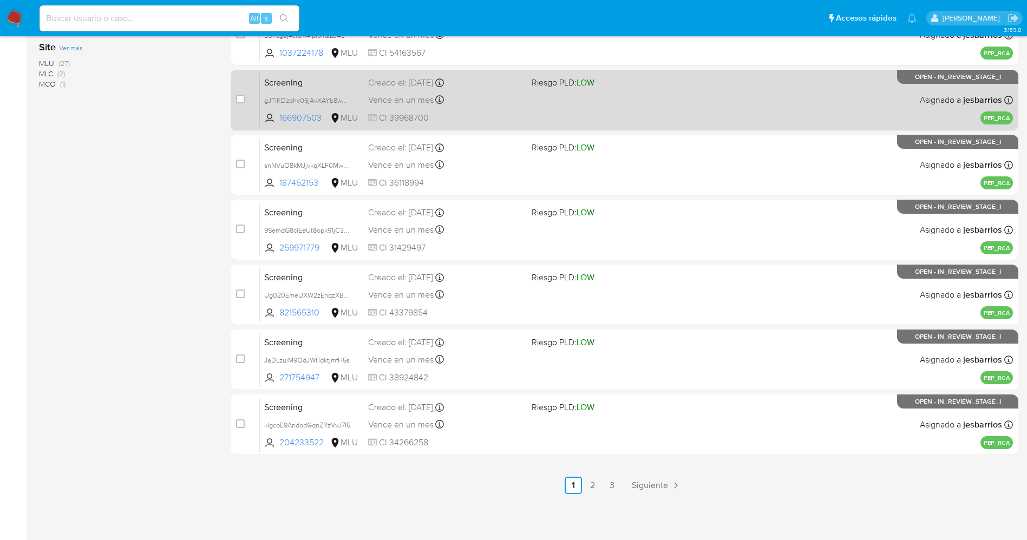
click at [608, 483] on link "3" at bounding box center [612, 485] width 17 height 17
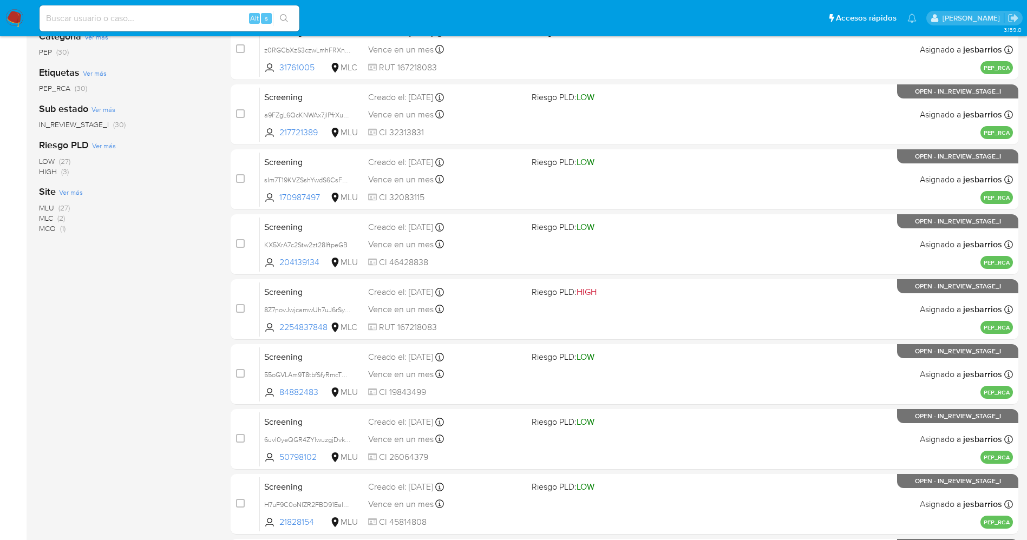
scroll to position [354, 0]
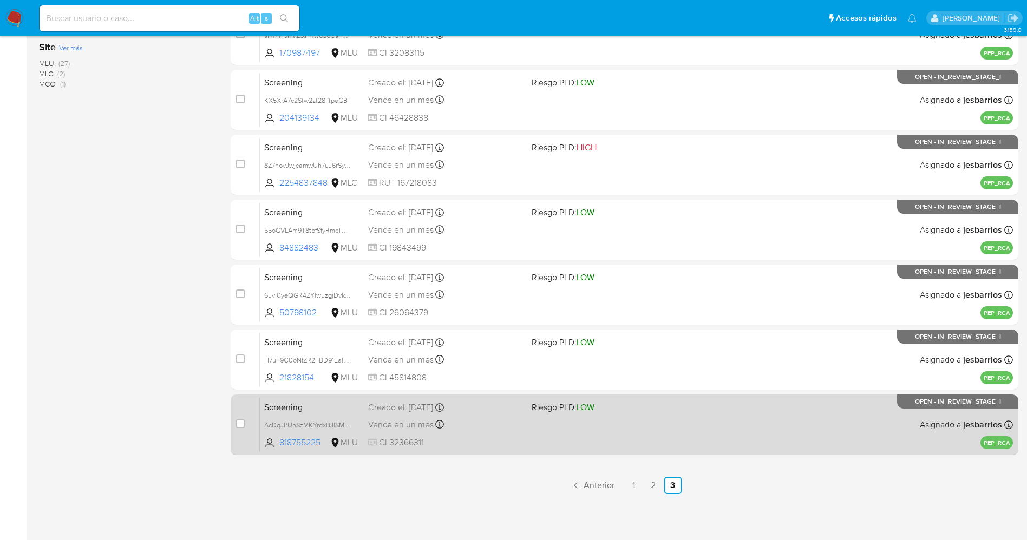
click at [592, 433] on div "Screening AcDqJPUnSzMKYrdxBJlSMvtk 818755225 MLU Riesgo PLD: LOW Creado el: [DA…" at bounding box center [636, 424] width 753 height 55
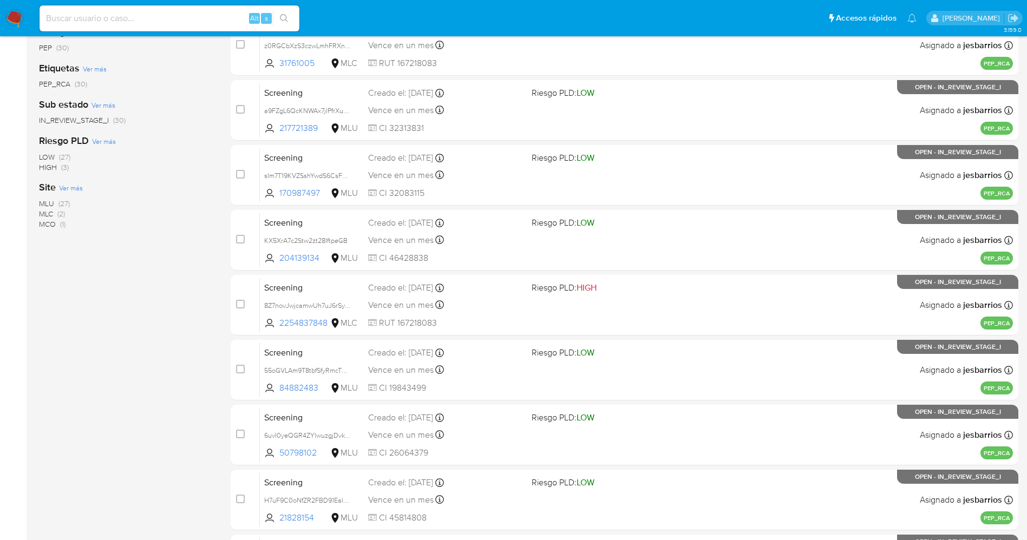
scroll to position [110, 0]
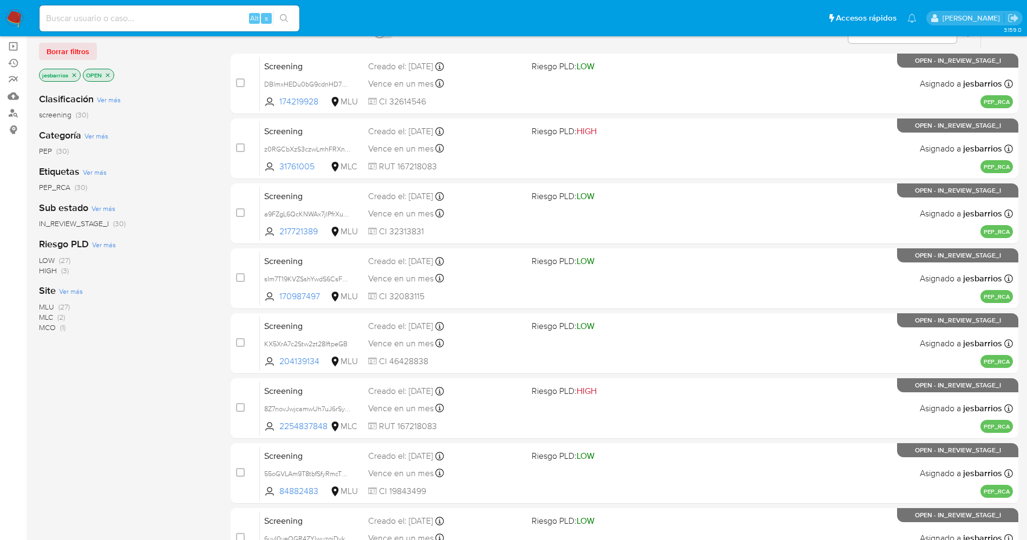
click at [55, 314] on span "MLC (2)" at bounding box center [52, 317] width 26 height 10
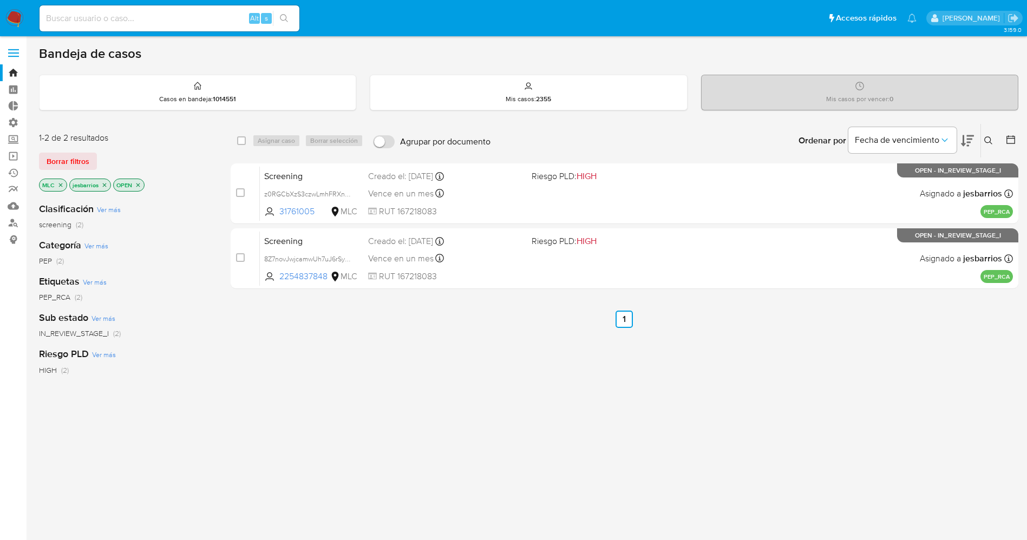
click at [8, 6] on nav "Pausado Ver notificaciones Alt s Accesos rápidos Presiona las siguientes teclas…" at bounding box center [513, 18] width 1027 height 36
click at [11, 11] on img at bounding box center [14, 18] width 18 height 18
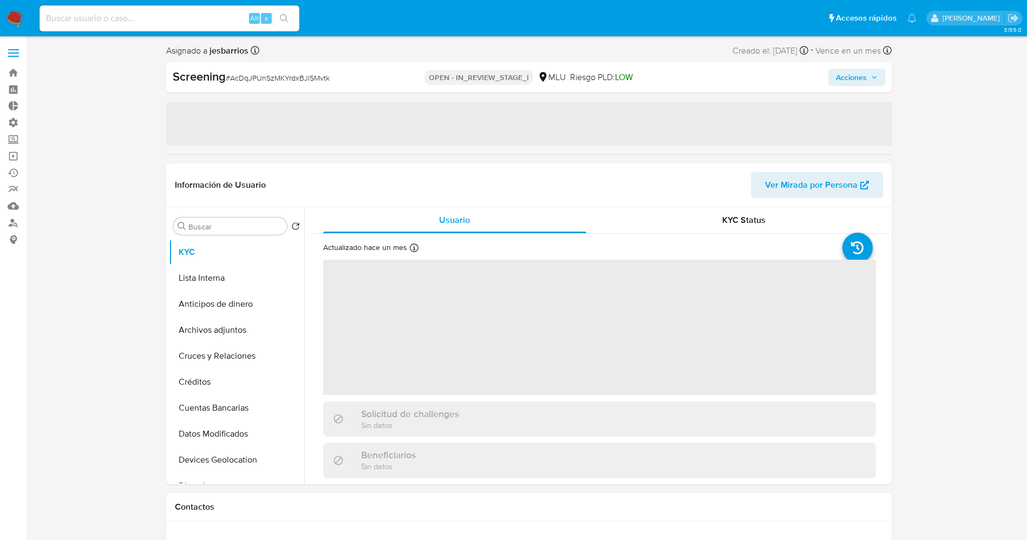
select select "10"
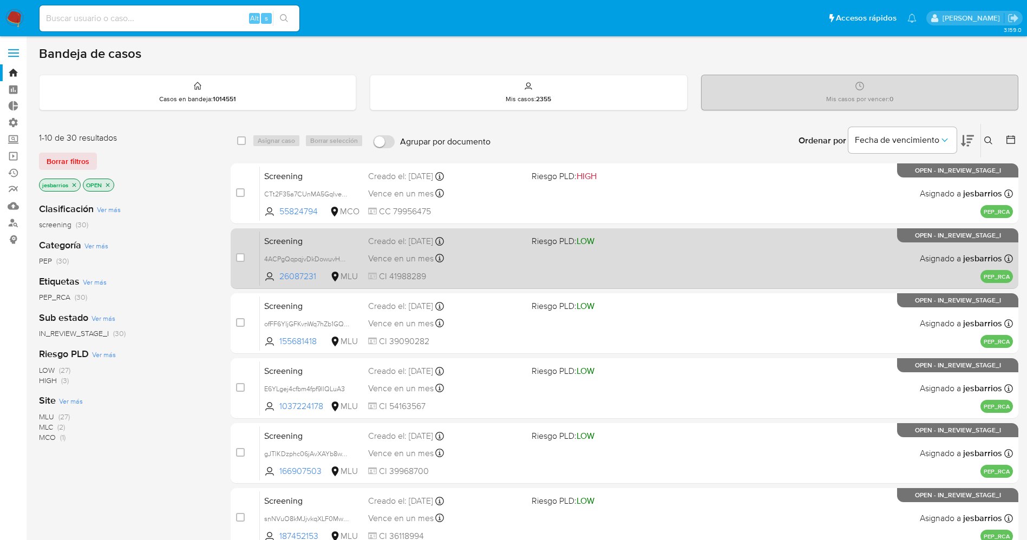
scroll to position [354, 0]
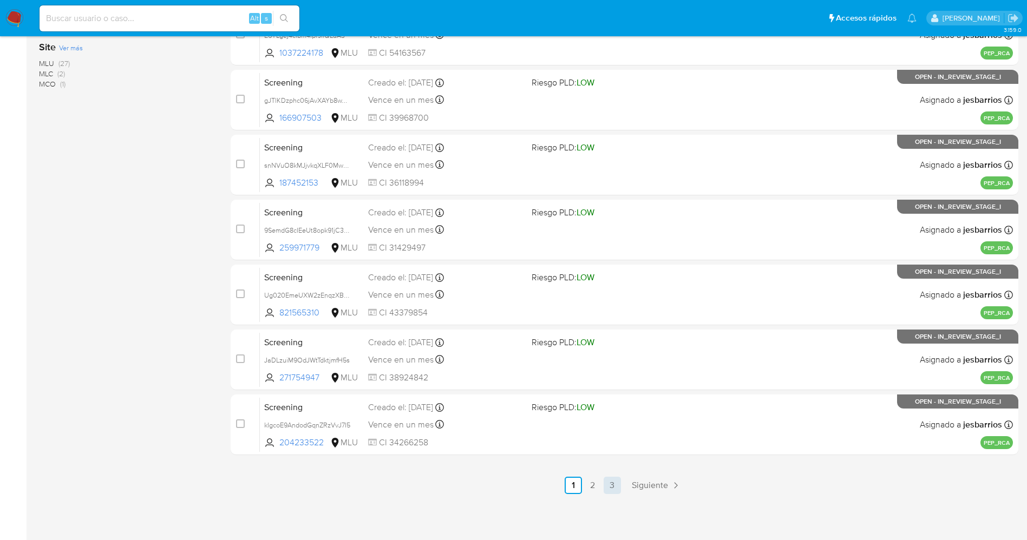
click at [611, 486] on link "3" at bounding box center [612, 485] width 17 height 17
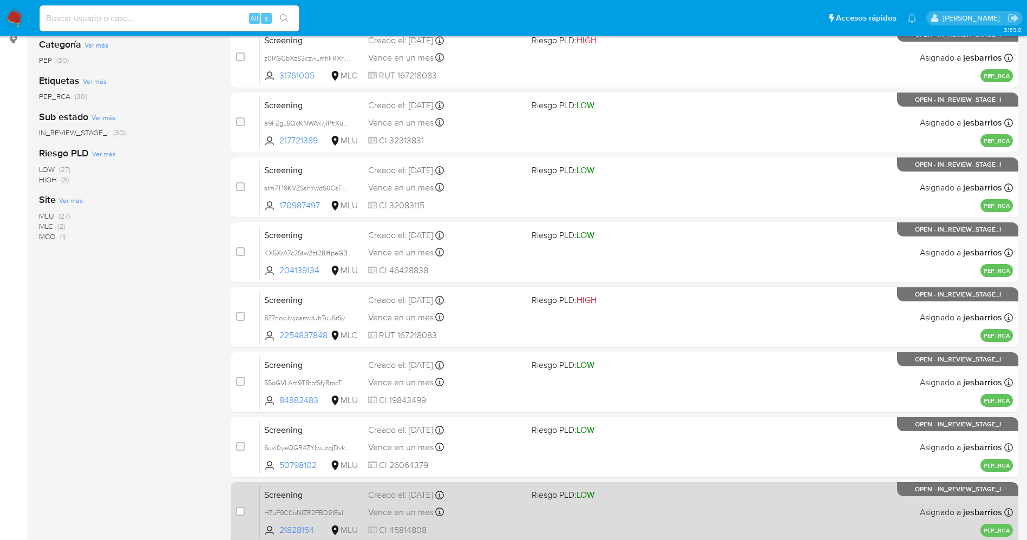
scroll to position [354, 0]
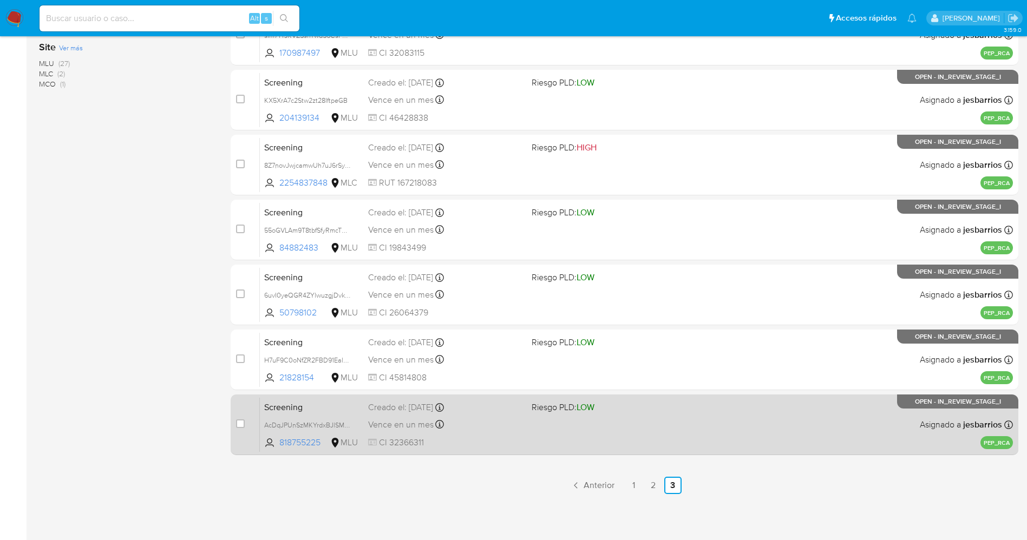
click at [527, 439] on div "Screening AcDqJPUnSzMKYrdxBJlSMvtk 818755225 MLU Riesgo PLD: LOW Creado el: 14/…" at bounding box center [636, 424] width 753 height 55
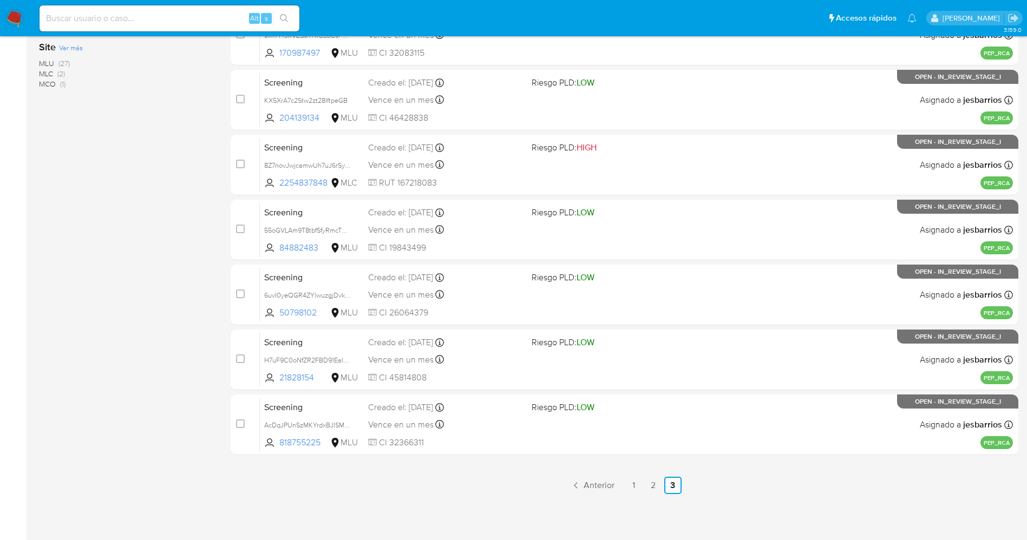
click at [11, 11] on img at bounding box center [14, 18] width 18 height 18
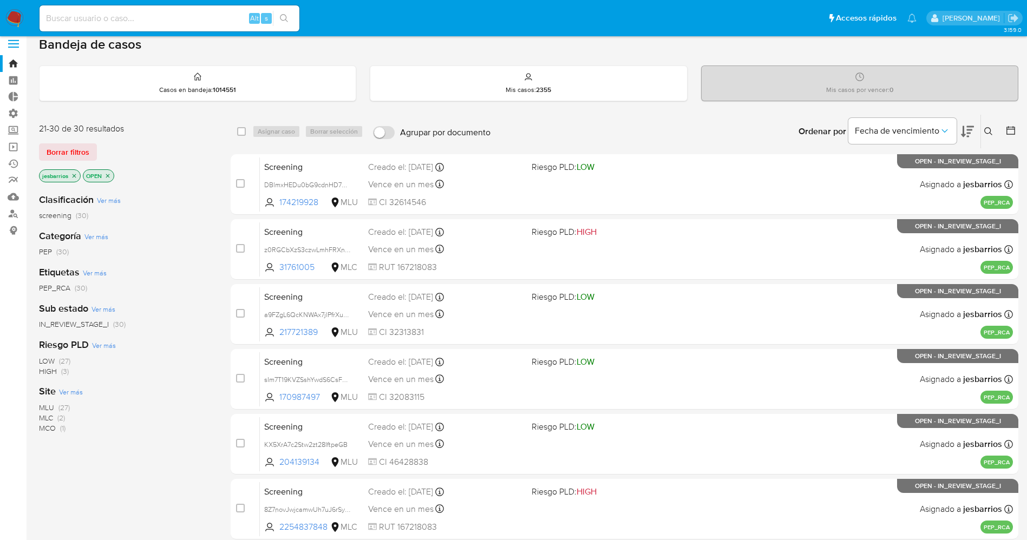
scroll to position [0, 0]
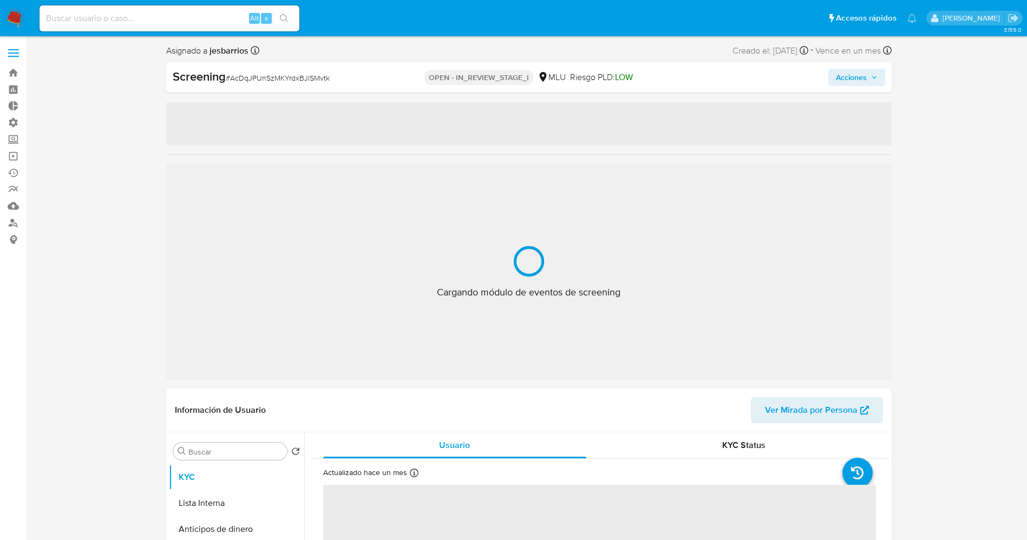
select select "10"
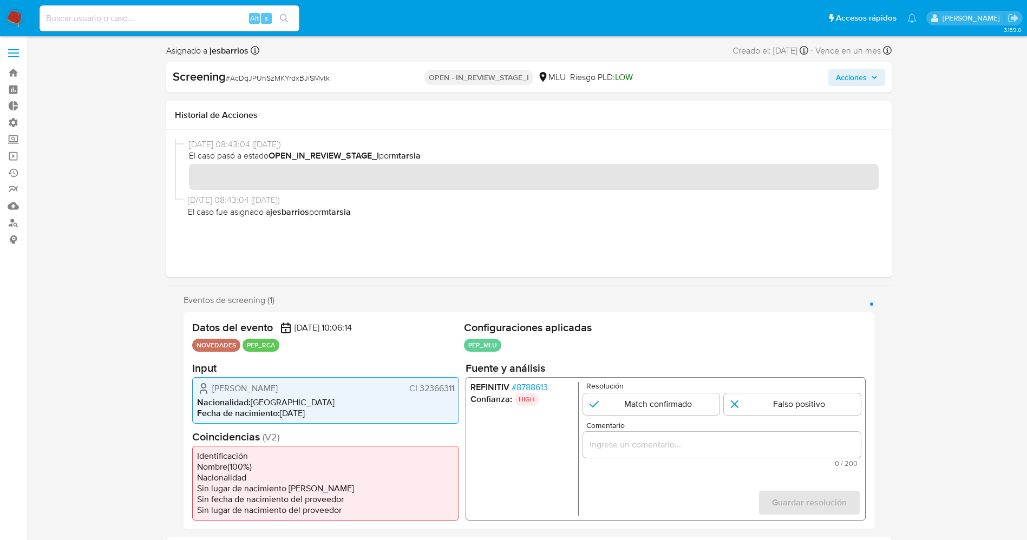
drag, startPoint x: 417, startPoint y: 386, endPoint x: 459, endPoint y: 384, distance: 42.3
click at [459, 384] on div "Datos del evento [DATE] 10:06:14 NOVEDADES PEP_RCA Configuraciones aplicadas PE…" at bounding box center [529, 420] width 691 height 217
click at [537, 388] on span "# 8788613" at bounding box center [529, 387] width 36 height 11
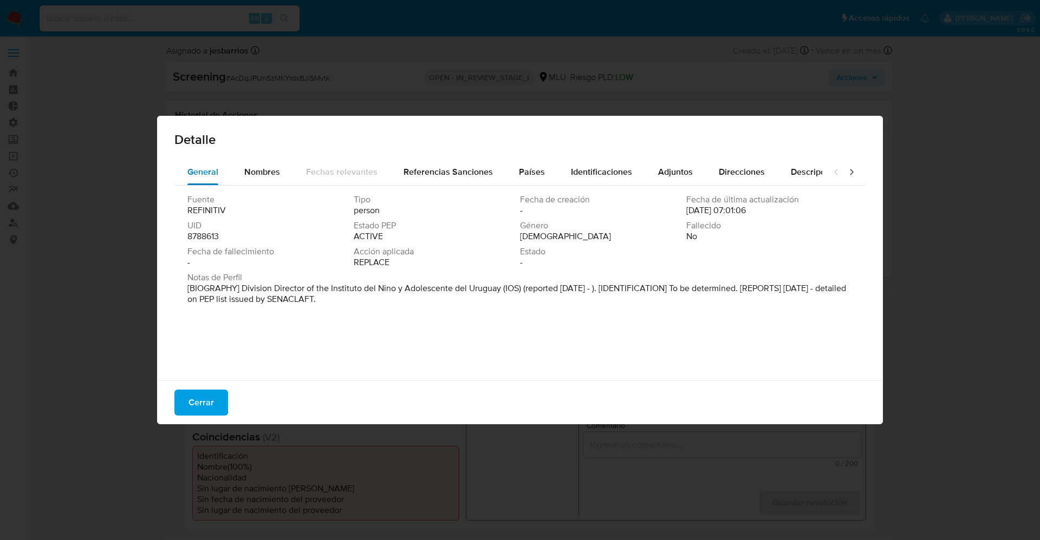
drag, startPoint x: 260, startPoint y: 175, endPoint x: 221, endPoint y: 171, distance: 39.3
click at [261, 175] on span "Nombres" at bounding box center [262, 172] width 36 height 12
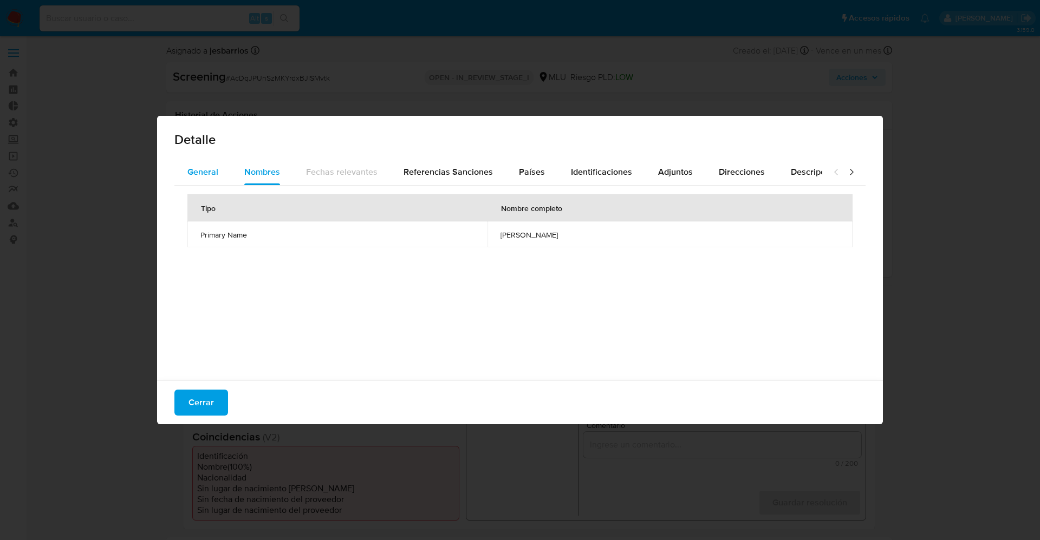
click at [185, 177] on button "General" at bounding box center [202, 172] width 57 height 26
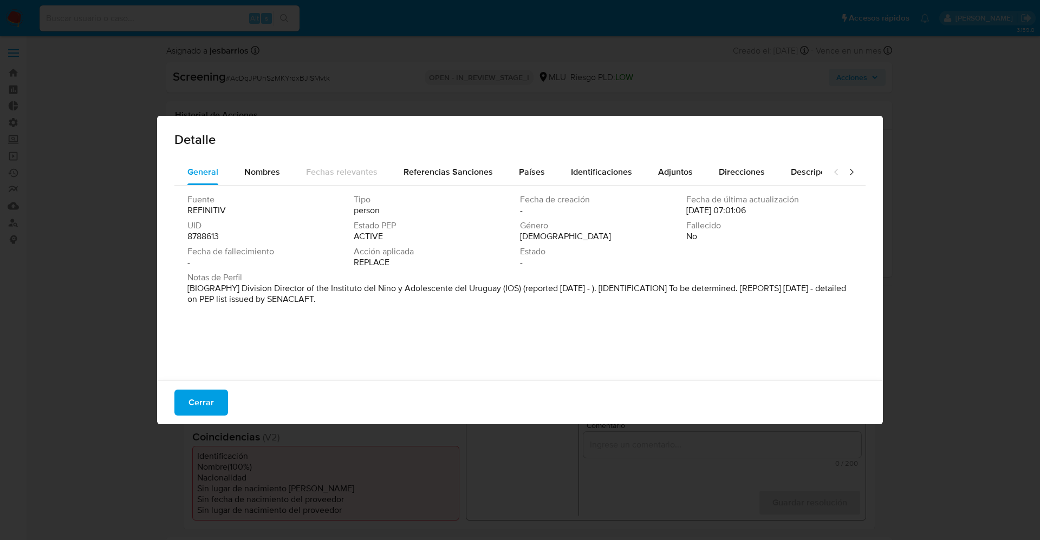
drag, startPoint x: 354, startPoint y: 295, endPoint x: 363, endPoint y: 302, distance: 12.3
click at [369, 302] on p "[BIOGRAPHY] Division Director of the Instituto del Nino y Adolescente del Urugu…" at bounding box center [518, 294] width 663 height 22
click at [263, 177] on span "Nombres" at bounding box center [262, 172] width 36 height 12
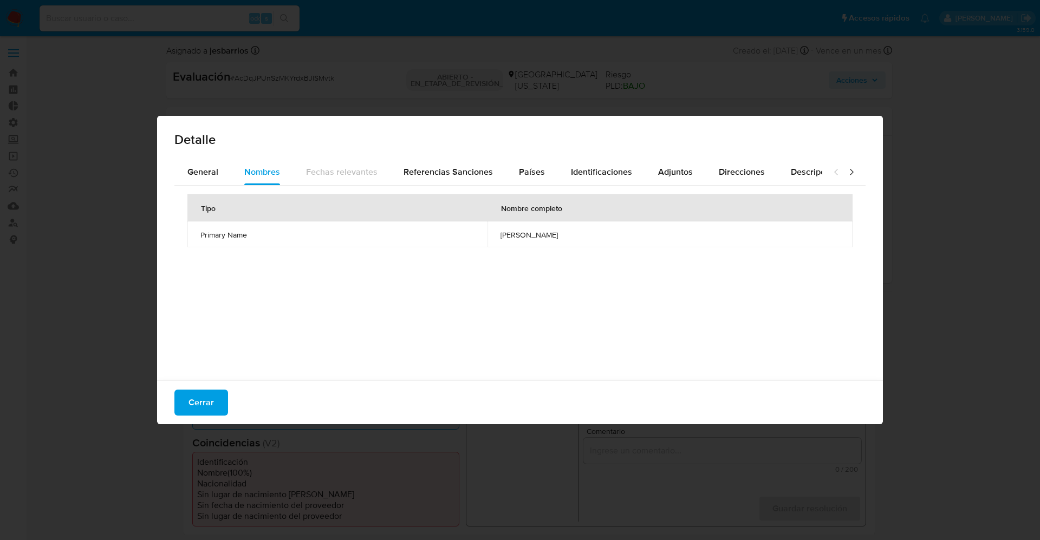
drag, startPoint x: 192, startPoint y: 407, endPoint x: 200, endPoint y: 101, distance: 305.6
click at [194, 406] on span "Cerrar" at bounding box center [200, 403] width 25 height 24
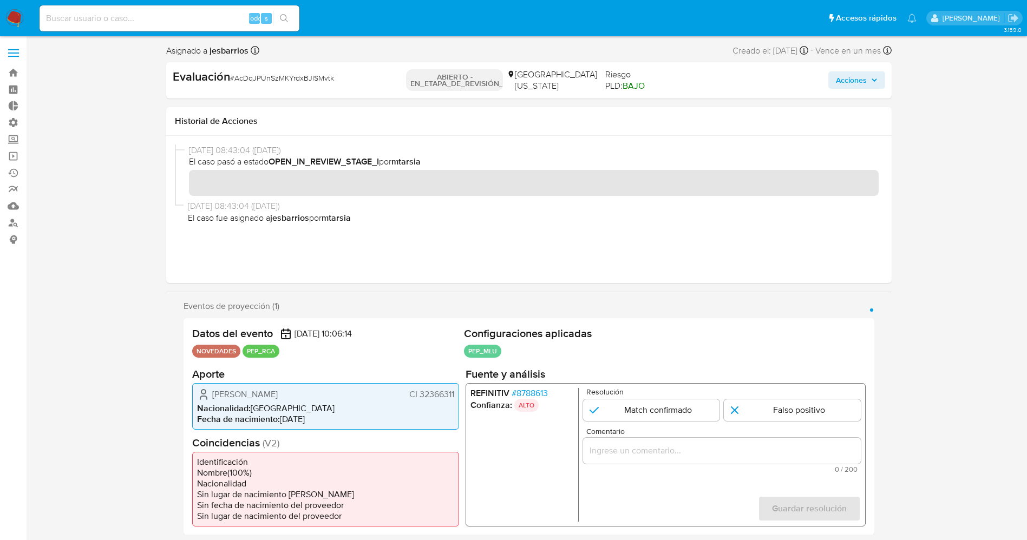
drag, startPoint x: 421, startPoint y: 393, endPoint x: 437, endPoint y: 393, distance: 15.7
click at [437, 393] on font "CI 32366311" at bounding box center [431, 394] width 45 height 12
drag, startPoint x: 419, startPoint y: 393, endPoint x: 456, endPoint y: 393, distance: 36.8
click at [456, 393] on div "Gabriela Chiazzaro Zubieta CI 32366311 Nacionalidad : Uruguay Fecha de nacimien…" at bounding box center [325, 406] width 267 height 47
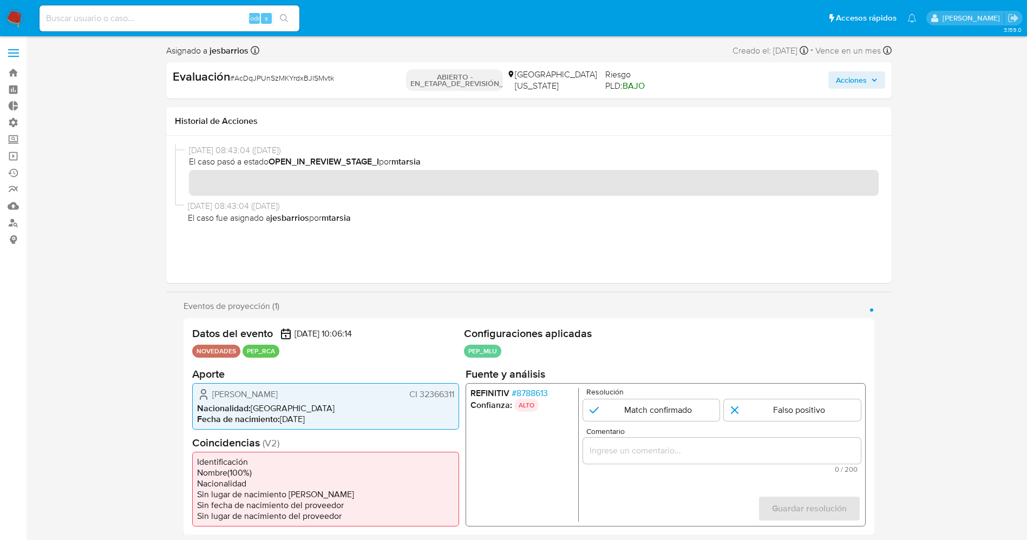
drag, startPoint x: 312, startPoint y: 394, endPoint x: 294, endPoint y: 394, distance: 18.4
click at [337, 394] on div "Gabriela Chiazzaro Zubieta CI 32366311" at bounding box center [325, 394] width 257 height 13
click at [528, 396] on font "8788613" at bounding box center [531, 393] width 31 height 12
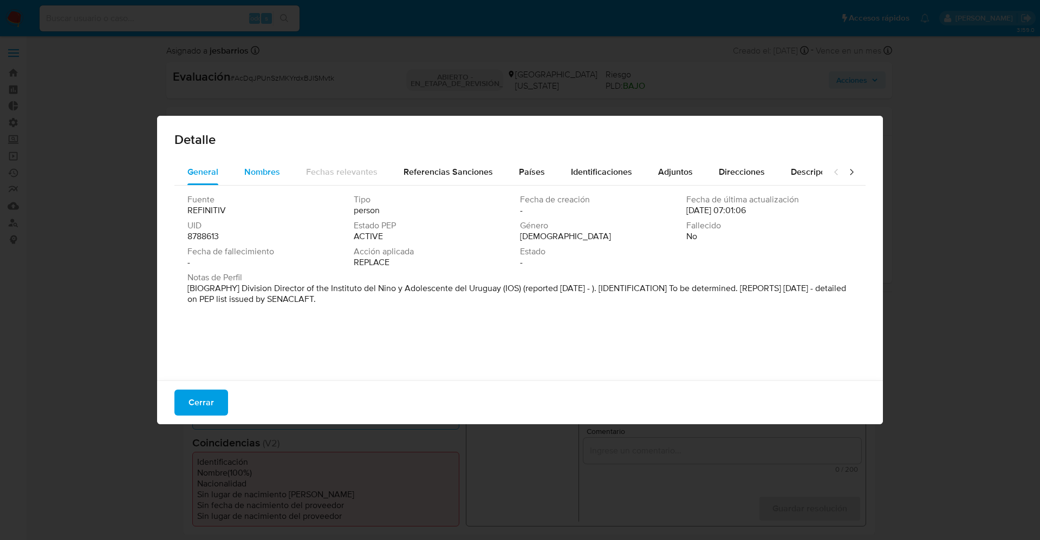
click at [256, 173] on span "Nombres" at bounding box center [262, 172] width 36 height 12
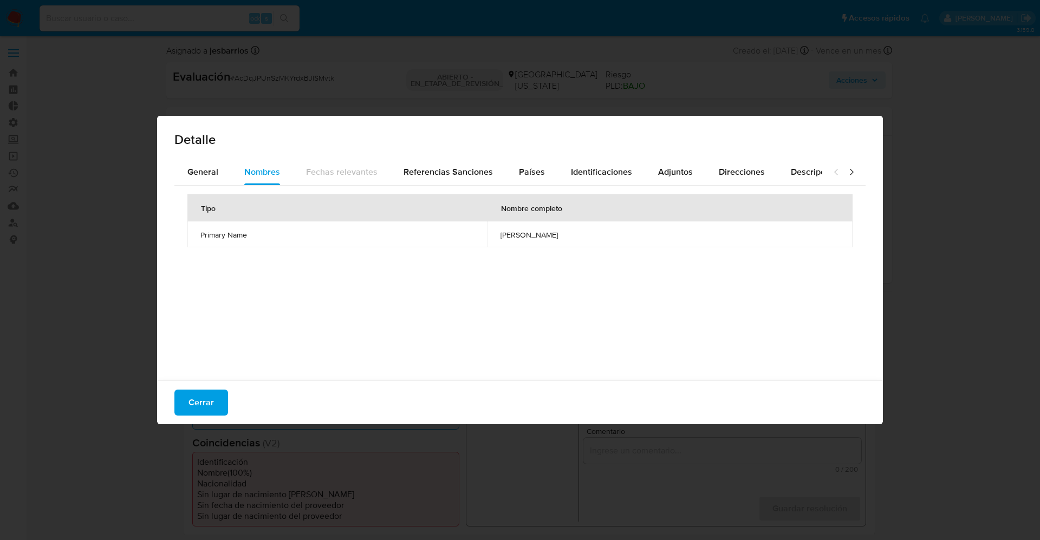
drag, startPoint x: 434, startPoint y: 231, endPoint x: 595, endPoint y: 246, distance: 161.5
click at [614, 247] on tr "Primary Name gabriela chiazzaro zubieta" at bounding box center [519, 234] width 665 height 26
click at [206, 396] on font "Cerrar" at bounding box center [200, 403] width 25 height 26
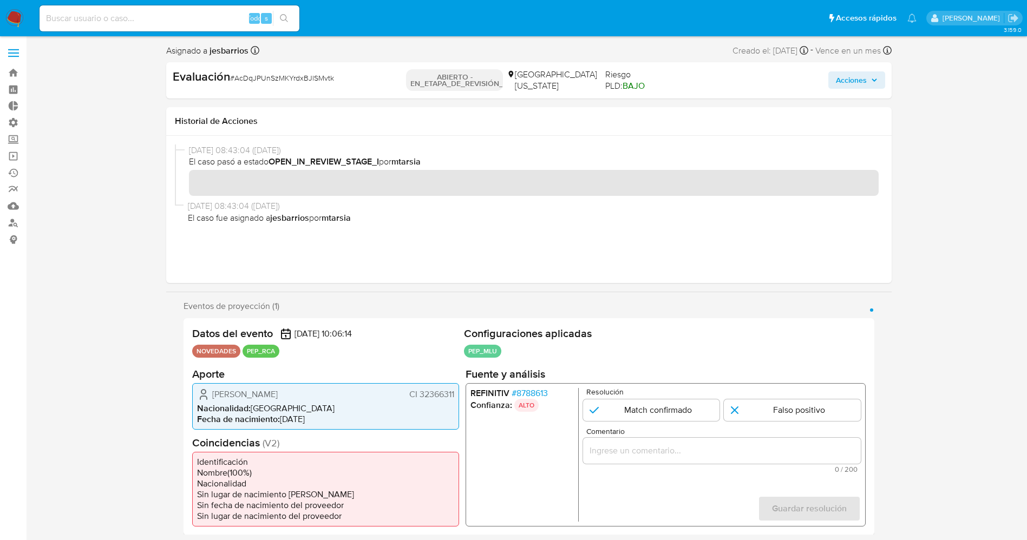
drag, startPoint x: 210, startPoint y: 388, endPoint x: 457, endPoint y: 396, distance: 247.6
click at [457, 396] on div "Gabriela Chiazzaro Zubieta CI 32366311 Nacionalidad : Uruguay Fecha de nacimien…" at bounding box center [325, 406] width 267 height 47
click at [543, 392] on font "8788613" at bounding box center [531, 393] width 31 height 12
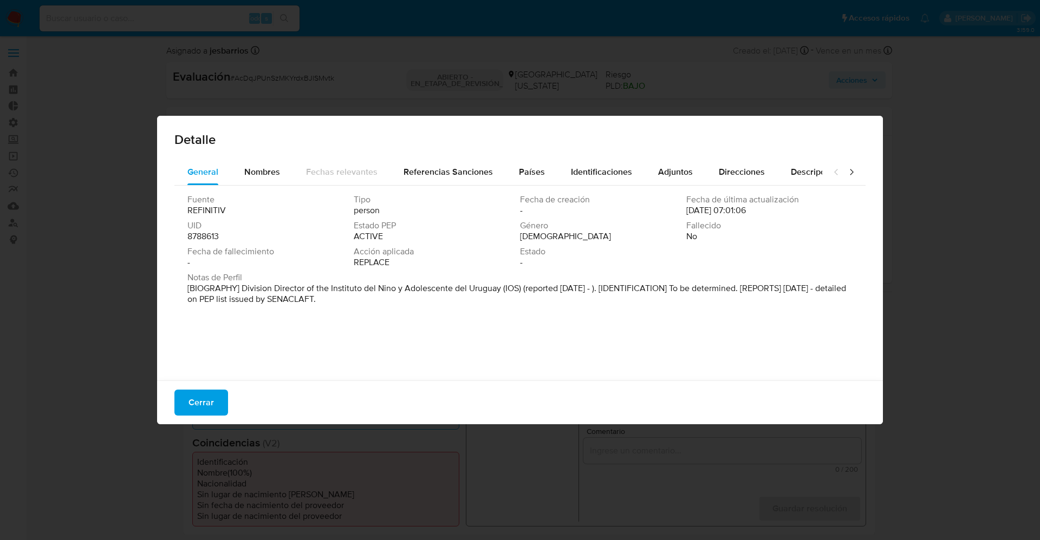
drag, startPoint x: 216, startPoint y: 289, endPoint x: 394, endPoint y: 307, distance: 179.1
click at [394, 307] on div "Notas de Perfil [BIOGRAPHY] Division Director of the Instituto del Nino y Adole…" at bounding box center [519, 290] width 665 height 37
click at [306, 252] on span "Fecha de fallecimiento" at bounding box center [269, 251] width 164 height 11
drag, startPoint x: 236, startPoint y: 288, endPoint x: 500, endPoint y: 289, distance: 263.7
click at [500, 289] on font "[BIOGRAFÍA] Director de División del Instituto del Niño y Adolescente del Urugu…" at bounding box center [501, 293] width 628 height 23
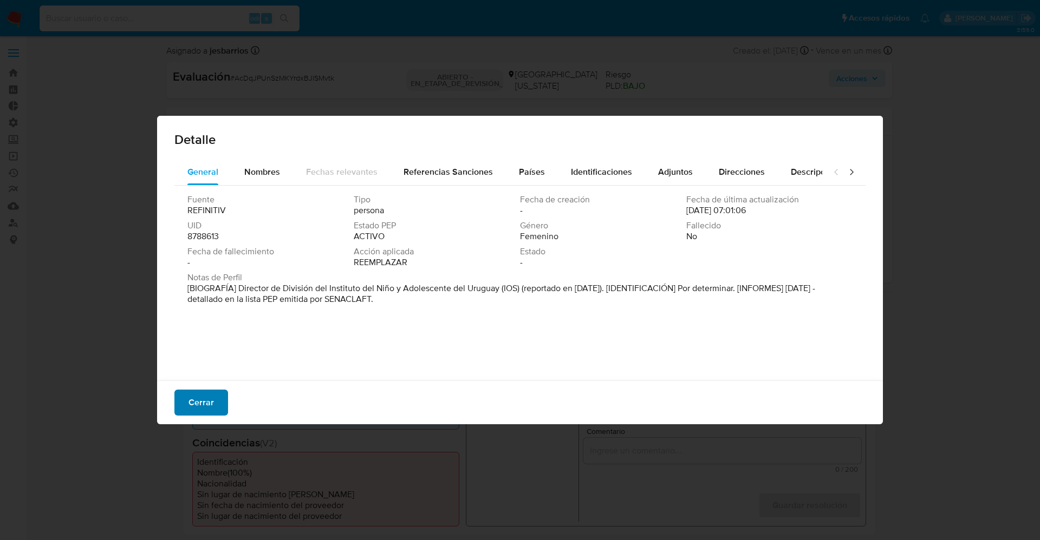
click at [183, 404] on button "Cerrar" at bounding box center [201, 403] width 54 height 26
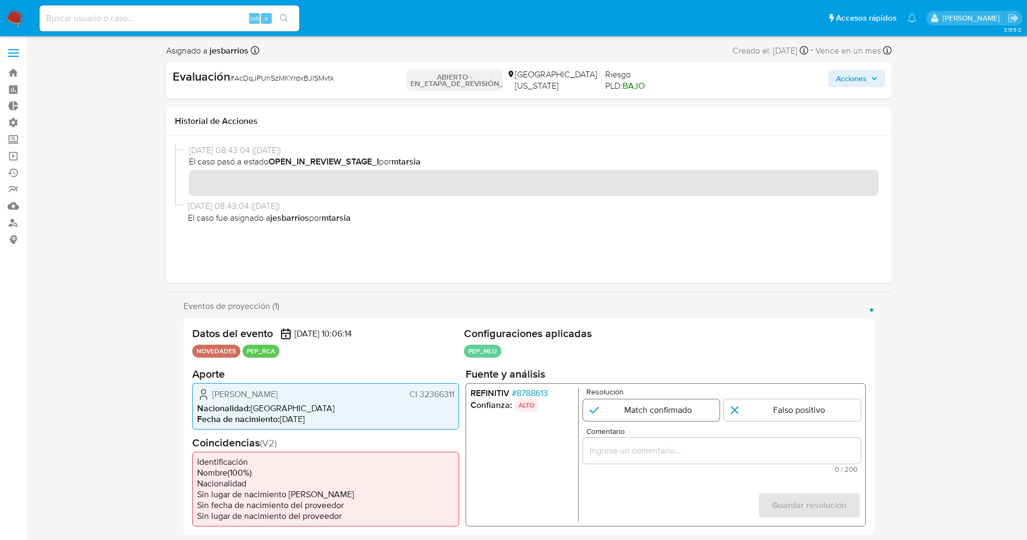
click at [625, 402] on input "1 de 1" at bounding box center [651, 410] width 137 height 22
radio input "true"
click at [630, 454] on input "Comentario" at bounding box center [722, 451] width 278 height 14
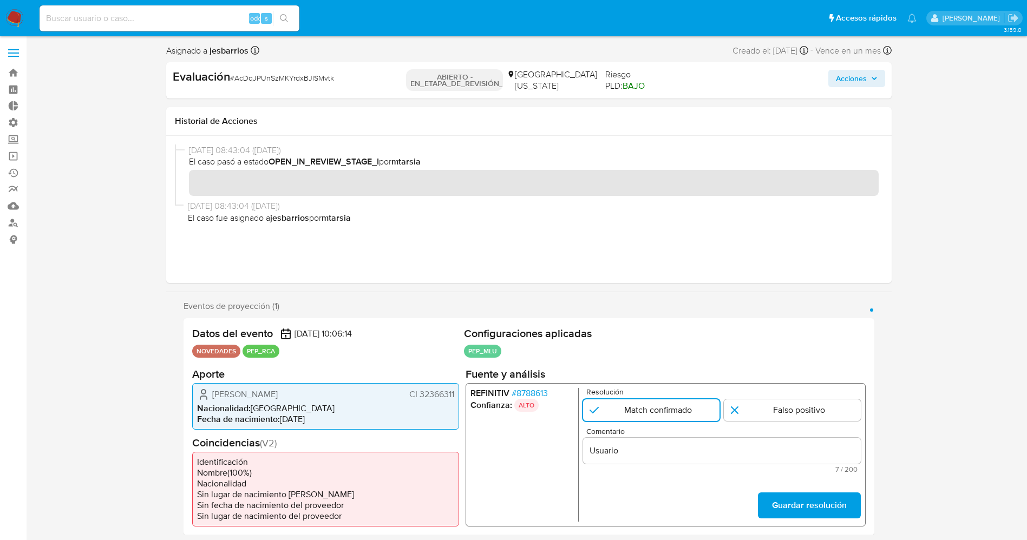
drag, startPoint x: 264, startPoint y: 391, endPoint x: 449, endPoint y: 400, distance: 184.9
click at [458, 399] on div "Gabriela Chiazzaro Zubieta CI 32366311 Nacionalidad : Uruguay Fecha de nacimien…" at bounding box center [325, 406] width 267 height 47
click at [642, 437] on div "Comentario Usuario 7 / 200 193 caracteres restantes" at bounding box center [722, 449] width 278 height 45
click at [647, 449] on input "Usuario" at bounding box center [722, 451] width 278 height 14
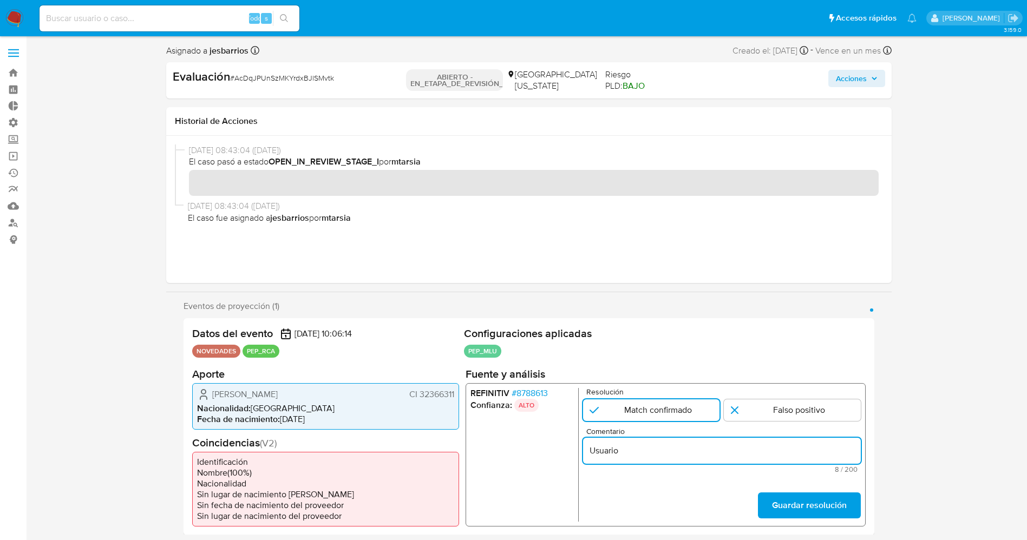
paste input "Gabriela Chiazzaro Zubieta CI 32366311"
click at [852, 452] on input "Usuario Gabriela Chiazzaro Zubieta CI 32366311 se desempeña como" at bounding box center [722, 451] width 278 height 14
paste input "Director de División del Instituto del Niño y Adolescente del Uruguay desde el …"
type input "Usuario Gabriela Chiazzaro Zubieta CI 32366311 se desempeña como Director de Di…"
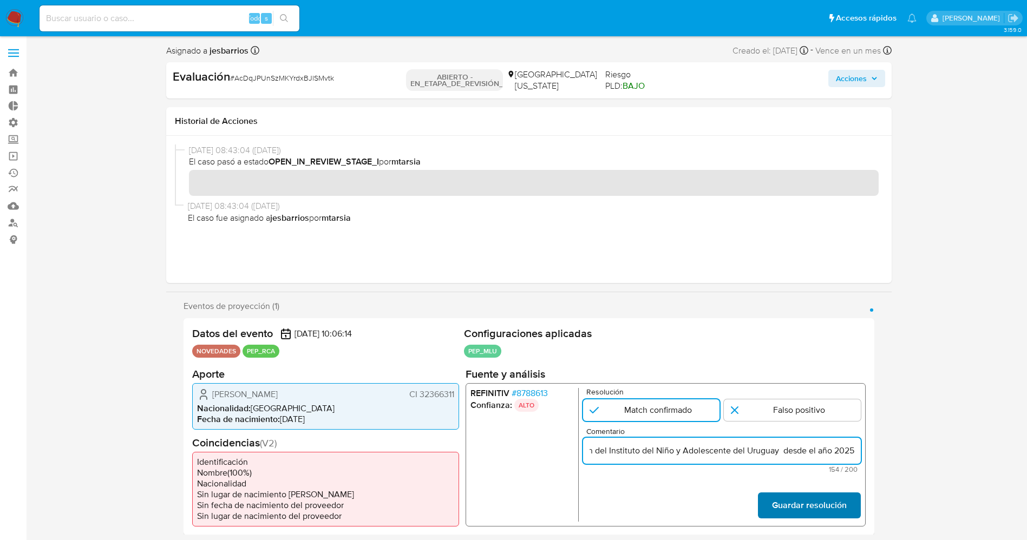
click at [829, 501] on font "Guardar resolución" at bounding box center [809, 506] width 75 height 26
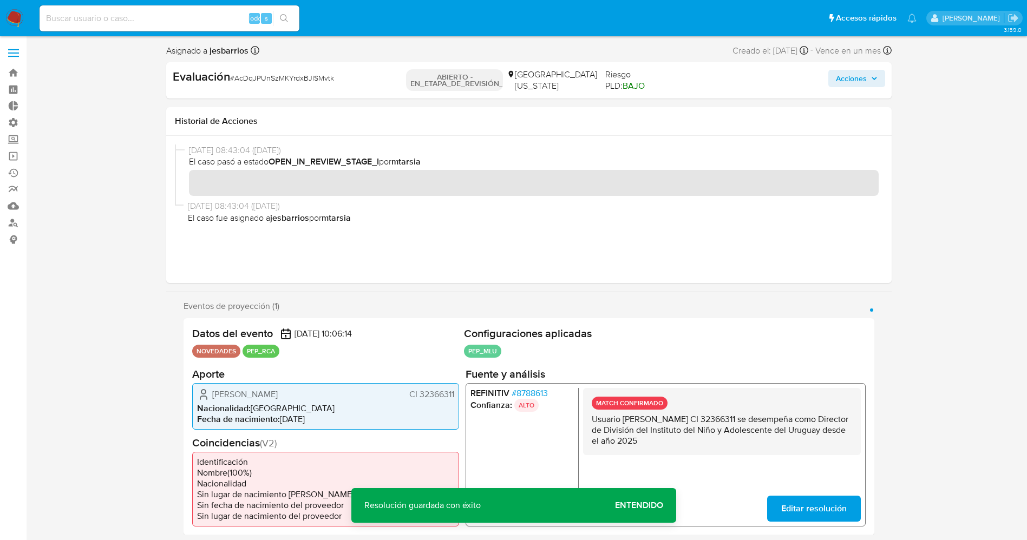
drag, startPoint x: 592, startPoint y: 420, endPoint x: 719, endPoint y: 453, distance: 131.5
click at [719, 453] on div "MATCH CONFIRMADO Usuario Gabriela Chiazzaro Zubieta CI 32366311 se desempeña co…" at bounding box center [722, 421] width 278 height 67
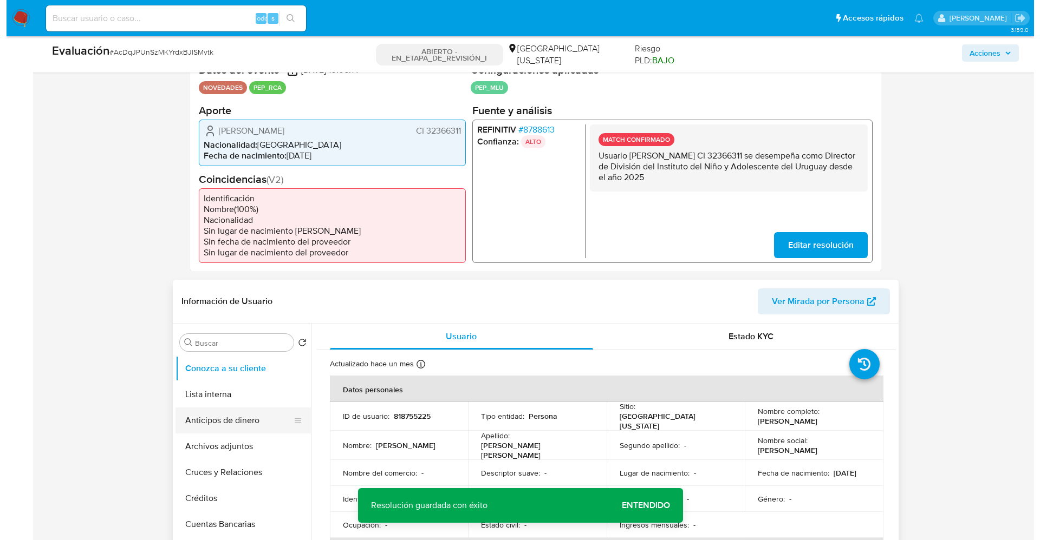
scroll to position [325, 0]
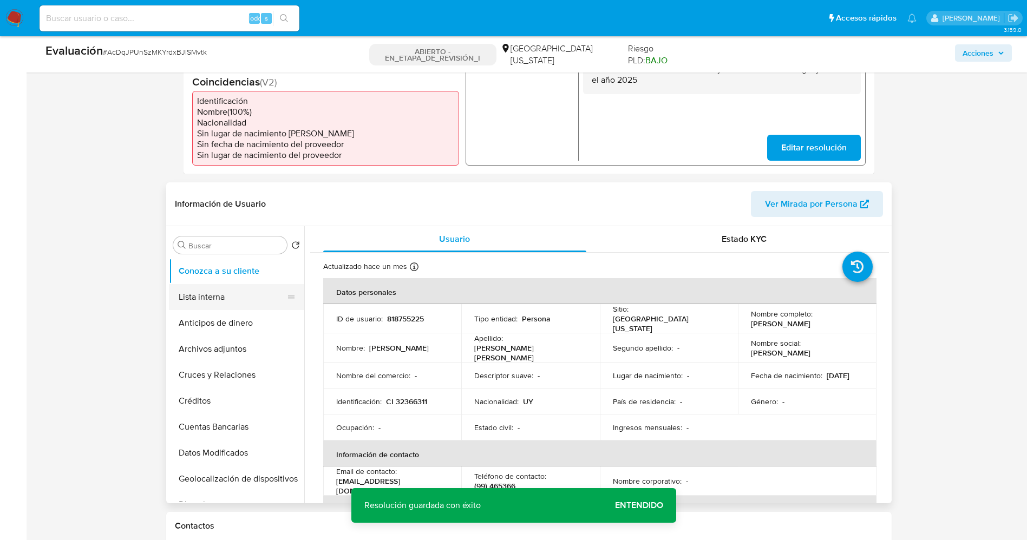
click at [219, 294] on button "Lista interna" at bounding box center [232, 297] width 127 height 26
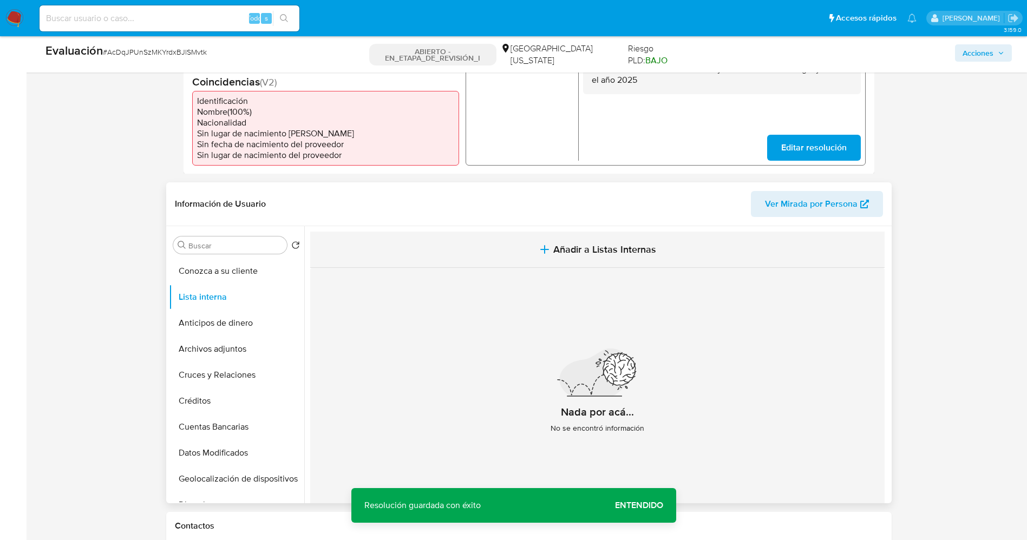
click at [578, 263] on button "Añadir a Listas Internas" at bounding box center [597, 250] width 575 height 36
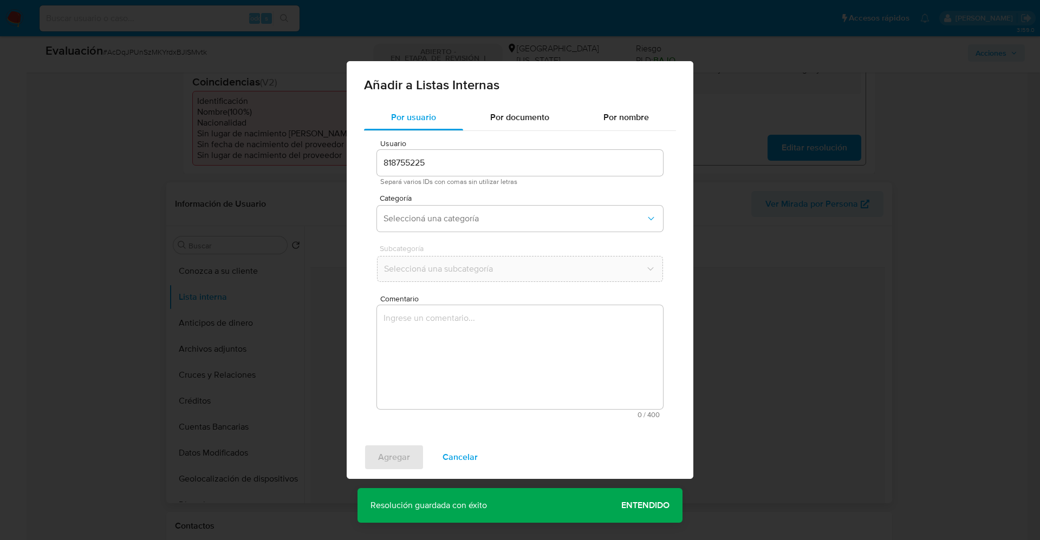
click at [400, 227] on button "Seleccioná una categoría" at bounding box center [520, 219] width 286 height 26
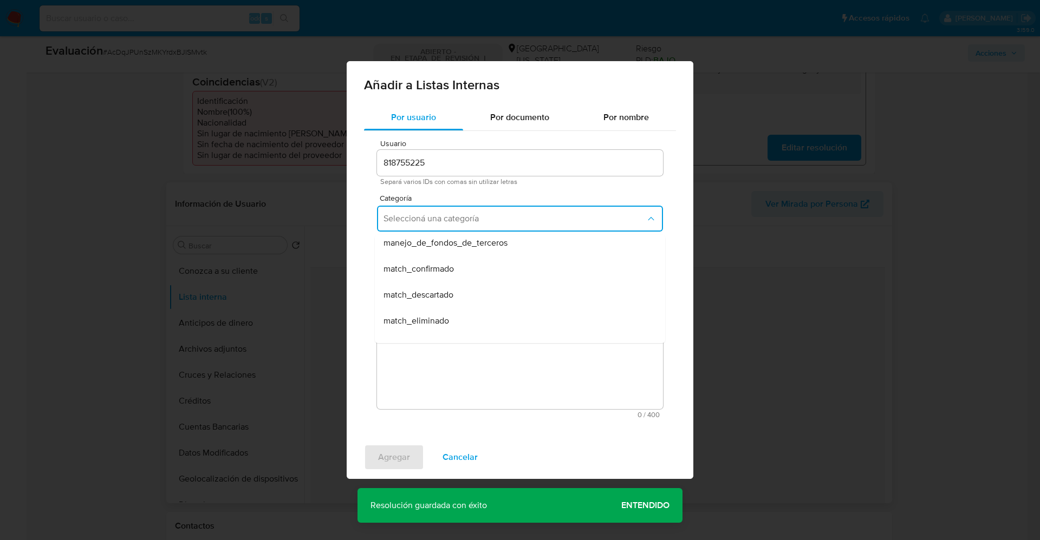
scroll to position [81, 0]
click at [449, 243] on span "match_confirmado" at bounding box center [418, 244] width 70 height 11
click at [450, 263] on button "Seleccioná una subcategoría" at bounding box center [520, 269] width 286 height 26
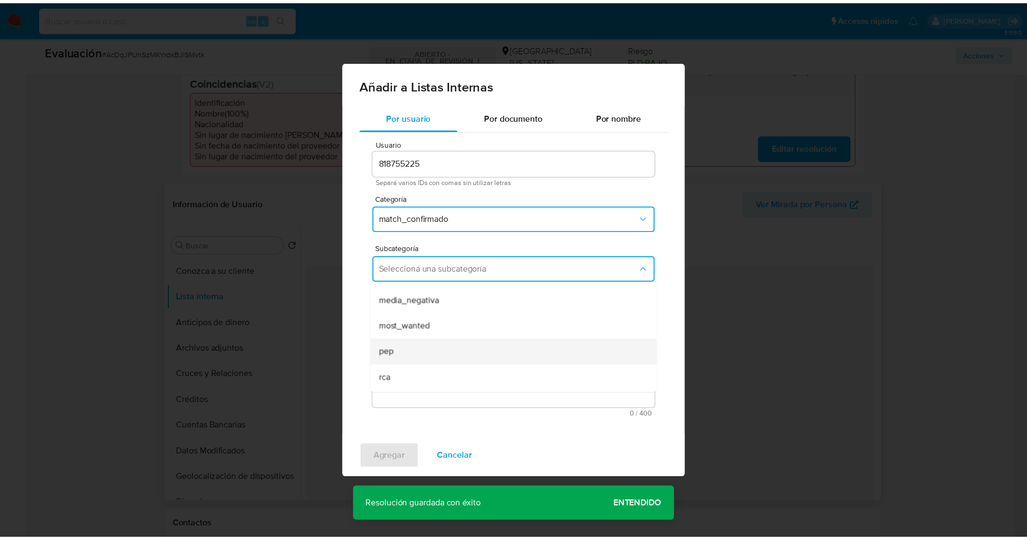
scroll to position [74, 0]
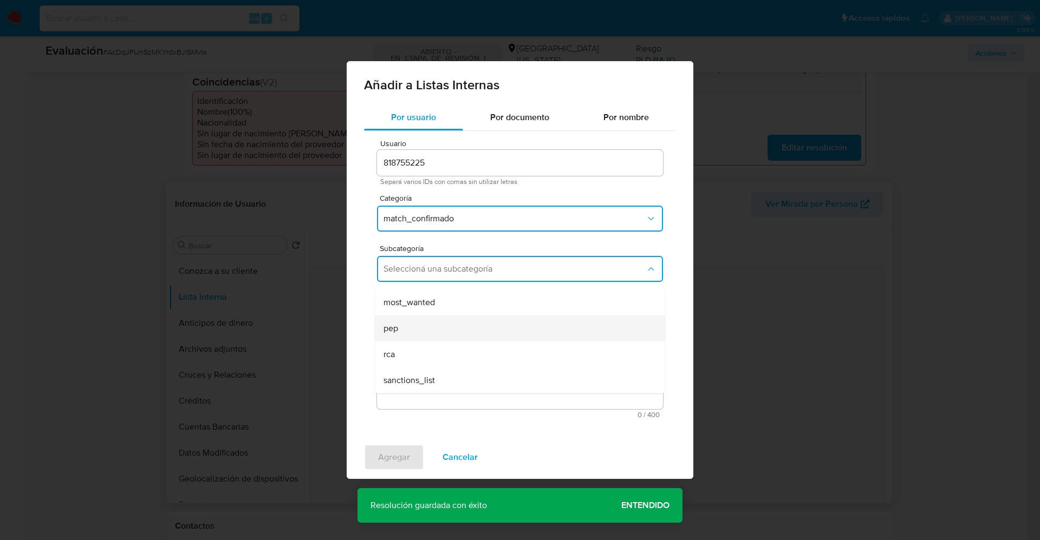
click at [440, 330] on div "pep" at bounding box center [516, 329] width 266 height 26
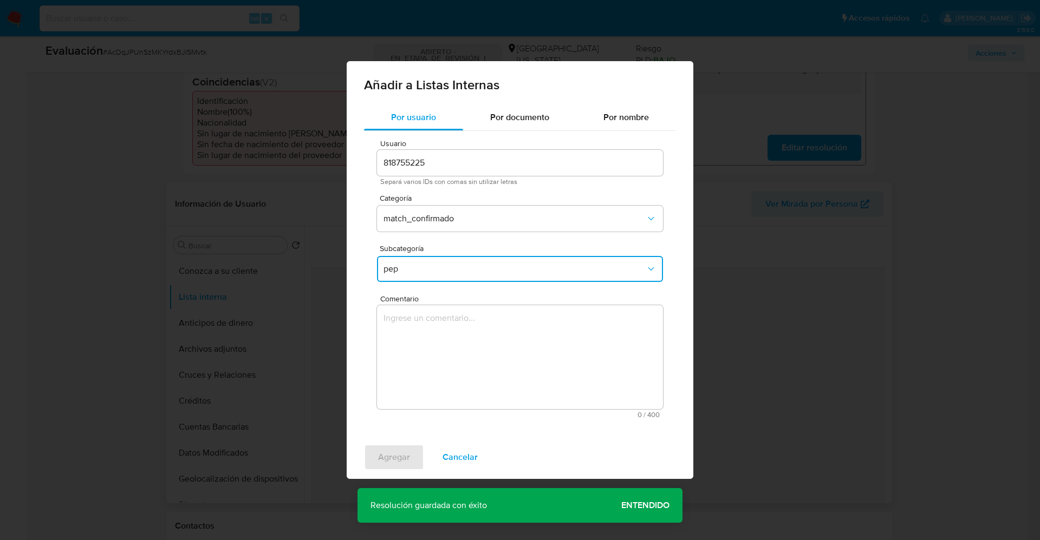
click at [440, 330] on textarea "Comentario" at bounding box center [520, 357] width 286 height 104
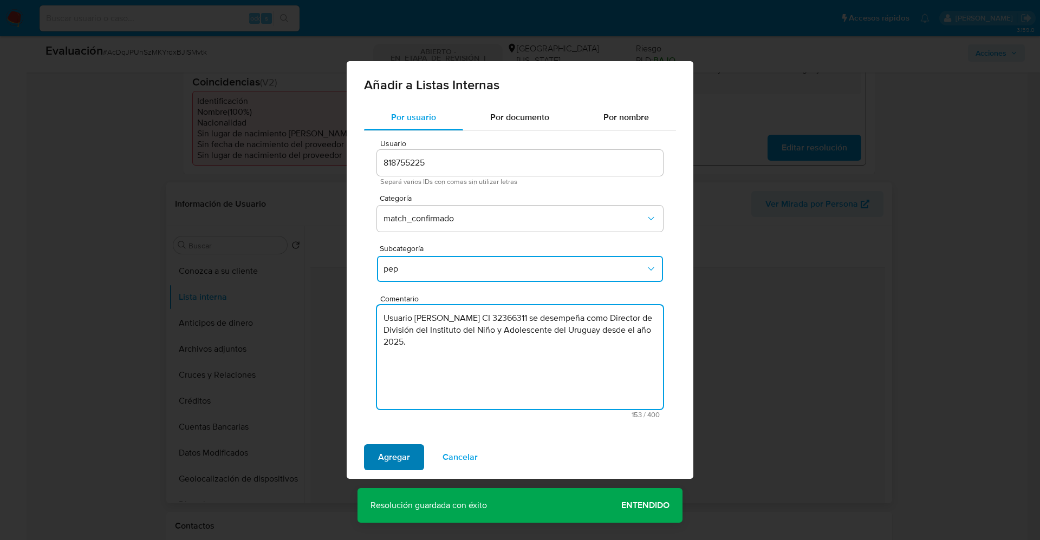
type textarea "Usuario Gabriela Chiazzaro Zubieta CI 32366311 se desempeña como Director de Di…"
click at [406, 459] on span "Agregar" at bounding box center [394, 458] width 32 height 24
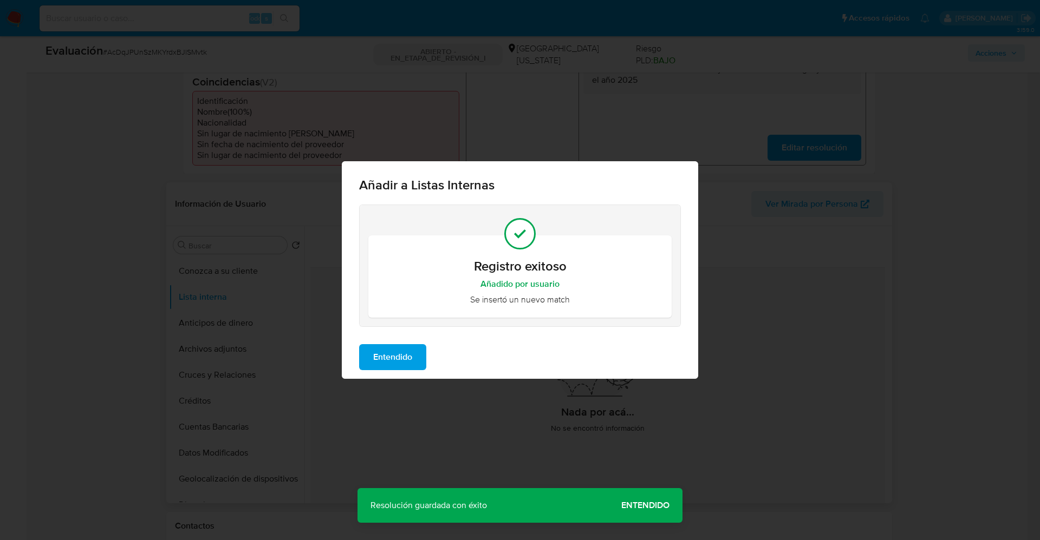
click at [409, 351] on span "Entendido" at bounding box center [392, 358] width 39 height 24
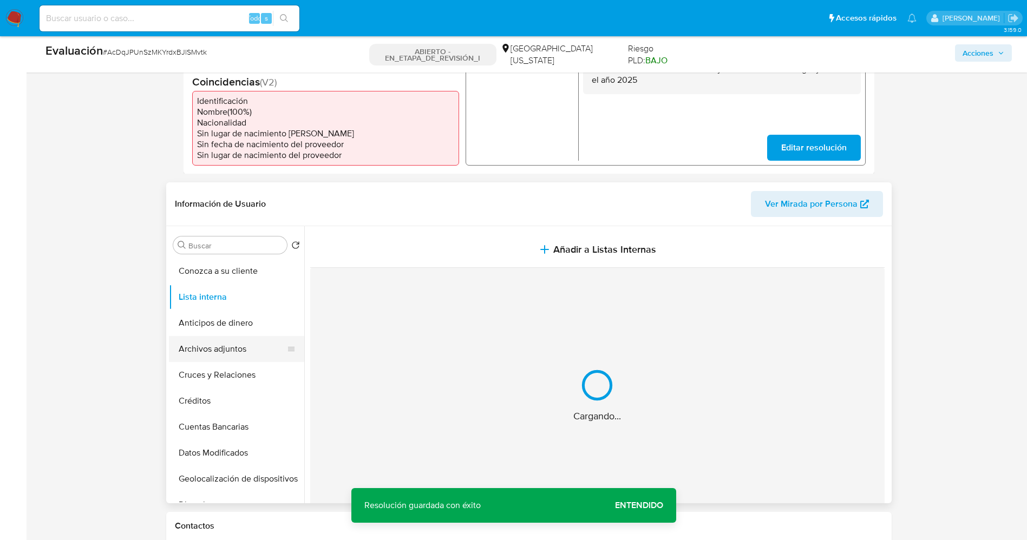
click at [216, 347] on button "Archivos adjuntos" at bounding box center [232, 349] width 127 height 26
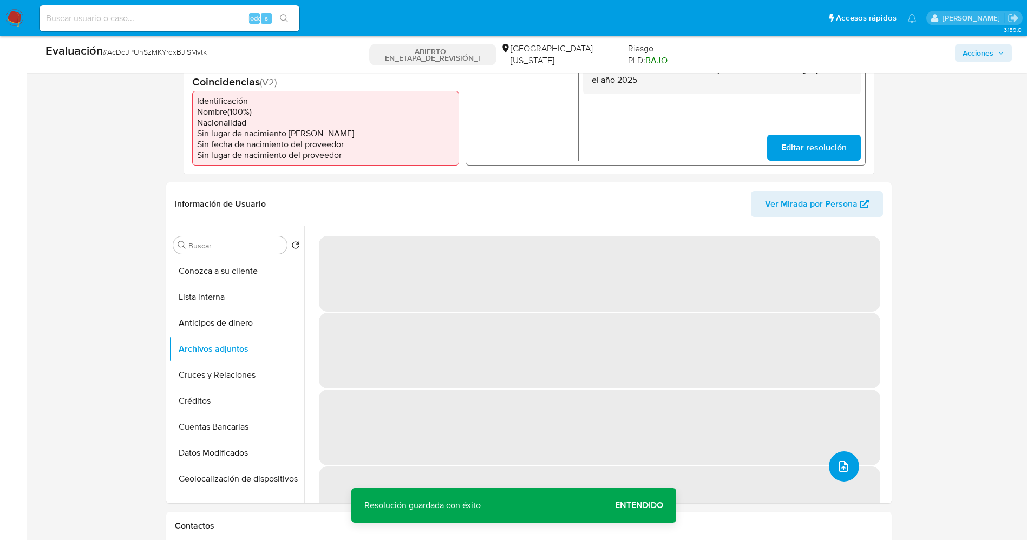
click at [837, 466] on icon "subir archivo" at bounding box center [843, 466] width 13 height 13
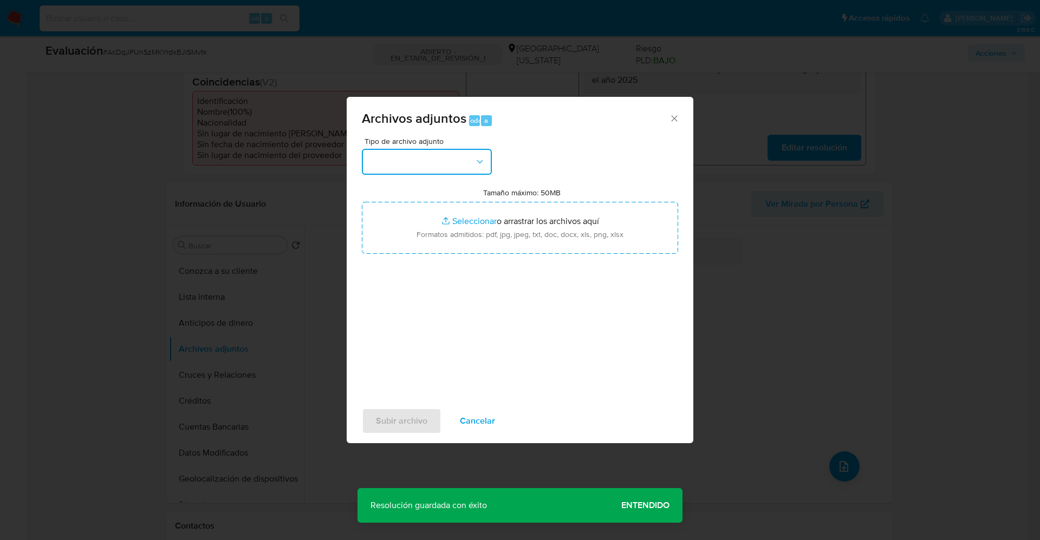
click at [432, 155] on button "button" at bounding box center [427, 162] width 130 height 26
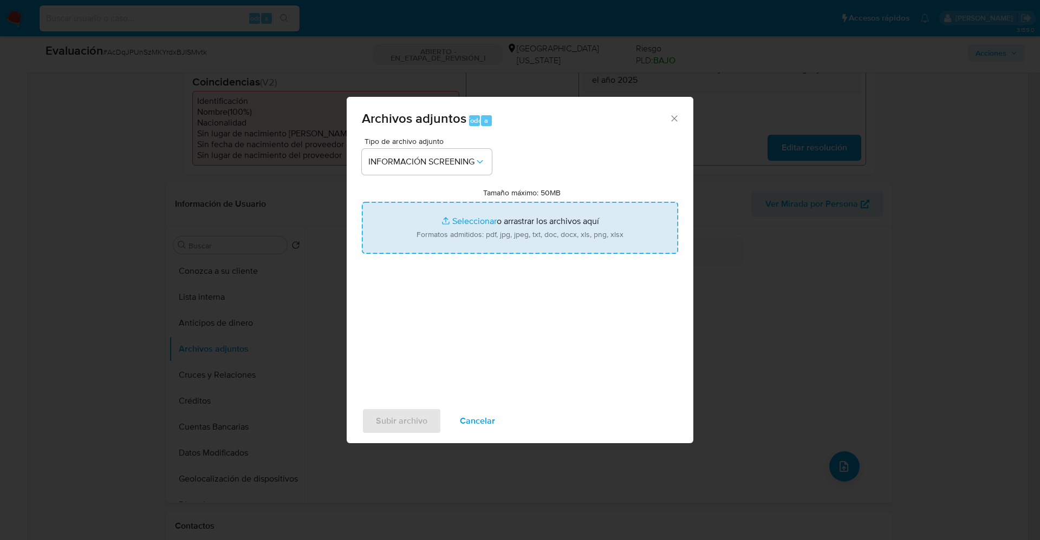
type input "C:\fakepath\_Gabriela Chiazzaro Zubieta_ lavado de dinero - Buscar con Google.p…"
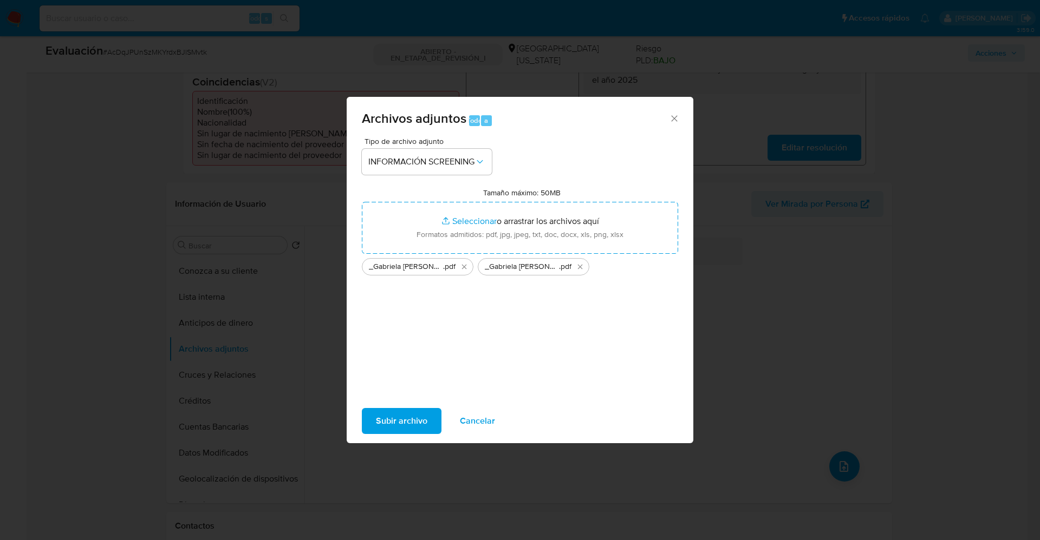
click at [402, 410] on span "Subir archivo" at bounding box center [401, 421] width 51 height 24
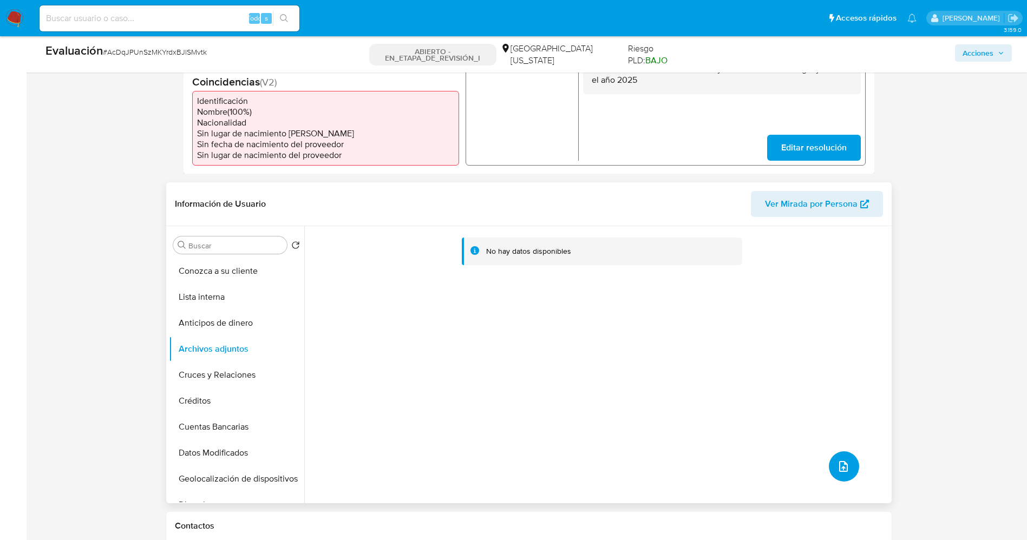
click at [848, 467] on button "subir archivo" at bounding box center [844, 467] width 30 height 30
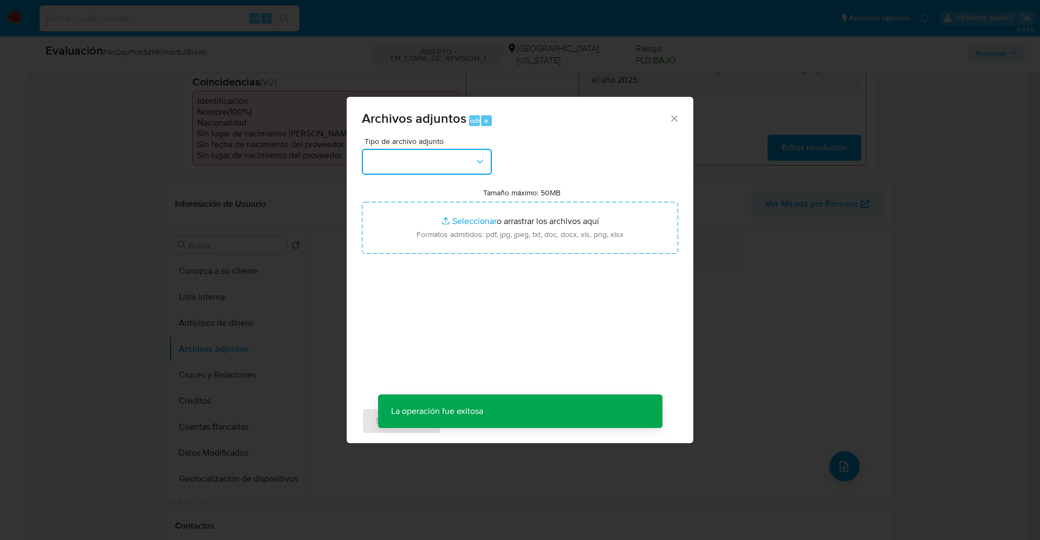
click at [425, 167] on button "button" at bounding box center [427, 162] width 130 height 26
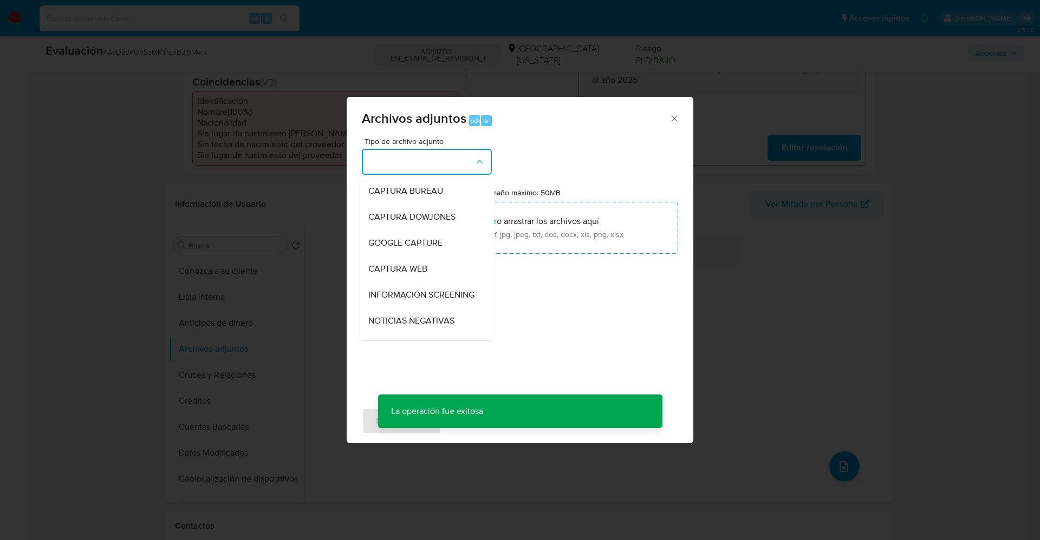
click at [986, 374] on div "Archivos adjuntos Todo a Tipo de archivo adjunto CAPTURA BUREAU CAPTURA DOWJONE…" at bounding box center [520, 270] width 1040 height 540
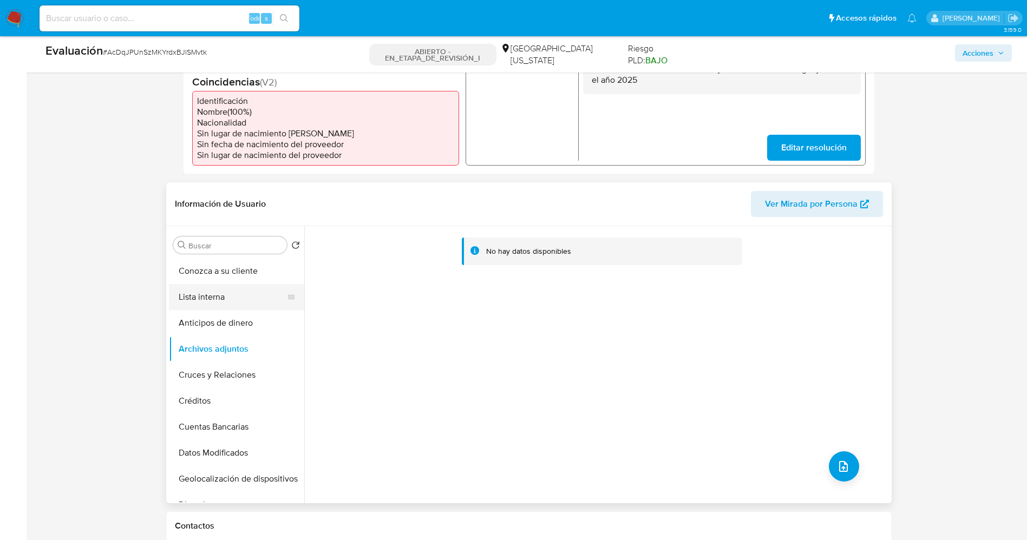
click at [207, 296] on button "Lista interna" at bounding box center [232, 297] width 127 height 26
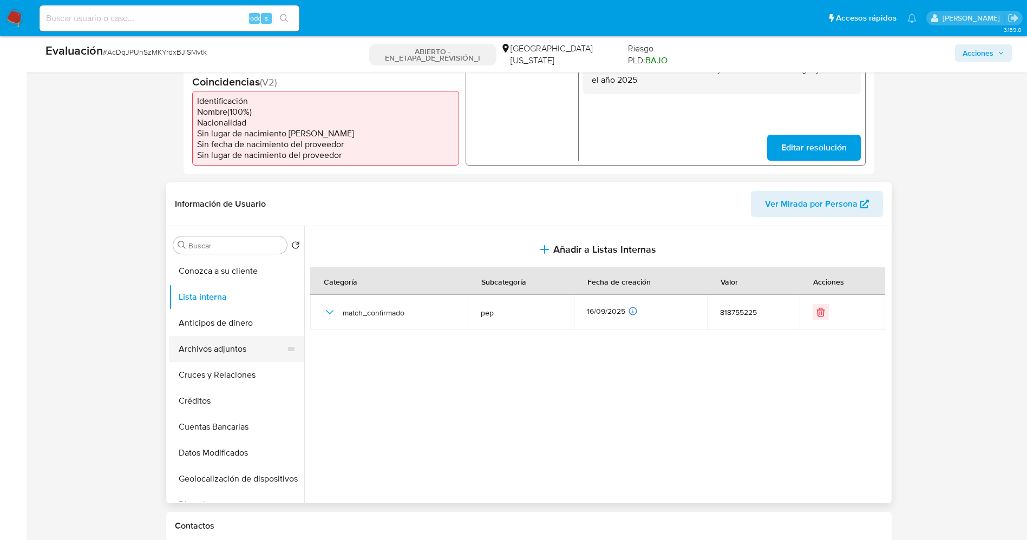
click at [214, 345] on button "Archivos adjuntos" at bounding box center [232, 349] width 127 height 26
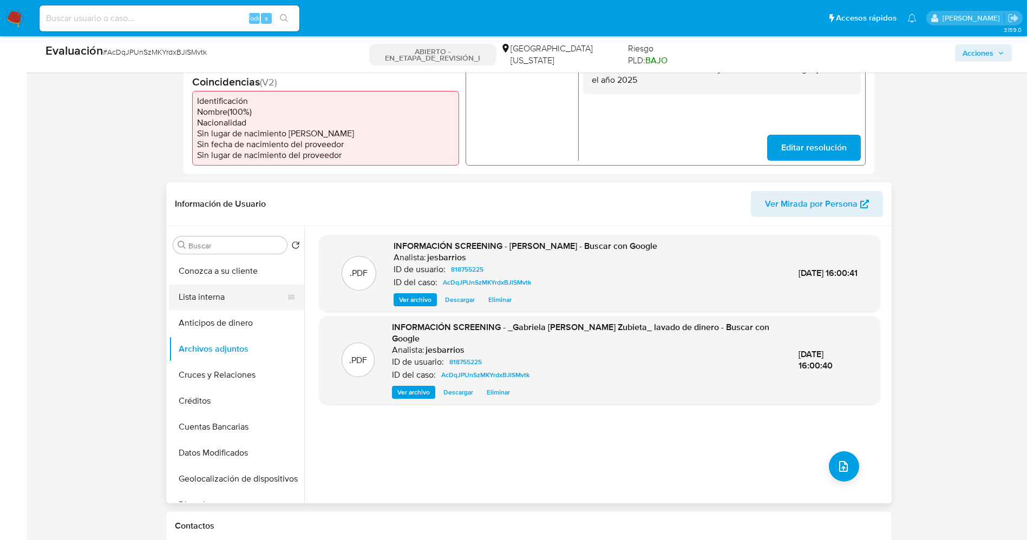
click at [221, 304] on button "Lista interna" at bounding box center [232, 297] width 127 height 26
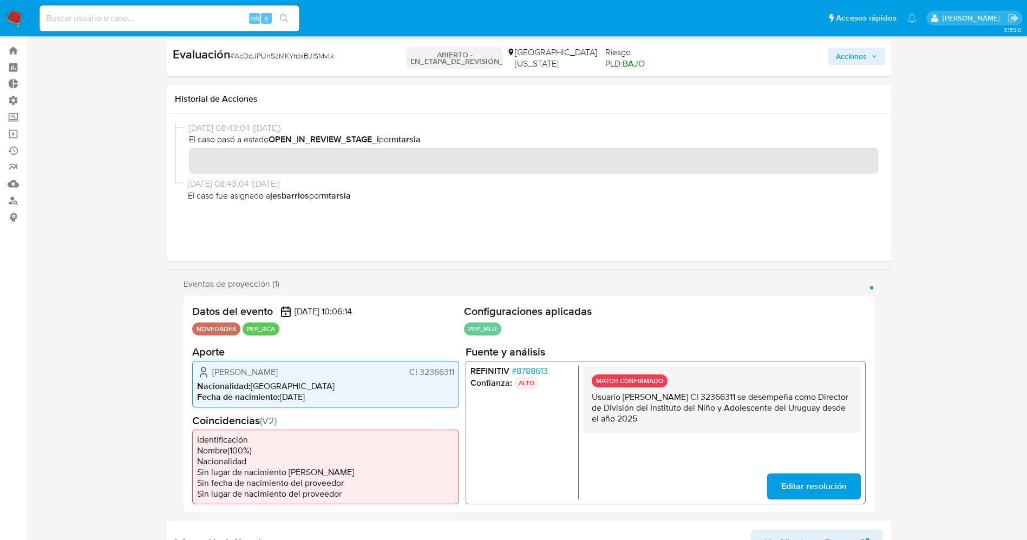
scroll to position [0, 0]
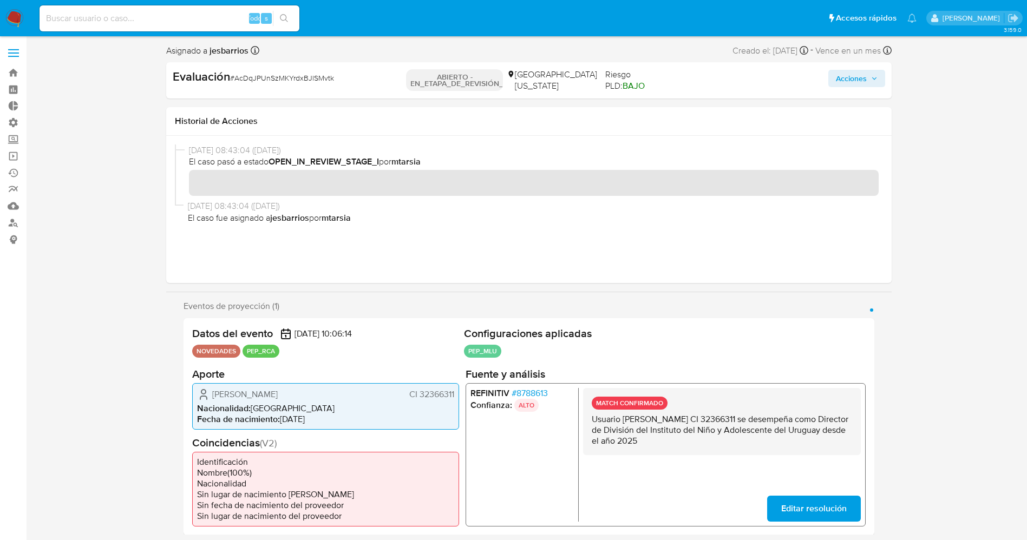
click at [848, 79] on font "Acciones" at bounding box center [851, 78] width 31 height 17
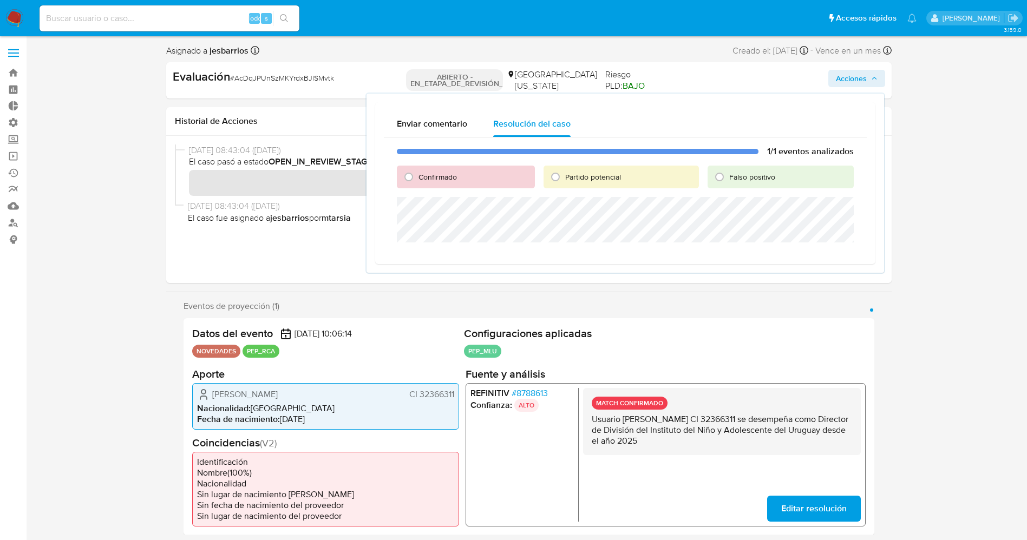
click at [444, 173] on span "Confirmado" at bounding box center [438, 177] width 38 height 11
click at [418, 173] on input "Confirmado" at bounding box center [408, 176] width 17 height 17
radio input "true"
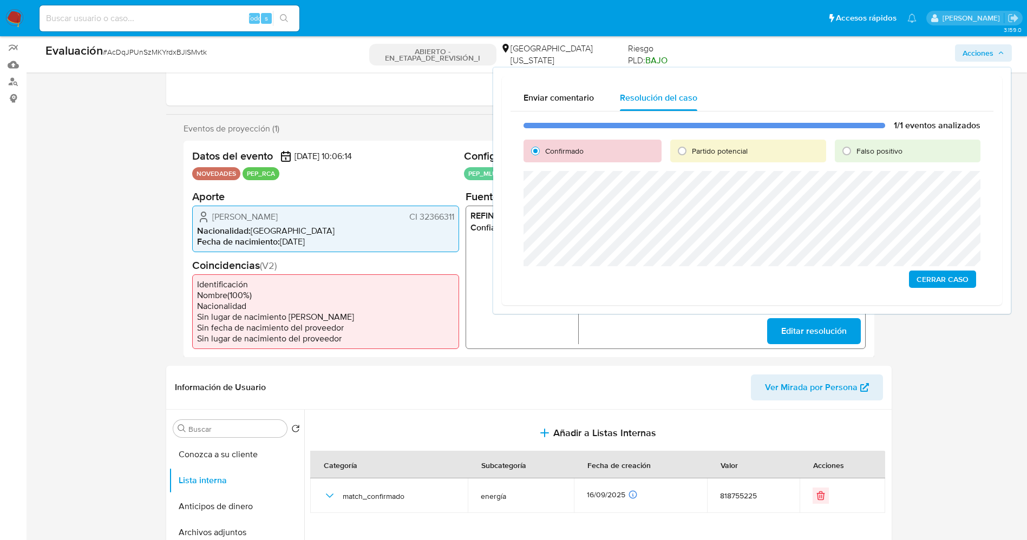
scroll to position [162, 0]
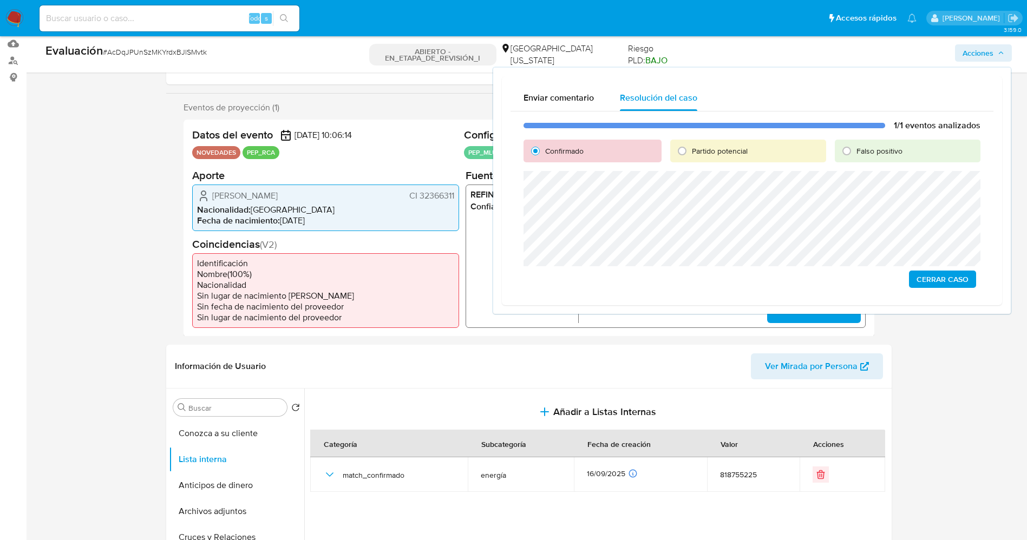
click at [934, 285] on span "Cerrar Caso" at bounding box center [943, 279] width 52 height 15
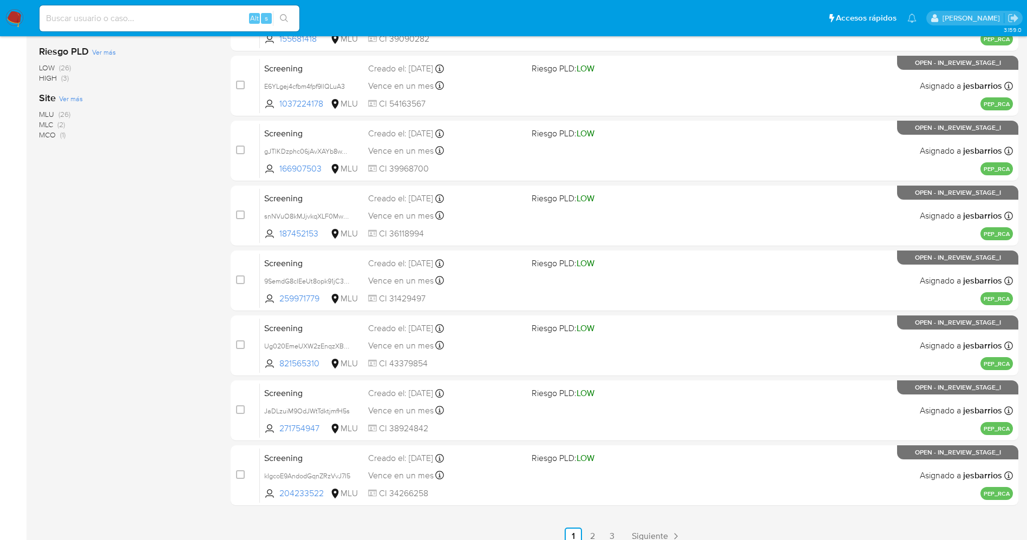
scroll to position [354, 0]
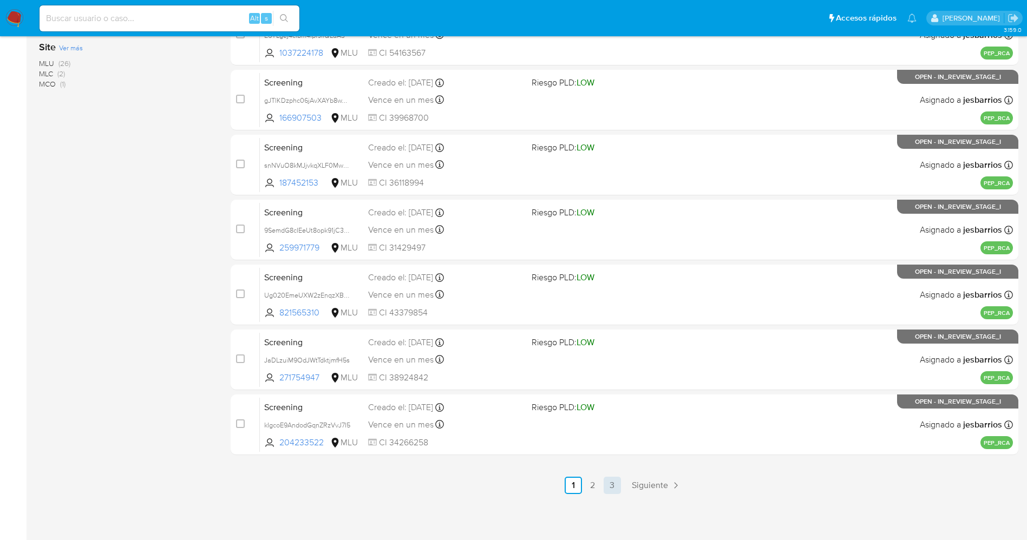
click at [615, 483] on link "3" at bounding box center [612, 485] width 17 height 17
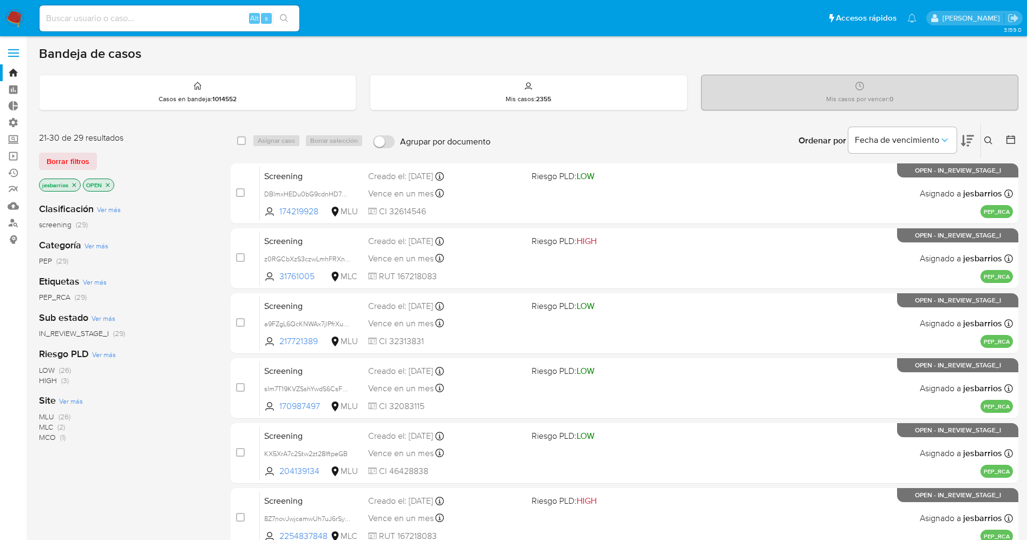
scroll to position [289, 0]
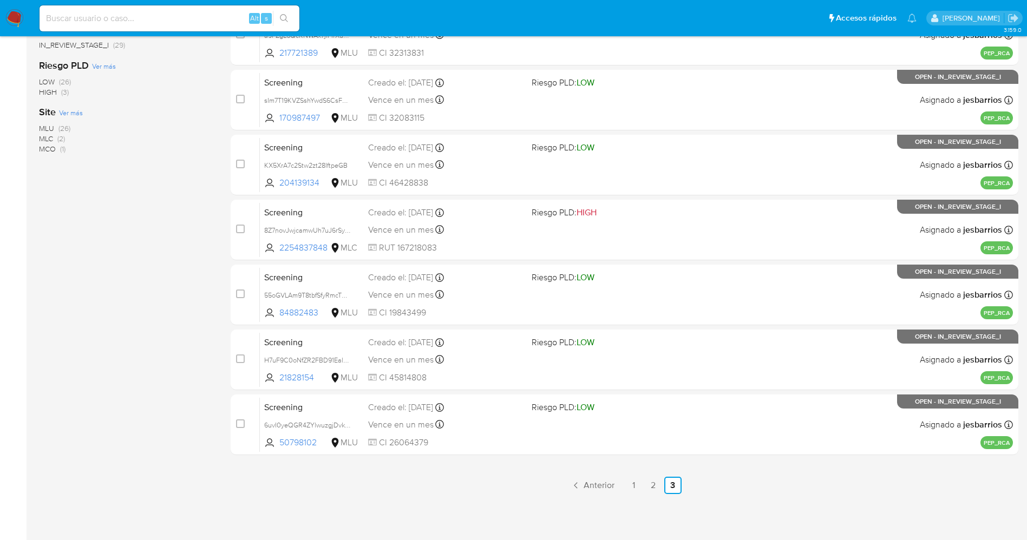
click at [517, 455] on div "select-all-cases-checkbox Asignar caso Borrar selección Agrupar por documento O…" at bounding box center [625, 147] width 788 height 625
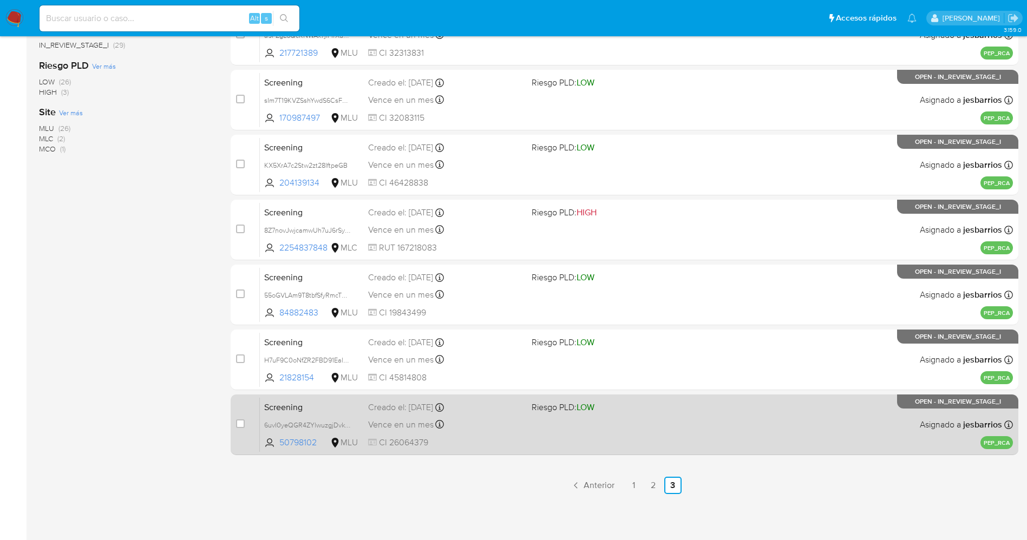
click at [517, 434] on div "Screening 6uvI0yeQGR4ZYlwuzgjDvkuN 50798102 MLU Riesgo PLD: LOW Creado el: [DAT…" at bounding box center [636, 424] width 753 height 55
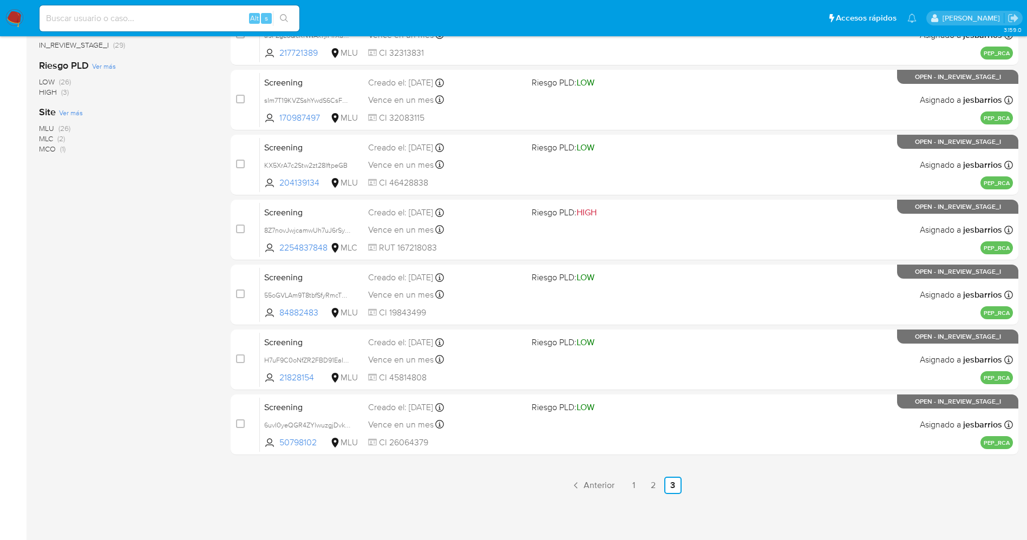
click at [9, 23] on img at bounding box center [14, 18] width 18 height 18
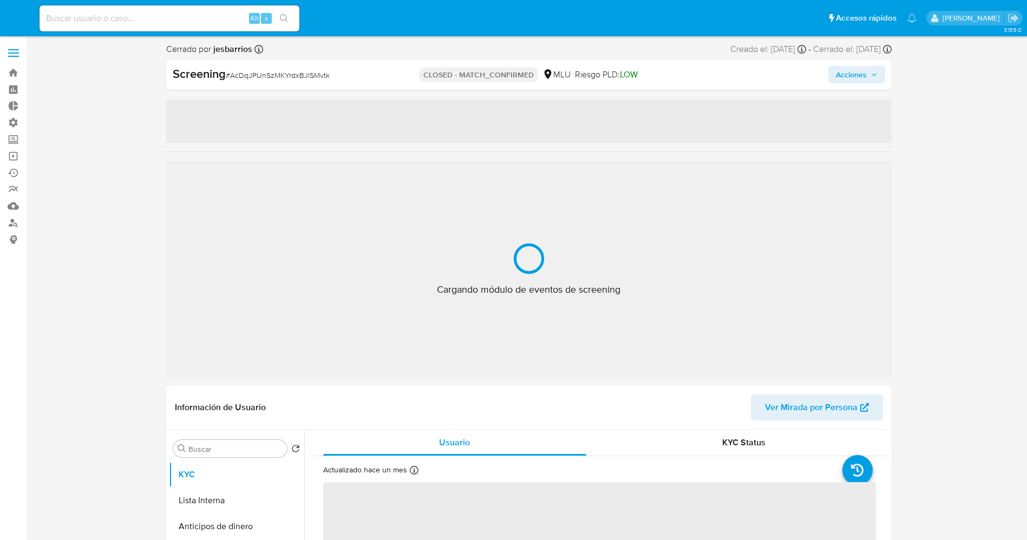
select select "10"
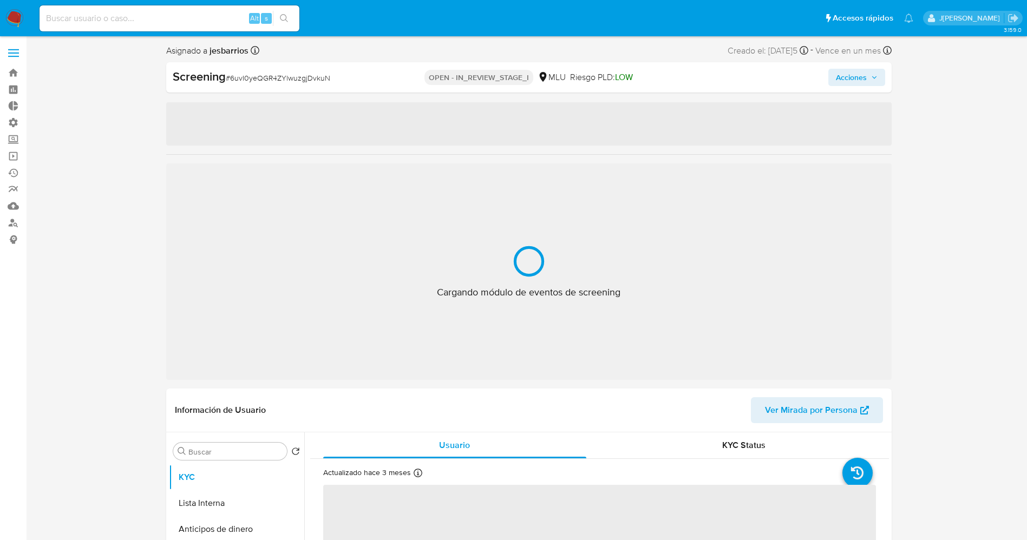
select select "10"
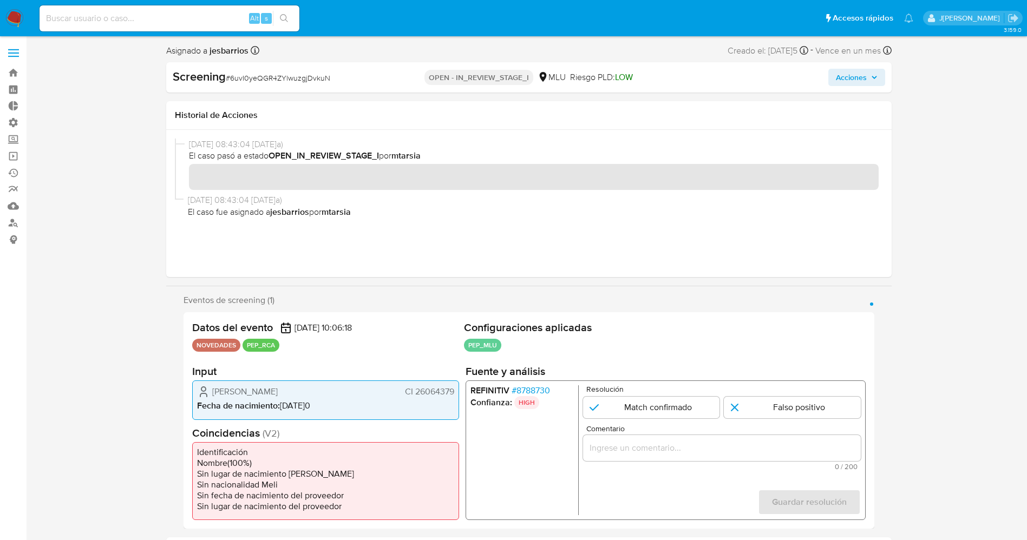
click at [544, 394] on span "# 8788730" at bounding box center [530, 391] width 38 height 11
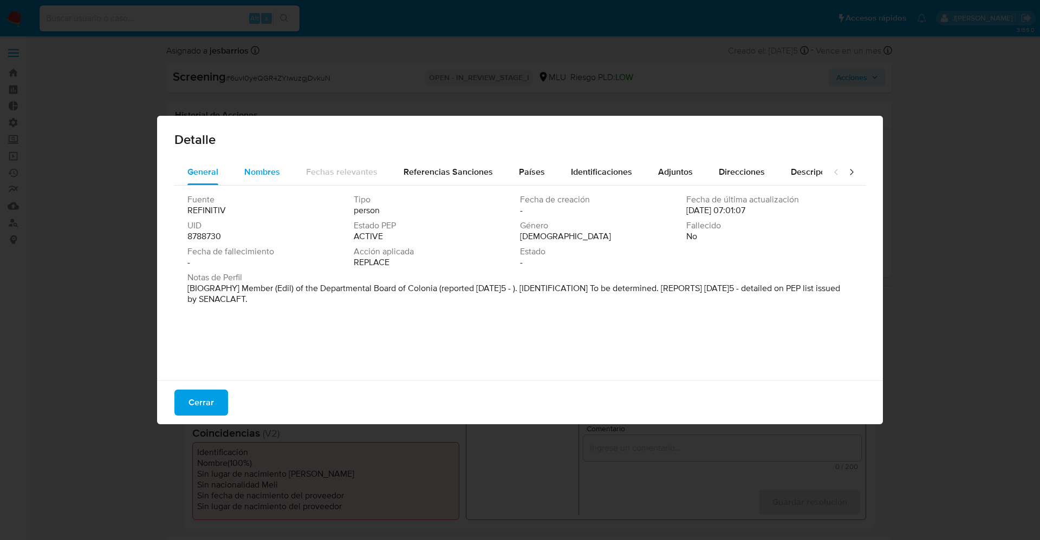
click at [248, 178] on span "Nombres" at bounding box center [262, 172] width 36 height 12
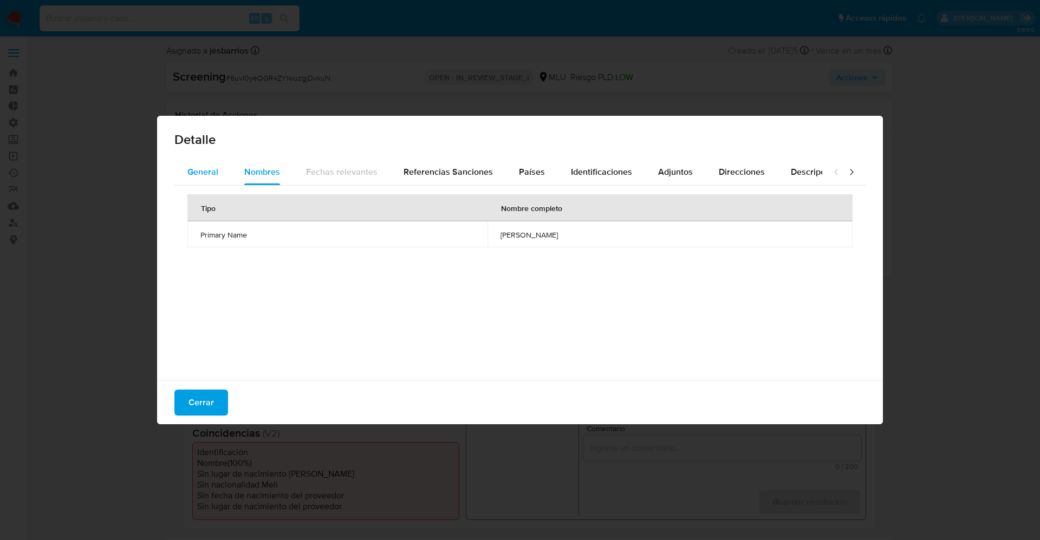
click at [205, 175] on span "General" at bounding box center [202, 172] width 31 height 12
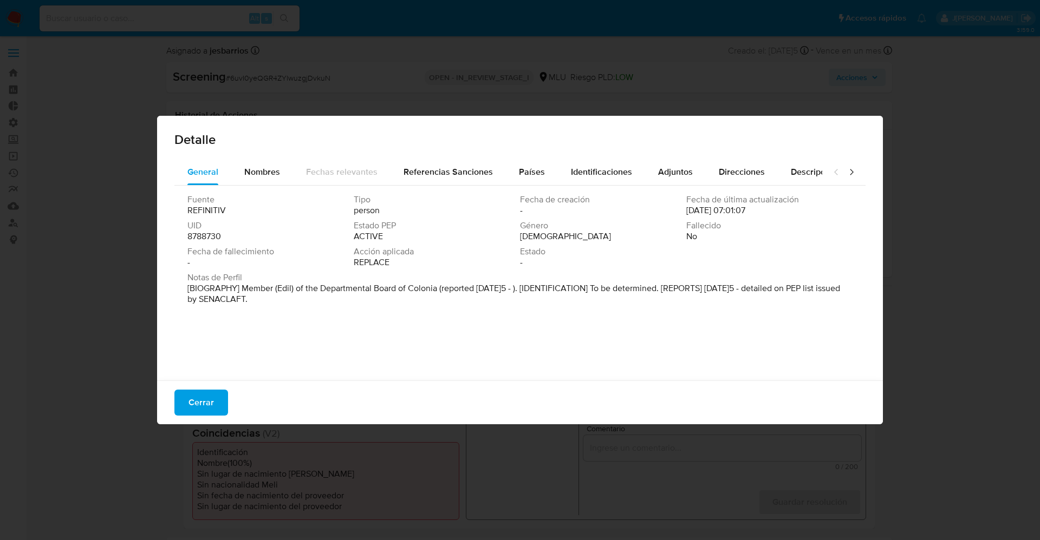
drag, startPoint x: 238, startPoint y: 286, endPoint x: 285, endPoint y: 310, distance: 53.5
click at [285, 310] on div "Fuente REFINITIV Tipo person Fecha de creación - Fecha de última actualización …" at bounding box center [519, 281] width 691 height 190
drag, startPoint x: 258, startPoint y: 294, endPoint x: 202, endPoint y: 401, distance: 120.9
click at [202, 401] on span "Cerrar" at bounding box center [200, 403] width 25 height 24
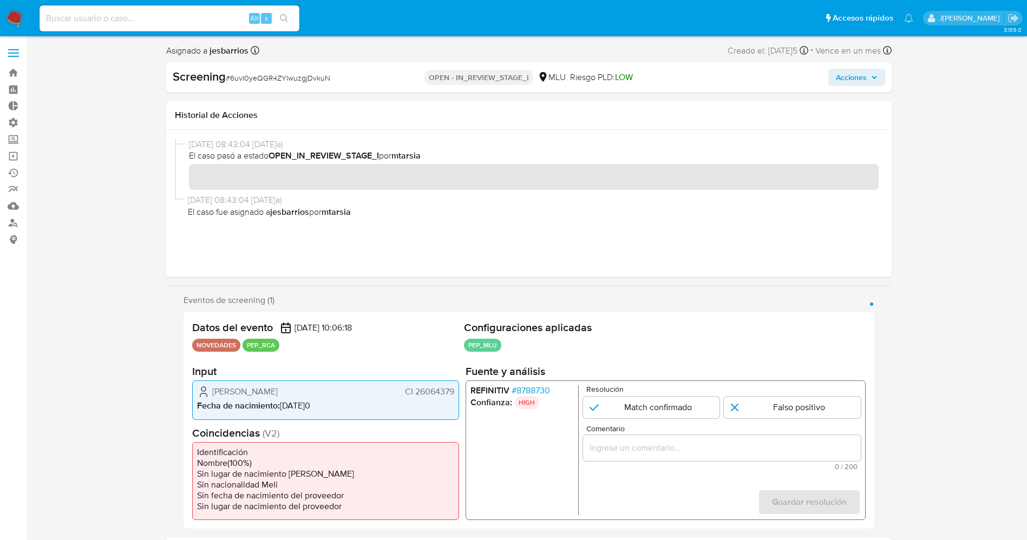
drag, startPoint x: 414, startPoint y: 392, endPoint x: 455, endPoint y: 392, distance: 41.7
click at [455, 392] on div "Eduardo Carlos Helbling Schnyder CI 26064379 Fecha de nacimiento : 09/04/1970" at bounding box center [325, 400] width 267 height 39
click at [540, 393] on span "# 8788730" at bounding box center [530, 391] width 38 height 11
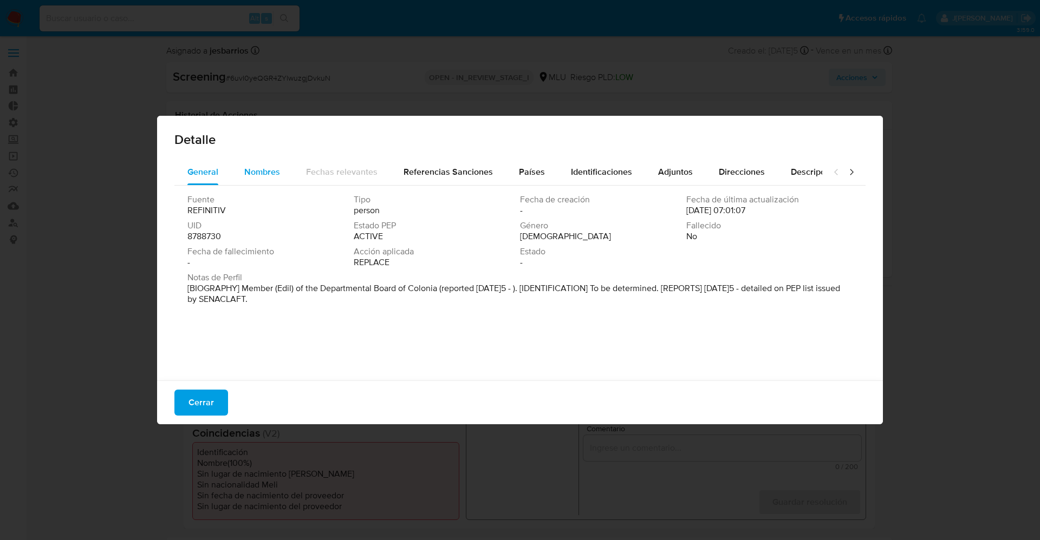
click at [256, 166] on span "Nombres" at bounding box center [262, 172] width 36 height 12
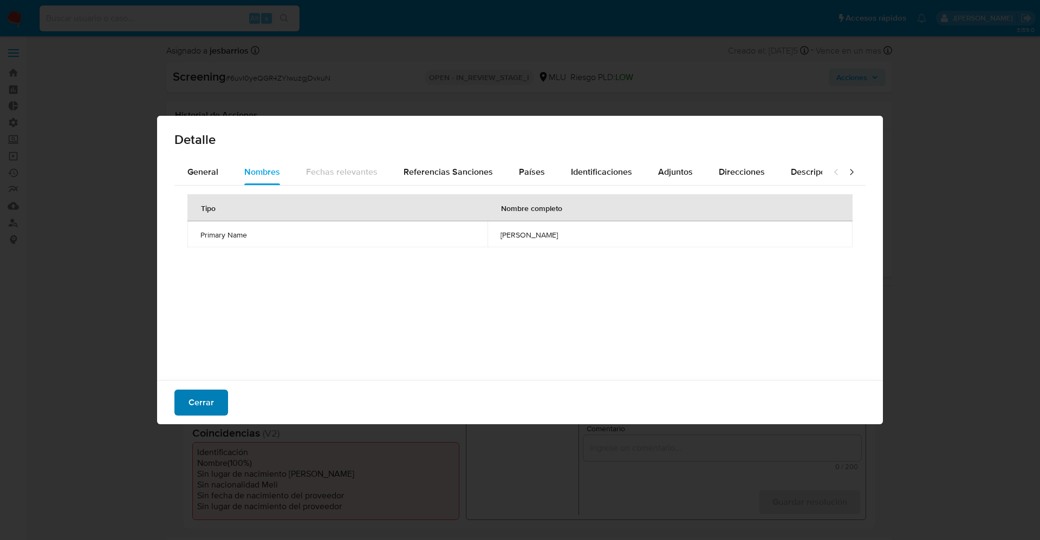
click at [204, 400] on span "Cerrar" at bounding box center [200, 403] width 25 height 24
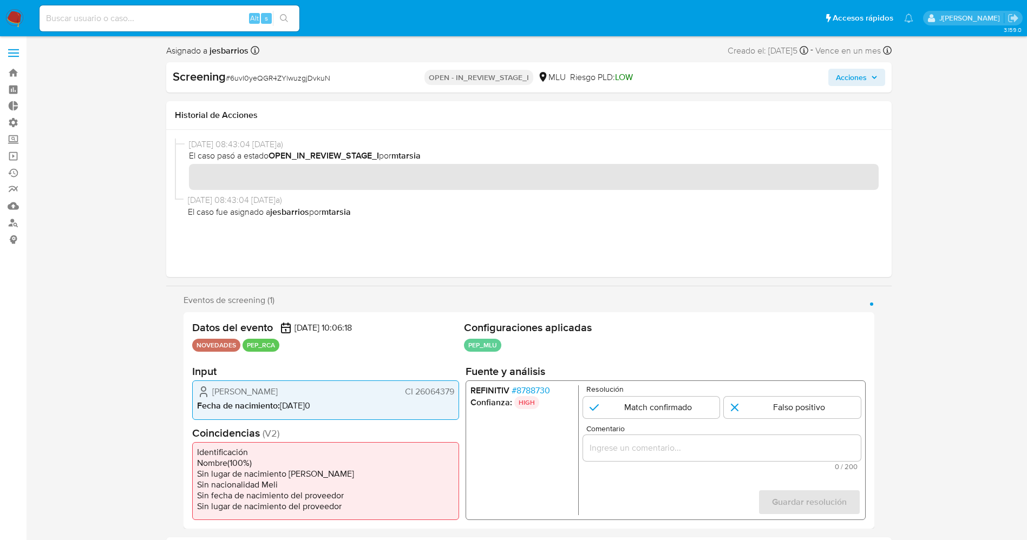
drag, startPoint x: 207, startPoint y: 388, endPoint x: 370, endPoint y: 387, distance: 163.5
click at [370, 387] on div "Eduardo Carlos Helbling Schnyder CI 26064379" at bounding box center [325, 392] width 257 height 13
drag, startPoint x: 416, startPoint y: 392, endPoint x: 460, endPoint y: 392, distance: 44.4
click at [460, 392] on div "Datos del evento 14/09/2025 10:06:18 NOVEDADES PEP_RCA Configuraciones aplicada…" at bounding box center [529, 420] width 691 height 217
drag, startPoint x: 214, startPoint y: 390, endPoint x: 351, endPoint y: 395, distance: 137.1
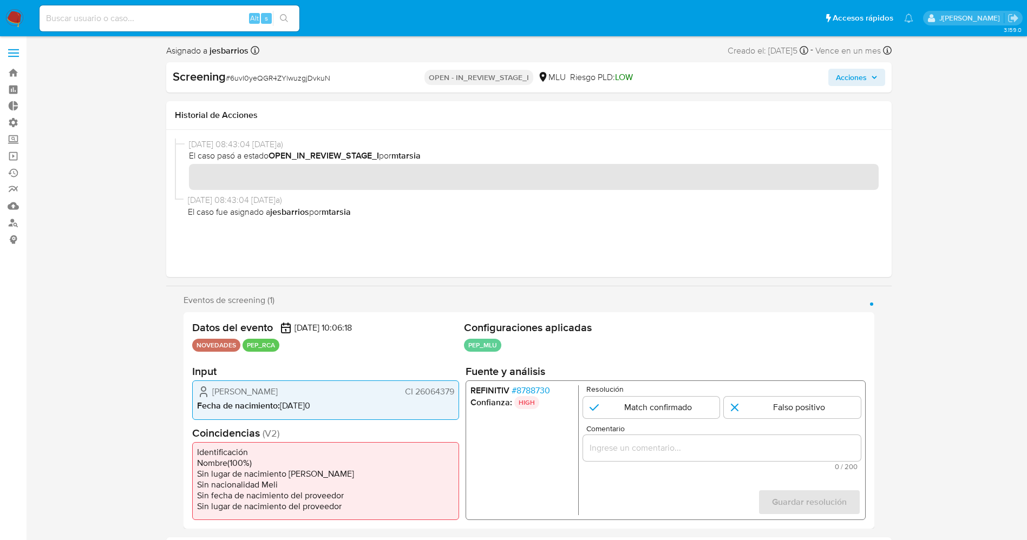
click at [351, 395] on div "Eduardo Carlos Helbling Schnyder CI 26064379" at bounding box center [325, 392] width 257 height 13
drag, startPoint x: 230, startPoint y: 418, endPoint x: 211, endPoint y: 410, distance: 20.4
click at [227, 418] on div "Eduardo Carlos Helbling Schnyder CI 26064379 Fecha de nacimiento : 09/04/1970" at bounding box center [325, 400] width 267 height 39
drag, startPoint x: 212, startPoint y: 386, endPoint x: 458, endPoint y: 388, distance: 245.9
click at [458, 388] on div "Eduardo Carlos Helbling Schnyder CI 26064379 Fecha de nacimiento : 09/04/1970" at bounding box center [325, 400] width 267 height 39
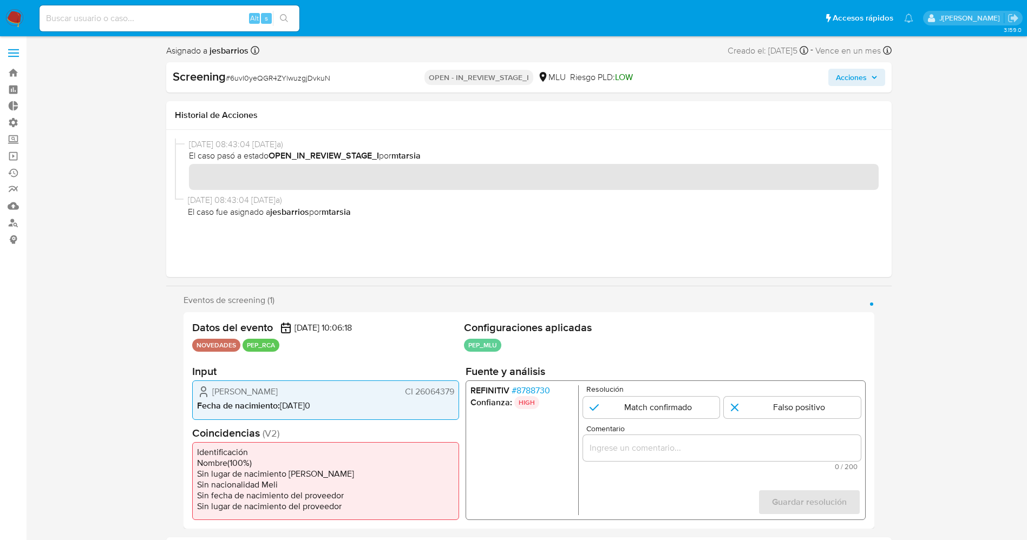
click at [527, 395] on span "# 8788730" at bounding box center [530, 391] width 38 height 11
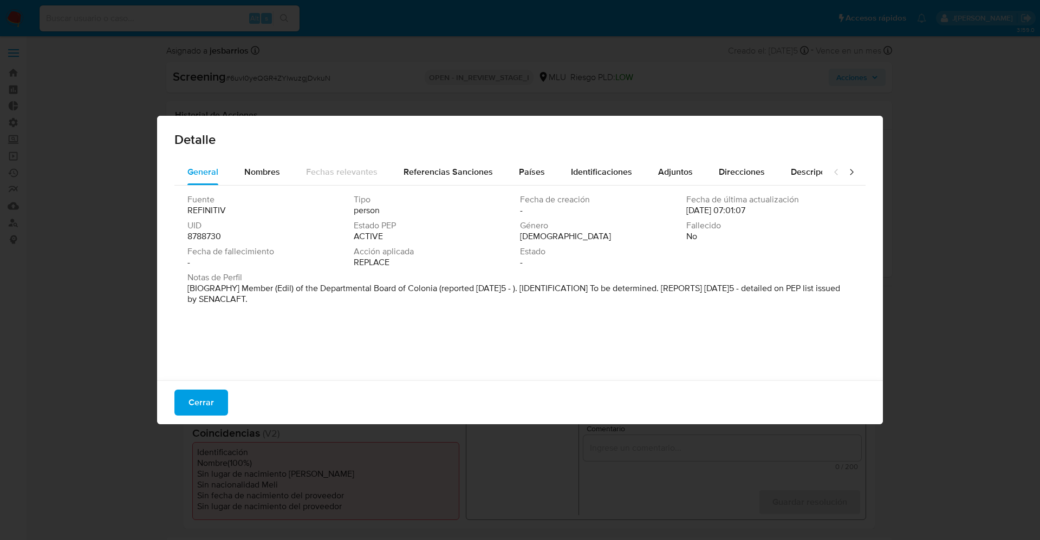
drag, startPoint x: 231, startPoint y: 286, endPoint x: 369, endPoint y: 321, distance: 141.7
click at [366, 321] on div "Fuente REFINITIV Tipo person Fecha de creación - Fecha de última actualización …" at bounding box center [519, 281] width 691 height 190
drag, startPoint x: 469, startPoint y: 282, endPoint x: 351, endPoint y: 284, distance: 117.5
click at [351, 284] on p "[BIOGRAPHY] Member (Edil) of the Departmental Board of Colonia (reported Sep 20…" at bounding box center [518, 294] width 663 height 22
drag, startPoint x: 351, startPoint y: 284, endPoint x: 328, endPoint y: 291, distance: 24.3
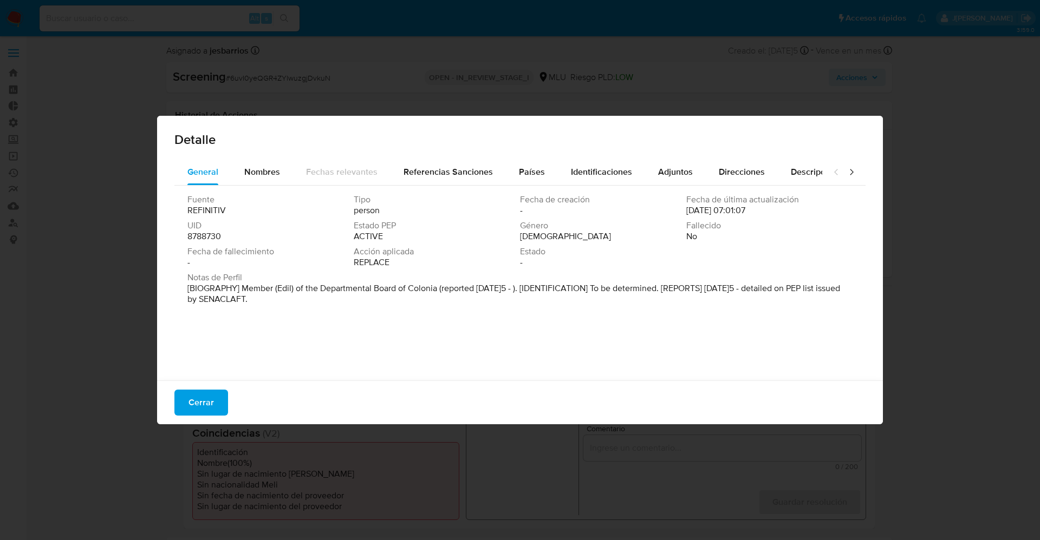
click at [351, 284] on p "[BIOGRAPHY] Member (Edil) of the Departmental Board of Colonia (reported Sep 20…" at bounding box center [518, 294] width 663 height 22
click at [240, 291] on p "[BIOGRAPHY] Member (Edil) of the Departmental Board of Colonia (reported Sep 20…" at bounding box center [518, 294] width 663 height 22
drag, startPoint x: 294, startPoint y: 314, endPoint x: 284, endPoint y: 307, distance: 11.7
click at [295, 314] on div "Fuente REFINITIV Tipo person Fecha de creación - Fecha de última actualización …" at bounding box center [519, 281] width 691 height 190
drag, startPoint x: 317, startPoint y: 256, endPoint x: 221, endPoint y: 286, distance: 100.5
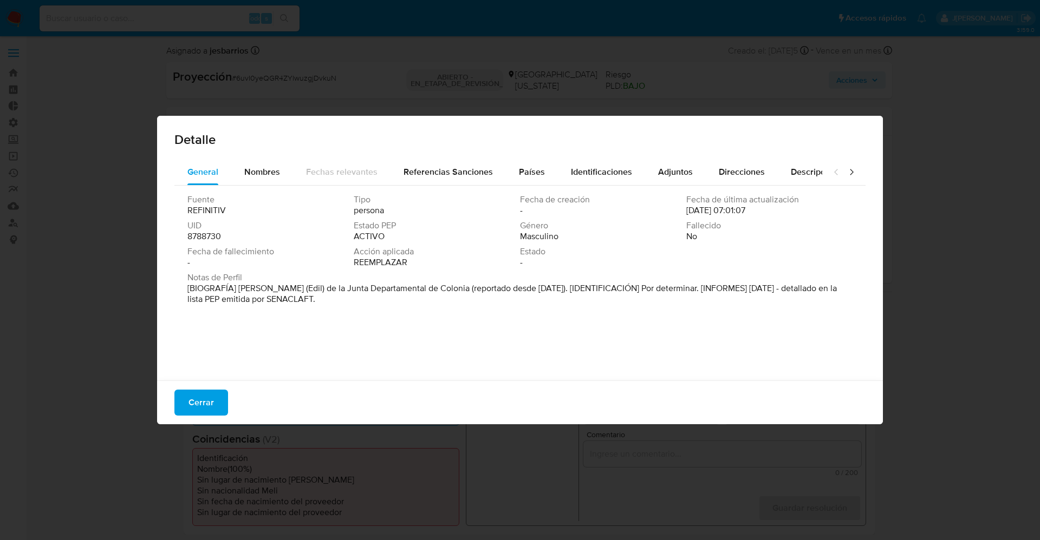
click at [317, 256] on span "Fecha de fallecimiento" at bounding box center [269, 251] width 164 height 11
drag, startPoint x: 237, startPoint y: 289, endPoint x: 438, endPoint y: 289, distance: 200.4
click at [438, 289] on font "[BIOGRAFÍA] Miembro (Edil) de la Junta Departamental de Colonia (reportado desd…" at bounding box center [511, 293] width 649 height 23
drag, startPoint x: 191, startPoint y: 404, endPoint x: 629, endPoint y: 328, distance: 444.2
click at [193, 403] on span "Cerrar" at bounding box center [200, 403] width 25 height 24
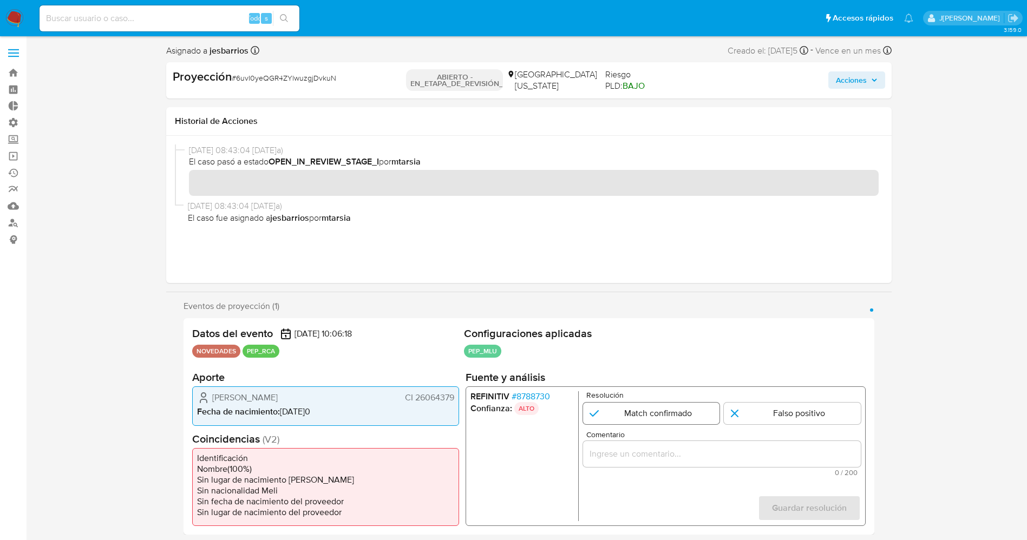
click at [659, 421] on input "1 de 1" at bounding box center [651, 414] width 137 height 22
radio input "true"
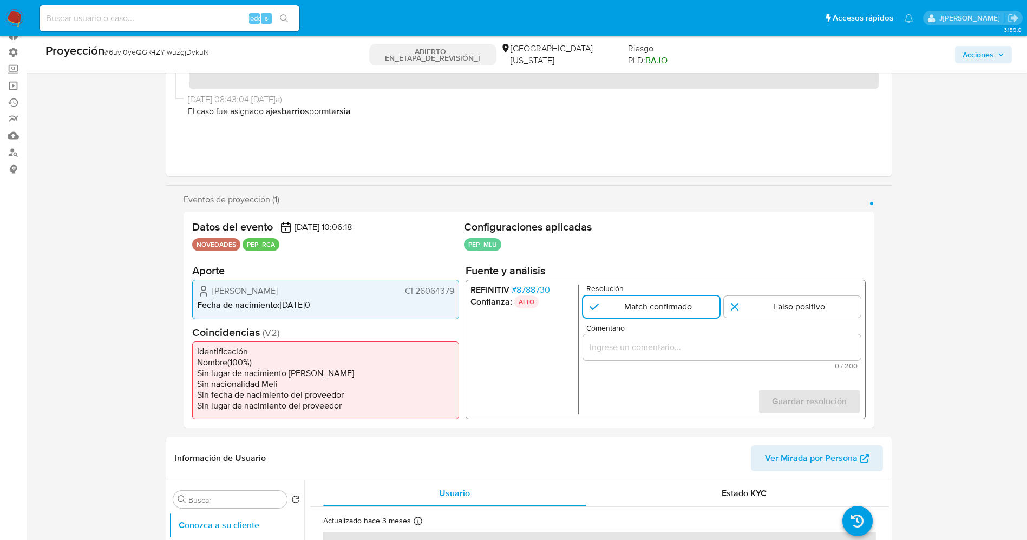
scroll to position [81, 0]
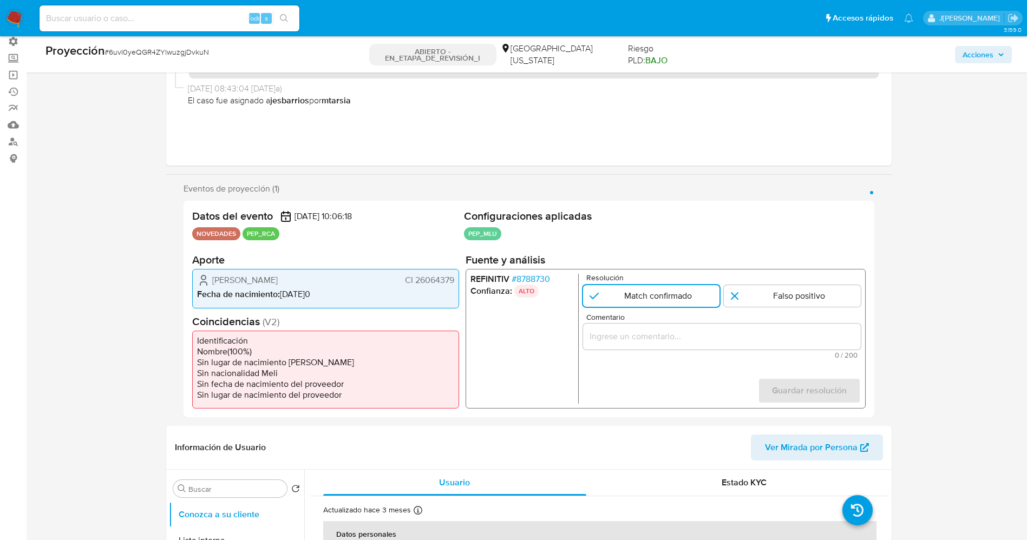
click at [649, 339] on input "Comentario" at bounding box center [722, 337] width 278 height 14
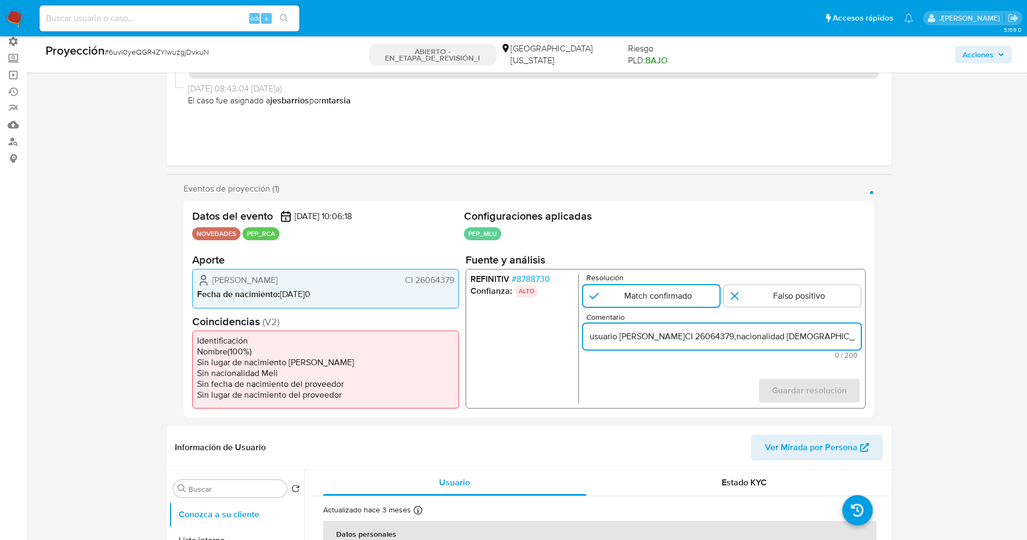
scroll to position [0, 506]
click at [736, 335] on input "usuario Eduardo Carlos Helbling Schnyder CI 26064379,nacionalidad Uruguaya, por…" at bounding box center [722, 337] width 278 height 14
drag, startPoint x: 715, startPoint y: 338, endPoint x: 695, endPoint y: 337, distance: 20.0
click at [695, 337] on input "usuario Eduardo Carlos Helbling Schnyder CI 26064379,nacionalidad Uruguaya, por…" at bounding box center [722, 337] width 278 height 14
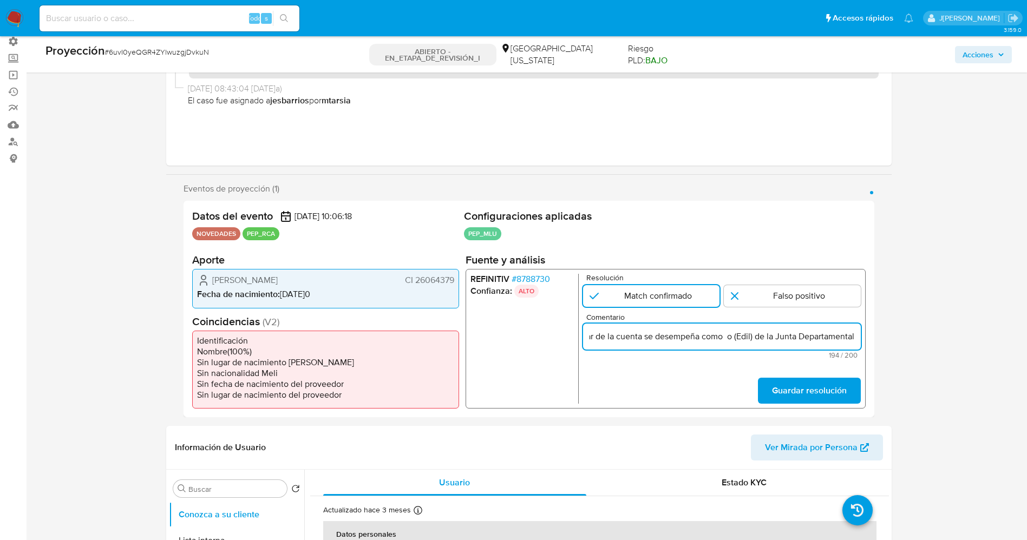
click at [728, 335] on input "usuario Eduardo Carlos Helbling Schnyder CI 26064379,nacionalidad Uruguaya, por…" at bounding box center [722, 337] width 278 height 14
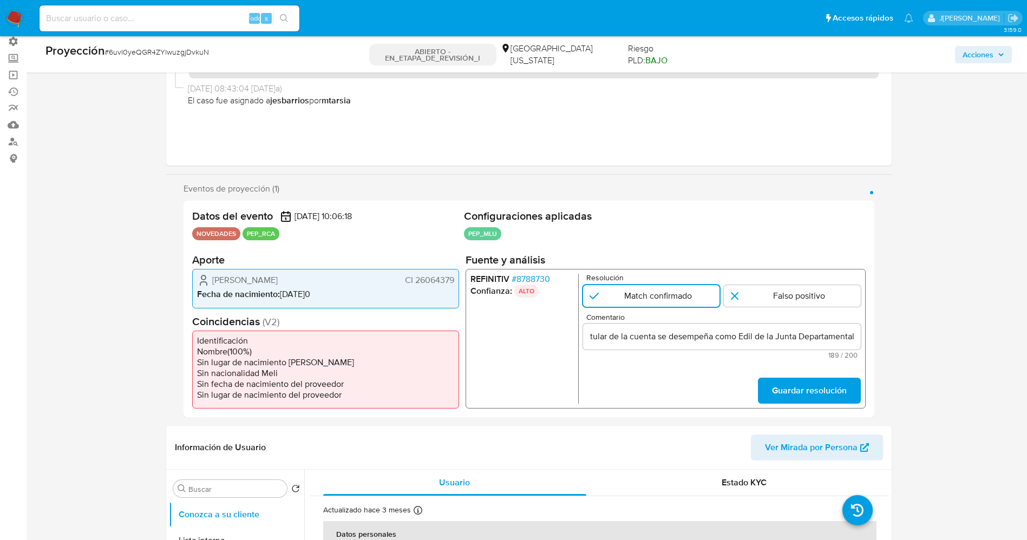
scroll to position [0, 0]
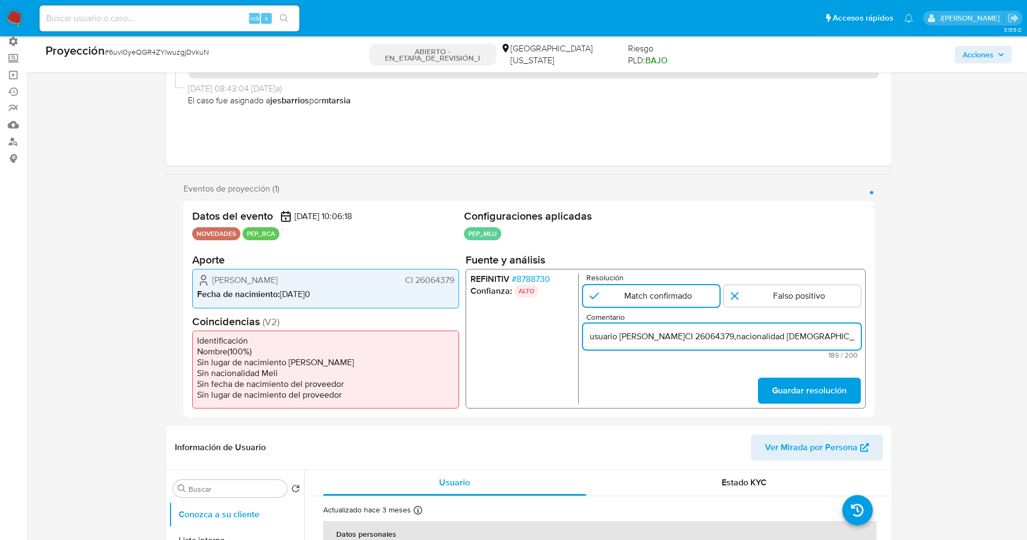
click at [594, 337] on input "usuario Eduardo Carlos Helbling Schnyder CI 26064379,nacionalidad Uruguaya, por…" at bounding box center [722, 337] width 278 height 14
drag, startPoint x: 807, startPoint y: 333, endPoint x: 700, endPoint y: 338, distance: 107.4
click at [700, 338] on input "Usuario Eduardo Carlos Helbling Schnyder CI 26064379,nacionalidad Uruguaya, por…" at bounding box center [722, 337] width 278 height 14
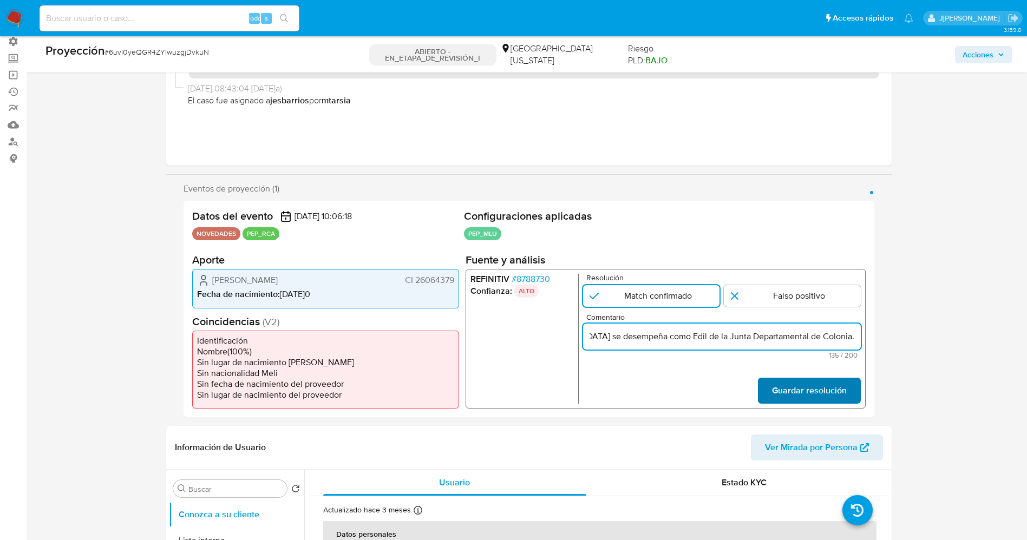
type input "Usuario Eduardo Carlos Helbling Schnyder CI 26064379,nacionalidad Uruguaya se d…"
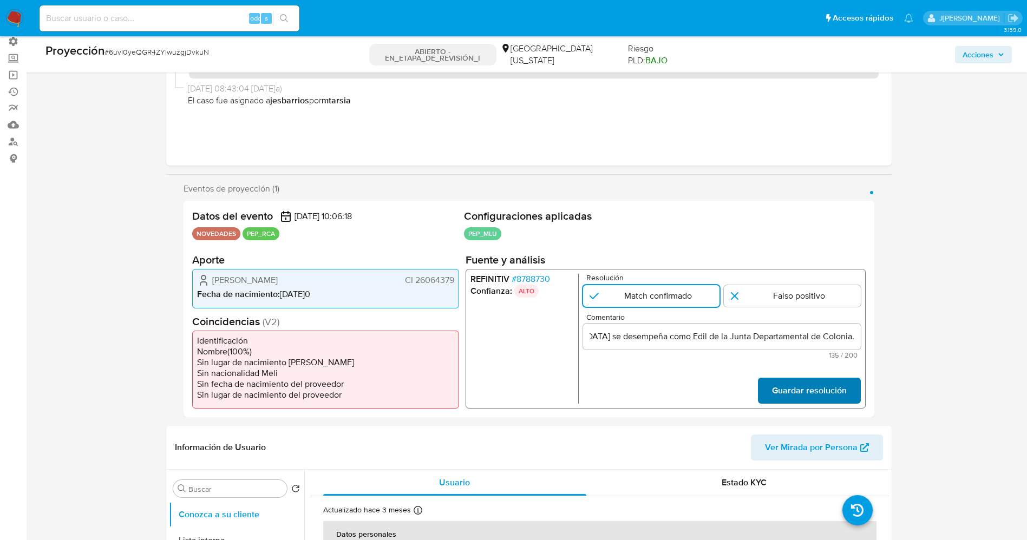
scroll to position [0, 0]
click at [843, 388] on span "Guardar resolución" at bounding box center [809, 391] width 75 height 24
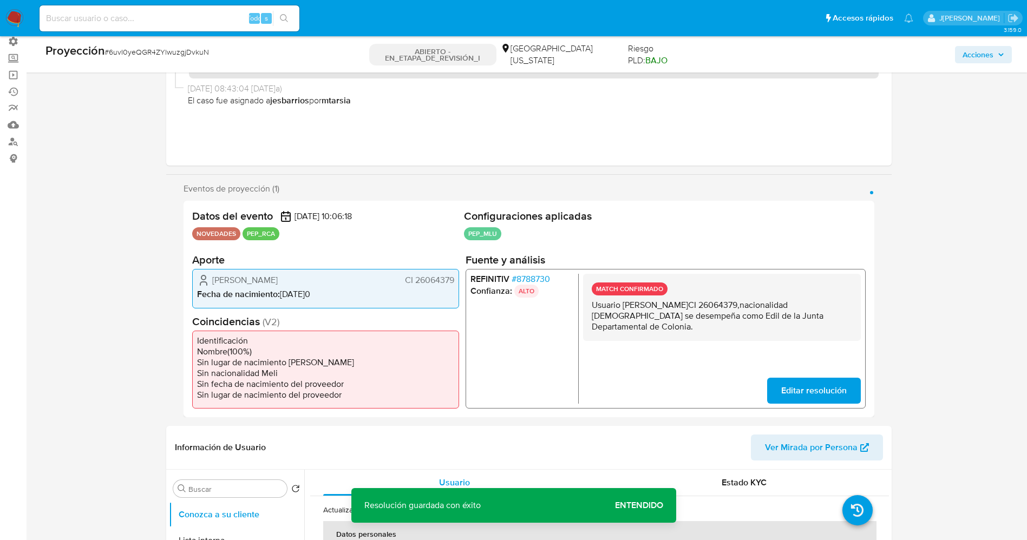
drag, startPoint x: 592, startPoint y: 308, endPoint x: 723, endPoint y: 335, distance: 133.8
click at [723, 335] on div "MATCH CONFIRMADO Usuario Eduardo Carlos Helbling Schnyder CI 26064379,nacionali…" at bounding box center [722, 307] width 278 height 67
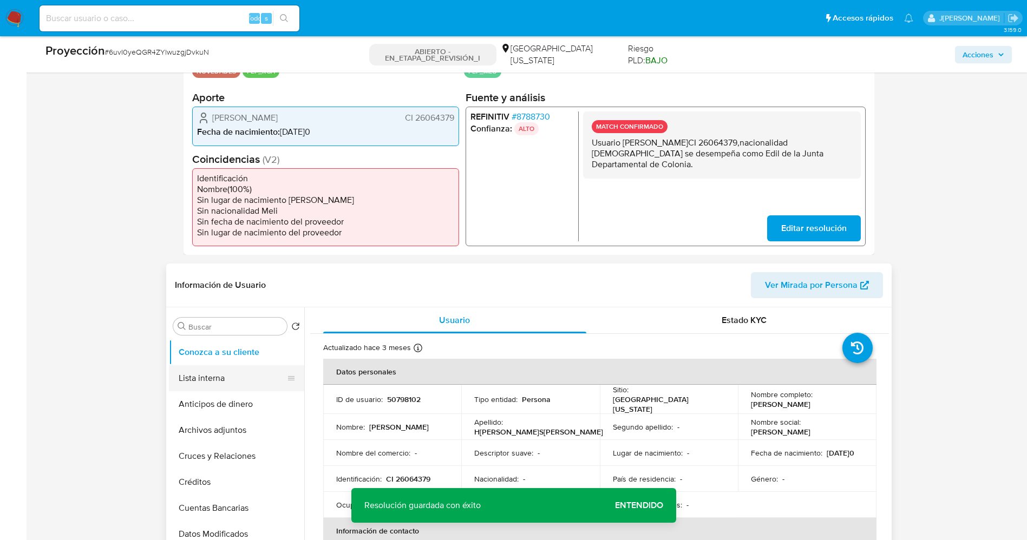
click at [196, 383] on button "Lista interna" at bounding box center [232, 379] width 127 height 26
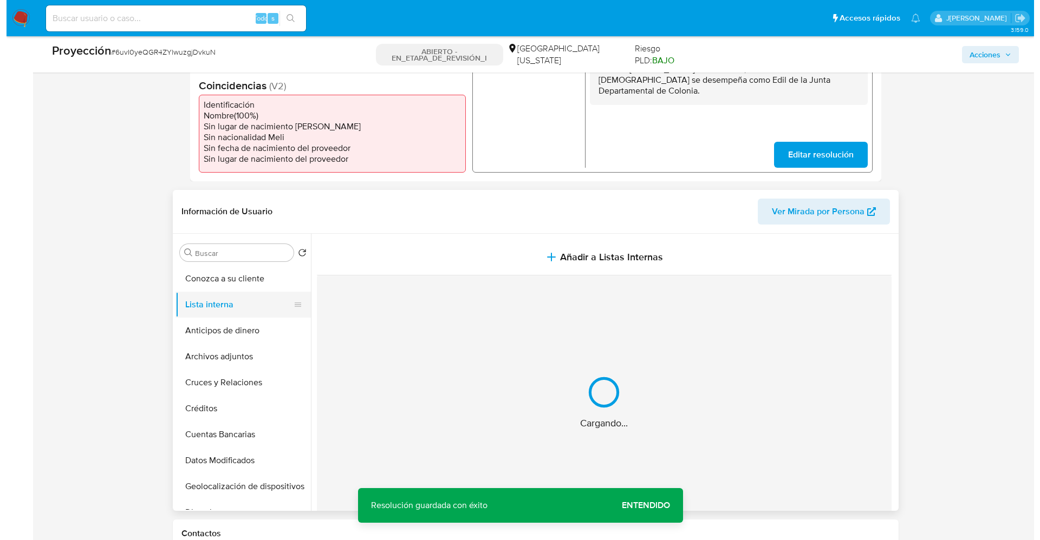
scroll to position [325, 0]
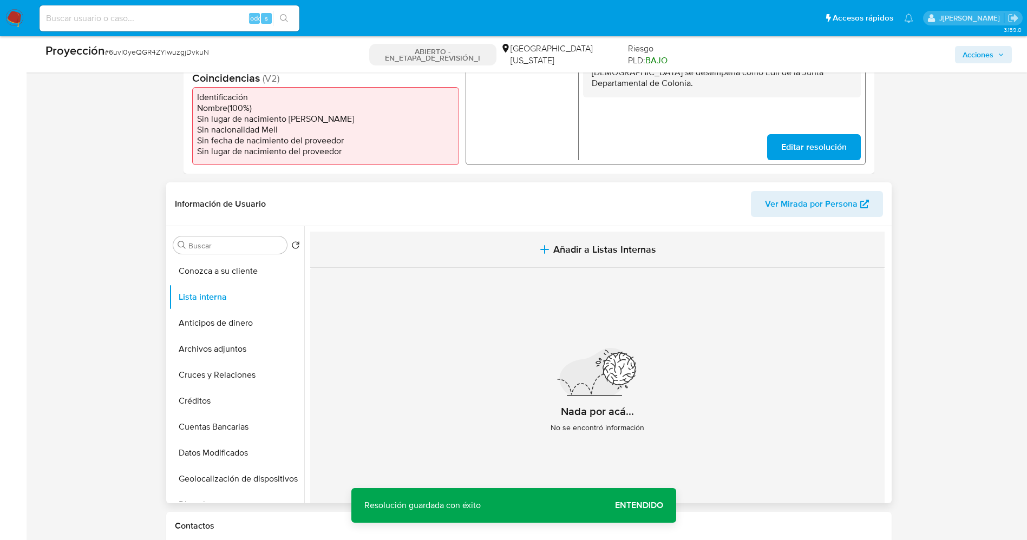
click at [543, 255] on icon "button" at bounding box center [544, 249] width 13 height 13
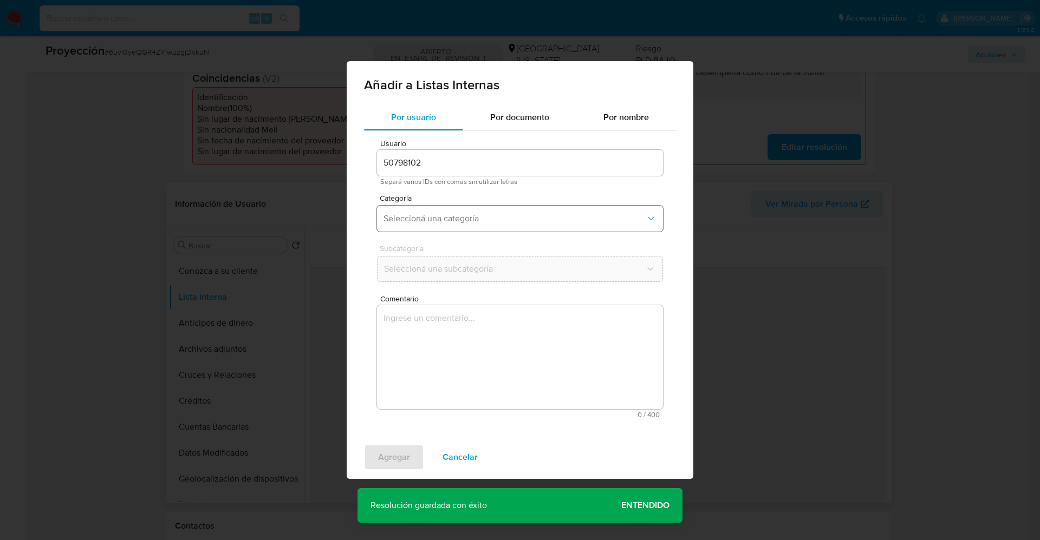
click at [460, 217] on span "Seleccioná una categoría" at bounding box center [514, 218] width 262 height 11
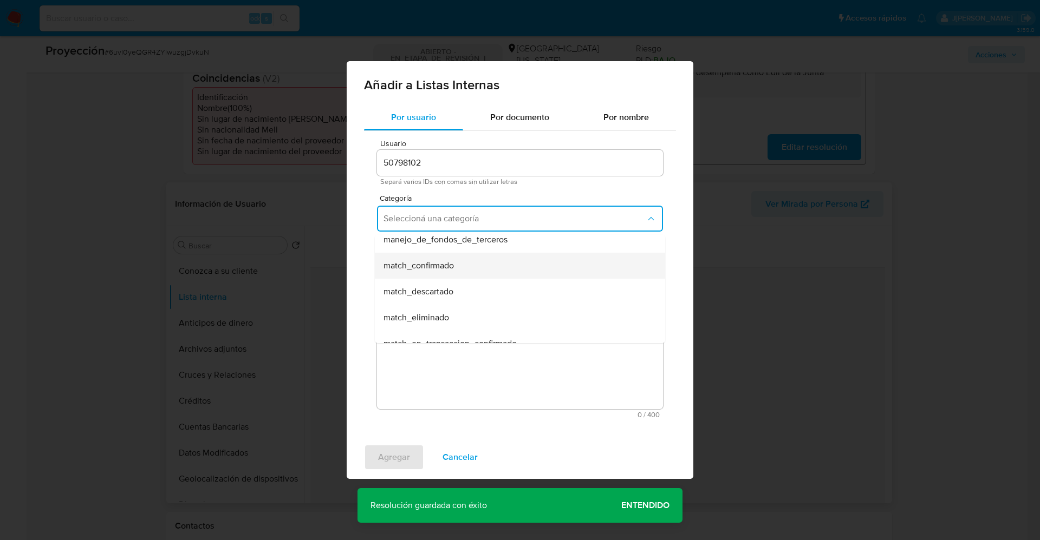
scroll to position [81, 0]
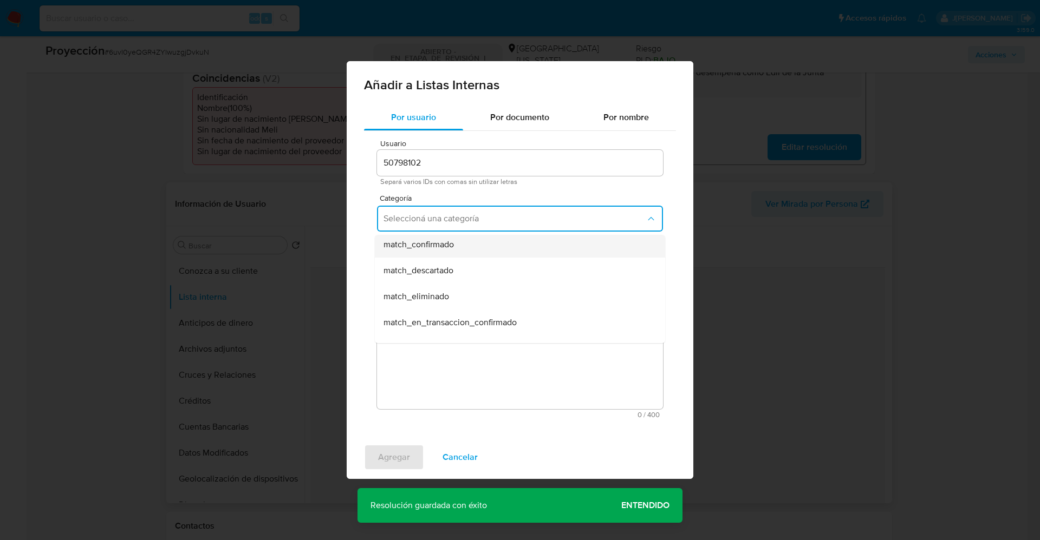
click at [451, 245] on span "match_confirmado" at bounding box center [418, 244] width 70 height 11
click at [440, 278] on button "Seleccioná una subcategoría" at bounding box center [520, 269] width 286 height 26
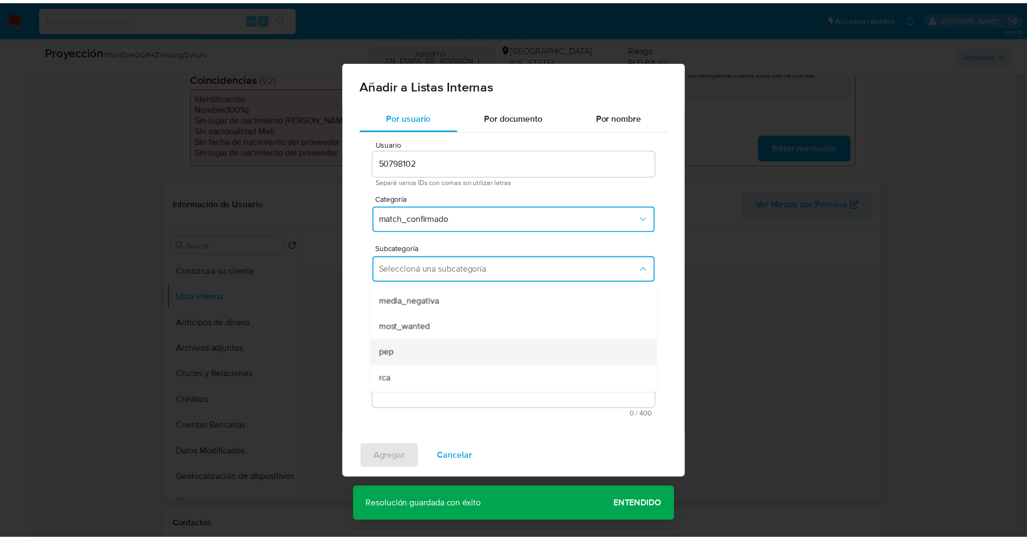
scroll to position [74, 0]
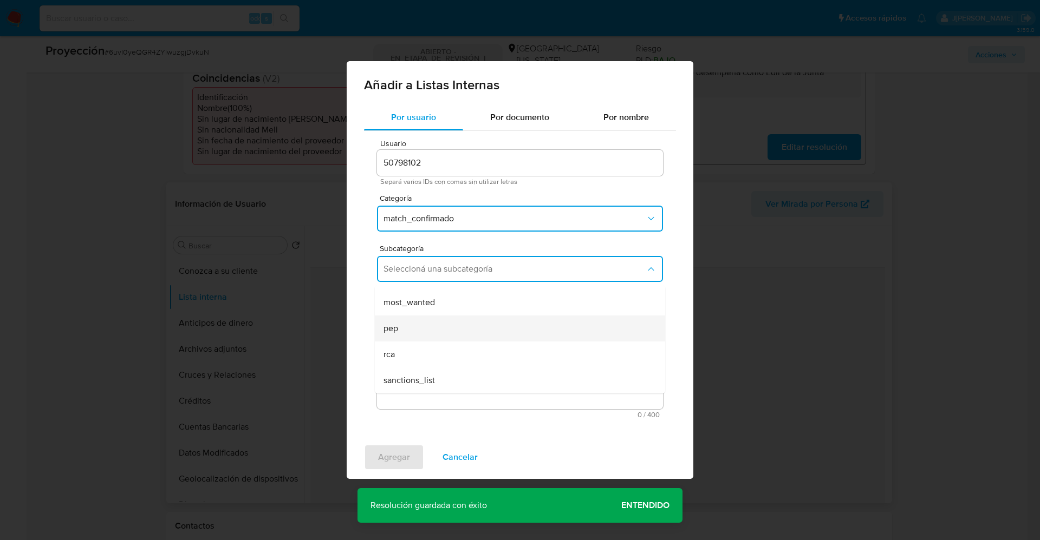
click at [418, 321] on div "pep" at bounding box center [516, 329] width 266 height 26
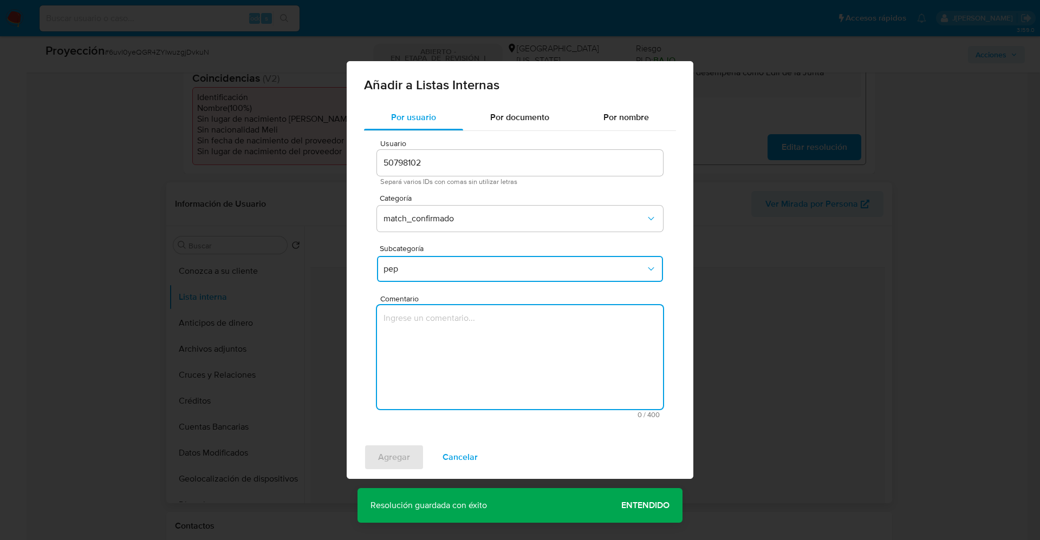
click at [440, 327] on textarea "Comentario" at bounding box center [520, 357] width 286 height 104
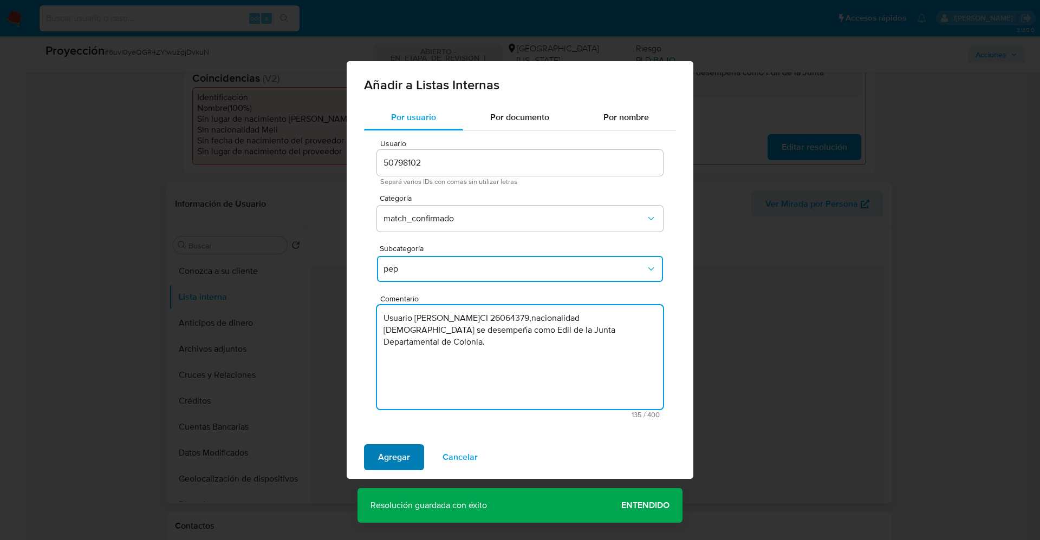
type textarea "Usuario Eduardo Carlos Helbling Schnyder CI 26064379,nacionalidad Uruguaya se d…"
click at [399, 453] on span "Agregar" at bounding box center [394, 458] width 32 height 24
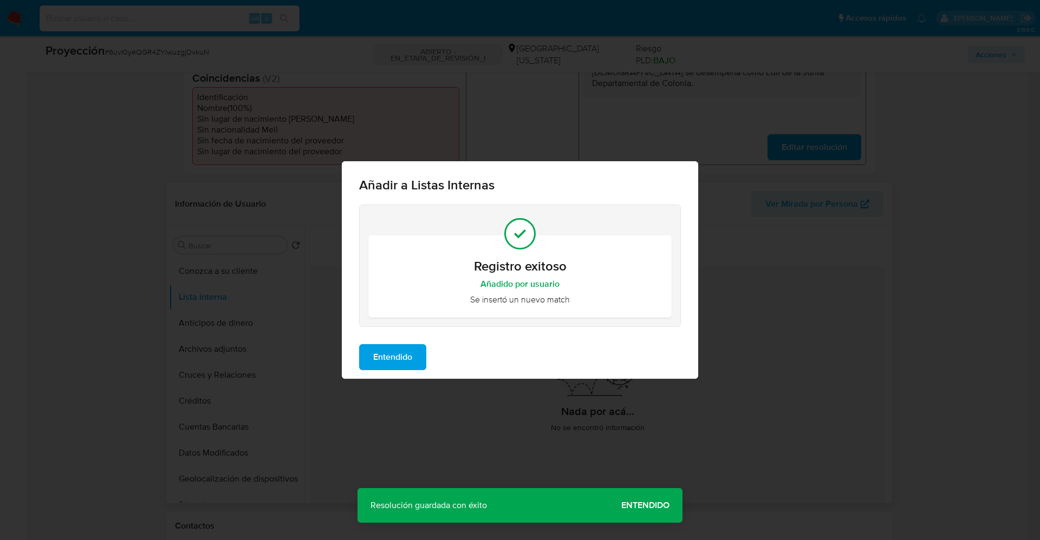
drag, startPoint x: 393, startPoint y: 357, endPoint x: 184, endPoint y: 330, distance: 210.8
click at [386, 356] on span "Entendido" at bounding box center [392, 358] width 39 height 24
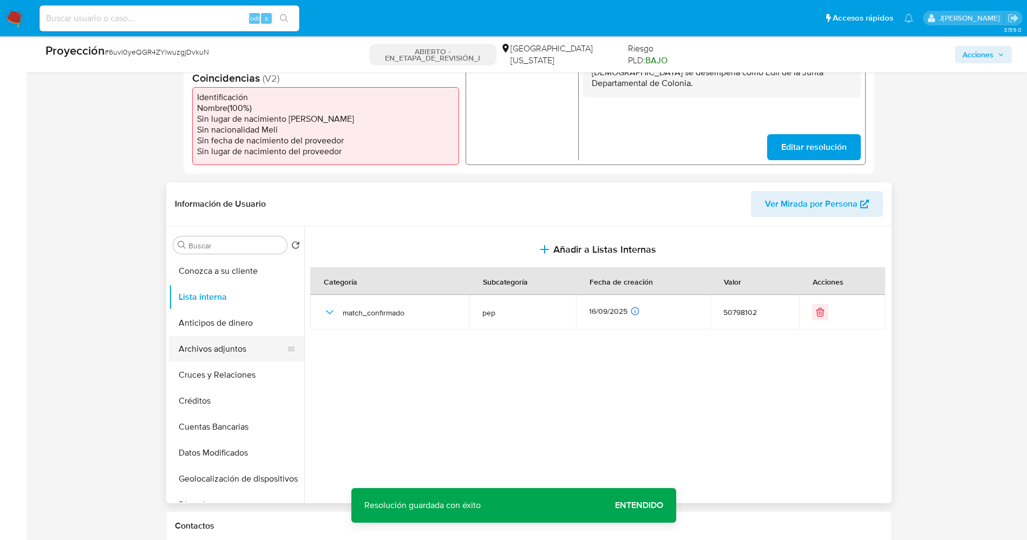
click at [199, 346] on button "Archivos adjuntos" at bounding box center [232, 349] width 127 height 26
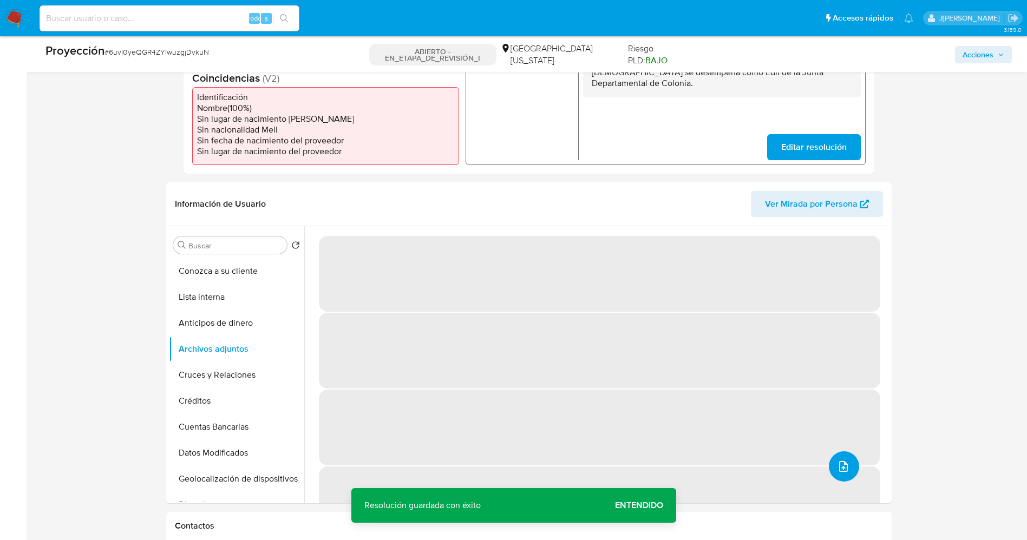
click at [849, 471] on button "upload-file" at bounding box center [844, 467] width 30 height 30
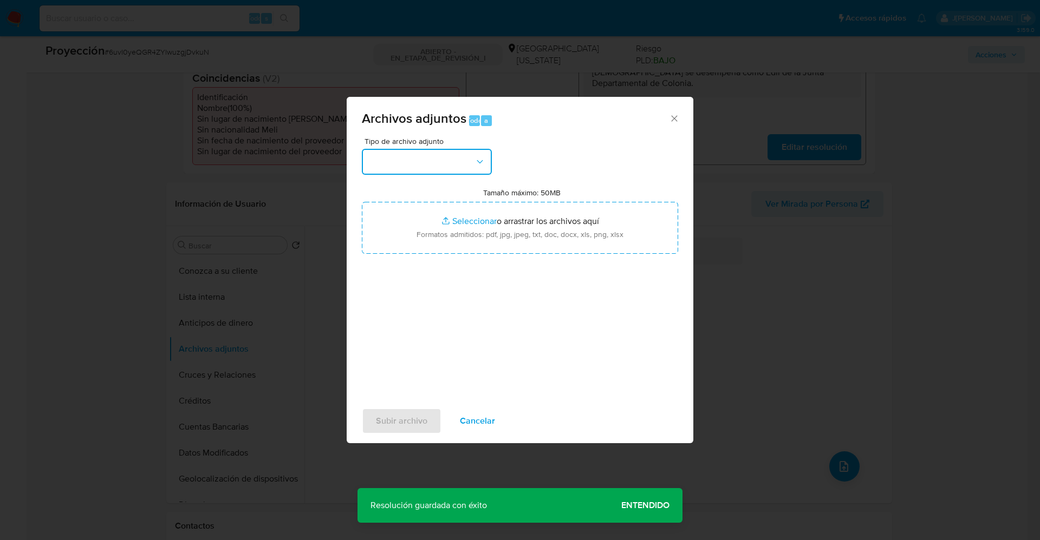
click at [449, 168] on button "button" at bounding box center [427, 162] width 130 height 26
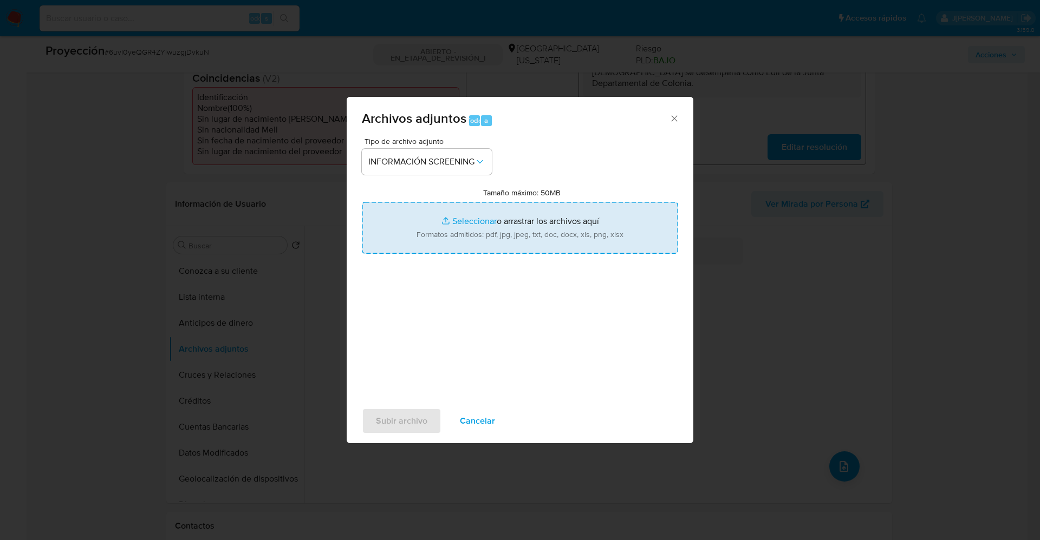
type input "C:\fakepath\_Eduardo Carlos Helbling Schnyder_ lavado de dinero - Buscar con Go…"
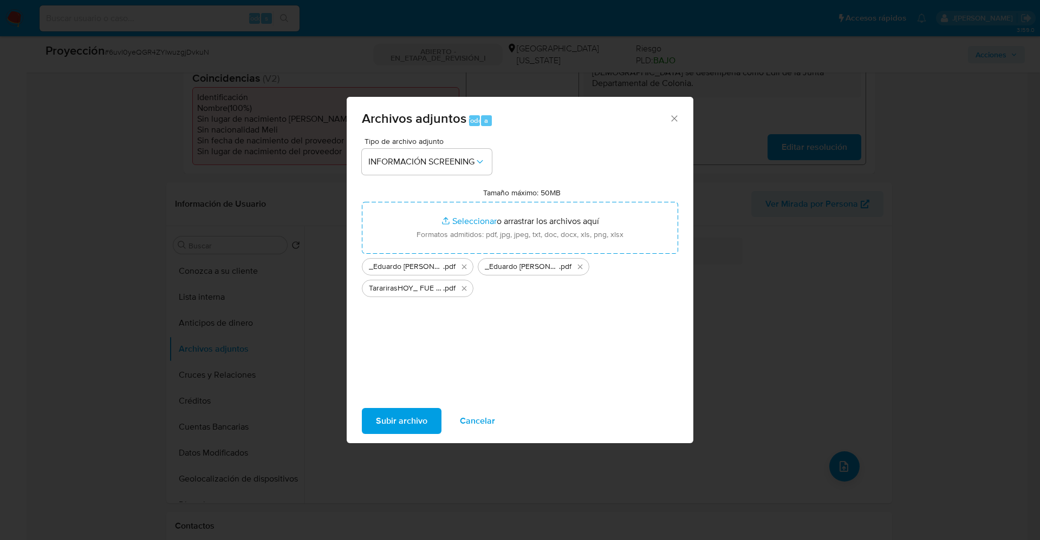
click at [397, 422] on span "Subir archivo" at bounding box center [401, 421] width 51 height 24
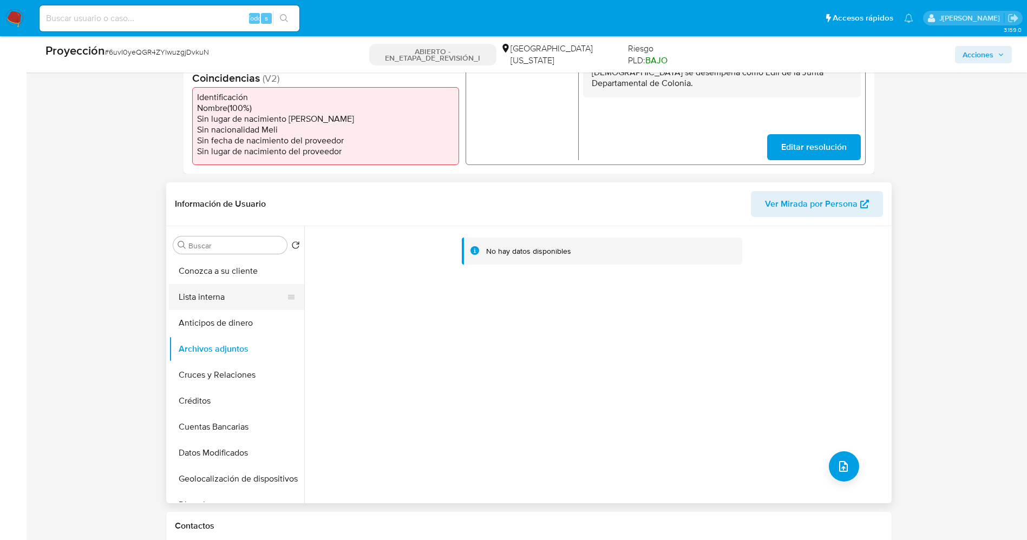
click at [213, 290] on button "Lista interna" at bounding box center [232, 297] width 127 height 26
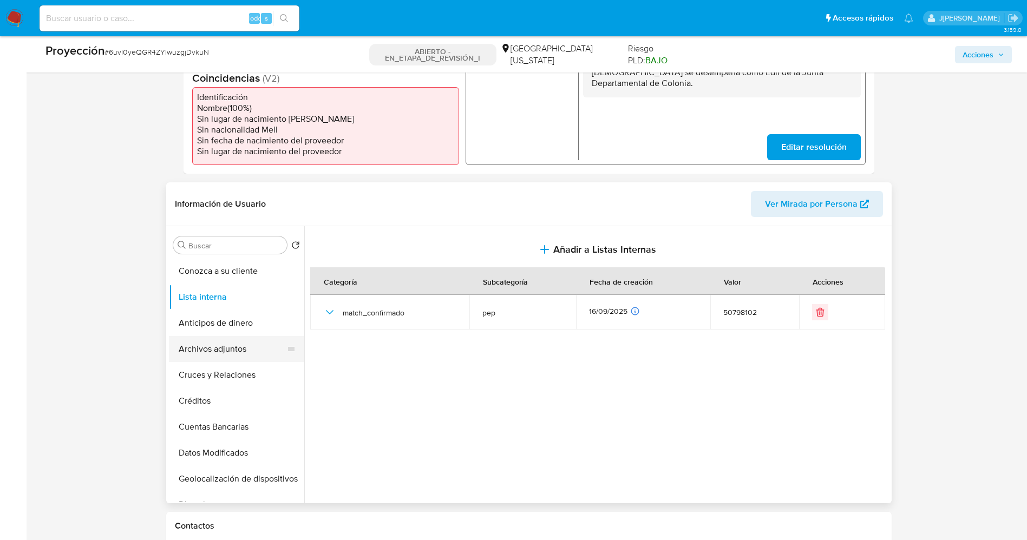
click at [214, 352] on button "Archivos adjuntos" at bounding box center [232, 349] width 127 height 26
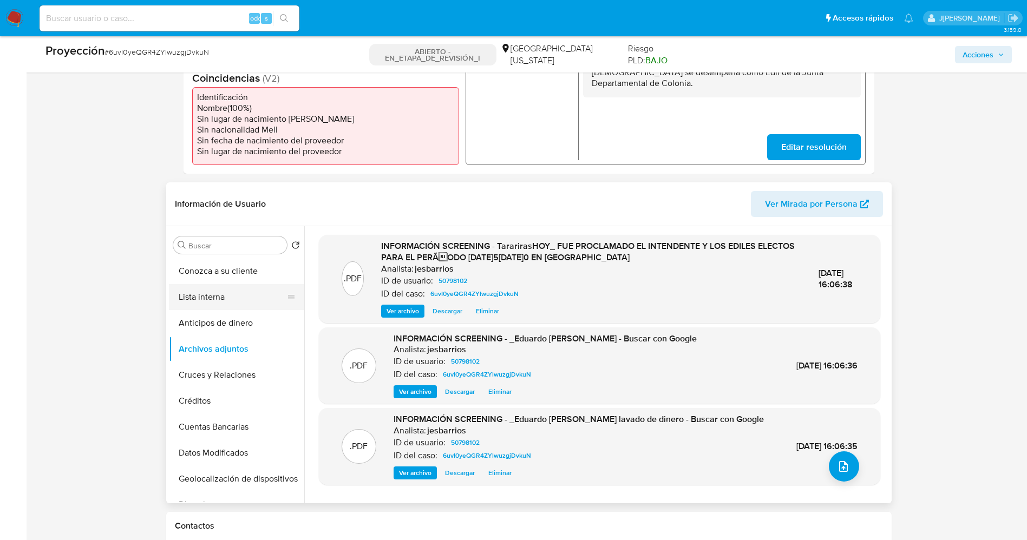
click at [217, 296] on button "Lista interna" at bounding box center [232, 297] width 127 height 26
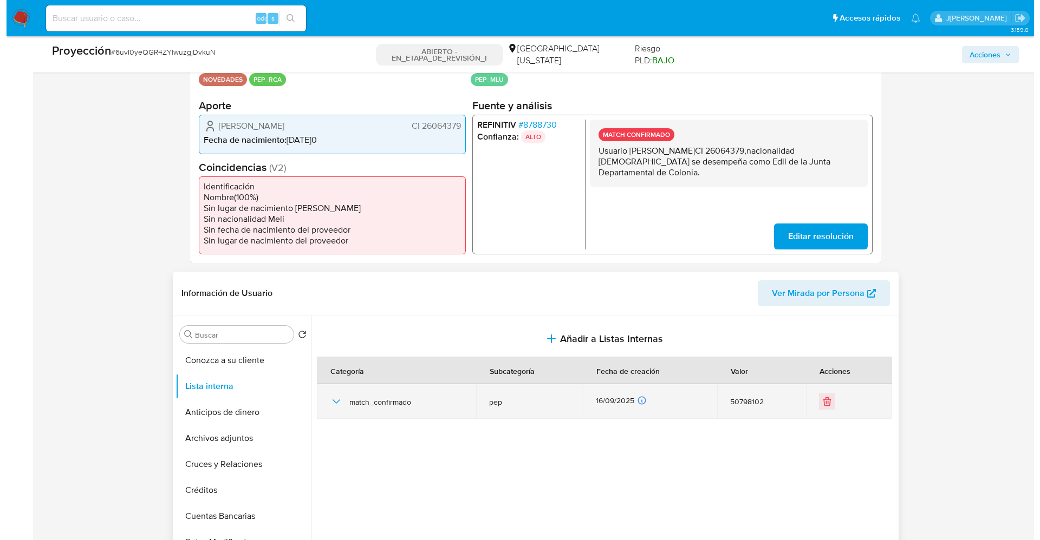
scroll to position [162, 0]
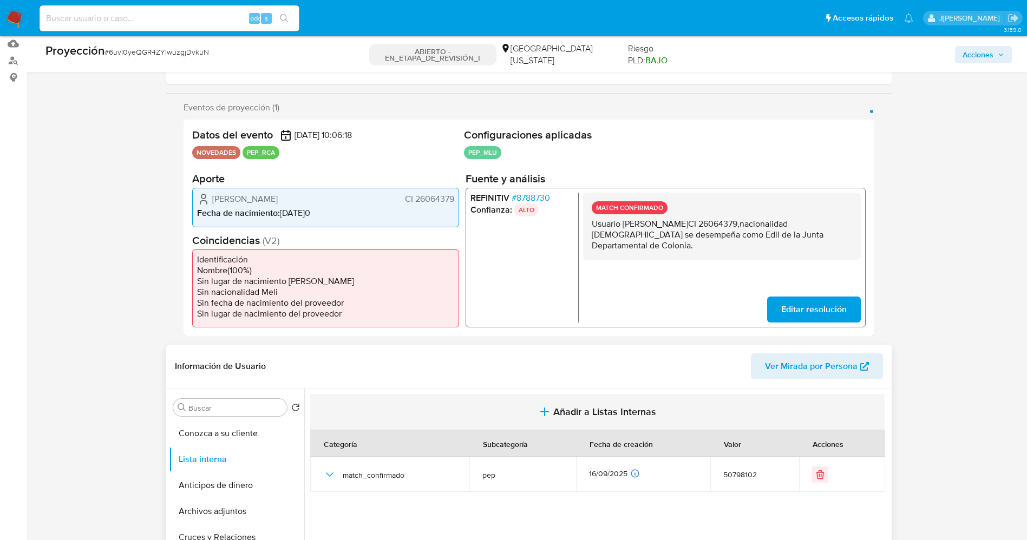
click at [551, 416] on button "Añadir a Listas Internas" at bounding box center [597, 412] width 575 height 36
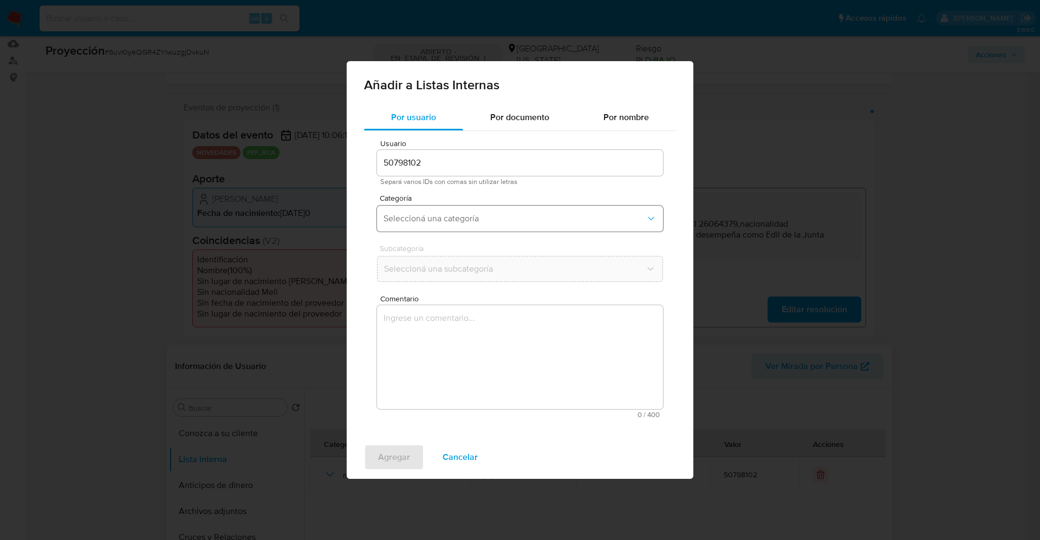
click at [466, 210] on button "Seleccioná una categoría" at bounding box center [520, 219] width 286 height 26
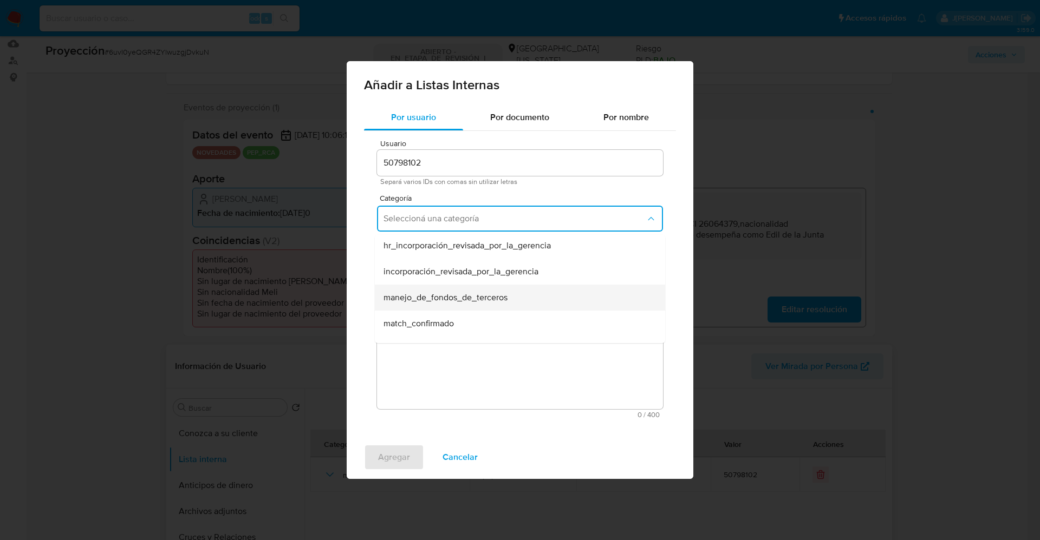
scroll to position [0, 0]
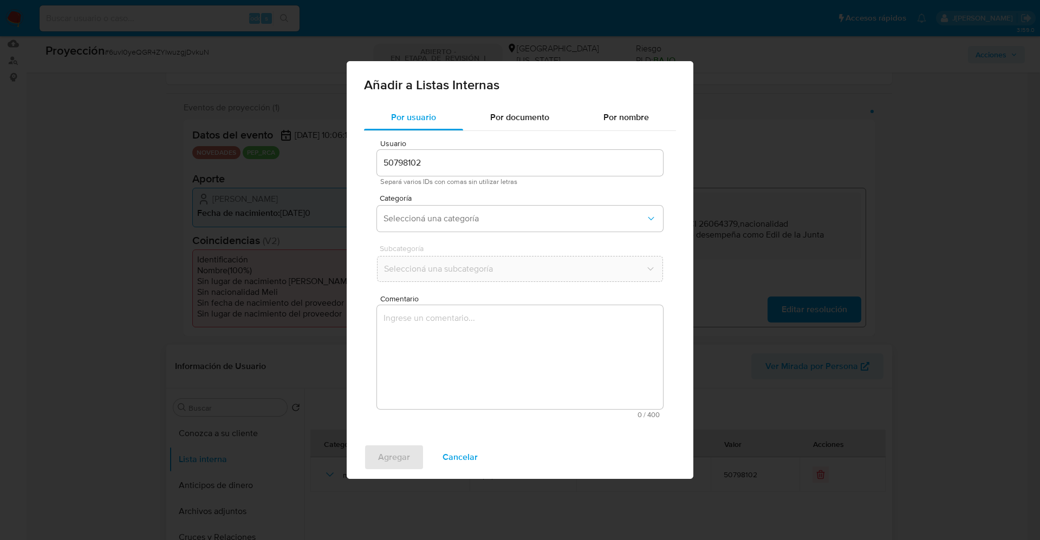
click at [570, 406] on textarea "Comentario" at bounding box center [520, 357] width 286 height 104
click at [529, 220] on span "Seleccioná una categoría" at bounding box center [514, 218] width 262 height 11
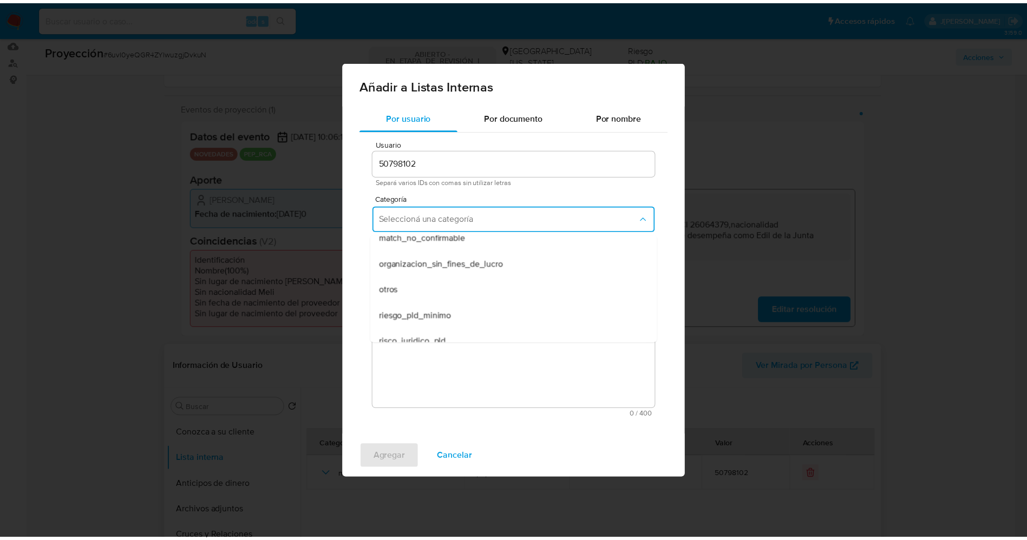
scroll to position [256, 0]
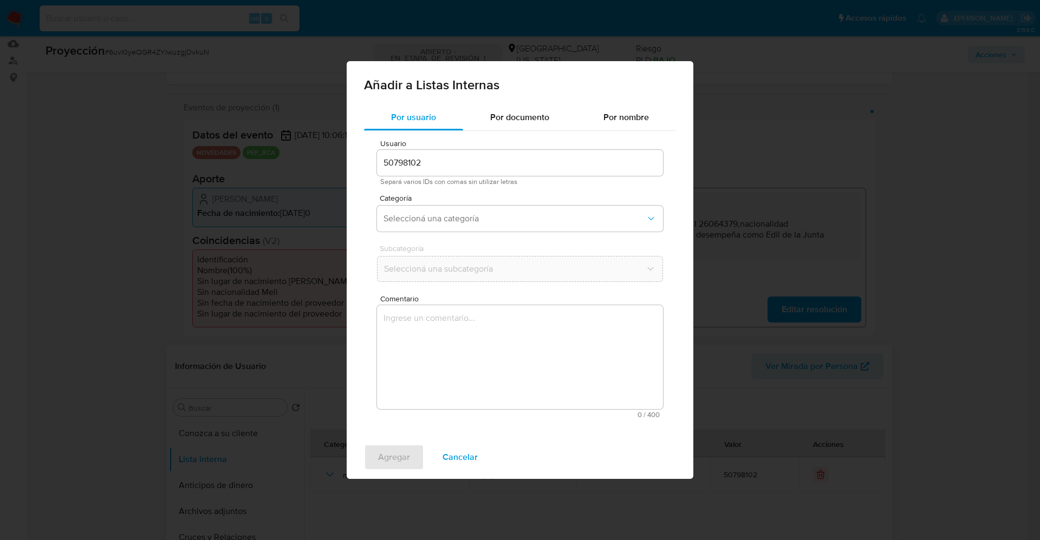
click at [810, 234] on div "Añadir a Listas Internas Por usuario Por documento Por nombre Usuario 50798102 …" at bounding box center [520, 270] width 1040 height 540
click at [462, 449] on span "Cancelar" at bounding box center [459, 458] width 35 height 24
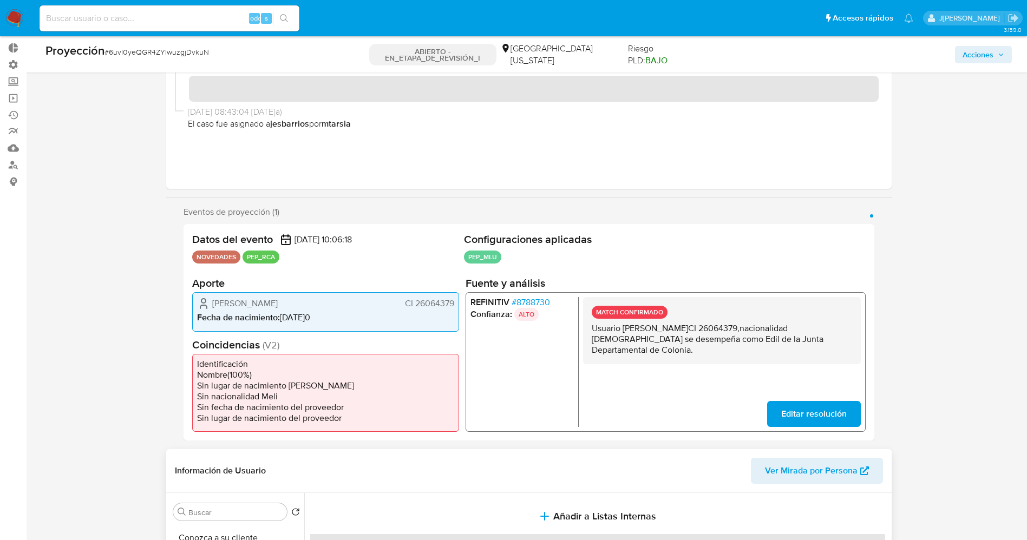
scroll to position [0, 0]
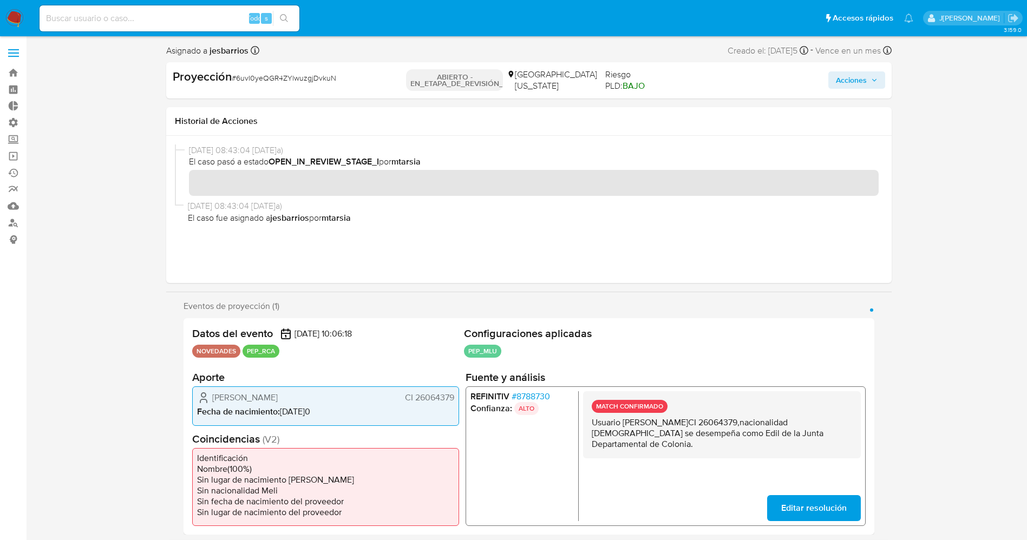
click at [861, 88] on span "Acciones" at bounding box center [851, 79] width 31 height 17
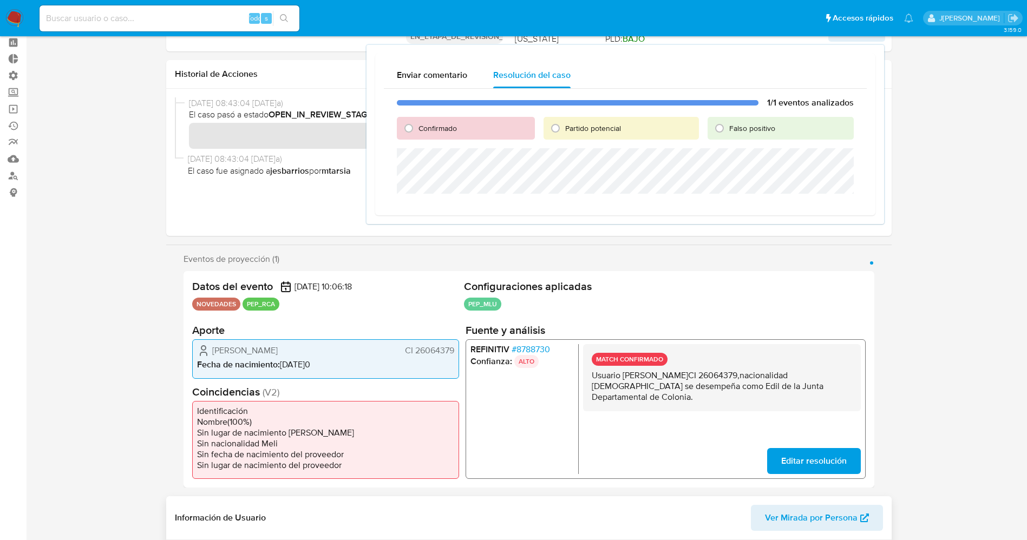
scroll to position [81, 0]
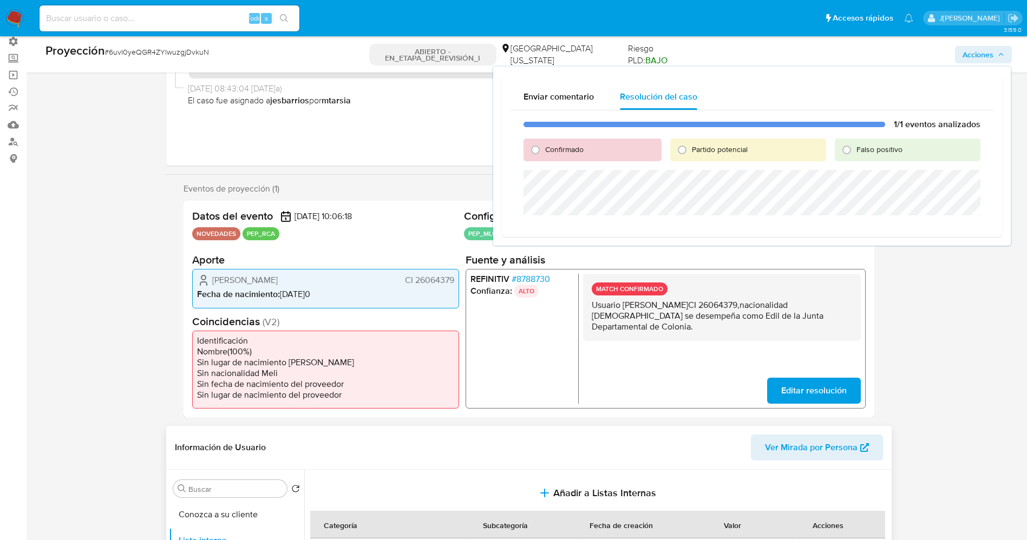
click at [601, 414] on div "Datos del evento 14/09/2025 10:06:18 NOVEDADES PEP_RCA Configuraciones aplicada…" at bounding box center [529, 309] width 691 height 217
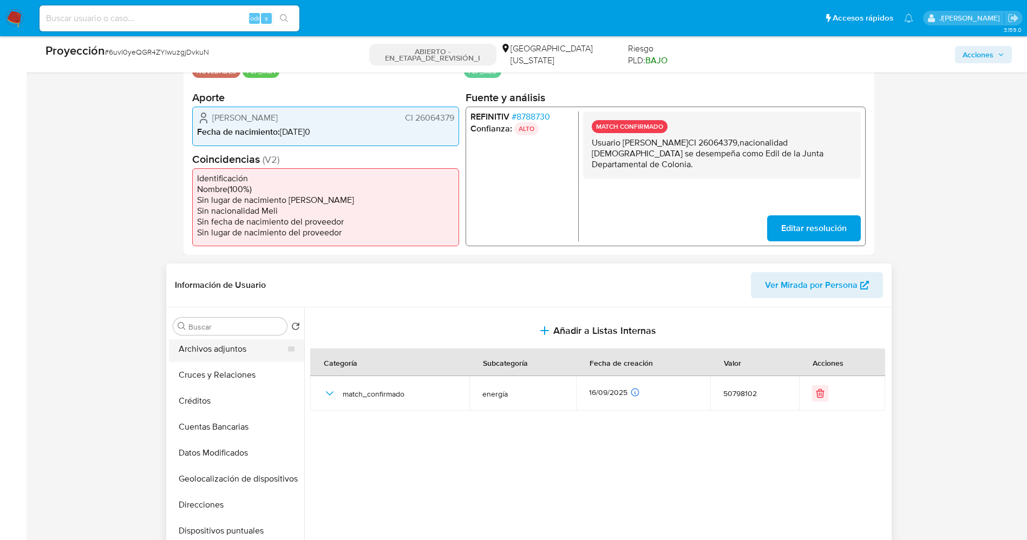
click at [223, 353] on button "Archivos adjuntos" at bounding box center [232, 349] width 127 height 26
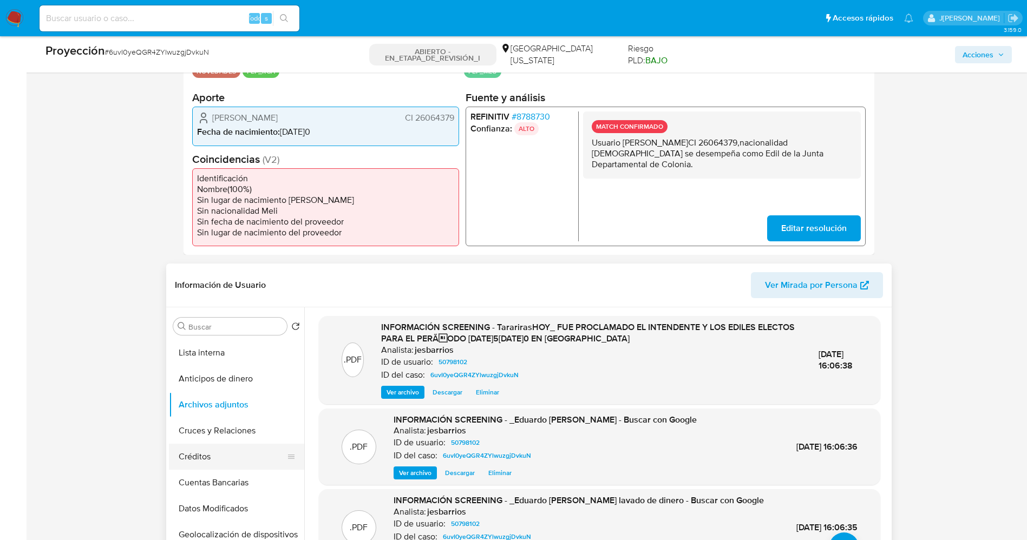
scroll to position [0, 0]
click at [227, 379] on button "Lista interna" at bounding box center [232, 379] width 127 height 26
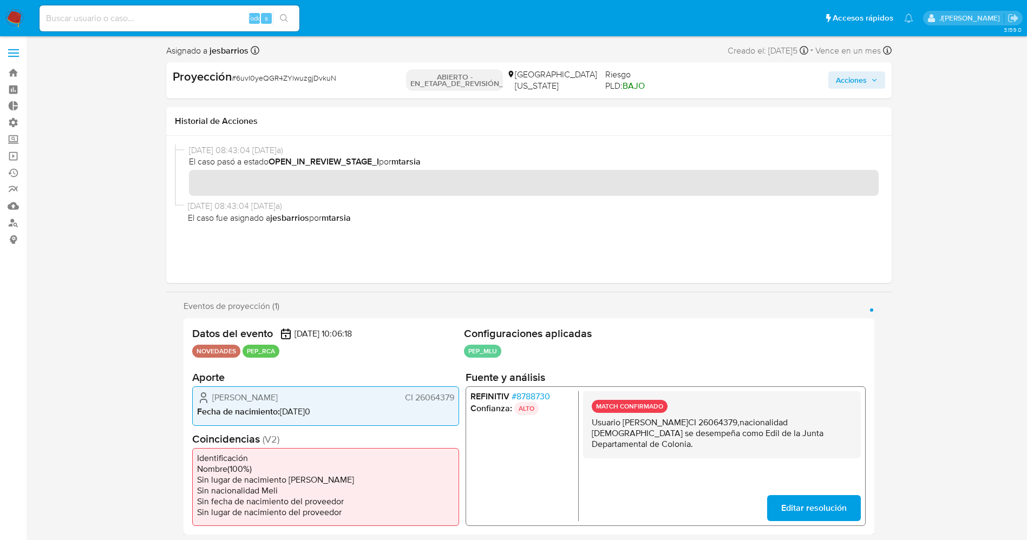
click at [850, 86] on span "Acciones" at bounding box center [851, 79] width 31 height 17
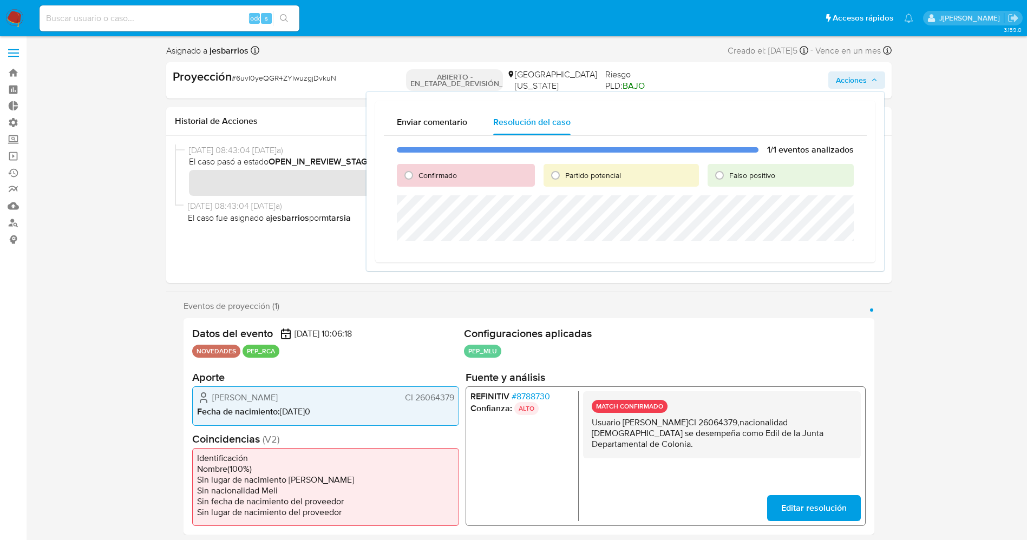
click at [592, 178] on font "Partido potencial" at bounding box center [593, 175] width 56 height 11
click at [564, 178] on input "Partido potencial" at bounding box center [555, 175] width 17 height 17
radio input "true"
click at [457, 175] on div "Confirmado" at bounding box center [466, 175] width 138 height 23
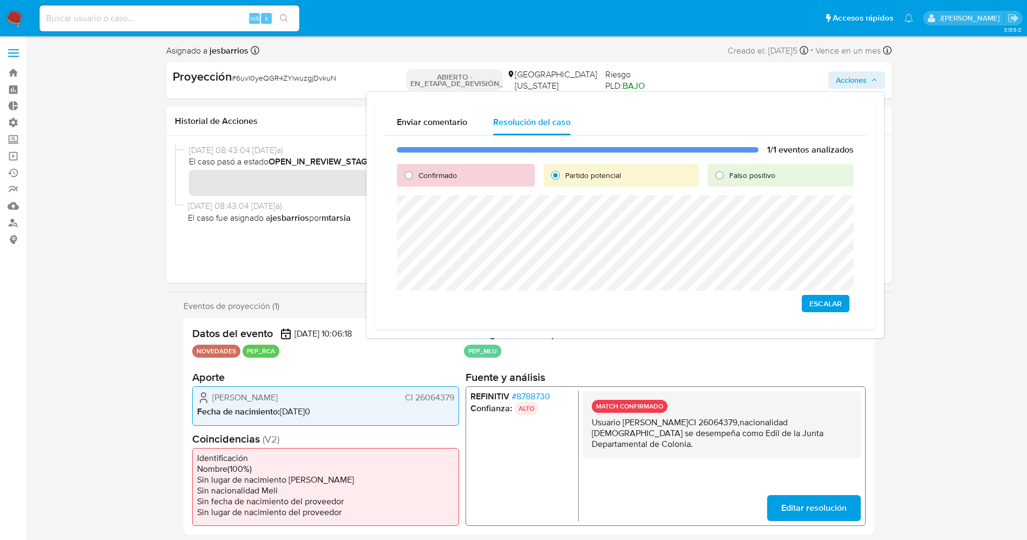
click at [823, 309] on span "Escalar" at bounding box center [826, 303] width 32 height 15
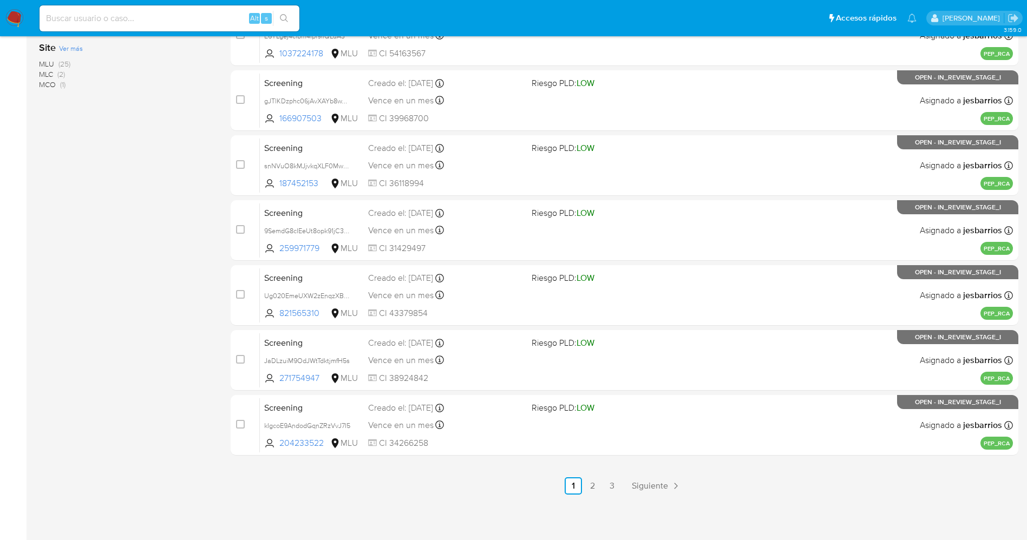
scroll to position [354, 0]
click at [616, 485] on link "3" at bounding box center [612, 485] width 17 height 17
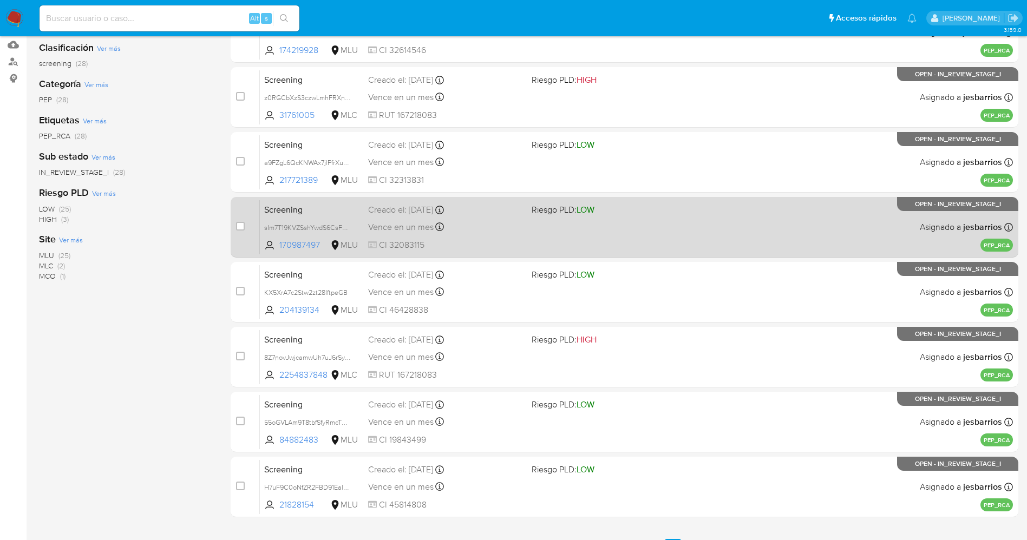
scroll to position [224, 0]
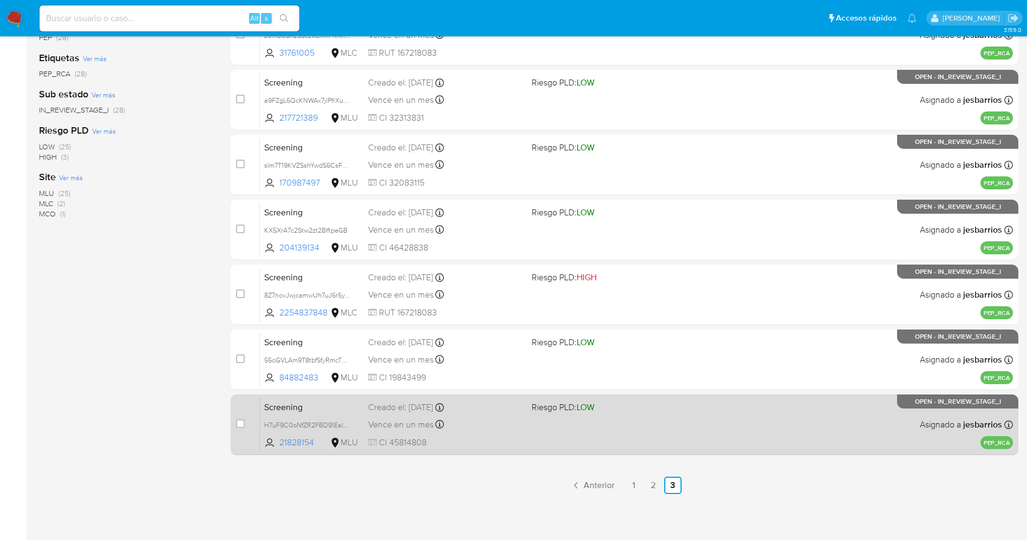
click at [596, 444] on div "Screening H7uF9C0oNfZR2FBD91EalL4C 21828154 MLU Riesgo PLD: LOW Creado el: [DAT…" at bounding box center [636, 424] width 753 height 55
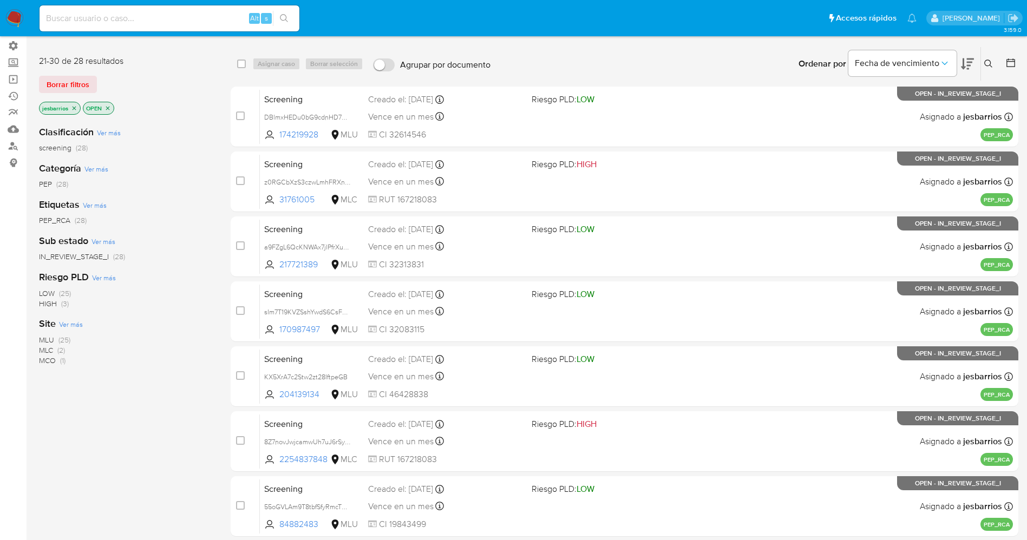
scroll to position [0, 0]
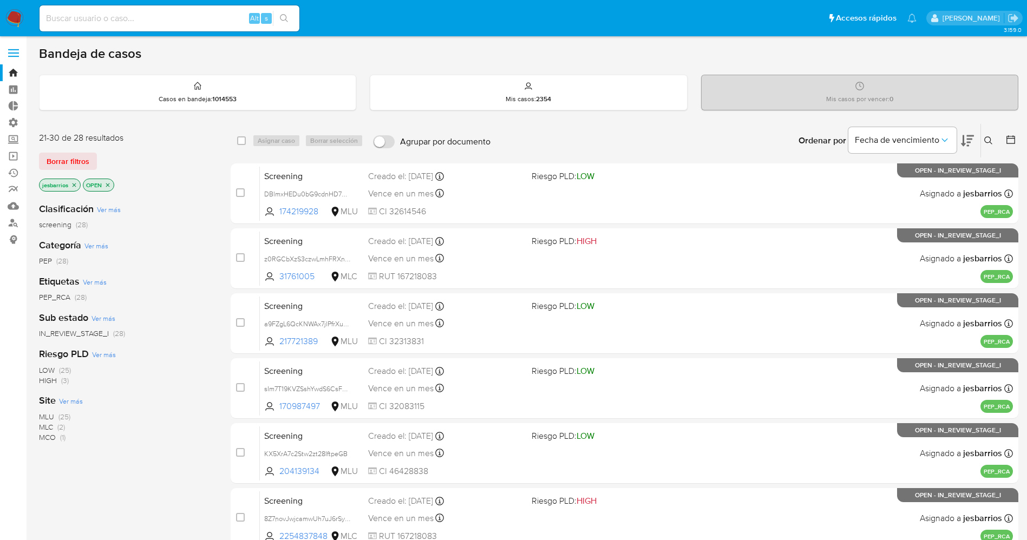
click at [14, 19] on img at bounding box center [14, 18] width 18 height 18
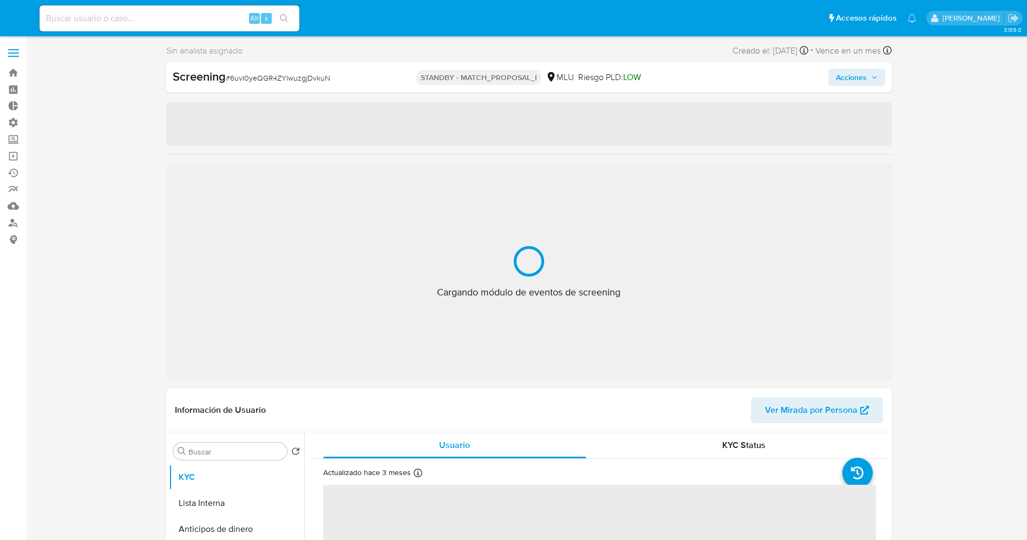
select select "10"
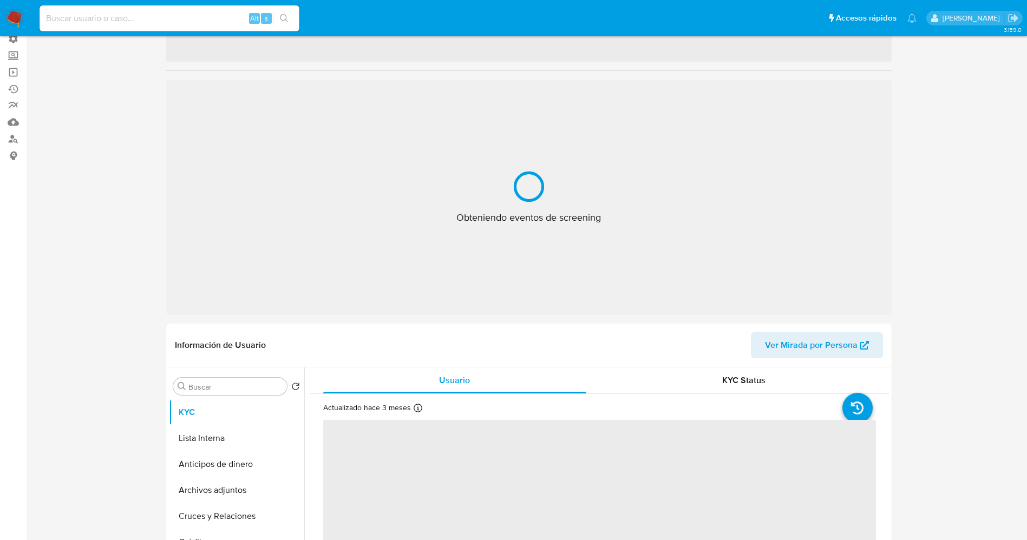
select select "10"
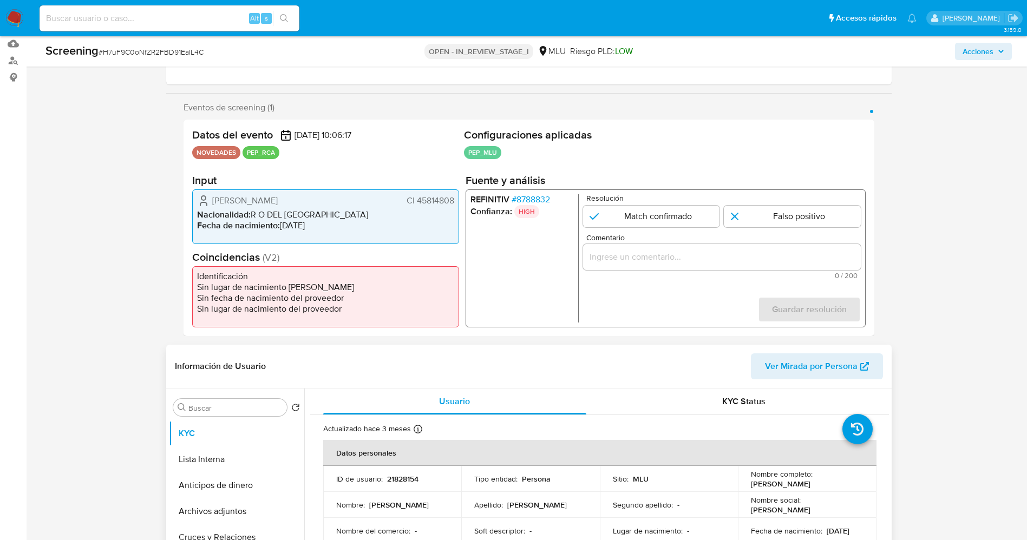
scroll to position [81, 0]
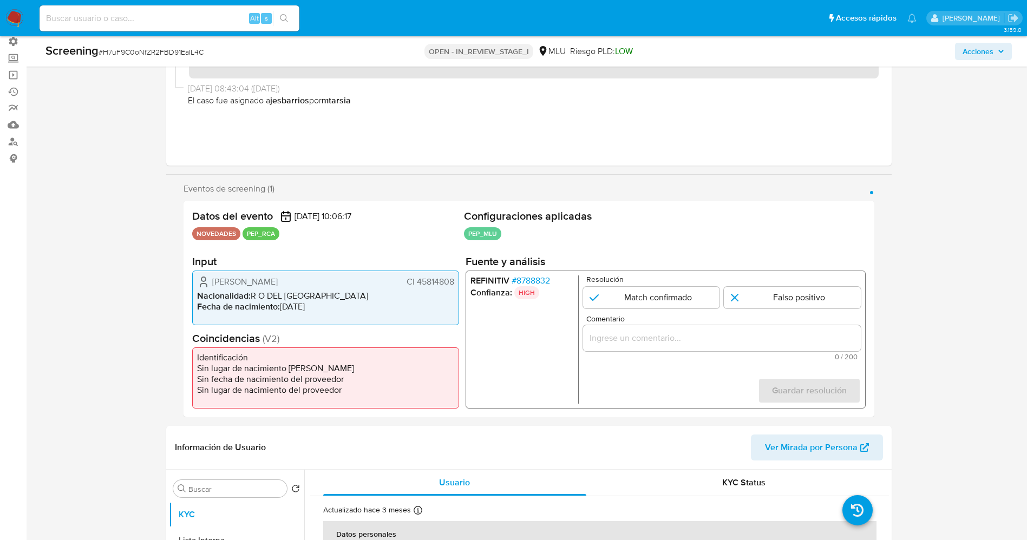
click at [539, 282] on span "# 8788832" at bounding box center [530, 281] width 38 height 11
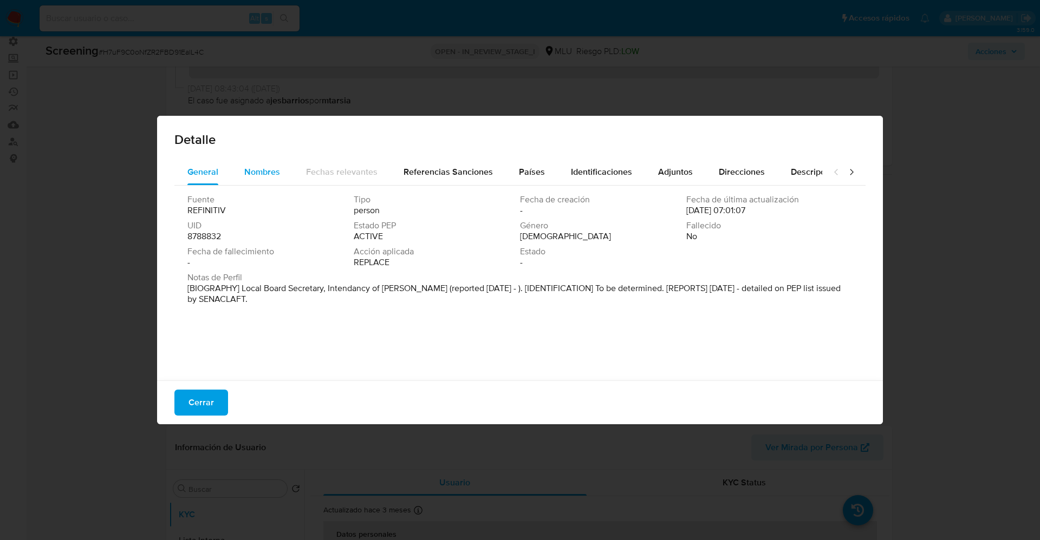
click at [256, 177] on span "Nombres" at bounding box center [262, 172] width 36 height 12
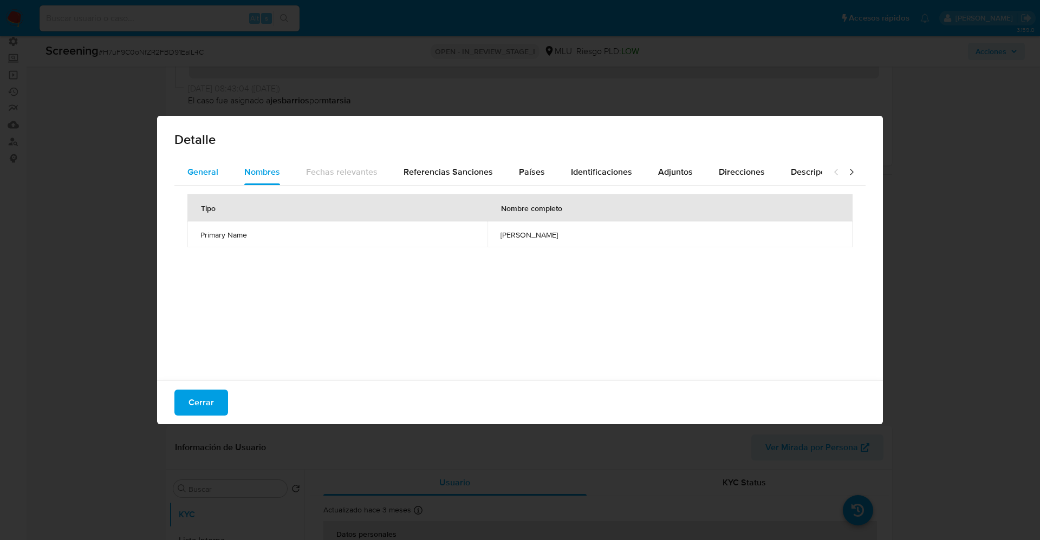
click at [198, 173] on span "General" at bounding box center [202, 172] width 31 height 12
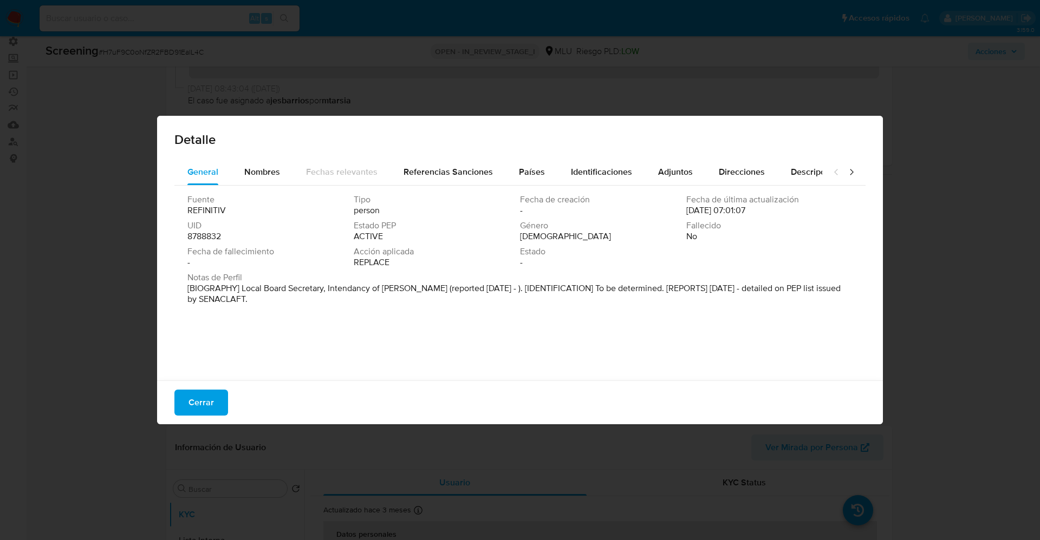
drag, startPoint x: 255, startPoint y: 287, endPoint x: 312, endPoint y: 313, distance: 63.0
click at [312, 313] on div "Fuente REFINITIV Tipo person Fecha de creación - Fecha de última actualización …" at bounding box center [519, 281] width 691 height 190
click at [427, 166] on span "Referencias Sanciones" at bounding box center [447, 172] width 89 height 12
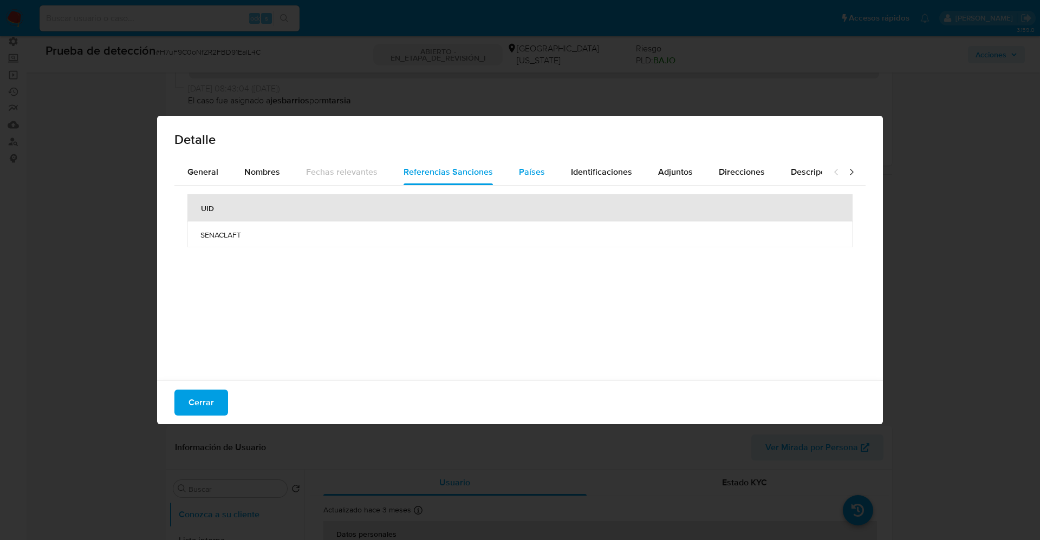
click at [540, 170] on button "Países" at bounding box center [532, 172] width 52 height 26
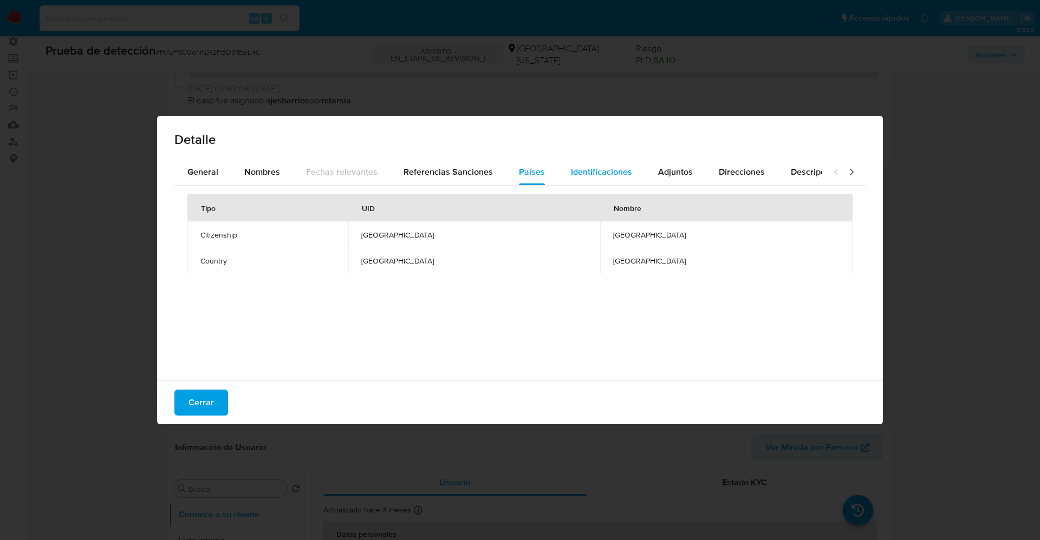
click at [578, 172] on span "Identificaciones" at bounding box center [601, 172] width 61 height 12
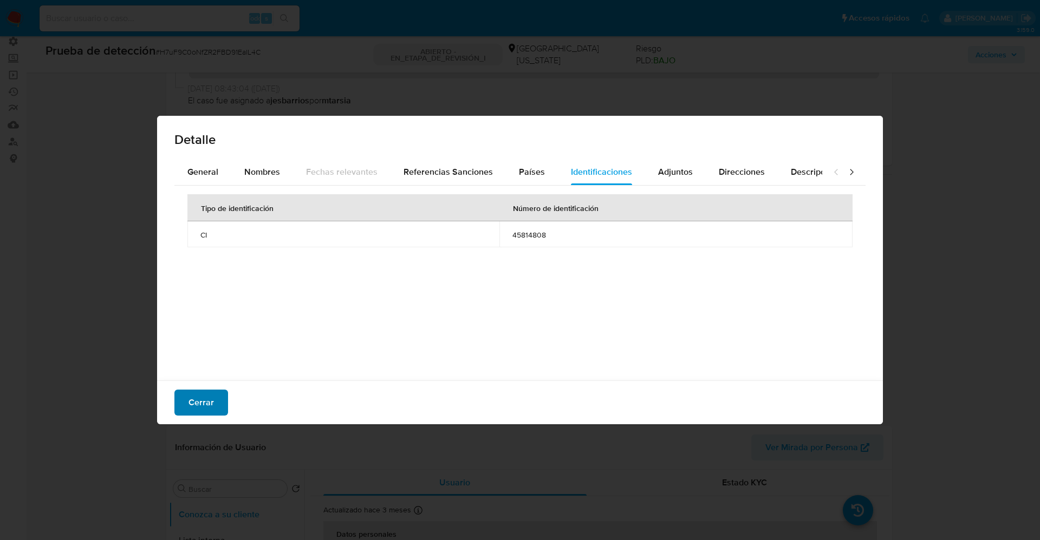
drag, startPoint x: 184, startPoint y: 404, endPoint x: 318, endPoint y: 346, distance: 146.0
click at [185, 403] on button "Cerrar" at bounding box center [201, 403] width 54 height 26
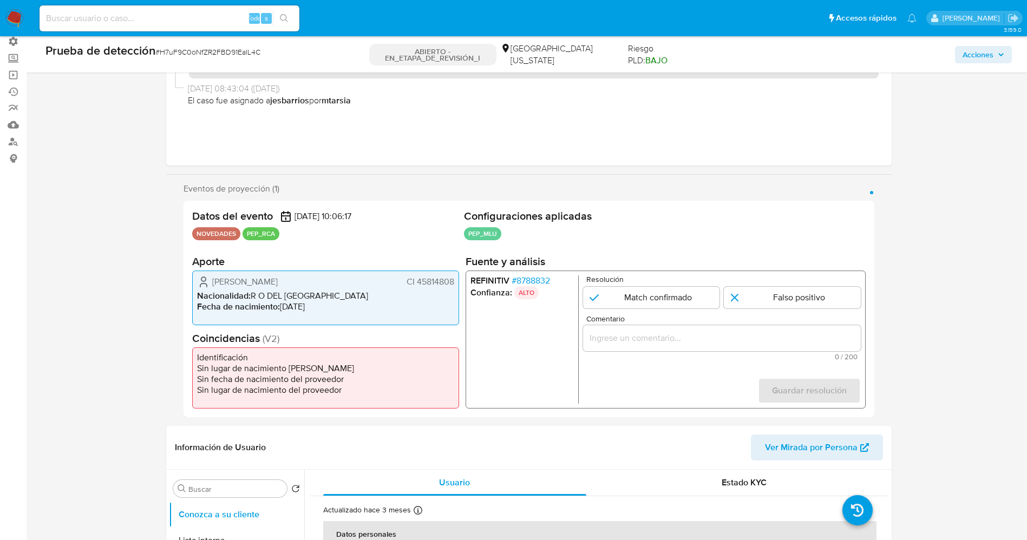
drag, startPoint x: 415, startPoint y: 283, endPoint x: 460, endPoint y: 283, distance: 44.4
click at [460, 283] on div "Datos del evento 14/09/2025 10:06:17 NOVEDADES PEP_RCA Configuraciones aplicada…" at bounding box center [529, 309] width 691 height 217
click at [301, 308] on li "Fecha de nacimiento : 27/04/1984" at bounding box center [325, 307] width 257 height 11
drag, startPoint x: 249, startPoint y: 280, endPoint x: 458, endPoint y: 282, distance: 208.5
click at [458, 282] on div "Noelia Mariana Ortiz Almada CI 45814808 Nacionalidad : R O DEL URUGUAY Fecha de…" at bounding box center [325, 298] width 267 height 55
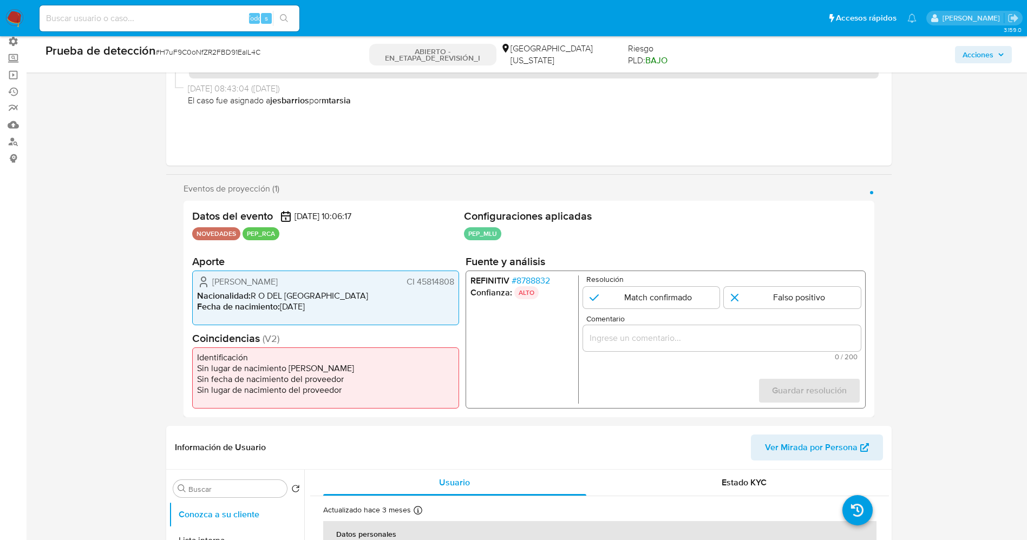
click at [527, 279] on font "8788832" at bounding box center [533, 281] width 34 height 12
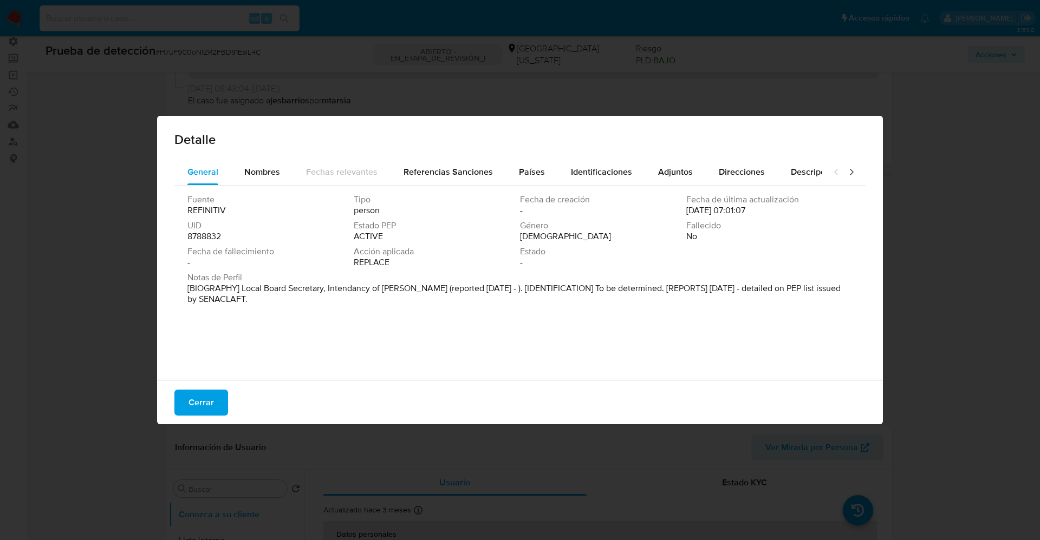
drag, startPoint x: 227, startPoint y: 290, endPoint x: 446, endPoint y: 305, distance: 219.3
click at [446, 305] on div "Notas de Perfil [BIOGRAPHY] Local Board Secretary, Intendancy of Soriano (repor…" at bounding box center [519, 290] width 665 height 37
drag, startPoint x: 236, startPoint y: 249, endPoint x: 271, endPoint y: 277, distance: 45.5
click at [236, 249] on font "Fecha de fallecimiento" at bounding box center [230, 251] width 87 height 12
drag, startPoint x: 263, startPoint y: 291, endPoint x: 436, endPoint y: 289, distance: 173.3
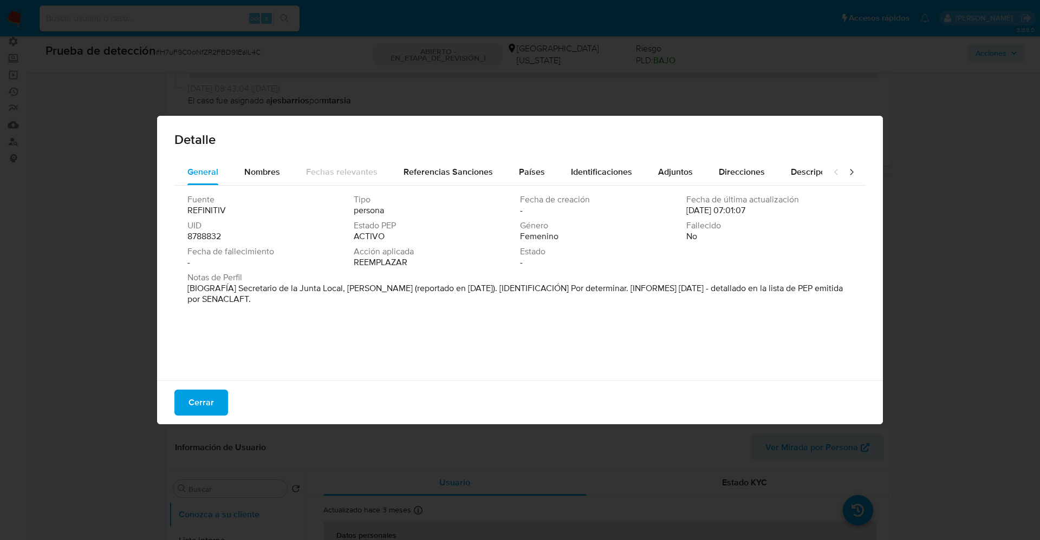
click at [436, 289] on font "[BIOGRAFÍA] Secretario de la Junta Local, Intendencia de Soriano (reportado en …" at bounding box center [514, 293] width 655 height 23
drag, startPoint x: 309, startPoint y: 280, endPoint x: 252, endPoint y: 289, distance: 57.5
click at [256, 289] on font "[BIOGRAFÍA] Secretario de la Junta Local, Intendencia de Soriano (reportado en …" at bounding box center [514, 293] width 655 height 23
drag, startPoint x: 239, startPoint y: 289, endPoint x: 433, endPoint y: 289, distance: 193.9
click at [433, 289] on font "[BIOGRAFÍA] Secretario de la Junta Local, Intendencia de Soriano (reportado en …" at bounding box center [514, 293] width 655 height 23
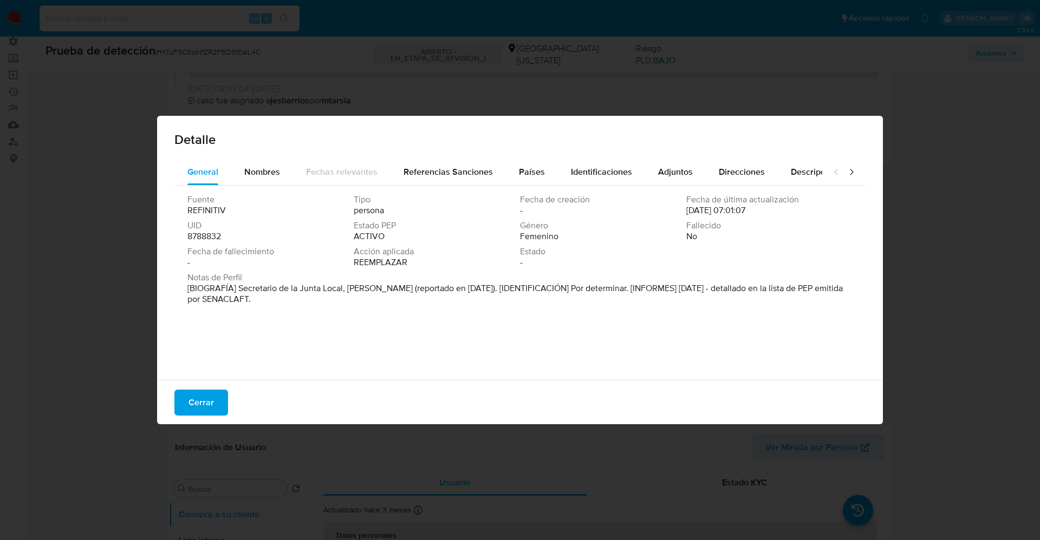
click at [170, 401] on div "Cerrar" at bounding box center [520, 403] width 726 height 44
drag, startPoint x: 211, startPoint y: 401, endPoint x: 752, endPoint y: 292, distance: 552.4
click at [242, 394] on div "Cerrar" at bounding box center [520, 403] width 726 height 44
click at [192, 395] on font "Cerrar" at bounding box center [200, 403] width 25 height 26
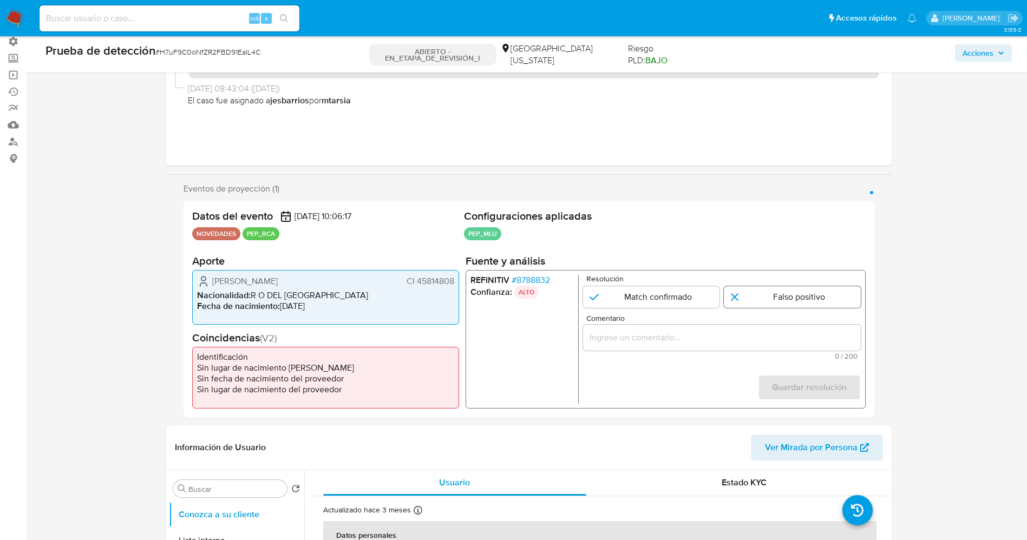
click at [784, 303] on input "1 de 1" at bounding box center [792, 297] width 137 height 22
radio input "true"
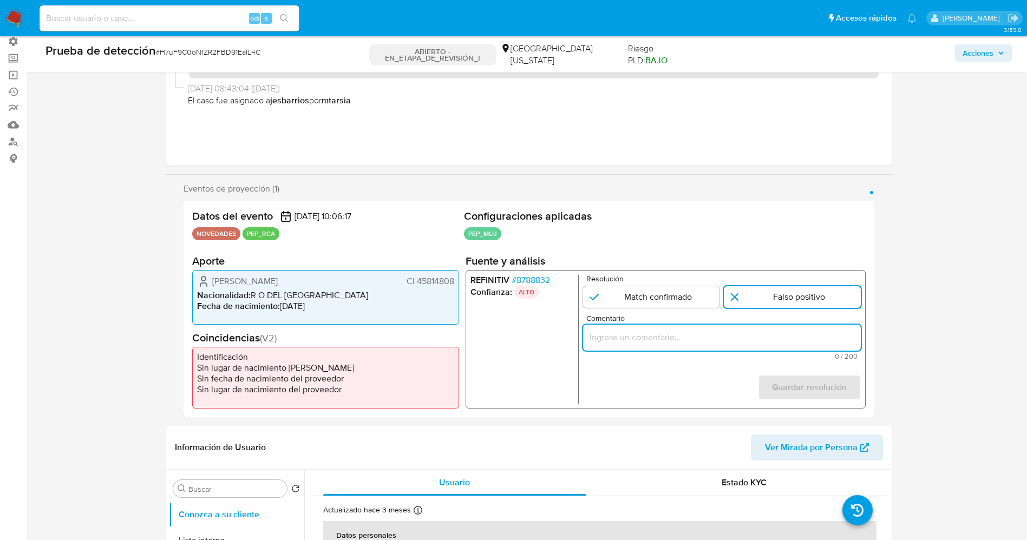
click at [766, 334] on input "Comentario" at bounding box center [722, 337] width 278 height 14
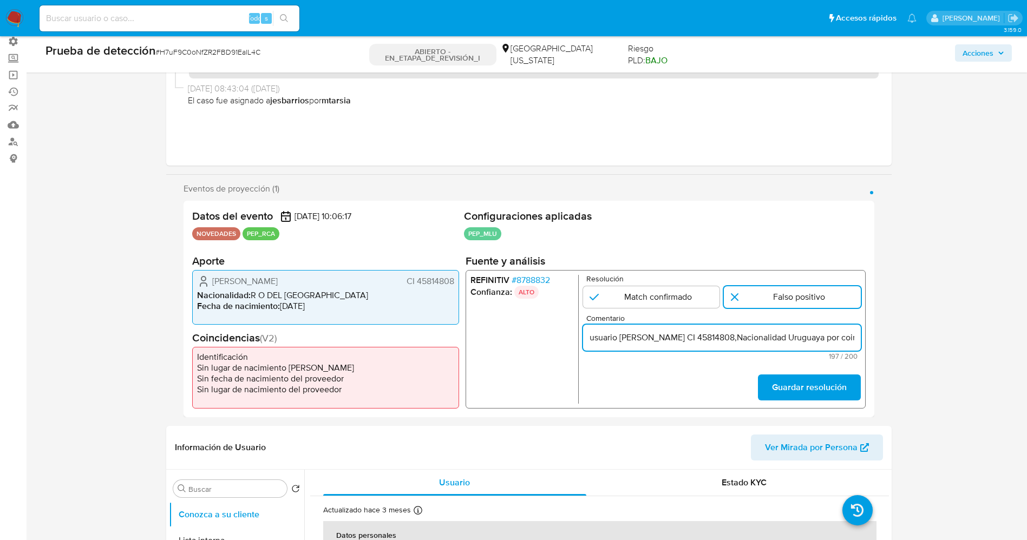
scroll to position [0, 503]
type input "usuario Noelia Mariana Ortiz Almada CI 45814808,Nacionalidad Uruguaya por coinc…"
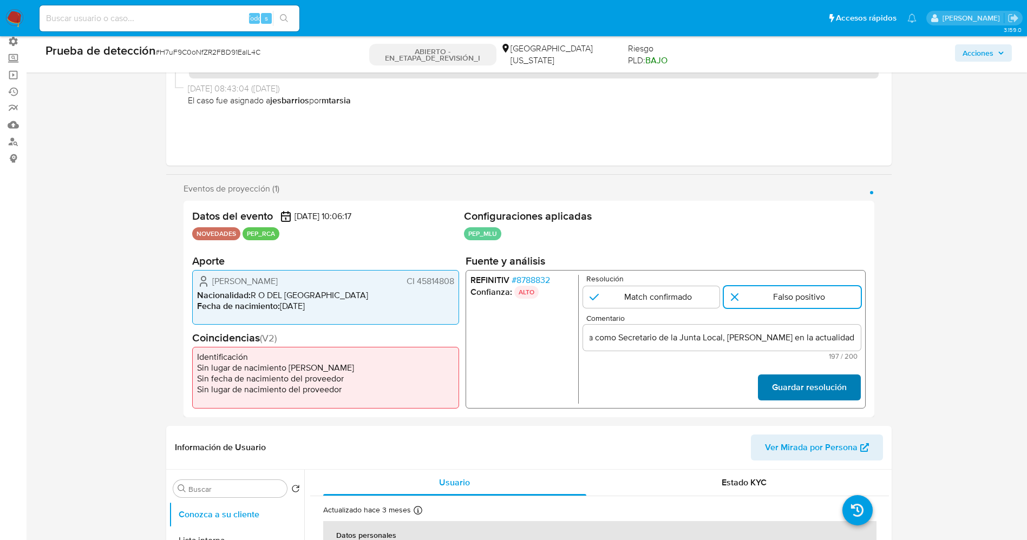
click at [837, 387] on font "Guardar resolución" at bounding box center [809, 388] width 75 height 26
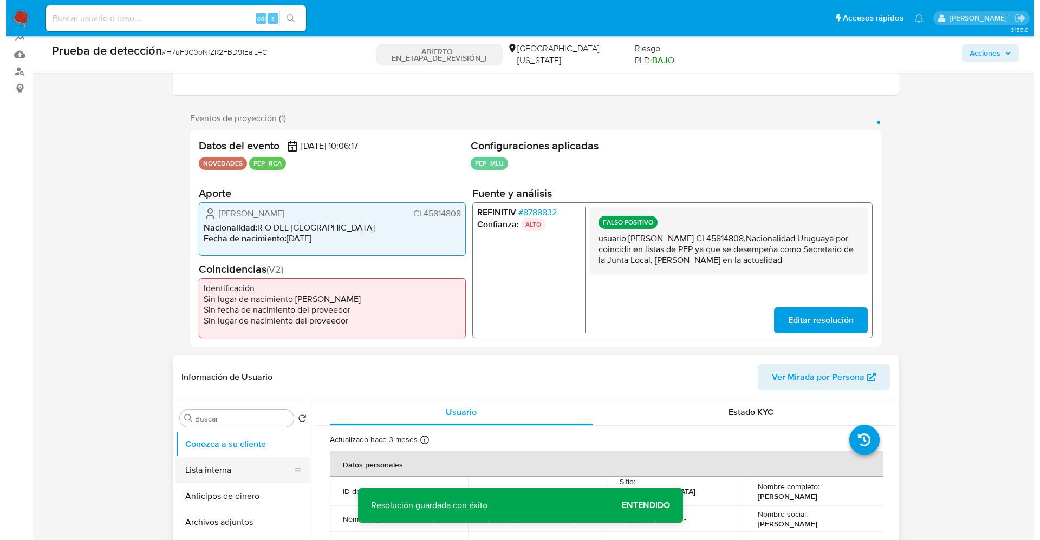
scroll to position [244, 0]
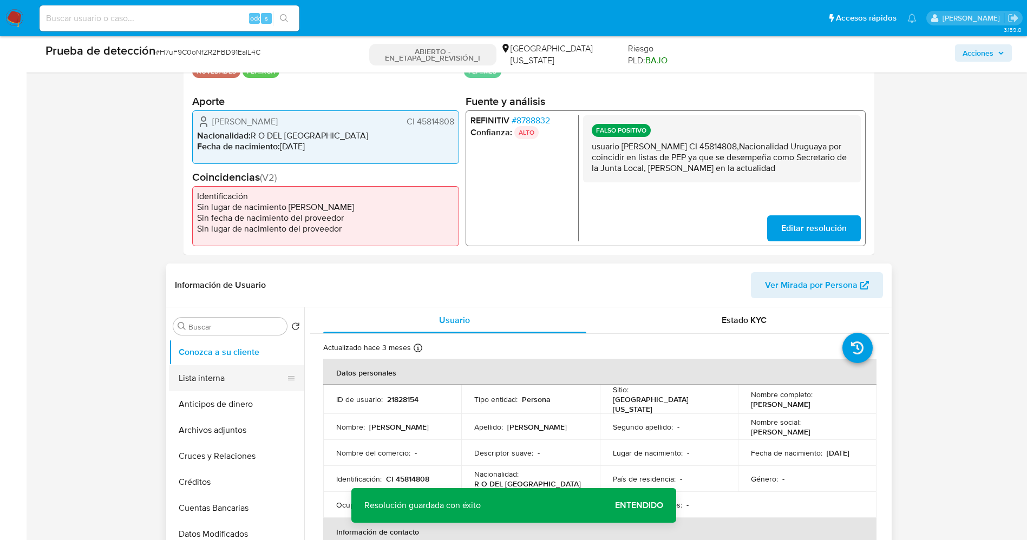
click at [236, 388] on button "Lista interna" at bounding box center [232, 379] width 127 height 26
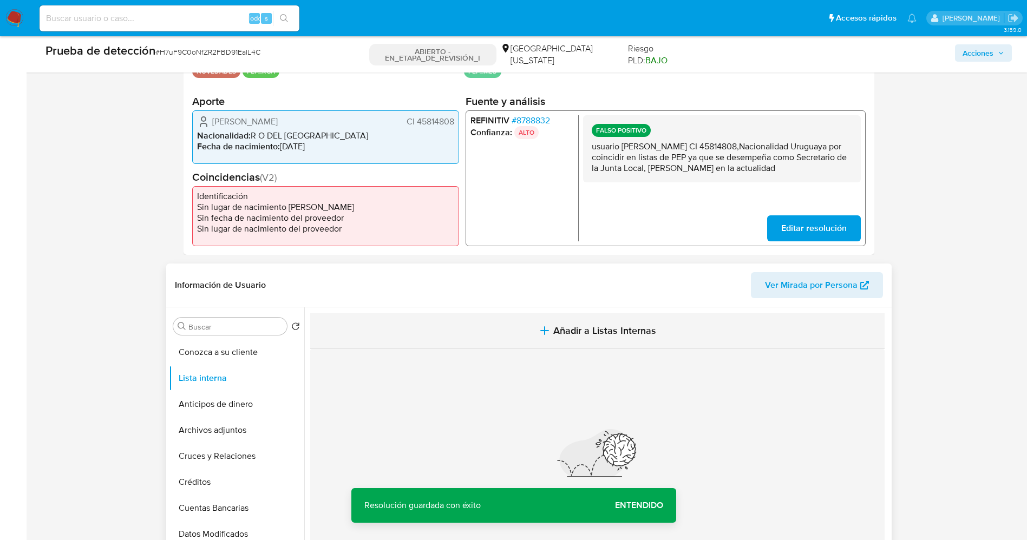
click at [562, 327] on span "Añadir a Listas Internas" at bounding box center [604, 331] width 103 height 12
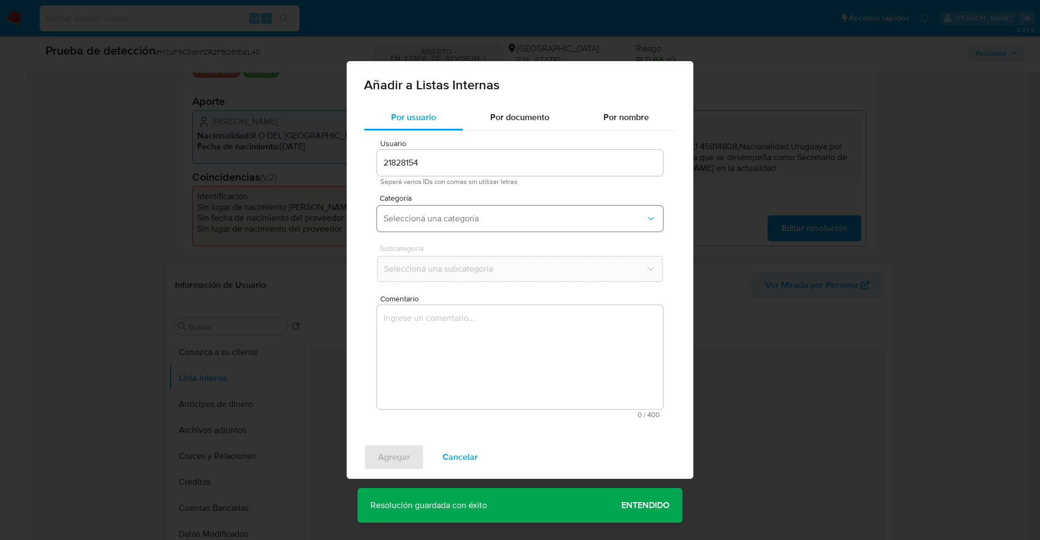
click at [468, 224] on span "Seleccioná una categoría" at bounding box center [514, 218] width 262 height 11
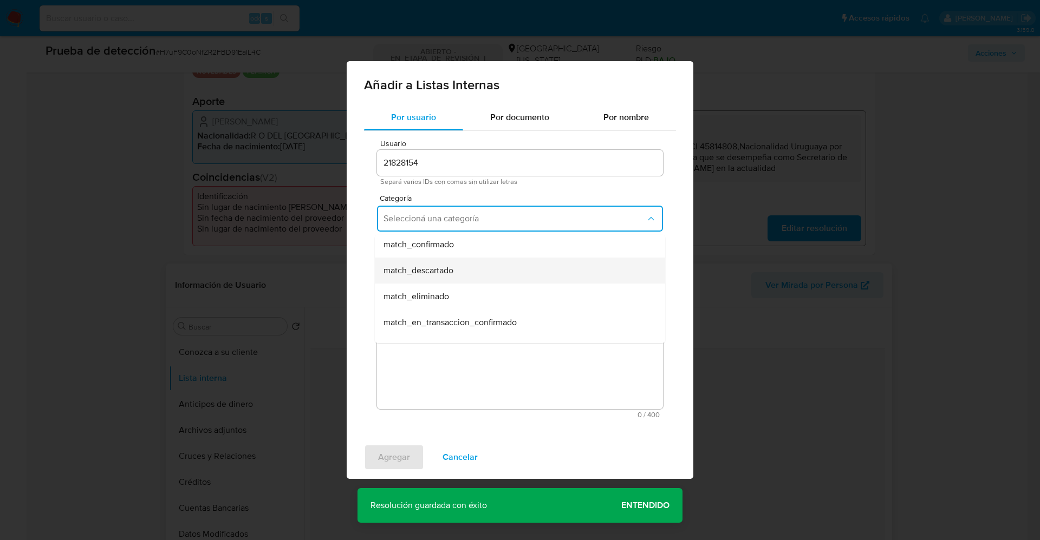
click at [470, 269] on div "match_descartado" at bounding box center [516, 271] width 266 height 26
click at [470, 265] on span "Seleccioná una subcategoría" at bounding box center [514, 269] width 262 height 11
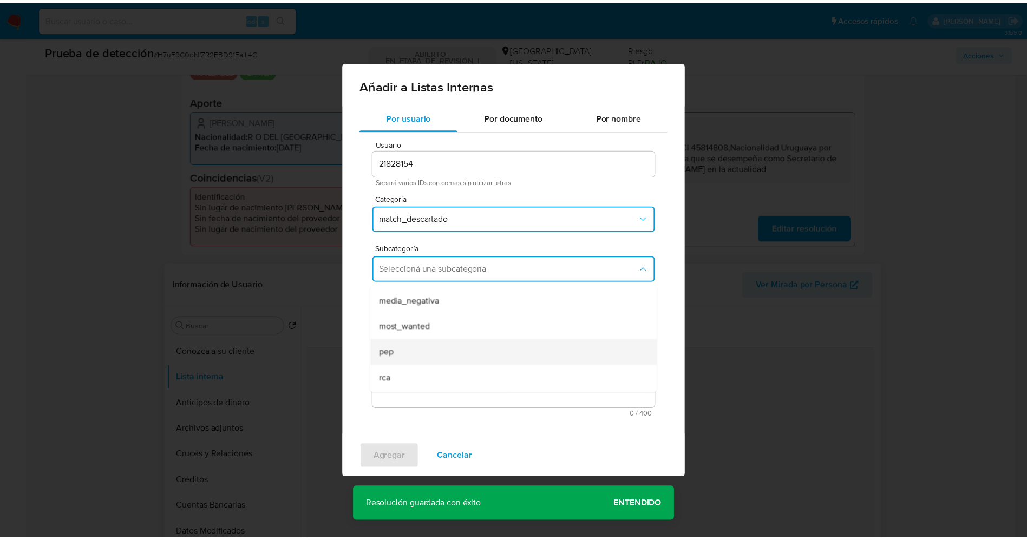
scroll to position [74, 0]
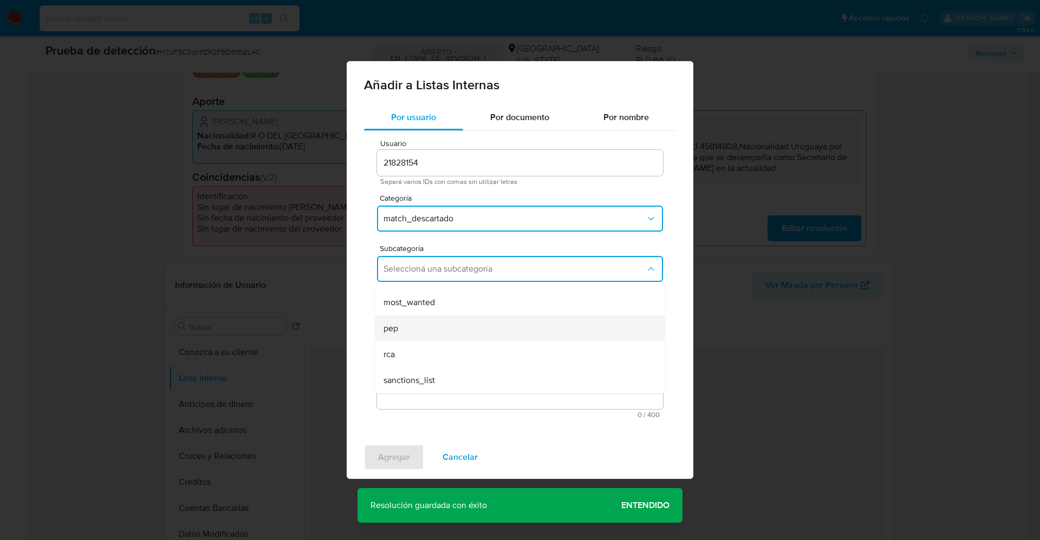
click at [419, 324] on div "pep" at bounding box center [516, 329] width 266 height 26
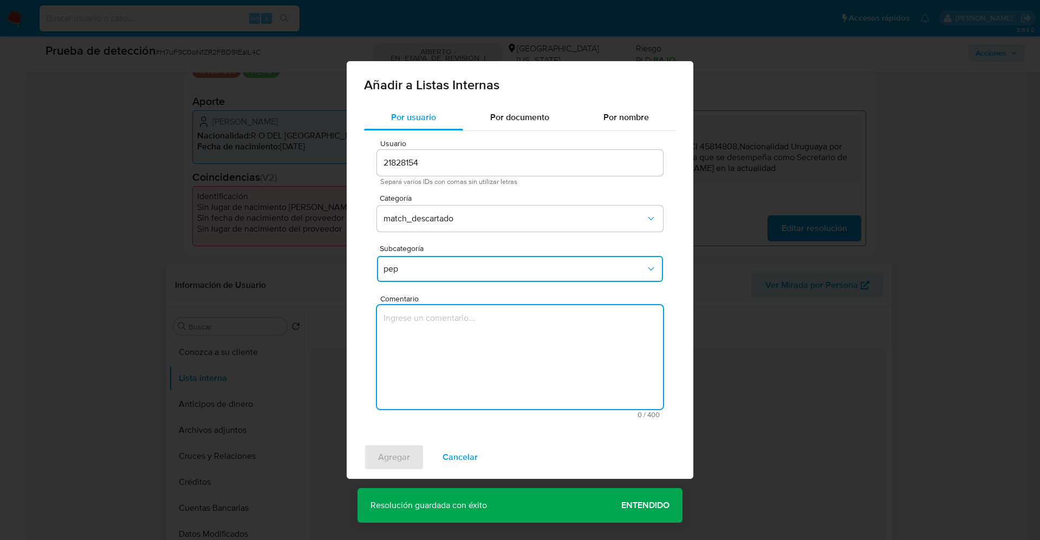
click at [419, 324] on textarea "Comentario" at bounding box center [520, 357] width 286 height 104
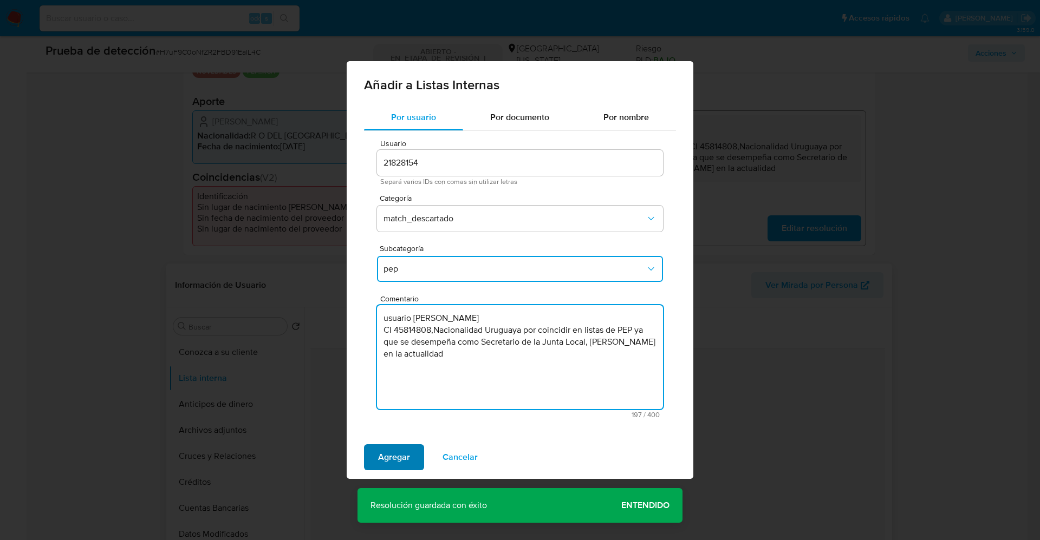
type textarea "usuario Noelia Mariana Ortiz Almada CI 45814808,Nacionalidad Uruguaya por coinc…"
click at [394, 461] on span "Agregar" at bounding box center [394, 458] width 32 height 24
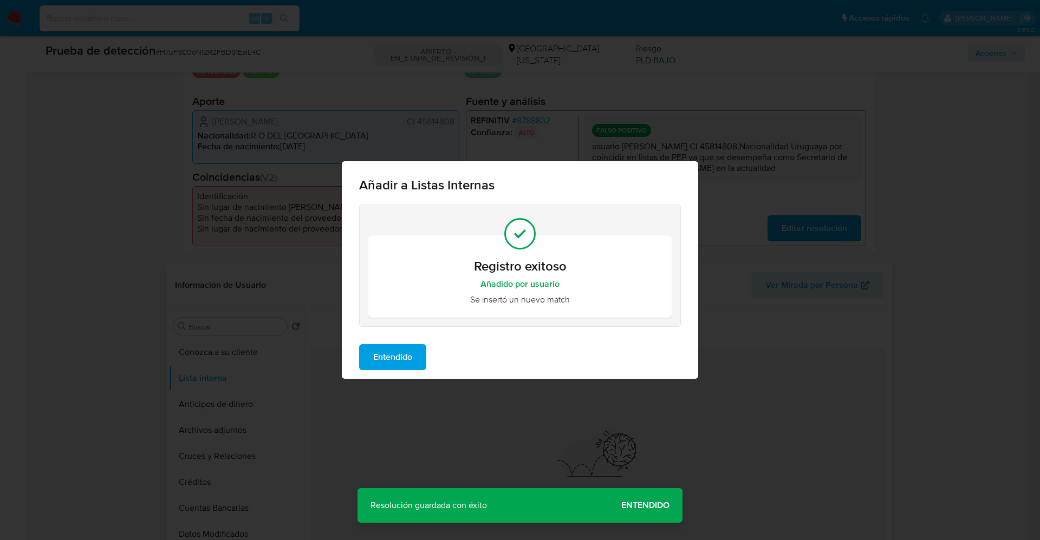
click at [393, 367] on span "Entendido" at bounding box center [392, 358] width 39 height 24
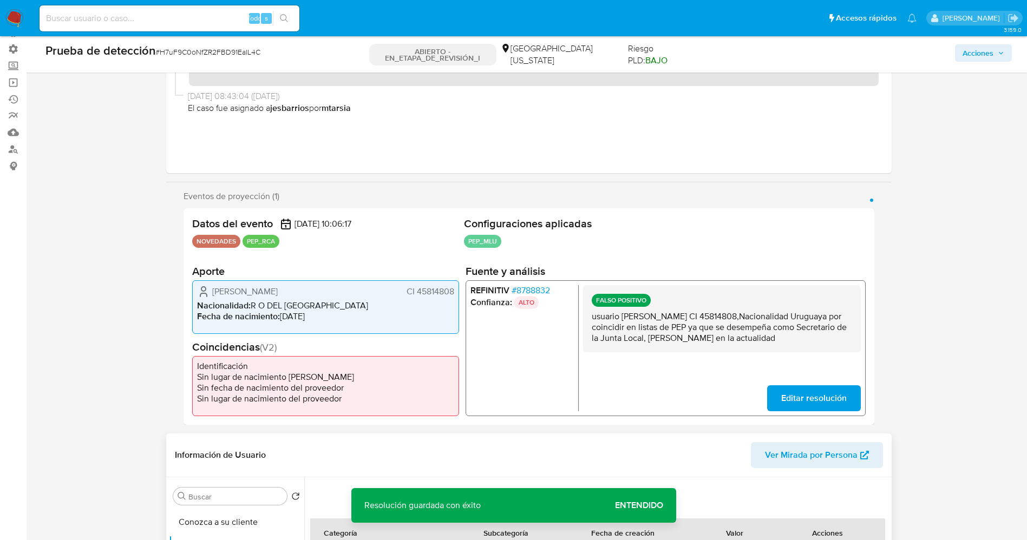
scroll to position [0, 0]
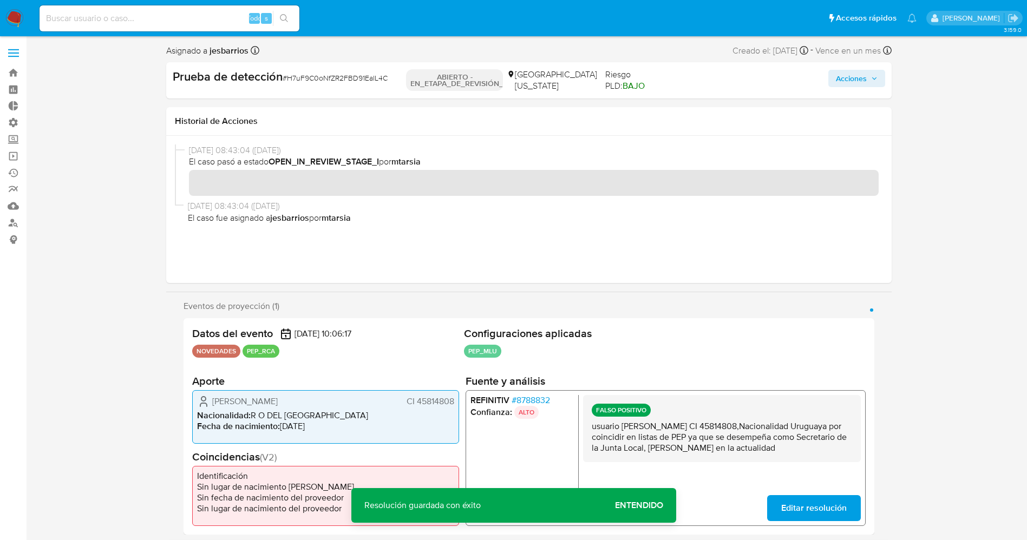
drag, startPoint x: 853, startPoint y: 81, endPoint x: 846, endPoint y: 86, distance: 8.6
click at [853, 82] on font "Acciones" at bounding box center [851, 78] width 31 height 17
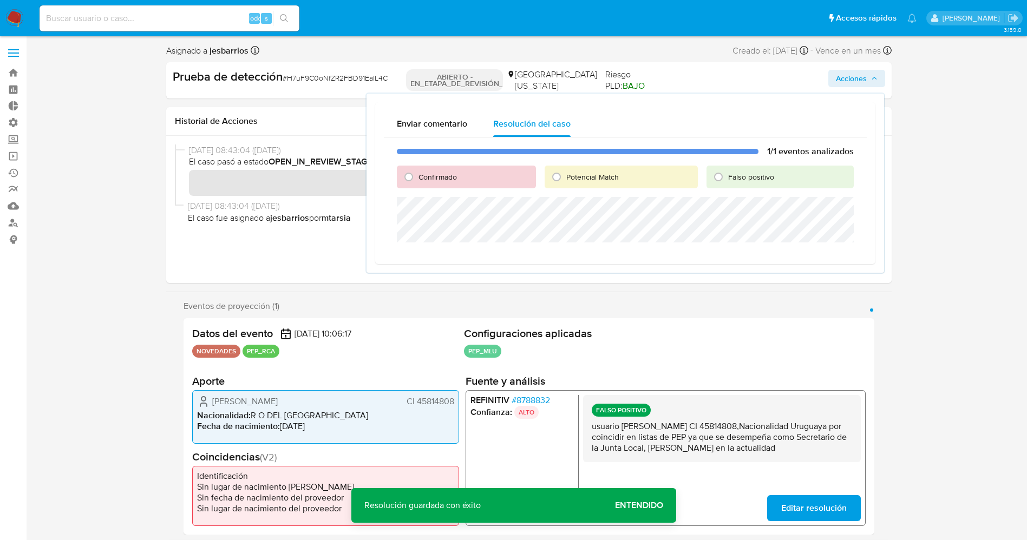
click at [729, 188] on div "1/1 eventos analizados Confirmado Potencial Match Falso positivo" at bounding box center [625, 197] width 483 height 118
click at [739, 178] on font "Falso positivo" at bounding box center [752, 177] width 46 height 11
click at [728, 178] on input "Falso positivo" at bounding box center [719, 176] width 17 height 17
radio input "true"
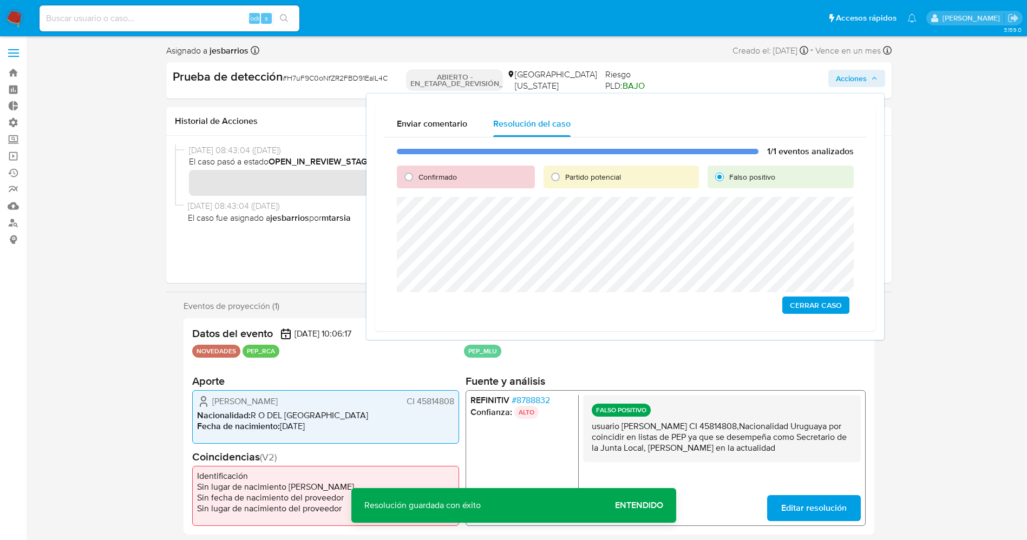
click at [813, 299] on span "Cerrar Caso" at bounding box center [816, 305] width 52 height 15
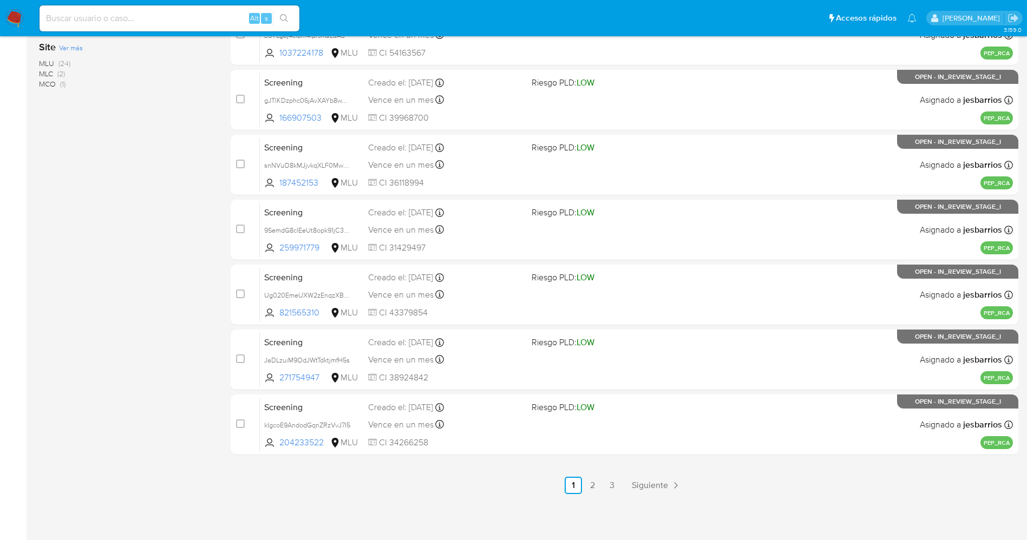
scroll to position [29, 0]
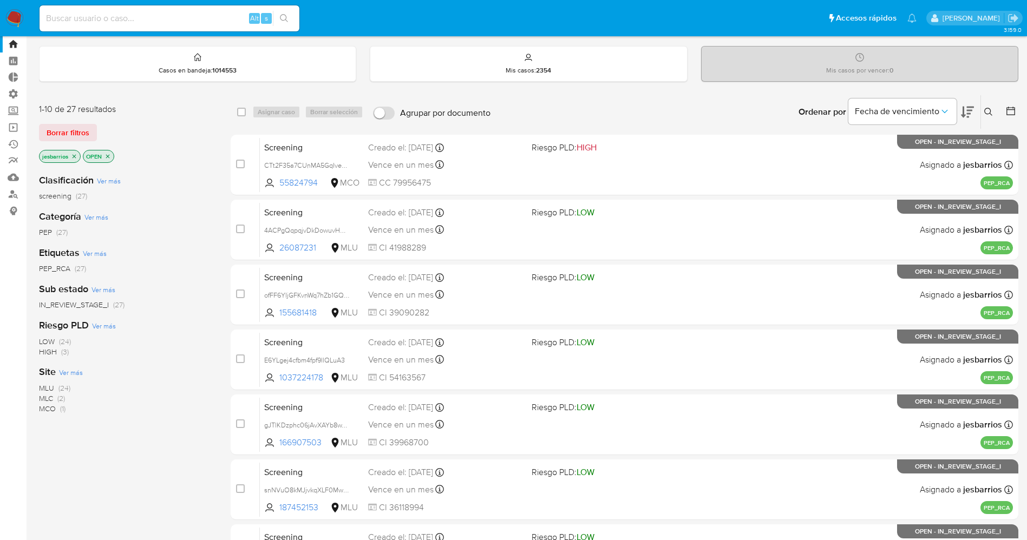
click at [18, 19] on img at bounding box center [14, 18] width 18 height 18
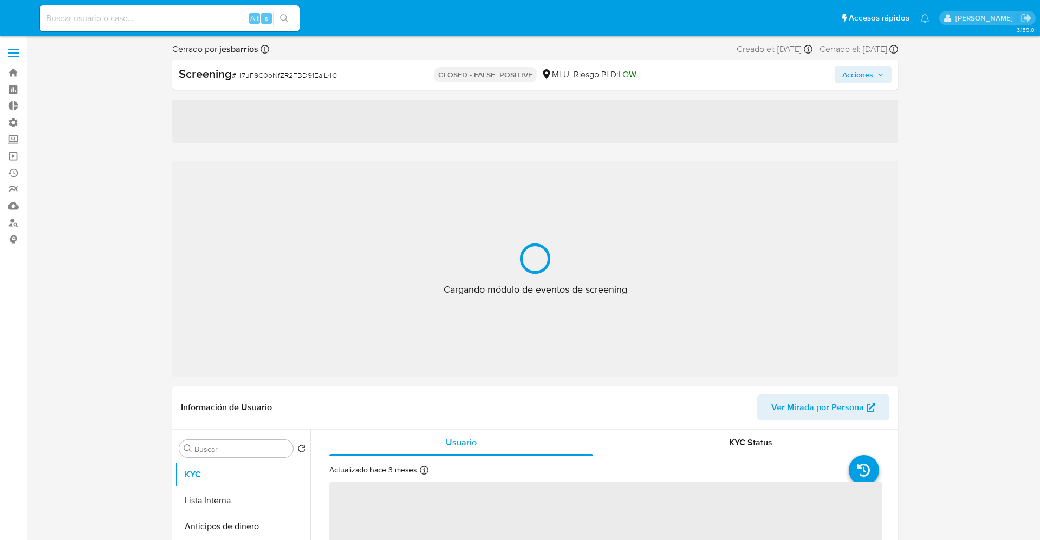
select select "10"
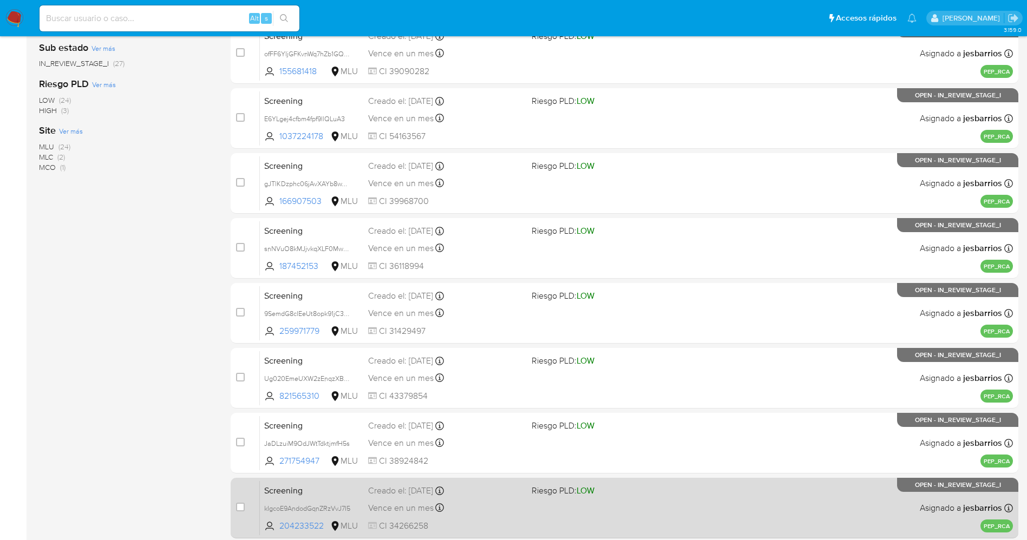
scroll to position [354, 0]
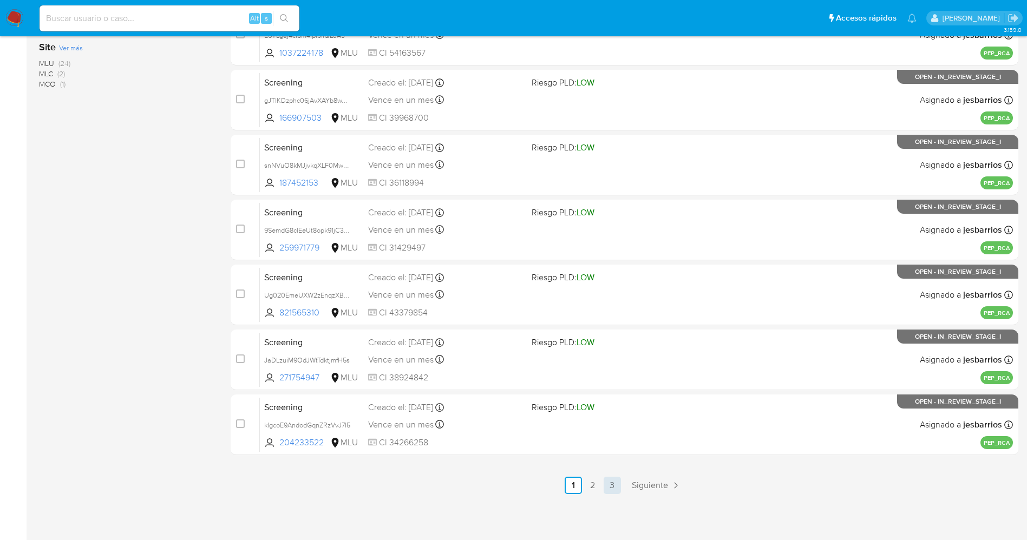
click at [611, 485] on link "3" at bounding box center [612, 485] width 17 height 17
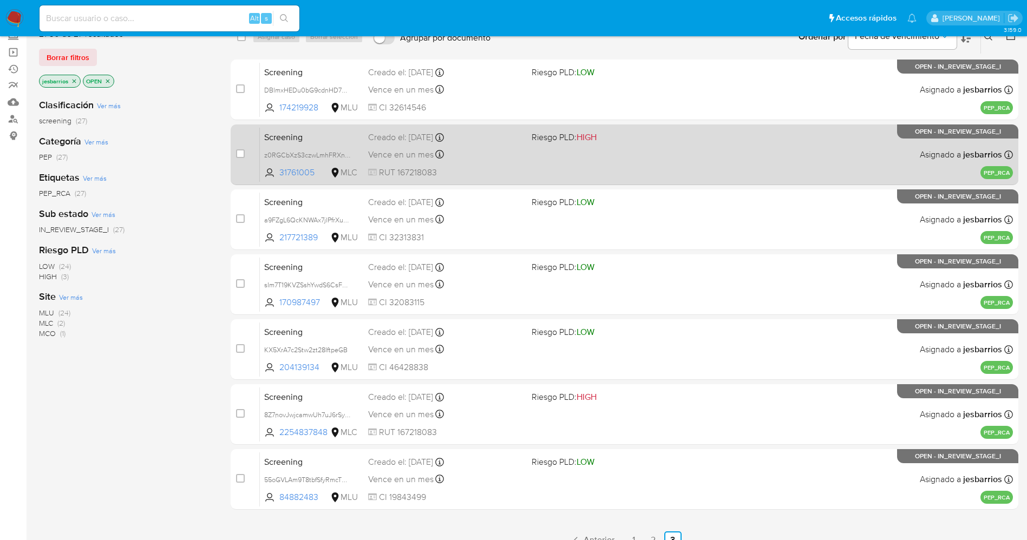
scroll to position [159, 0]
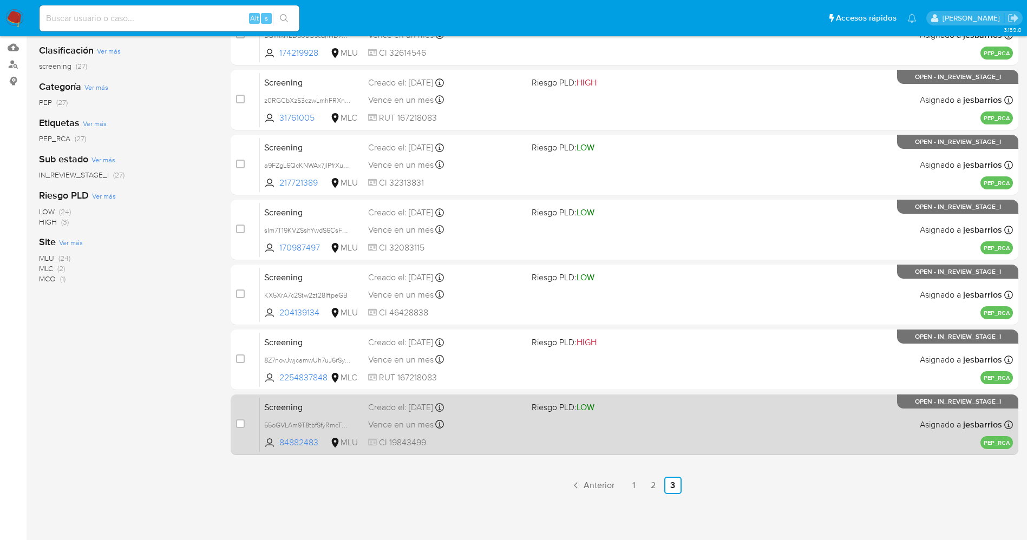
click at [510, 423] on div "Vence en un mes Vence el [DATE] 07:06:19" at bounding box center [445, 425] width 155 height 15
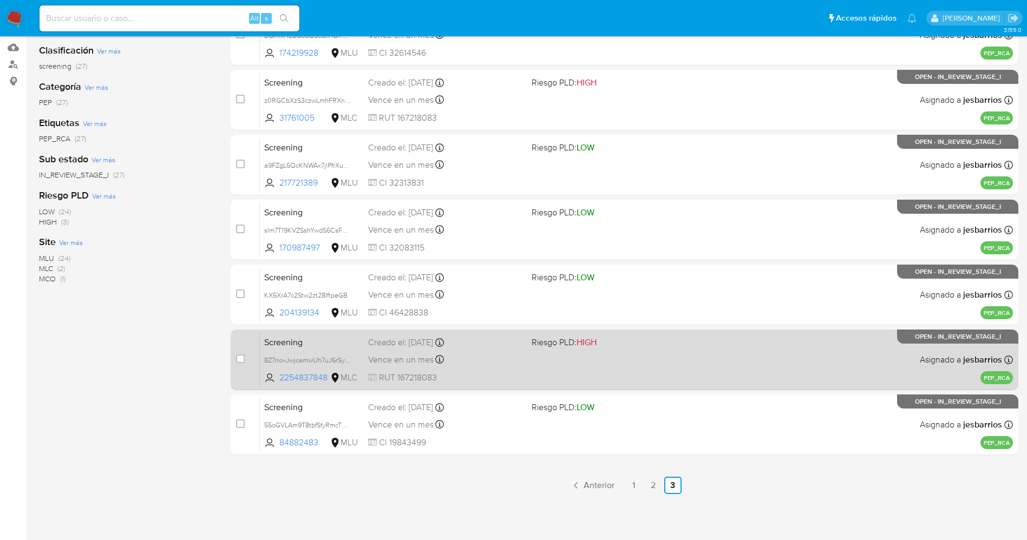
click at [486, 349] on div "Screening 8Z7novJwjcamwUh7uJ6rSy84 2254837848 MLC Riesgo PLD: HIGH Creado el: […" at bounding box center [636, 360] width 753 height 55
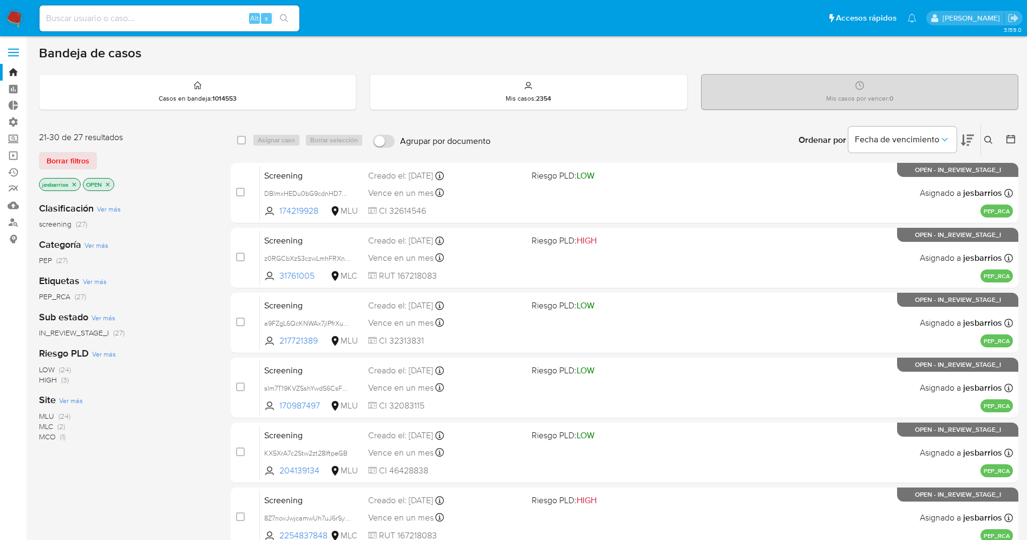
scroll to position [0, 0]
click at [17, 15] on img at bounding box center [14, 18] width 18 height 18
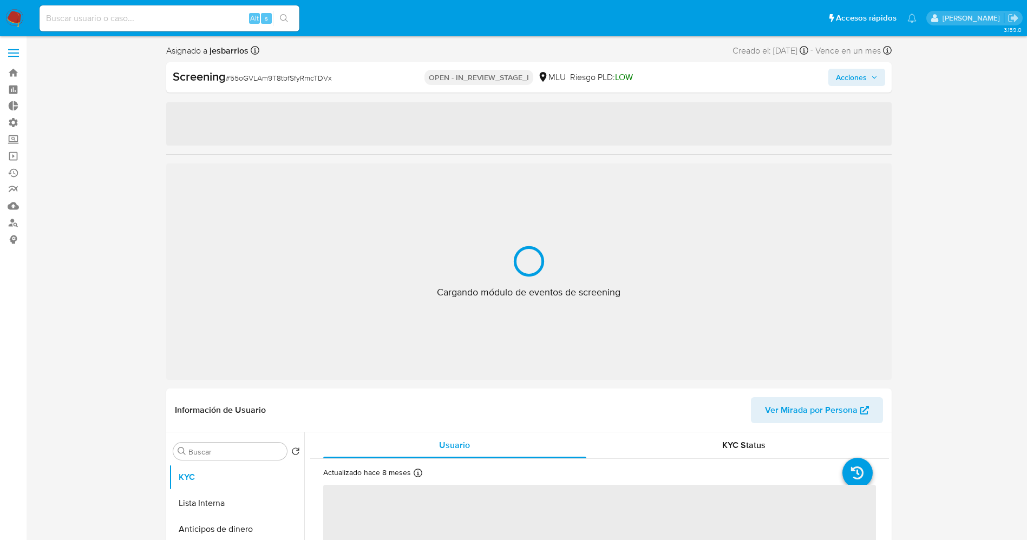
select select "10"
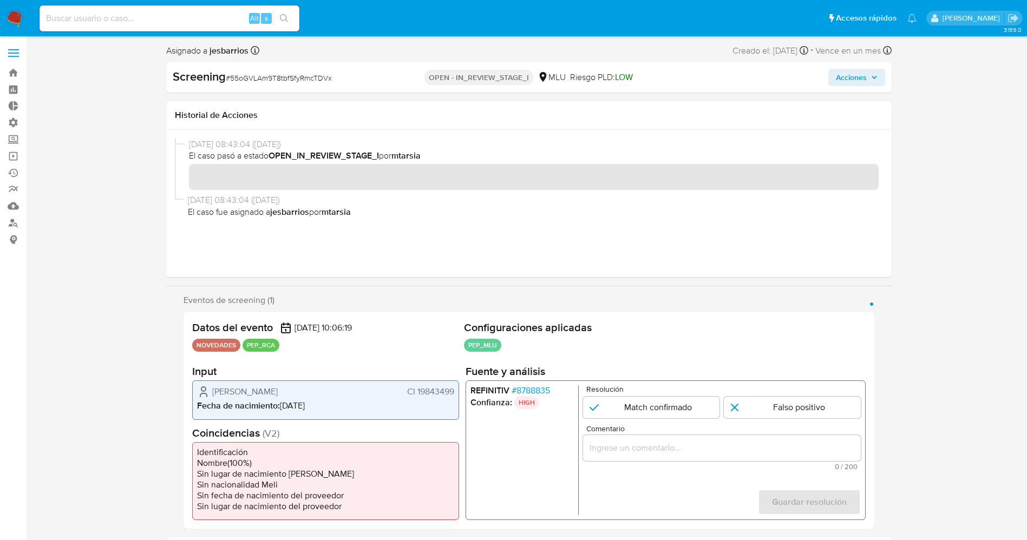
click at [543, 387] on span "# 8788835" at bounding box center [530, 391] width 38 height 11
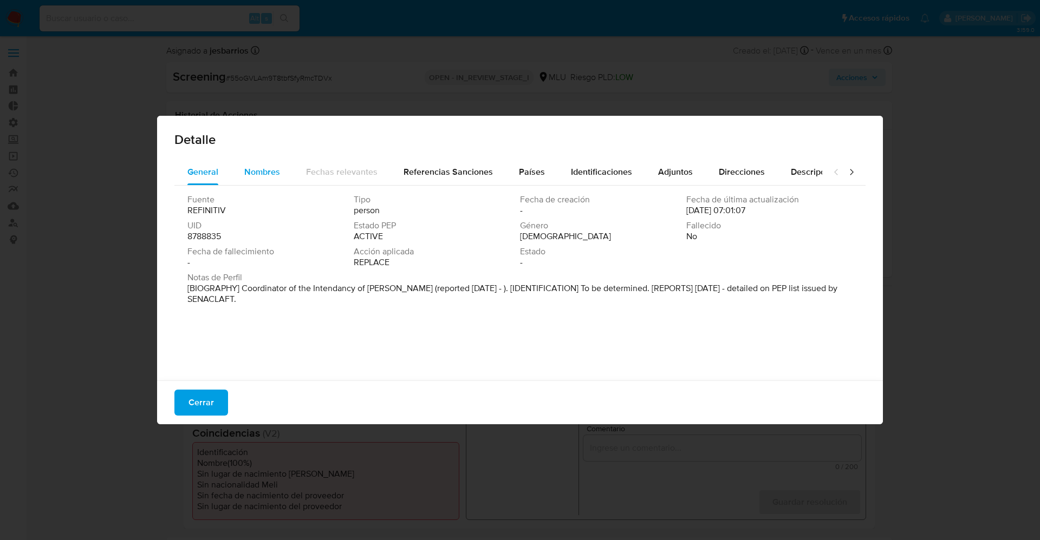
click at [262, 166] on span "Nombres" at bounding box center [262, 172] width 36 height 12
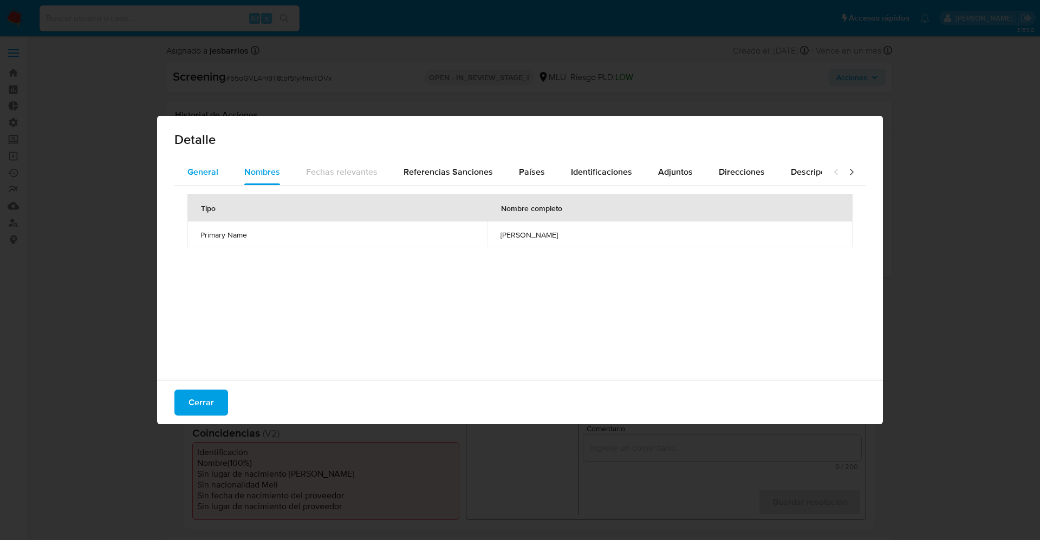
click at [200, 179] on div "General" at bounding box center [202, 172] width 31 height 26
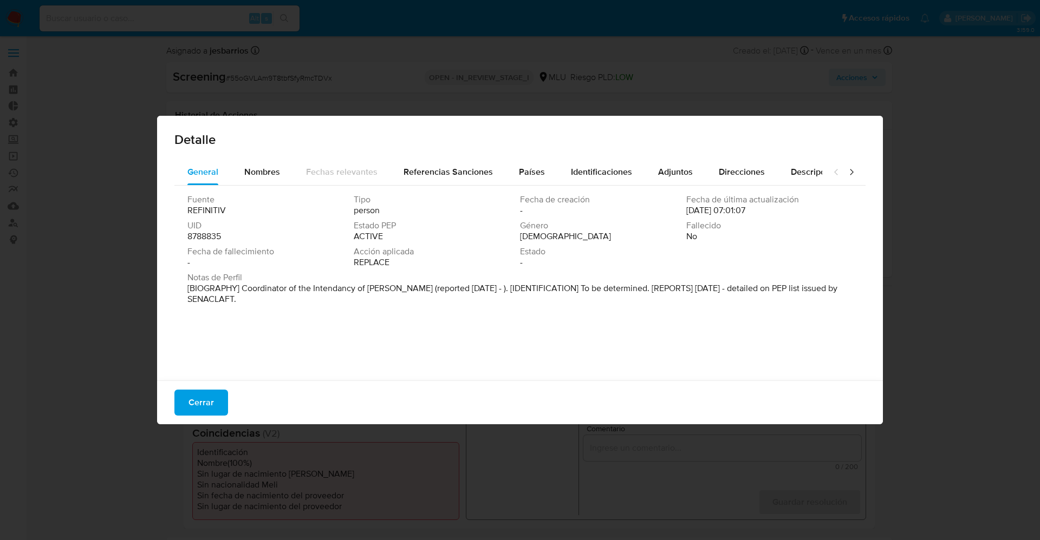
drag, startPoint x: 246, startPoint y: 289, endPoint x: 513, endPoint y: 310, distance: 267.3
click at [515, 310] on div "Fuente REFINITIV Tipo person Fecha de creación - Fecha de última actualización …" at bounding box center [519, 281] width 691 height 190
drag, startPoint x: 206, startPoint y: 401, endPoint x: 250, endPoint y: 377, distance: 50.4
click at [206, 401] on span "Cerrar" at bounding box center [200, 403] width 25 height 24
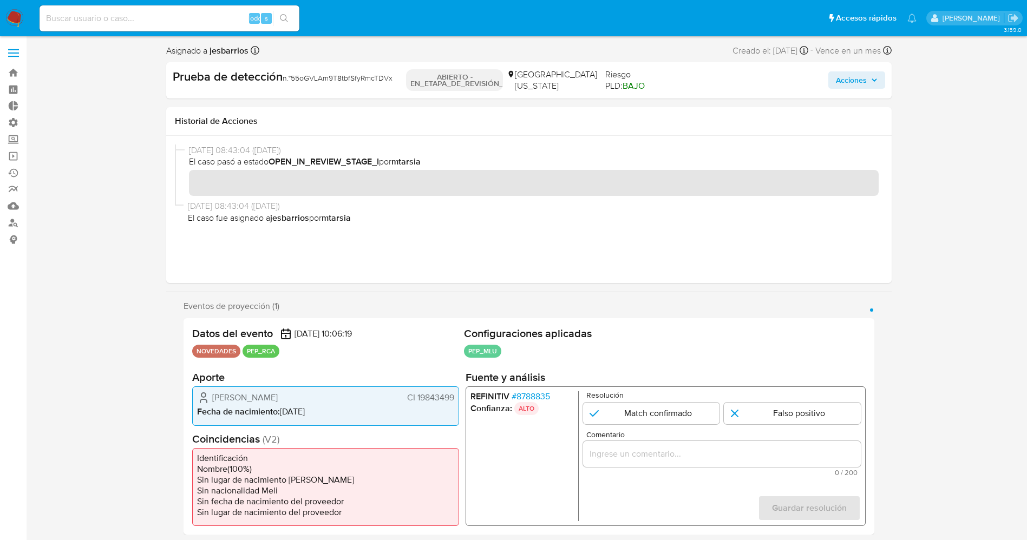
drag, startPoint x: 414, startPoint y: 396, endPoint x: 453, endPoint y: 397, distance: 39.5
click at [453, 397] on font "CI 19843499" at bounding box center [430, 398] width 47 height 12
click at [526, 393] on font "8788835" at bounding box center [533, 396] width 34 height 12
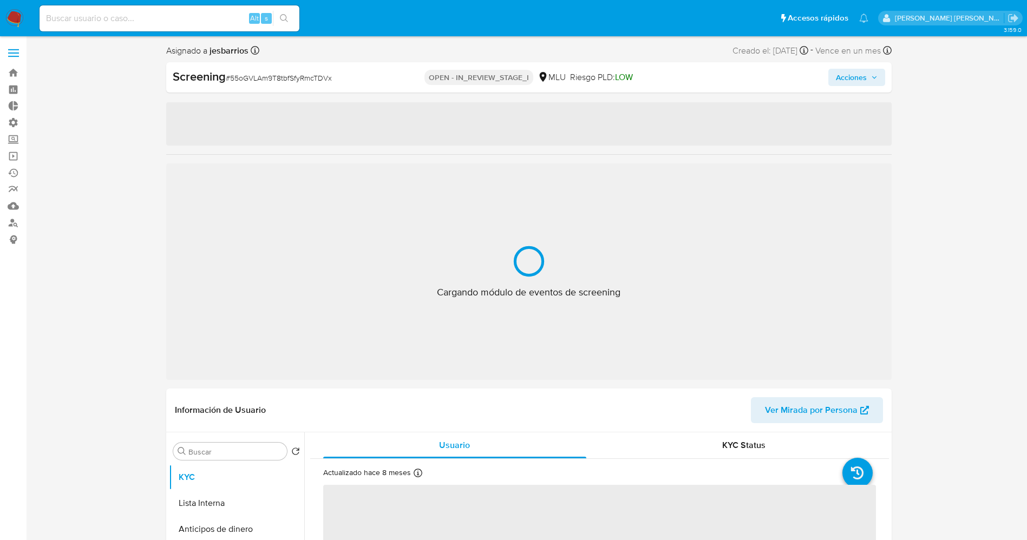
select select "10"
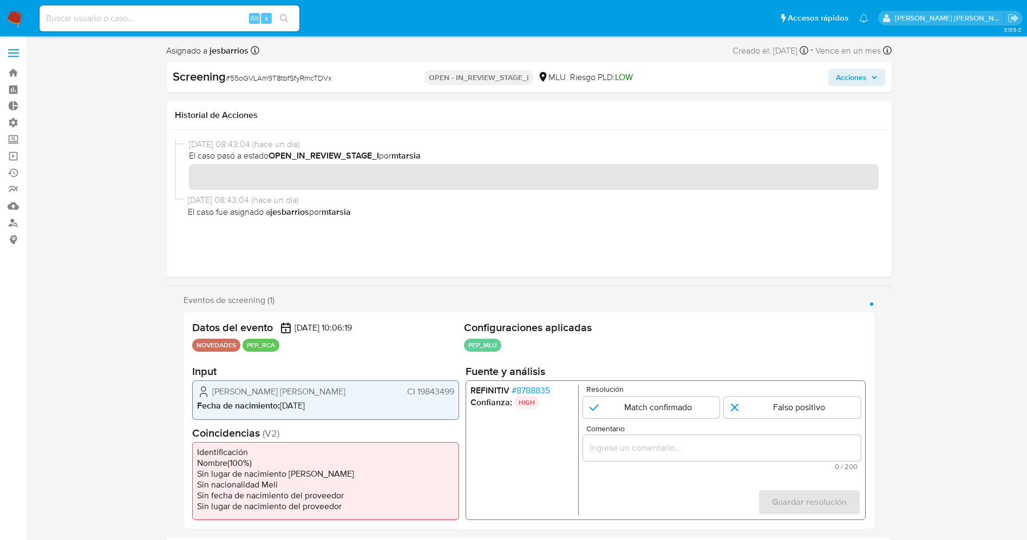
click at [543, 390] on span "# 8788835" at bounding box center [530, 391] width 38 height 11
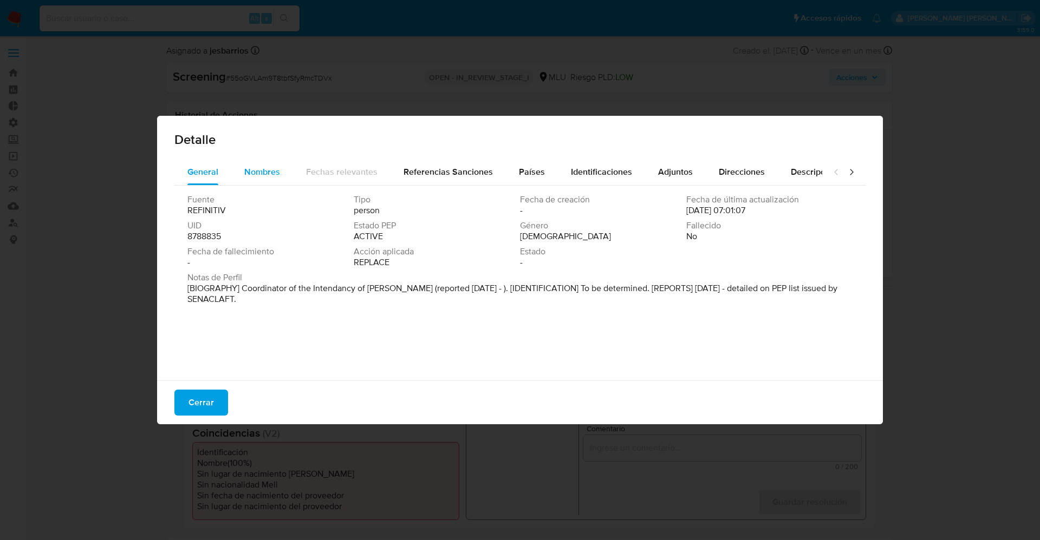
click at [250, 167] on span "Nombres" at bounding box center [262, 172] width 36 height 12
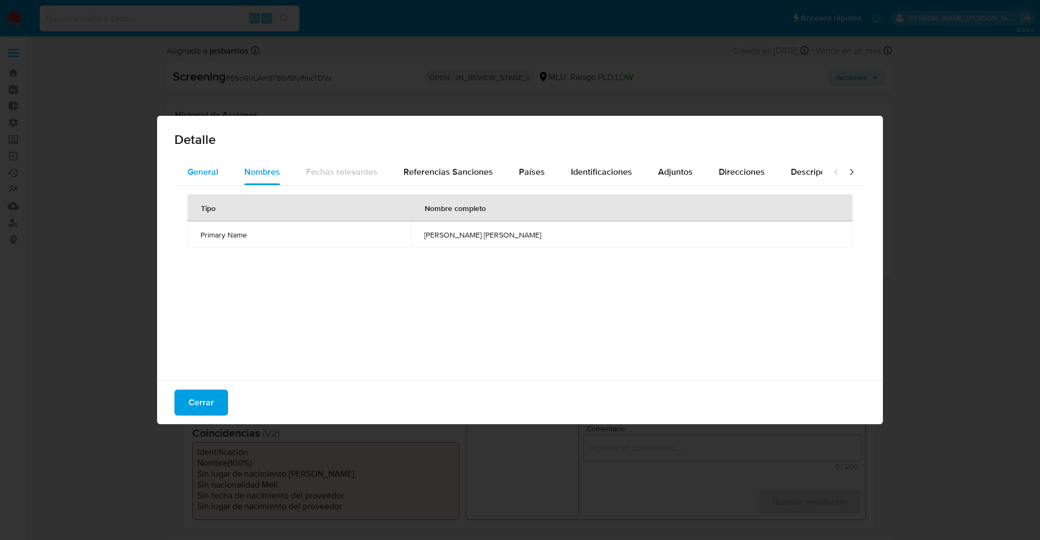
click at [213, 168] on span "General" at bounding box center [202, 172] width 31 height 12
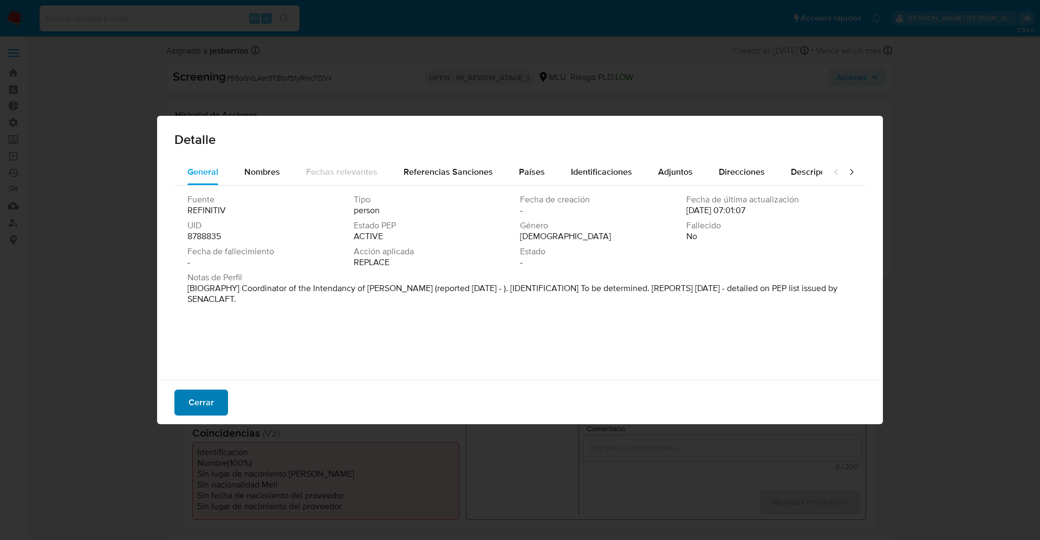
click at [206, 394] on span "Cerrar" at bounding box center [200, 403] width 25 height 24
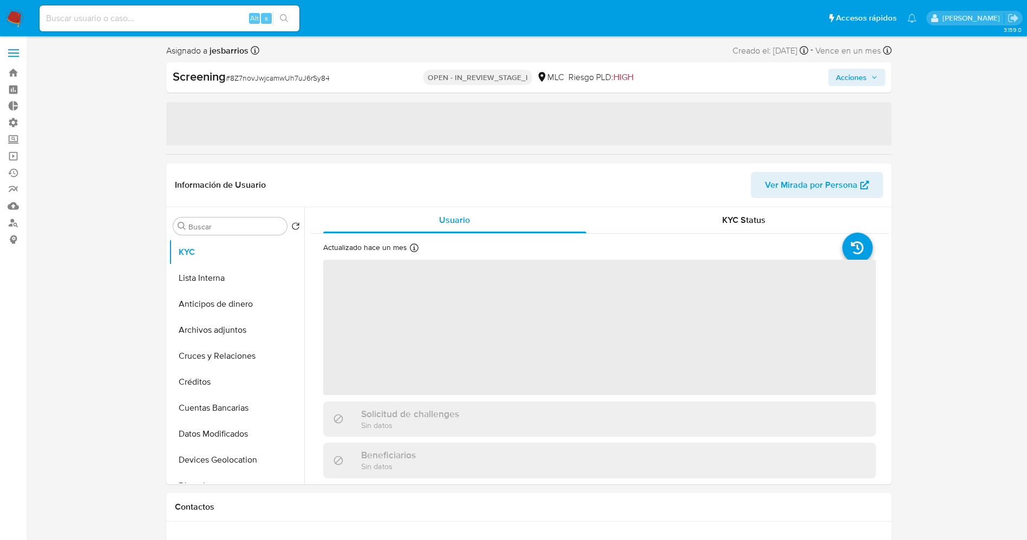
select select "10"
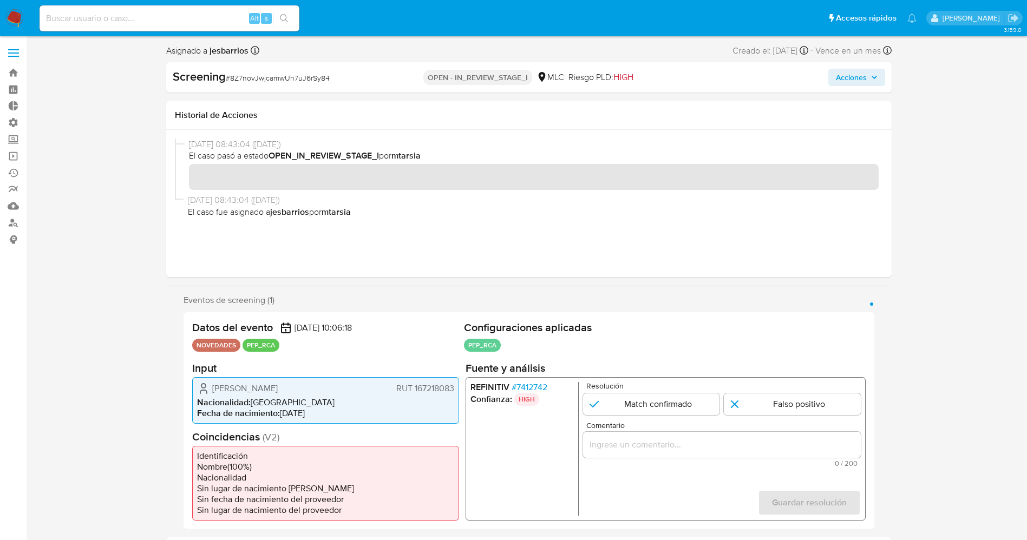
click at [533, 382] on span "# 7412742" at bounding box center [529, 387] width 36 height 11
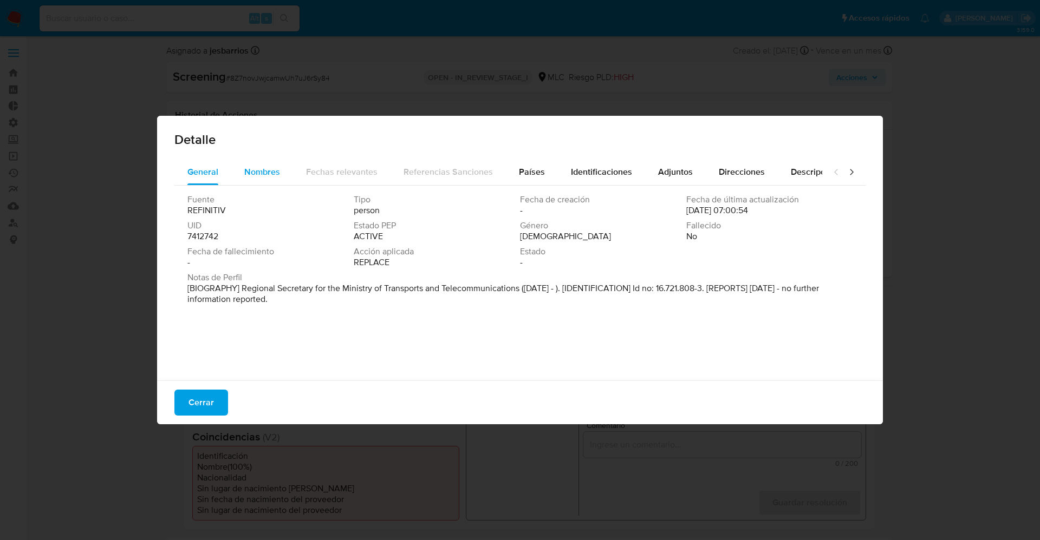
click at [269, 175] on span "Nombres" at bounding box center [262, 172] width 36 height 12
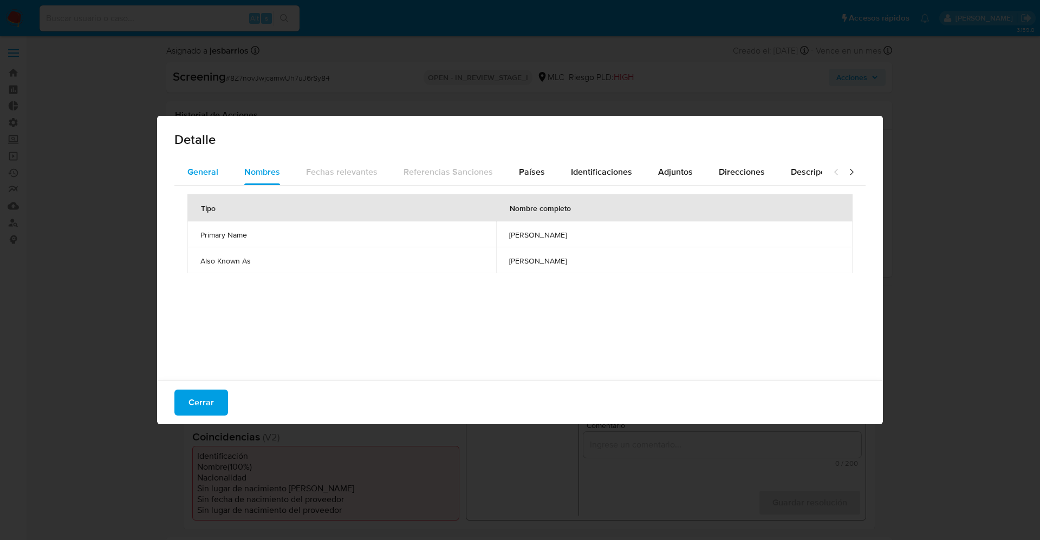
click at [181, 177] on button "General" at bounding box center [202, 172] width 57 height 26
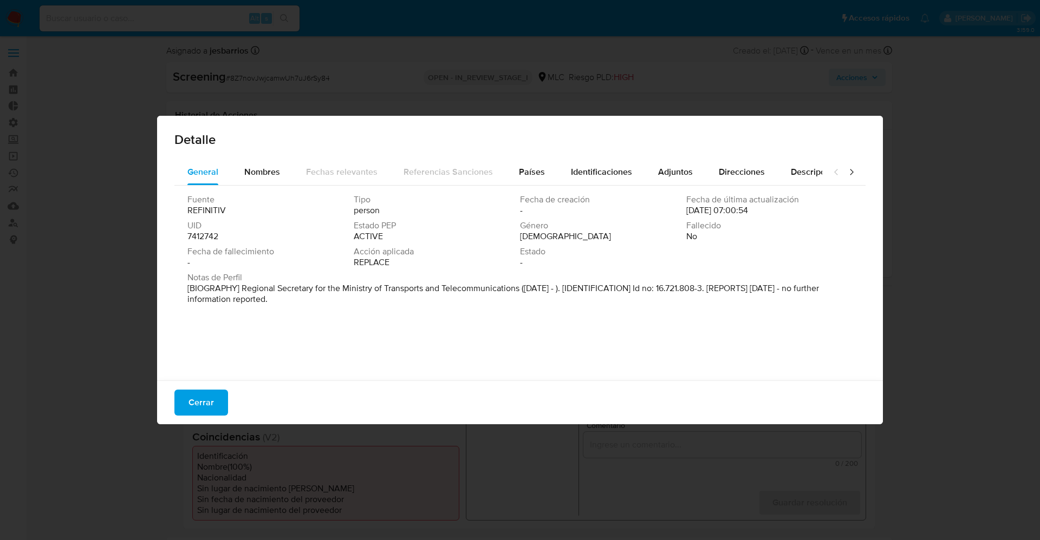
drag, startPoint x: 273, startPoint y: 170, endPoint x: 232, endPoint y: 348, distance: 182.9
click at [272, 169] on span "Nombres" at bounding box center [262, 172] width 36 height 12
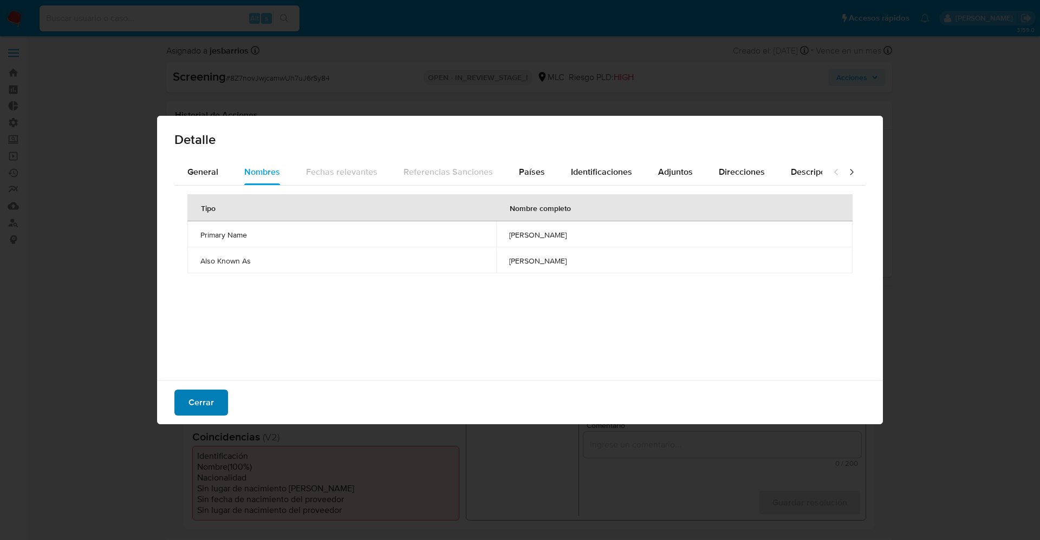
click at [204, 394] on span "Cerrar" at bounding box center [200, 403] width 25 height 24
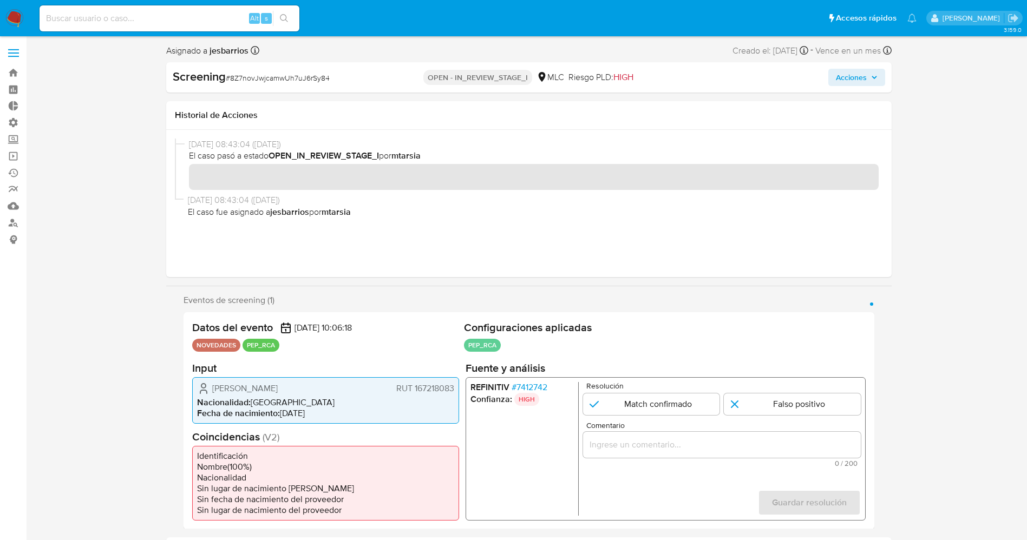
drag, startPoint x: 278, startPoint y: 381, endPoint x: 329, endPoint y: 380, distance: 50.4
click at [329, 380] on div "[PERSON_NAME] RUT 167218083 Nacionalidad : [DEMOGRAPHIC_DATA] Fecha de nacimien…" at bounding box center [325, 400] width 267 height 47
drag, startPoint x: 375, startPoint y: 432, endPoint x: 242, endPoint y: 403, distance: 136.3
click at [372, 432] on h2 "Coincidencias ( V2 )" at bounding box center [325, 437] width 267 height 14
drag, startPoint x: 207, startPoint y: 394, endPoint x: 457, endPoint y: 394, distance: 249.7
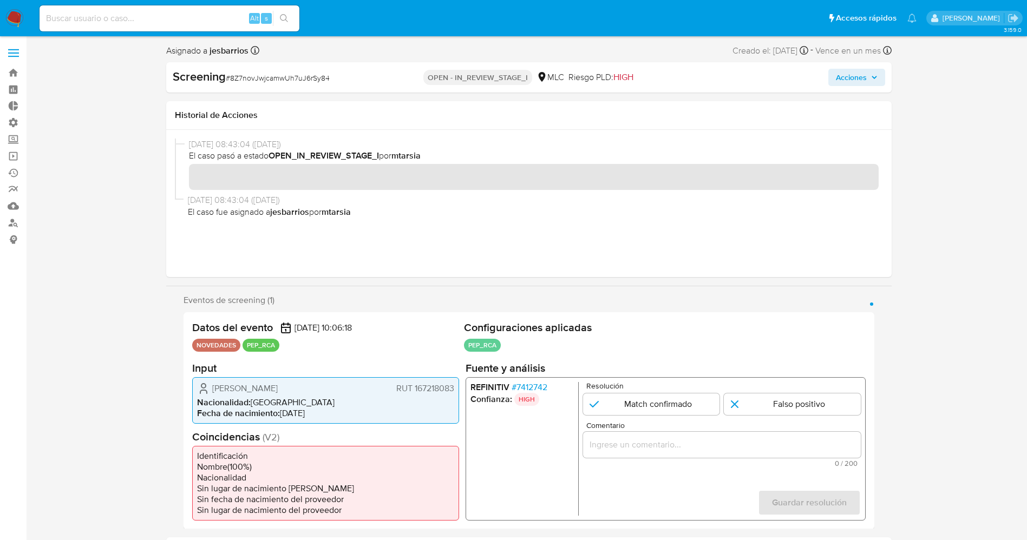
click at [457, 394] on div "[PERSON_NAME] RUT 167218083 Nacionalidad : [DEMOGRAPHIC_DATA] Fecha de nacimien…" at bounding box center [325, 400] width 267 height 47
click at [527, 387] on span "# 7412742" at bounding box center [529, 387] width 36 height 11
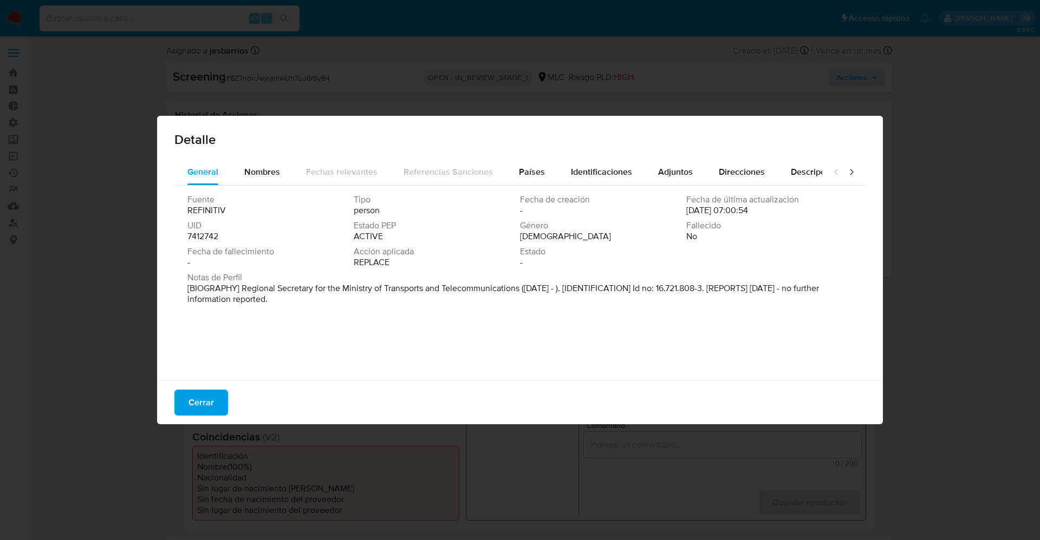
drag, startPoint x: 280, startPoint y: 287, endPoint x: 401, endPoint y: 307, distance: 122.9
click at [401, 307] on div "Notas de Perfil [BIOGRAPHY] Regional Secretary for the Ministry of Transports a…" at bounding box center [519, 290] width 665 height 37
drag, startPoint x: 428, startPoint y: 282, endPoint x: 269, endPoint y: 303, distance: 160.7
click at [281, 310] on div "Fuente REFINITIV Tipo person Fecha de creación - Fecha de última actualización …" at bounding box center [519, 281] width 691 height 190
drag, startPoint x: 241, startPoint y: 288, endPoint x: 306, endPoint y: 304, distance: 67.0
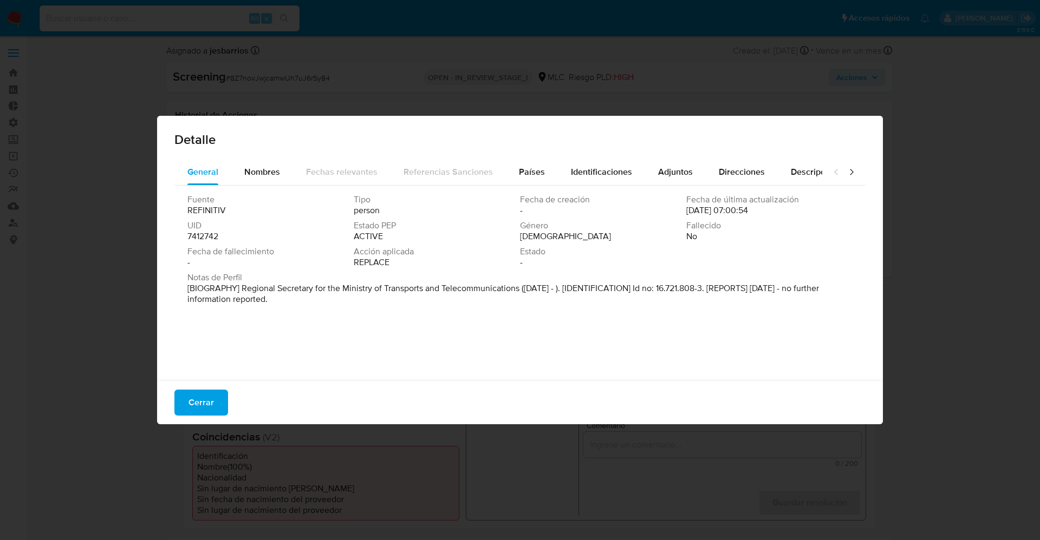
click at [306, 304] on p "[BIOGRAPHY] Regional Secretary for the Ministry of Transports and Telecommunica…" at bounding box center [518, 294] width 663 height 22
drag, startPoint x: 236, startPoint y: 289, endPoint x: 506, endPoint y: 284, distance: 270.3
click at [506, 284] on font "[BIOGRAFÍA] Secretario Regional del Ministerio de Transportes y Telecomunicacio…" at bounding box center [510, 293] width 647 height 23
click at [496, 287] on font "[BIOGRAFÍA] Secretario Regional del Ministerio de Transportes y Telecomunicacio…" at bounding box center [510, 293] width 647 height 23
drag, startPoint x: 510, startPoint y: 289, endPoint x: 237, endPoint y: 288, distance: 272.9
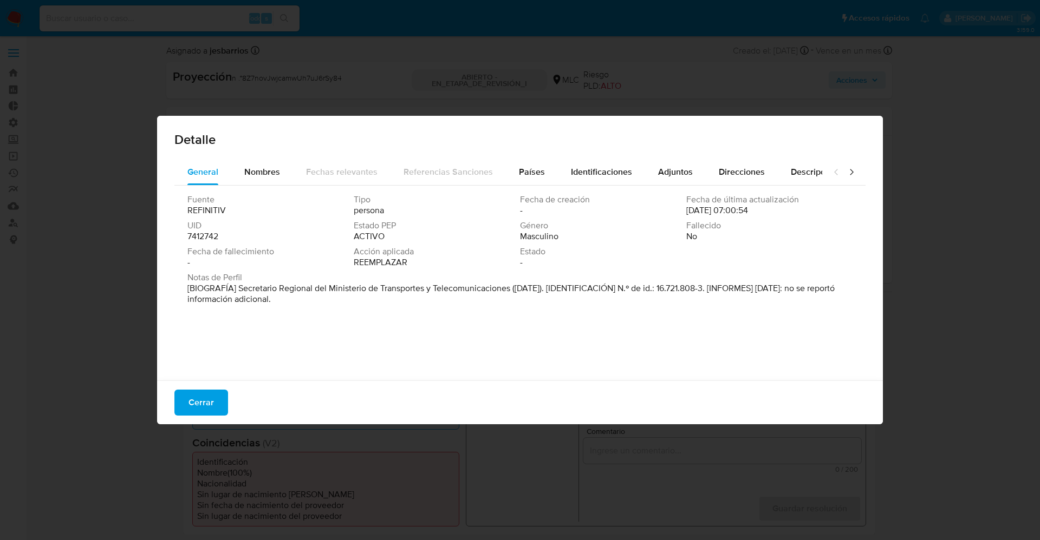
click at [237, 288] on font "[BIOGRAFÍA] Secretario Regional del Ministerio de Transportes y Telecomunicacio…" at bounding box center [510, 293] width 647 height 23
drag, startPoint x: 205, startPoint y: 399, endPoint x: 613, endPoint y: 364, distance: 409.8
click at [206, 399] on span "Cerrar" at bounding box center [200, 403] width 25 height 24
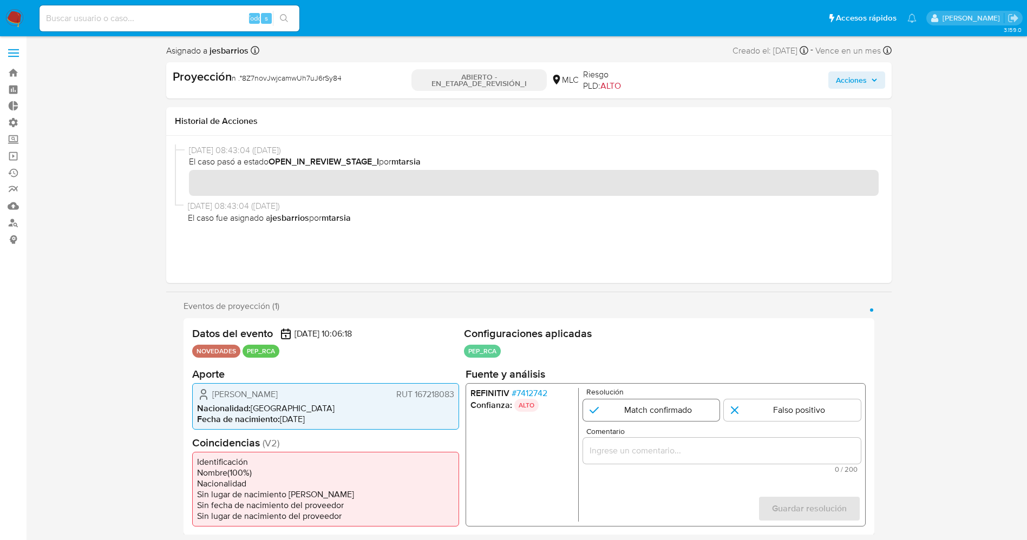
click at [662, 406] on input "1 de 1" at bounding box center [651, 410] width 137 height 22
radio input "true"
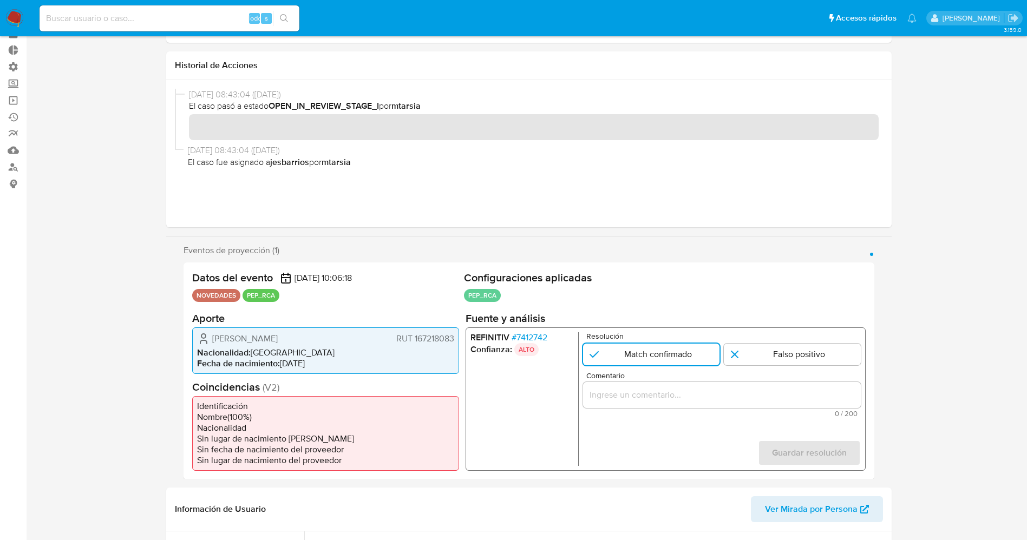
scroll to position [81, 0]
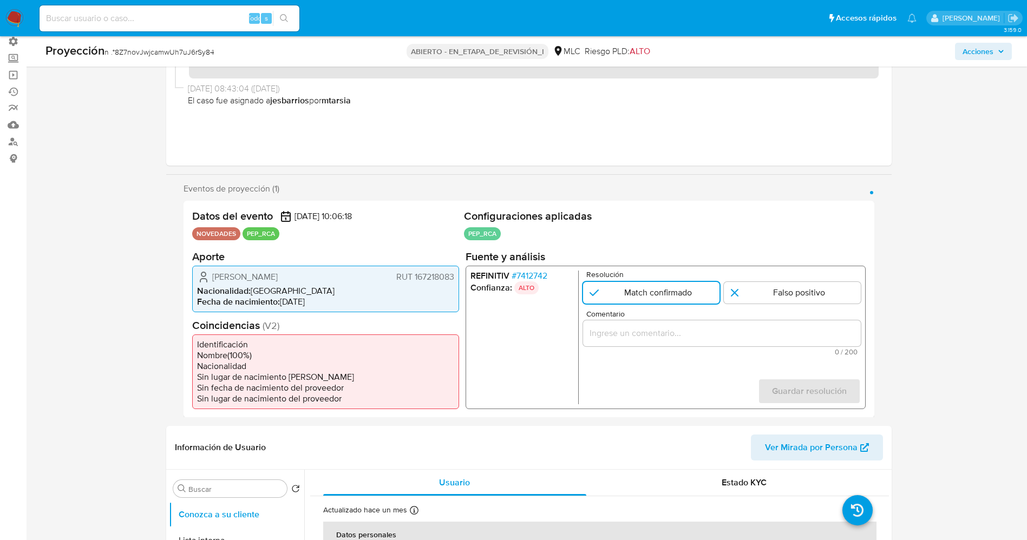
click at [681, 337] on input "Comentario" at bounding box center [722, 333] width 278 height 14
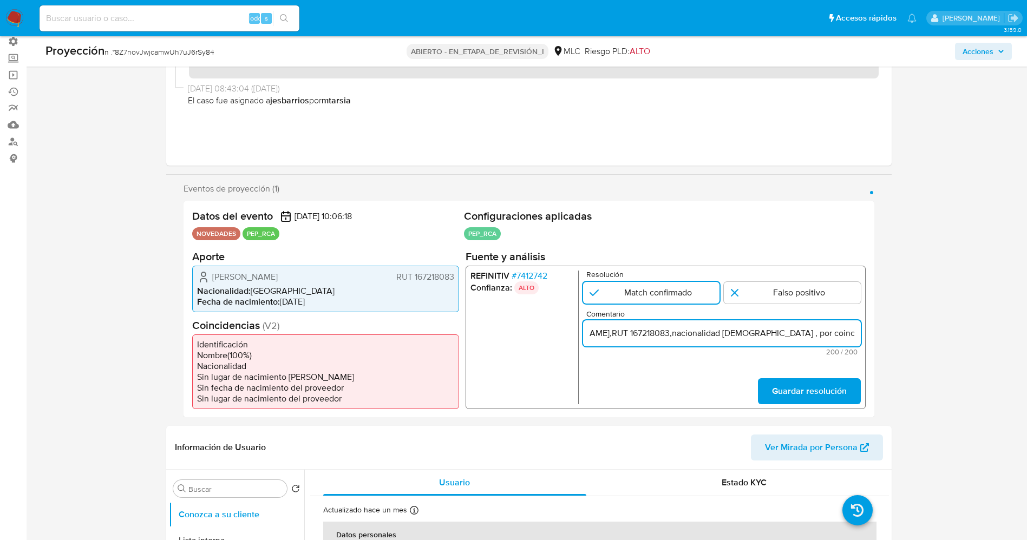
scroll to position [0, 71]
drag, startPoint x: 610, startPoint y: 335, endPoint x: 810, endPoint y: 336, distance: 200.4
click at [810, 336] on input "l usuario Pablo Walterio Joost Winkler,RUT 167218083,nacionalidad Chilena , por…" at bounding box center [722, 333] width 278 height 14
type input "l usuario [PERSON_NAME],RUT 167218083,nacionalidad [DEMOGRAPHIC_DATA] se desemp…"
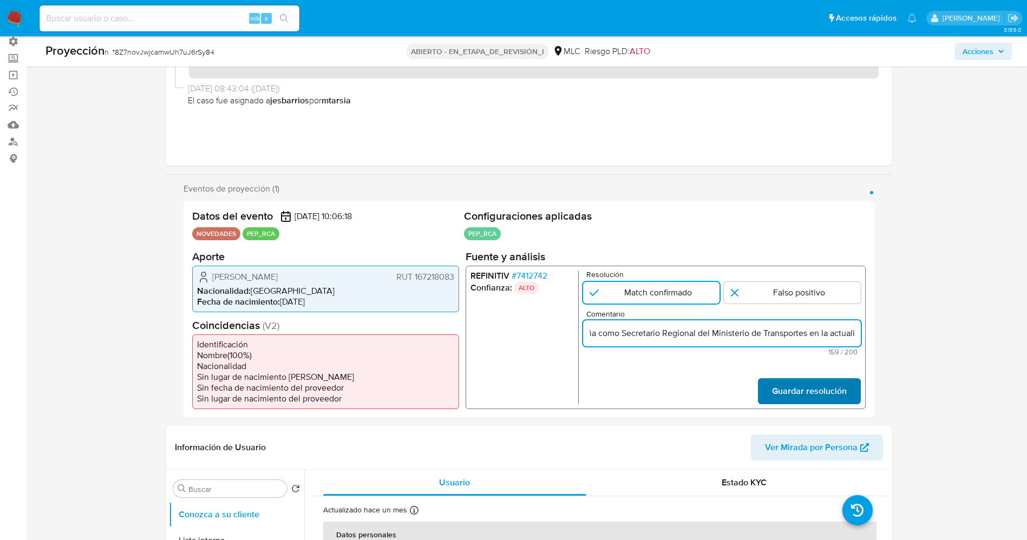
click at [822, 390] on span "Guardar resolución" at bounding box center [809, 391] width 75 height 24
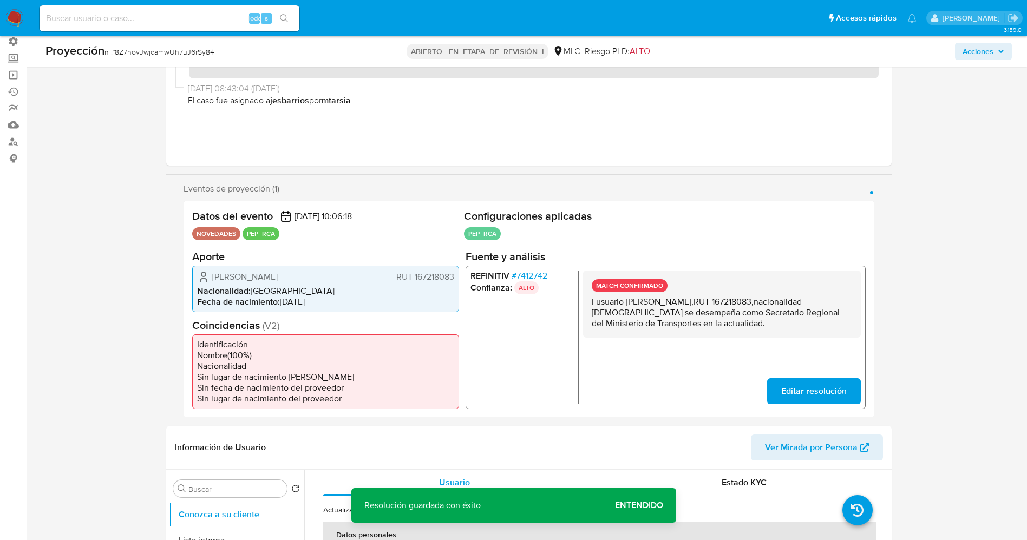
click at [797, 392] on span "Editar resolución" at bounding box center [814, 391] width 66 height 24
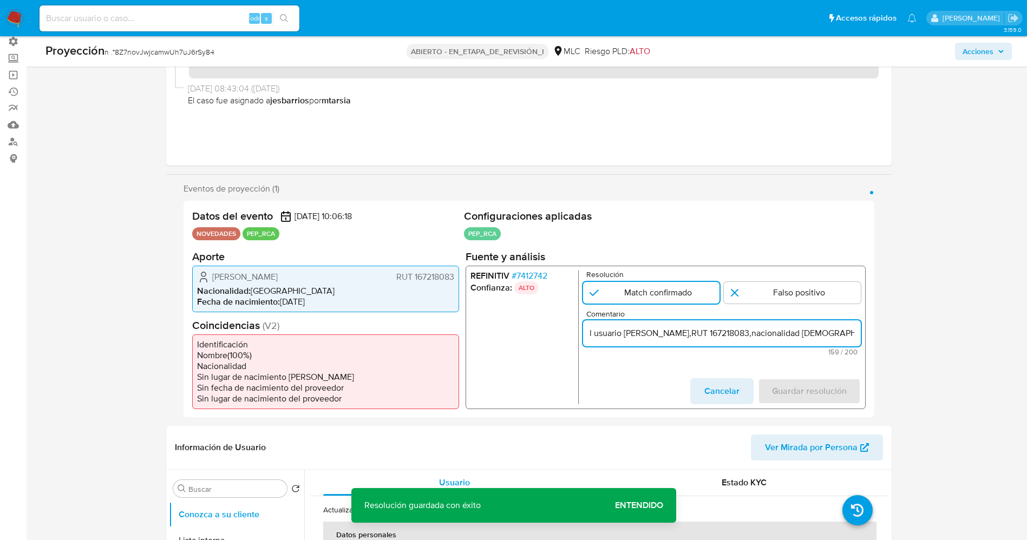
click at [587, 332] on input "l usuario [PERSON_NAME],RUT 167218083,nacionalidad [DEMOGRAPHIC_DATA] se desemp…" at bounding box center [722, 333] width 278 height 14
type input "El usuario [PERSON_NAME],RUT 167218083,nacionalidad [DEMOGRAPHIC_DATA] se desem…"
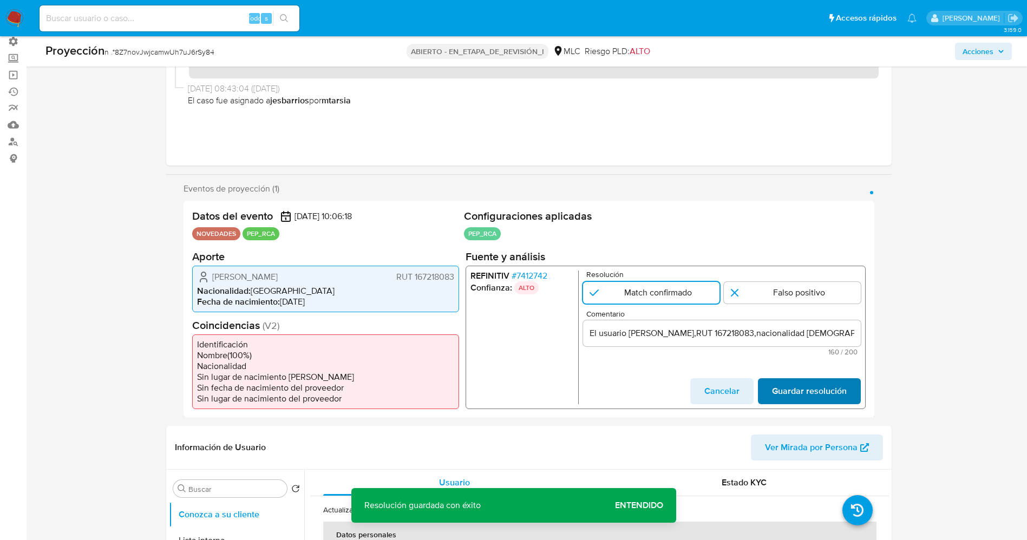
click at [803, 392] on span "Guardar resolución" at bounding box center [809, 391] width 75 height 24
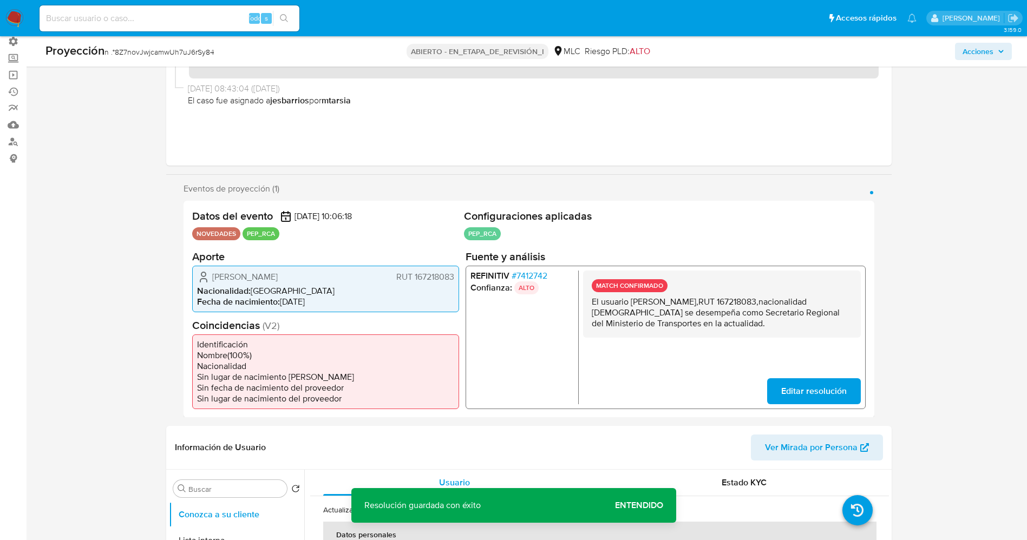
drag, startPoint x: 589, startPoint y: 299, endPoint x: 727, endPoint y: 333, distance: 141.6
click at [727, 333] on div "MATCH CONFIRMADO El usuario Pablo Walterio Joost Winkler,RUT 167218083,nacional…" at bounding box center [722, 303] width 278 height 67
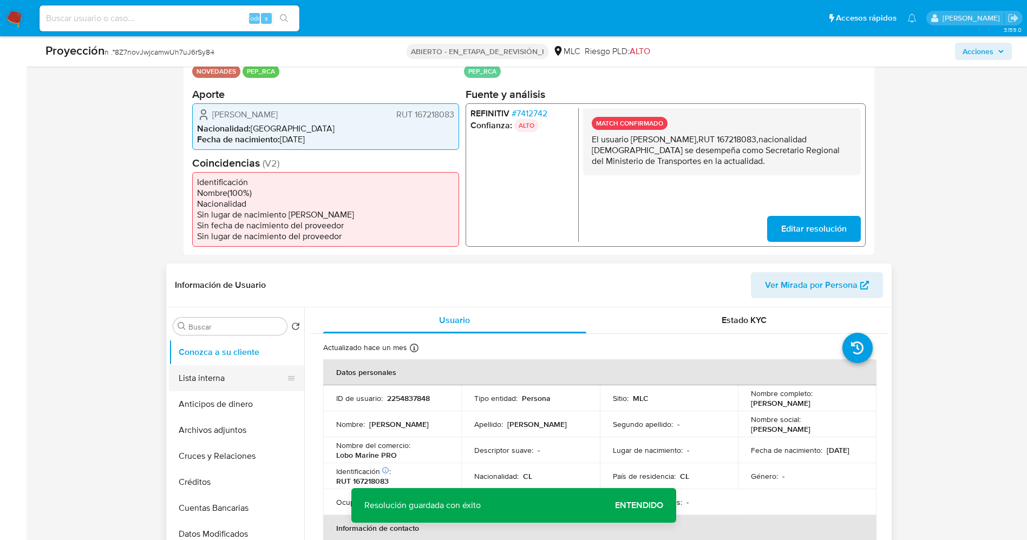
click at [204, 376] on button "Lista interna" at bounding box center [232, 379] width 127 height 26
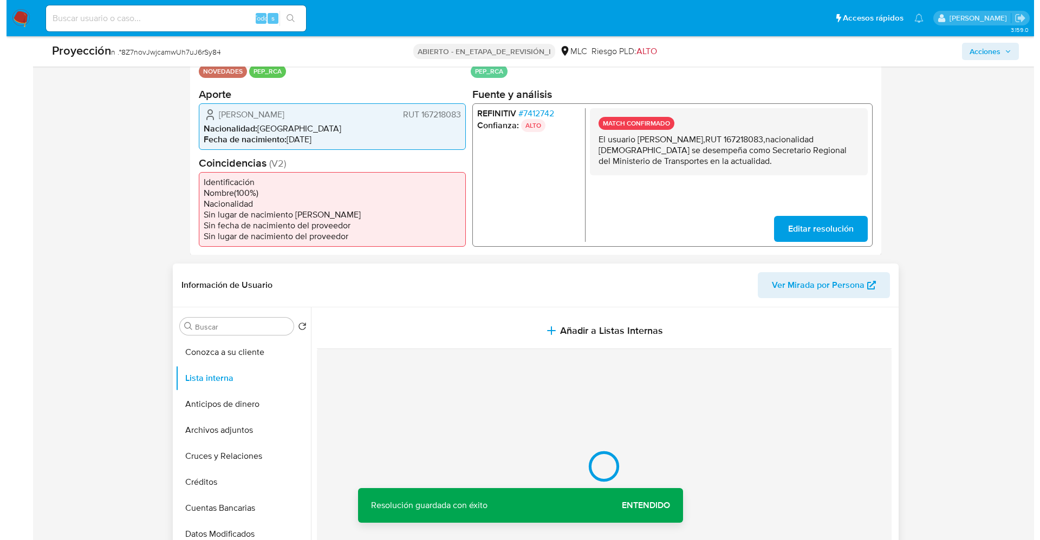
scroll to position [406, 0]
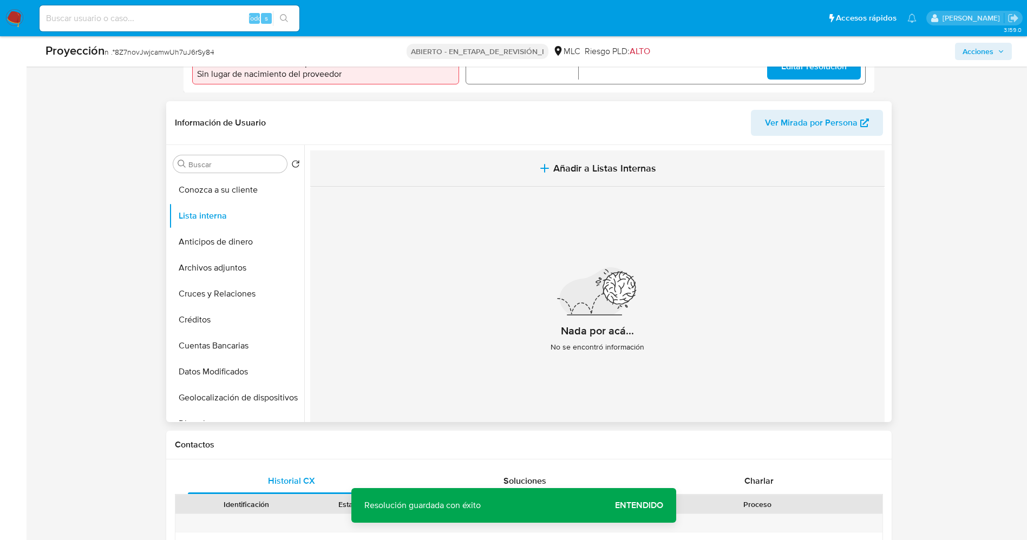
click at [539, 172] on icon "button" at bounding box center [544, 168] width 13 height 13
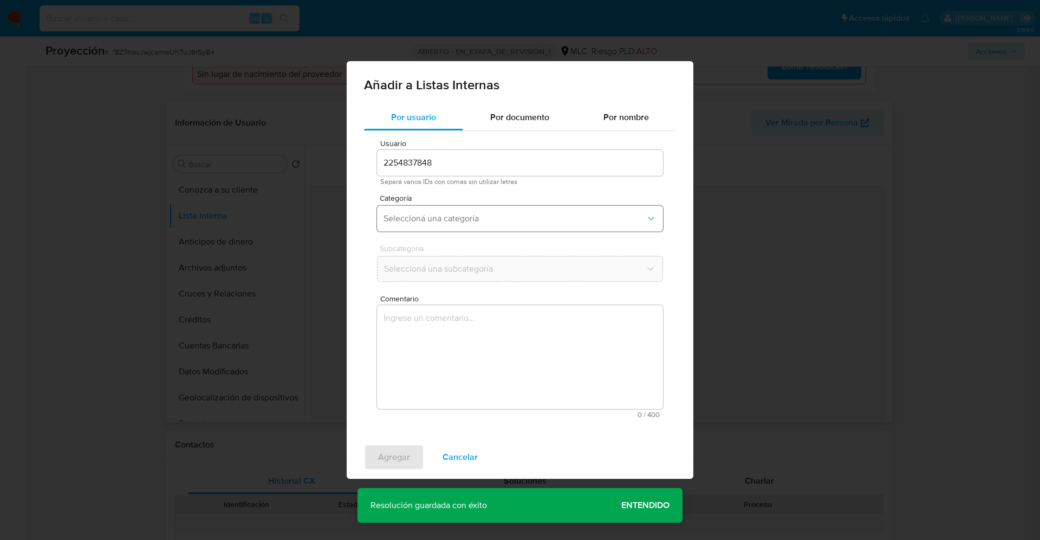
click at [447, 231] on button "Seleccioná una categoría" at bounding box center [520, 219] width 286 height 26
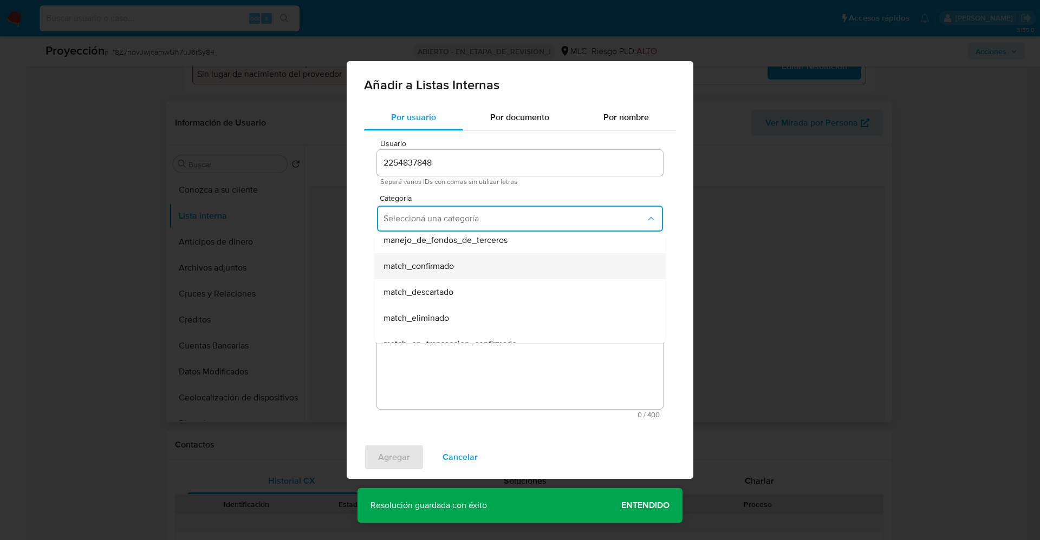
scroll to position [81, 0]
click at [455, 252] on div "match_confirmado" at bounding box center [516, 245] width 266 height 26
click at [452, 277] on button "Seleccioná una subcategoría" at bounding box center [520, 269] width 286 height 26
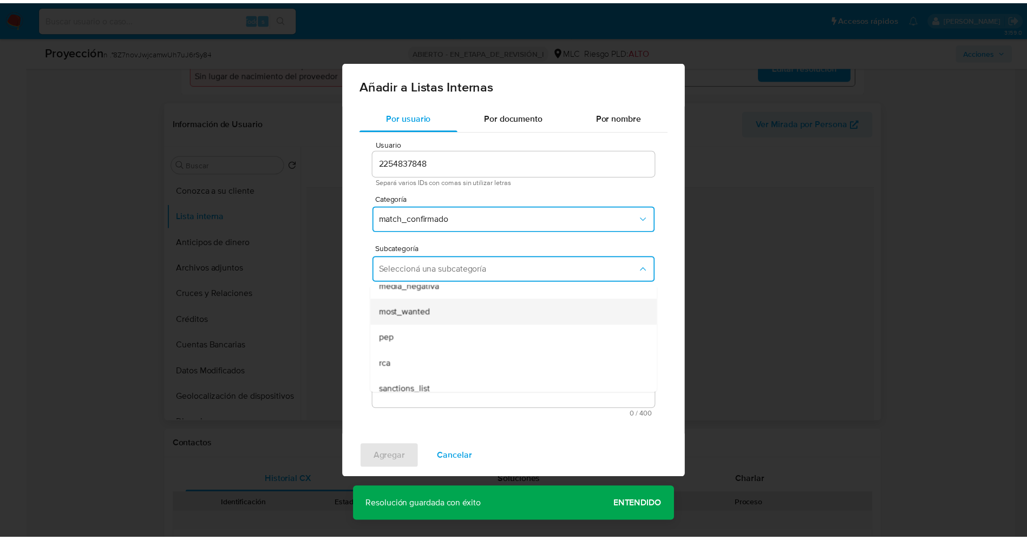
scroll to position [74, 0]
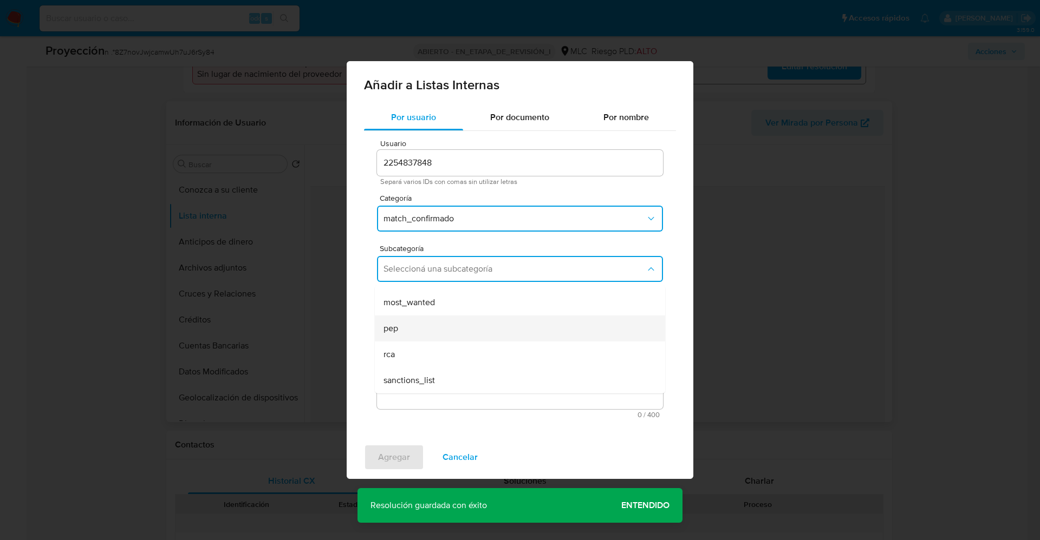
click at [423, 325] on div "pep" at bounding box center [516, 329] width 266 height 26
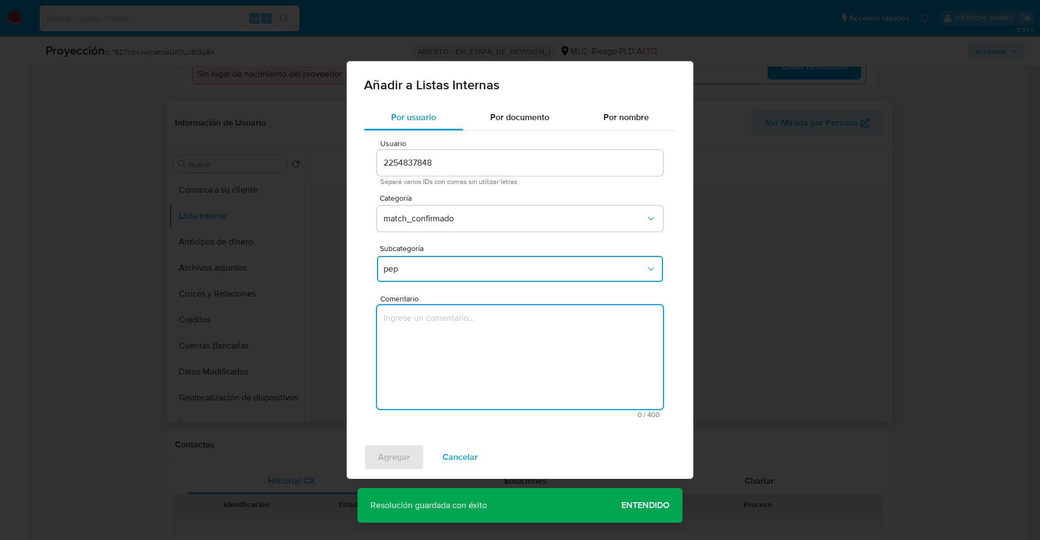
click at [423, 325] on textarea "Comentario" at bounding box center [520, 357] width 286 height 104
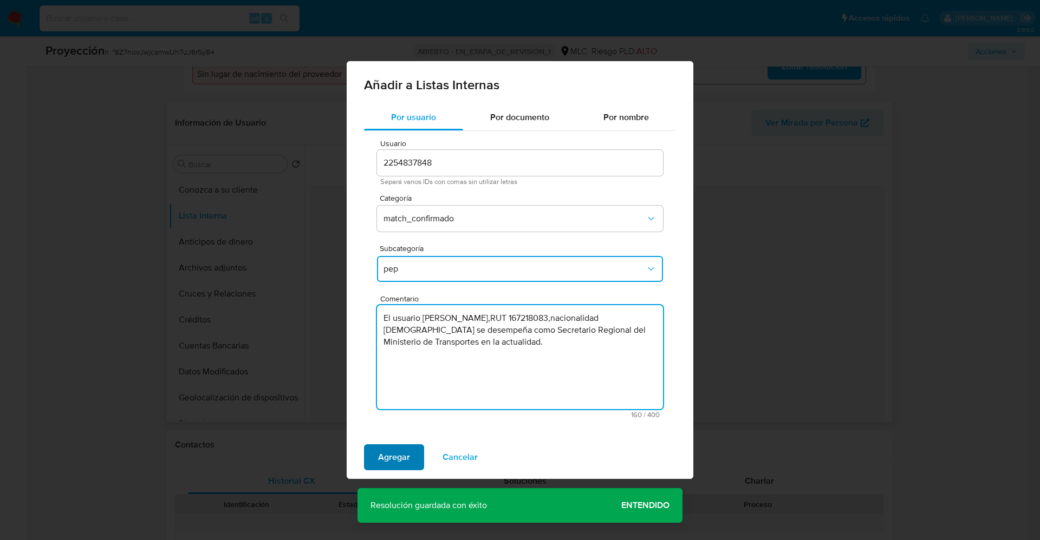
type textarea "El usuario Pablo Walterio Joost Winkler,RUT 167218083,nacionalidad Chilena se d…"
click at [395, 458] on span "Agregar" at bounding box center [394, 458] width 32 height 24
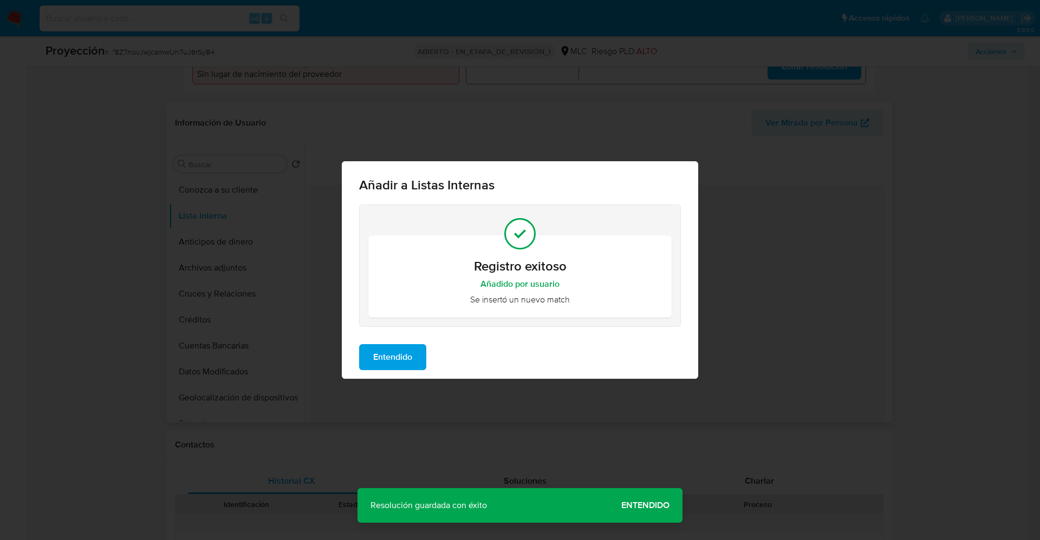
click at [406, 356] on span "Entendido" at bounding box center [392, 358] width 39 height 24
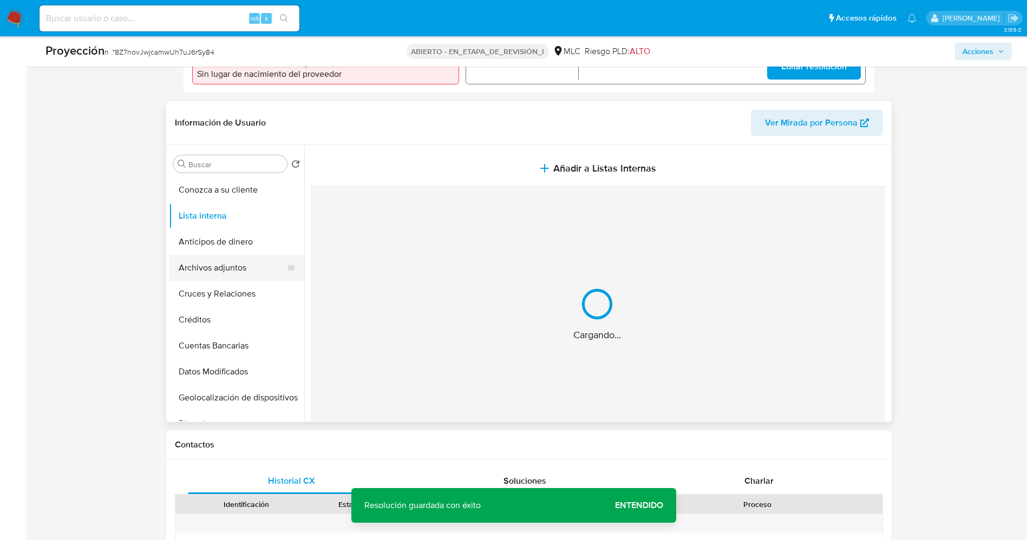
click at [198, 271] on button "Archivos adjuntos" at bounding box center [232, 268] width 127 height 26
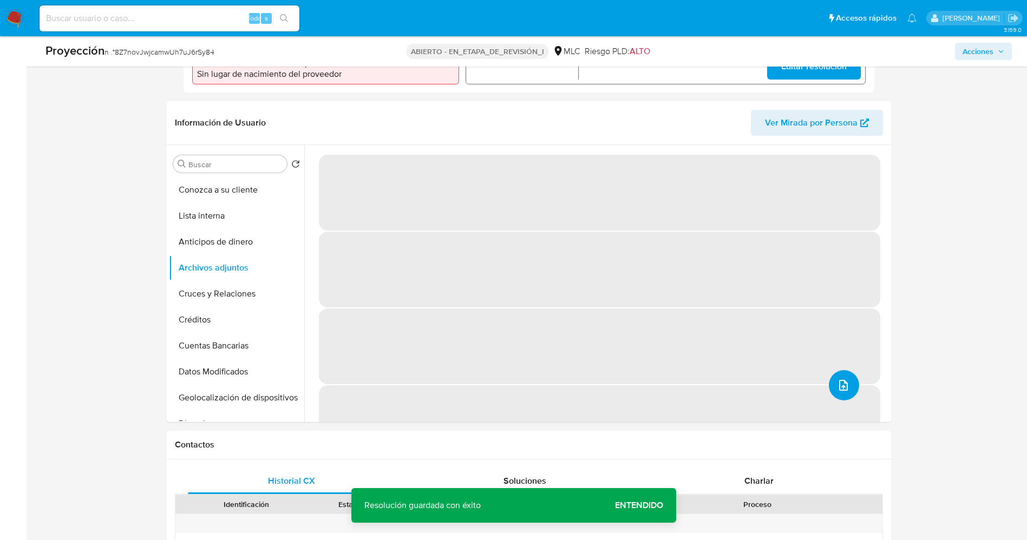
click at [837, 384] on icon "subir archivo" at bounding box center [843, 385] width 13 height 13
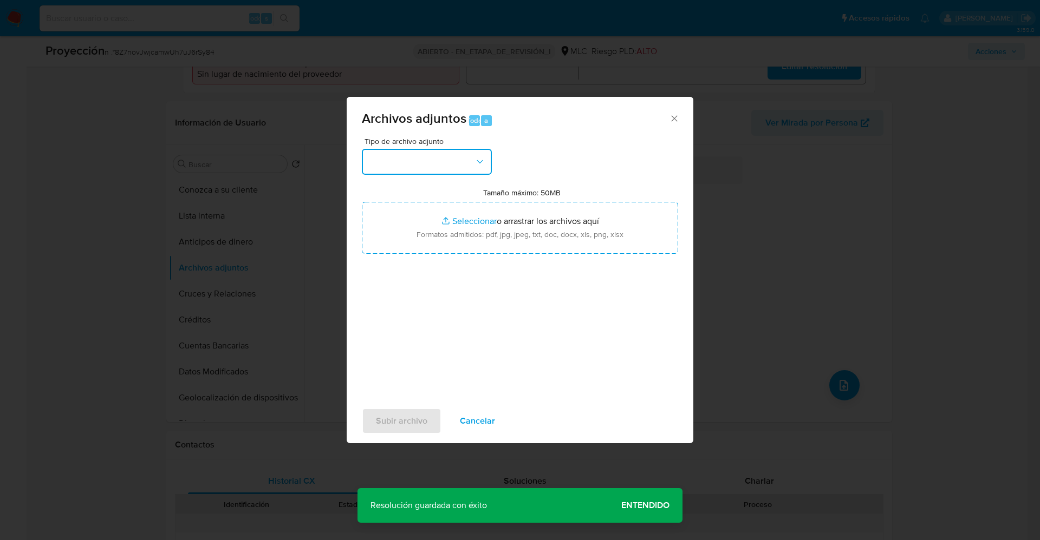
click at [457, 156] on button "button" at bounding box center [427, 162] width 130 height 26
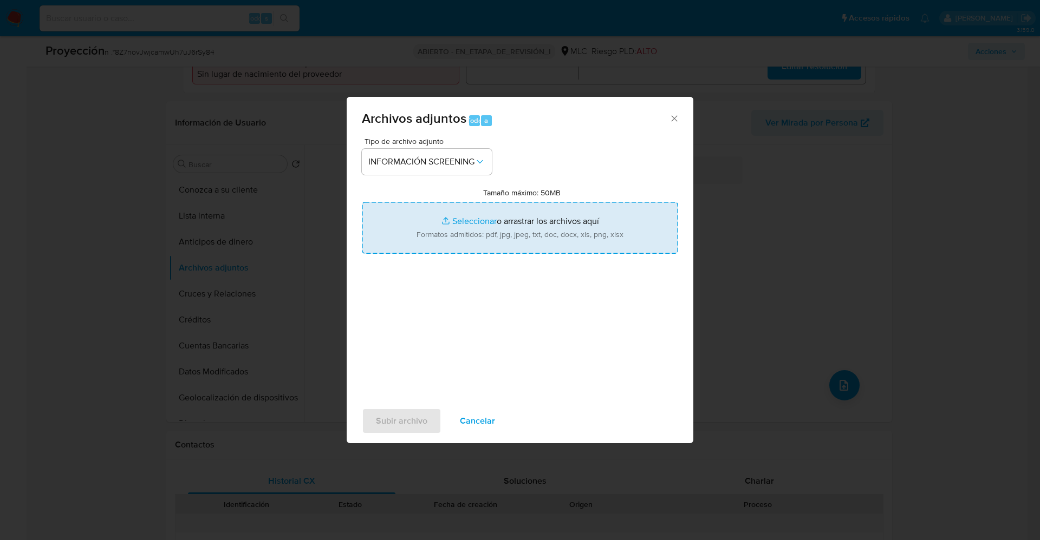
type input "C:\fakepath\_Pablo Walterio Joost Winkler_ lavado de dinero - Buscar con Google…"
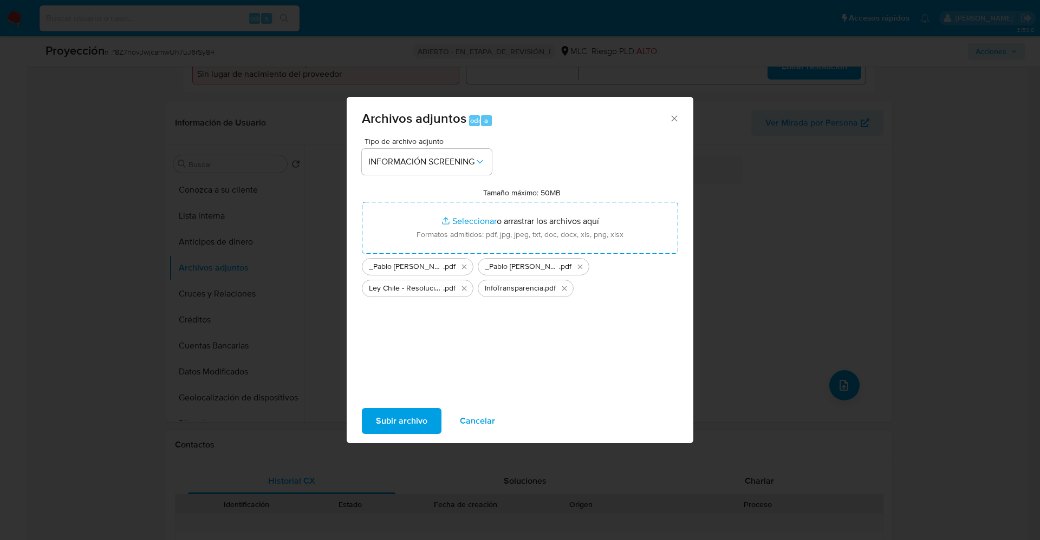
click at [415, 423] on span "Subir archivo" at bounding box center [401, 421] width 51 height 24
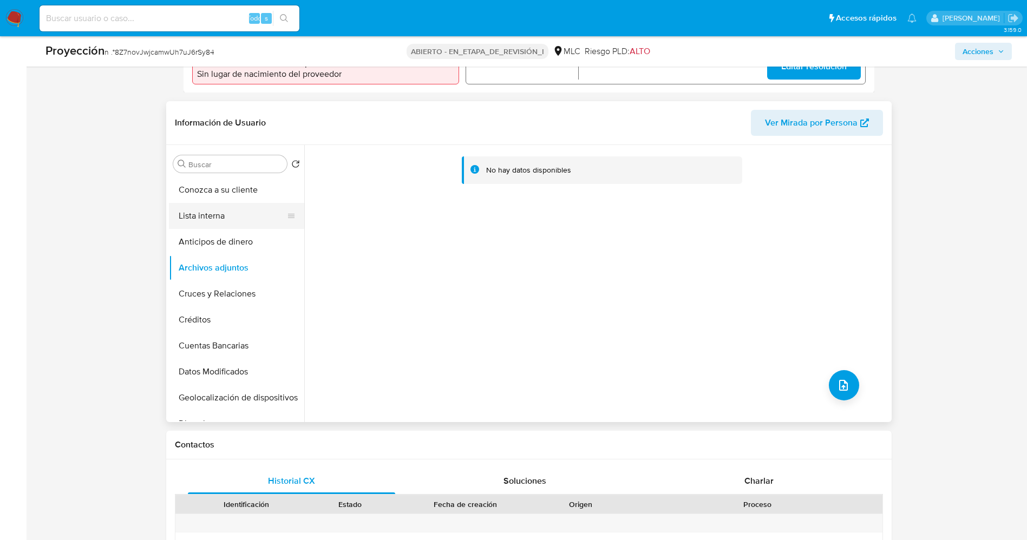
click at [174, 217] on button "Lista interna" at bounding box center [232, 216] width 127 height 26
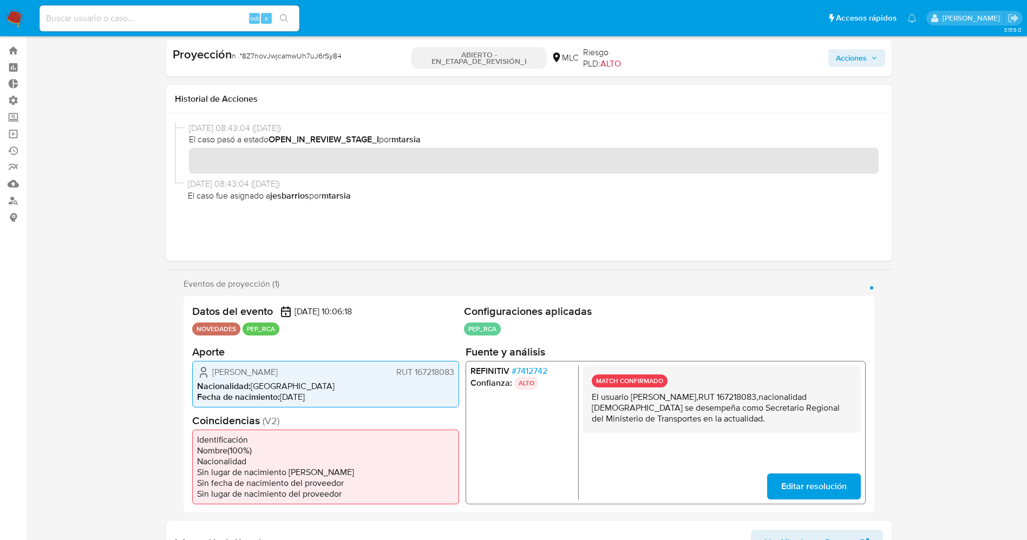
scroll to position [0, 0]
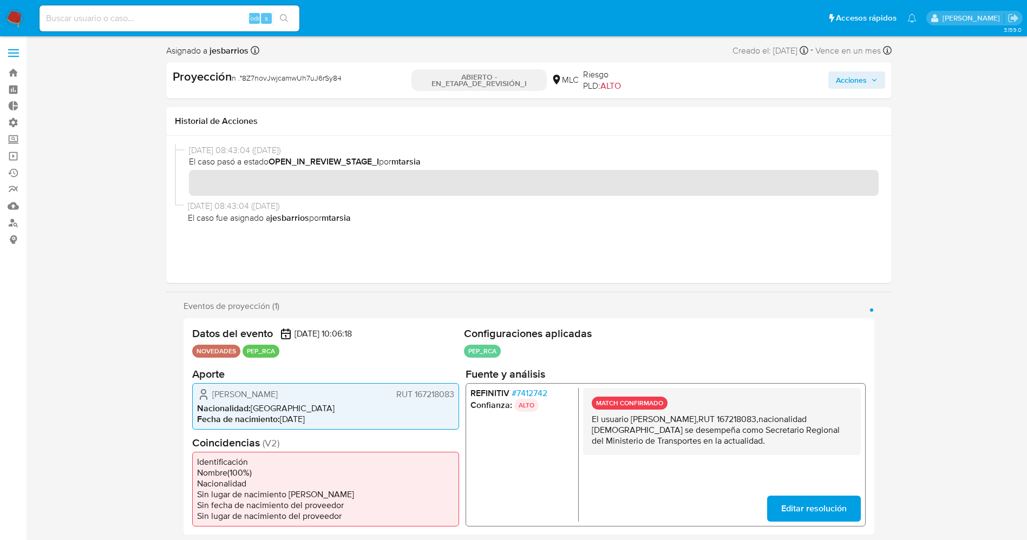
click at [875, 82] on icon "button" at bounding box center [874, 80] width 6 height 6
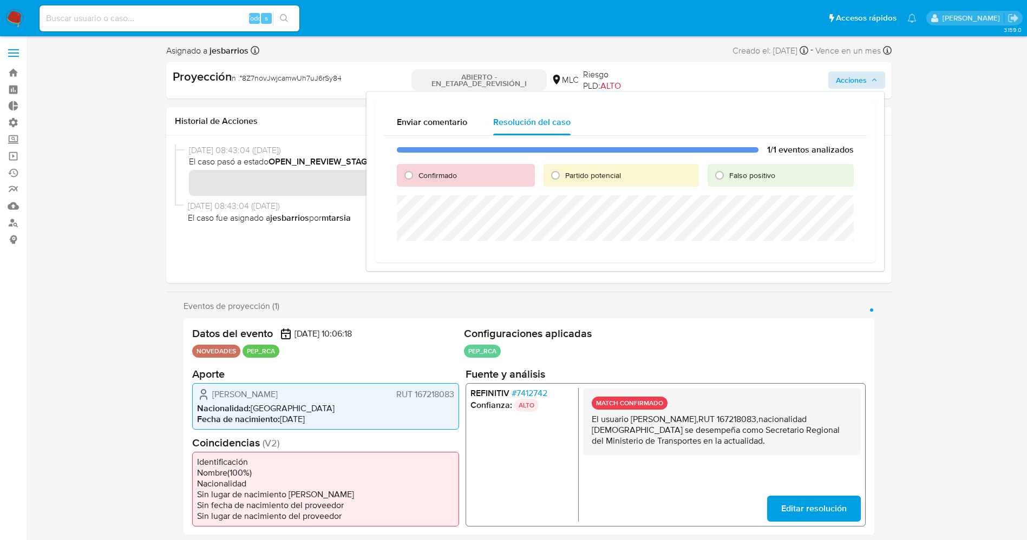
click at [428, 175] on span "Confirmado" at bounding box center [438, 175] width 38 height 11
click at [418, 175] on input "Confirmado" at bounding box center [408, 175] width 17 height 17
radio input "true"
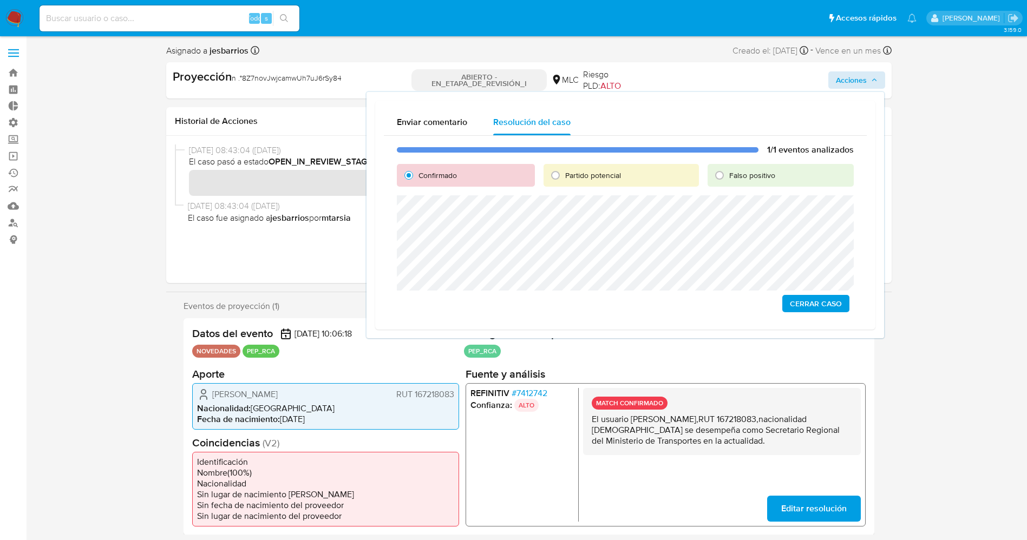
click at [801, 306] on span "Cerrar Caso" at bounding box center [816, 303] width 52 height 15
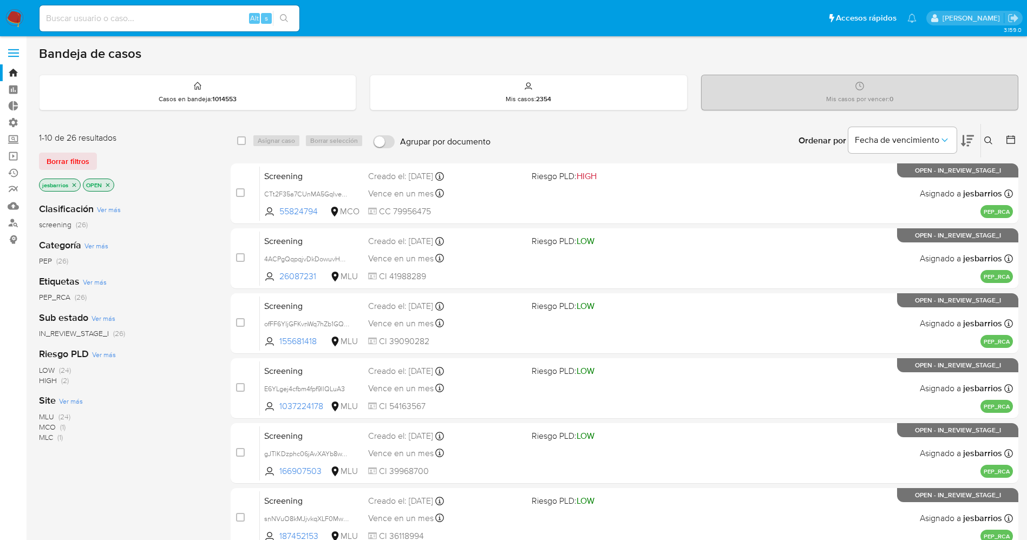
click at [15, 25] on img at bounding box center [14, 18] width 18 height 18
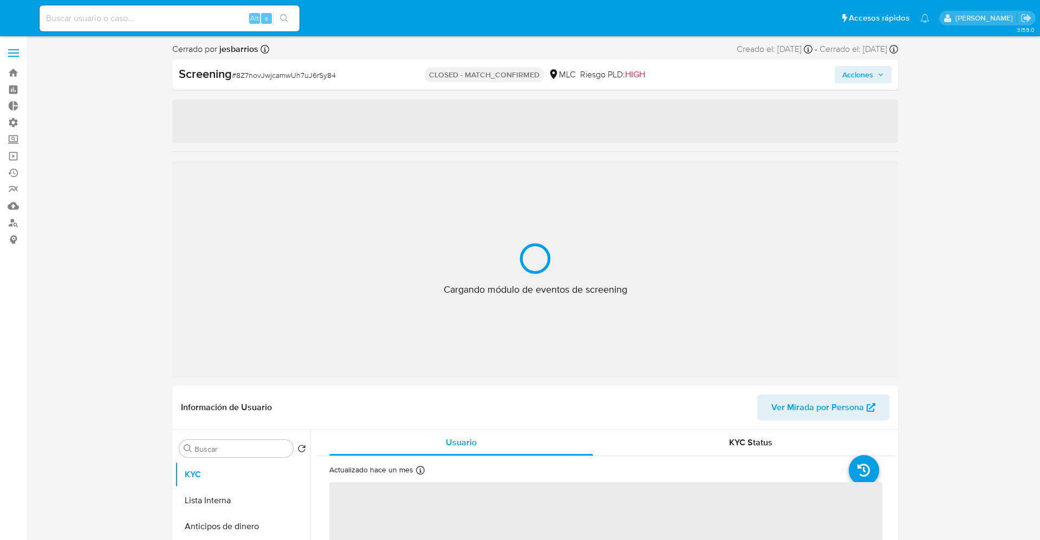
select select "10"
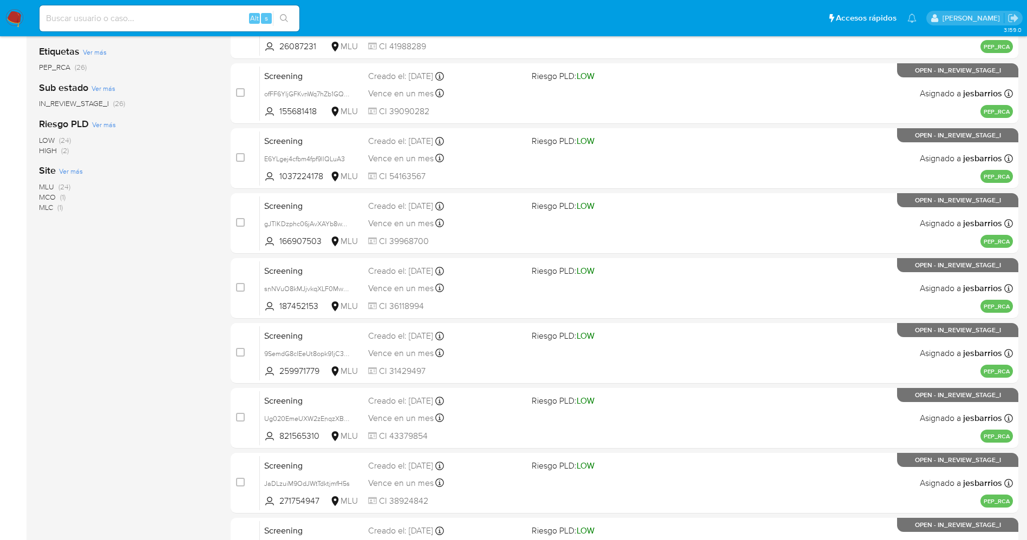
scroll to position [354, 0]
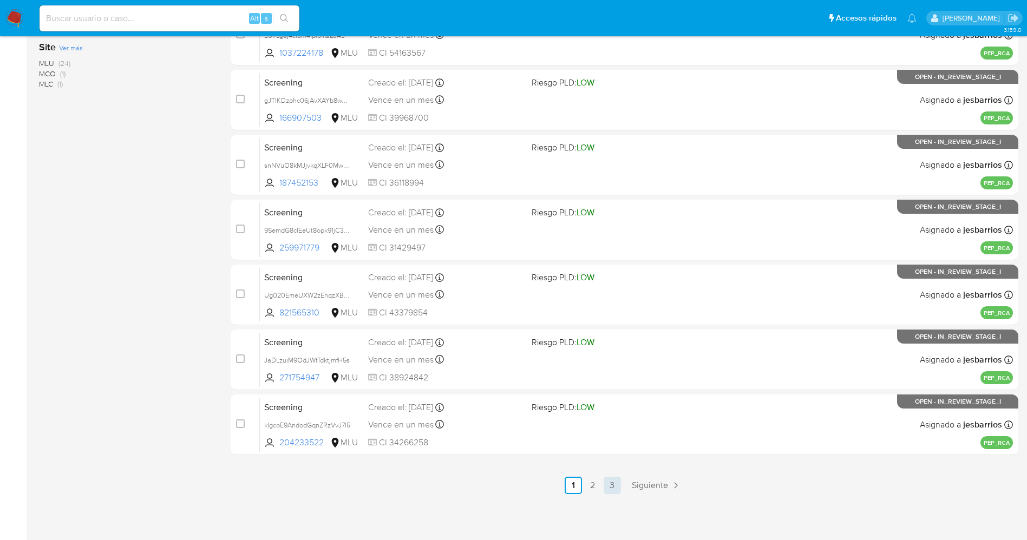
click at [616, 487] on link "3" at bounding box center [612, 485] width 17 height 17
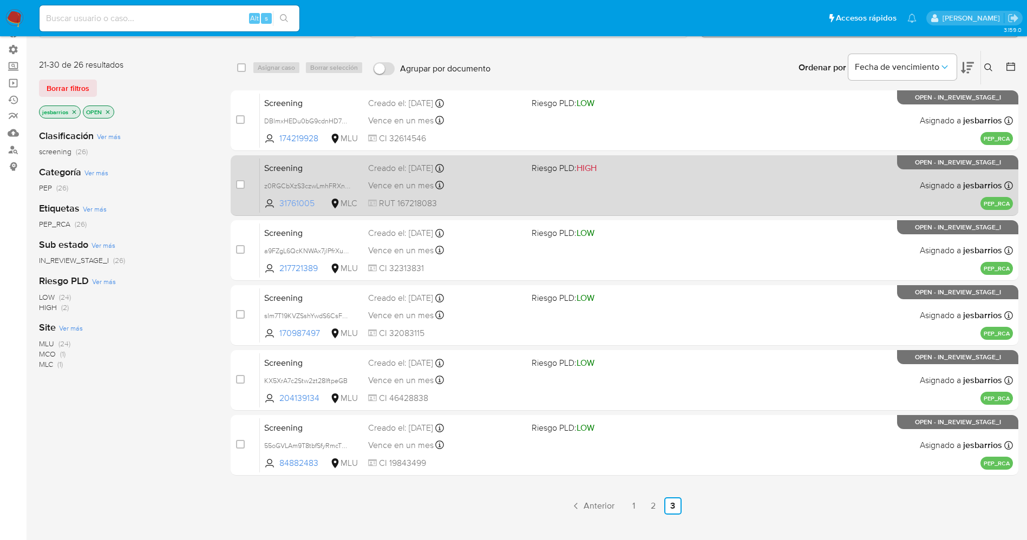
scroll to position [119, 0]
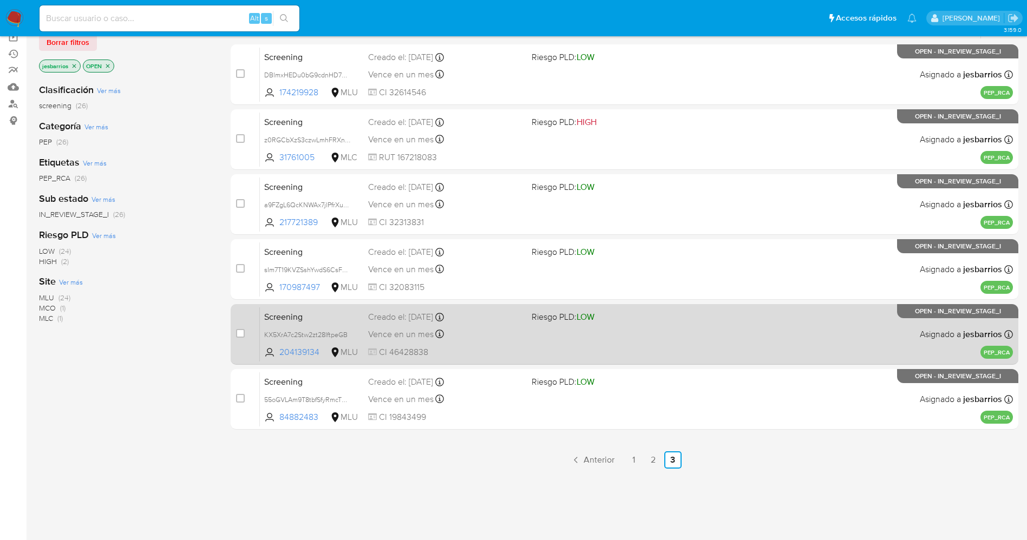
click at [449, 336] on div "Vence en un mes Vence el [DATE] 07:06:19" at bounding box center [445, 334] width 155 height 15
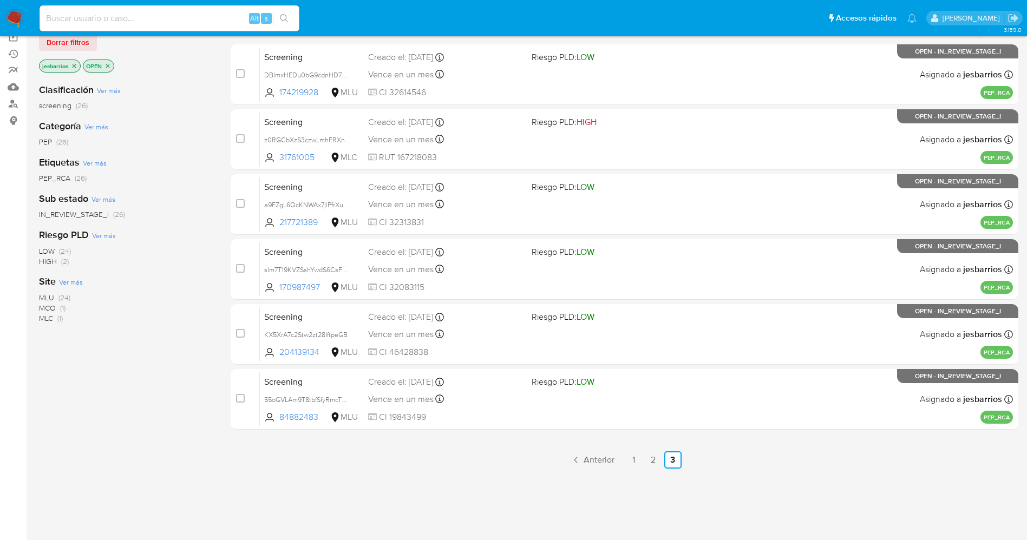
click at [16, 18] on img at bounding box center [14, 18] width 18 height 18
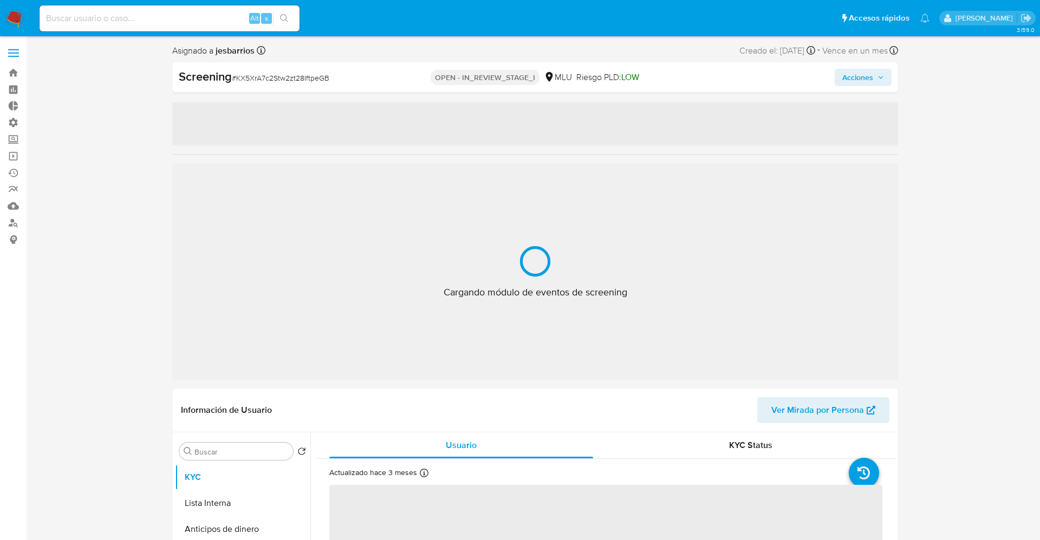
select select "10"
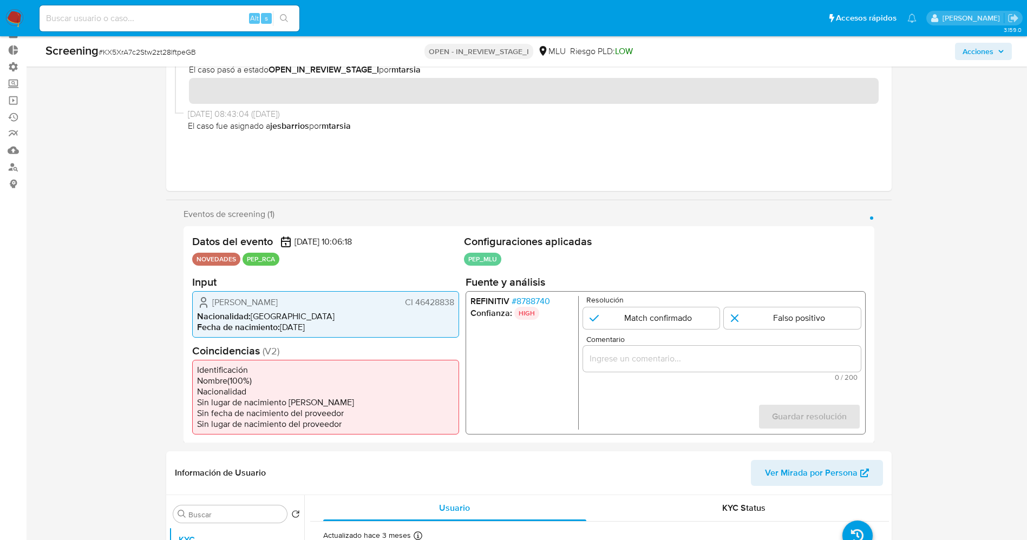
scroll to position [81, 0]
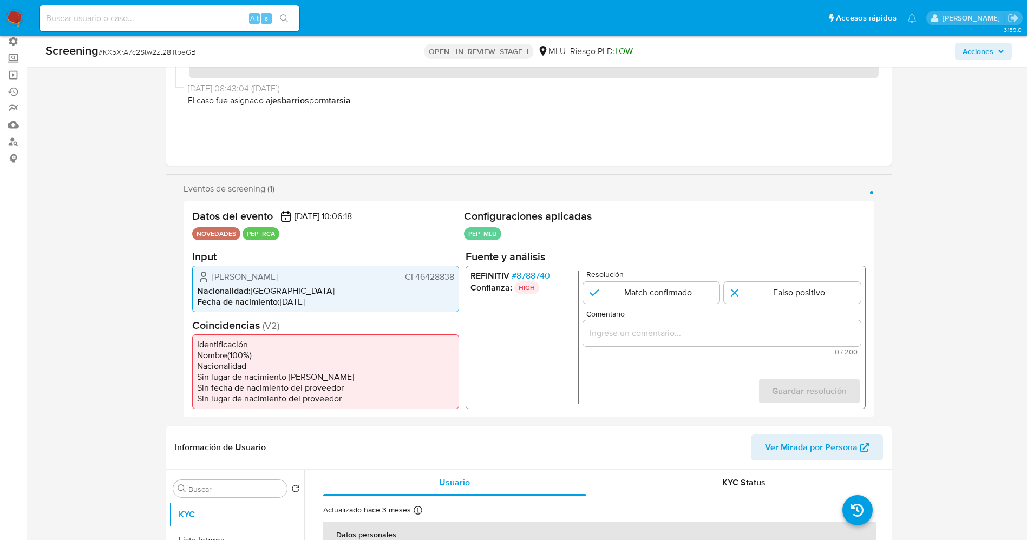
click at [542, 273] on span "# 8788740" at bounding box center [530, 275] width 38 height 11
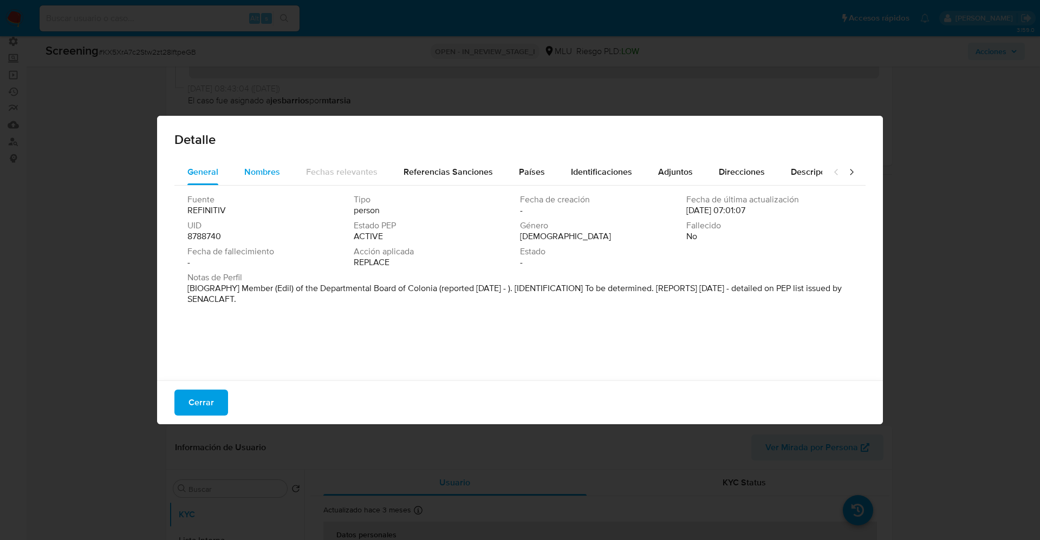
click at [259, 180] on div "Nombres" at bounding box center [262, 172] width 36 height 26
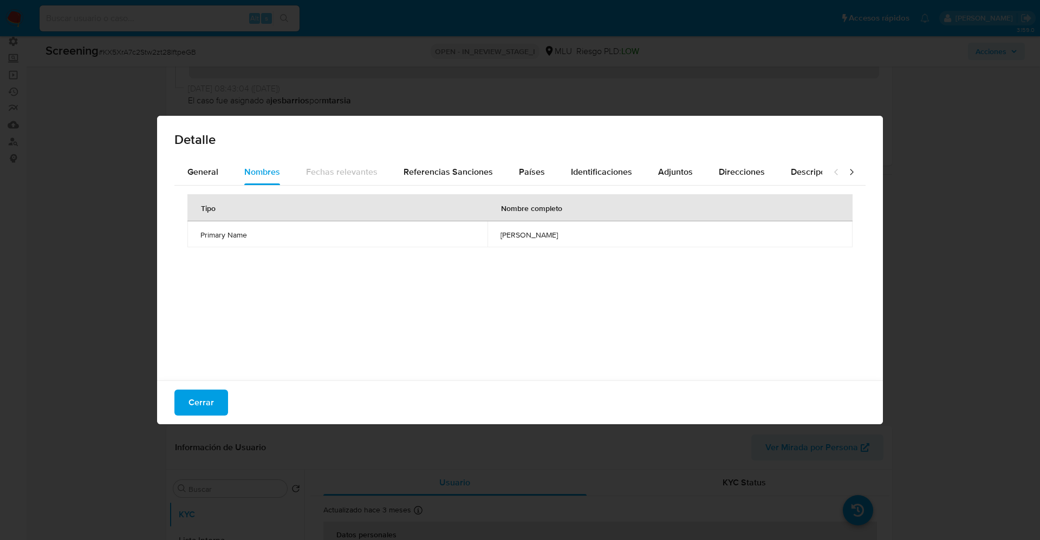
drag, startPoint x: 207, startPoint y: 395, endPoint x: 218, endPoint y: 377, distance: 20.9
click at [206, 396] on span "Cerrar" at bounding box center [200, 403] width 25 height 24
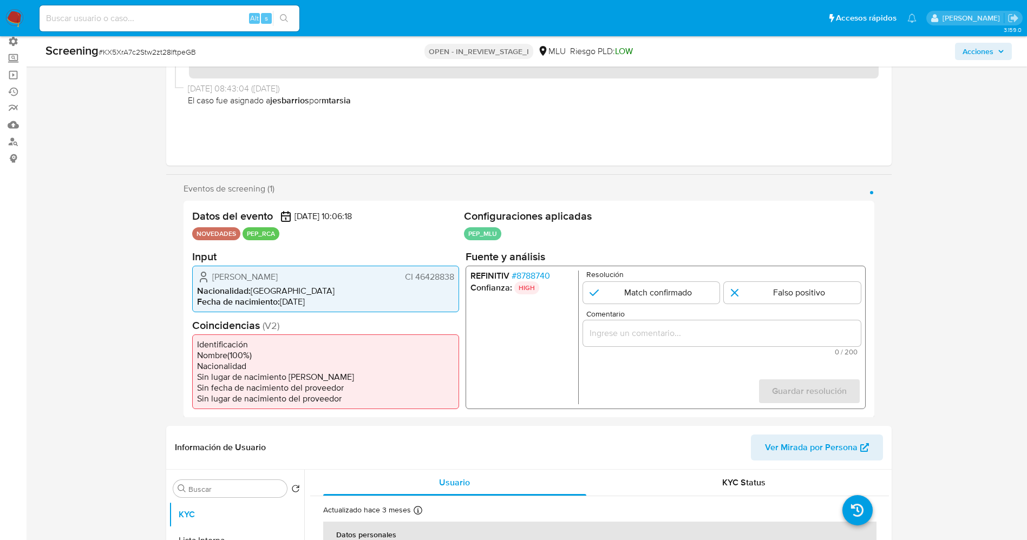
drag, startPoint x: 415, startPoint y: 277, endPoint x: 456, endPoint y: 276, distance: 41.2
click at [456, 276] on div "Ana Belen Pizzarro Perez CI 46428838 Nacionalidad : Uruguay Fecha de nacimiento…" at bounding box center [325, 288] width 267 height 47
click at [220, 276] on span "Ana Belen Pizzarro Perez" at bounding box center [245, 276] width 66 height 11
drag, startPoint x: 210, startPoint y: 276, endPoint x: 315, endPoint y: 276, distance: 104.5
click at [315, 276] on div "Ana Belen Pizzarro Perez CI 46428838" at bounding box center [325, 276] width 257 height 13
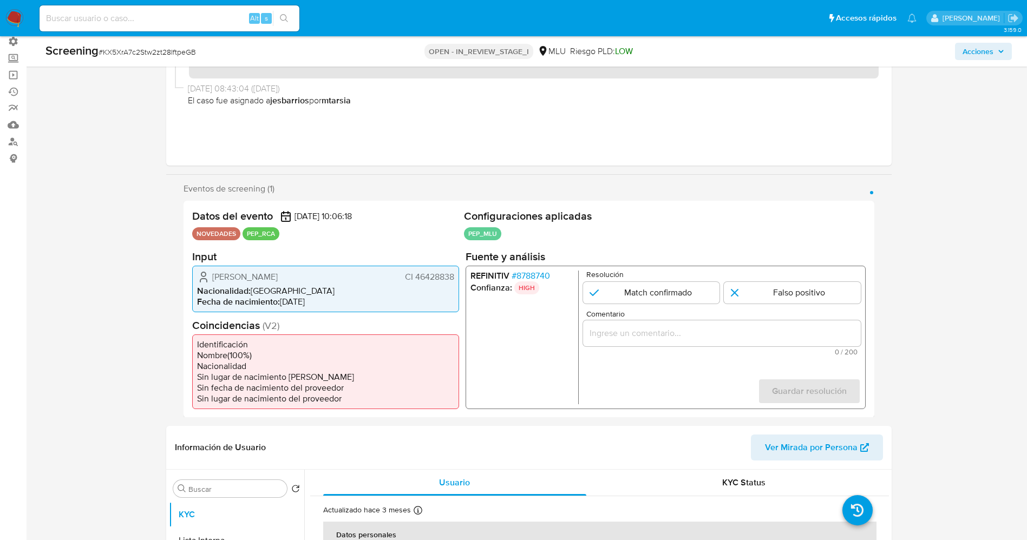
click at [212, 289] on span "Nacionalidad :" at bounding box center [224, 290] width 54 height 12
drag, startPoint x: 205, startPoint y: 278, endPoint x: 444, endPoint y: 282, distance: 239.4
click at [459, 276] on div "Ana Belen Pizzarro Perez CI 46428838 Nacionalidad : Uruguay Fecha de nacimiento…" at bounding box center [325, 288] width 267 height 47
click at [539, 277] on span "# 8788740" at bounding box center [530, 275] width 38 height 11
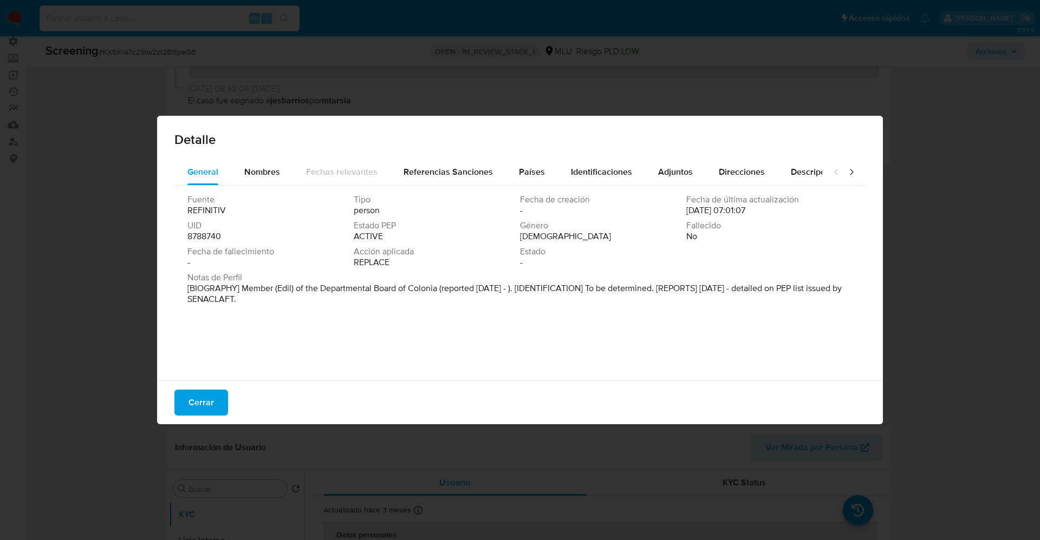
drag, startPoint x: 244, startPoint y: 286, endPoint x: 272, endPoint y: 300, distance: 32.0
click at [274, 300] on p "[BIOGRAPHY] Member (Edil) of the Departmental Board of Colonia (reported Sep 20…" at bounding box center [518, 294] width 663 height 22
drag, startPoint x: 238, startPoint y: 290, endPoint x: 436, endPoint y: 285, distance: 198.3
click at [436, 285] on font "[BIOGRAFÍA] [PERSON_NAME] (Edil) de la Junta Departamental de Colonia (reportad…" at bounding box center [511, 293] width 649 height 23
drag, startPoint x: 207, startPoint y: 394, endPoint x: 283, endPoint y: 359, distance: 83.1
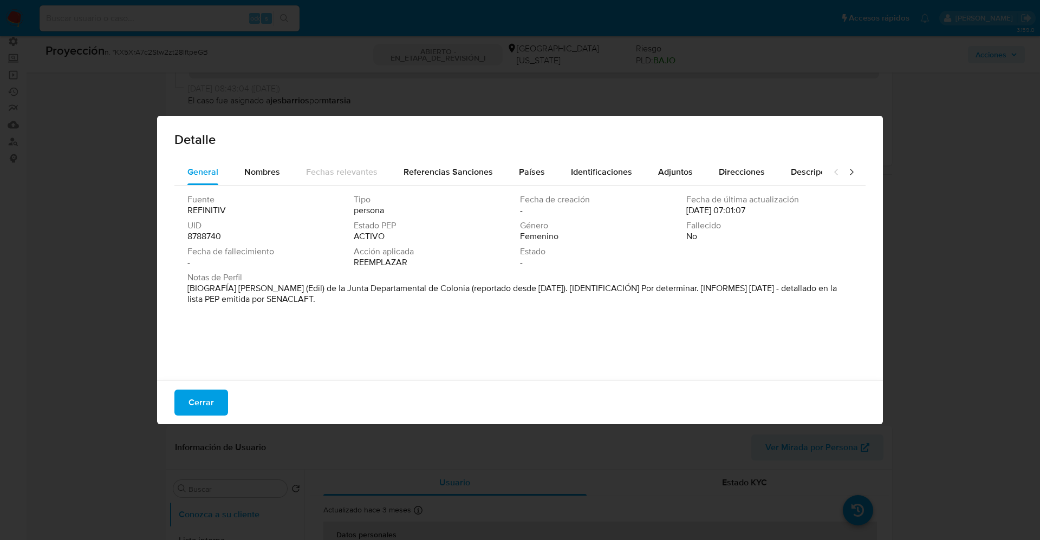
click at [214, 393] on button "Cerrar" at bounding box center [201, 403] width 54 height 26
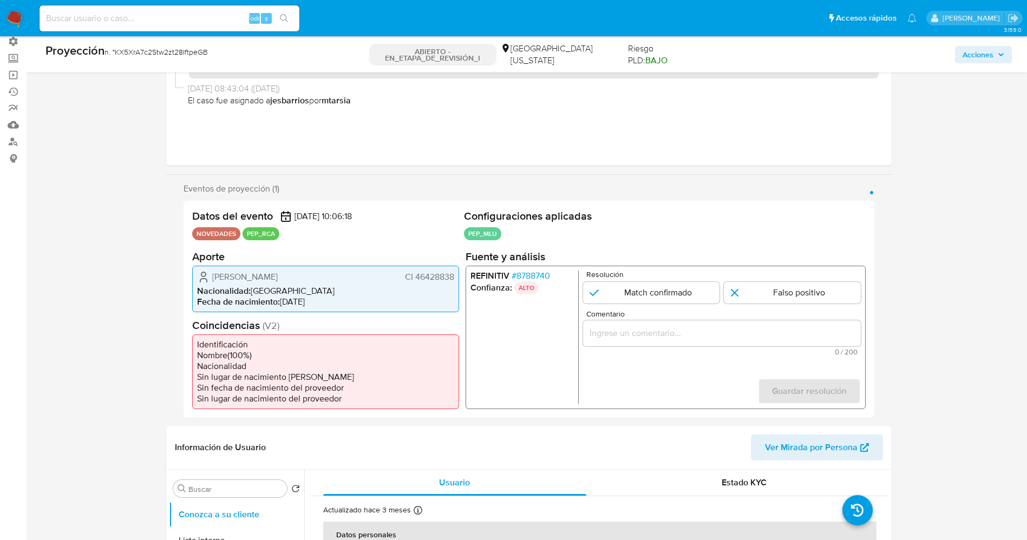
drag, startPoint x: 629, startPoint y: 291, endPoint x: 630, endPoint y: 321, distance: 29.8
click at [630, 295] on input "1 de 1" at bounding box center [651, 293] width 137 height 22
radio input "true"
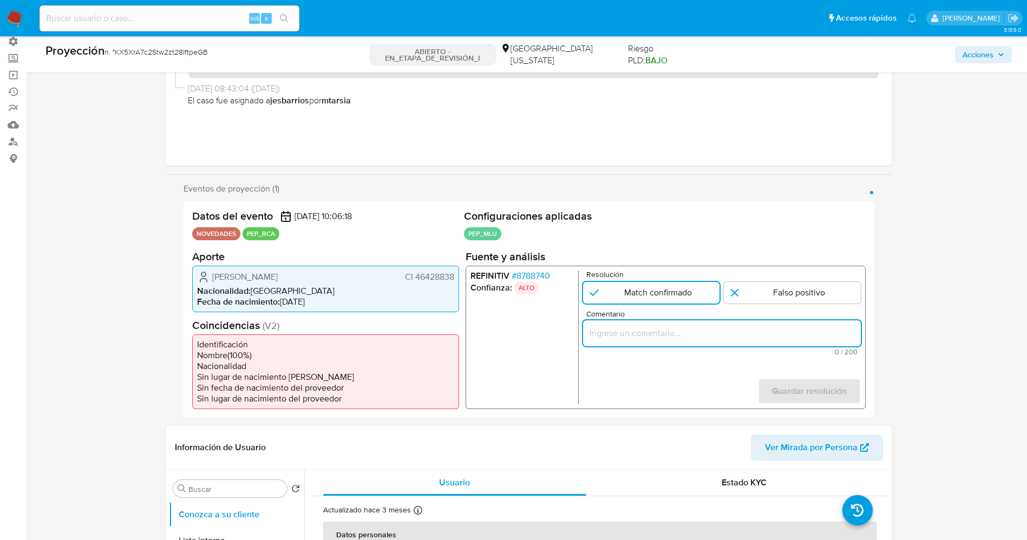
click at [633, 334] on input "Comentario" at bounding box center [722, 333] width 278 height 14
type input "suario Ana Belen Pizzarro Perez CI 46428838,Nacionalidad Uruguaya por coincidir…"
click at [780, 385] on span "Guardar resolución" at bounding box center [809, 391] width 75 height 24
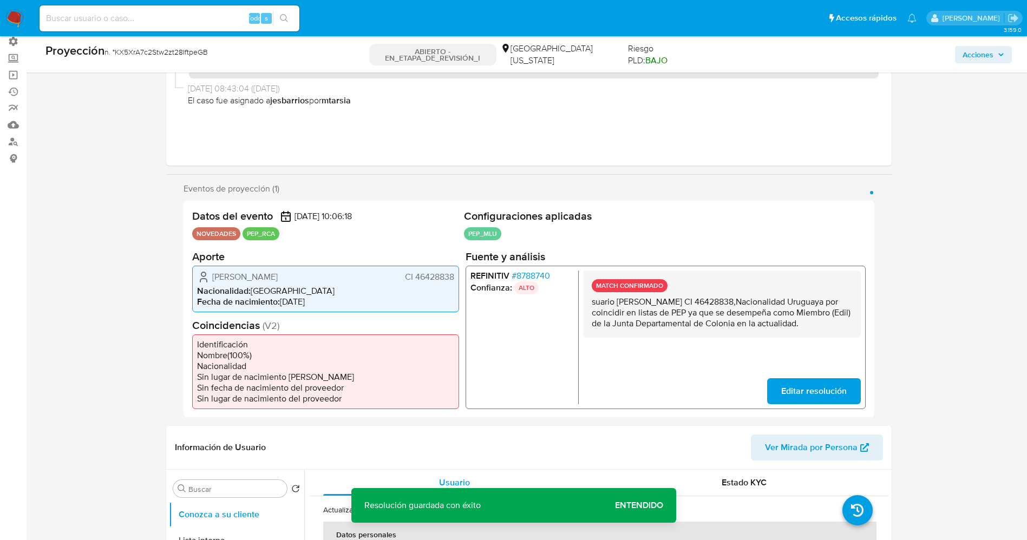
click at [799, 397] on span "Editar resolución" at bounding box center [814, 391] width 66 height 24
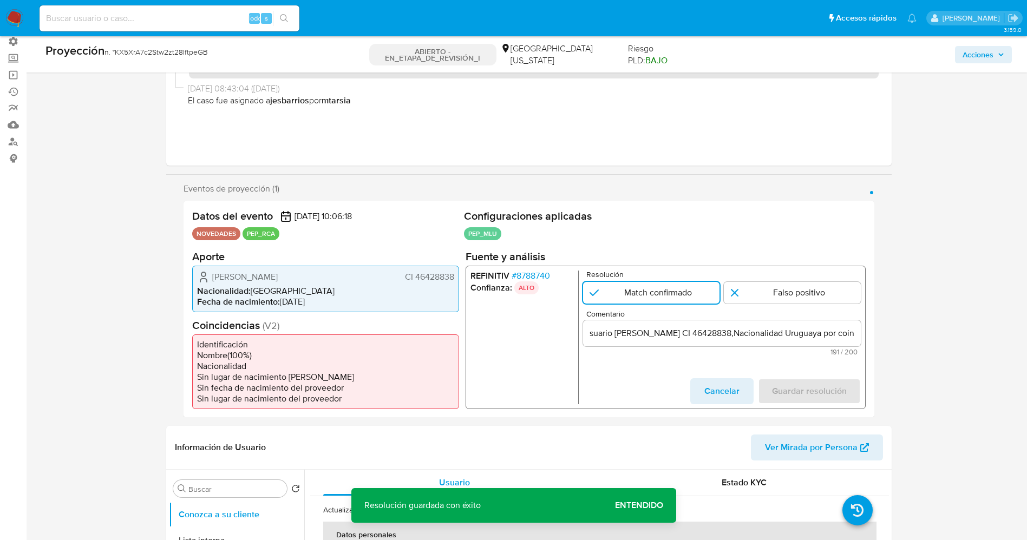
click at [592, 331] on input "suario Ana Belen Pizzarro Perez CI 46428838,Nacionalidad Uruguaya por coincidir…" at bounding box center [722, 333] width 278 height 14
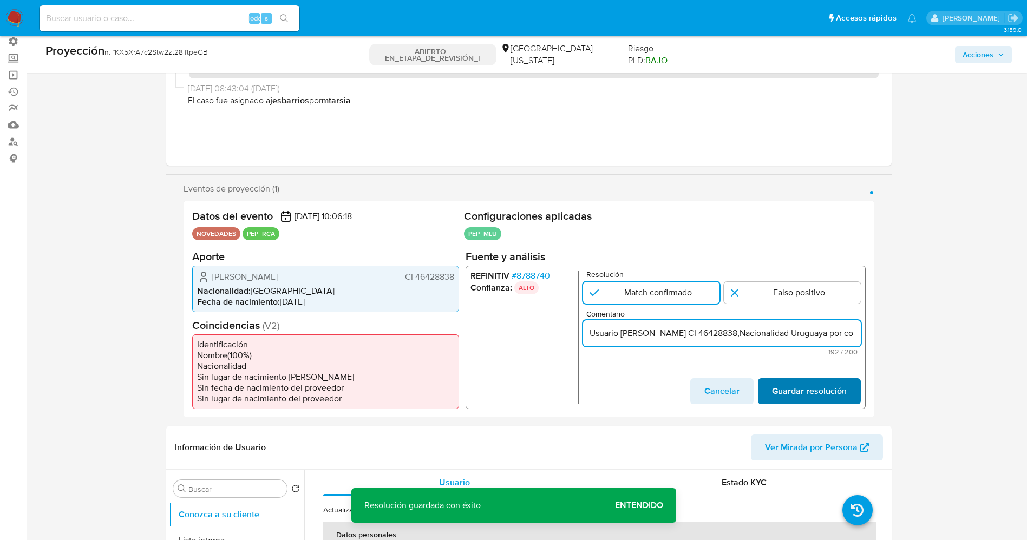
type input "Usuario Ana Belen Pizzarro Perez CI 46428838,Nacionalidad Uruguaya por coincidi…"
click at [846, 393] on span "Guardar resolución" at bounding box center [809, 391] width 75 height 24
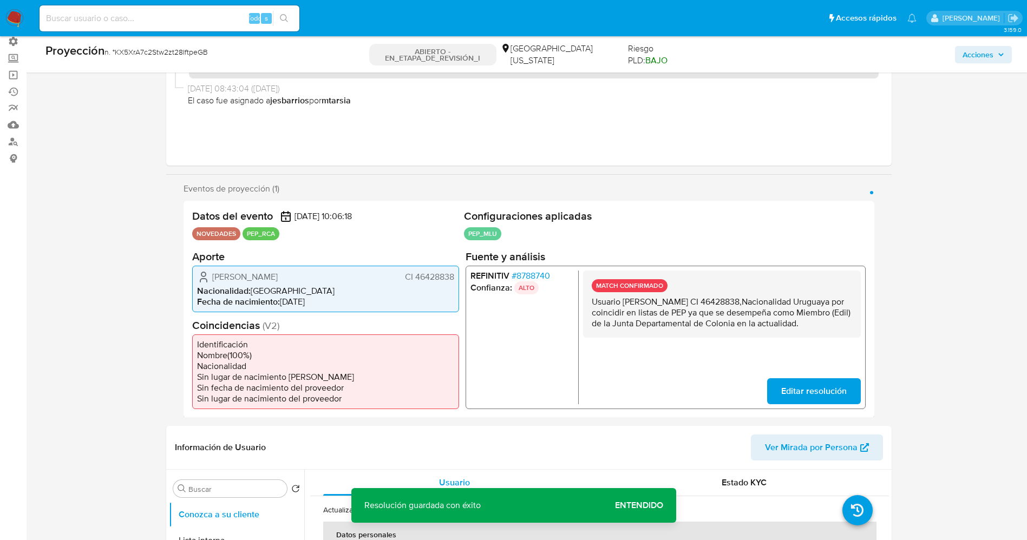
drag, startPoint x: 590, startPoint y: 301, endPoint x: 643, endPoint y: 308, distance: 53.6
click at [661, 337] on div "MATCH CONFIRMADO Usuario Ana Belen Pizzarro Perez CI 46428838,Nacionalidad Urug…" at bounding box center [722, 303] width 278 height 67
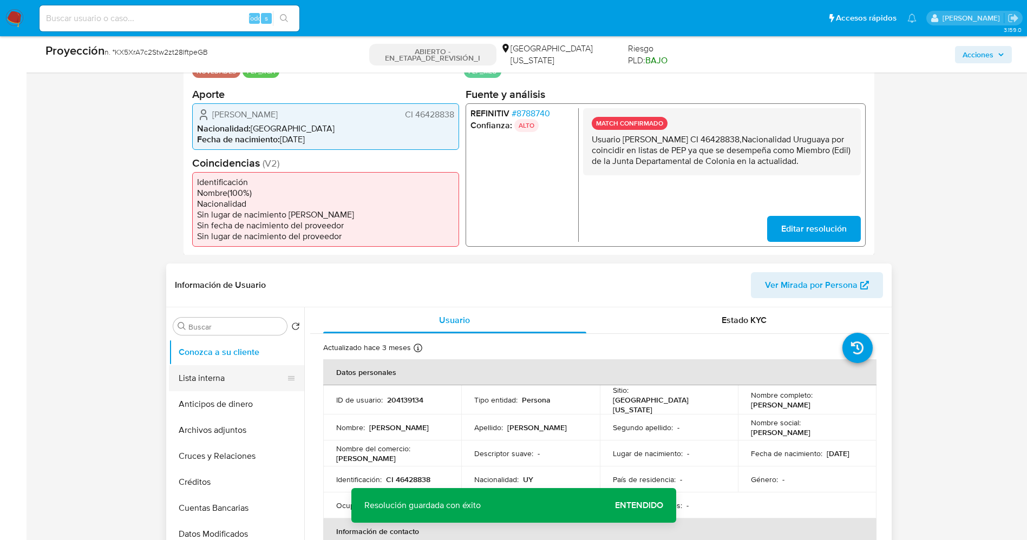
click at [217, 375] on button "Lista interna" at bounding box center [232, 379] width 127 height 26
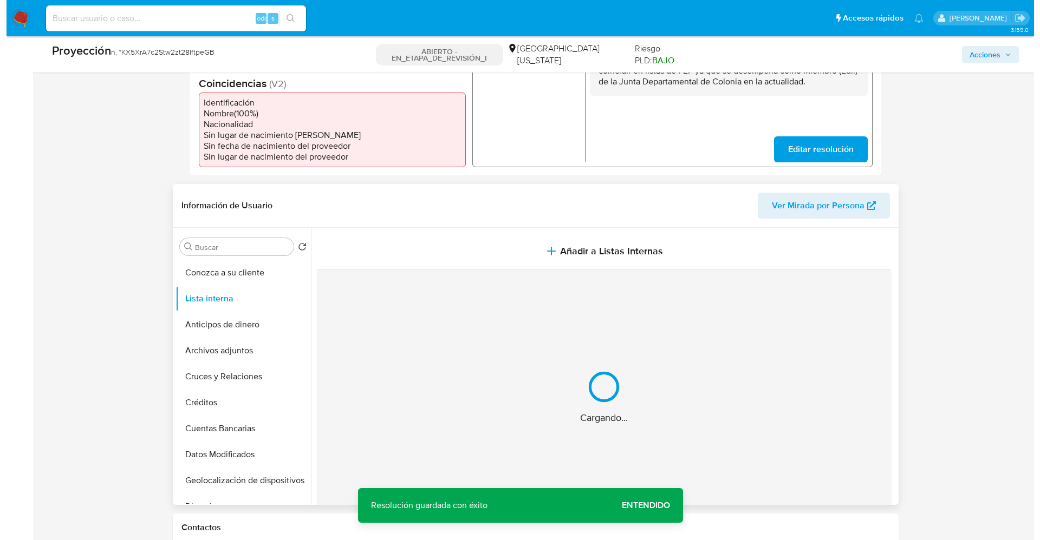
scroll to position [325, 0]
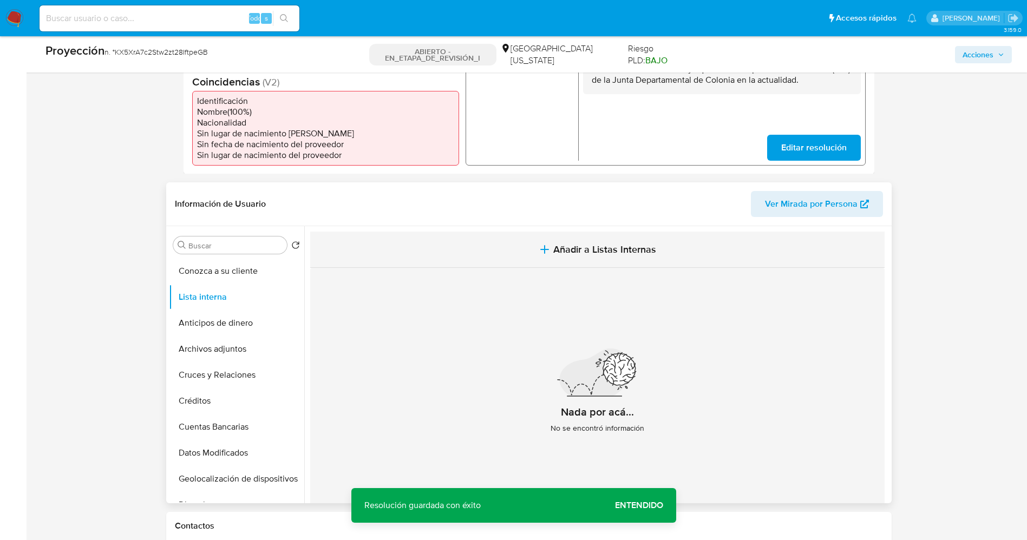
click at [648, 252] on span "Añadir a Listas Internas" at bounding box center [604, 250] width 103 height 12
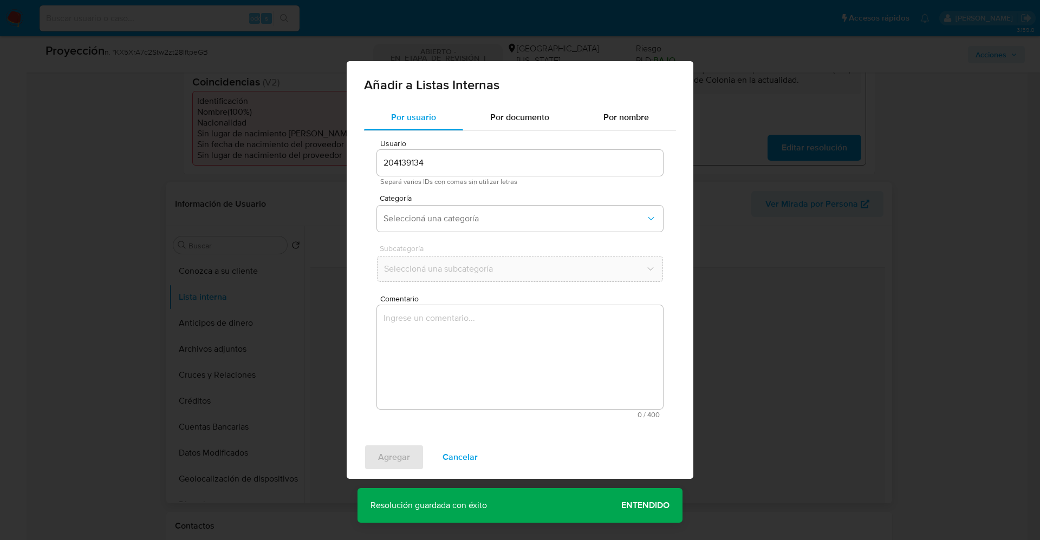
click at [471, 203] on div "Categoría Seleccioná una categoría" at bounding box center [520, 215] width 286 height 42
click at [473, 212] on button "Seleccioná una categoría" at bounding box center [520, 219] width 286 height 26
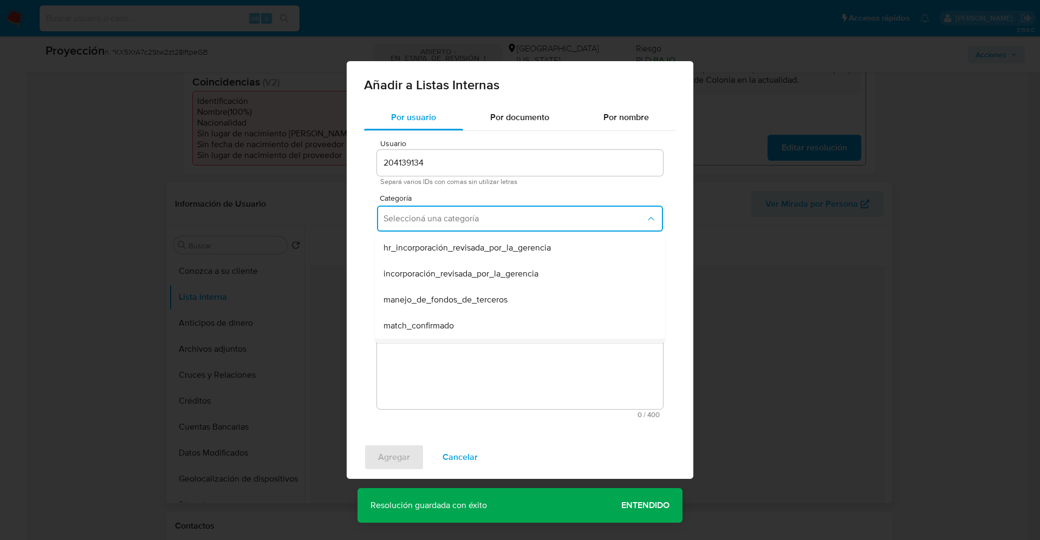
scroll to position [81, 0]
click at [472, 247] on div "match_confirmado" at bounding box center [516, 245] width 266 height 26
click at [475, 270] on span "Seleccioná una subcategoría" at bounding box center [514, 269] width 262 height 11
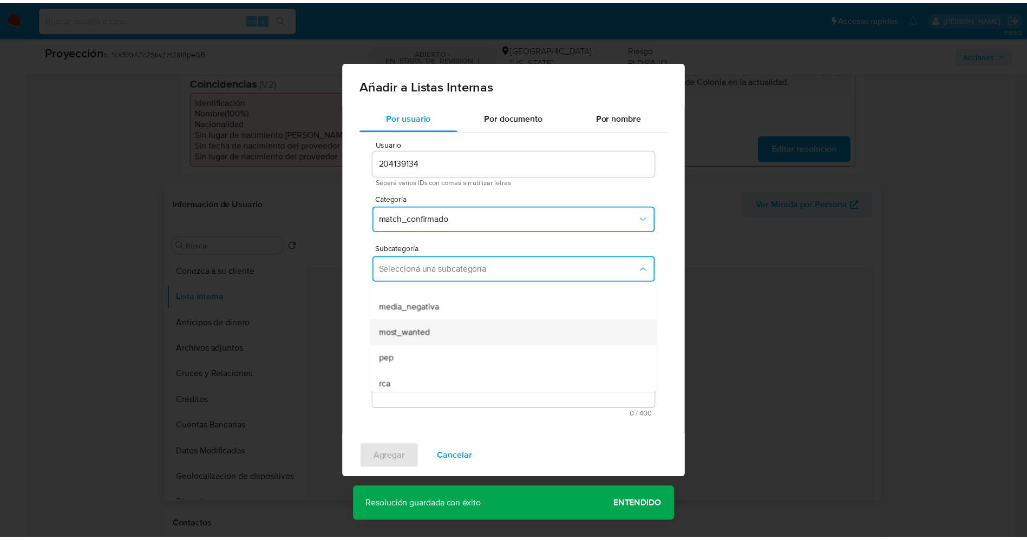
scroll to position [74, 0]
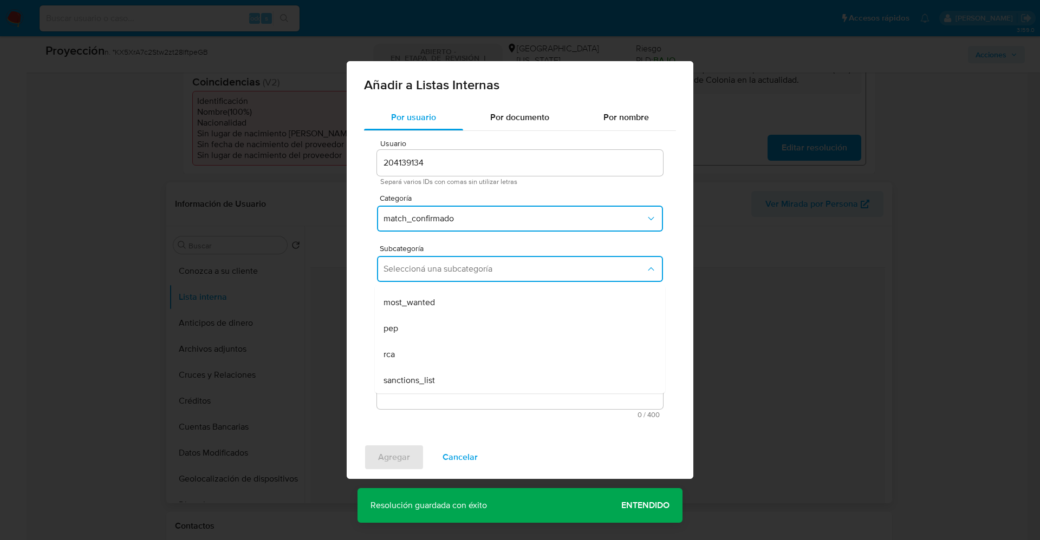
click at [436, 331] on div "pep" at bounding box center [516, 329] width 266 height 26
click at [436, 331] on textarea "Comentario" at bounding box center [520, 357] width 286 height 104
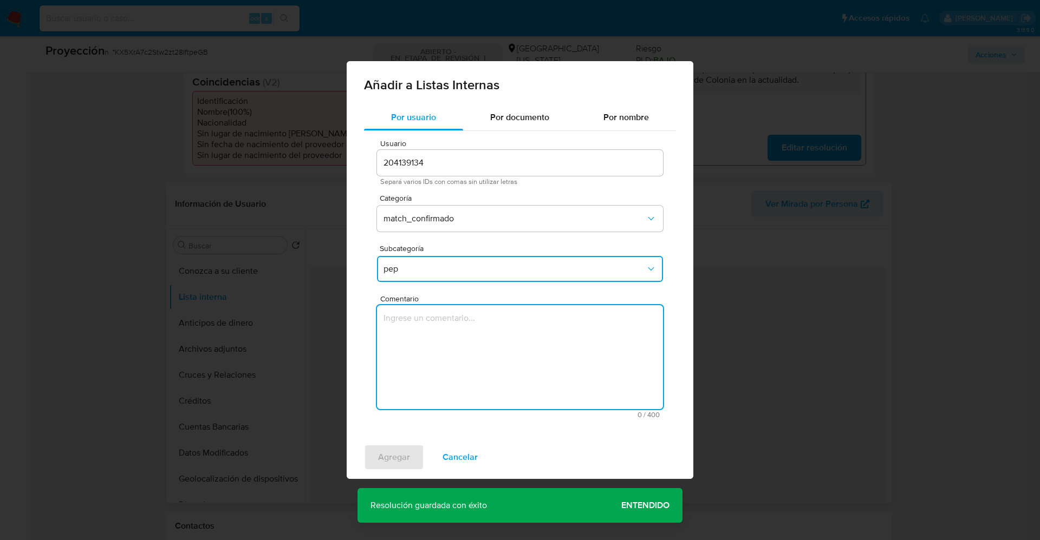
click at [468, 336] on textarea "Comentario" at bounding box center [520, 357] width 286 height 104
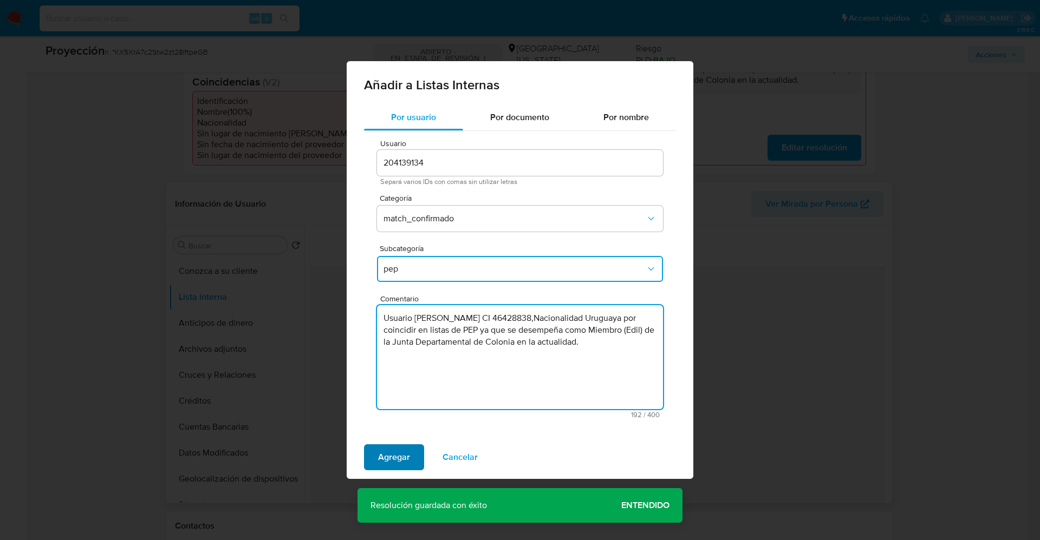
type textarea "Usuario Ana Belen Pizzarro Perez CI 46428838,Nacionalidad Uruguaya por coincidi…"
click at [406, 452] on span "Agregar" at bounding box center [394, 458] width 32 height 24
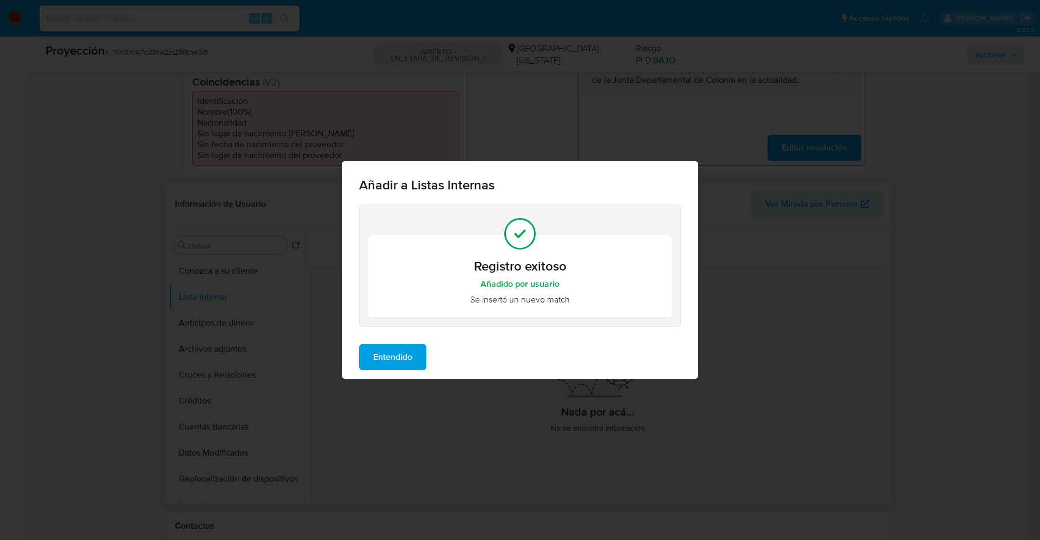
click at [414, 363] on button "Entendido" at bounding box center [392, 357] width 67 height 26
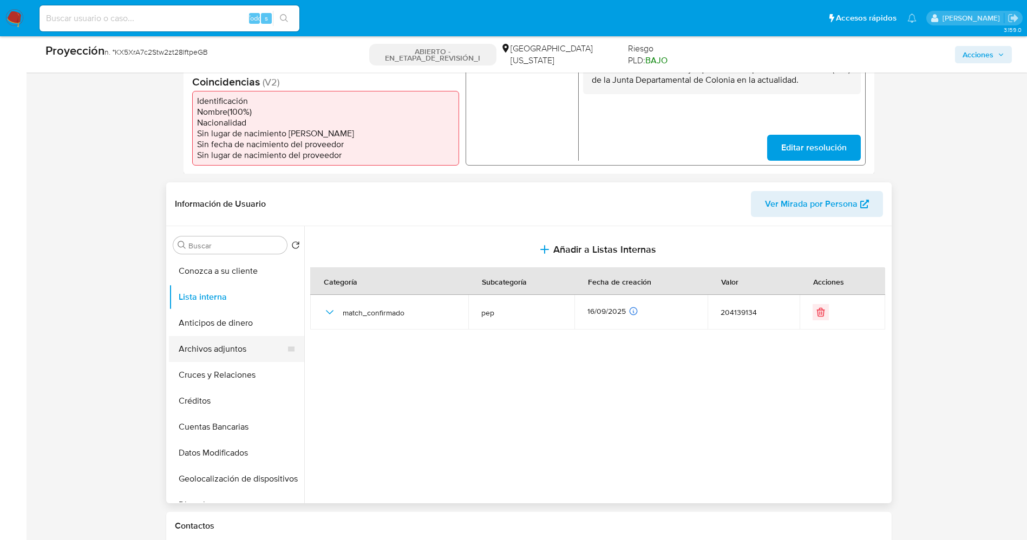
click at [220, 351] on button "Archivos adjuntos" at bounding box center [232, 349] width 127 height 26
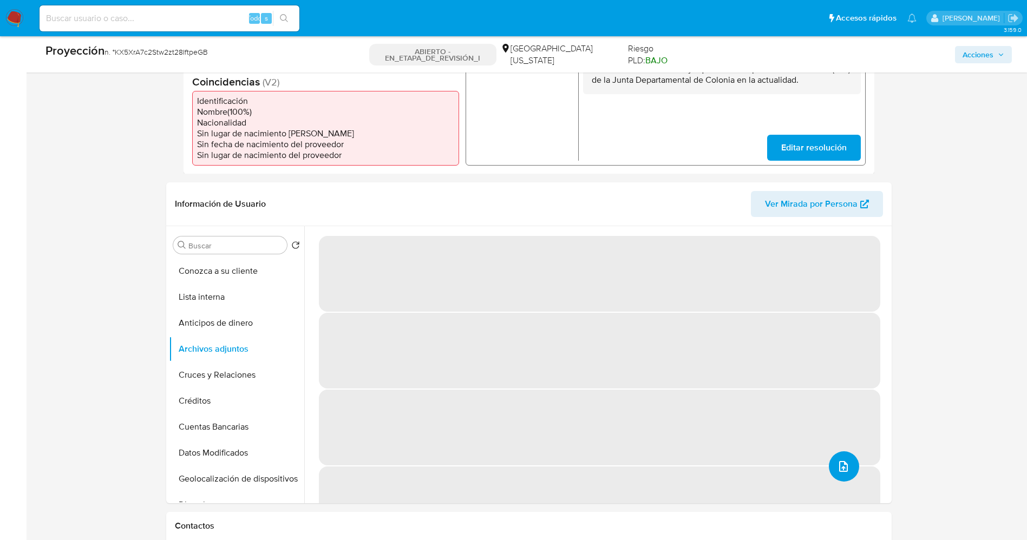
click at [846, 476] on button "subir archivo" at bounding box center [844, 467] width 30 height 30
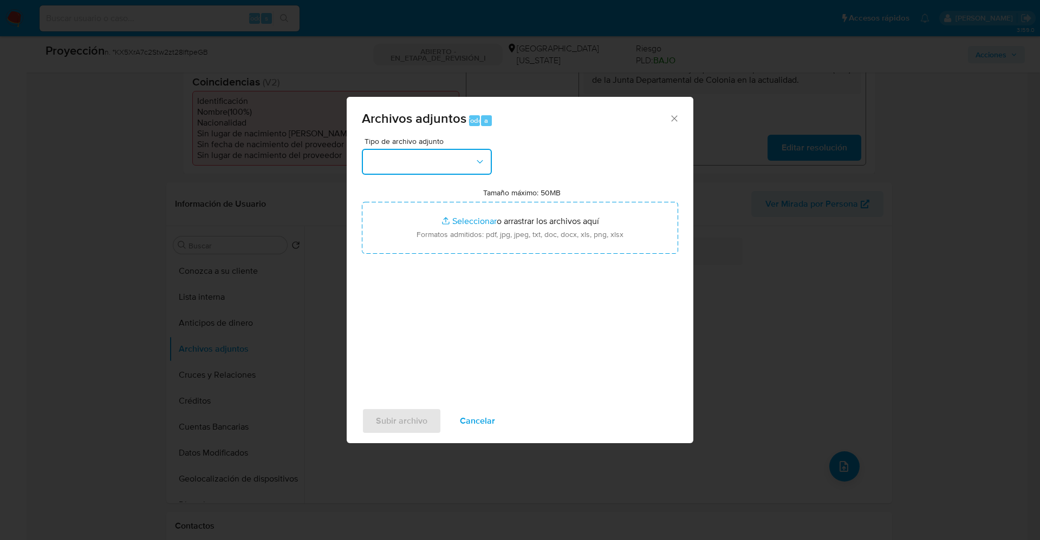
click at [416, 155] on button "button" at bounding box center [427, 162] width 130 height 26
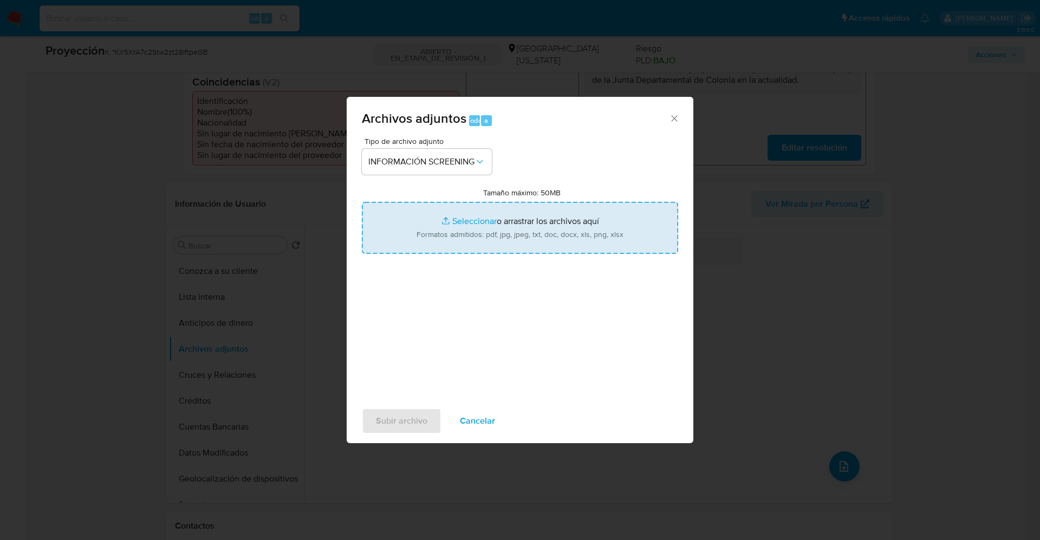
type input "C:\fakepath\_Ana Belen Pizzarro Perez_ lavado de dinero - Buscar con Google.pdf"
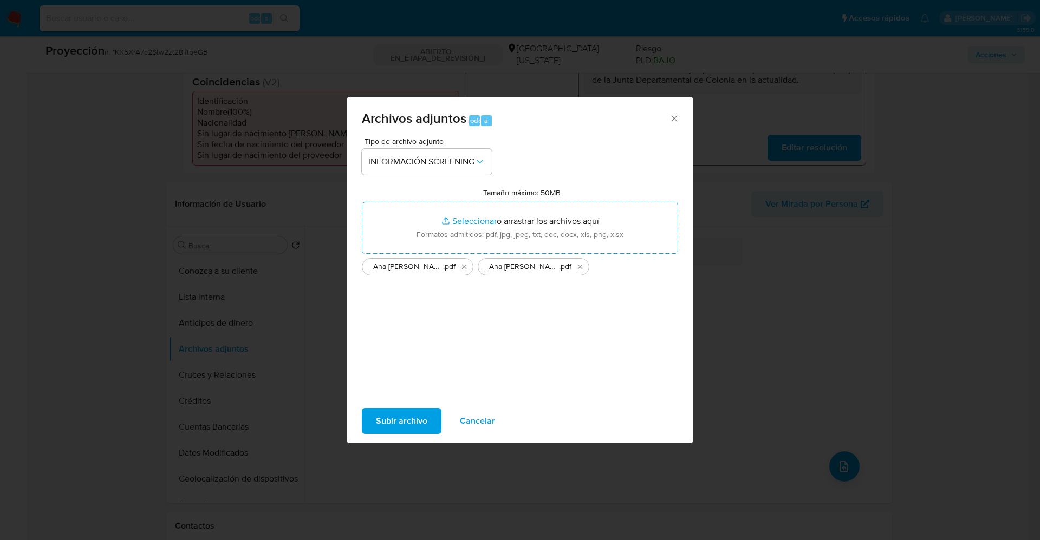
click at [381, 424] on span "Subir archivo" at bounding box center [401, 421] width 51 height 24
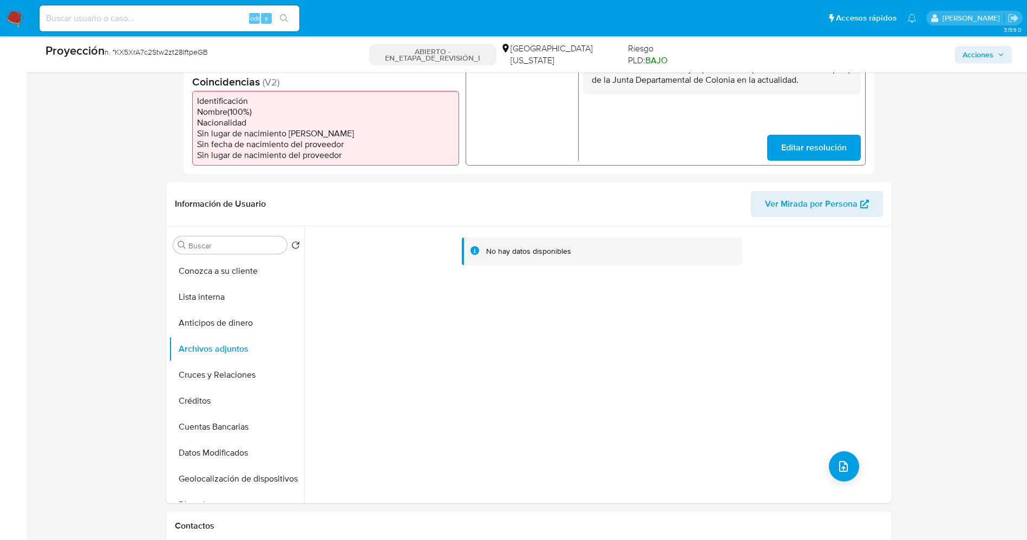
click at [213, 302] on button "Lista interna" at bounding box center [236, 297] width 135 height 26
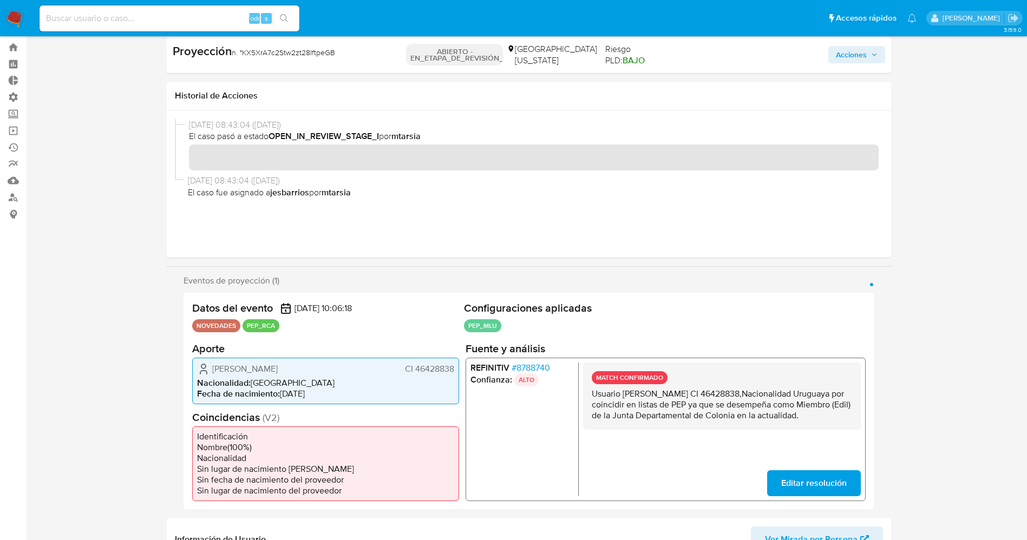
scroll to position [0, 0]
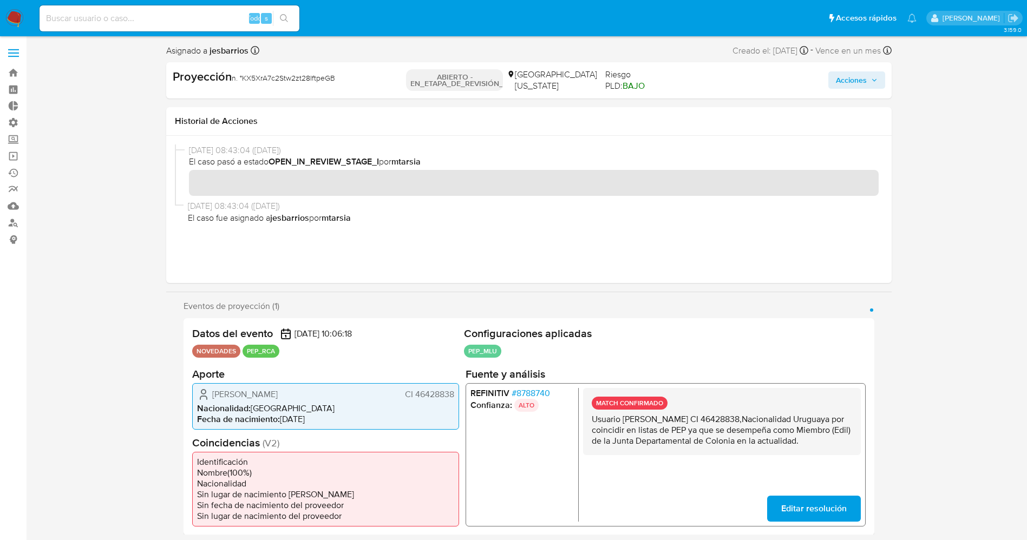
click at [863, 84] on span "Acciones" at bounding box center [851, 79] width 31 height 17
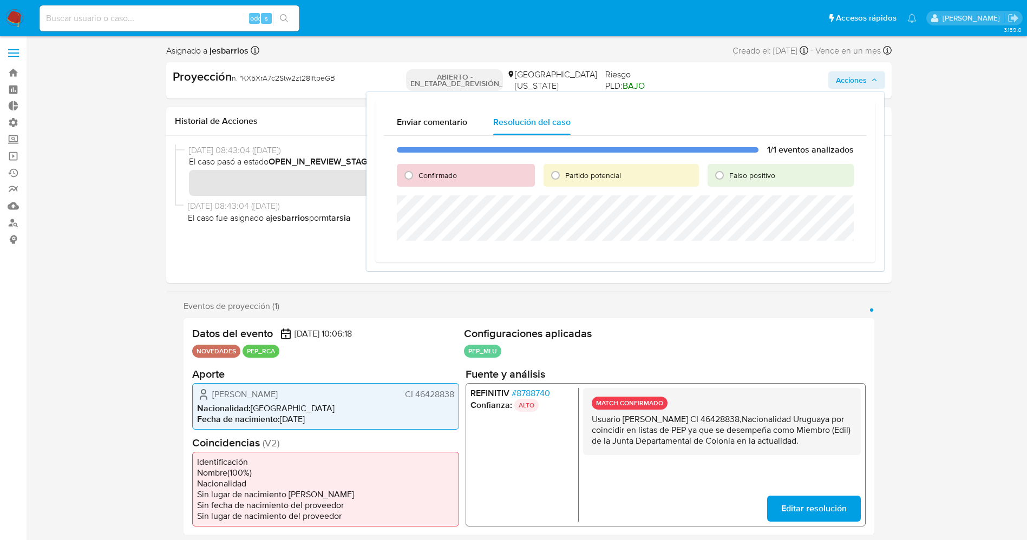
click at [446, 175] on span "Confirmado" at bounding box center [438, 175] width 38 height 11
click at [418, 175] on input "Confirmado" at bounding box center [408, 175] width 17 height 17
radio input "true"
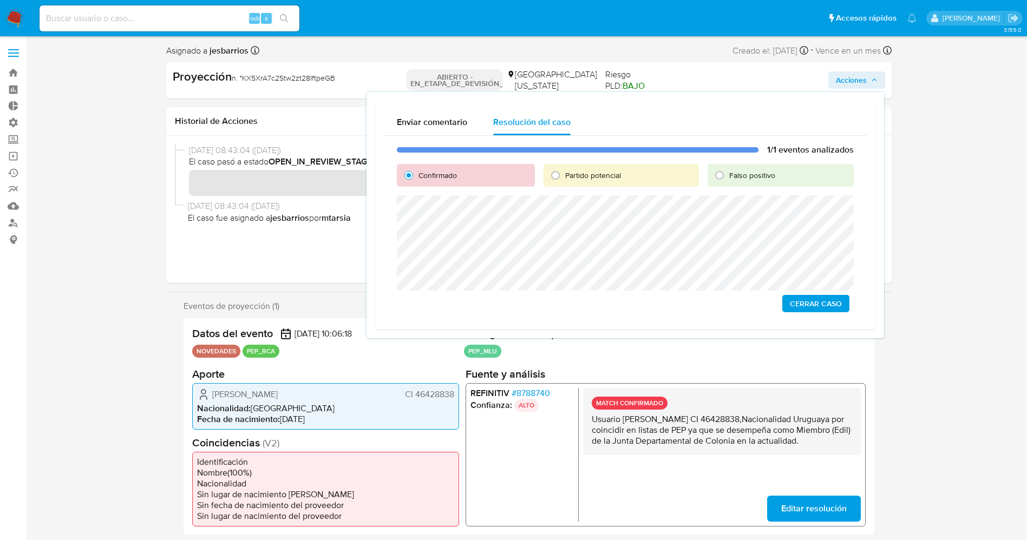
click at [838, 307] on span "Cerrar Caso" at bounding box center [816, 303] width 52 height 15
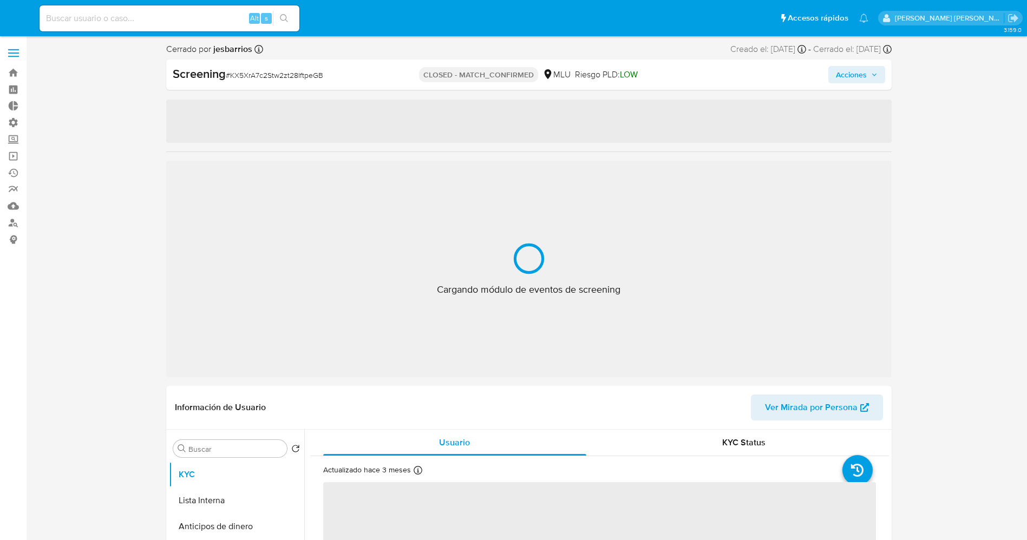
select select "10"
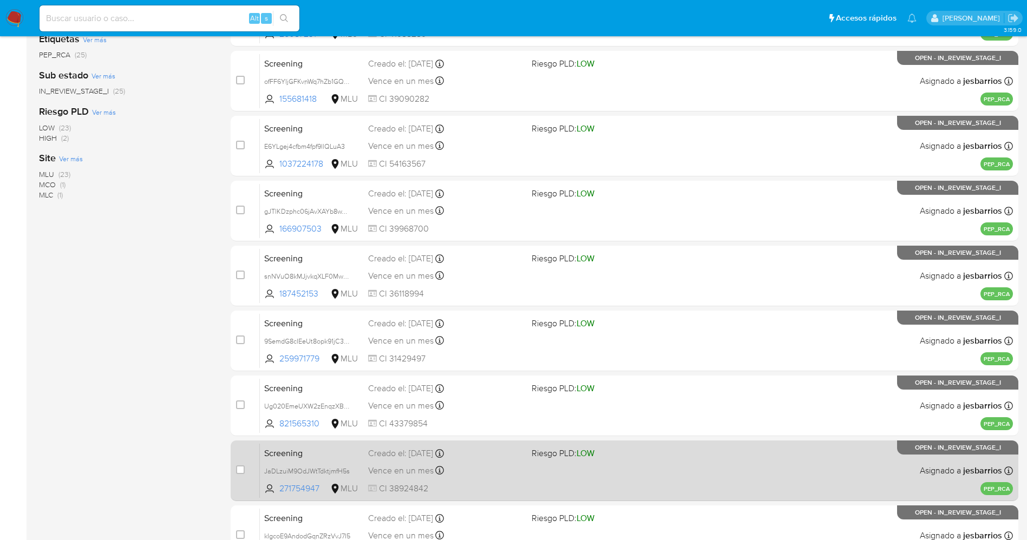
scroll to position [354, 0]
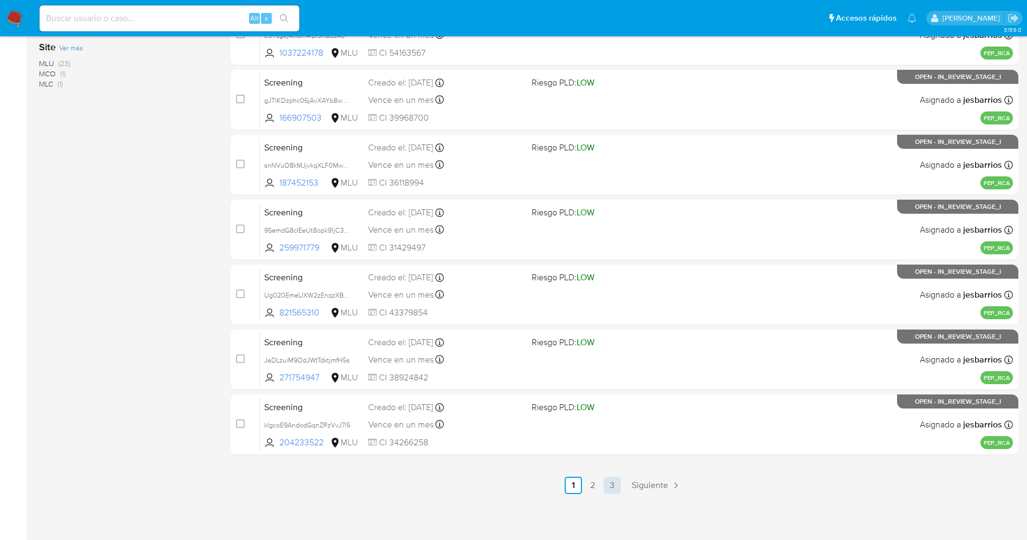
click at [616, 483] on link "3" at bounding box center [612, 485] width 17 height 17
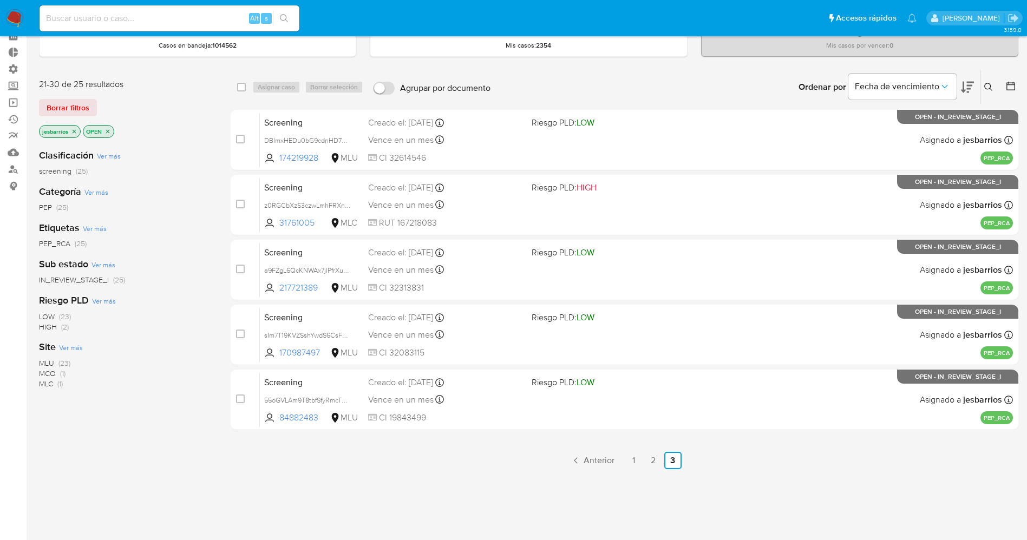
scroll to position [119, 0]
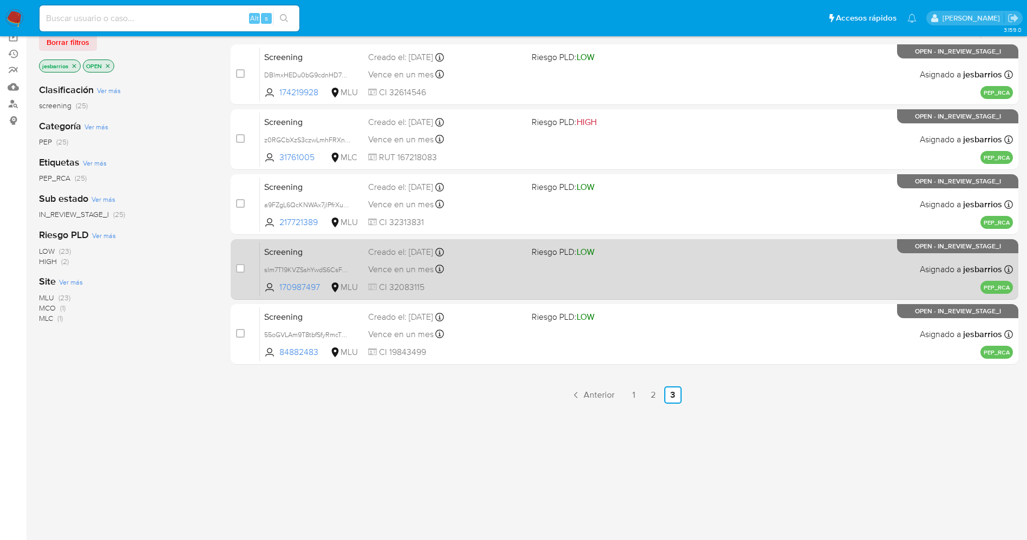
click at [497, 282] on span "CI 32083115" at bounding box center [445, 288] width 155 height 12
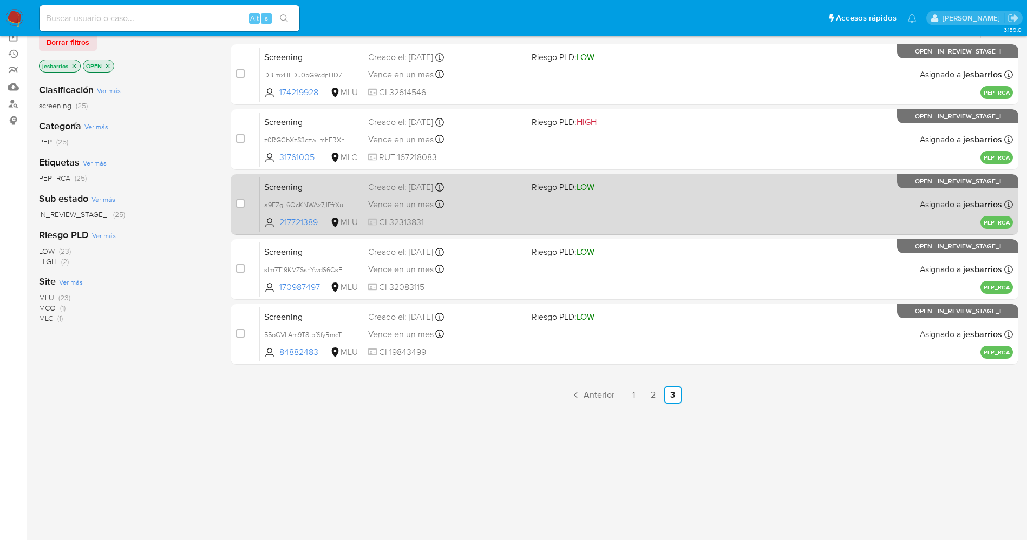
click at [537, 197] on div "Screening a9FZgL6QcKNWAx7jlPfrXuWa 217721389 MLU Riesgo PLD: LOW Creado el: 14/…" at bounding box center [636, 204] width 753 height 55
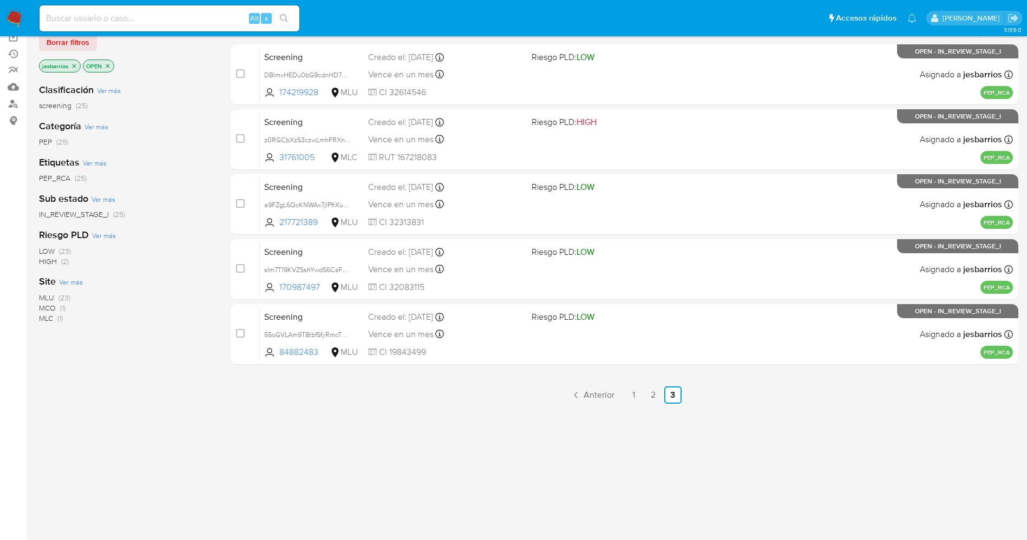
click at [11, 21] on img at bounding box center [14, 18] width 18 height 18
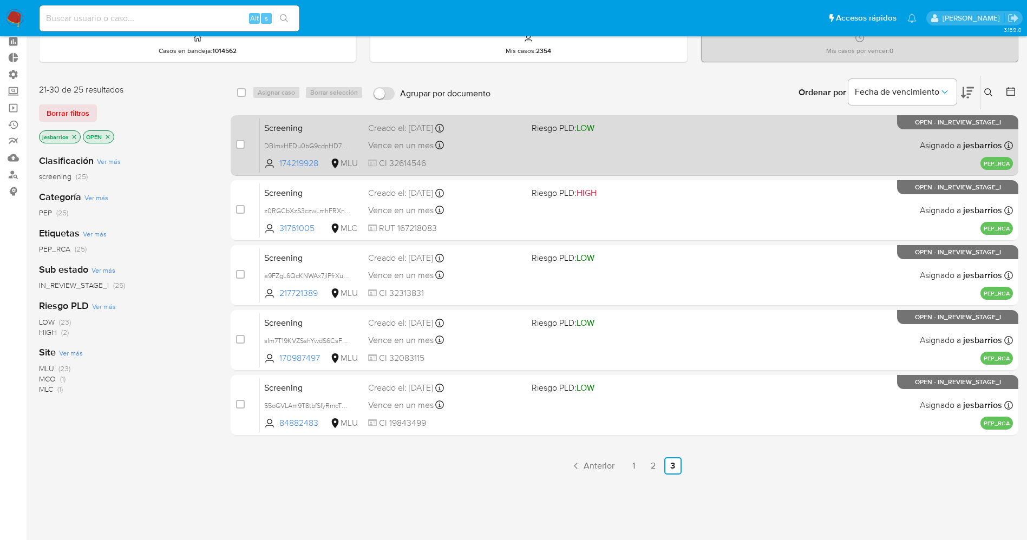
scroll to position [0, 0]
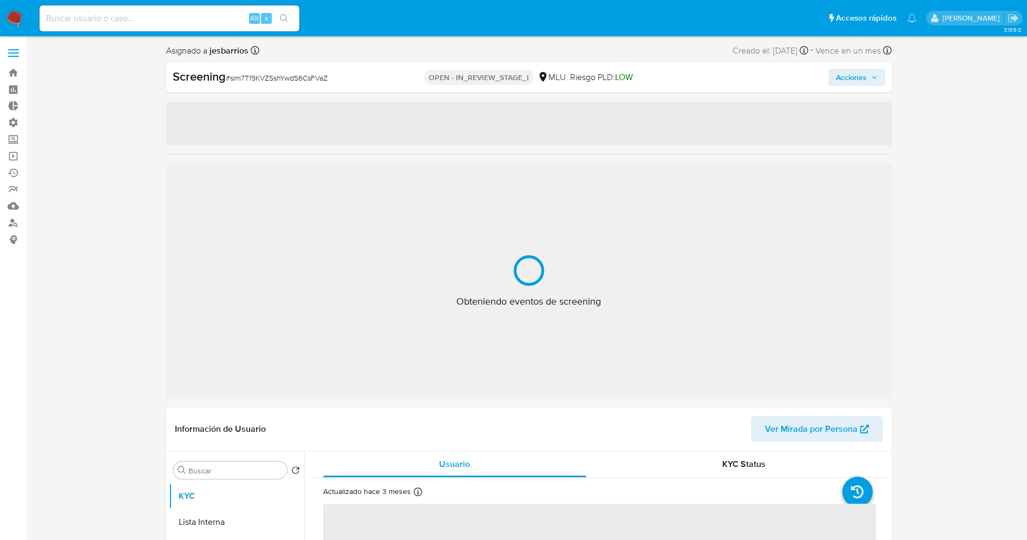
select select "10"
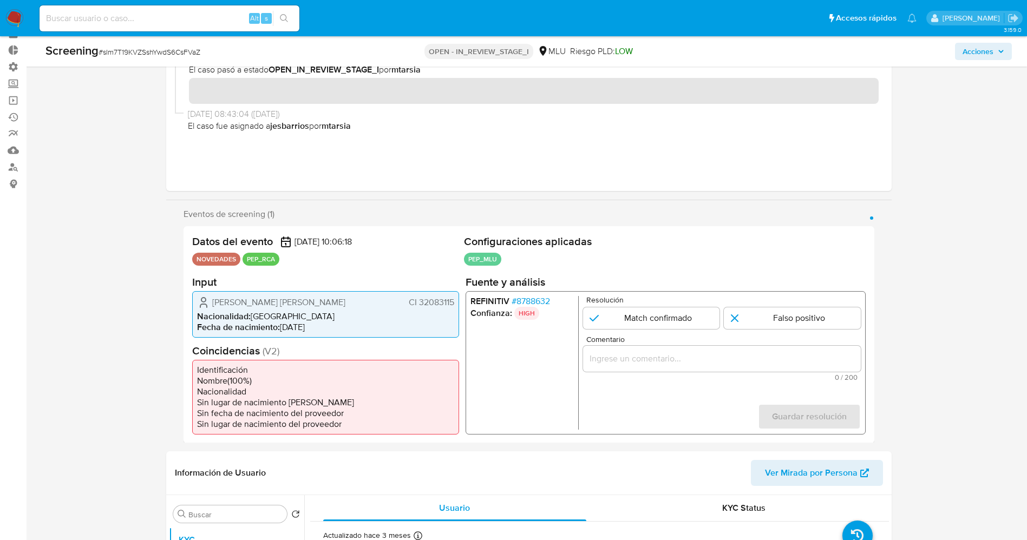
scroll to position [81, 0]
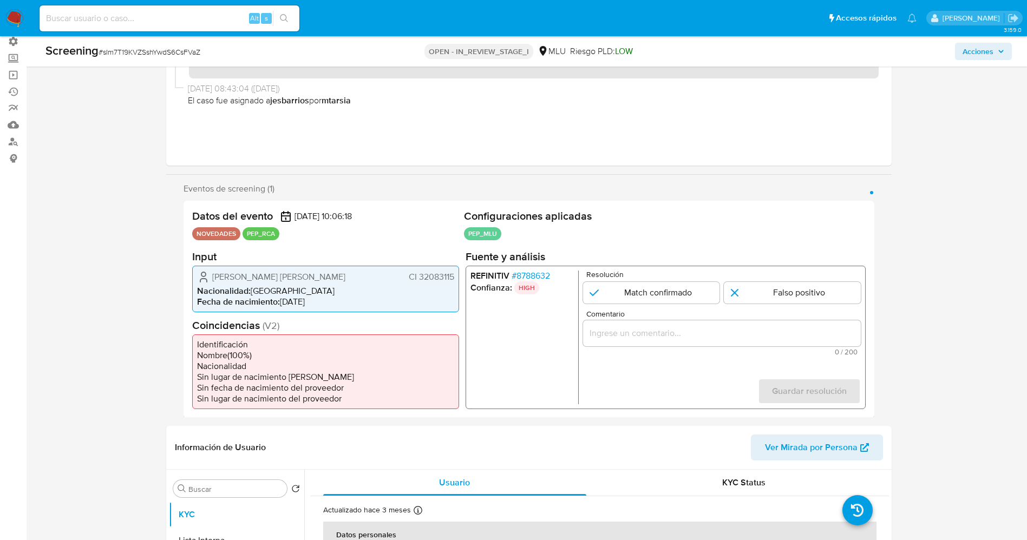
click at [523, 277] on span "# 8788632" at bounding box center [530, 275] width 38 height 11
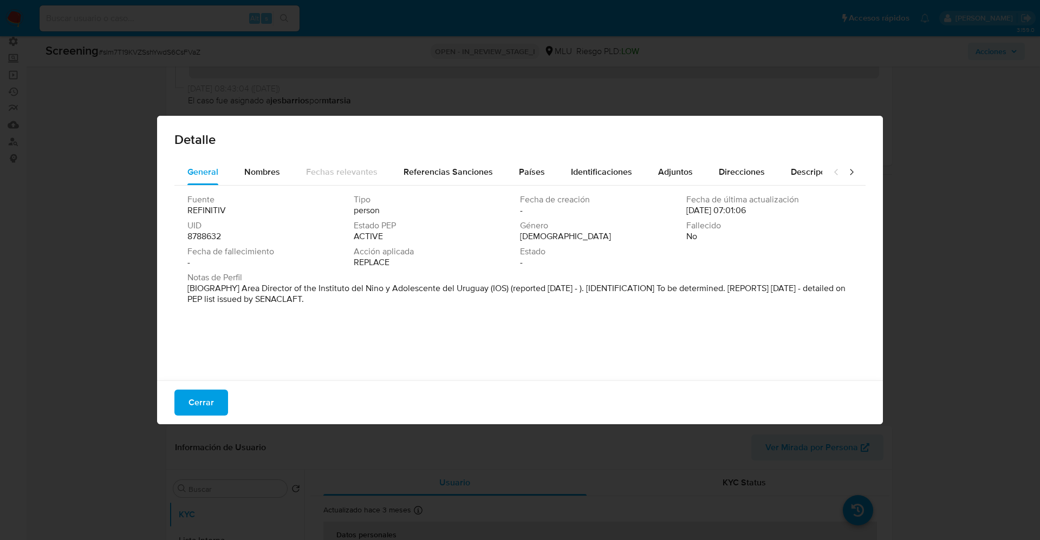
drag, startPoint x: 240, startPoint y: 289, endPoint x: 343, endPoint y: 299, distance: 102.9
click at [343, 299] on p "[BIOGRAPHY] Area Director of the Instituto del Nino y Adolescente del Uruguay (…" at bounding box center [518, 294] width 663 height 22
click at [264, 174] on span "Nombres" at bounding box center [262, 172] width 36 height 12
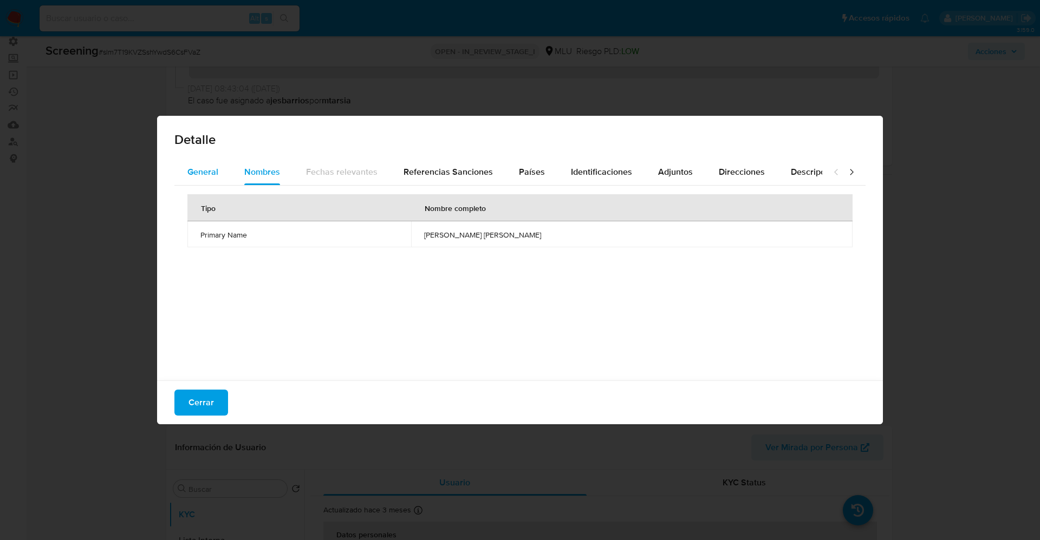
click at [200, 168] on span "General" at bounding box center [202, 172] width 31 height 12
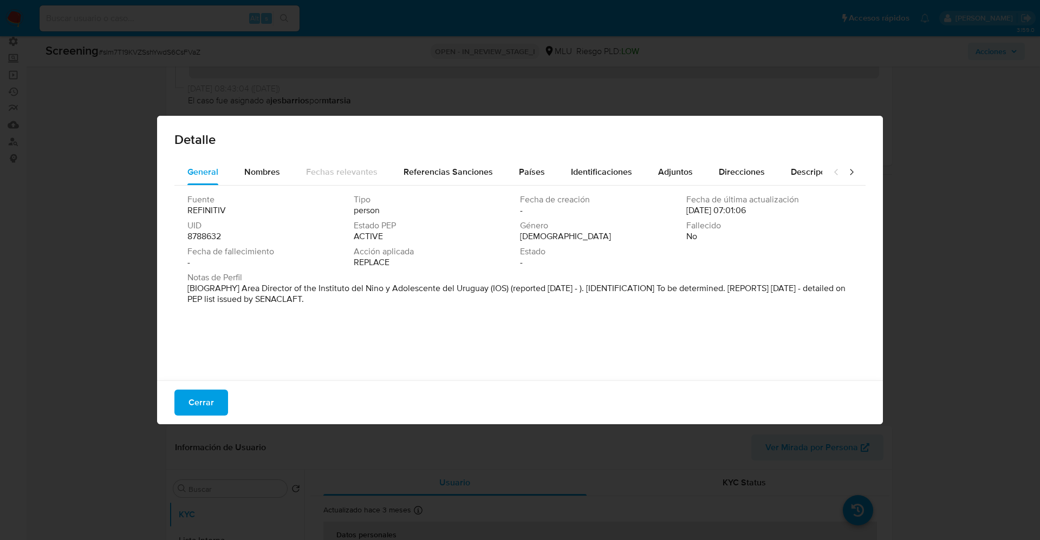
click at [308, 282] on span "Notas de Perfil" at bounding box center [518, 277] width 663 height 11
drag, startPoint x: 243, startPoint y: 283, endPoint x: 375, endPoint y: 317, distance: 136.5
click at [375, 317] on div "Fuente REFINITIV Tipo person Fecha de creación - Fecha de última actualización …" at bounding box center [519, 281] width 691 height 190
click at [226, 173] on button "General" at bounding box center [202, 172] width 57 height 26
click at [262, 176] on font "Nombres" at bounding box center [262, 172] width 36 height 12
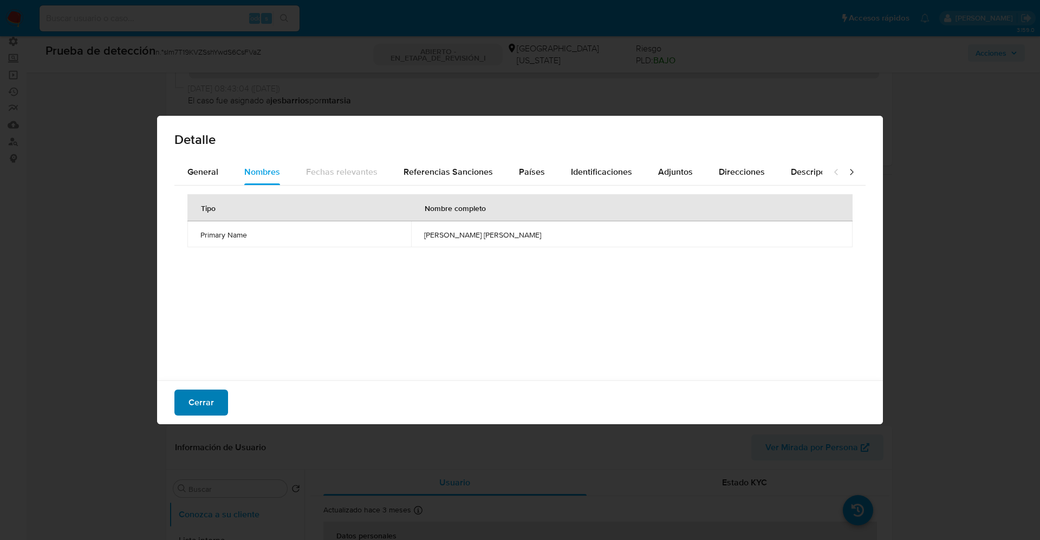
click at [212, 399] on font "Cerrar" at bounding box center [200, 403] width 25 height 26
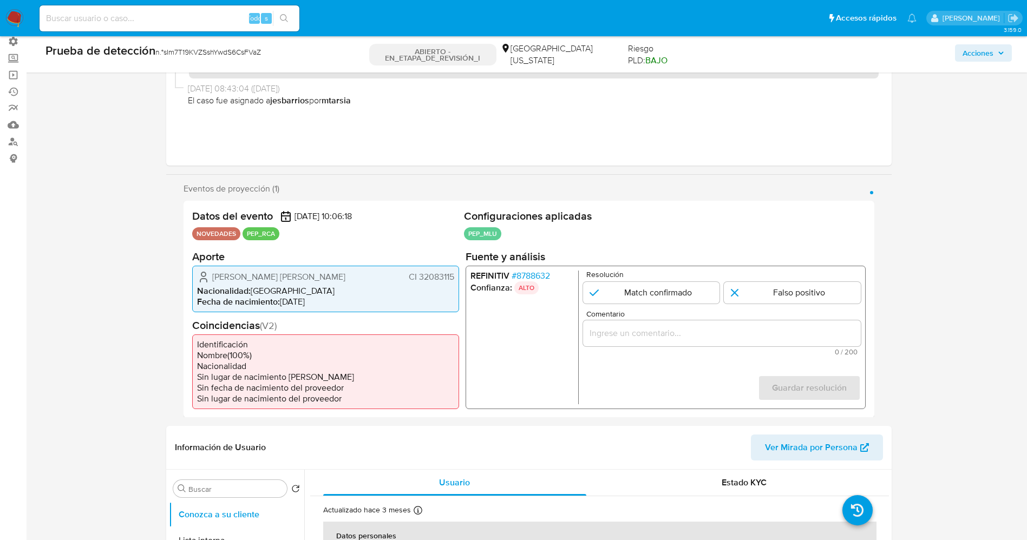
drag, startPoint x: 417, startPoint y: 278, endPoint x: 461, endPoint y: 278, distance: 44.4
click at [461, 278] on div "Datos del evento 14/09/2025 10:06:18 NOVEDADES PEP_RCA Configuraciones aplicada…" at bounding box center [529, 309] width 691 height 217
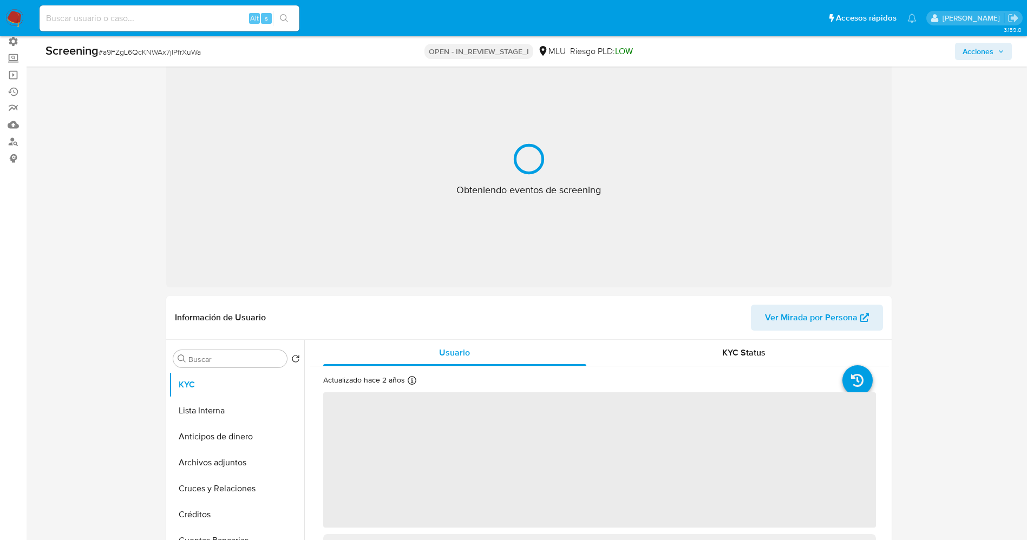
select select "10"
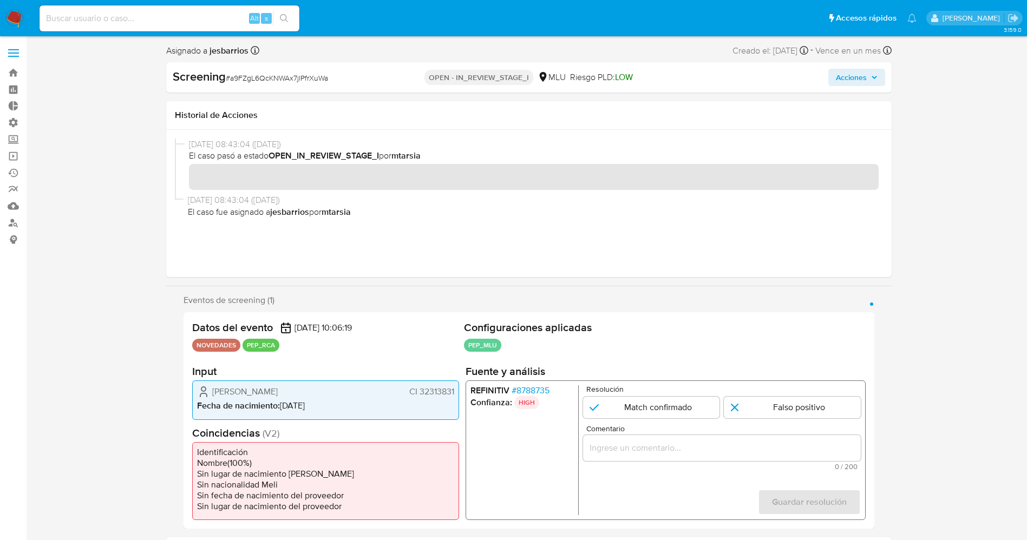
click at [528, 389] on span "# 8788735" at bounding box center [530, 391] width 38 height 11
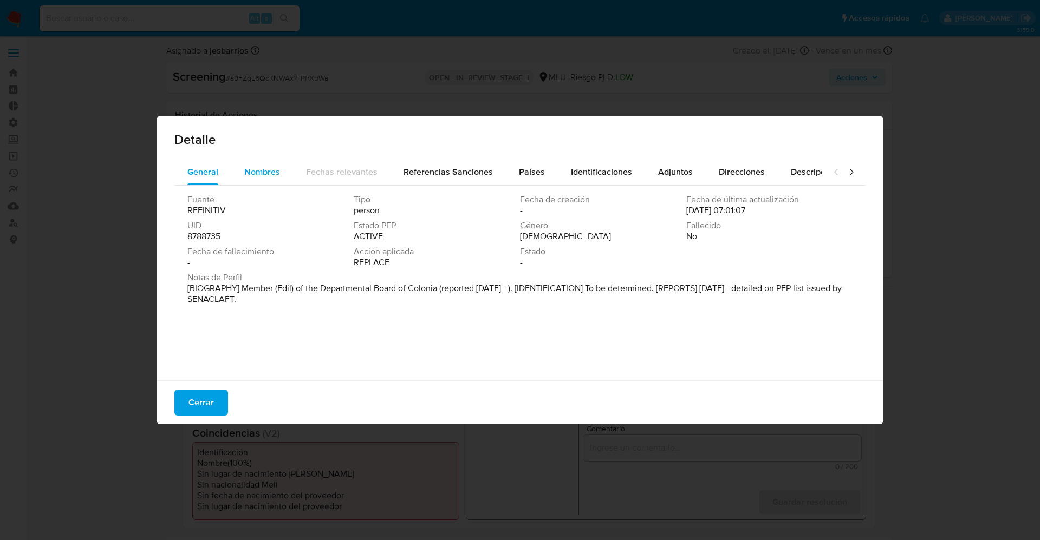
click at [273, 178] on span "Nombres" at bounding box center [262, 172] width 36 height 12
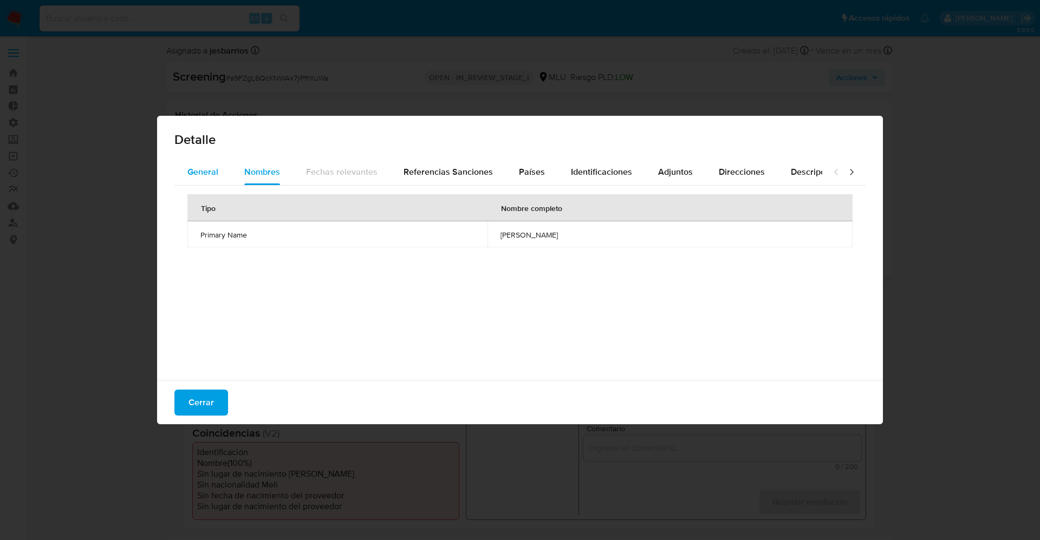
click at [184, 172] on button "General" at bounding box center [202, 172] width 57 height 26
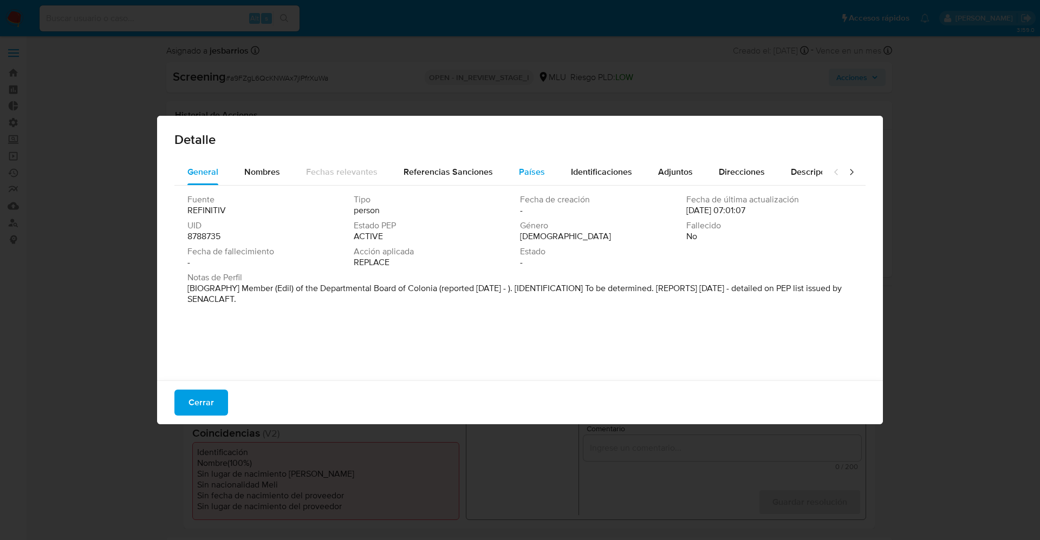
click at [530, 172] on span "Países" at bounding box center [532, 172] width 26 height 12
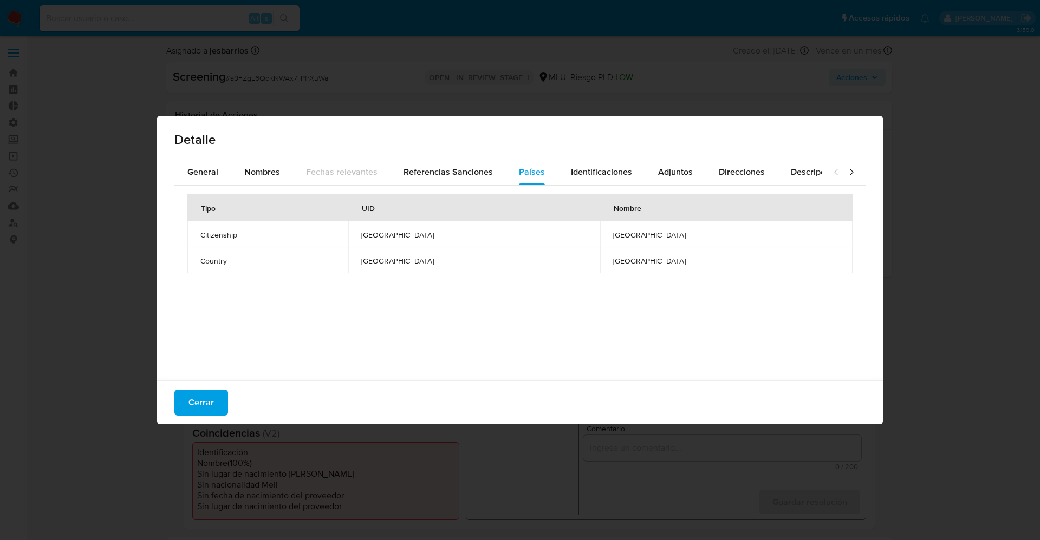
click at [208, 396] on span "Cerrar" at bounding box center [200, 403] width 25 height 24
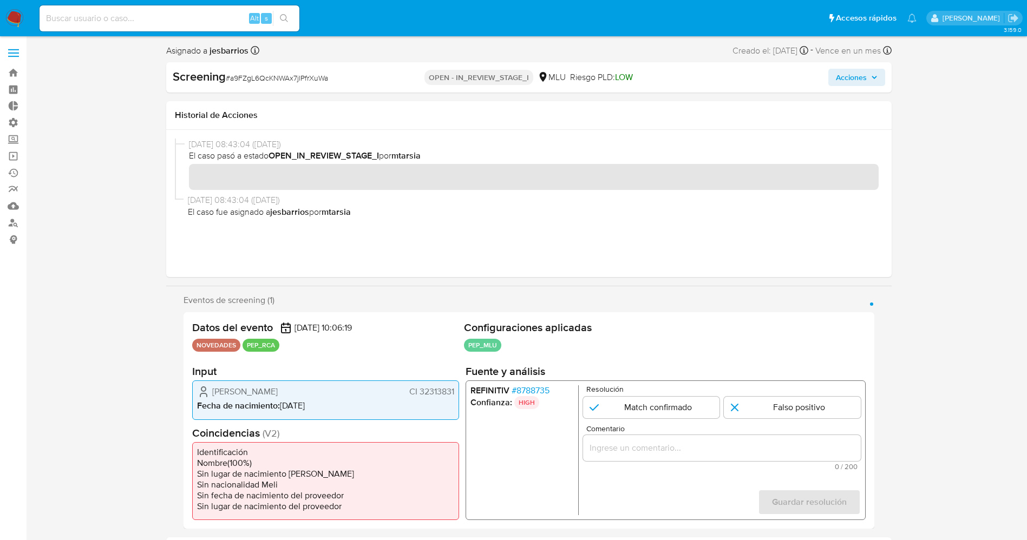
drag, startPoint x: 418, startPoint y: 394, endPoint x: 453, endPoint y: 394, distance: 34.7
click at [453, 394] on span "CI 32313831" at bounding box center [431, 392] width 45 height 11
drag, startPoint x: 434, startPoint y: 389, endPoint x: 410, endPoint y: 395, distance: 24.4
click at [410, 395] on span "CI 32313831" at bounding box center [431, 392] width 45 height 11
drag, startPoint x: 418, startPoint y: 392, endPoint x: 465, endPoint y: 392, distance: 47.7
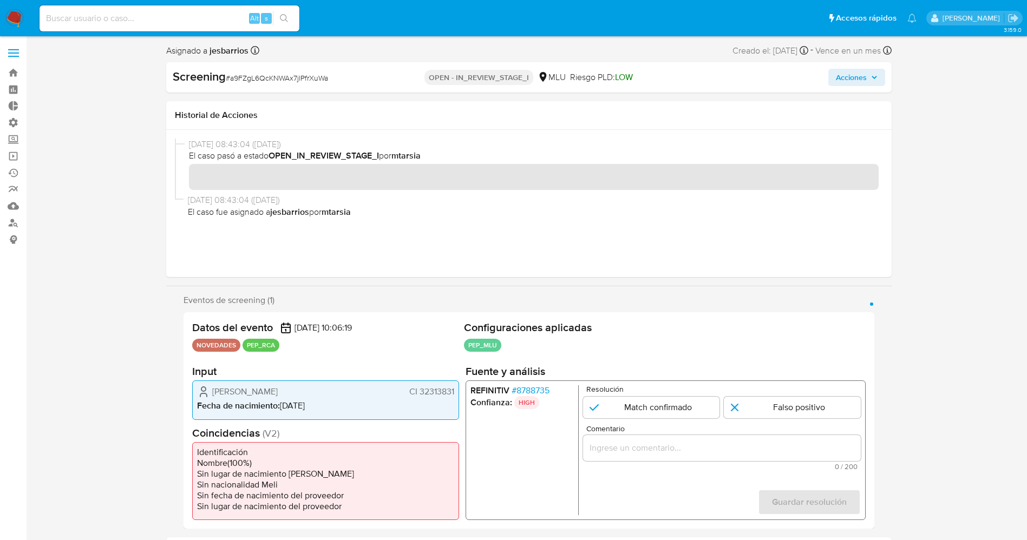
click at [465, 392] on div "Datos del evento [DATE] 10:06:19 NOVEDADES PEP_RCA Configuraciones aplicadas PE…" at bounding box center [529, 420] width 691 height 217
drag, startPoint x: 441, startPoint y: 392, endPoint x: 421, endPoint y: 392, distance: 20.0
click at [423, 392] on span "CI 32313831" at bounding box center [431, 392] width 45 height 11
click at [419, 392] on span "CI 32313831" at bounding box center [431, 392] width 45 height 11
drag, startPoint x: 420, startPoint y: 392, endPoint x: 444, endPoint y: 392, distance: 23.8
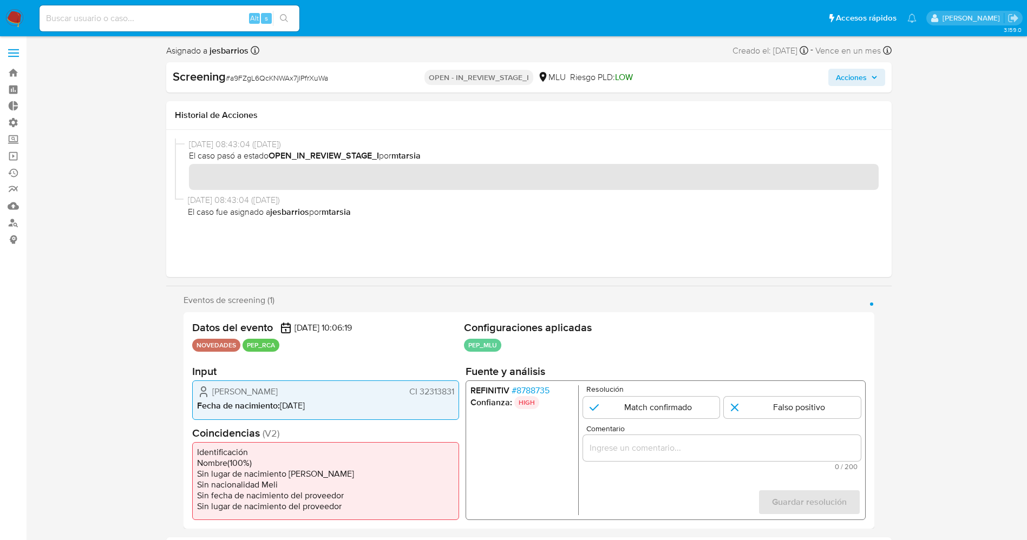
click at [444, 392] on span "CI 32313831" at bounding box center [431, 392] width 45 height 11
drag, startPoint x: 206, startPoint y: 393, endPoint x: 298, endPoint y: 385, distance: 92.4
click at [331, 387] on div "Horacio Raul Neves Silva CI 32313831" at bounding box center [325, 392] width 257 height 13
click at [263, 335] on h2 "Datos del evento" at bounding box center [232, 328] width 81 height 14
drag, startPoint x: 218, startPoint y: 394, endPoint x: 436, endPoint y: 393, distance: 218.2
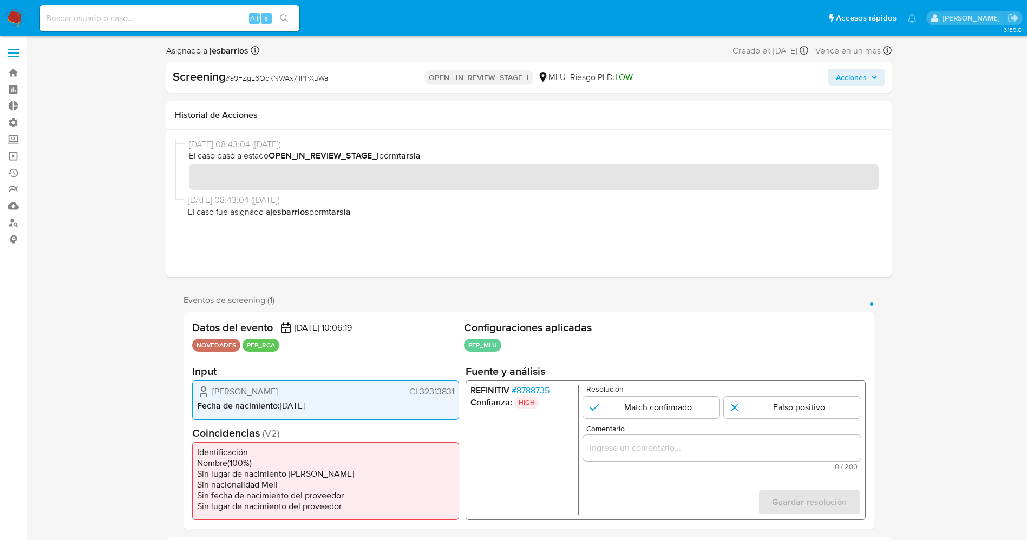
click at [453, 393] on div "Horacio Raul Neves Silva CI 32313831" at bounding box center [325, 392] width 257 height 13
click at [532, 389] on span "# 8788735" at bounding box center [530, 391] width 38 height 11
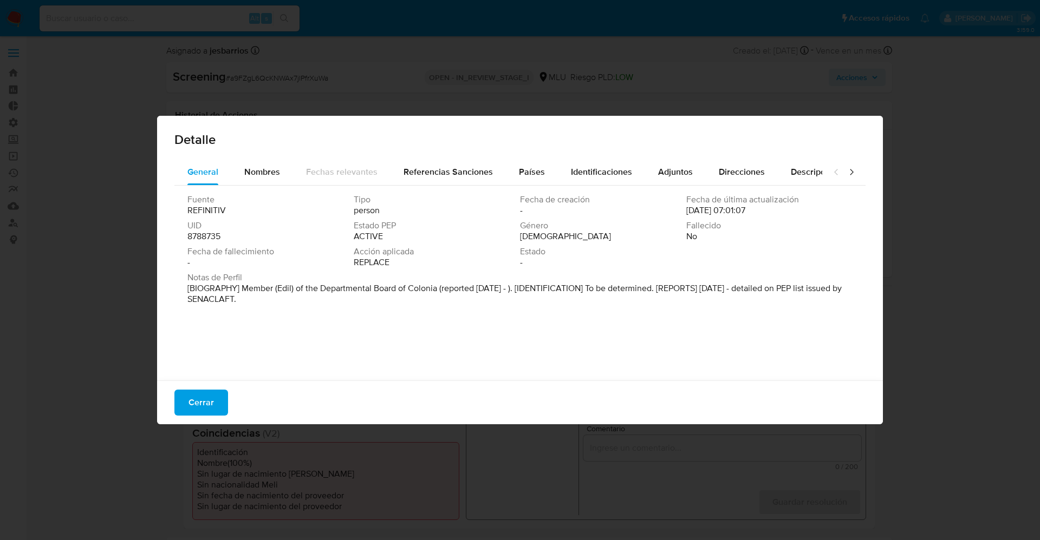
drag, startPoint x: 266, startPoint y: 291, endPoint x: 341, endPoint y: 314, distance: 78.5
click at [341, 314] on div "Fuente REFINITIV Tipo person Fecha de creación - Fecha de última actualización …" at bounding box center [519, 281] width 691 height 190
drag, startPoint x: 235, startPoint y: 286, endPoint x: 383, endPoint y: 304, distance: 148.9
click at [383, 304] on p "[BIOGRAFÍA] Miembro (Edil) de la Junta Departamental de Colonia (reportado desd…" at bounding box center [518, 294] width 663 height 22
click at [213, 412] on button "Cerrar" at bounding box center [201, 403] width 54 height 26
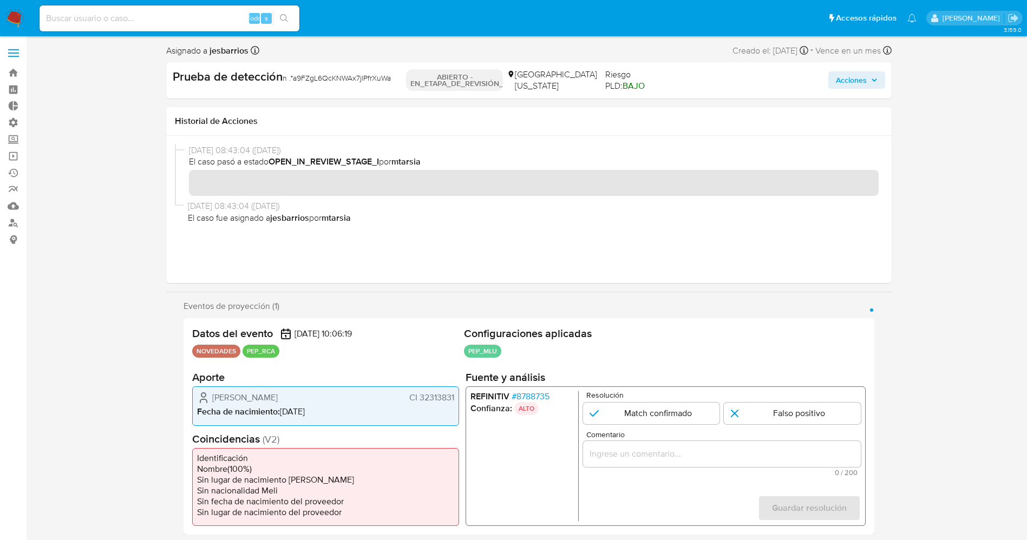
drag, startPoint x: 624, startPoint y: 410, endPoint x: 625, endPoint y: 443, distance: 33.1
click at [625, 411] on input "1 de 1" at bounding box center [651, 414] width 137 height 22
radio input "true"
click at [627, 452] on input "Comentario" at bounding box center [722, 454] width 278 height 14
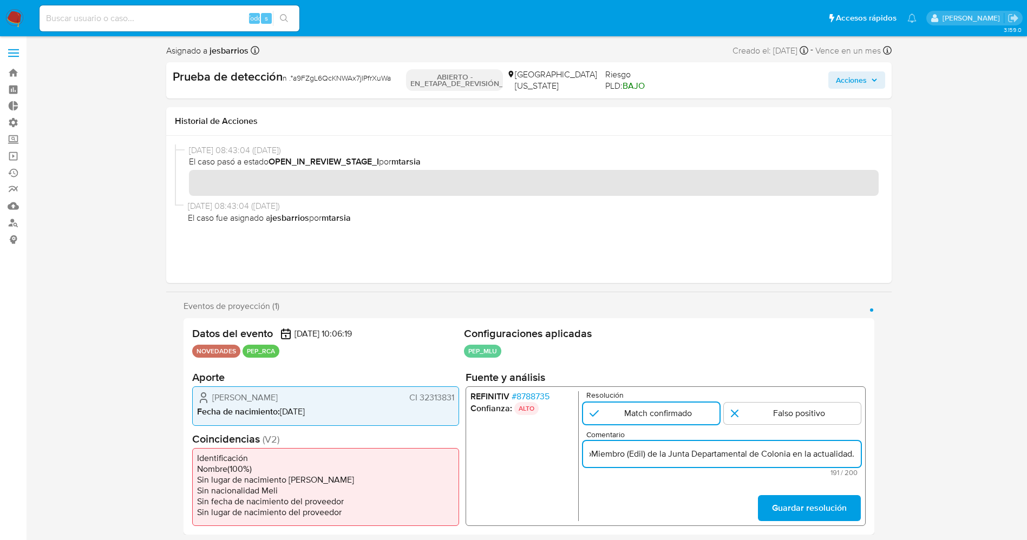
scroll to position [0, 484]
type input "usuario [PERSON_NAME] CI 32313831,Nacionalidad Uruguaya por coincidir en listas…"
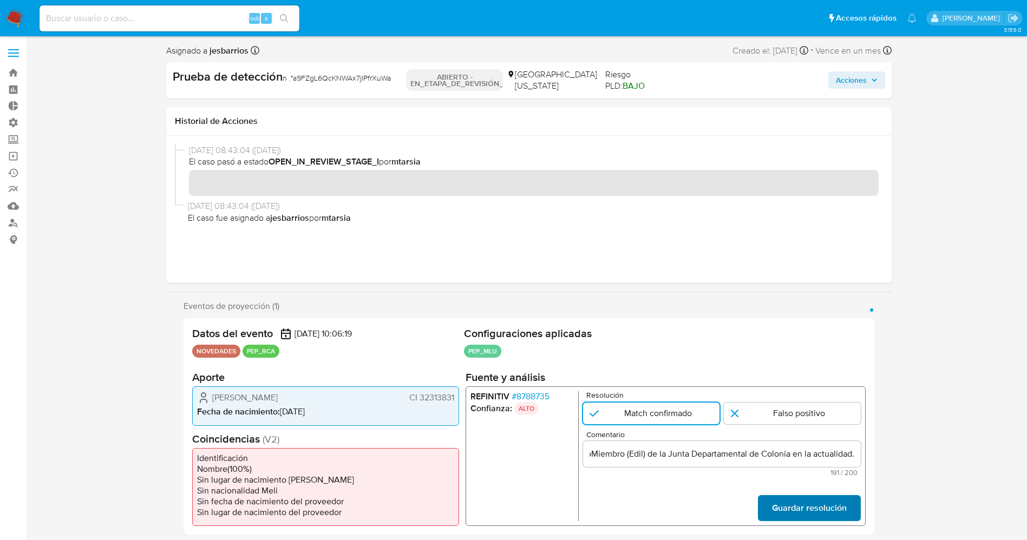
click at [784, 502] on span "Guardar resolución" at bounding box center [809, 509] width 75 height 24
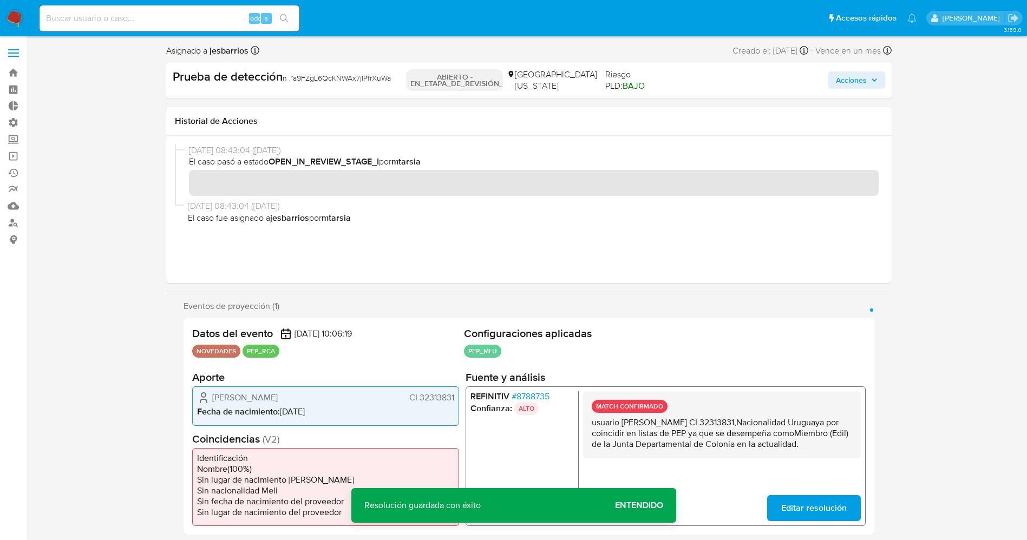
drag, startPoint x: 589, startPoint y: 423, endPoint x: 647, endPoint y: 460, distance: 67.9
click at [647, 459] on div "MATCH CONFIRMADO usuario Horacio Raul Neves Silva CI 32313831,Nacionalidad Urug…" at bounding box center [722, 425] width 278 height 67
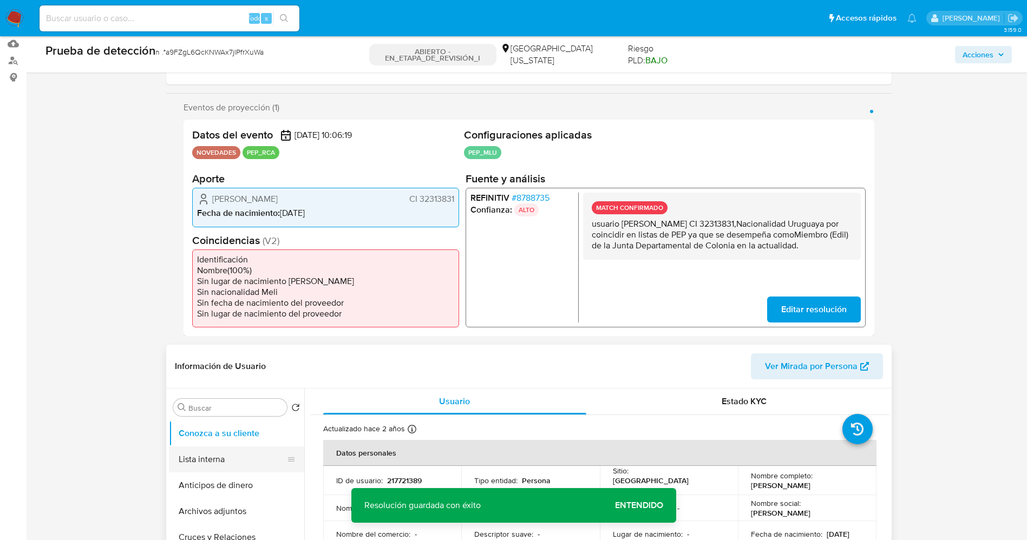
click at [247, 460] on button "Lista interna" at bounding box center [232, 460] width 127 height 26
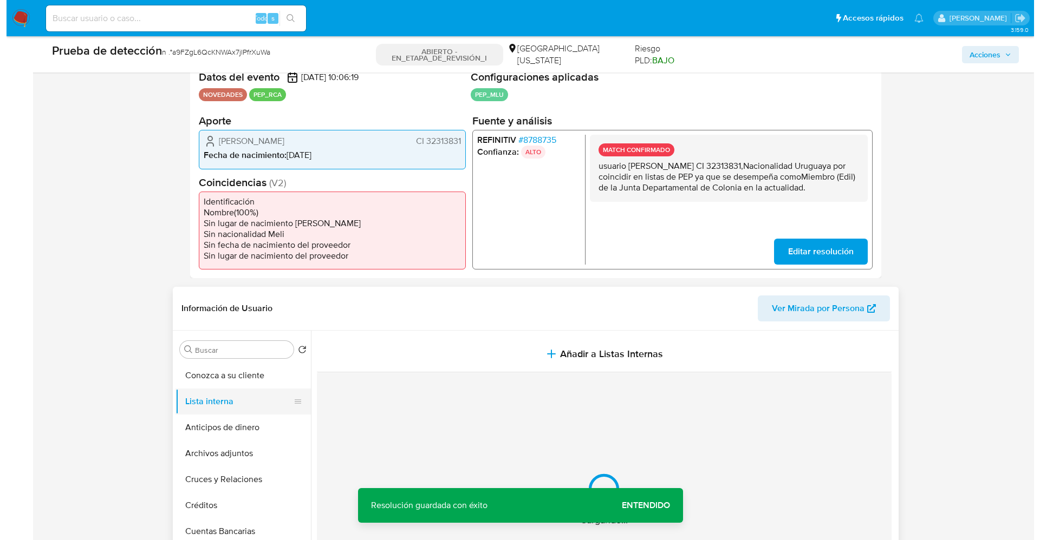
scroll to position [325, 0]
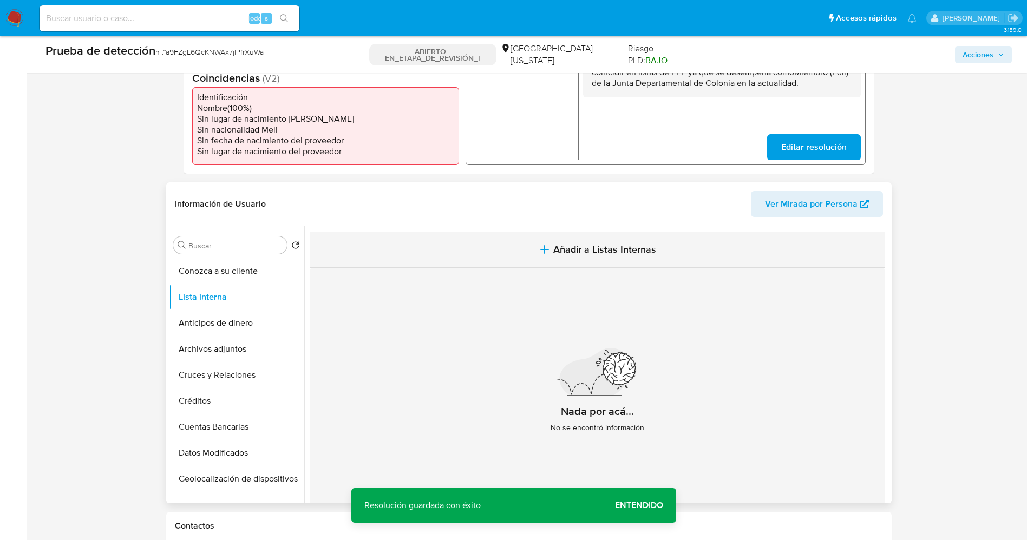
click at [639, 244] on span "Añadir a Listas Internas" at bounding box center [604, 250] width 103 height 12
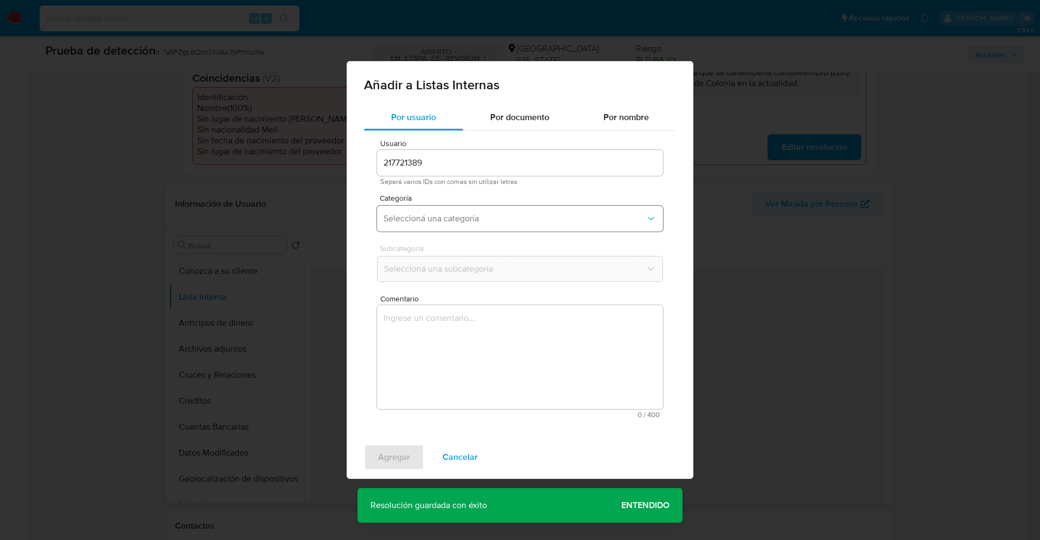
click at [472, 222] on span "Seleccioná una categoría" at bounding box center [514, 218] width 262 height 11
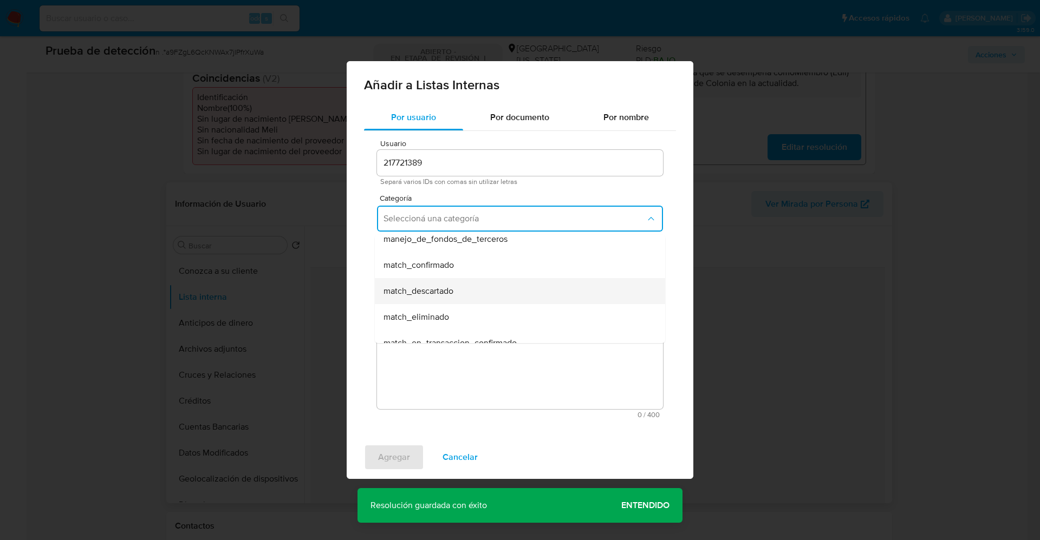
scroll to position [81, 0]
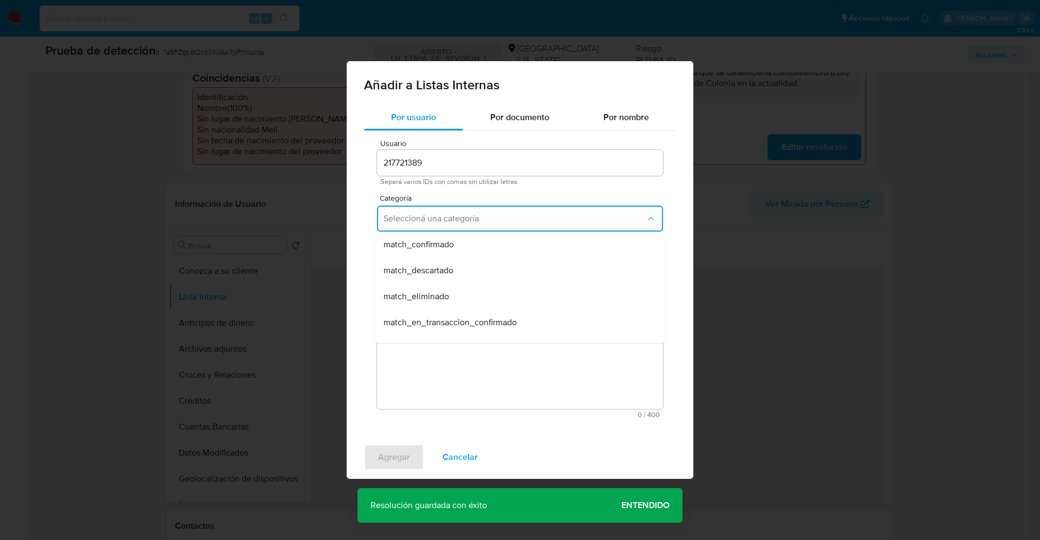
drag, startPoint x: 464, startPoint y: 248, endPoint x: 464, endPoint y: 254, distance: 6.0
click at [464, 247] on div "match_confirmado" at bounding box center [516, 245] width 266 height 26
click at [464, 271] on span "Seleccioná una subcategoría" at bounding box center [514, 269] width 262 height 11
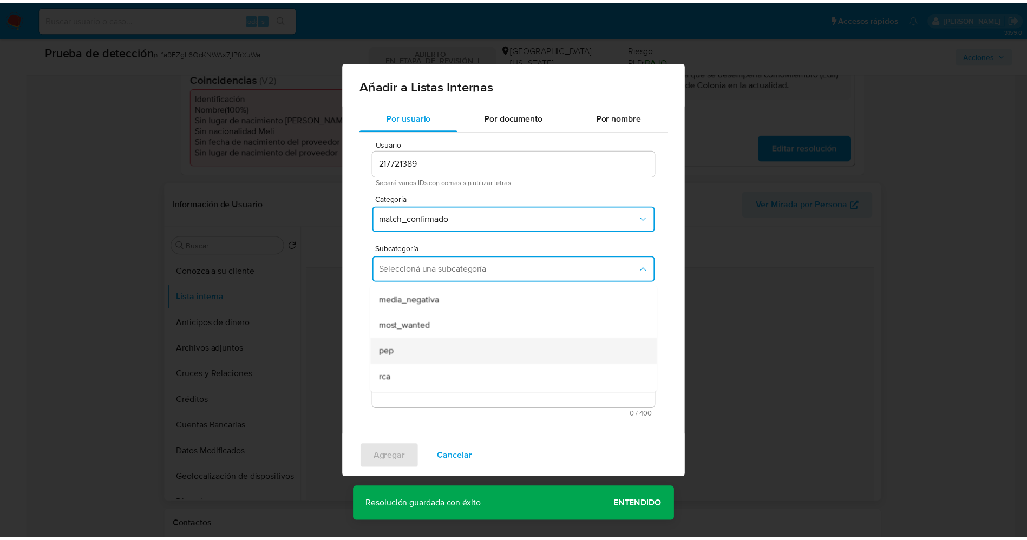
scroll to position [74, 0]
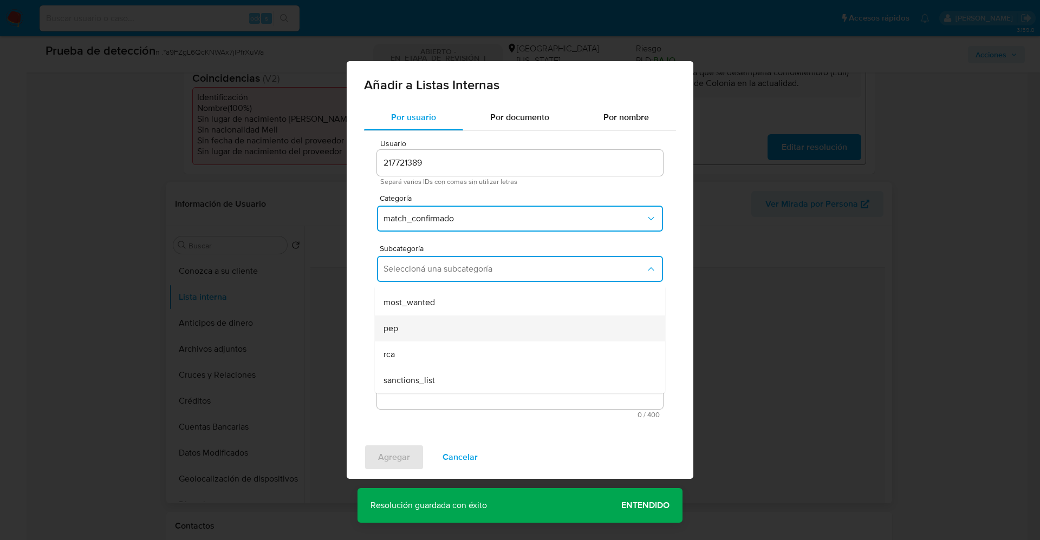
click at [449, 325] on div "pep" at bounding box center [516, 329] width 266 height 26
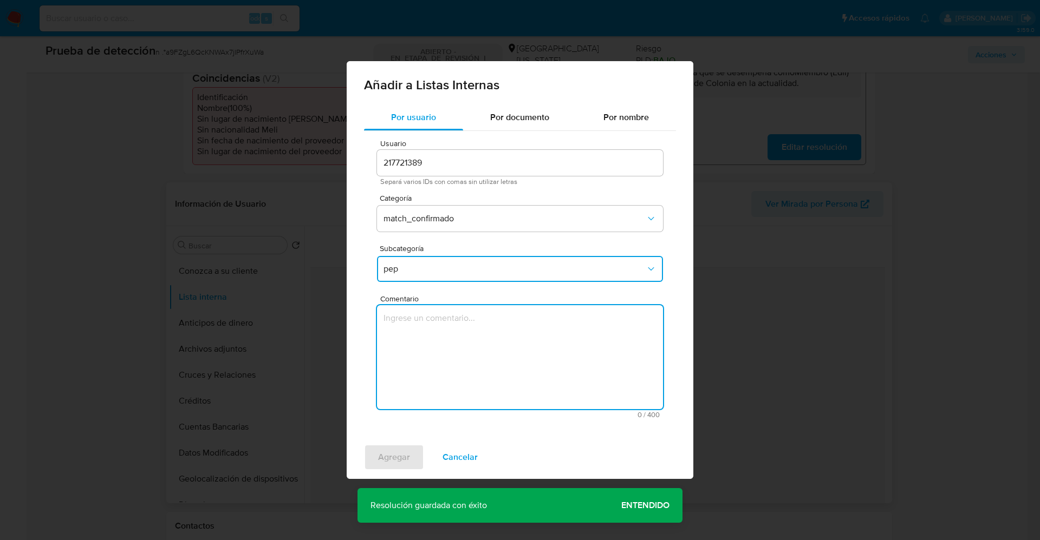
click at [449, 325] on textarea "Comentario" at bounding box center [520, 357] width 286 height 104
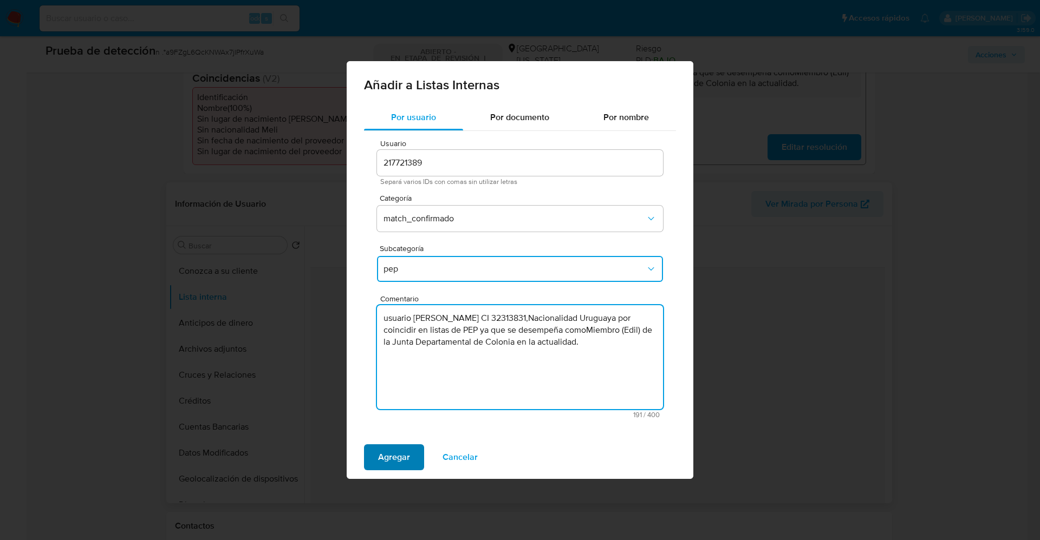
type textarea "usuario Horacio Raul Neves Silva CI 32313831,Nacionalidad Uruguaya por coincidi…"
click at [403, 453] on span "Agregar" at bounding box center [394, 458] width 32 height 24
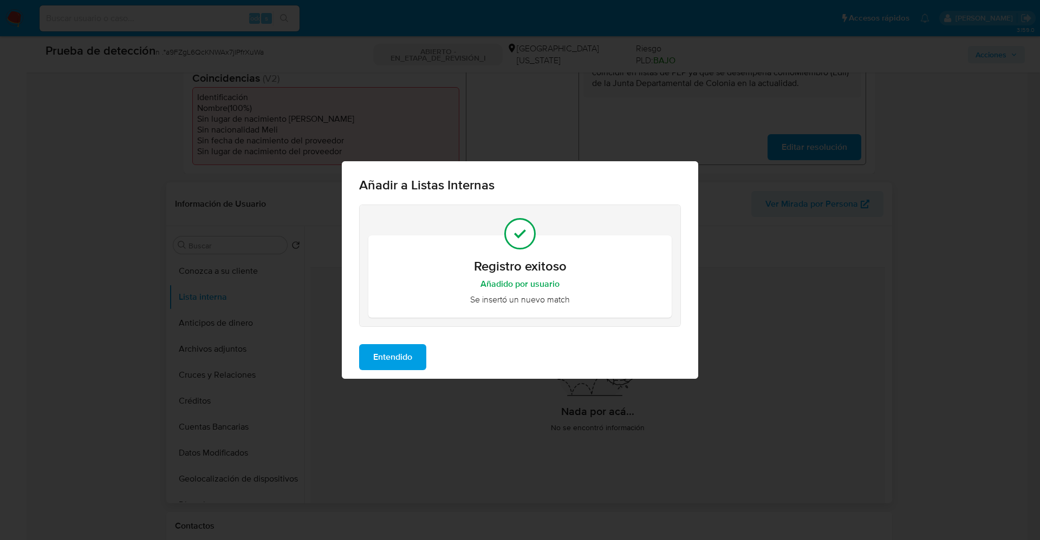
click at [394, 357] on span "Entendido" at bounding box center [392, 358] width 39 height 24
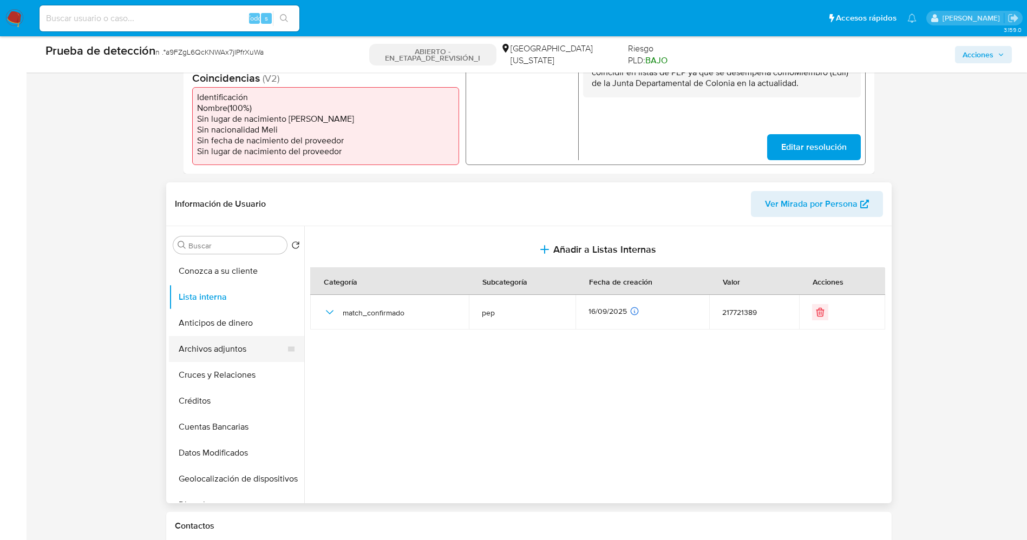
click at [229, 357] on button "Archivos adjuntos" at bounding box center [232, 349] width 127 height 26
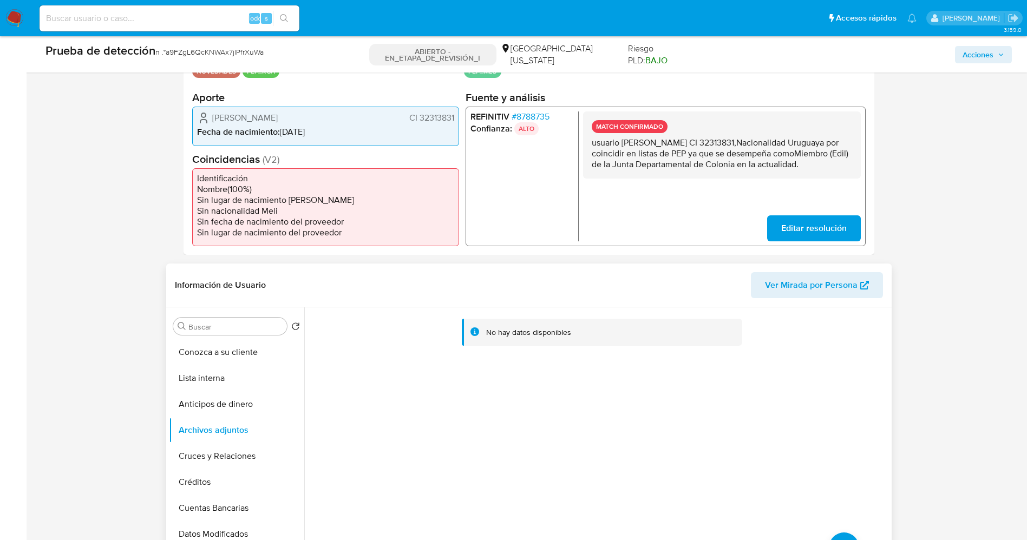
scroll to position [325, 0]
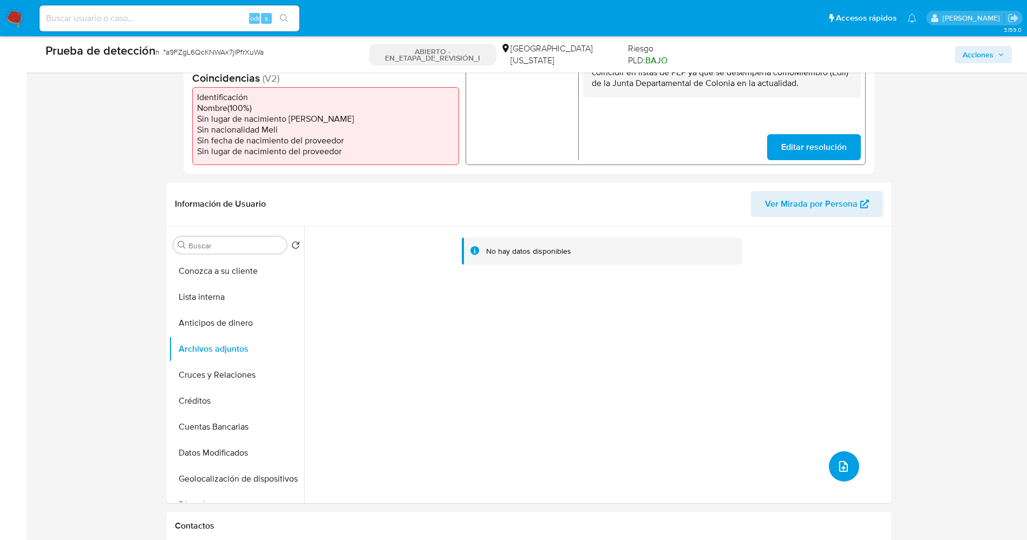
click at [832, 464] on button "subir archivo" at bounding box center [844, 467] width 30 height 30
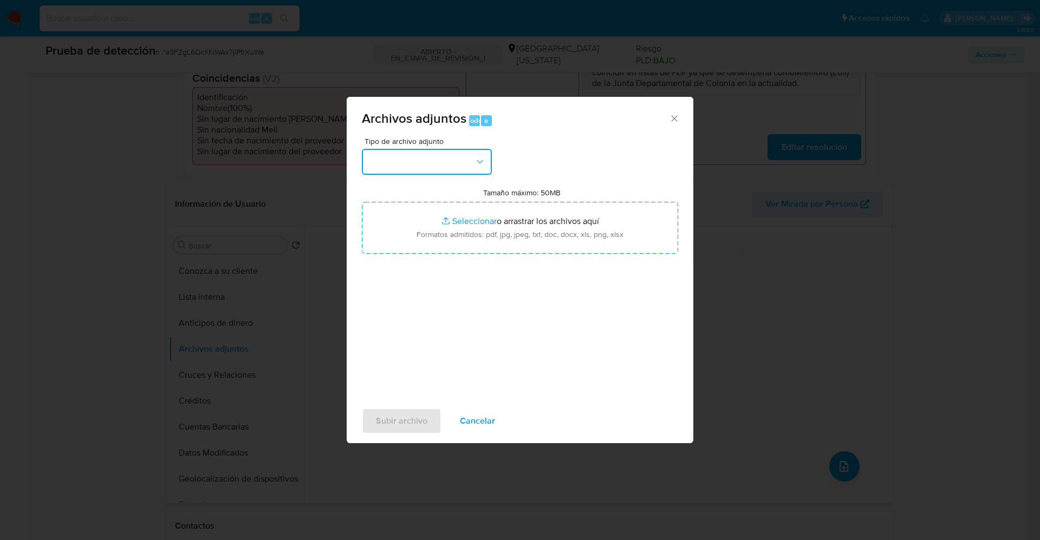
click at [432, 168] on button "button" at bounding box center [427, 162] width 130 height 26
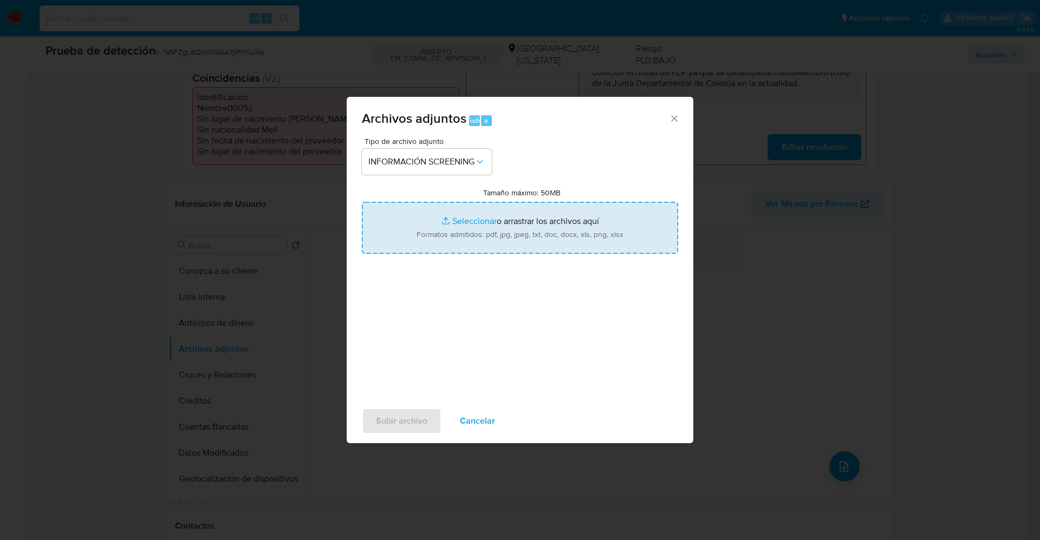
type input "C:\fakepath\_Horacio Raul Neves Silva_ lavado de dinero - Buscar con Google.pdf"
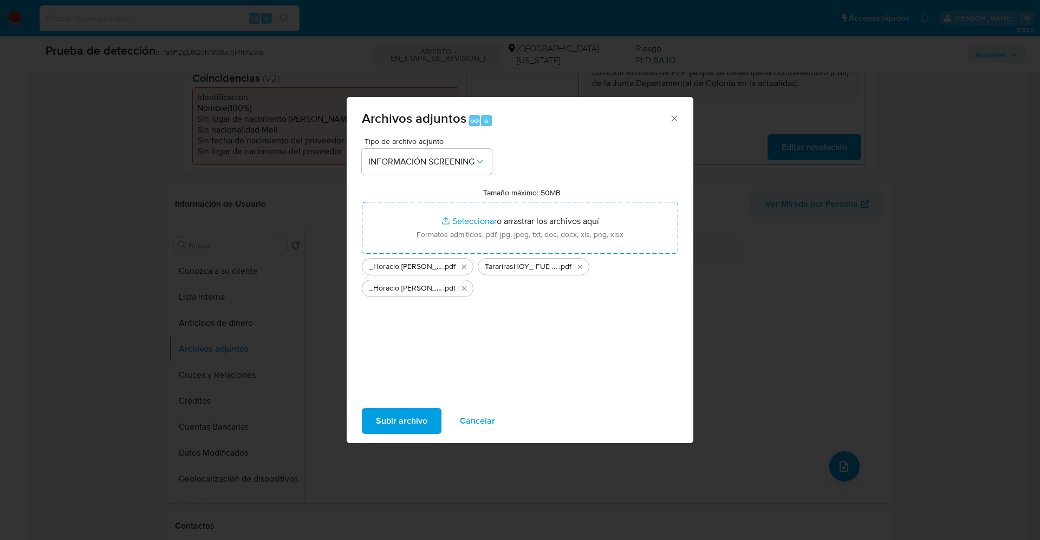
click at [395, 422] on span "Subir archivo" at bounding box center [401, 421] width 51 height 24
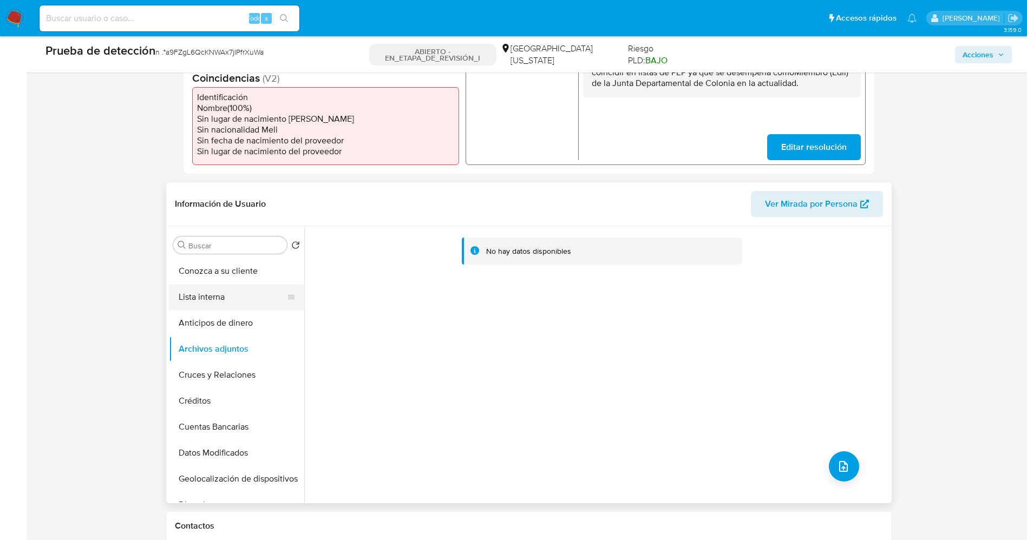
click at [203, 299] on button "Lista interna" at bounding box center [232, 297] width 127 height 26
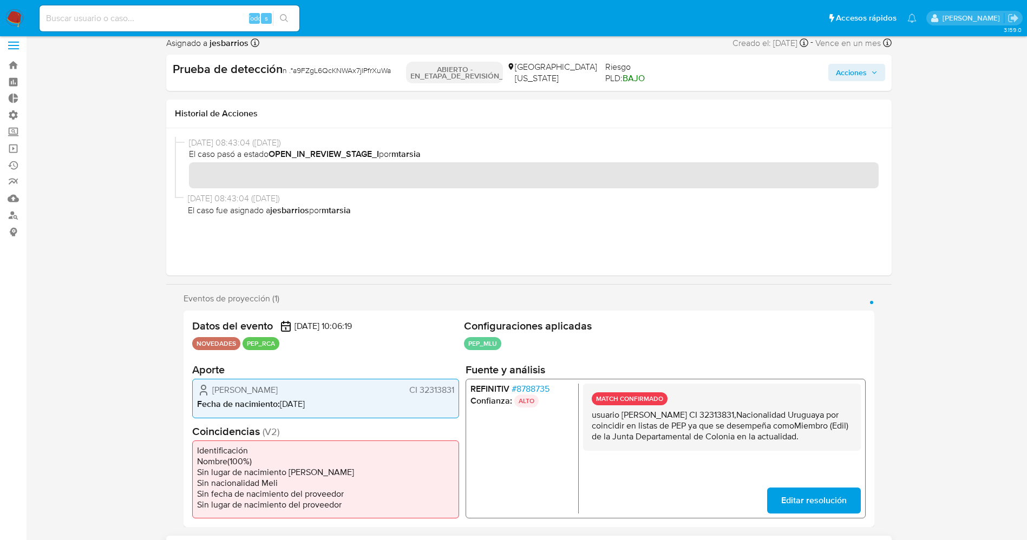
scroll to position [0, 0]
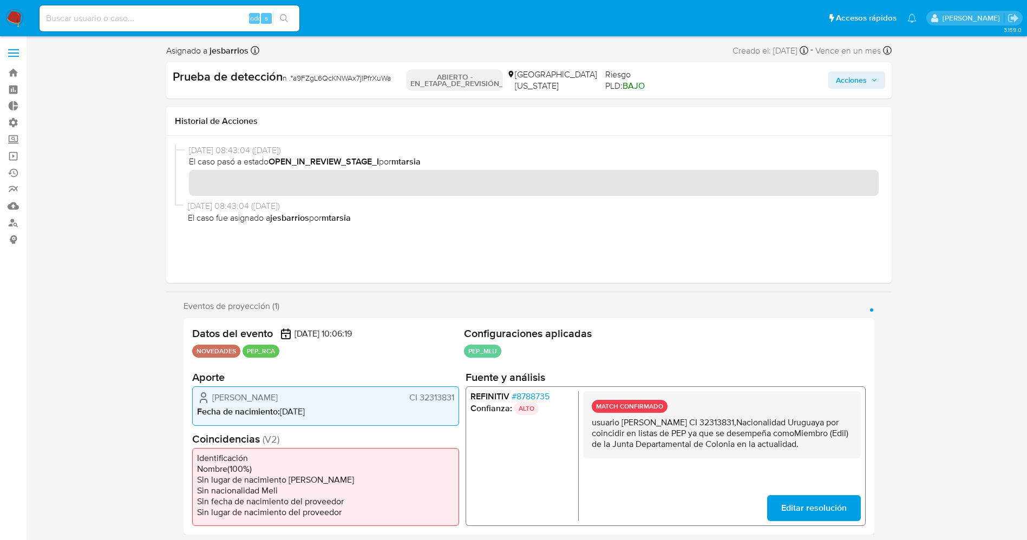
click at [844, 78] on span "Acciones" at bounding box center [851, 79] width 31 height 17
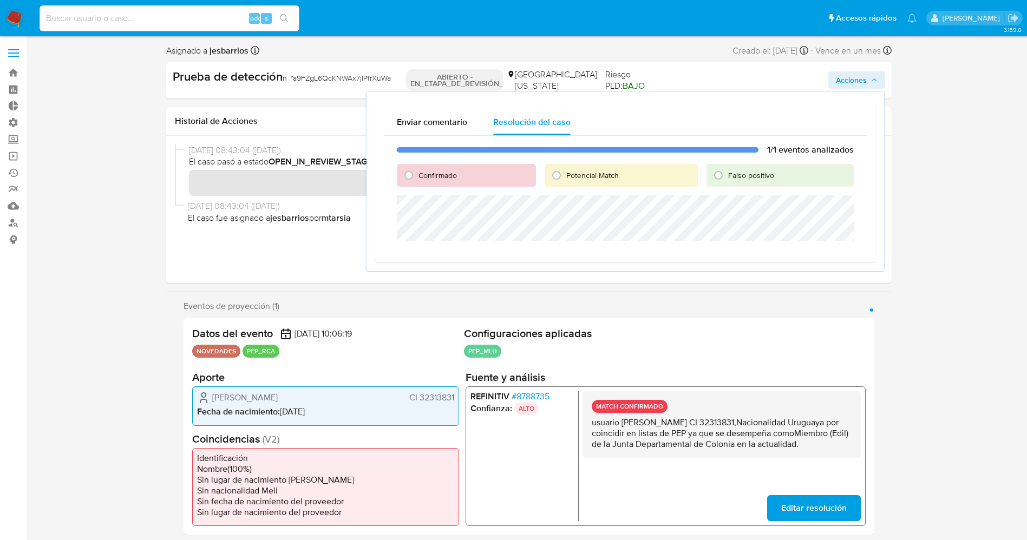
click at [436, 178] on span "Confirmado" at bounding box center [438, 175] width 38 height 11
click at [418, 178] on input "Confirmado" at bounding box center [408, 175] width 17 height 17
radio input "true"
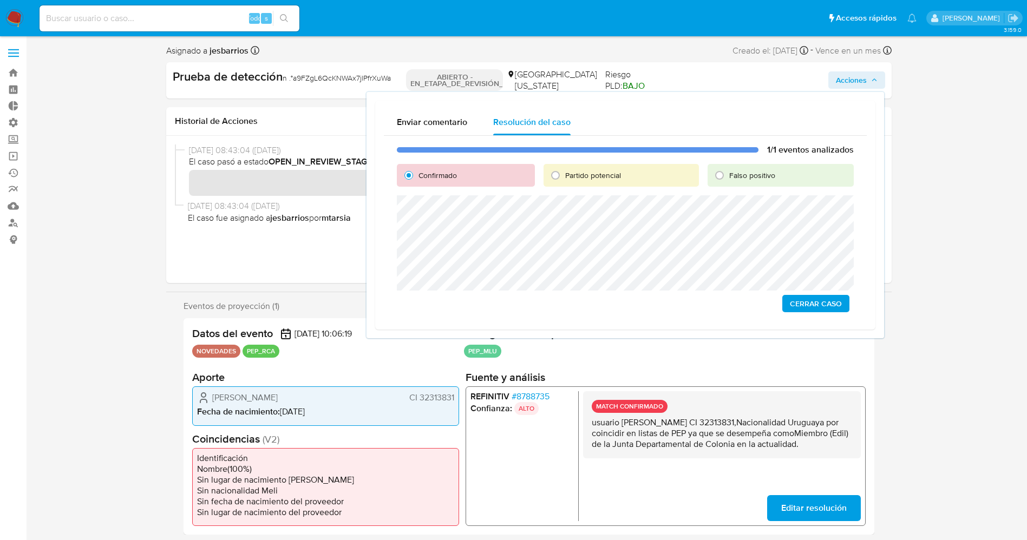
click at [829, 307] on span "Cerrar Caso" at bounding box center [816, 303] width 52 height 15
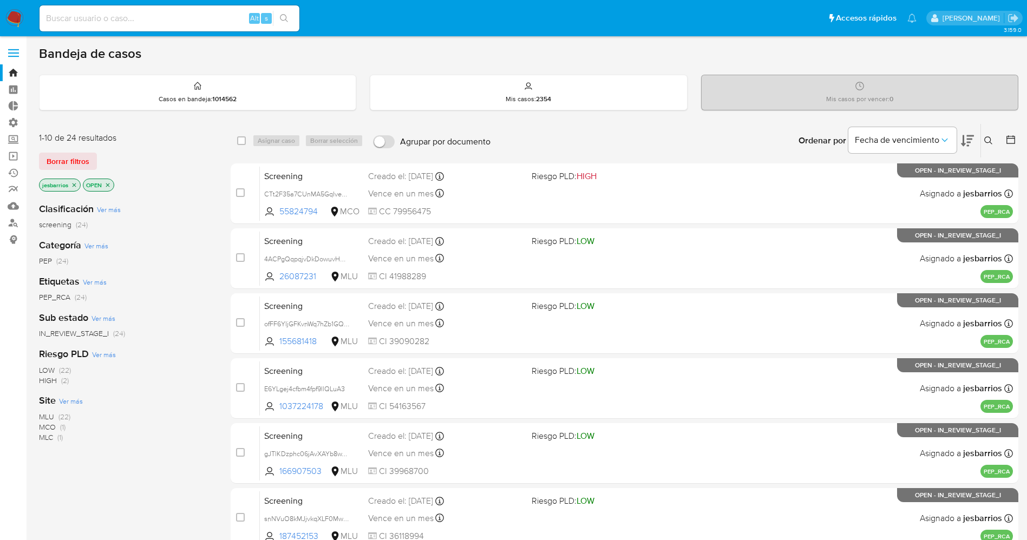
click at [15, 13] on img at bounding box center [14, 18] width 18 height 18
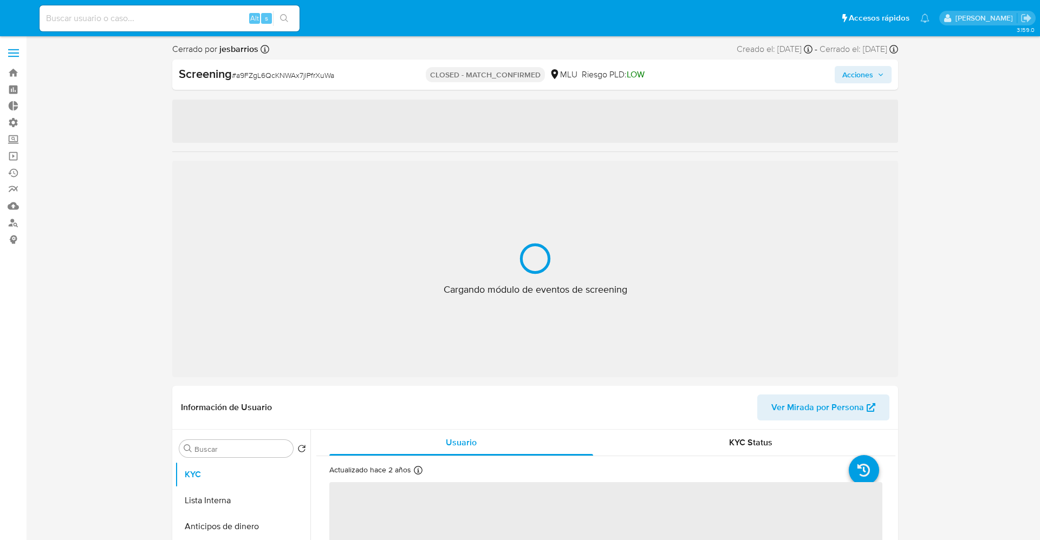
select select "10"
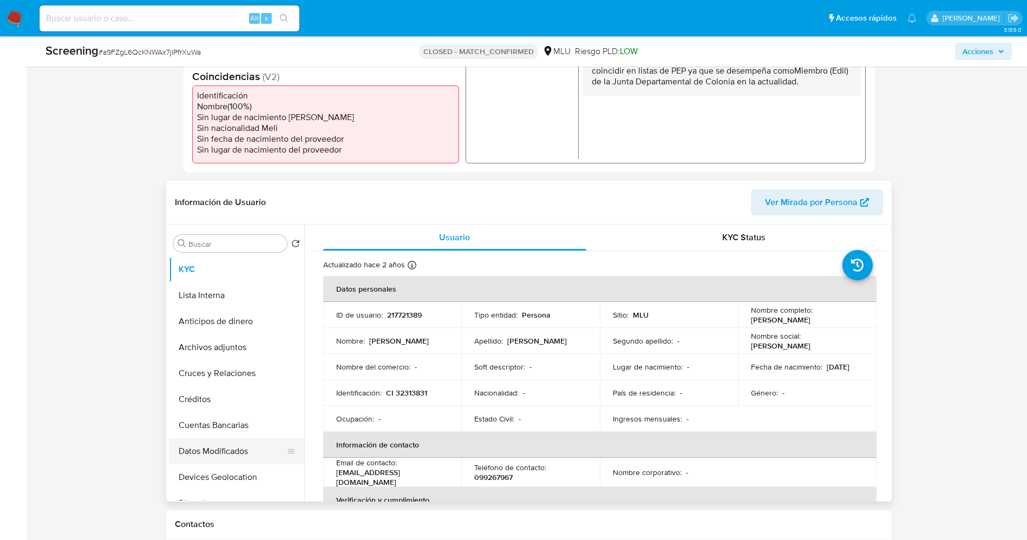
scroll to position [325, 0]
click at [220, 294] on button "Lista Interna" at bounding box center [232, 295] width 127 height 26
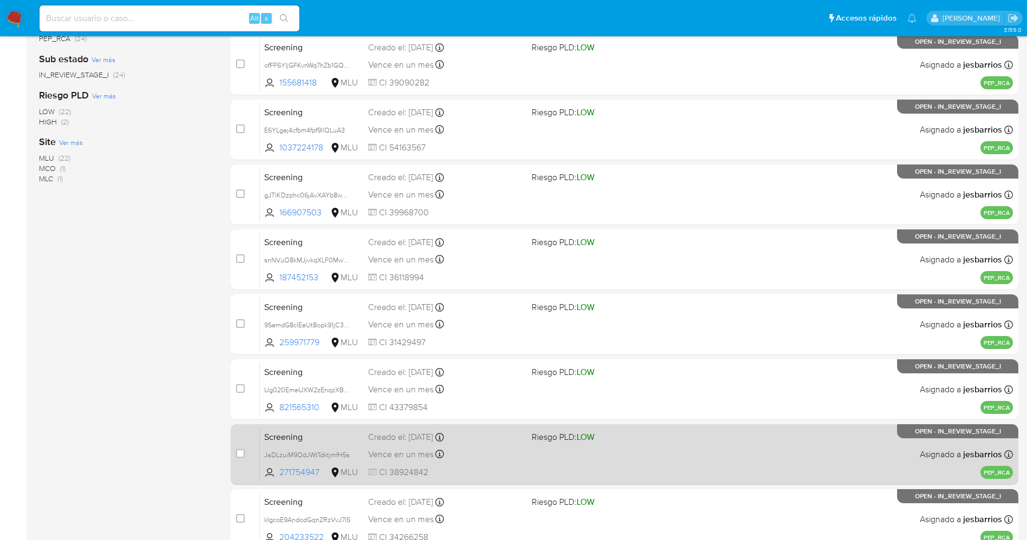
scroll to position [354, 0]
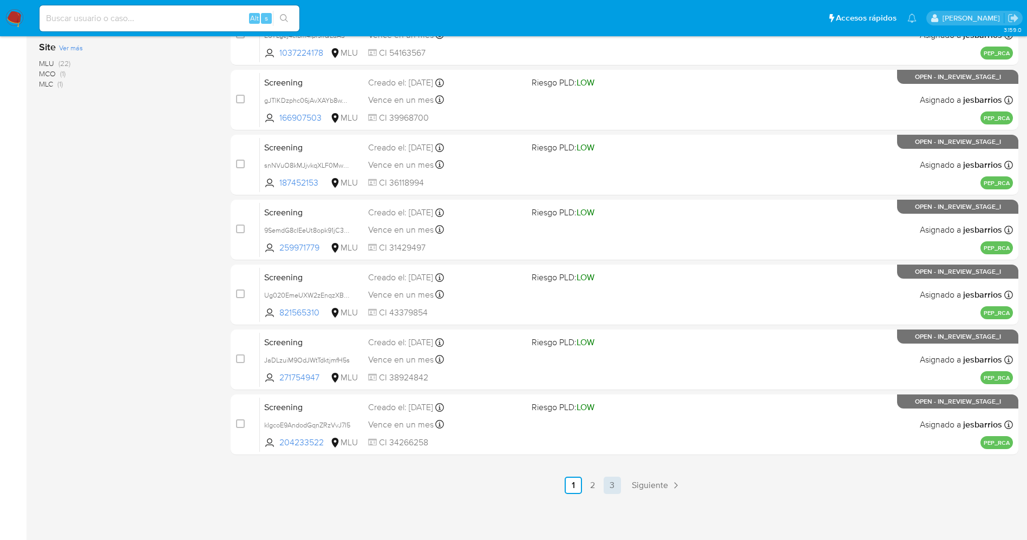
click at [612, 481] on link "3" at bounding box center [612, 485] width 17 height 17
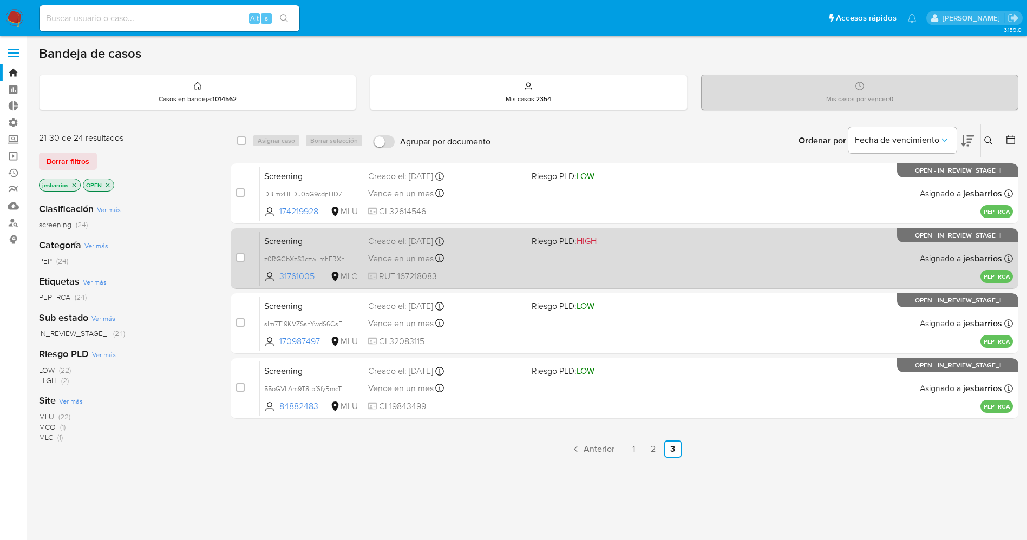
click at [509, 260] on div "Vence en un mes Vence el [DATE] 07:06:19" at bounding box center [445, 258] width 155 height 15
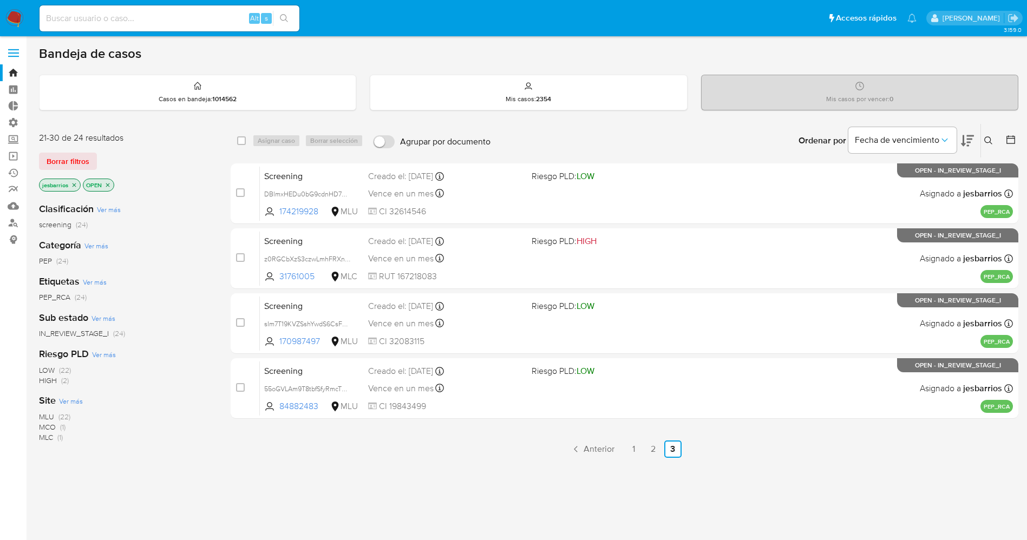
click at [17, 7] on nav "Pausado Ver notificaciones Alt s Accesos rápidos Presiona las siguientes teclas…" at bounding box center [513, 18] width 1027 height 36
click at [18, 17] on img at bounding box center [14, 18] width 18 height 18
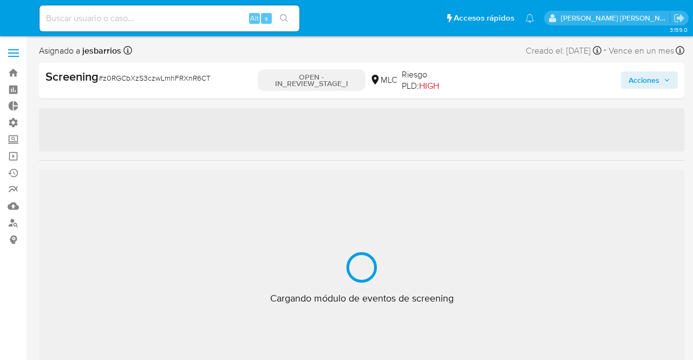
select select "10"
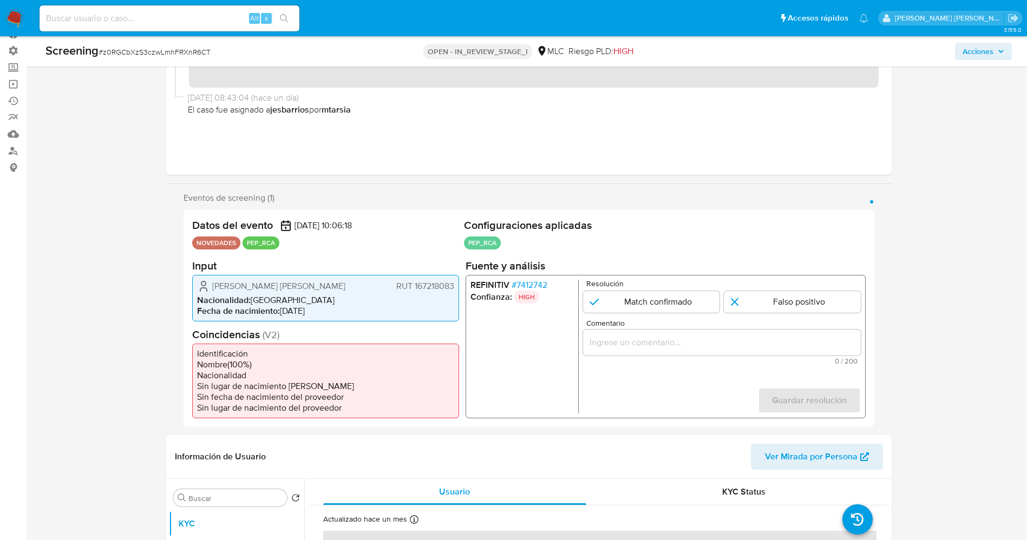
scroll to position [81, 0]
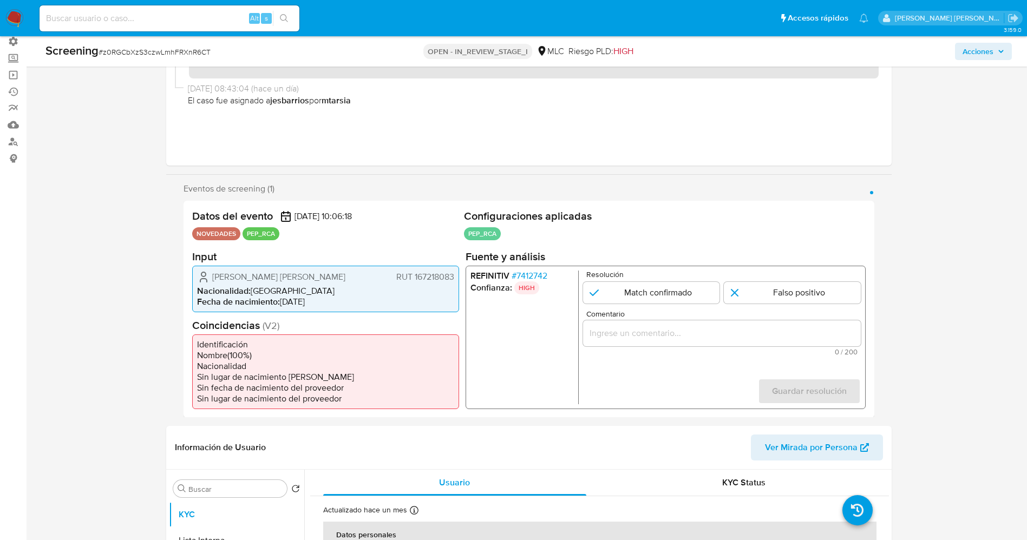
click at [538, 275] on span "# 7412742" at bounding box center [529, 275] width 36 height 11
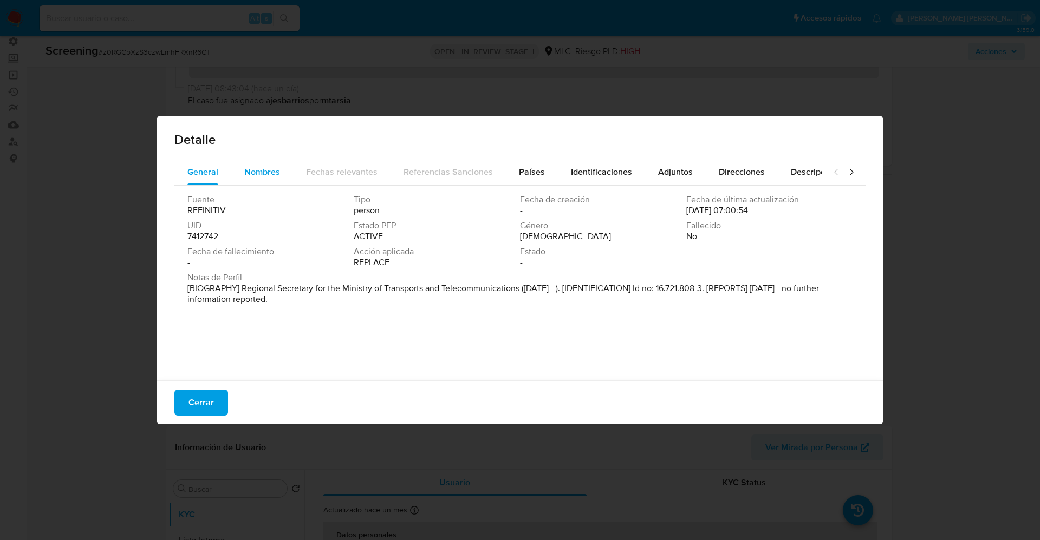
click at [265, 184] on div "Nombres" at bounding box center [262, 172] width 36 height 26
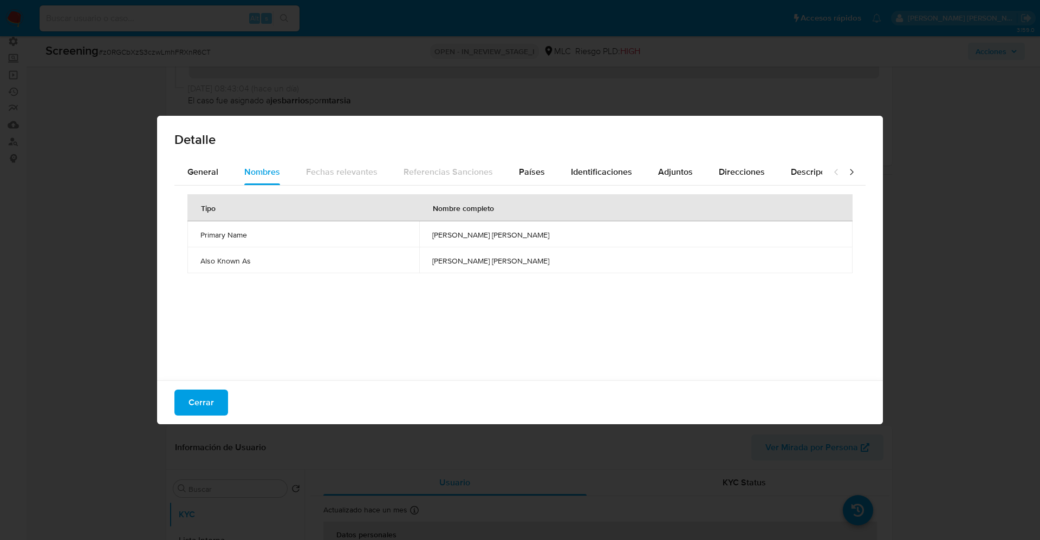
click at [159, 160] on div "General Nombres Fechas relevantes Referencias Sanciones Países Identificaciones…" at bounding box center [520, 271] width 726 height 225
click at [193, 171] on span "General" at bounding box center [202, 172] width 31 height 12
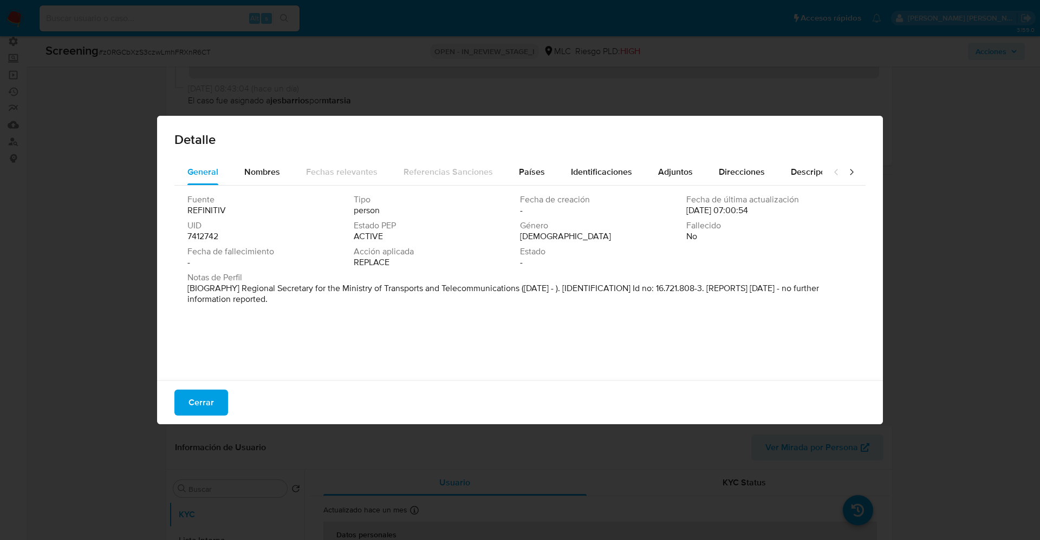
drag, startPoint x: 238, startPoint y: 288, endPoint x: 323, endPoint y: 312, distance: 88.4
click at [325, 312] on div "Fuente REFINITIV Tipo person Fecha de creación - Fecha de última actualización …" at bounding box center [519, 281] width 691 height 190
click at [270, 169] on span "Nombres" at bounding box center [262, 172] width 36 height 12
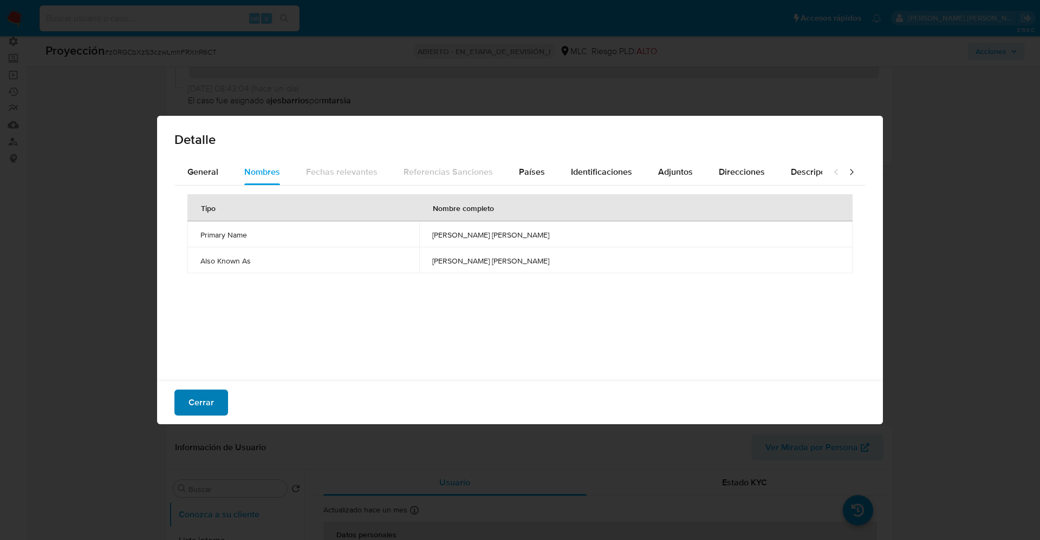
click at [208, 360] on span "Cerrar" at bounding box center [200, 403] width 25 height 24
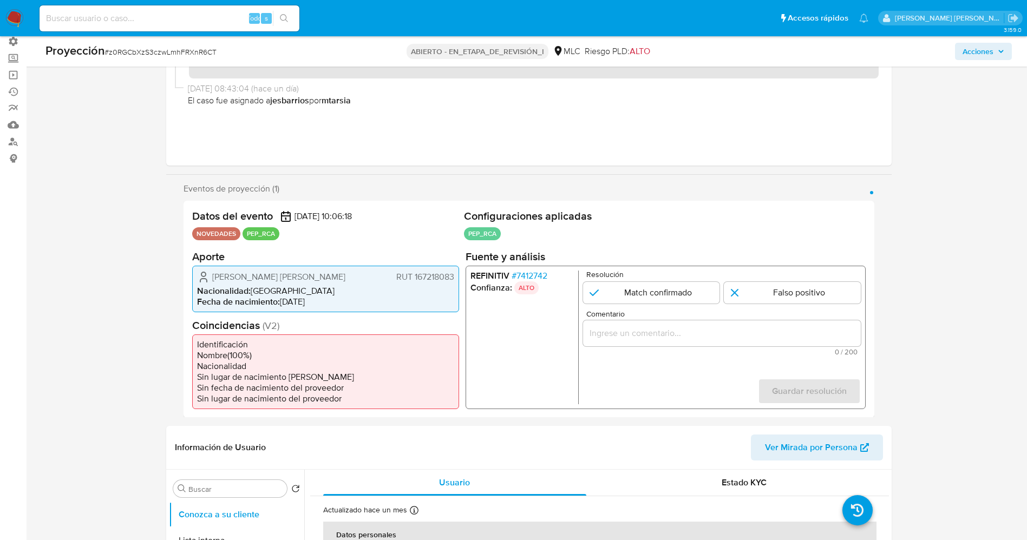
click at [538, 277] on font "7412742" at bounding box center [531, 275] width 31 height 12
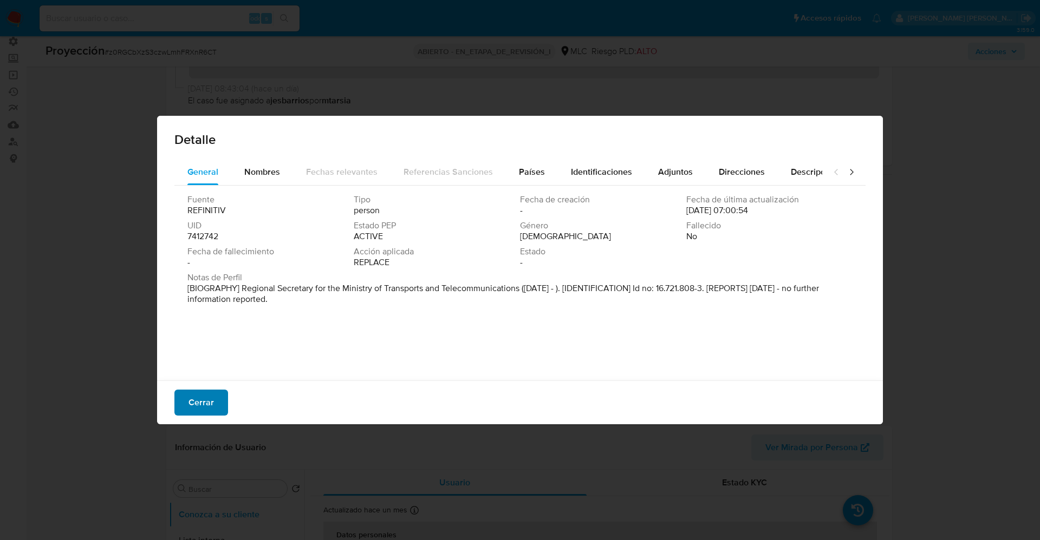
click at [204, 360] on font "Cerrar" at bounding box center [200, 403] width 25 height 26
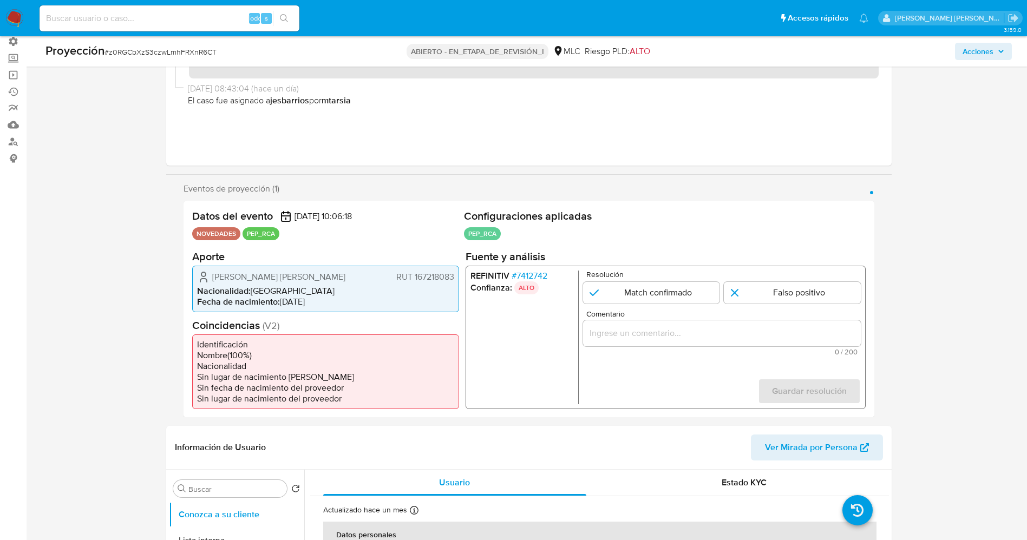
drag, startPoint x: 210, startPoint y: 276, endPoint x: 318, endPoint y: 276, distance: 108.3
click at [318, 276] on div "Pablo Walterio Joost Winkler RUT 167218083" at bounding box center [325, 276] width 257 height 13
click at [672, 292] on input "1 de 1" at bounding box center [651, 293] width 137 height 22
radio input "true"
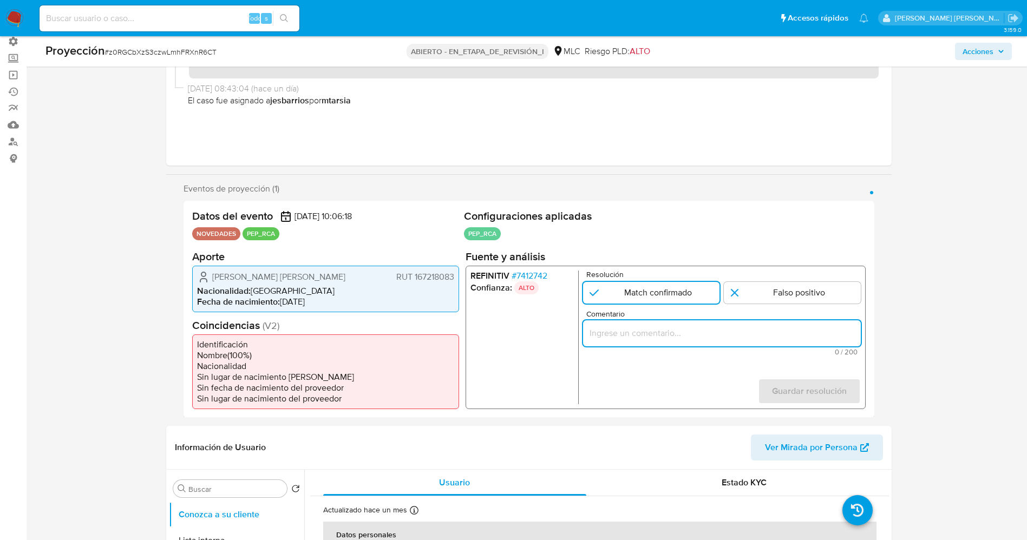
click at [676, 336] on input "Comentario" at bounding box center [722, 333] width 278 height 14
drag, startPoint x: 610, startPoint y: 332, endPoint x: 625, endPoint y: 336, distance: 15.6
click at [624, 336] on input "l usuario Pablo Walterio Joost Winkler,RUT 167218083,nacionalidad Chilena , por…" at bounding box center [722, 333] width 278 height 14
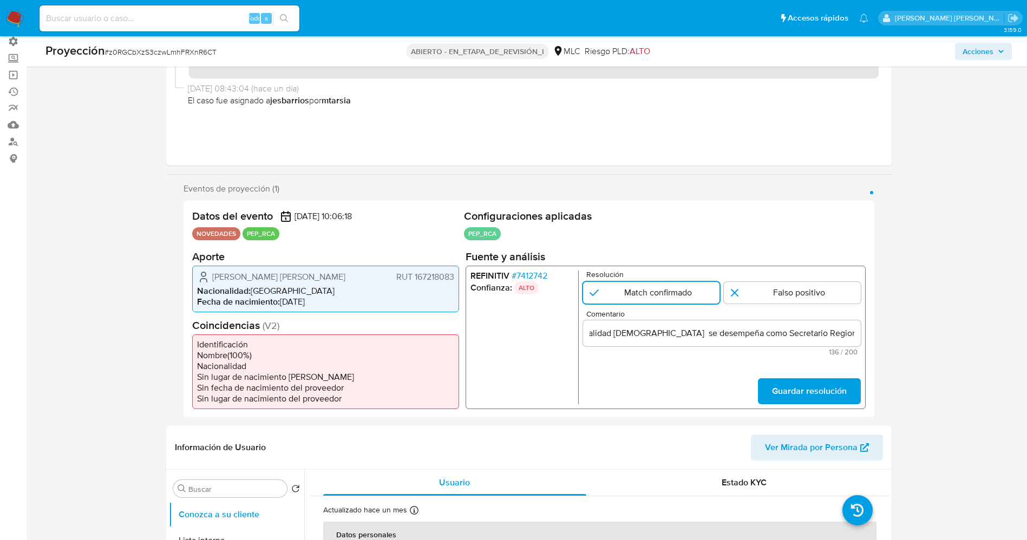
scroll to position [0, 0]
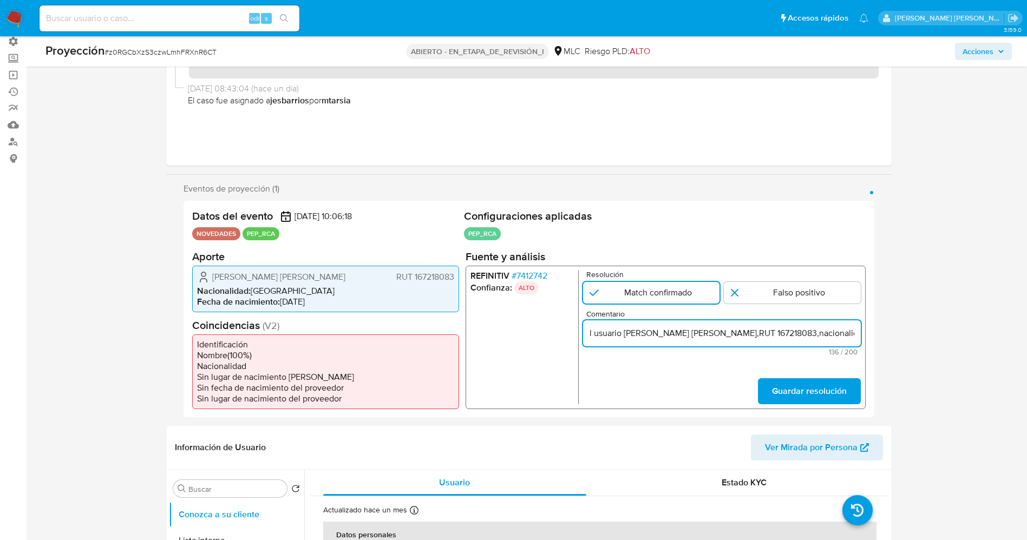
drag, startPoint x: 600, startPoint y: 334, endPoint x: 556, endPoint y: 334, distance: 43.9
click at [556, 334] on div "REFINITIV # 7412742 Confianza: ALTO Resolución Match confirmado Falso positivo …" at bounding box center [665, 337] width 400 height 144
paste input "Ministerio de Transportes y Telecomunicaciones en la actualidad.."
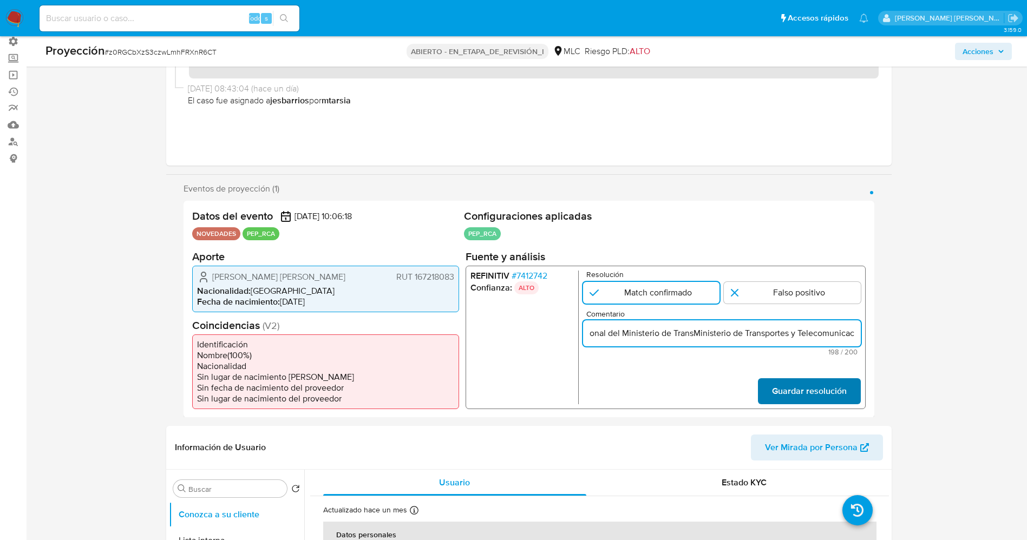
type input "Usuario Pablo Walterio Joost Winkler,RUT 167218083,nacionalidad Chilena se dese…"
click at [693, 360] on span "Guardar resolución" at bounding box center [809, 391] width 75 height 24
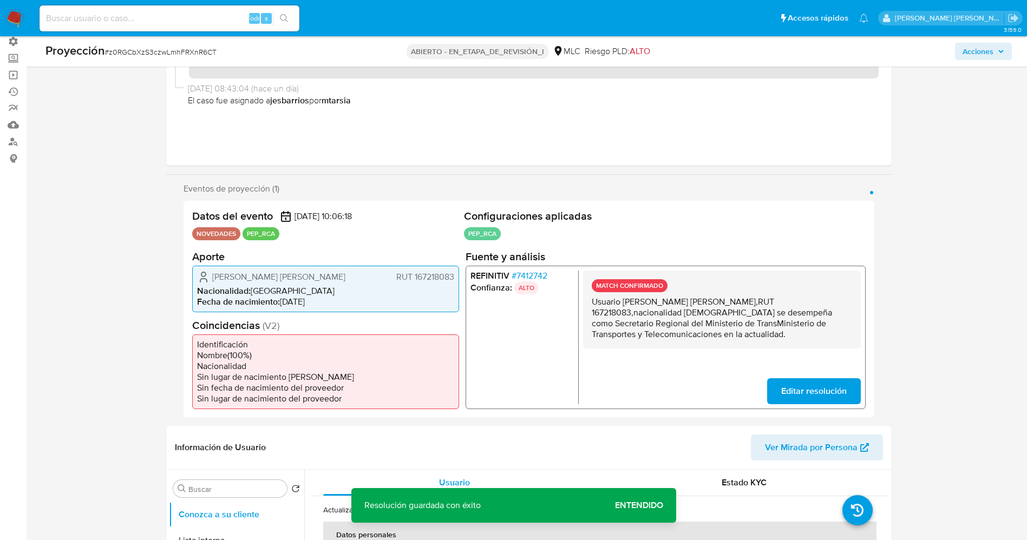
drag, startPoint x: 589, startPoint y: 302, endPoint x: 651, endPoint y: 342, distance: 73.6
click at [651, 342] on div "MATCH CONFIRMADO Usuario Pablo Walterio Joost Winkler,RUT 167218083,nacionalida…" at bounding box center [722, 309] width 278 height 78
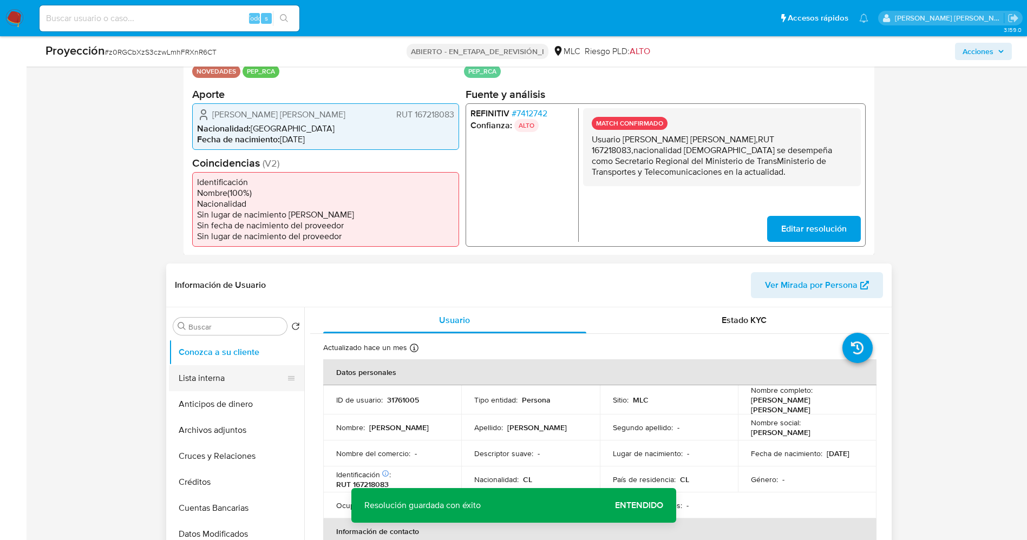
click at [232, 360] on button "Lista interna" at bounding box center [232, 379] width 127 height 26
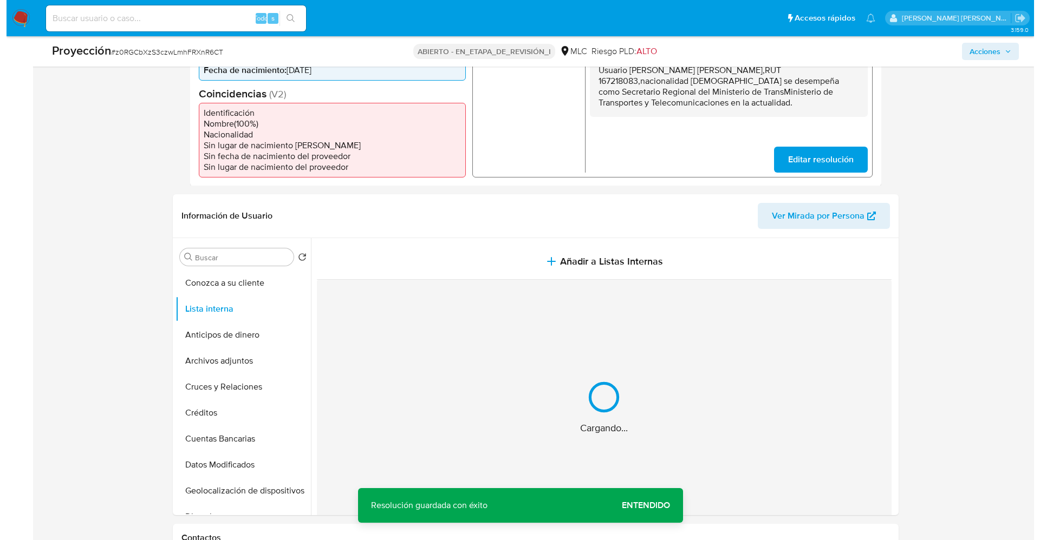
scroll to position [325, 0]
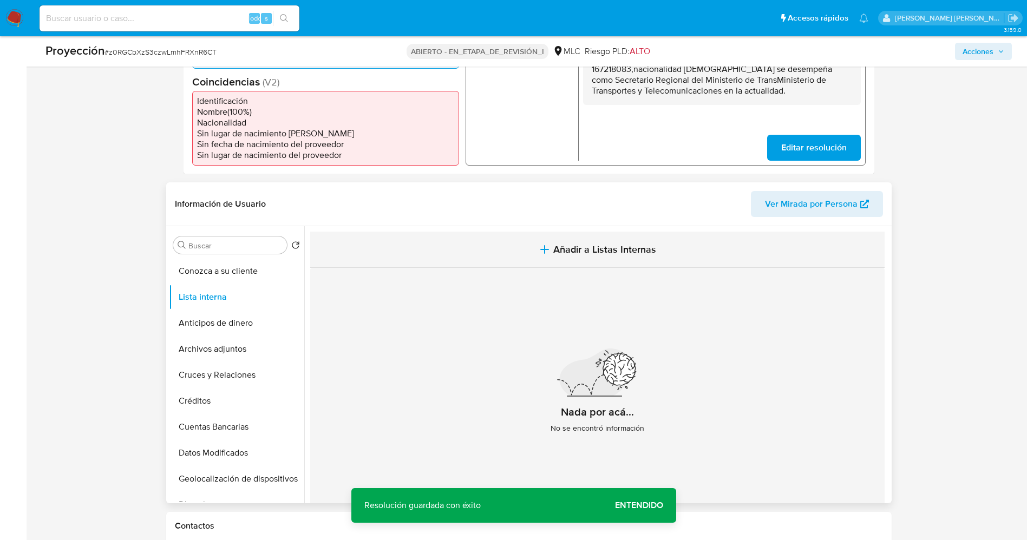
click at [565, 250] on span "Añadir a Listas Internas" at bounding box center [604, 250] width 103 height 12
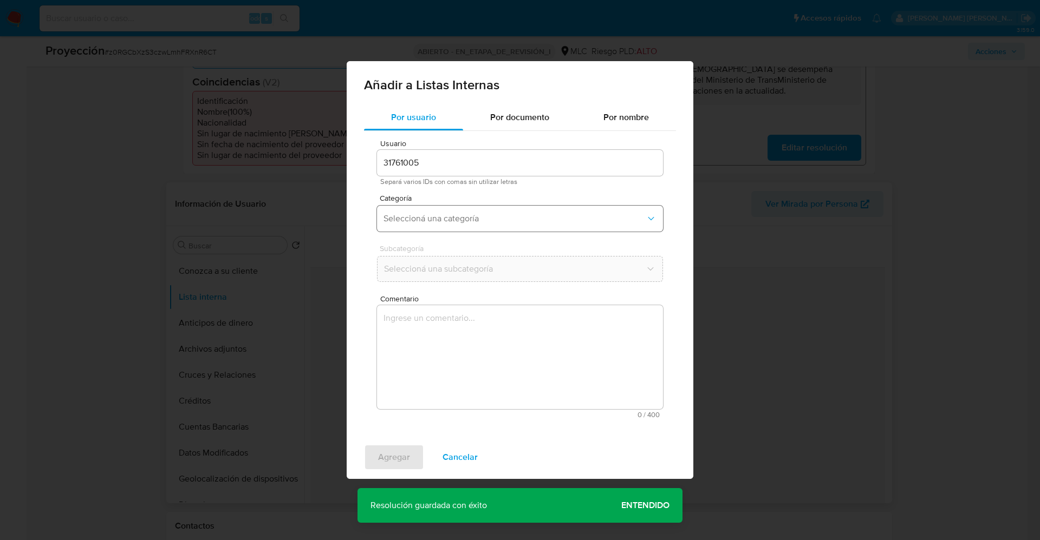
click at [465, 212] on button "Seleccioná una categoría" at bounding box center [520, 219] width 286 height 26
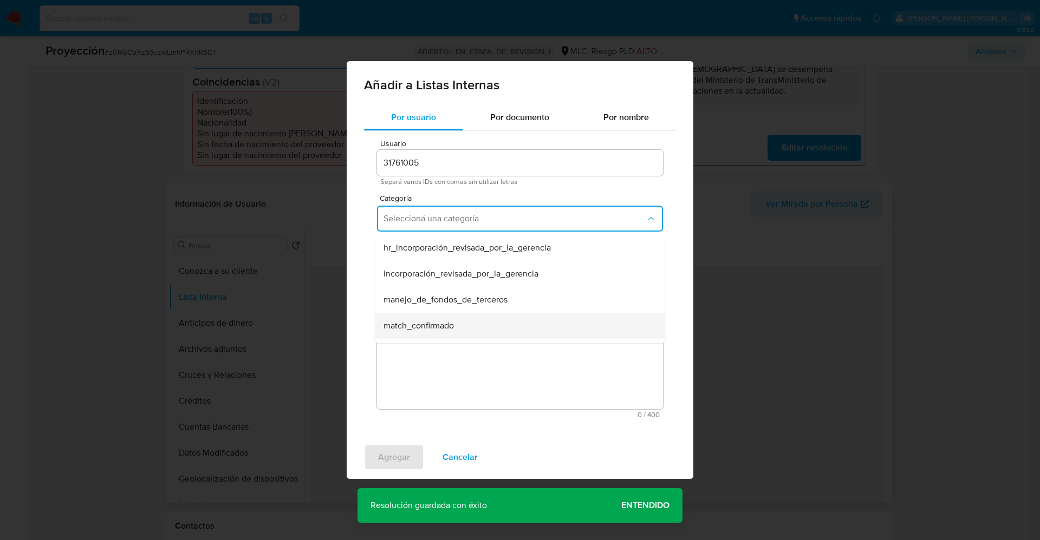
click at [448, 321] on span "match_confirmado" at bounding box center [418, 326] width 70 height 11
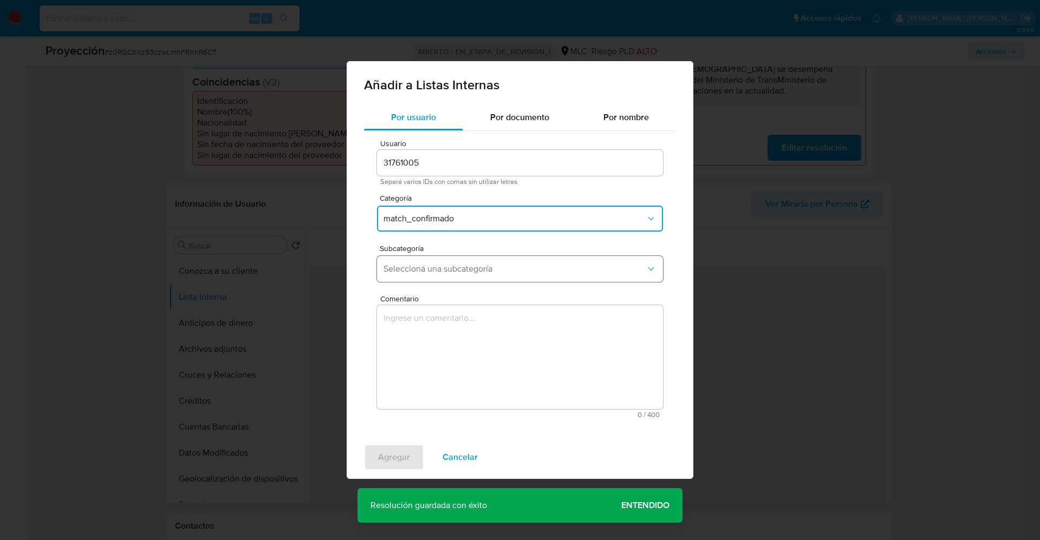
click at [447, 275] on button "Seleccioná una subcategoría" at bounding box center [520, 269] width 286 height 26
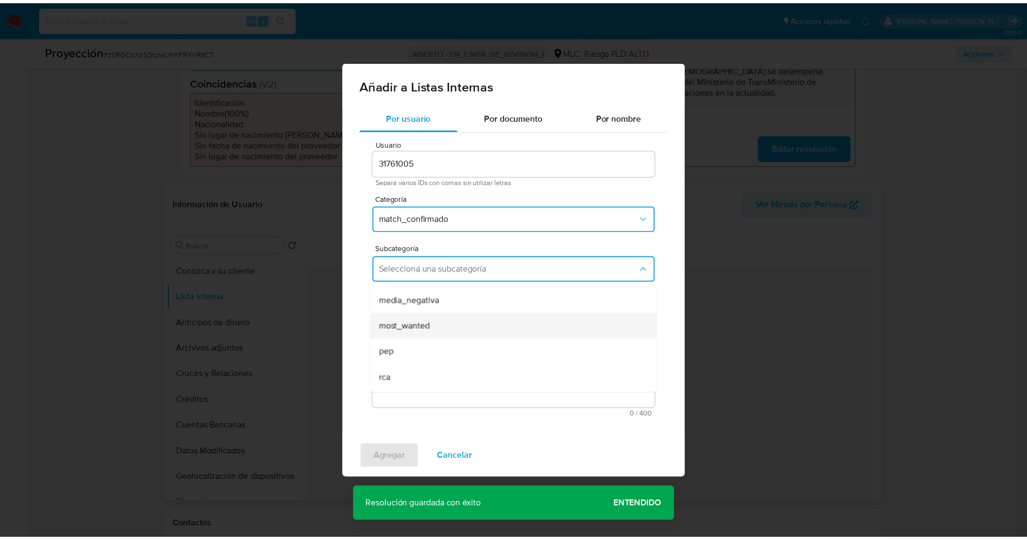
scroll to position [74, 0]
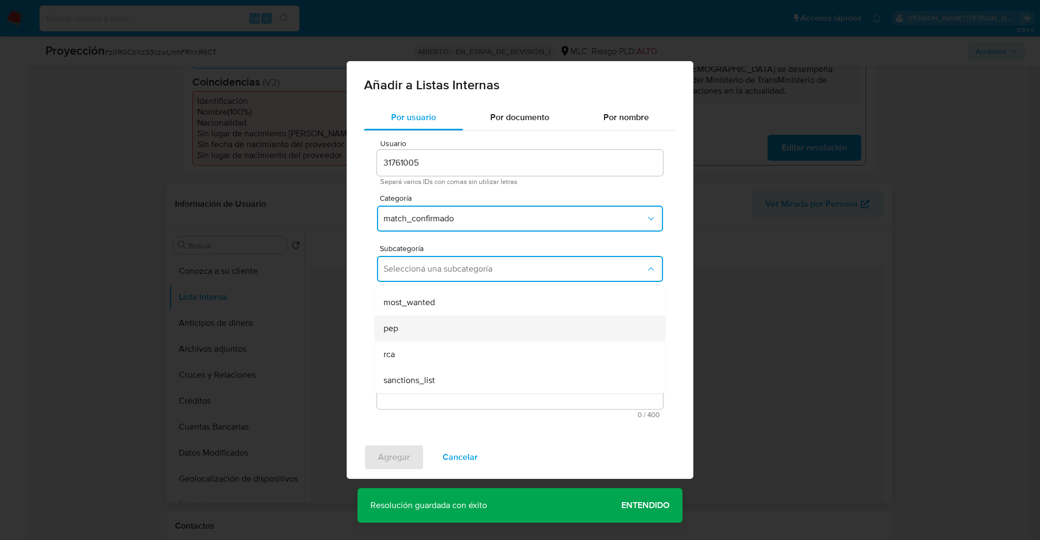
click at [437, 323] on div "pep" at bounding box center [516, 329] width 266 height 26
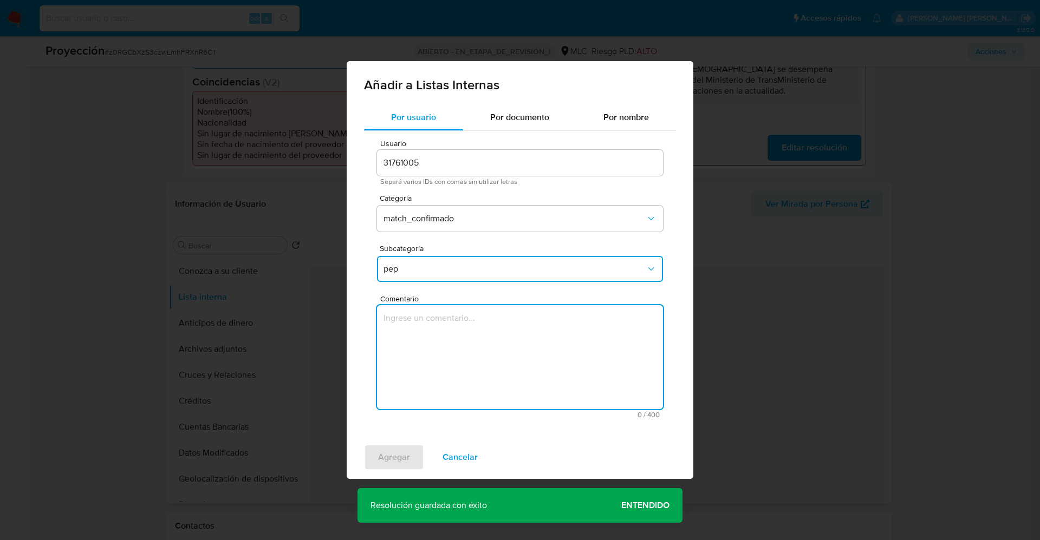
click at [437, 323] on textarea "Comentario" at bounding box center [520, 357] width 286 height 104
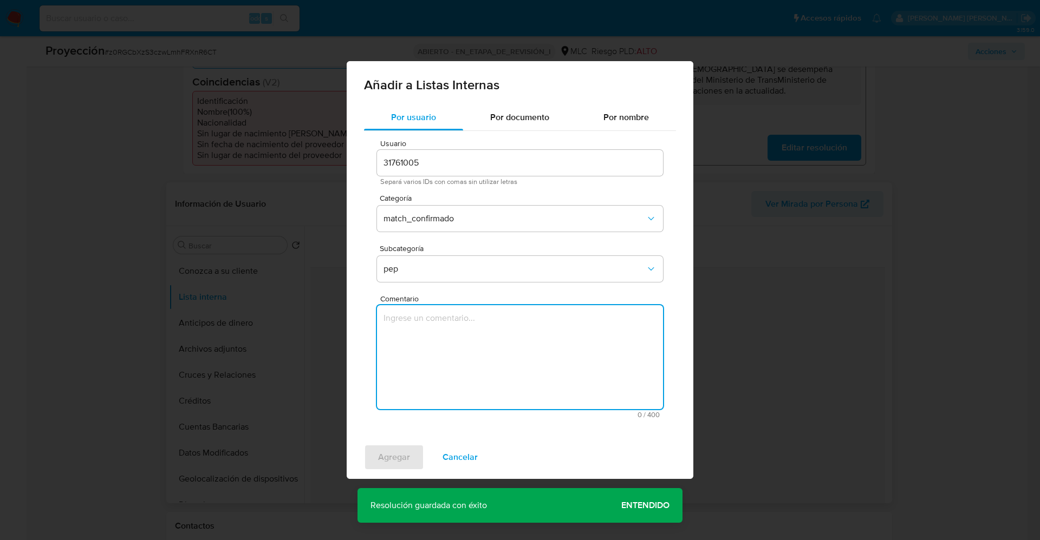
click at [437, 323] on textarea "Comentario" at bounding box center [520, 357] width 286 height 104
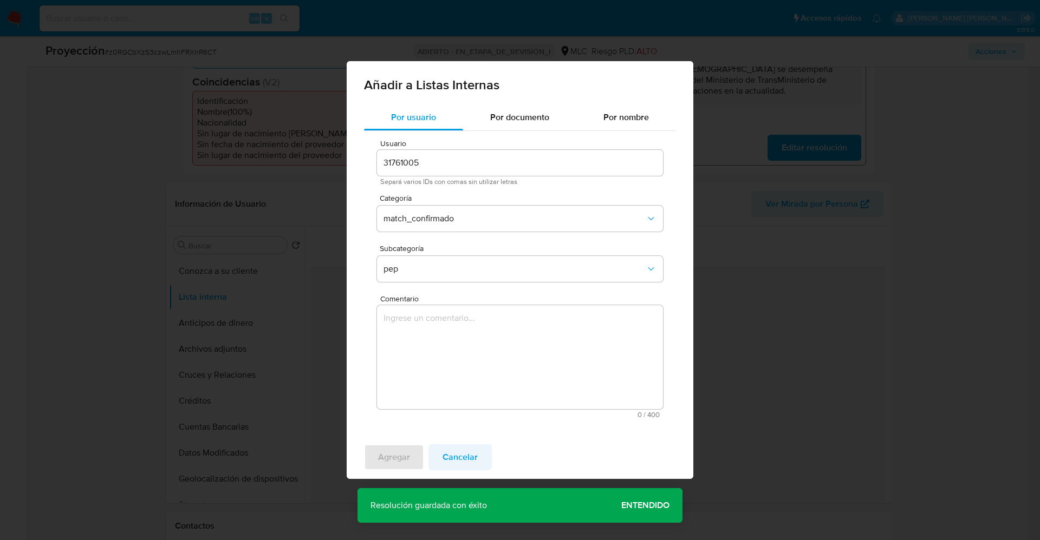
click at [455, 360] on span "Cancelar" at bounding box center [459, 458] width 35 height 24
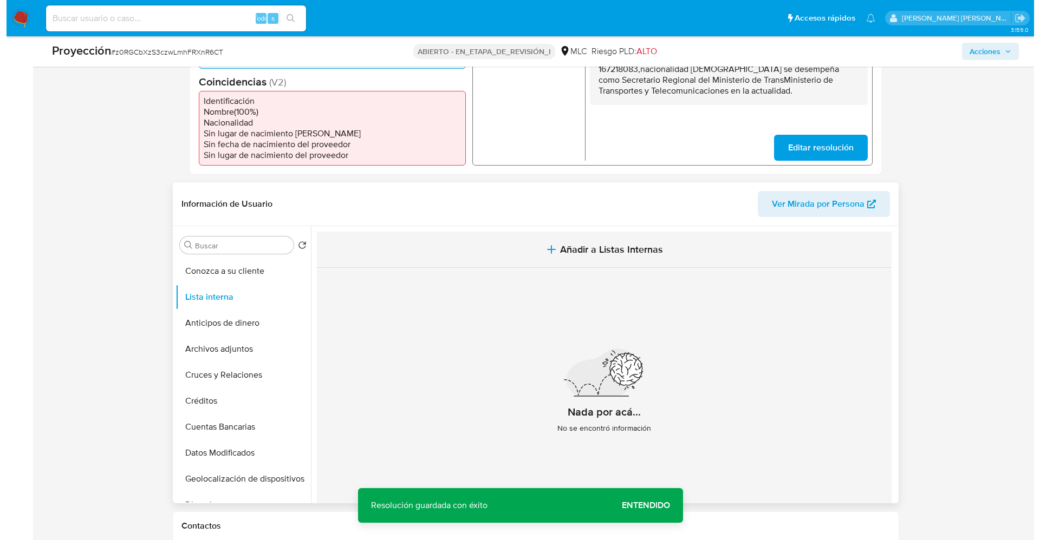
scroll to position [162, 0]
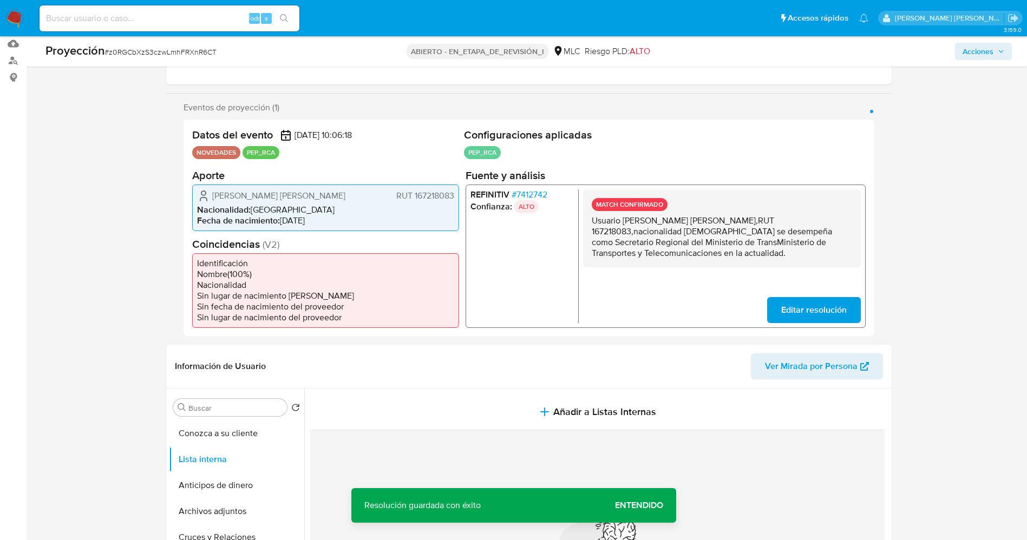
drag, startPoint x: 593, startPoint y: 221, endPoint x: 625, endPoint y: 233, distance: 34.8
click at [655, 274] on div "MATCH CONFIRMADO Usuario Pablo Walterio Joost Winkler,RUT 167218083,nacionalida…" at bounding box center [722, 256] width 278 height 134
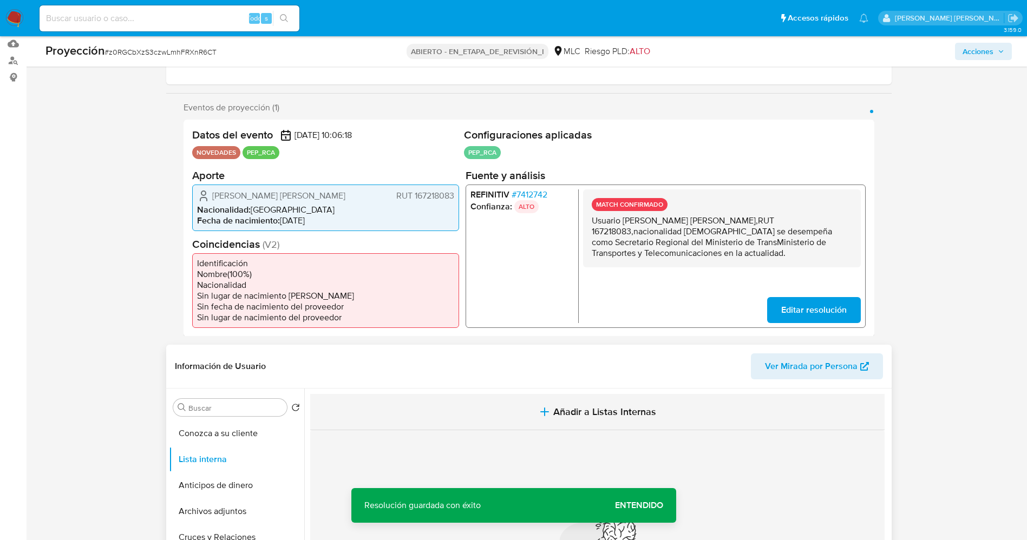
click at [596, 360] on span "Añadir a Listas Internas" at bounding box center [604, 412] width 103 height 12
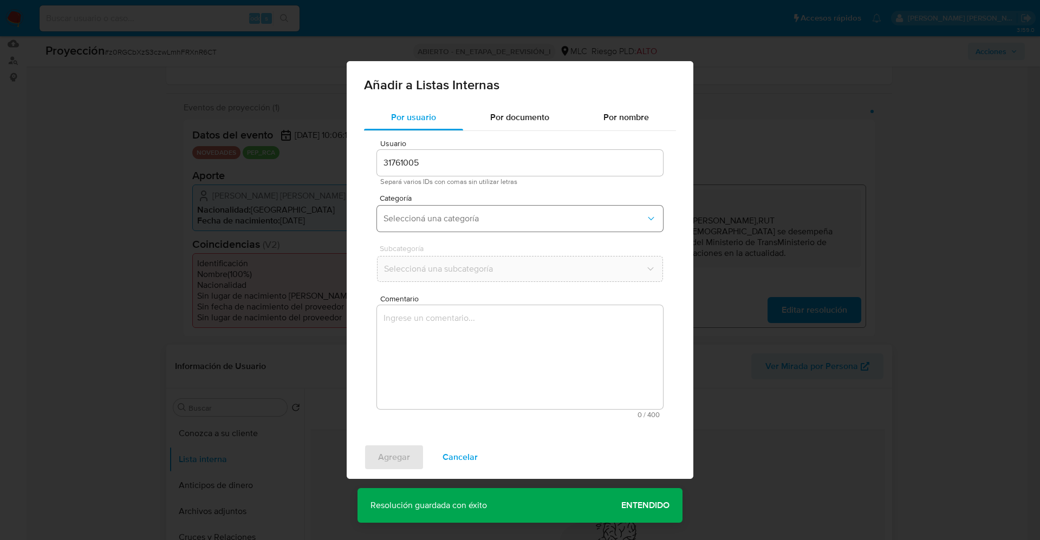
click at [483, 220] on span "Seleccioná una categoría" at bounding box center [514, 218] width 262 height 11
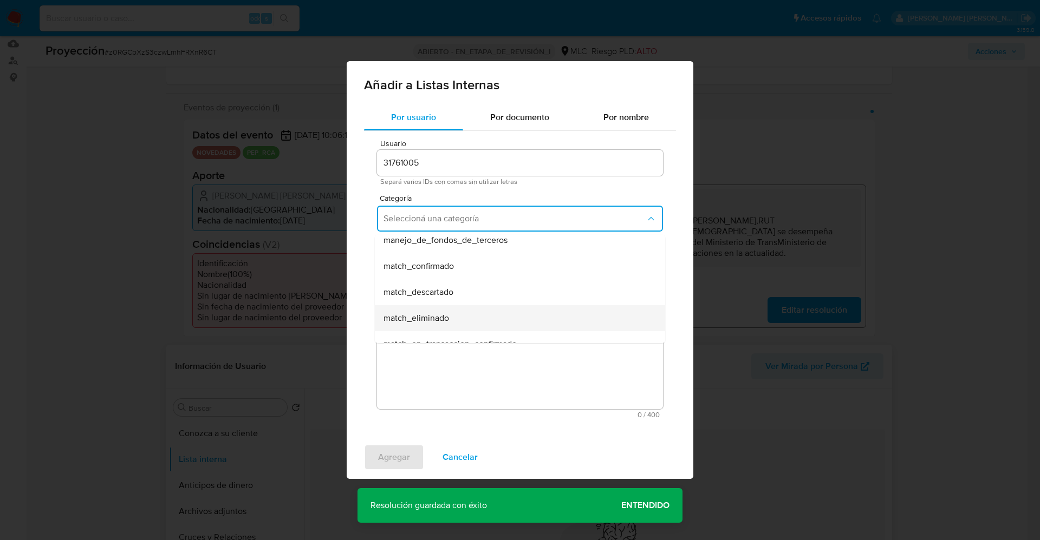
scroll to position [81, 0]
drag, startPoint x: 472, startPoint y: 253, endPoint x: 472, endPoint y: 260, distance: 7.6
click at [472, 252] on div "match_confirmado" at bounding box center [516, 245] width 266 height 26
click at [476, 268] on span "Seleccioná una subcategoría" at bounding box center [514, 269] width 262 height 11
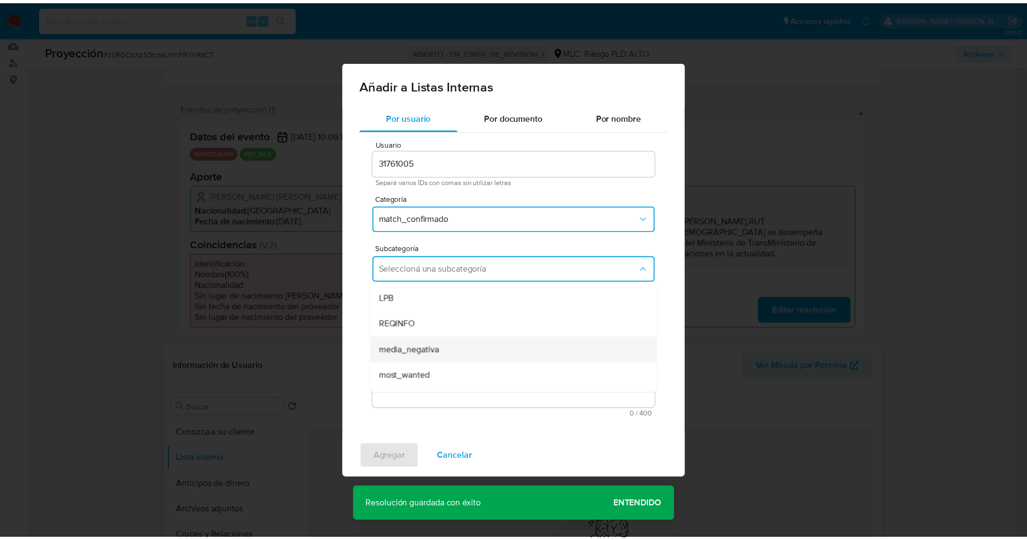
scroll to position [74, 0]
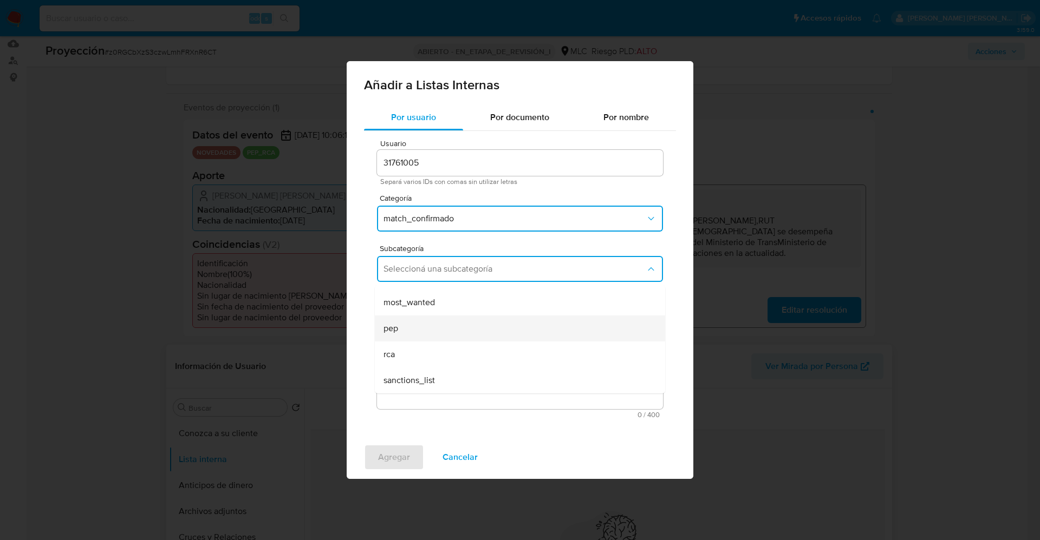
click at [418, 329] on div "pep" at bounding box center [516, 329] width 266 height 26
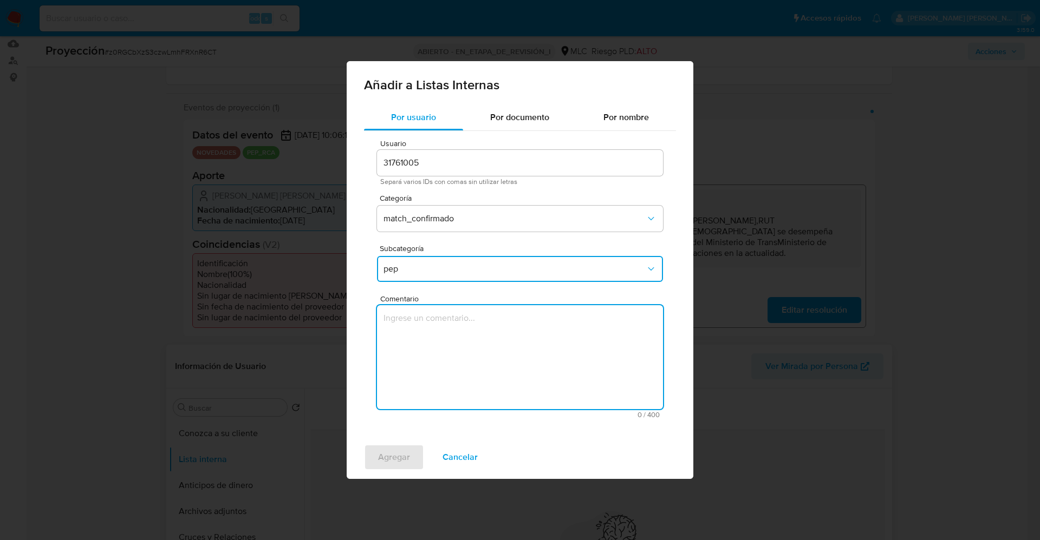
click at [423, 337] on textarea "Comentario" at bounding box center [520, 357] width 286 height 104
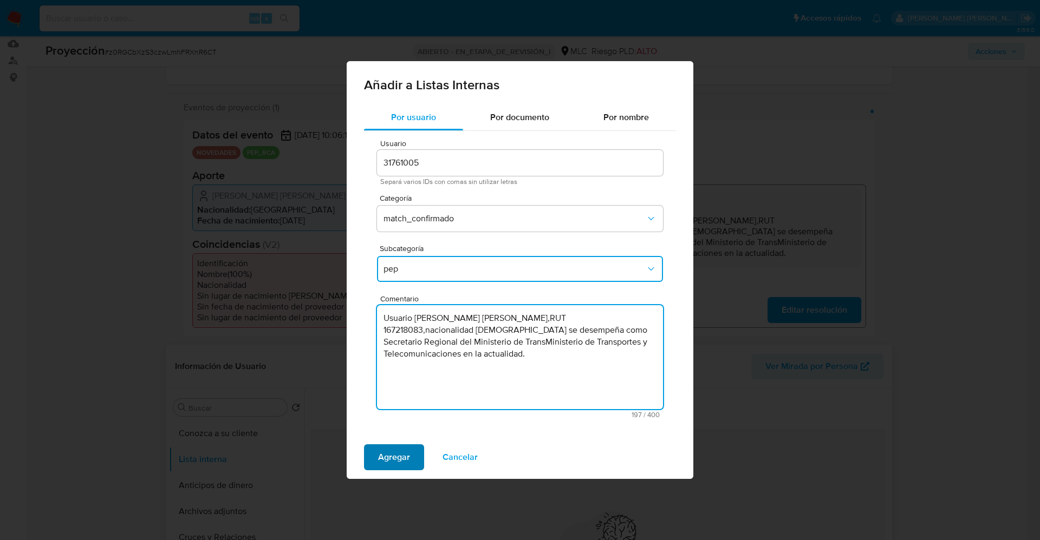
type textarea "Usuario Pablo Walterio Joost Winkler,RUT 167218083,nacionalidad Chilena se dese…"
click at [410, 360] on button "Agregar" at bounding box center [394, 458] width 60 height 26
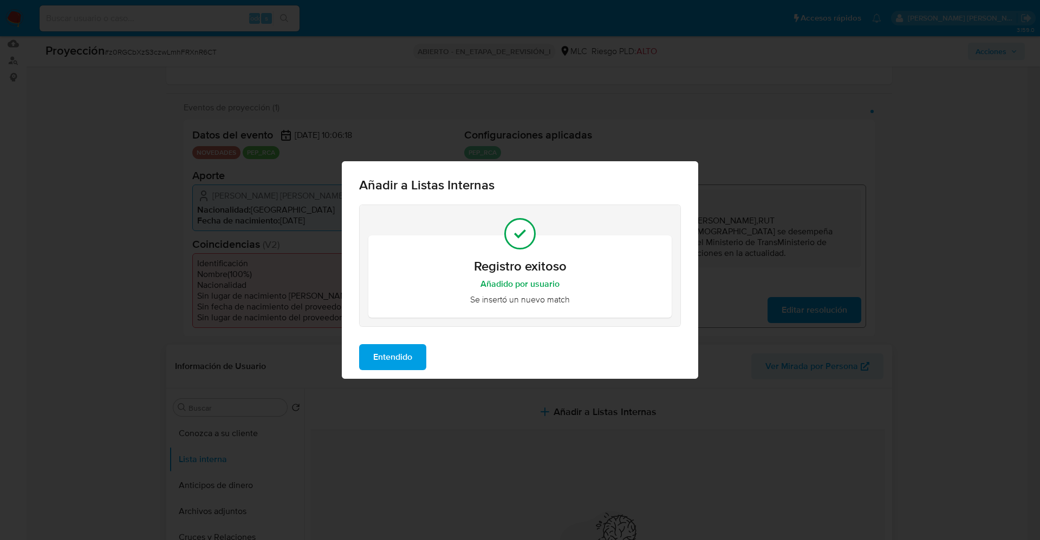
click at [386, 356] on span "Entendido" at bounding box center [392, 358] width 39 height 24
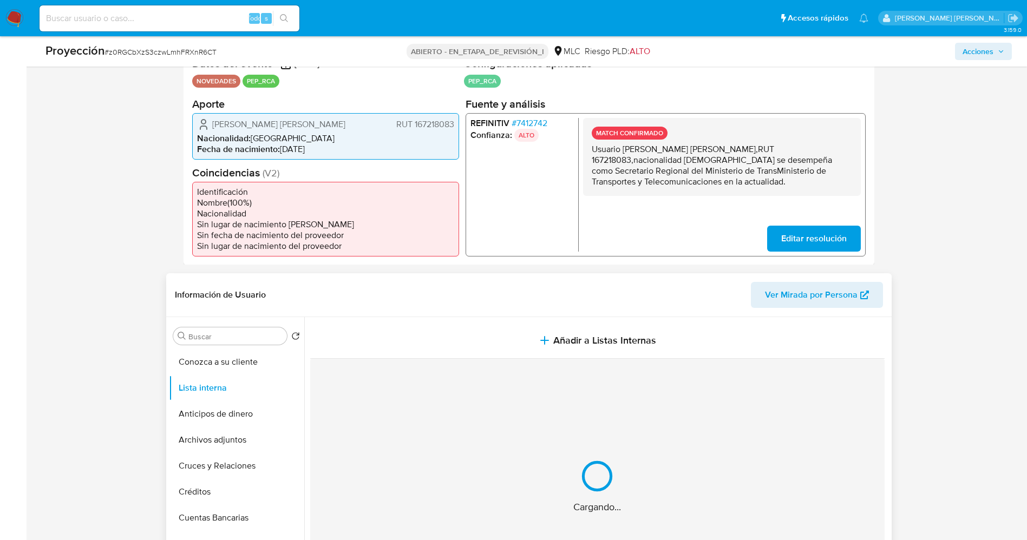
scroll to position [325, 0]
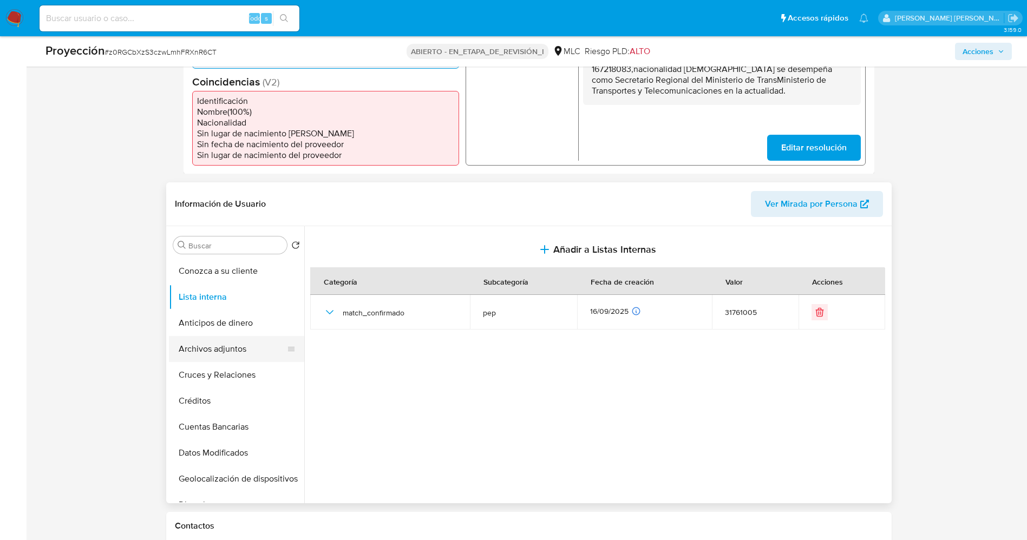
click at [225, 348] on button "Archivos adjuntos" at bounding box center [232, 349] width 127 height 26
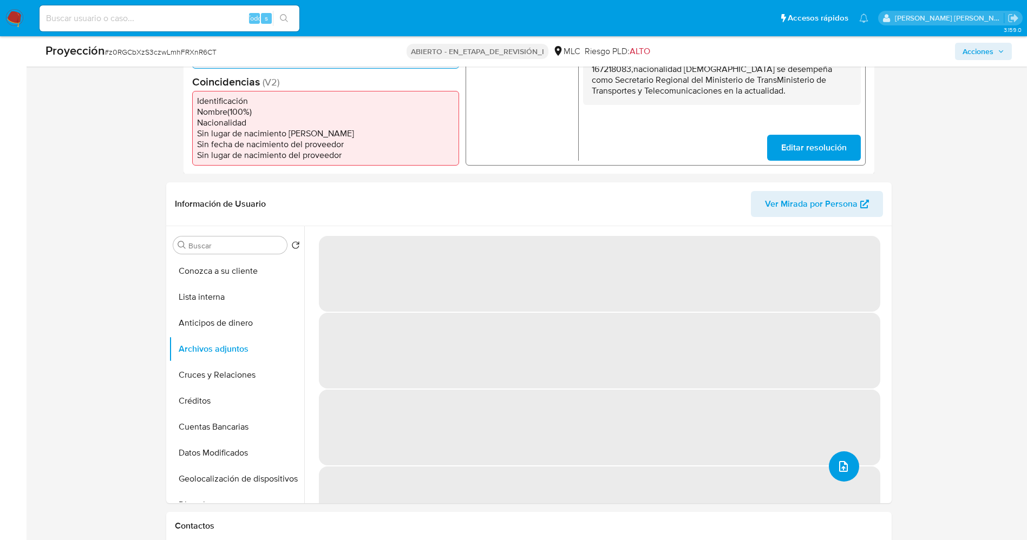
click at [693, 360] on button "subir archivo" at bounding box center [844, 467] width 30 height 30
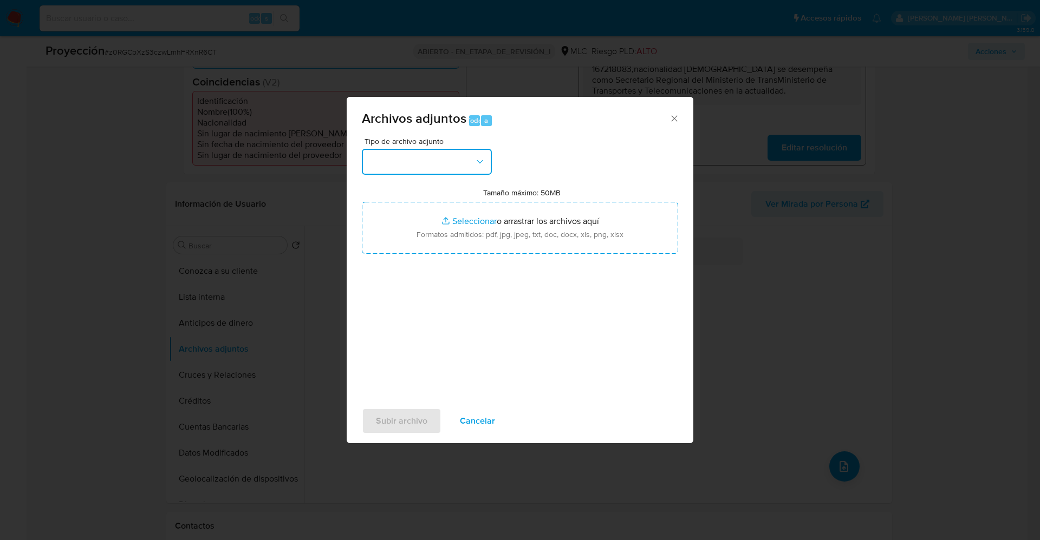
click at [431, 162] on button "button" at bounding box center [427, 162] width 130 height 26
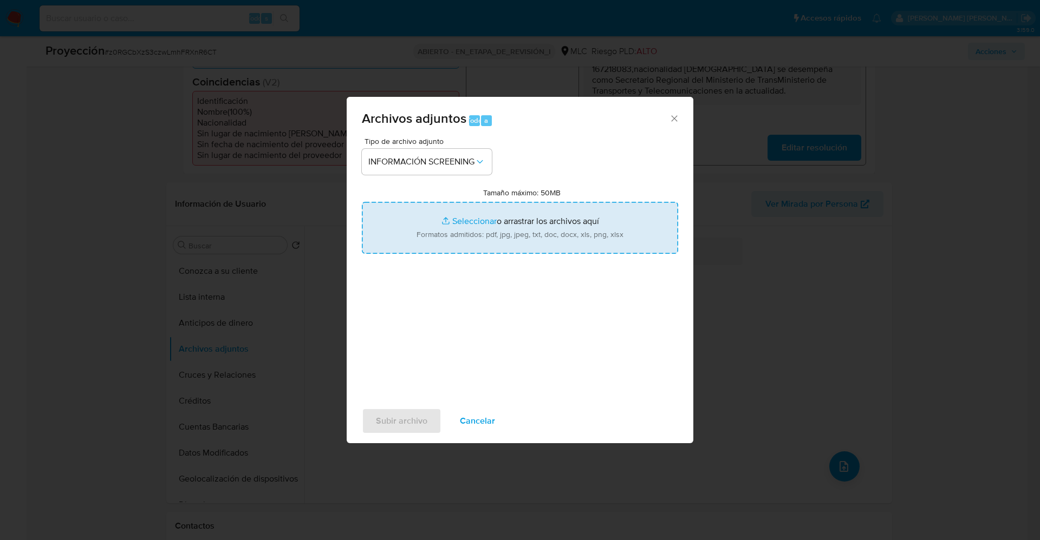
type input "C:\fakepath\_Pablo Walterio Joost Winkler_ lavado de dinero - Buscar con Google…"
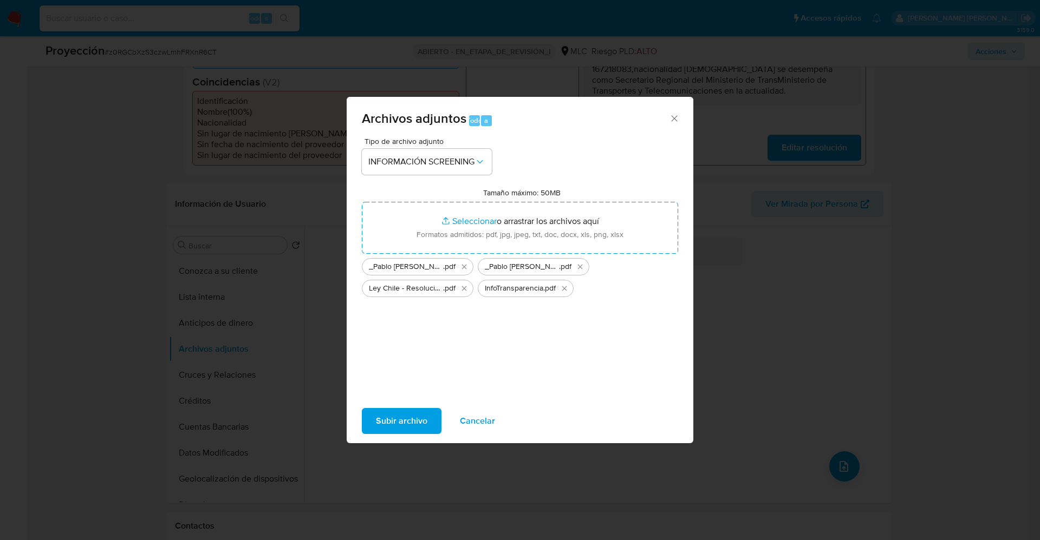
click at [409, 360] on span "Subir archivo" at bounding box center [401, 421] width 51 height 24
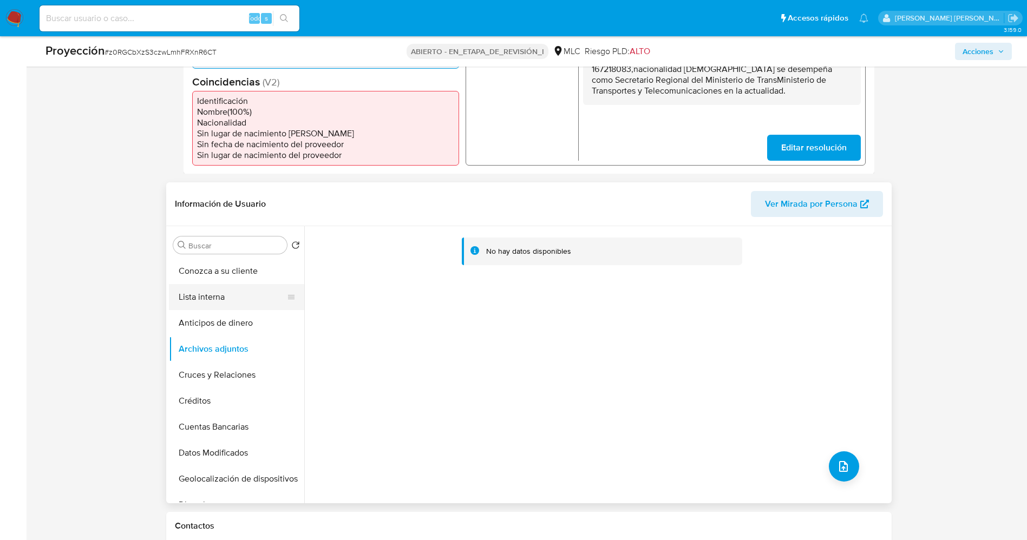
click at [213, 296] on button "Lista interna" at bounding box center [232, 297] width 127 height 26
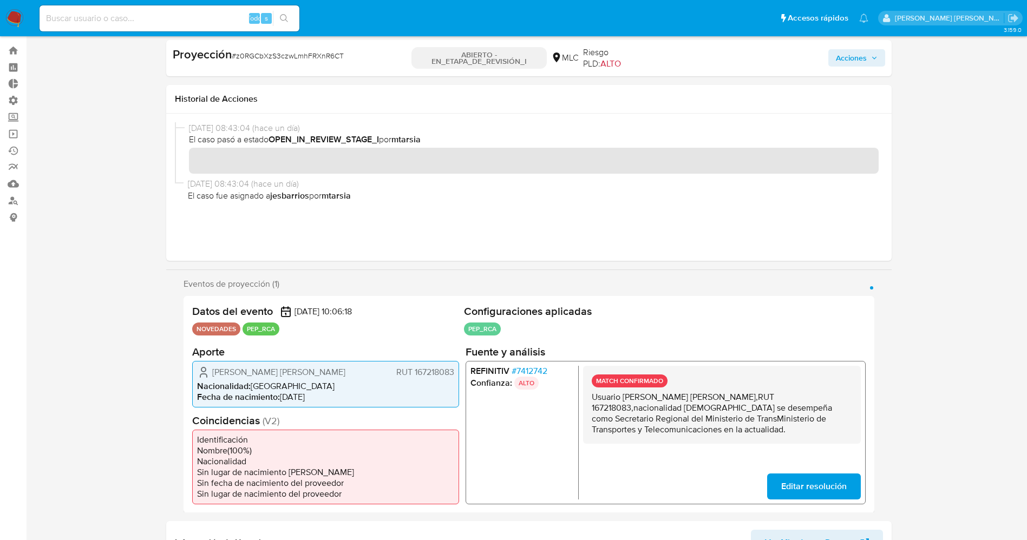
scroll to position [0, 0]
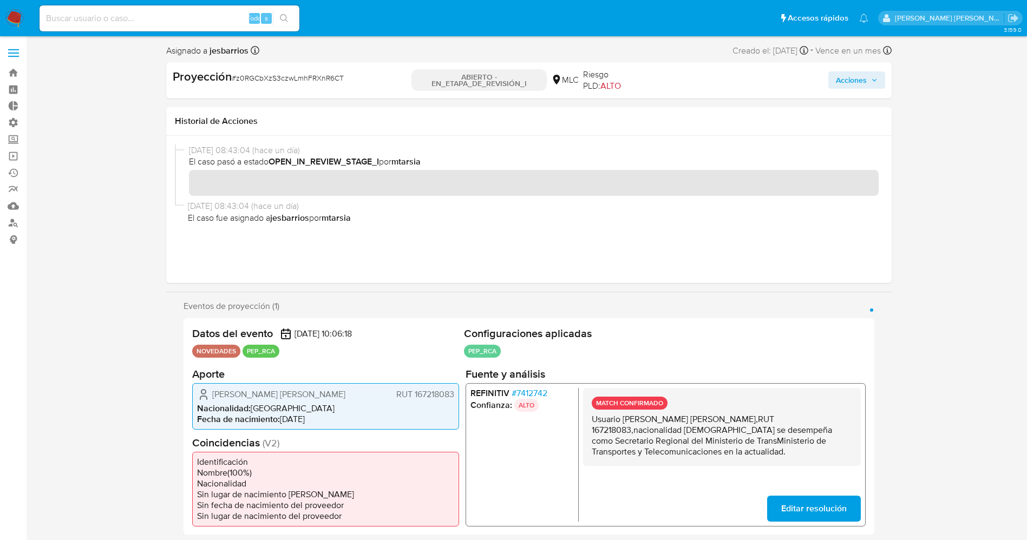
click at [693, 84] on div "Acciones" at bounding box center [767, 80] width 234 height 23
click at [693, 83] on span "Acciones" at bounding box center [851, 79] width 31 height 17
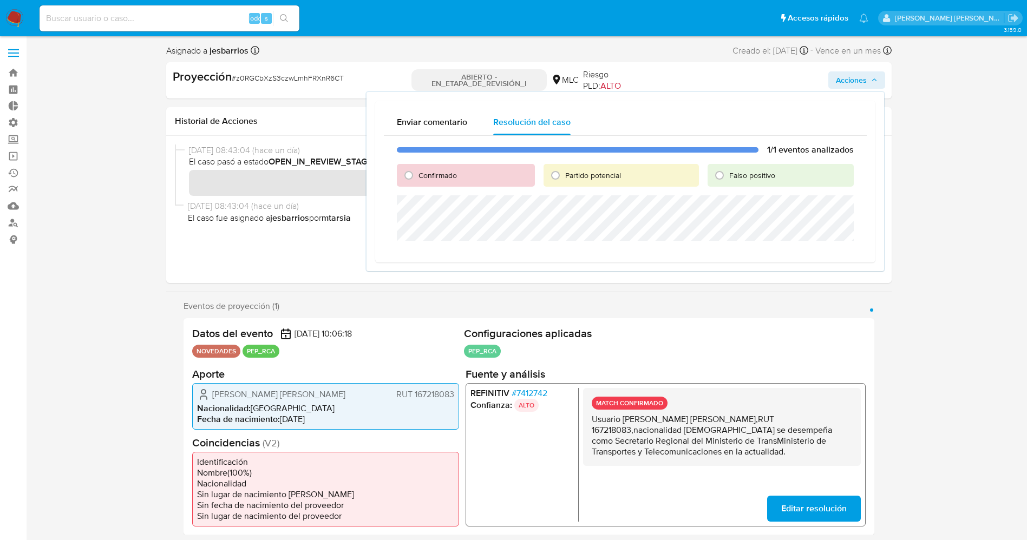
click at [432, 180] on span "Confirmado" at bounding box center [438, 175] width 38 height 11
click at [418, 180] on input "Confirmado" at bounding box center [408, 175] width 17 height 17
radio input "true"
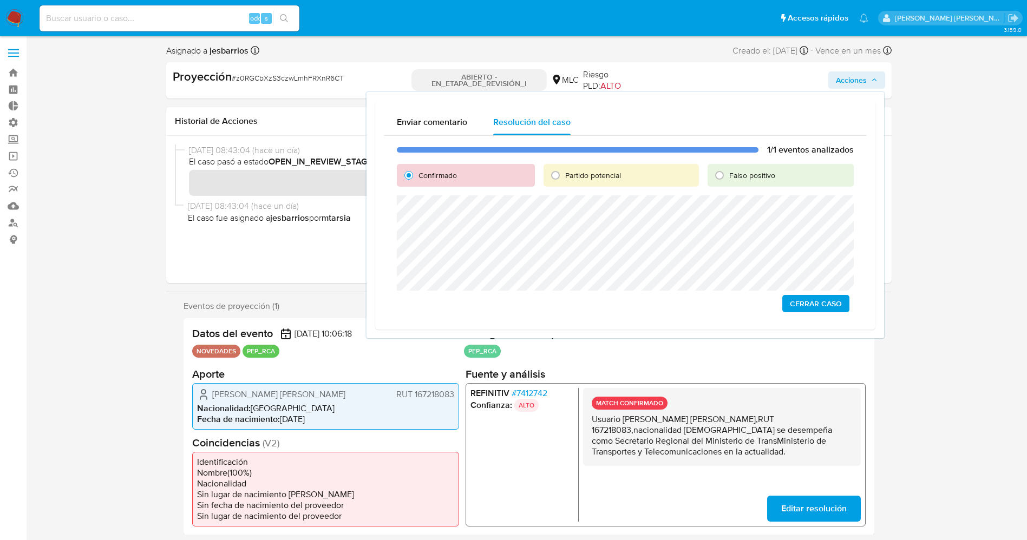
click at [693, 310] on span "Cerrar Caso" at bounding box center [816, 303] width 52 height 15
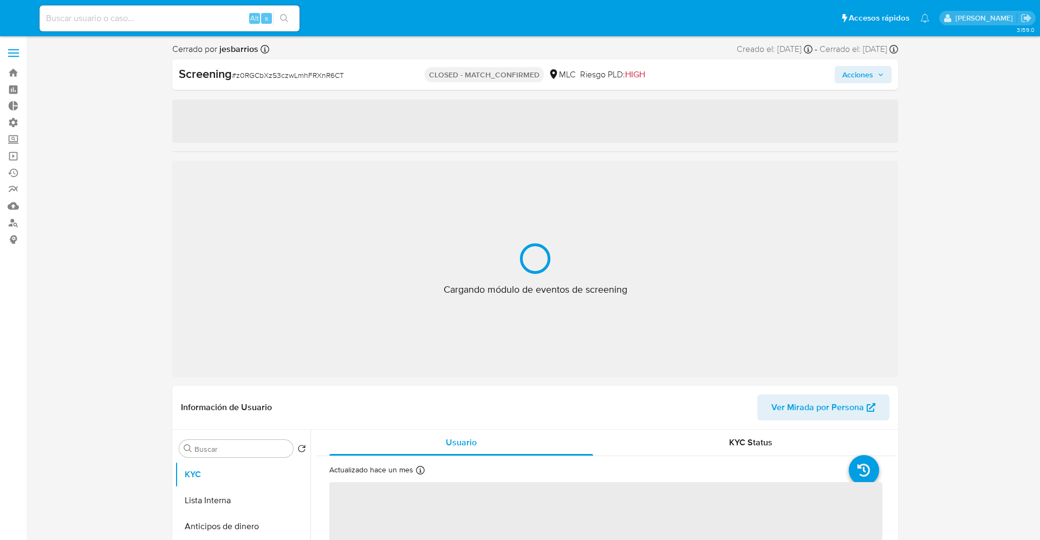
select select "10"
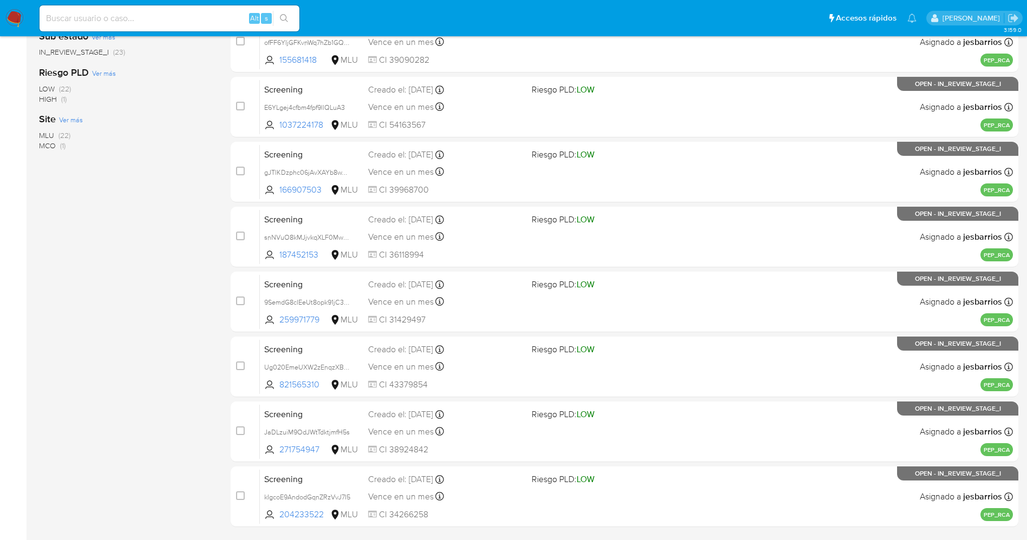
scroll to position [354, 0]
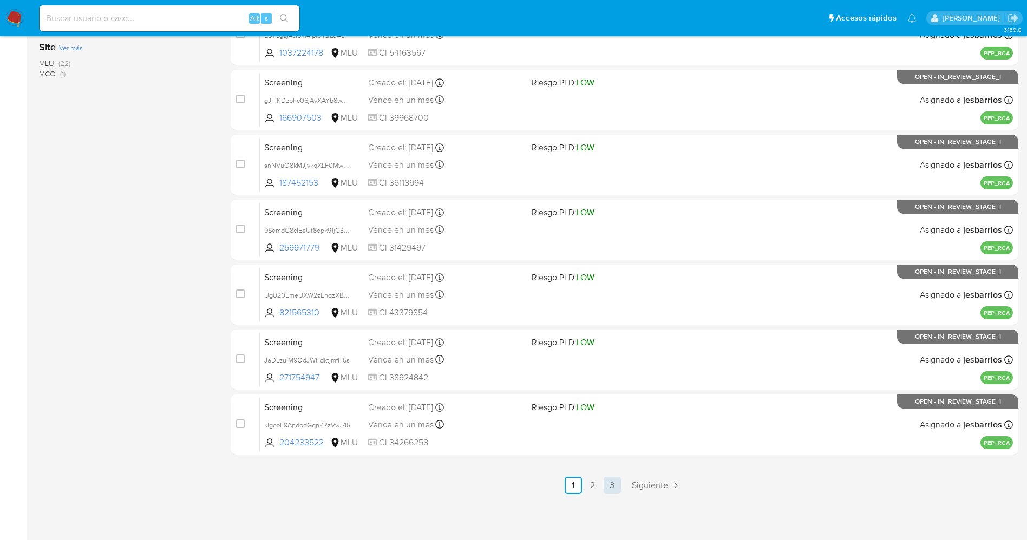
click at [612, 479] on link "3" at bounding box center [612, 485] width 17 height 17
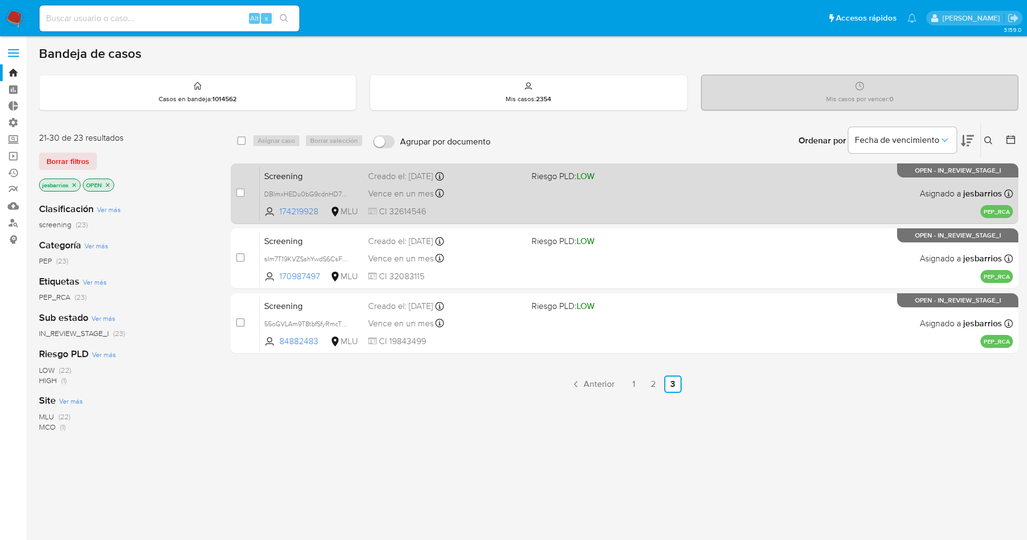
click at [535, 194] on span at bounding box center [609, 193] width 155 height 2
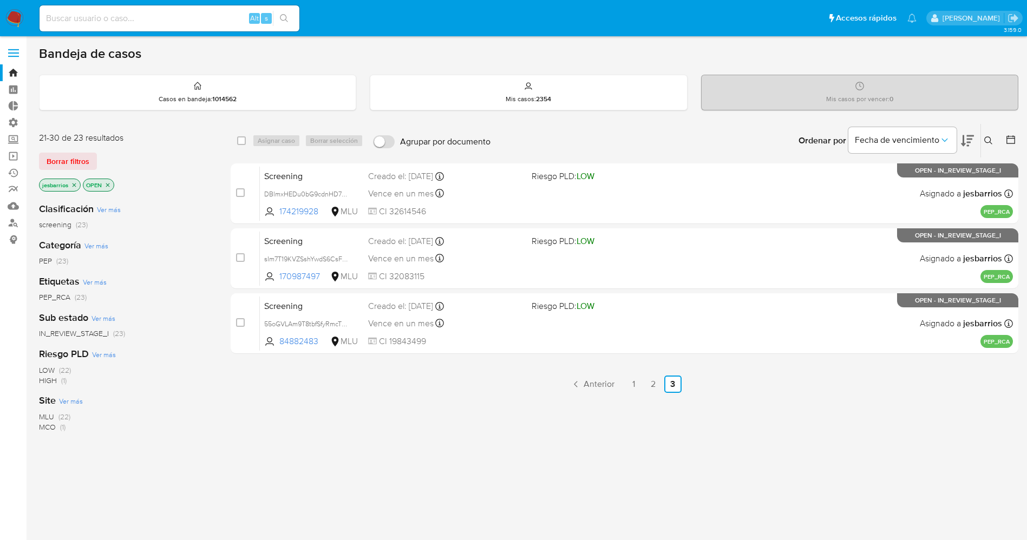
click at [110, 184] on icon "close-filter" at bounding box center [108, 185] width 6 height 6
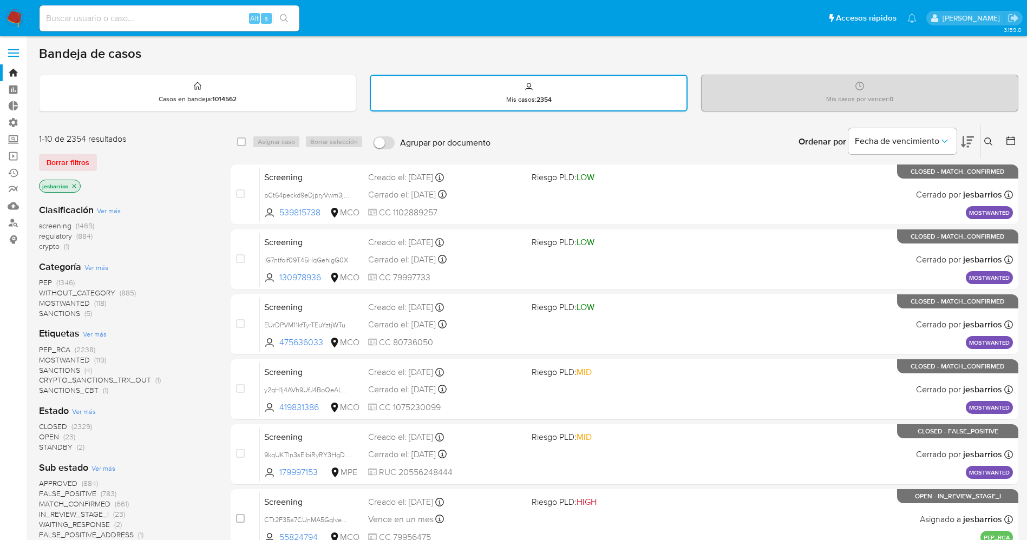
click at [1008, 144] on icon at bounding box center [1011, 140] width 11 height 11
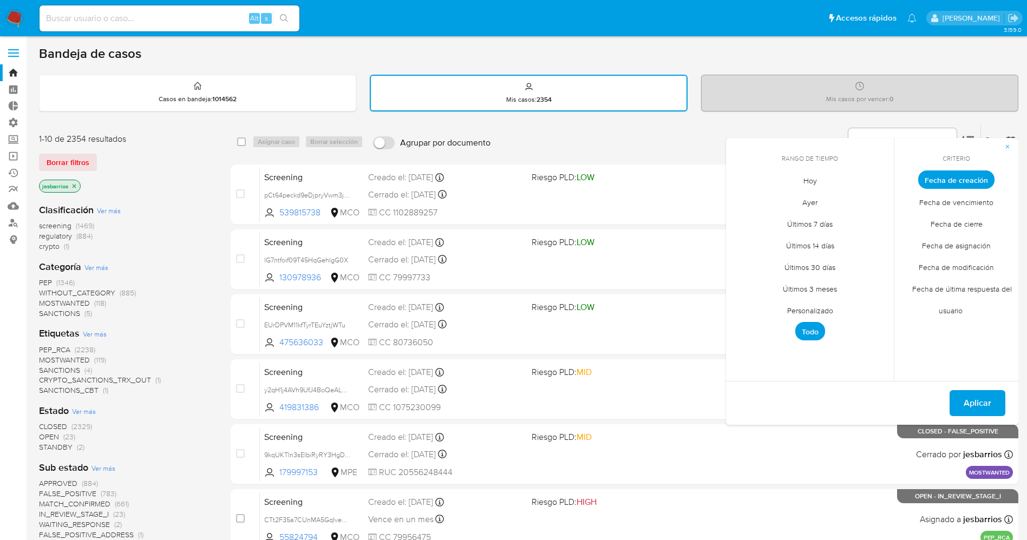
drag, startPoint x: 816, startPoint y: 182, endPoint x: 846, endPoint y: 187, distance: 30.2
click at [818, 182] on span "Hoy" at bounding box center [810, 181] width 36 height 22
click at [955, 217] on span "Fecha de cierre" at bounding box center [957, 224] width 75 height 22
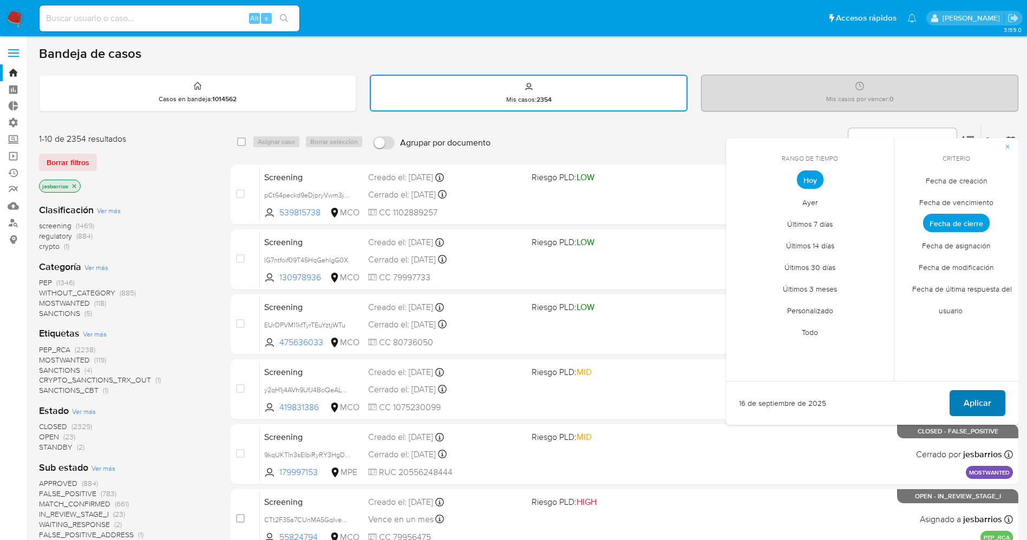
click at [983, 395] on span "Aplicar" at bounding box center [978, 404] width 28 height 24
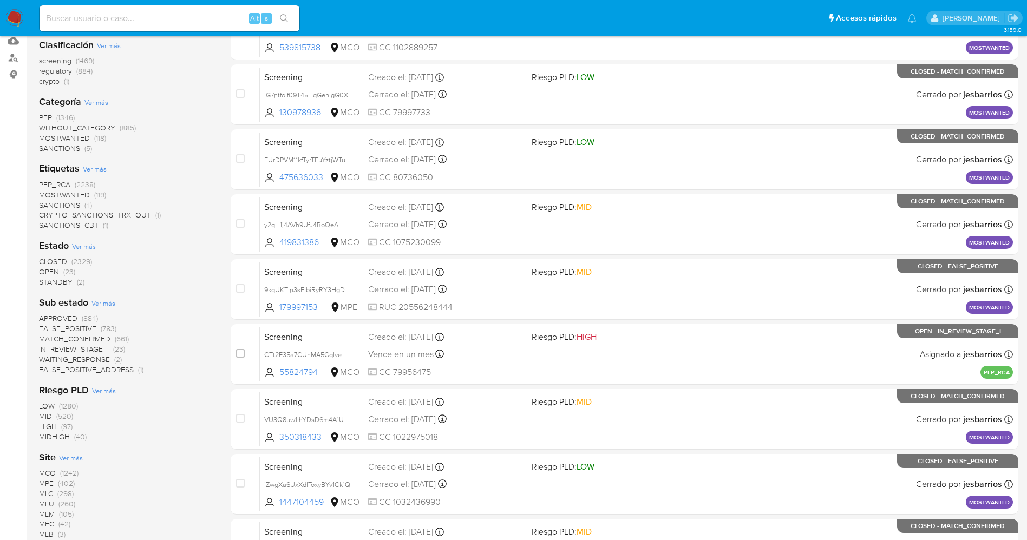
scroll to position [111, 0]
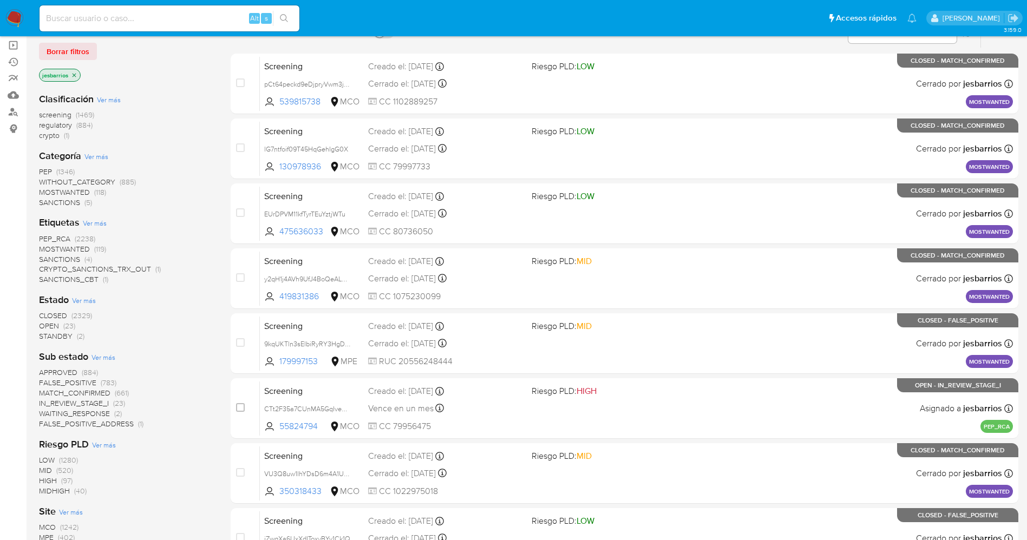
click at [7, 18] on img at bounding box center [14, 18] width 18 height 18
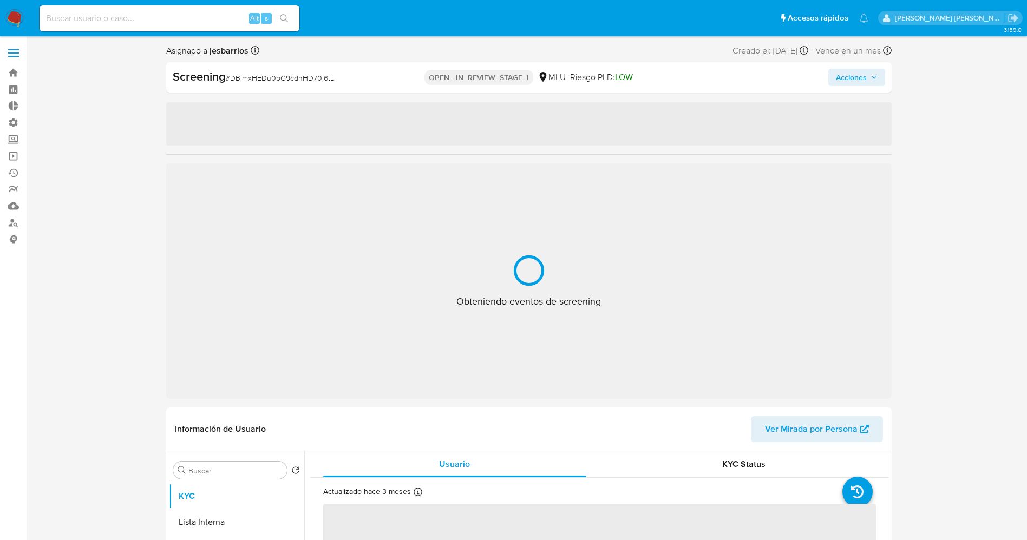
select select "10"
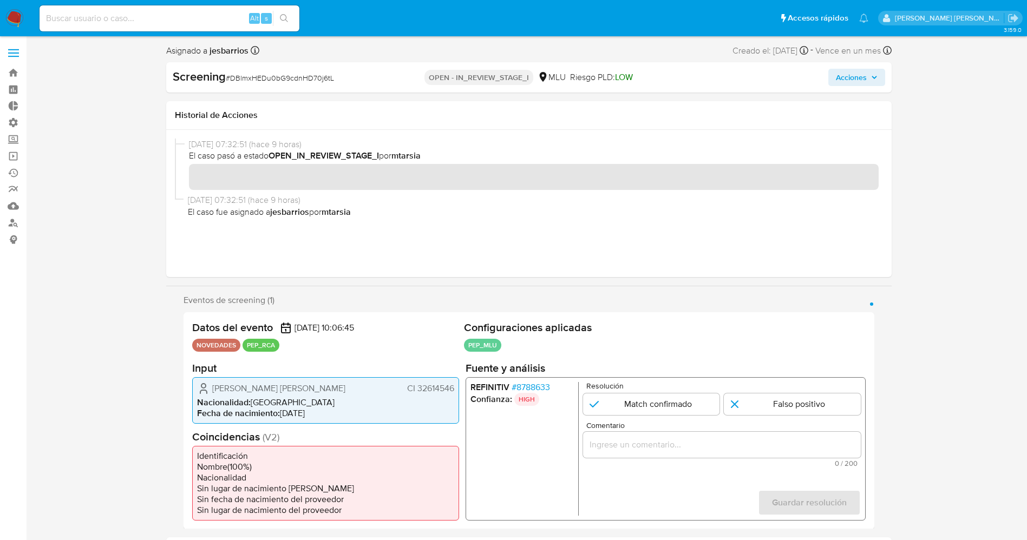
click at [544, 388] on span "# 8788633" at bounding box center [530, 387] width 38 height 11
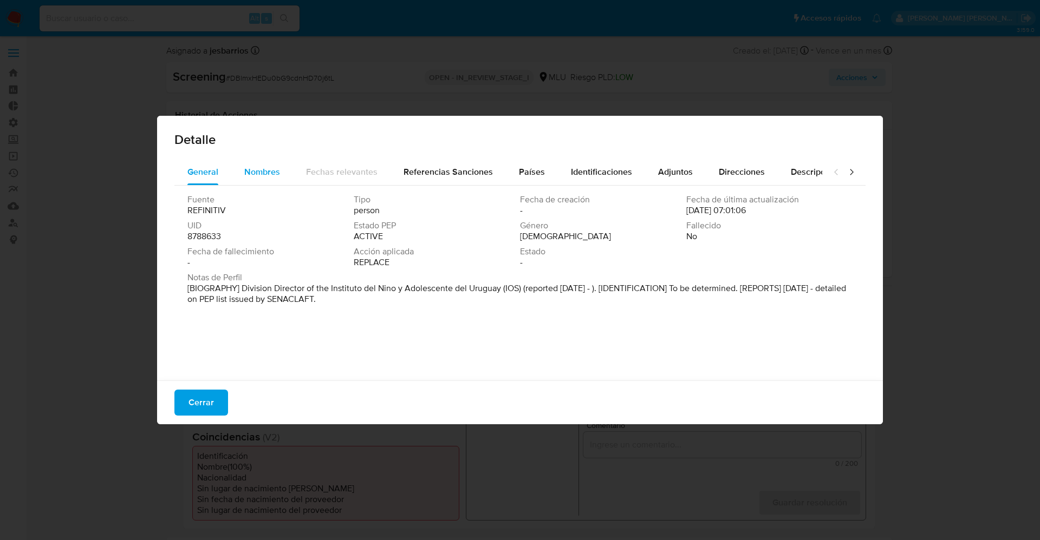
click at [252, 171] on span "Nombres" at bounding box center [262, 172] width 36 height 12
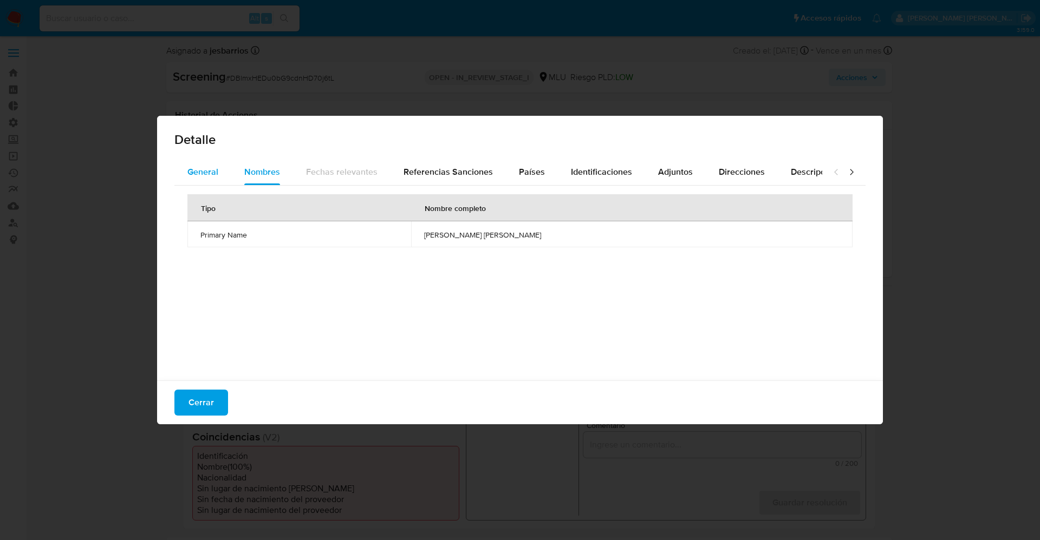
click at [213, 172] on span "General" at bounding box center [202, 172] width 31 height 12
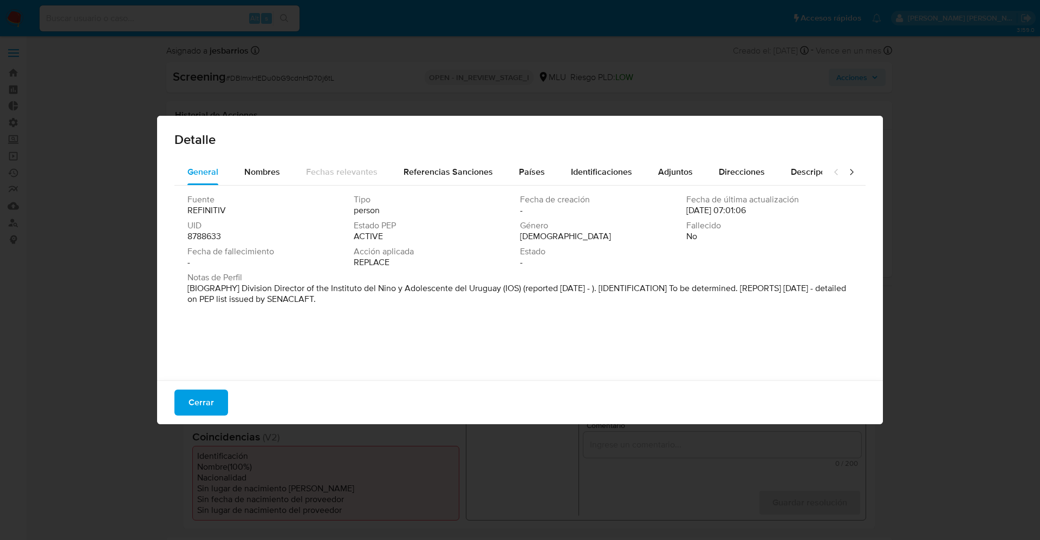
drag, startPoint x: 244, startPoint y: 289, endPoint x: 334, endPoint y: 294, distance: 89.5
click at [386, 314] on div "Fuente REFINITIV Tipo person Fecha de creación - Fecha de última actualización …" at bounding box center [519, 281] width 691 height 190
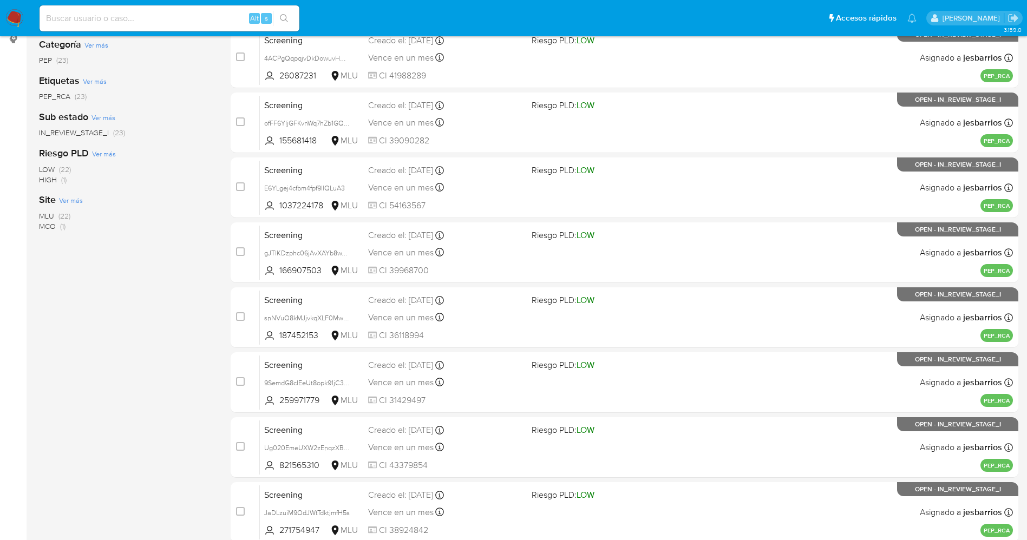
scroll to position [354, 0]
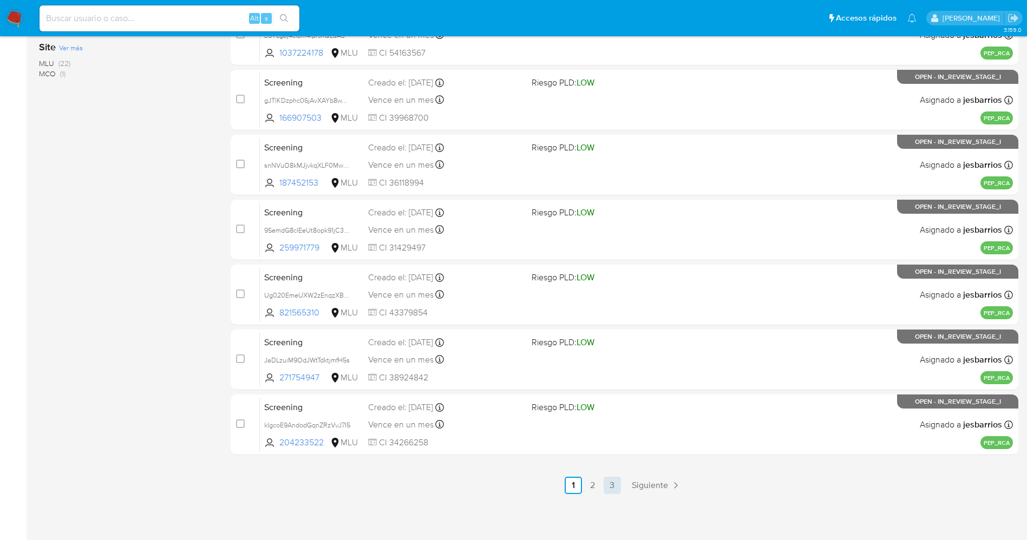
click at [620, 484] on link "3" at bounding box center [612, 485] width 17 height 17
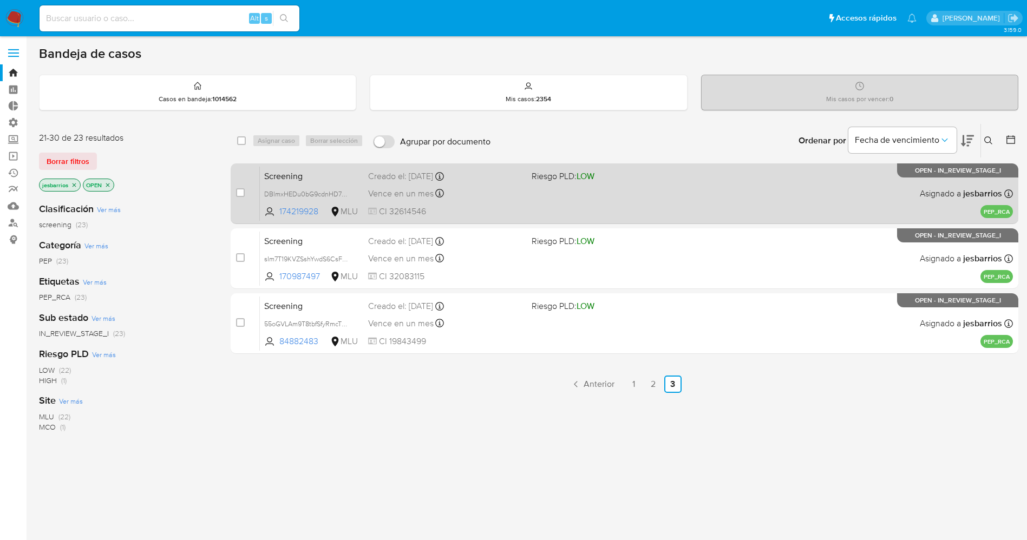
click at [576, 197] on div "Screening DBlmxHEDu0bG9cdnHD70j6tL 174219928 MLU Riesgo PLD: LOW Creado el: [DA…" at bounding box center [636, 193] width 753 height 55
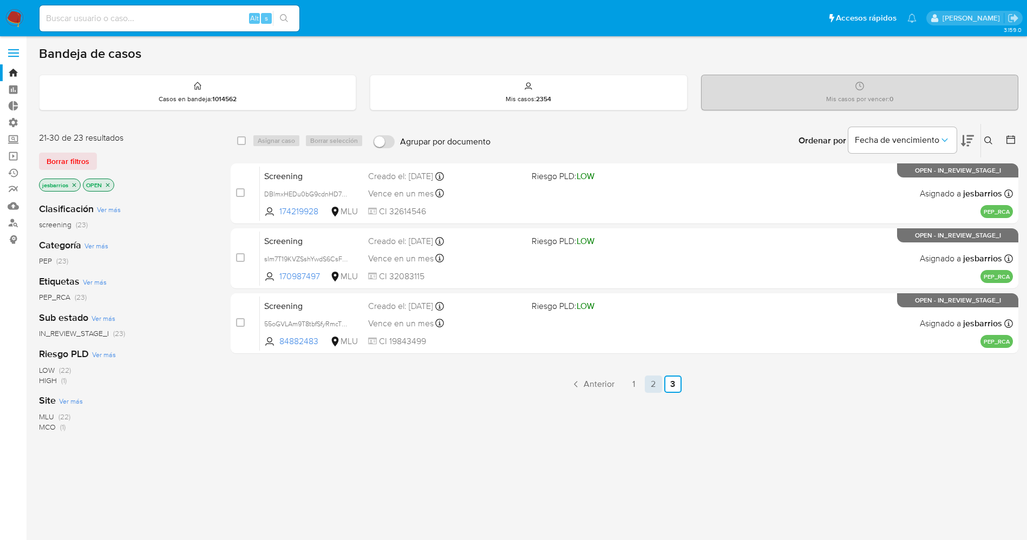
click at [658, 387] on link "2" at bounding box center [653, 384] width 17 height 17
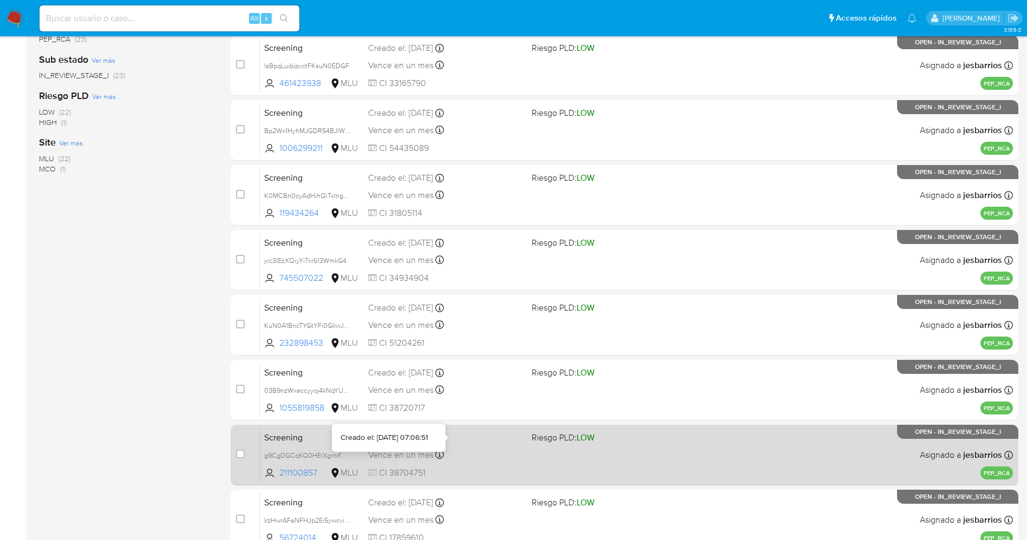
scroll to position [354, 0]
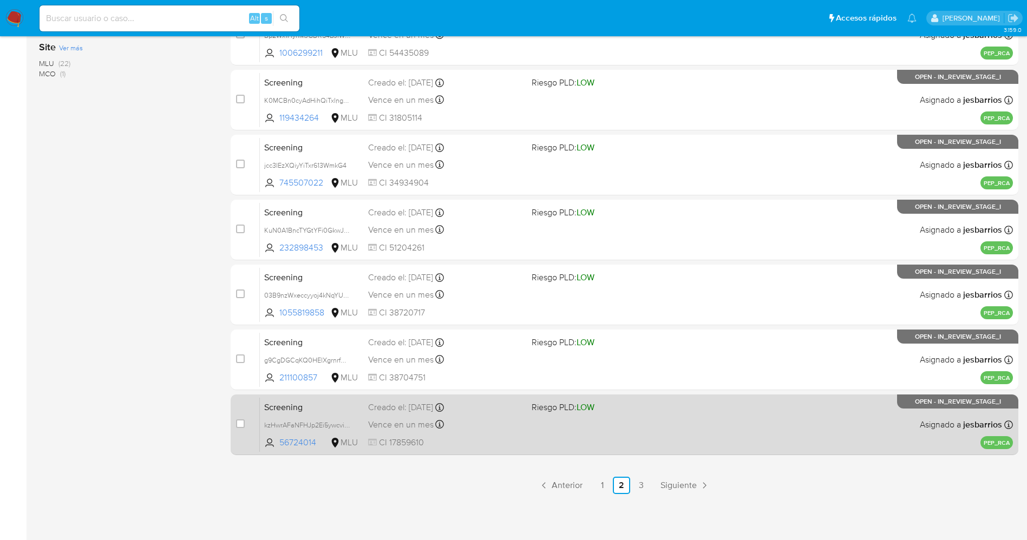
click at [489, 434] on div "Screening kzHwrAFaNFHJp2Ei5ywcvim1 56724014 MLU Riesgo PLD: LOW Creado el: [DAT…" at bounding box center [636, 424] width 753 height 55
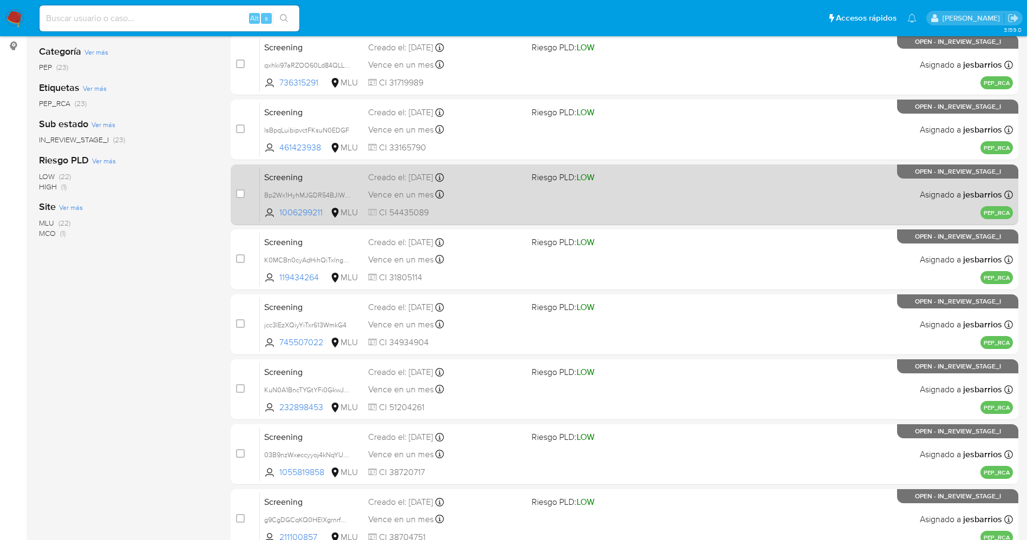
scroll to position [29, 0]
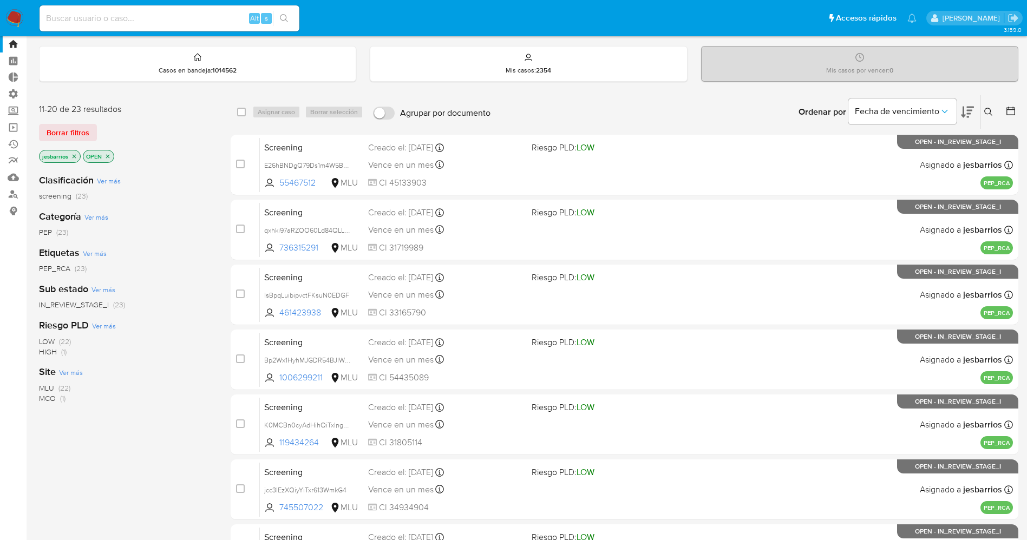
click at [54, 397] on span "MCO" at bounding box center [47, 398] width 17 height 11
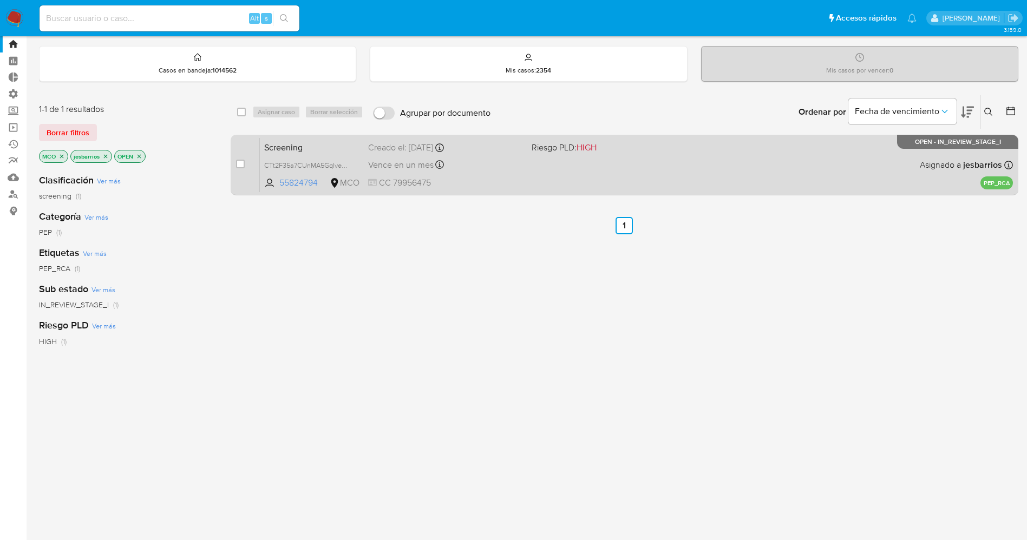
click at [615, 170] on div "Screening CTt2F35a7CUnMA5GqIveFxS8 55824794 MCO Riesgo PLD: HIGH Creado el: 14/…" at bounding box center [636, 165] width 753 height 55
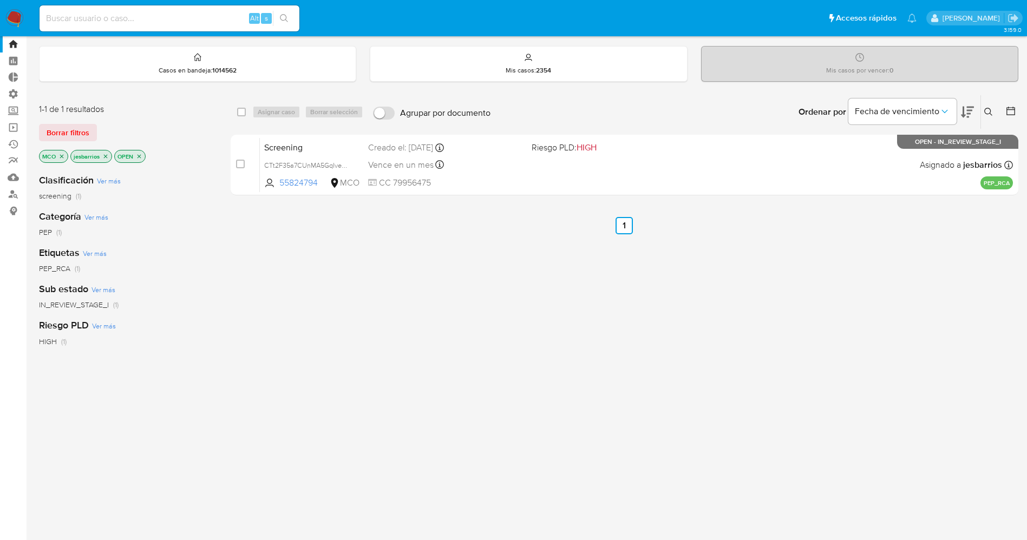
click at [10, 11] on img at bounding box center [14, 18] width 18 height 18
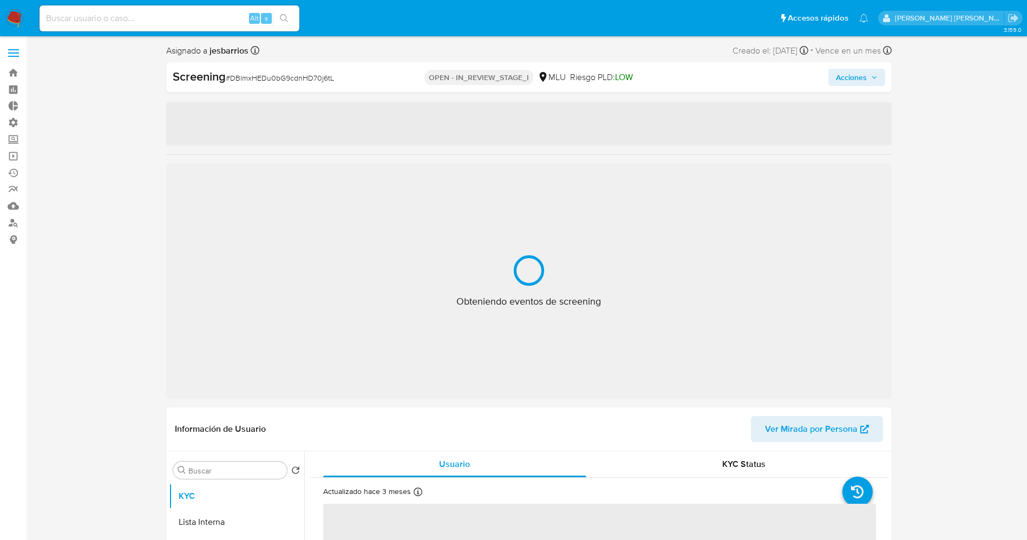
select select "10"
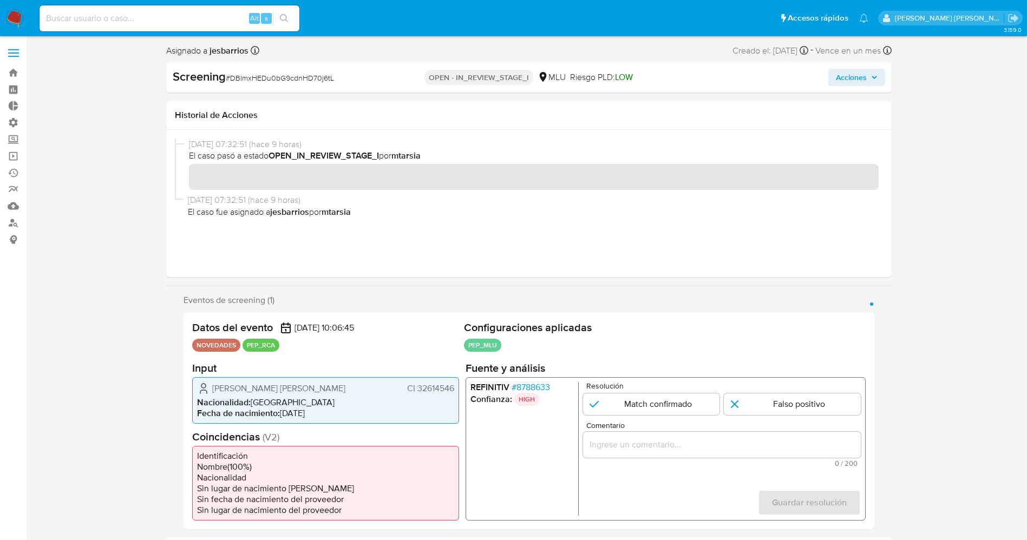
click at [537, 393] on span "# 8788633" at bounding box center [530, 387] width 38 height 11
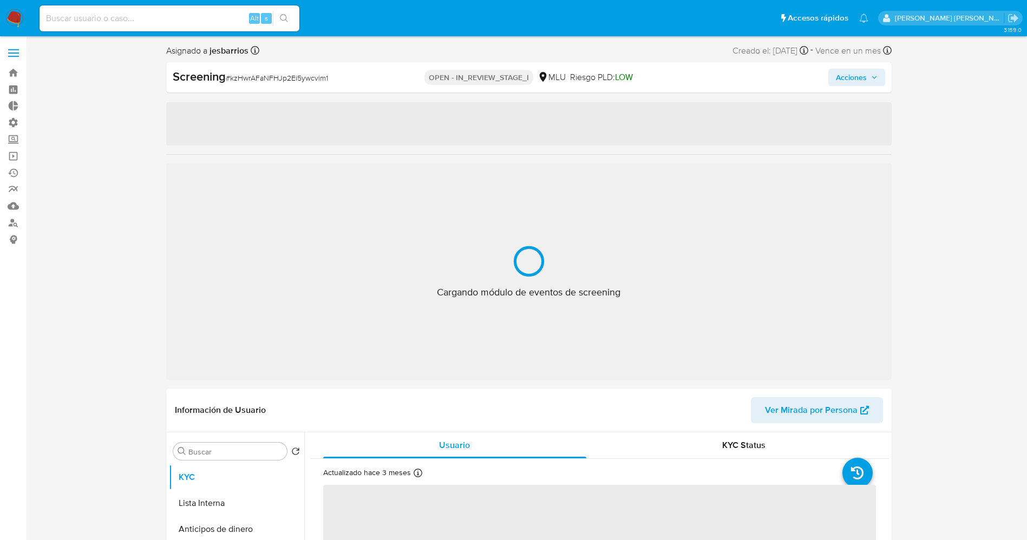
select select "10"
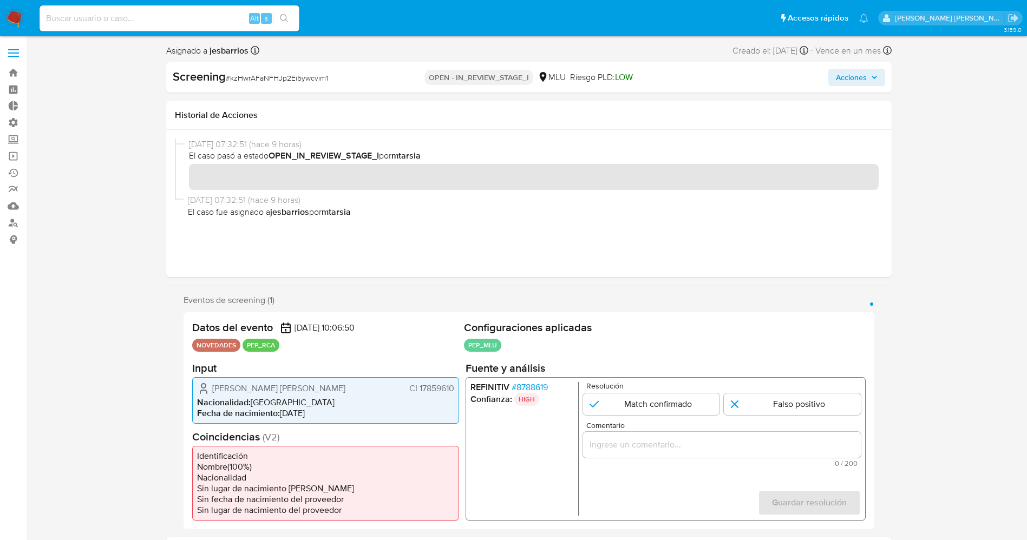
click at [525, 387] on span "# 8788619" at bounding box center [529, 387] width 36 height 11
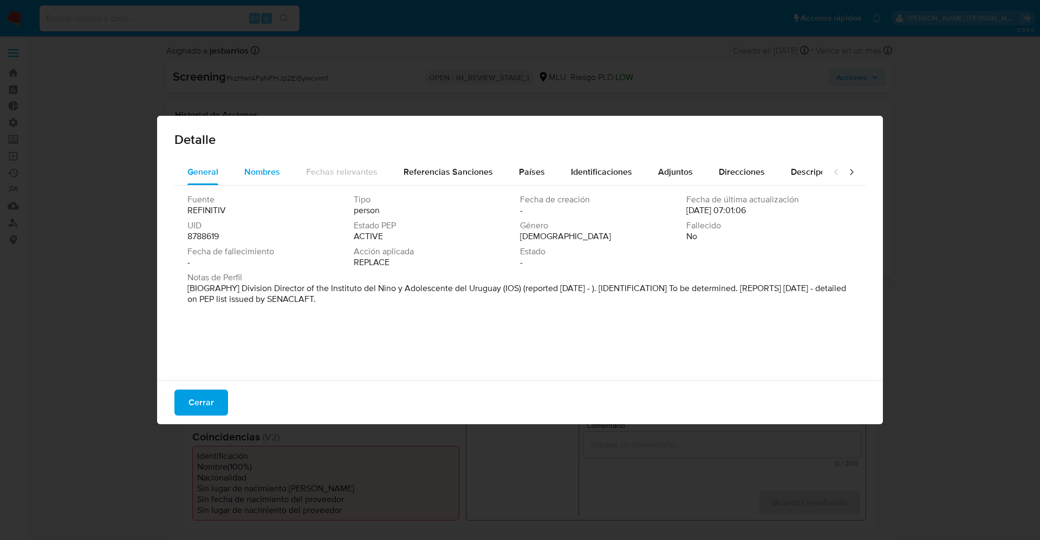
click at [262, 180] on div "Nombres" at bounding box center [262, 172] width 36 height 26
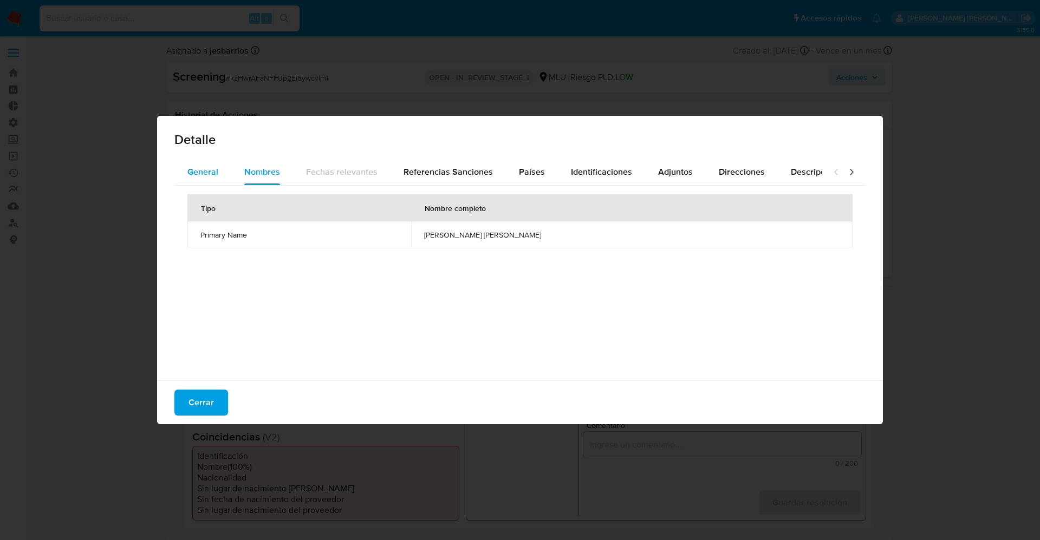
click at [199, 167] on span "General" at bounding box center [202, 172] width 31 height 12
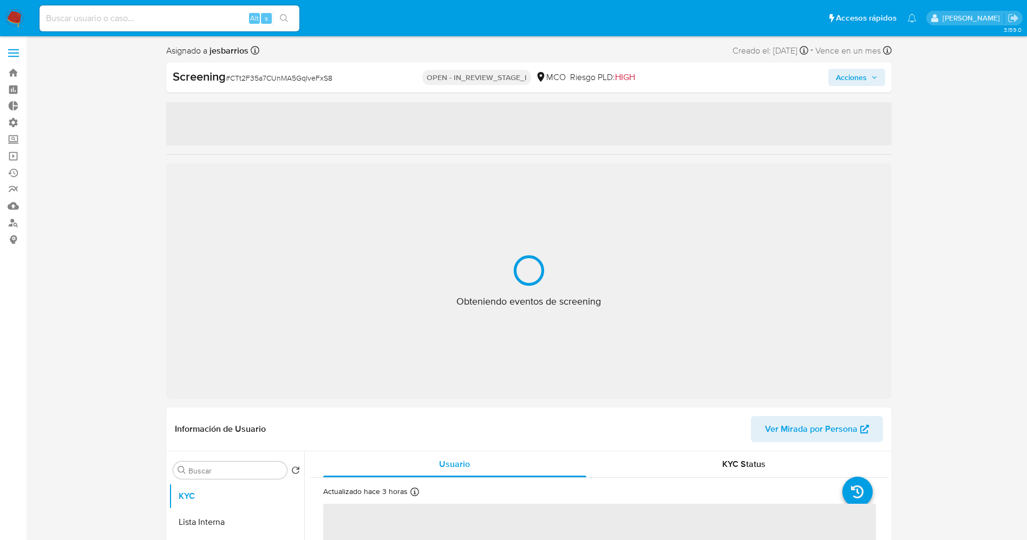
select select "10"
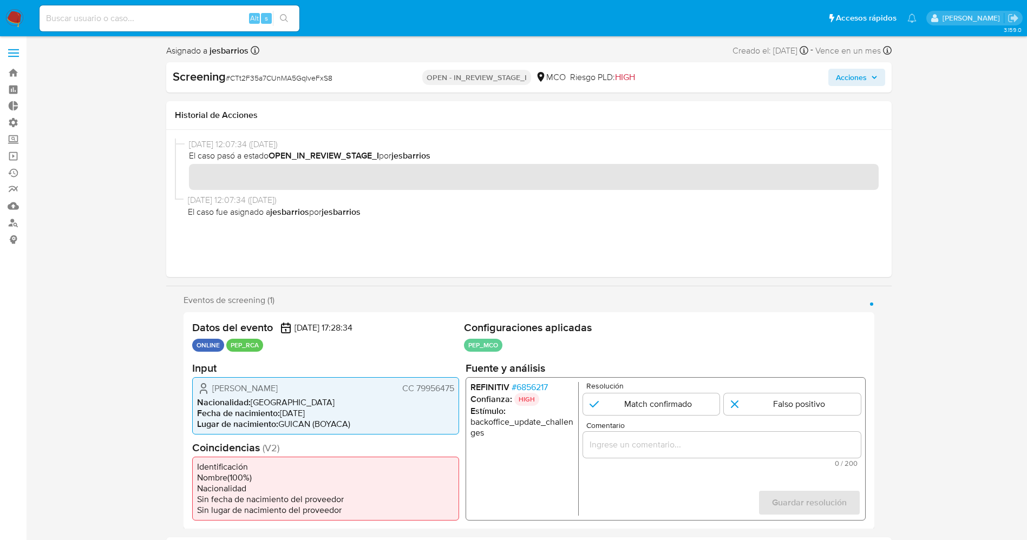
click at [543, 360] on span "# 6856217" at bounding box center [529, 387] width 36 height 11
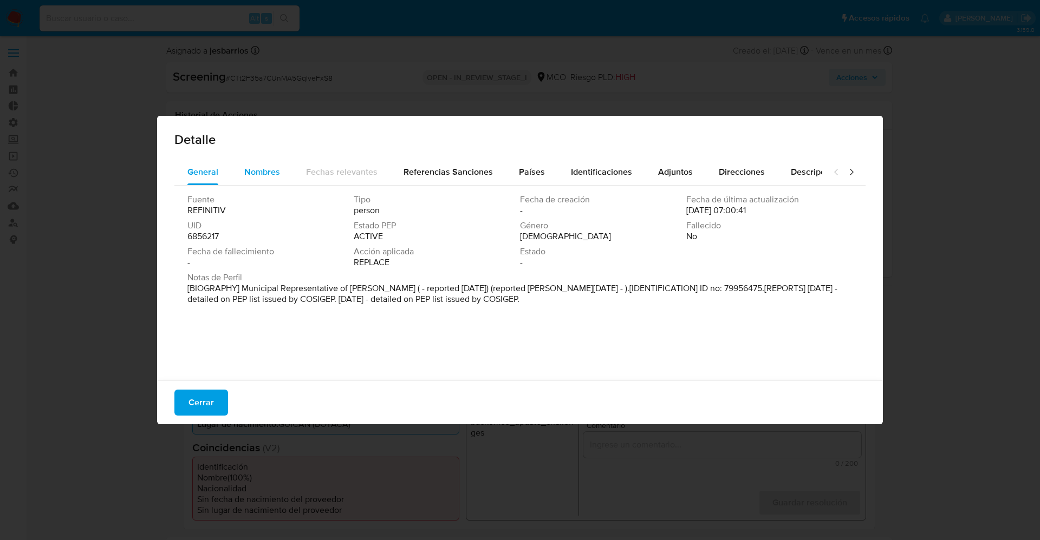
click at [263, 168] on span "Nombres" at bounding box center [262, 172] width 36 height 12
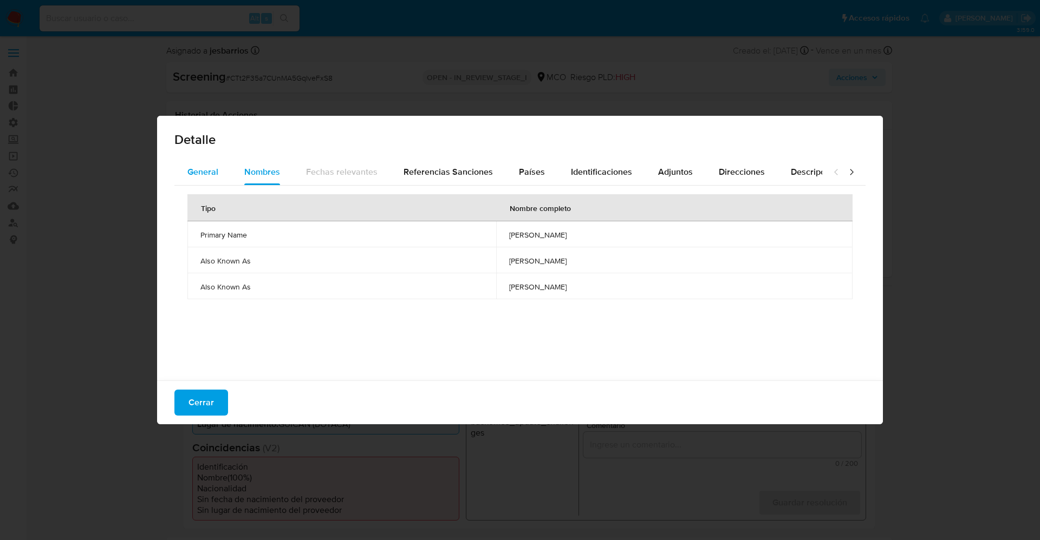
click at [201, 159] on div "General" at bounding box center [202, 172] width 31 height 26
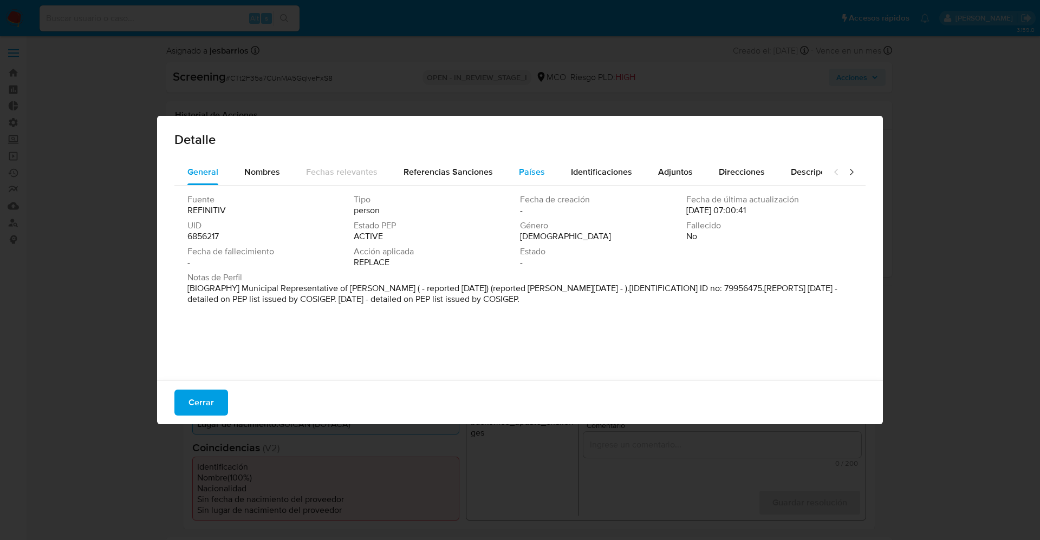
click at [524, 169] on span "Países" at bounding box center [532, 172] width 26 height 12
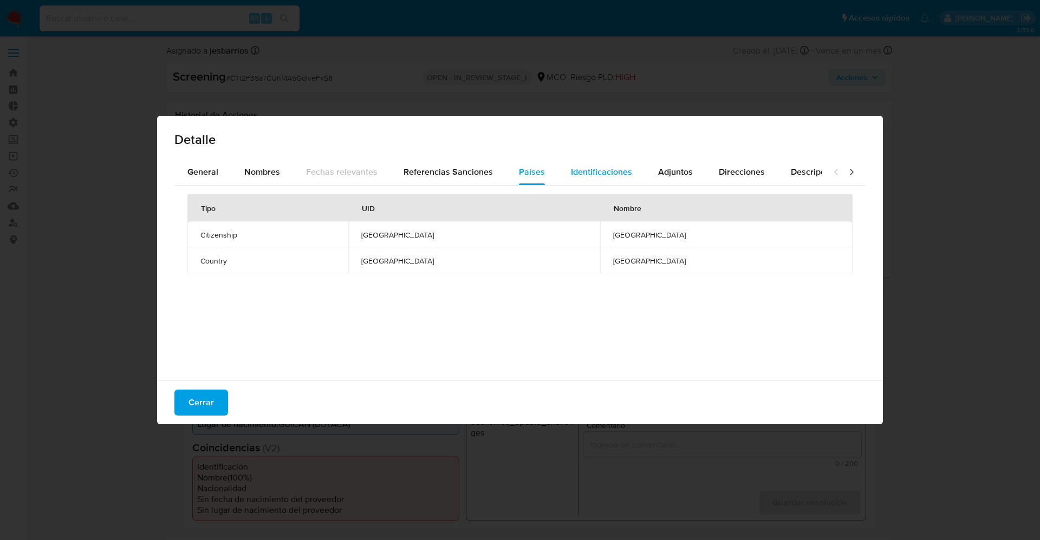
click at [589, 166] on span "Identificaciones" at bounding box center [601, 172] width 61 height 12
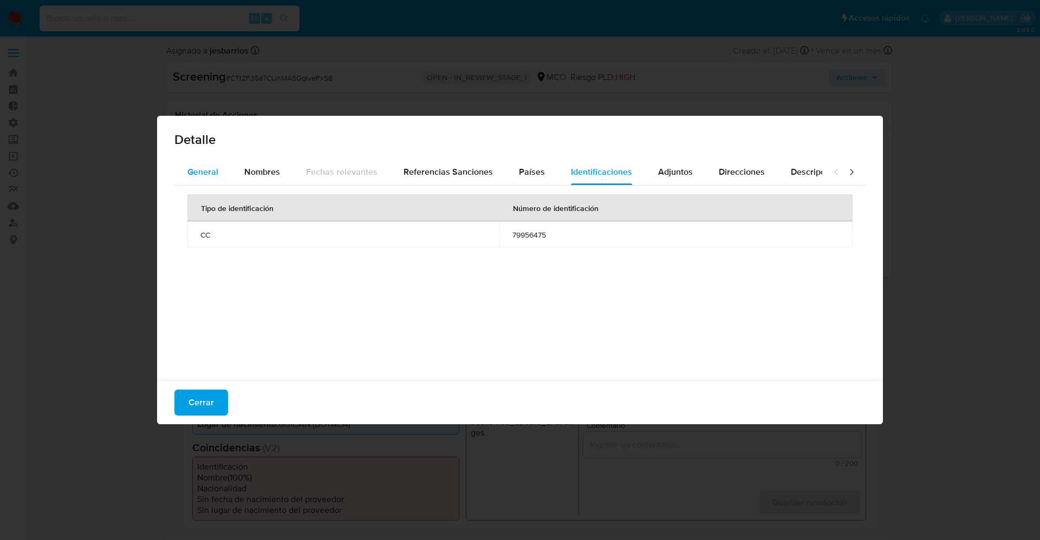
click at [213, 168] on span "General" at bounding box center [202, 172] width 31 height 12
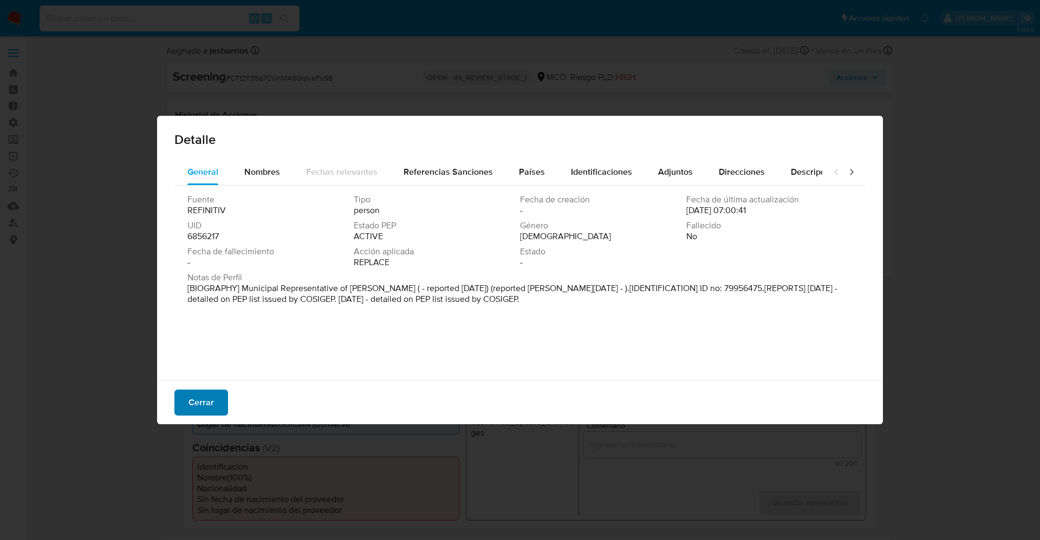
click at [198, 360] on span "Cerrar" at bounding box center [200, 403] width 25 height 24
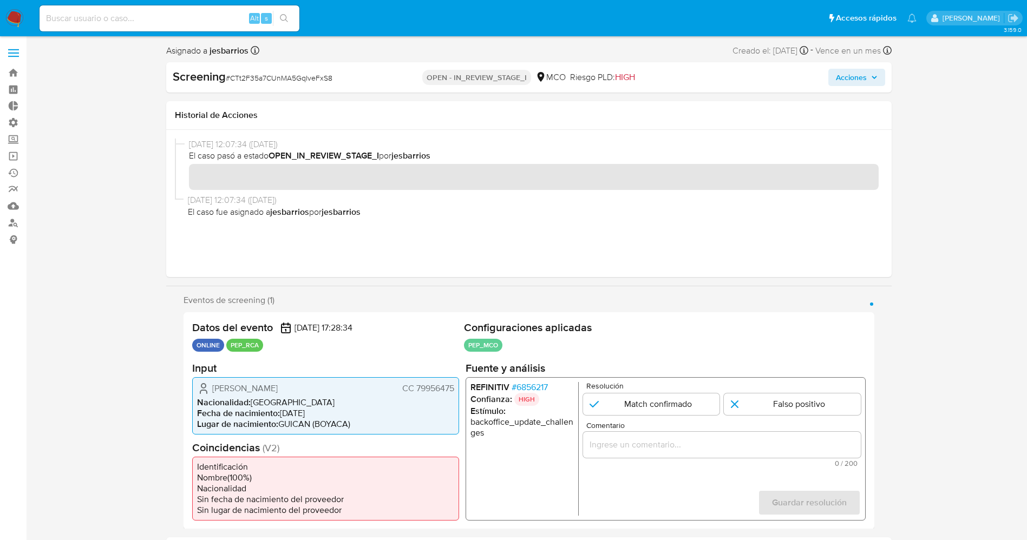
drag, startPoint x: 207, startPoint y: 389, endPoint x: 320, endPoint y: 390, distance: 112.7
click at [342, 360] on div "Edgar Guillermo Carreño Lopez CC 79956475" at bounding box center [325, 388] width 257 height 13
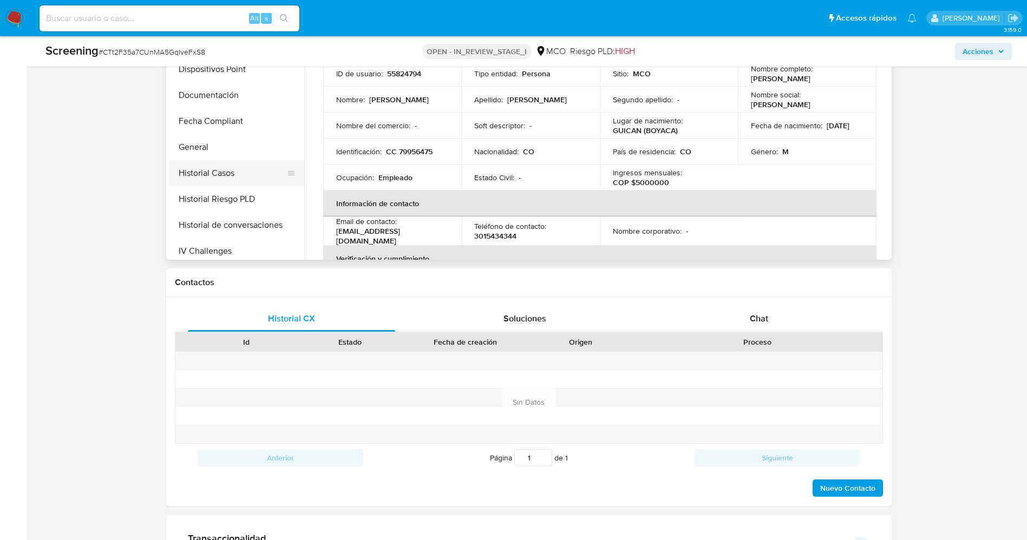
scroll to position [244, 0]
click at [222, 157] on button "Historial Casos" at bounding box center [232, 148] width 127 height 26
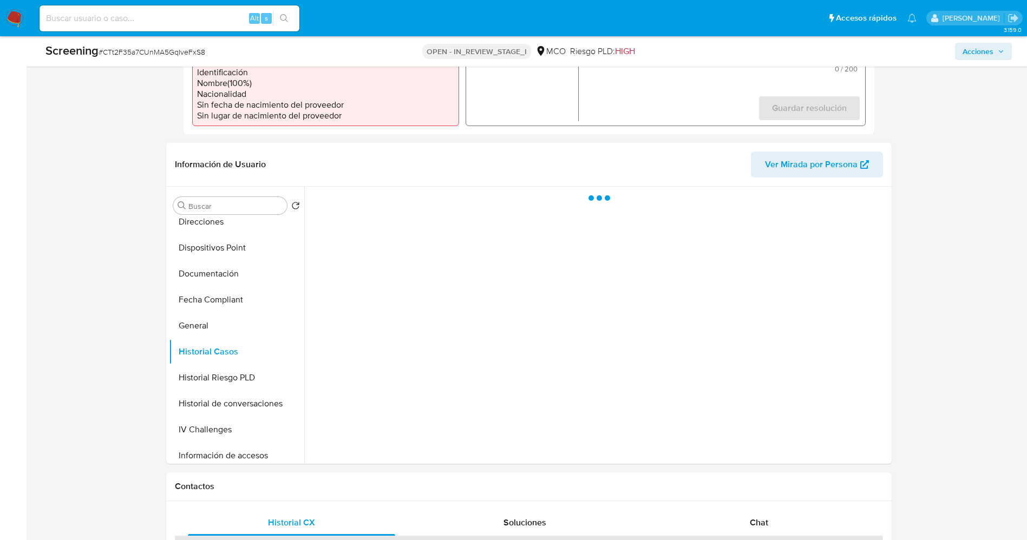
scroll to position [325, 0]
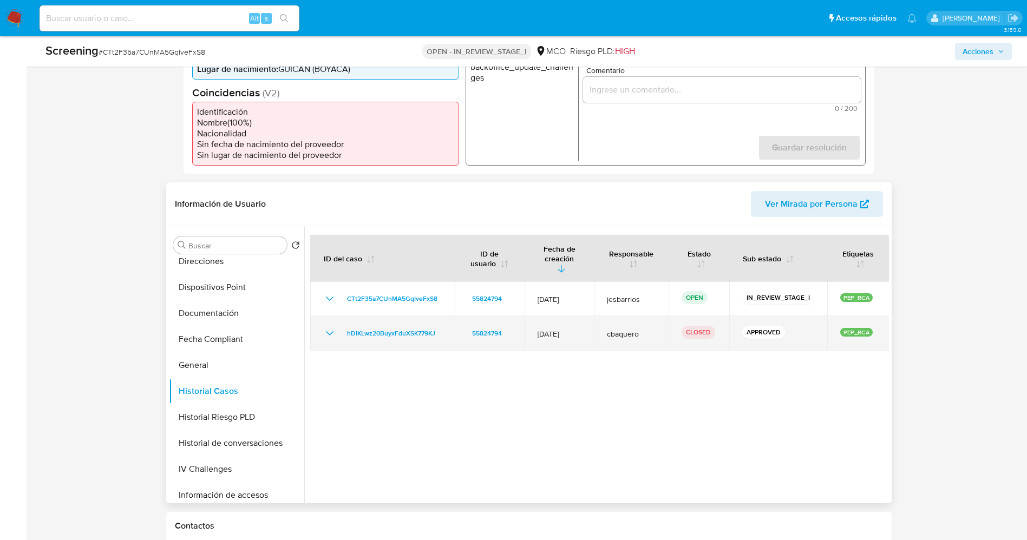
click at [335, 327] on icon "Mostrar/Ocultar" at bounding box center [329, 333] width 13 height 13
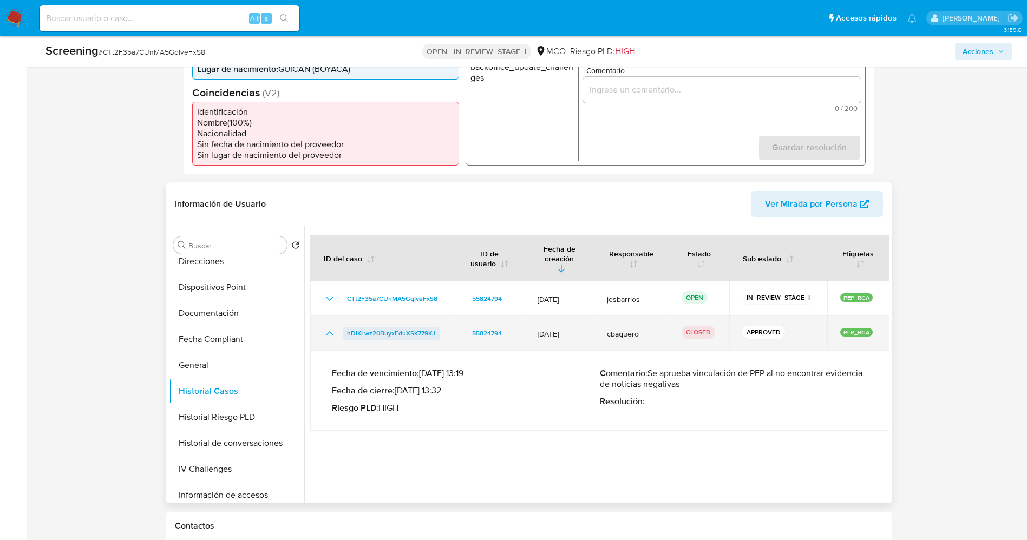
click at [377, 327] on span "hDIKLwz20BuyxFduXSK779KJ" at bounding box center [391, 333] width 88 height 13
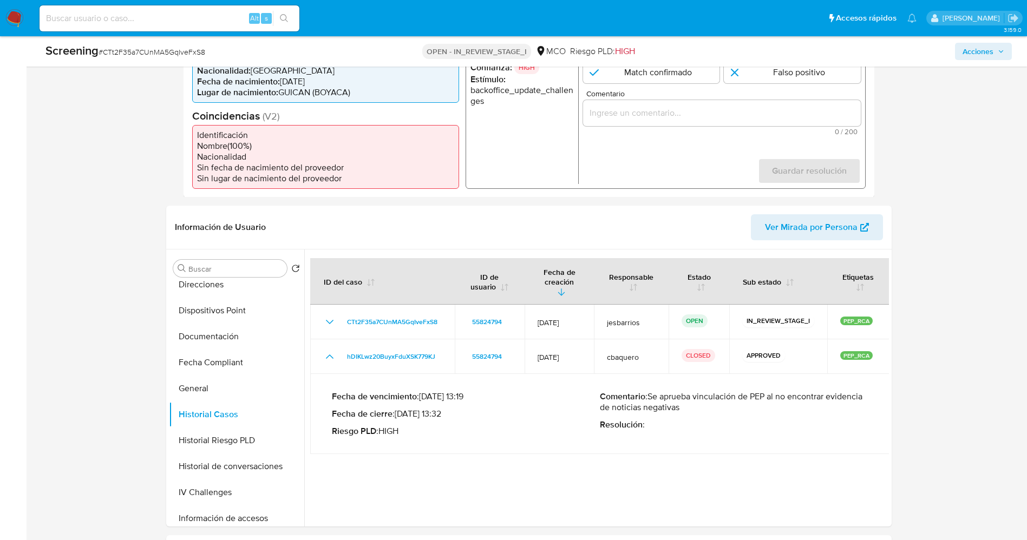
scroll to position [81, 0]
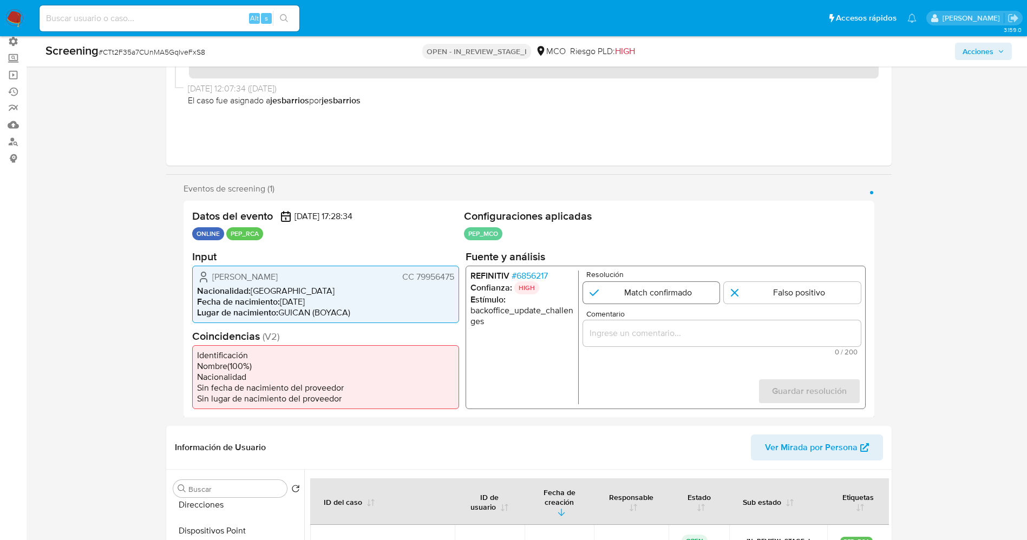
click at [643, 286] on input "1 de 1" at bounding box center [651, 293] width 137 height 22
radio input "true"
click at [646, 324] on div "1 de 1" at bounding box center [722, 333] width 278 height 26
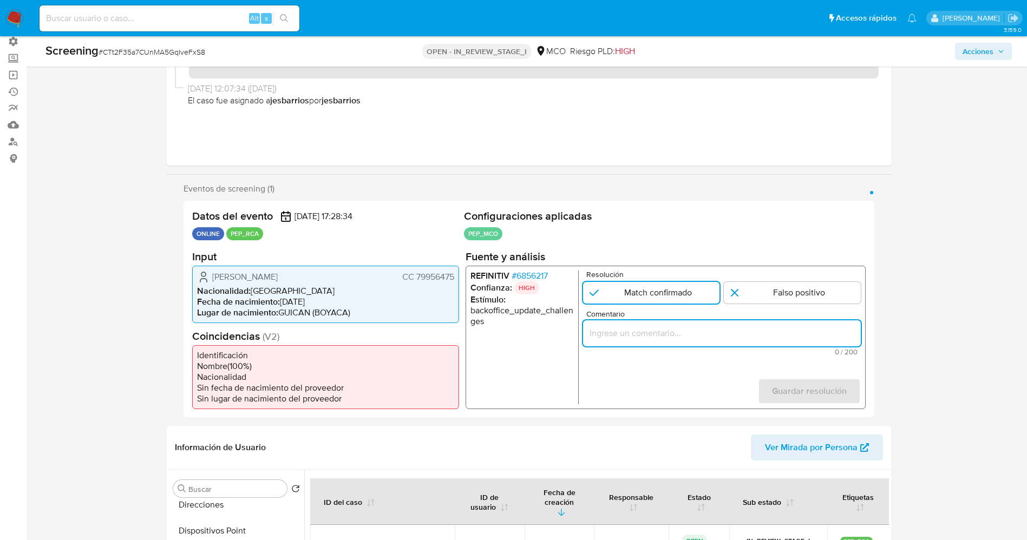
click at [651, 333] on input "Comentario" at bounding box center [722, 333] width 278 height 14
paste input "El usuario Edgar Guillermo Carreño Lopez declara ser PEP ya que se desempeña co…"
type input "El usuario Edgar Guillermo Carreño Lopez declara ser PEP ya que se desempeña co…"
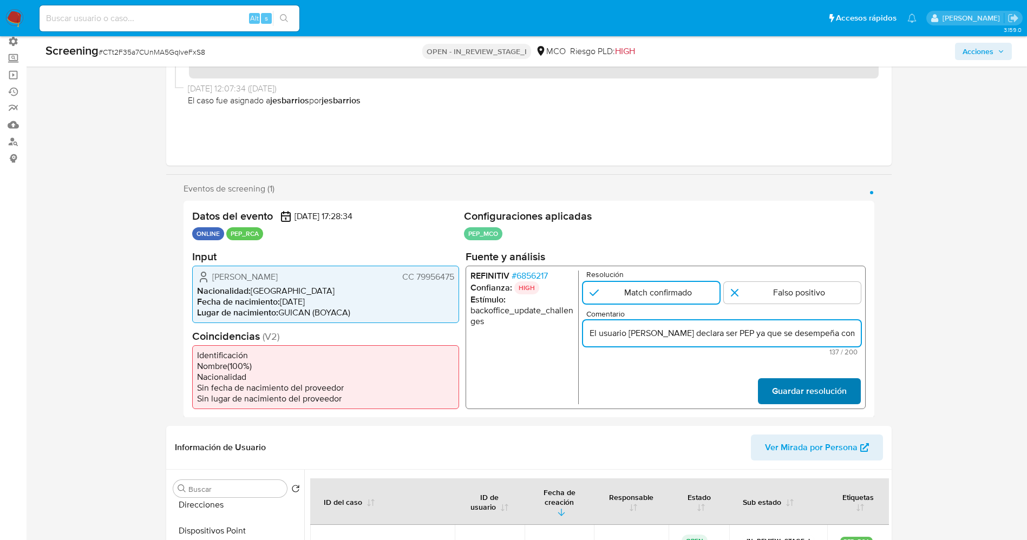
click at [693, 360] on span "Guardar resolución" at bounding box center [809, 391] width 75 height 24
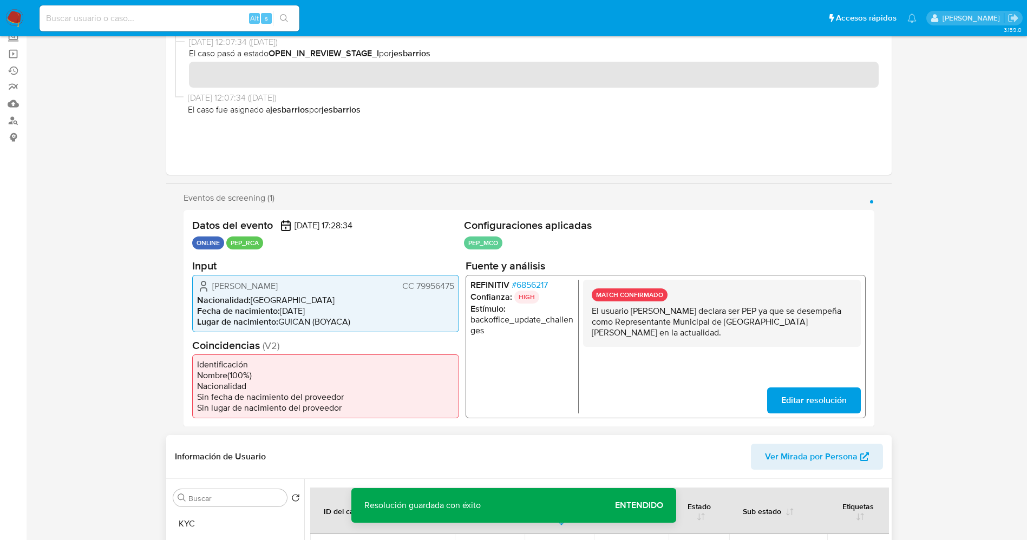
scroll to position [325, 0]
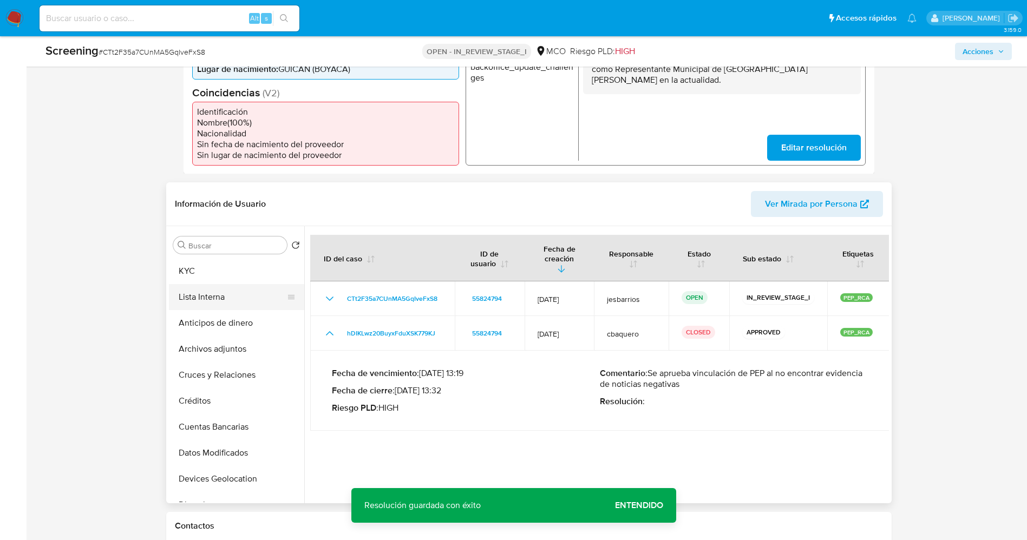
click at [218, 295] on button "Lista Interna" at bounding box center [232, 297] width 127 height 26
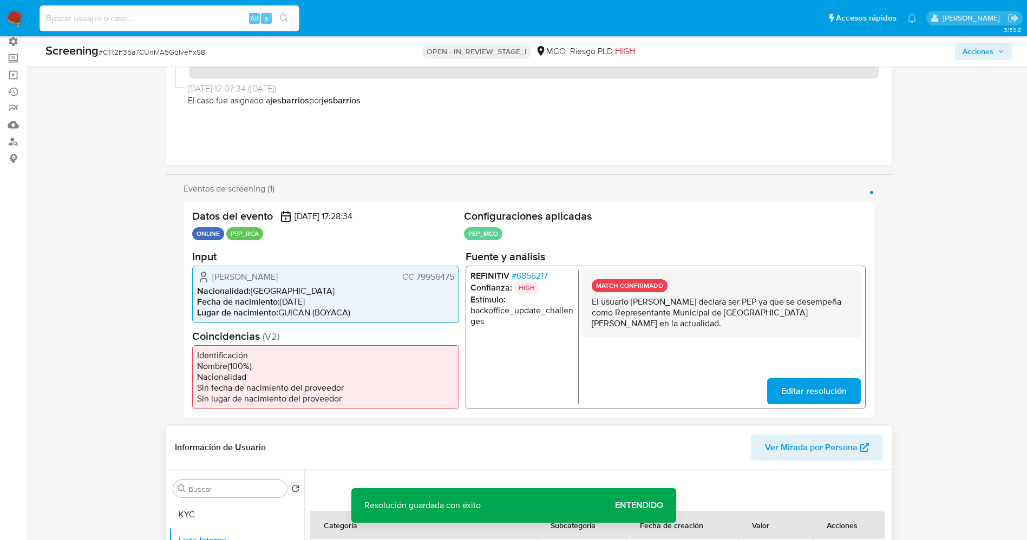
scroll to position [0, 0]
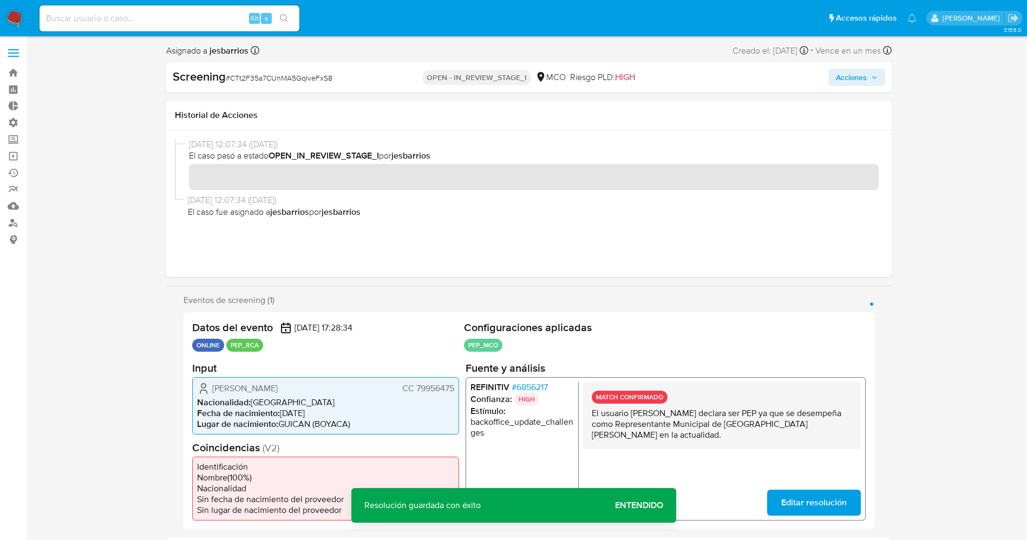
click at [693, 79] on span "Acciones" at bounding box center [851, 77] width 31 height 17
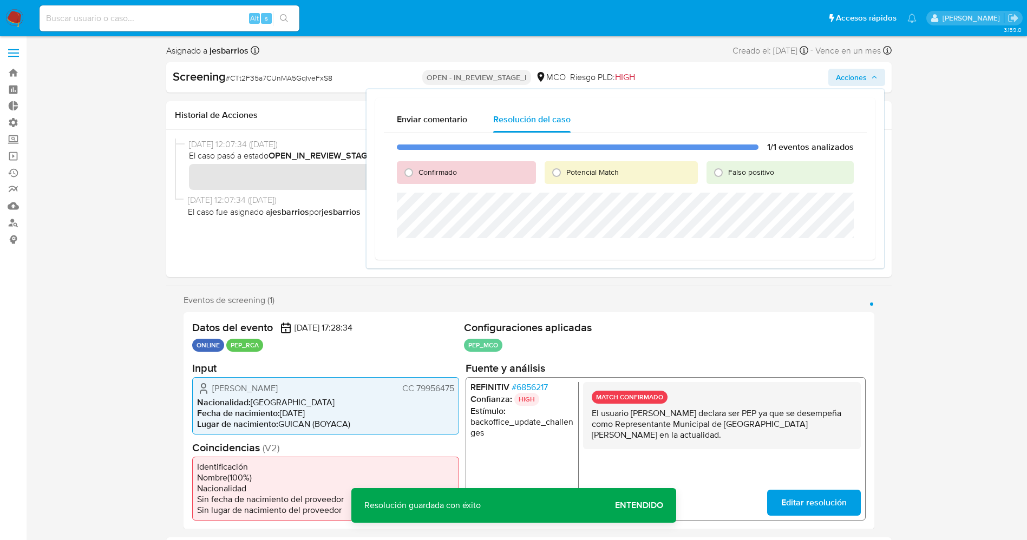
click at [444, 171] on span "Confirmado" at bounding box center [438, 172] width 38 height 11
click at [418, 171] on input "Confirmado" at bounding box center [408, 172] width 17 height 17
radio input "true"
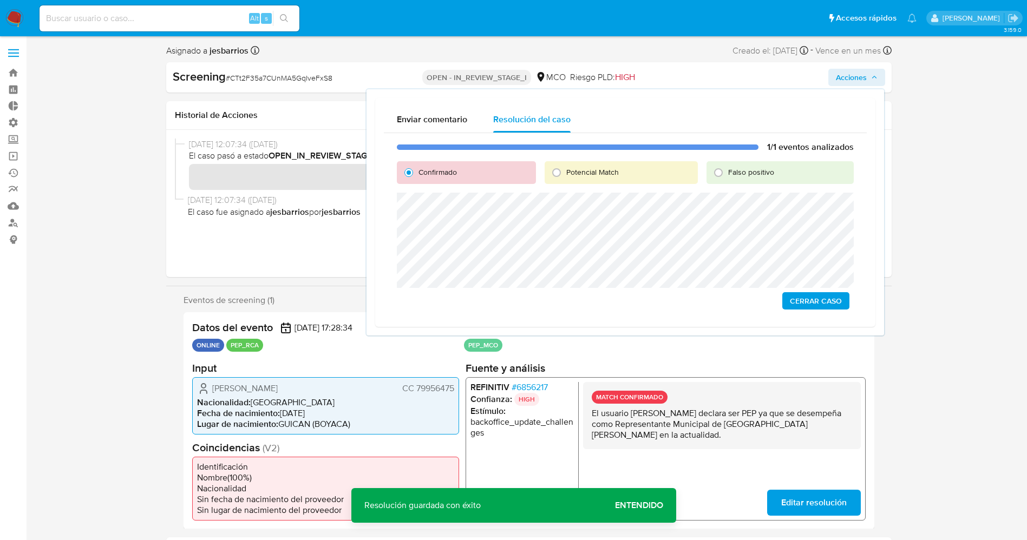
click at [693, 308] on span "Cerrar Caso" at bounding box center [816, 301] width 52 height 15
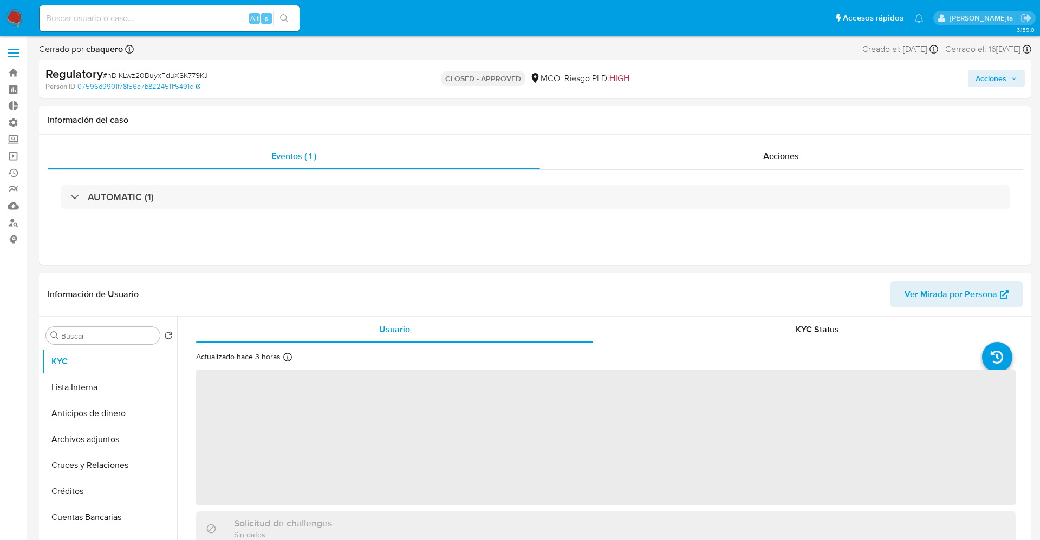
select select "10"
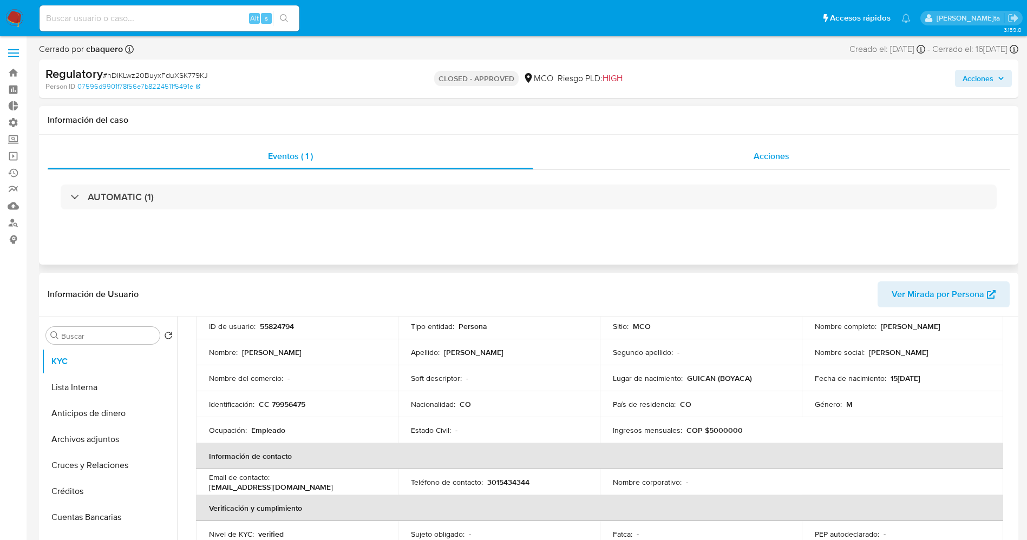
click at [798, 162] on div "Acciones" at bounding box center [771, 157] width 477 height 26
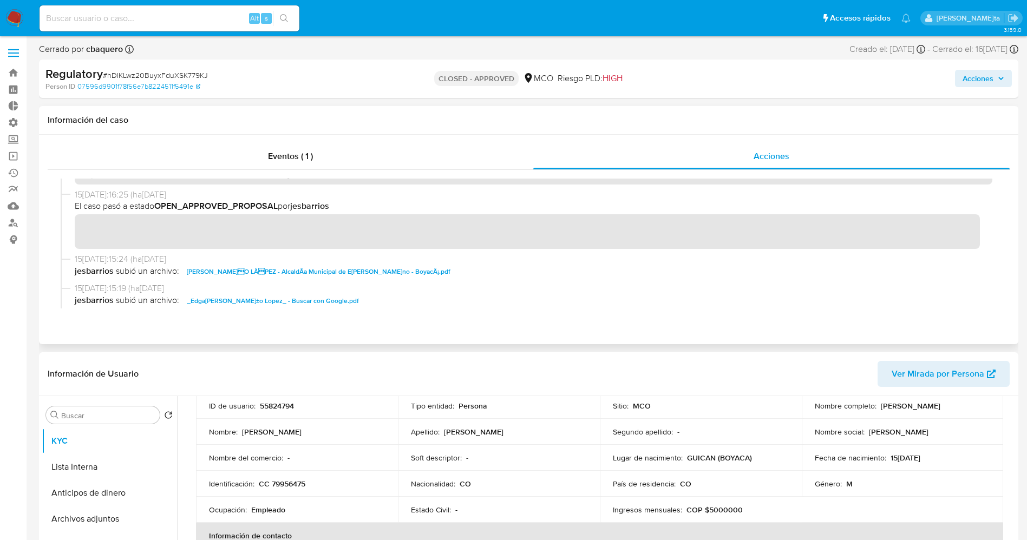
scroll to position [162, 0]
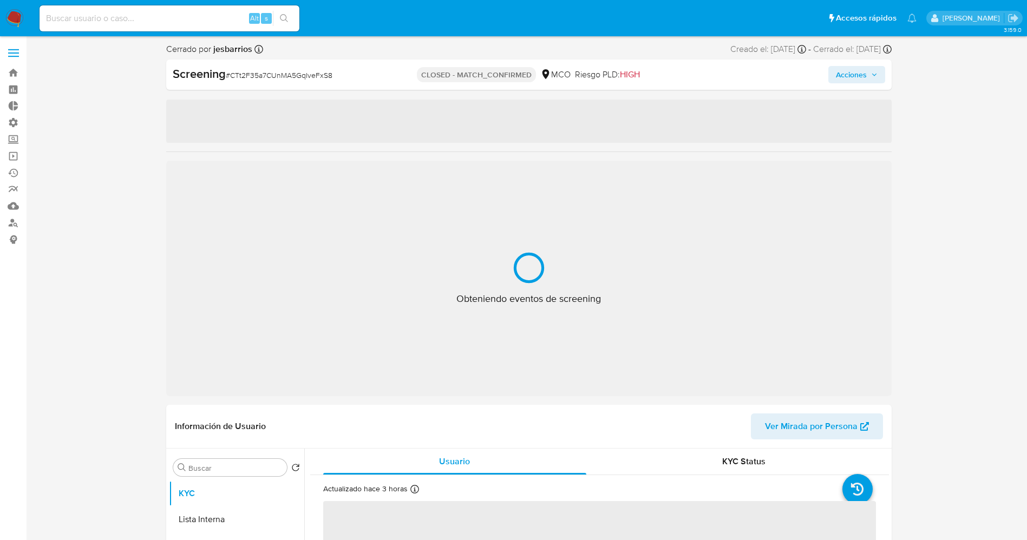
select select "10"
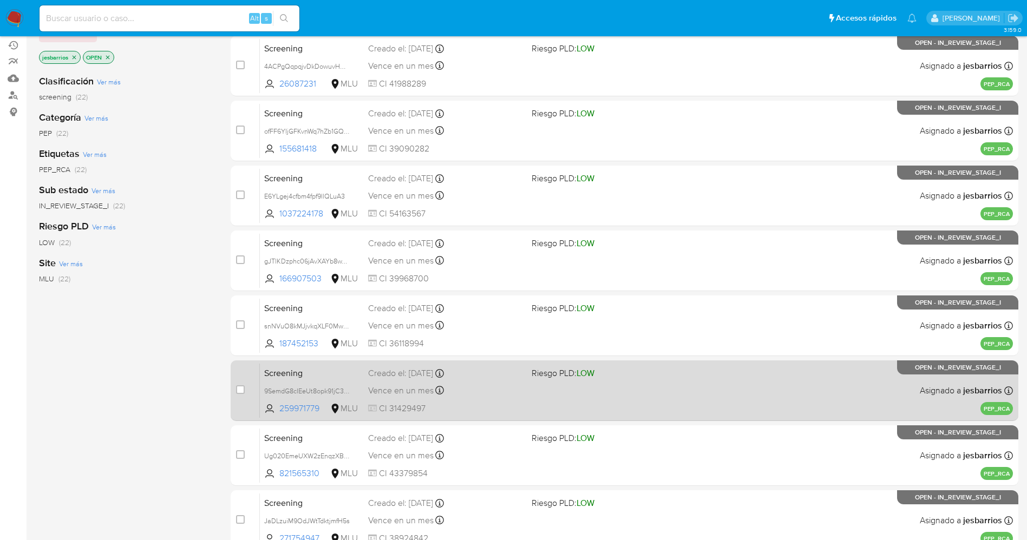
scroll to position [354, 0]
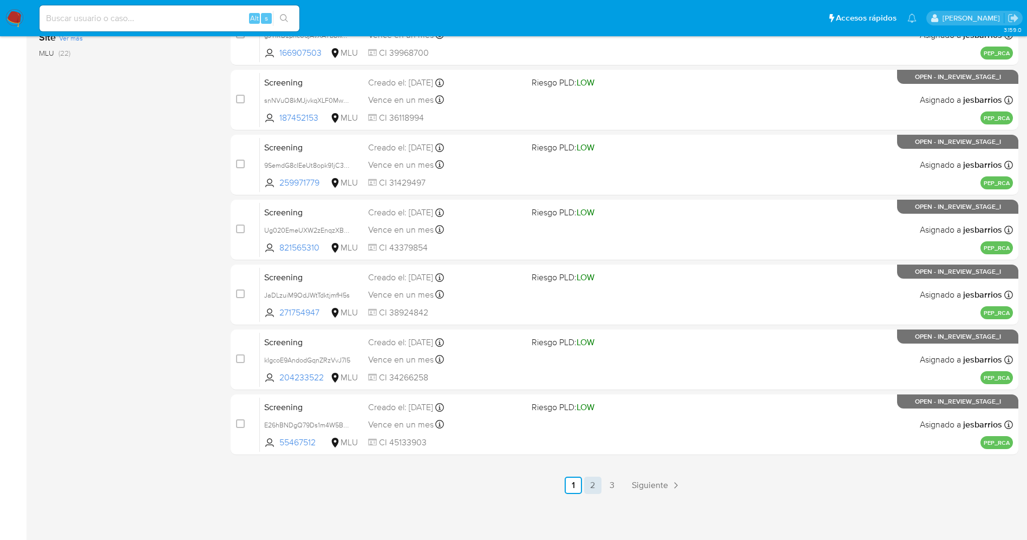
click at [601, 485] on link "2" at bounding box center [592, 485] width 17 height 17
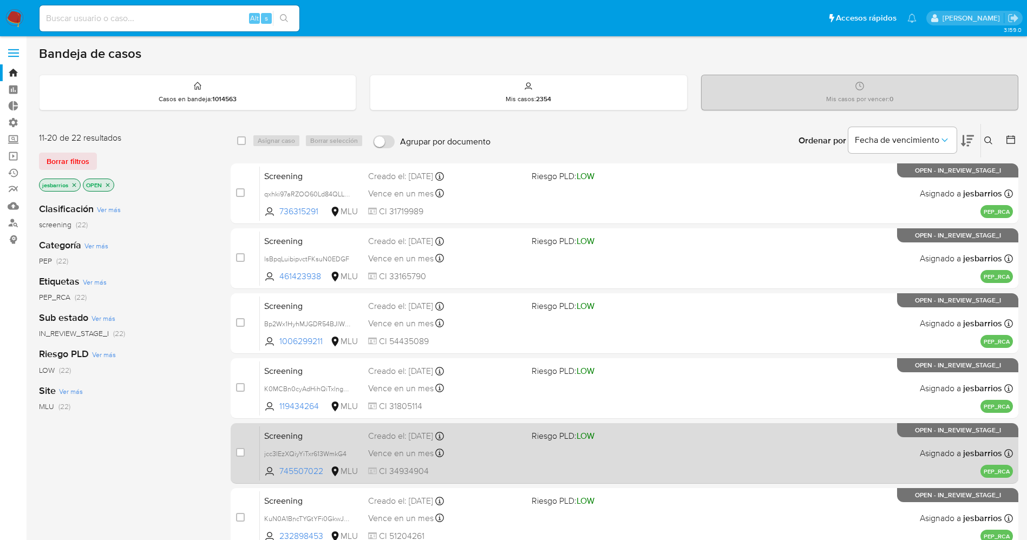
scroll to position [354, 0]
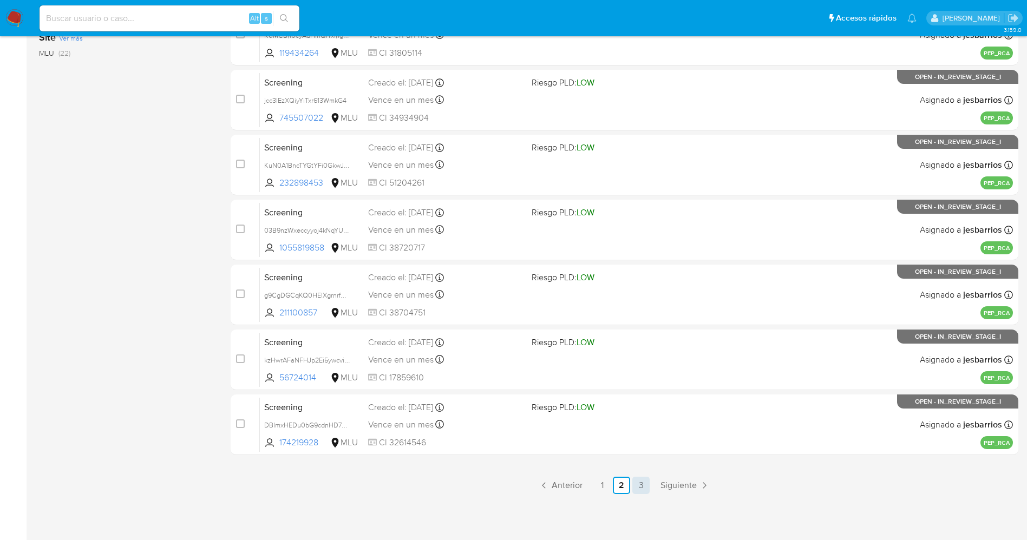
click at [640, 487] on link "3" at bounding box center [641, 485] width 17 height 17
